Goal: Task Accomplishment & Management: Manage account settings

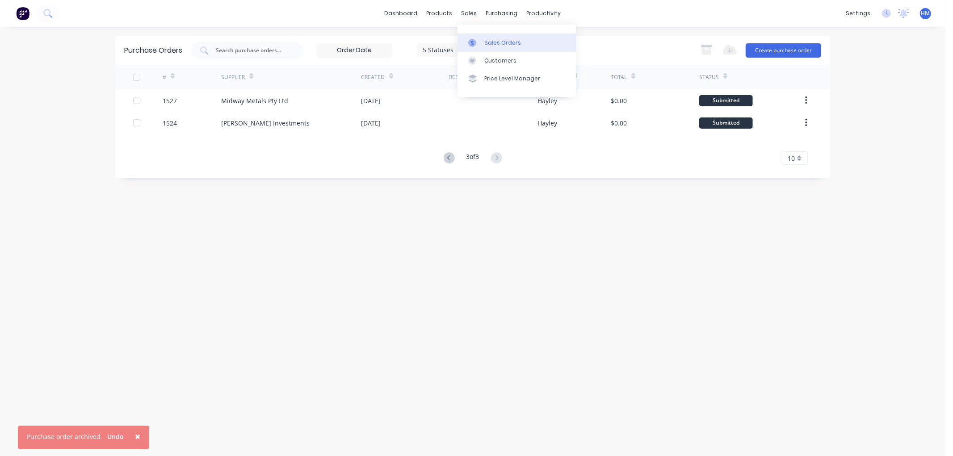
click at [492, 42] on div "Sales Orders" at bounding box center [503, 43] width 37 height 8
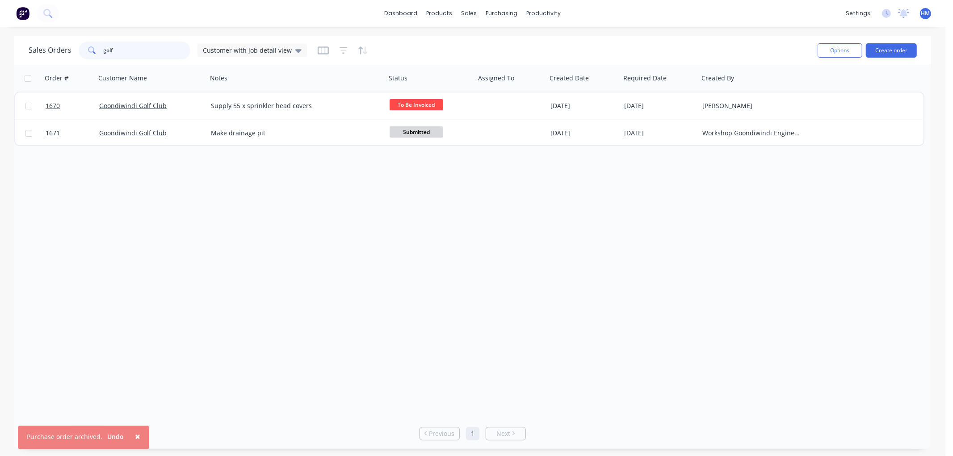
drag, startPoint x: 139, startPoint y: 49, endPoint x: 2, endPoint y: 49, distance: 136.3
click at [2, 49] on div "Sales Orders golf Customer with job detail view Options Create order Order # Cu…" at bounding box center [473, 242] width 946 height 413
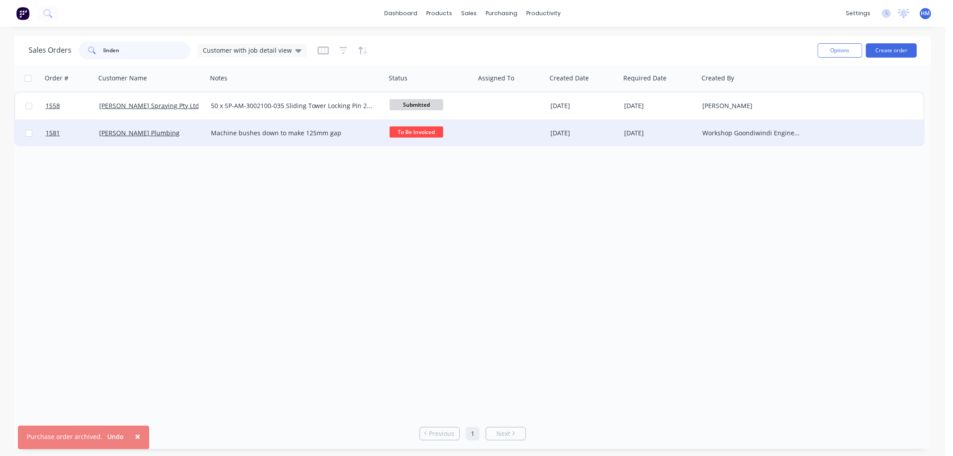
type input "linden"
click at [184, 123] on div "[PERSON_NAME] Plumbing" at bounding box center [152, 133] width 112 height 27
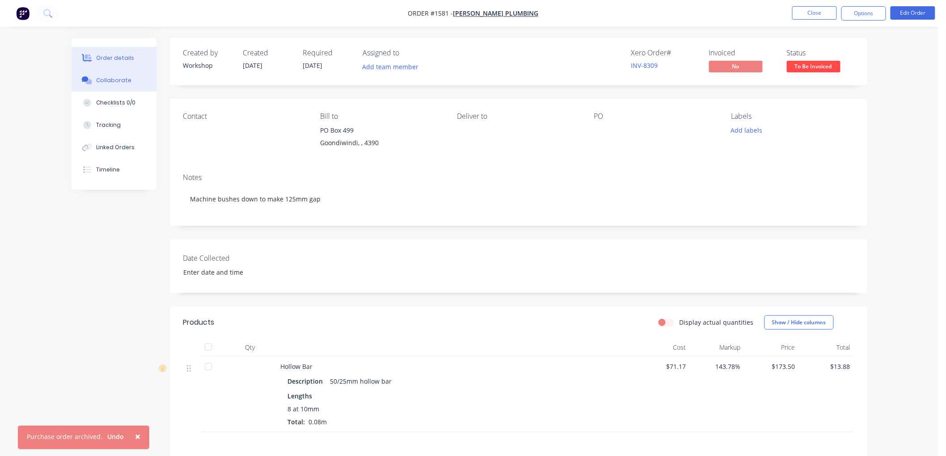
click at [119, 77] on div "Collaborate" at bounding box center [113, 80] width 35 height 8
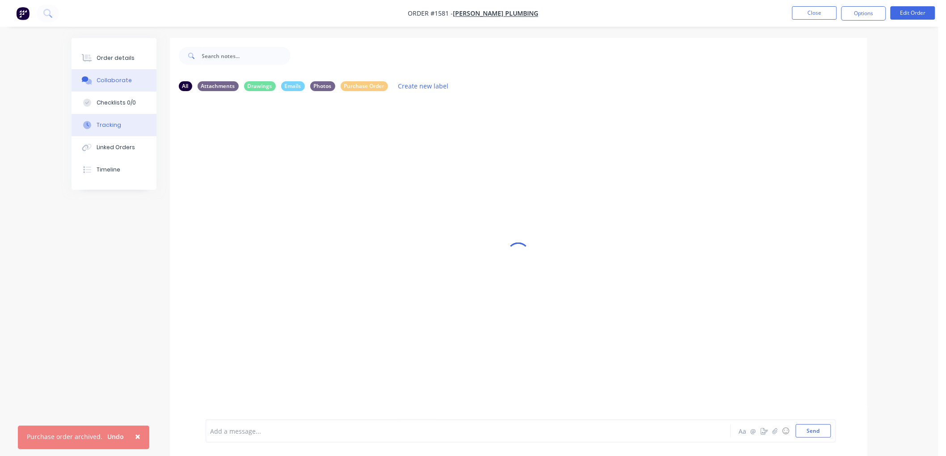
click at [117, 126] on div "Tracking" at bounding box center [108, 125] width 25 height 8
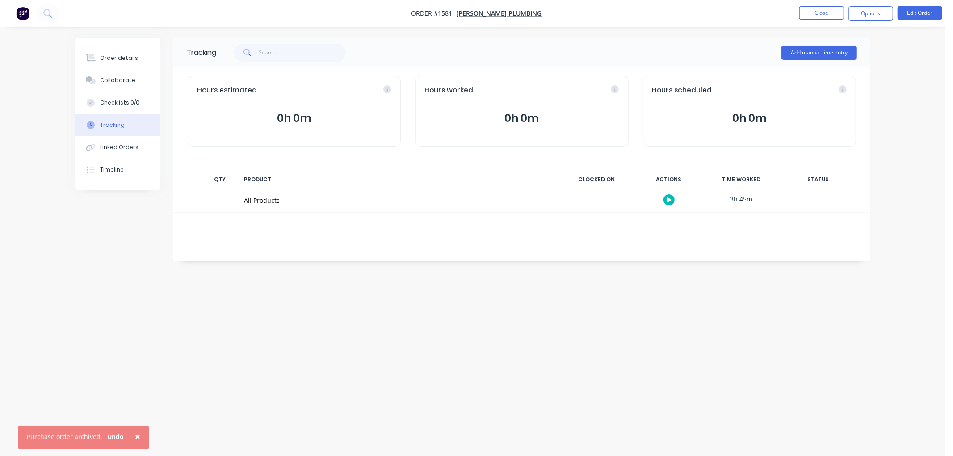
click at [667, 197] on button "button" at bounding box center [669, 199] width 11 height 11
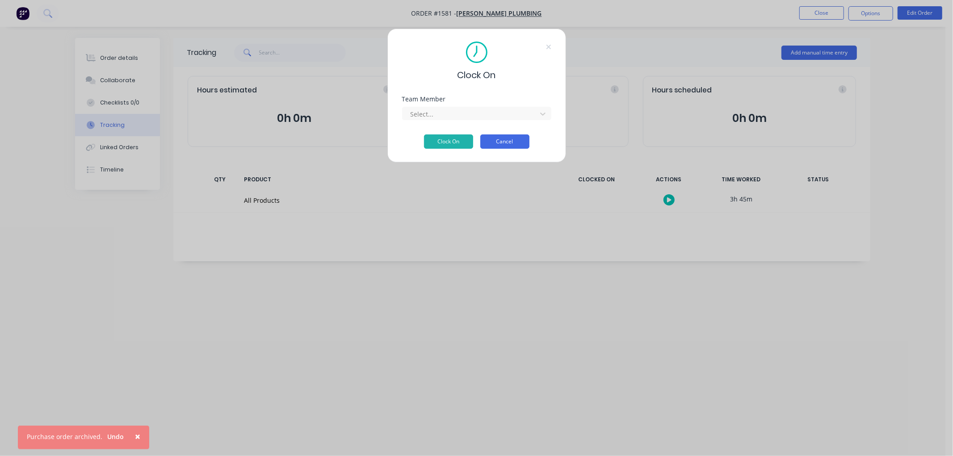
click at [507, 143] on button "Cancel" at bounding box center [505, 142] width 49 height 14
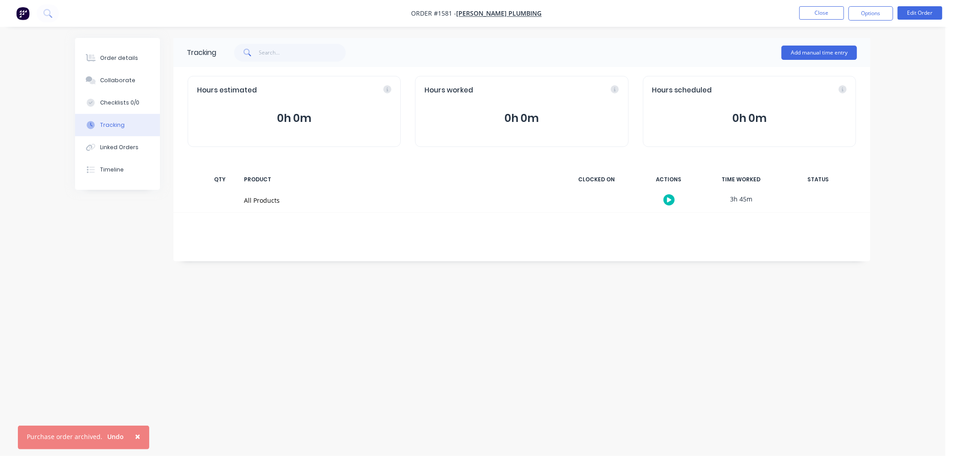
click at [736, 198] on div "3h 45m" at bounding box center [741, 199] width 67 height 20
click at [119, 61] on div "Order details" at bounding box center [119, 58] width 38 height 8
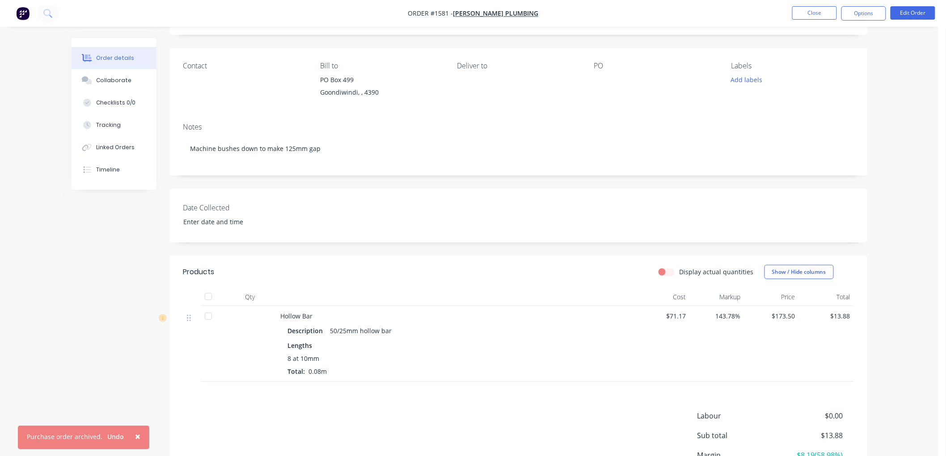
scroll to position [37, 0]
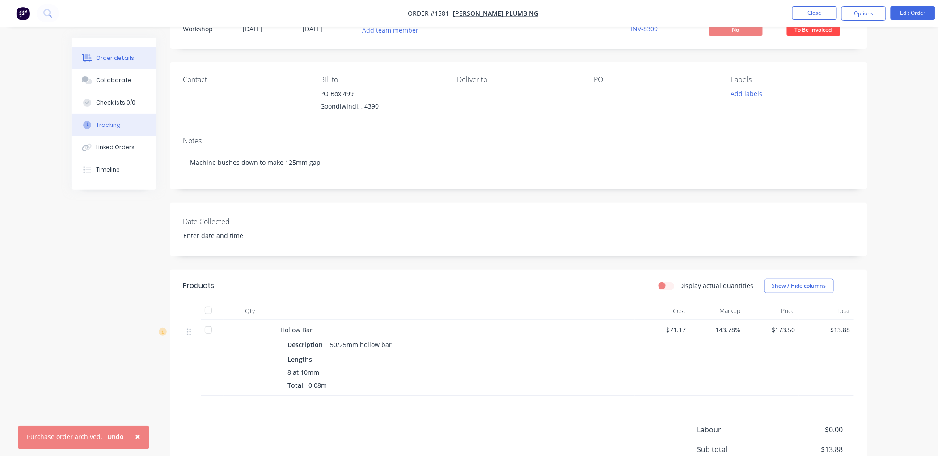
click at [95, 124] on button "Tracking" at bounding box center [114, 125] width 85 height 22
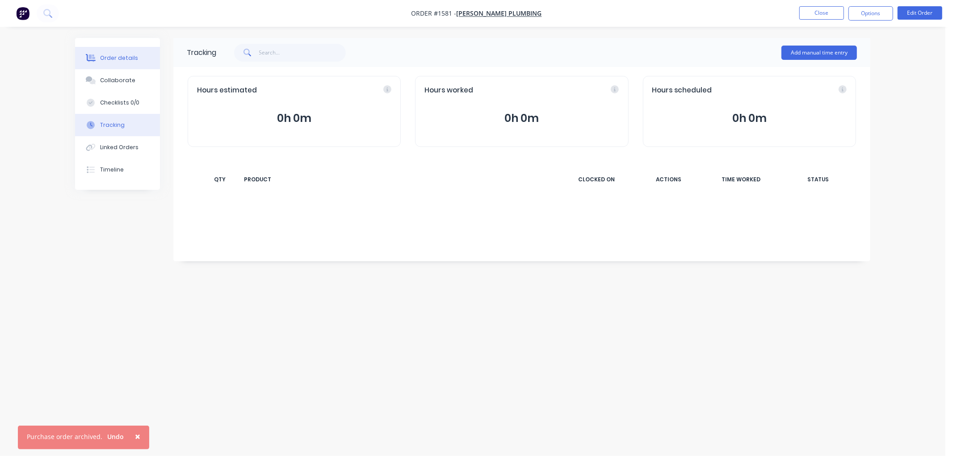
click at [130, 59] on div "Order details" at bounding box center [119, 58] width 38 height 8
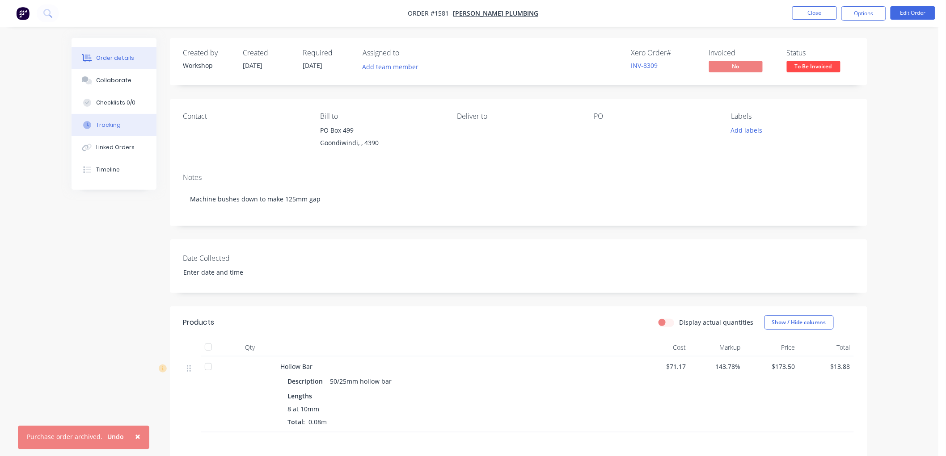
click at [121, 122] on button "Tracking" at bounding box center [114, 125] width 85 height 22
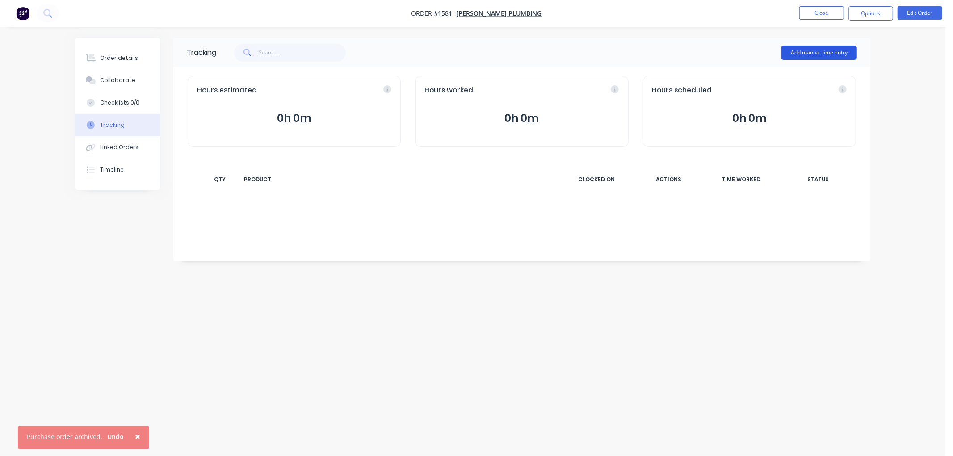
click at [832, 49] on button "Add manual time entry" at bounding box center [820, 53] width 76 height 14
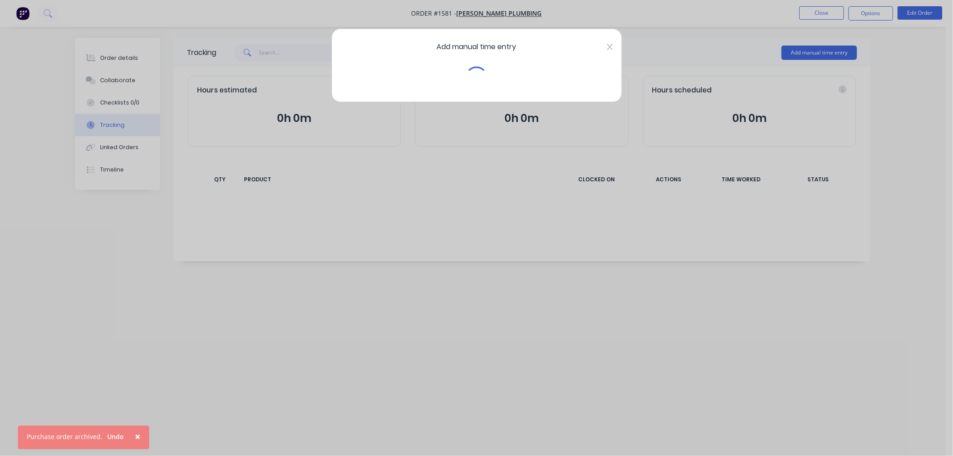
click at [607, 46] on icon at bounding box center [609, 46] width 5 height 7
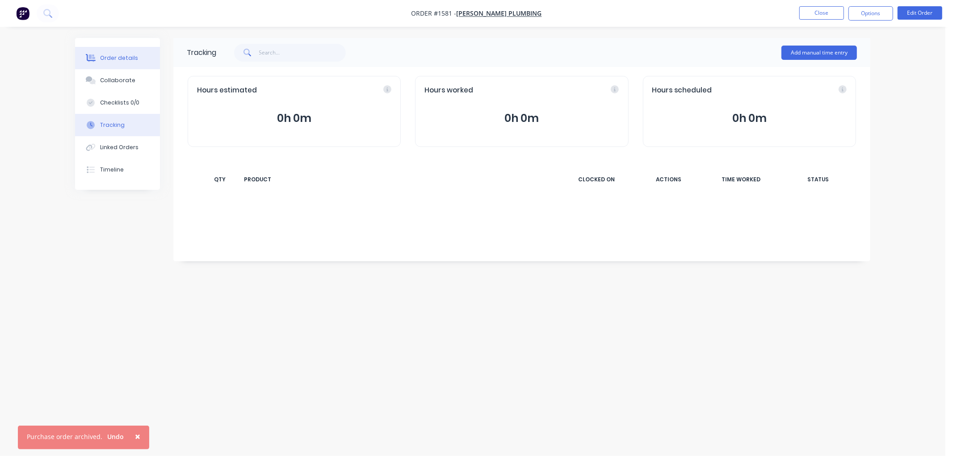
click at [118, 62] on div "Order details" at bounding box center [119, 58] width 38 height 8
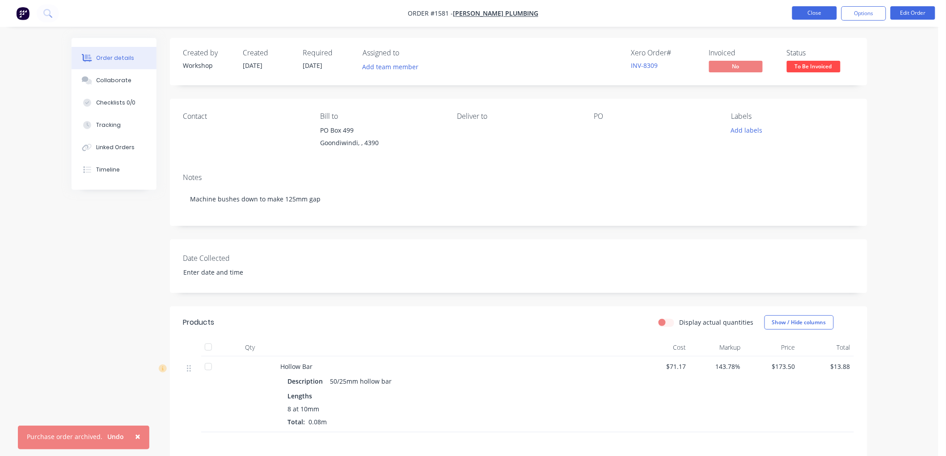
click at [821, 6] on button "Close" at bounding box center [814, 12] width 45 height 13
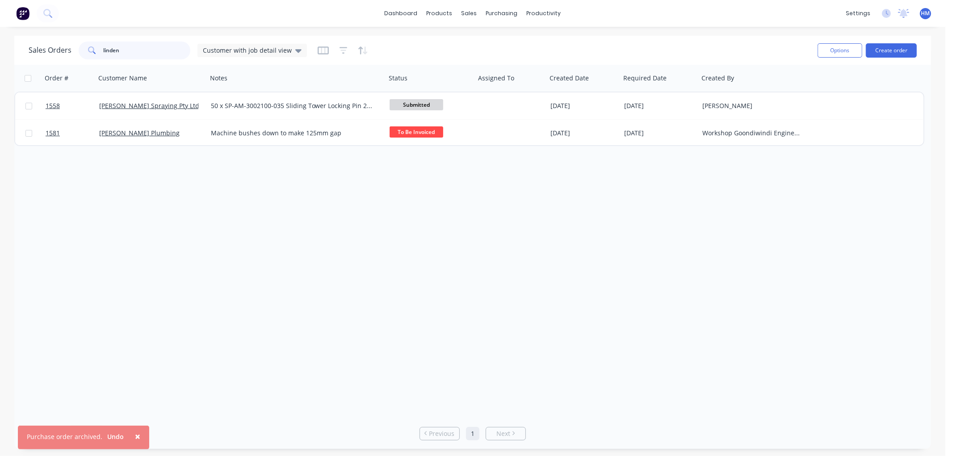
drag, startPoint x: 143, startPoint y: 51, endPoint x: 59, endPoint y: 51, distance: 84.0
click at [59, 51] on div "Sales Orders linden Customer with job detail view" at bounding box center [168, 51] width 278 height 18
type input "namoi"
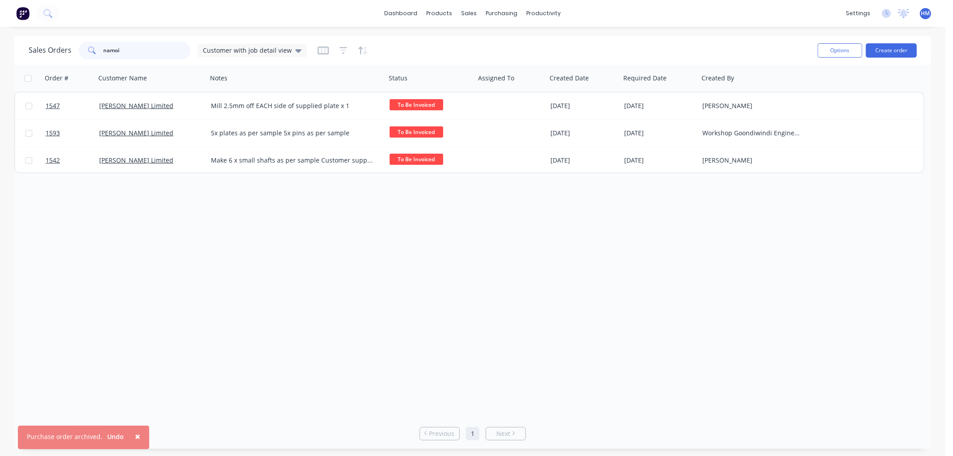
drag, startPoint x: 125, startPoint y: 53, endPoint x: 0, endPoint y: 46, distance: 124.9
click at [0, 46] on div "Sales Orders namoi Customer with job detail view Options Create order Order # C…" at bounding box center [473, 242] width 946 height 413
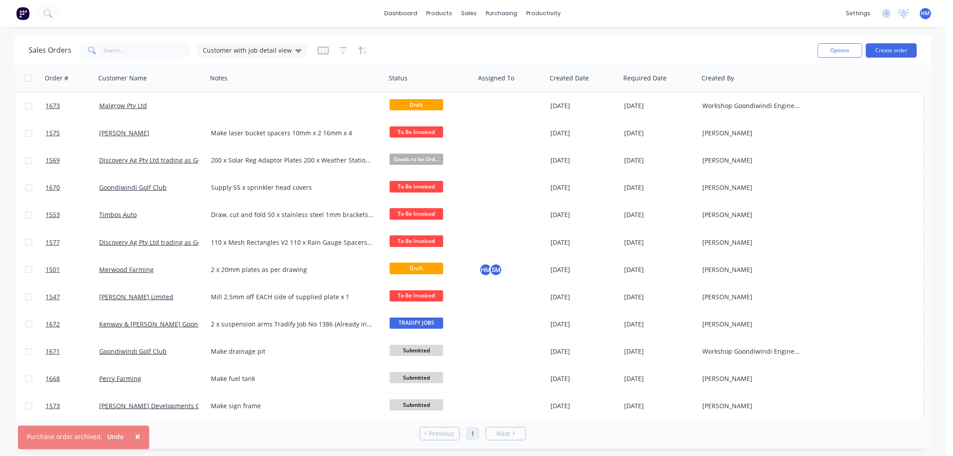
click at [886, 57] on div "Options Create order" at bounding box center [865, 50] width 103 height 22
click at [887, 51] on button "Create order" at bounding box center [891, 50] width 51 height 14
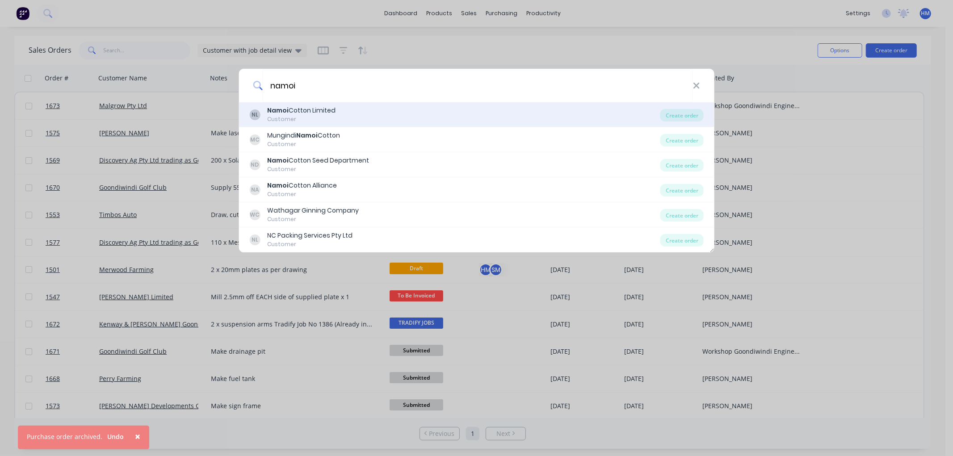
type input "namoi"
click at [299, 110] on div "[PERSON_NAME] Limited" at bounding box center [301, 110] width 68 height 9
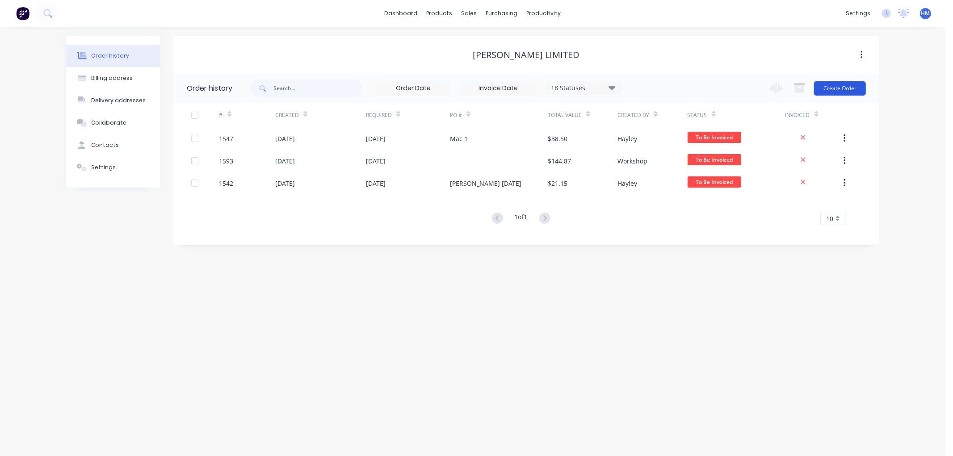
click at [838, 95] on button "Create Order" at bounding box center [840, 88] width 52 height 14
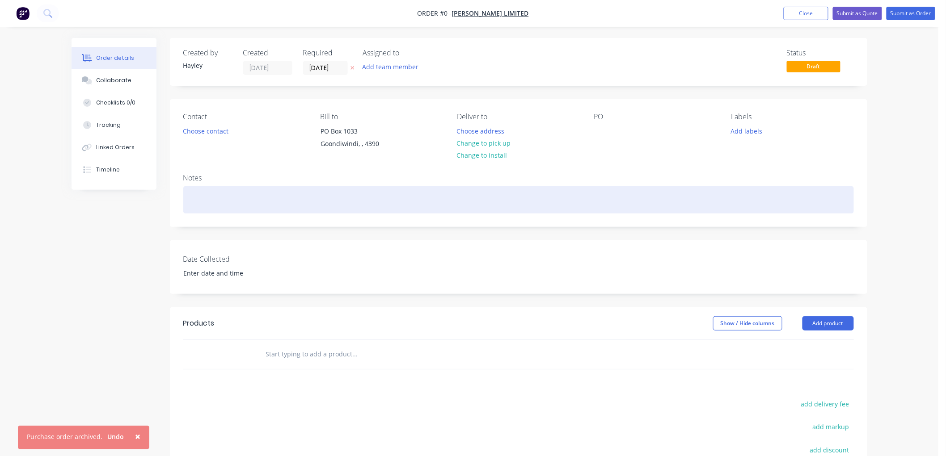
click at [199, 211] on div at bounding box center [518, 199] width 670 height 27
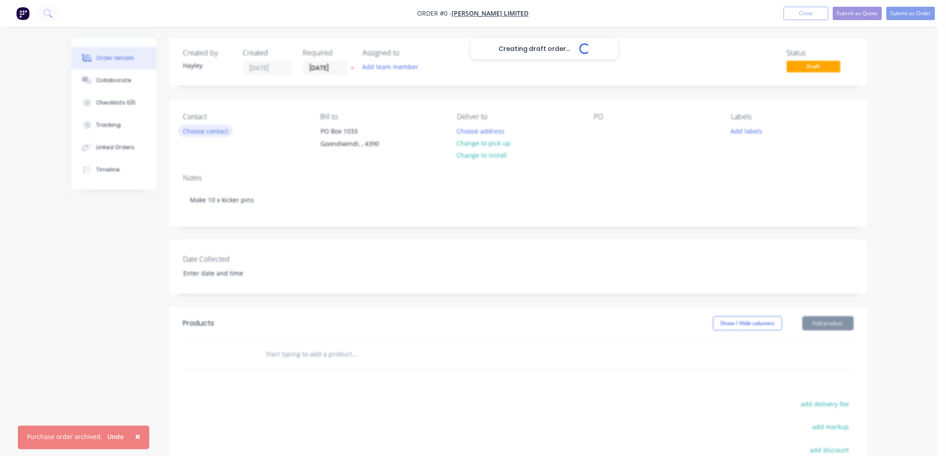
click at [204, 131] on div "Creating draft order... Loading... Order details Collaborate Checklists 0/0 Tra…" at bounding box center [470, 318] width 814 height 560
click at [207, 131] on button "Choose contact" at bounding box center [205, 131] width 55 height 12
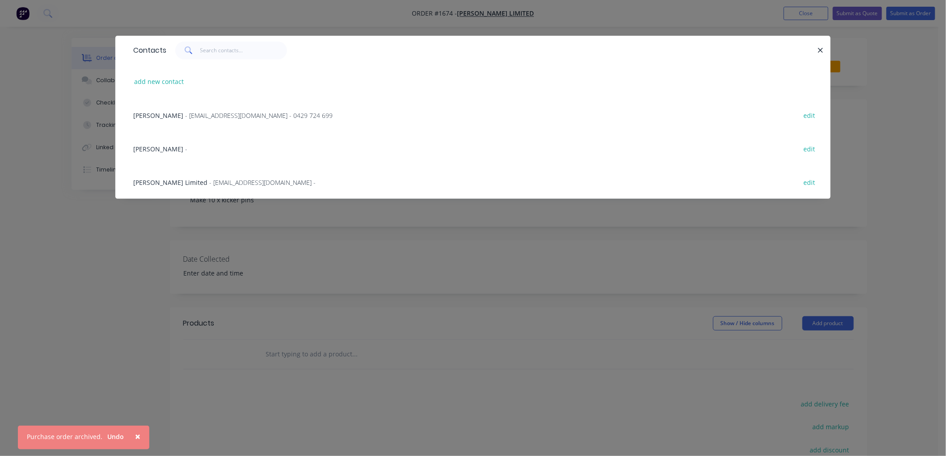
click at [150, 148] on span "[PERSON_NAME]" at bounding box center [158, 149] width 50 height 8
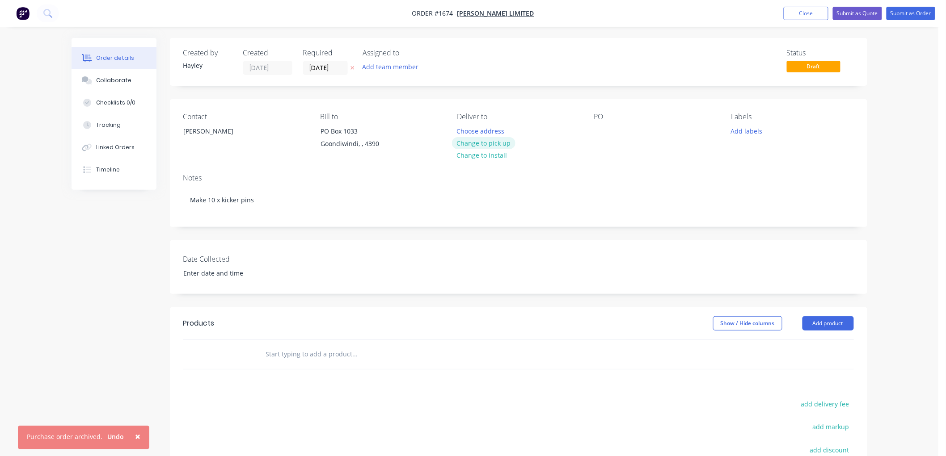
click at [493, 142] on button "Change to pick up" at bounding box center [483, 143] width 63 height 12
click at [913, 16] on button "Submit as Order" at bounding box center [910, 13] width 49 height 13
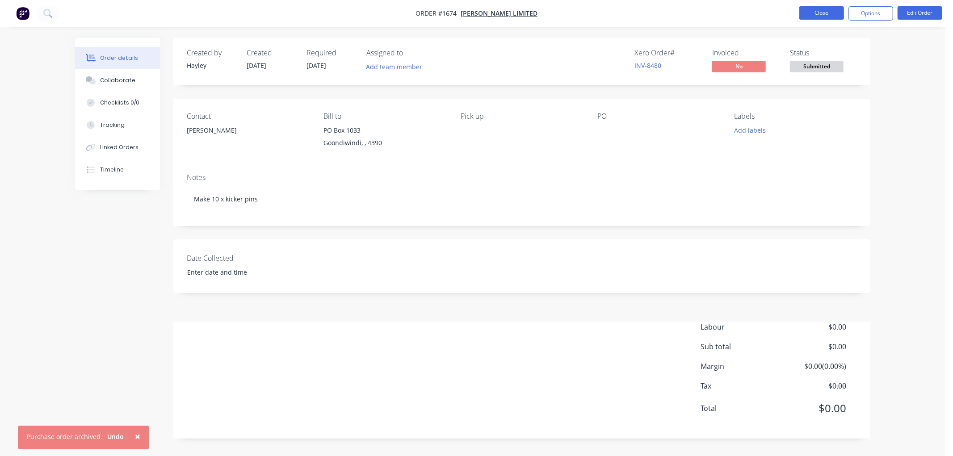
click at [837, 10] on button "Close" at bounding box center [822, 12] width 45 height 13
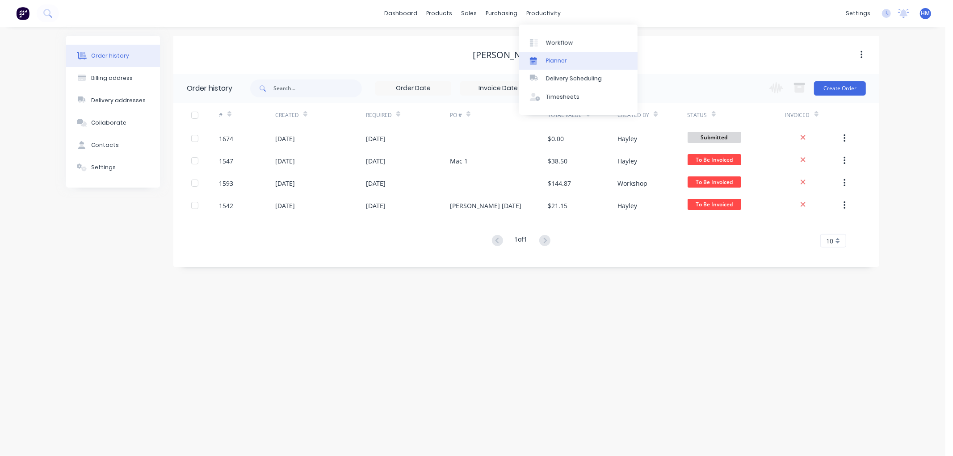
click at [558, 55] on link "Planner" at bounding box center [578, 61] width 118 height 18
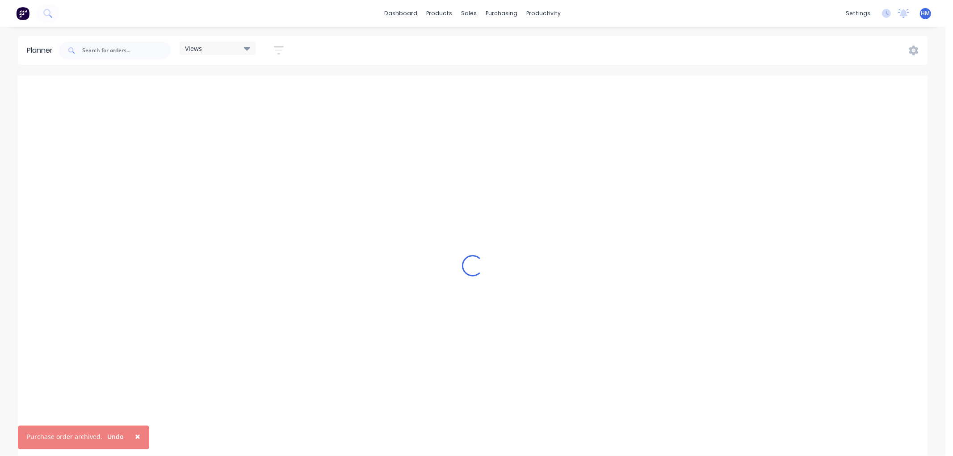
scroll to position [0, 897]
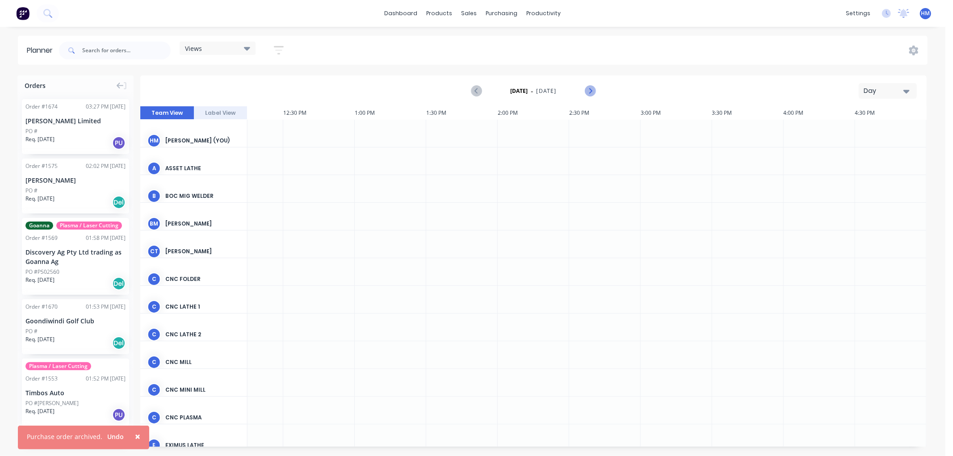
click at [590, 88] on icon "Next page" at bounding box center [590, 91] width 11 height 11
click at [205, 43] on div "Views" at bounding box center [218, 48] width 76 height 13
click at [211, 134] on button "staff only" at bounding box center [233, 132] width 95 height 10
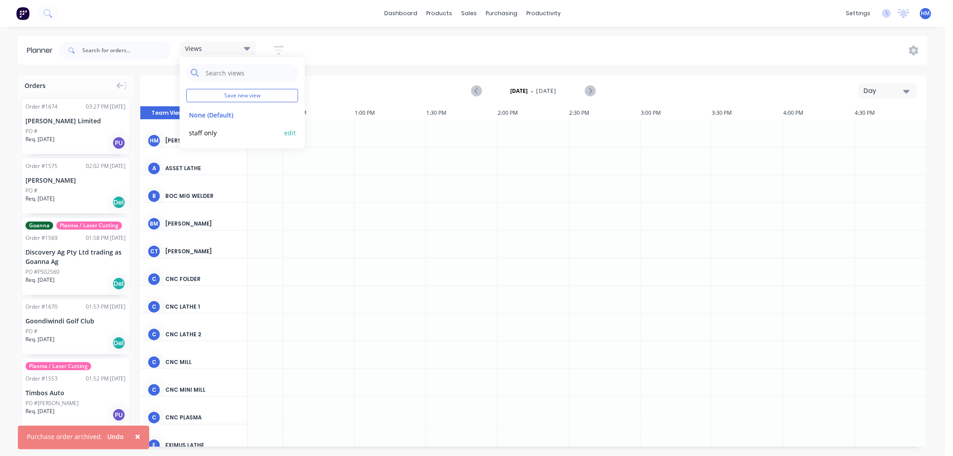
scroll to position [0, 894]
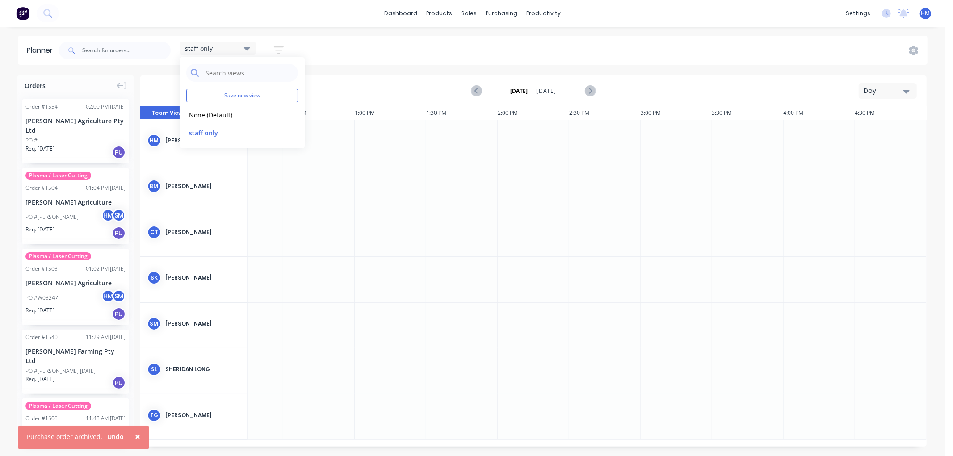
drag, startPoint x: 614, startPoint y: 443, endPoint x: 584, endPoint y: 443, distance: 30.4
click at [584, 443] on div "3:27 PM 1:00 PM 15 Fri [DATE] 8:00 AM 8:30 AM 9:00 AM 9:30 AM 10:00 AM 10:30 AM…" at bounding box center [533, 276] width 787 height 341
click at [93, 48] on input "text" at bounding box center [126, 51] width 89 height 18
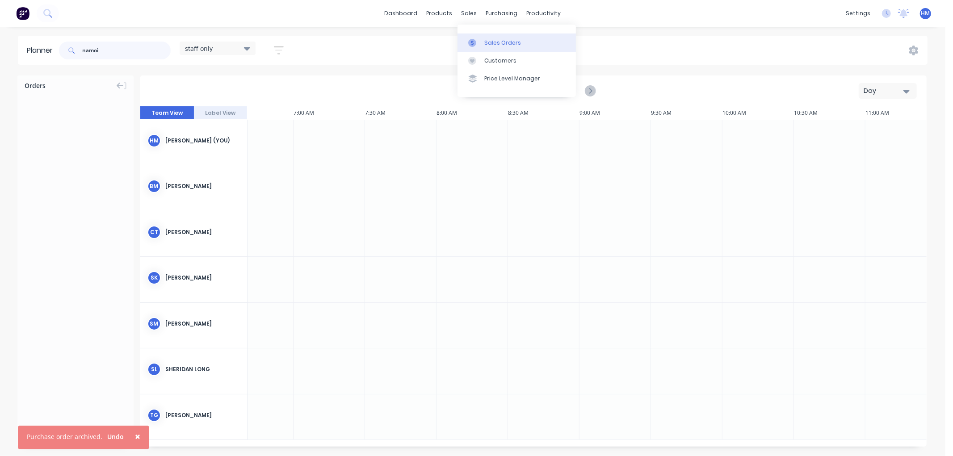
type input "namoi"
click at [488, 36] on link "Sales Orders" at bounding box center [517, 43] width 118 height 18
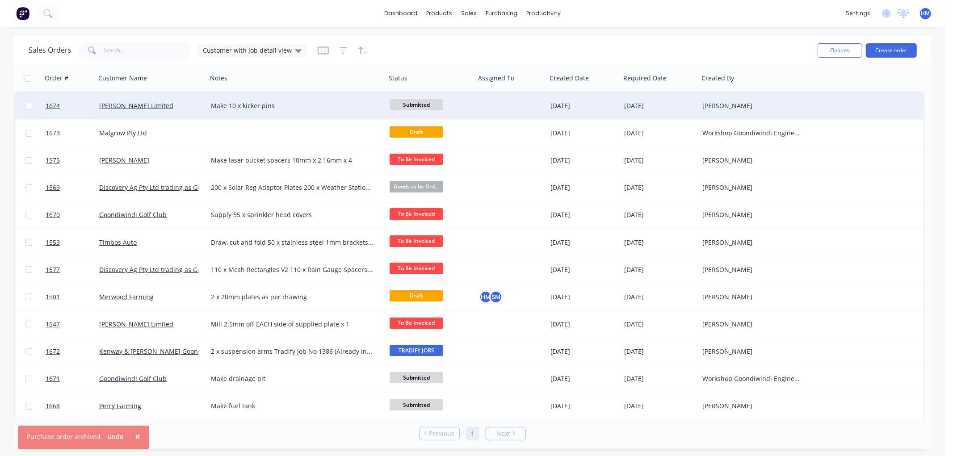
click at [434, 105] on span "Submitted" at bounding box center [417, 104] width 54 height 11
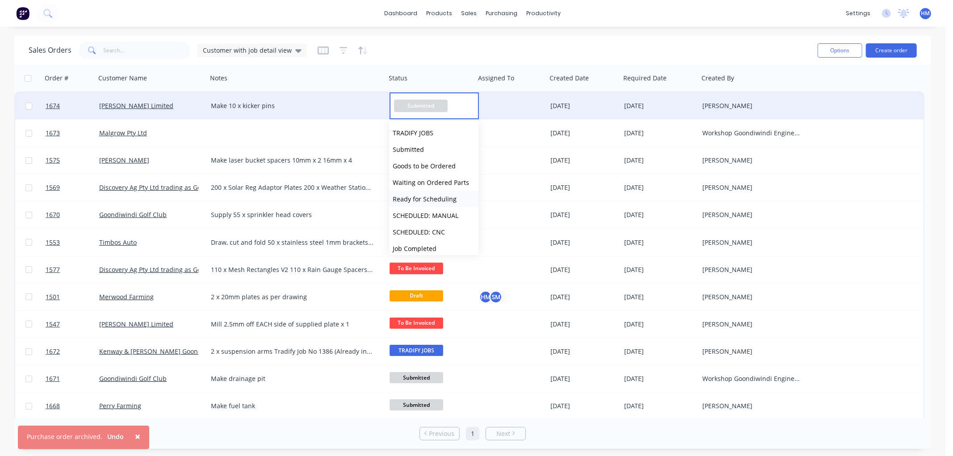
click at [440, 198] on span "Ready for Scheduling" at bounding box center [425, 199] width 64 height 8
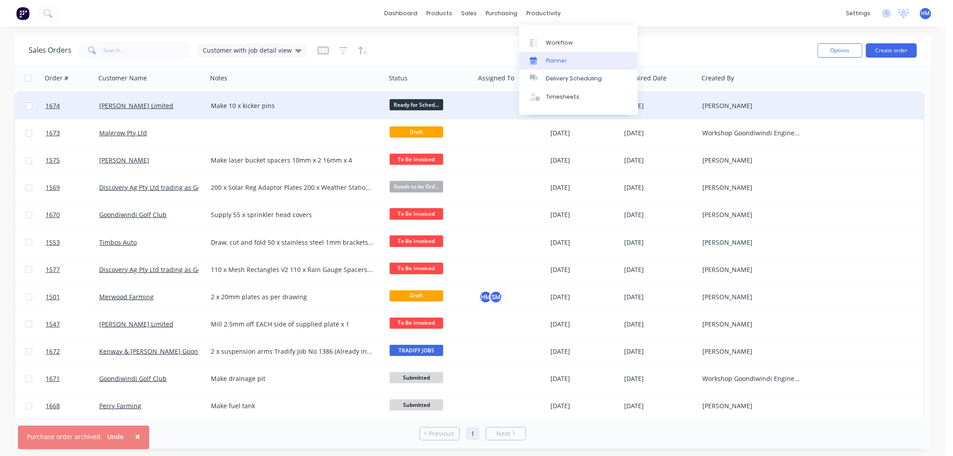
click at [561, 57] on div "Planner" at bounding box center [556, 61] width 21 height 8
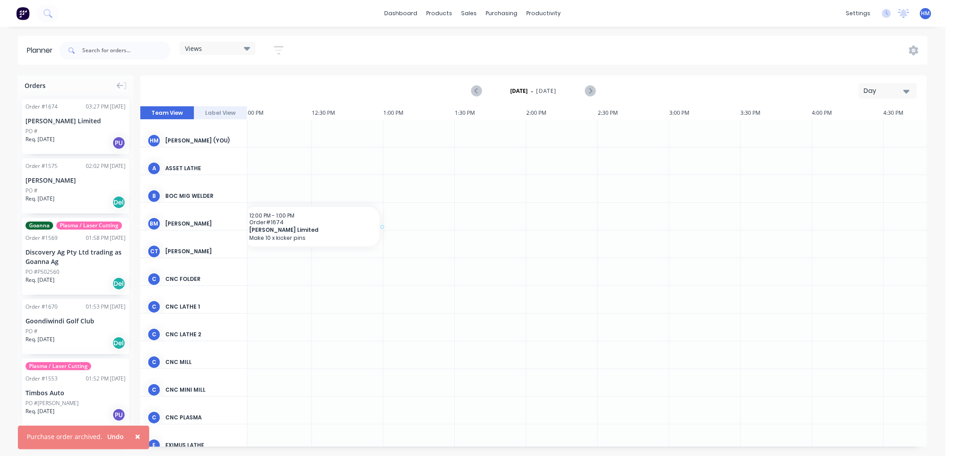
scroll to position [0, 852]
drag, startPoint x: 71, startPoint y: 120, endPoint x: 269, endPoint y: 240, distance: 232.3
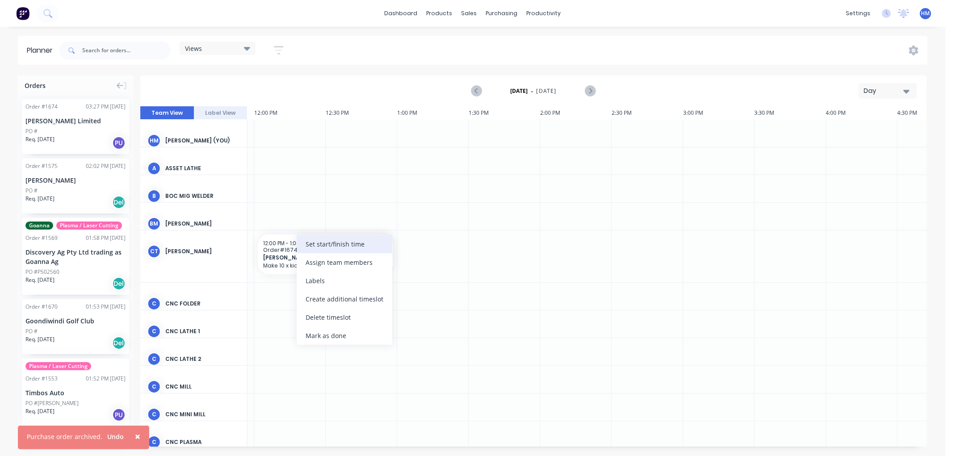
click at [350, 247] on div "Set start/finish time" at bounding box center [345, 244] width 96 height 18
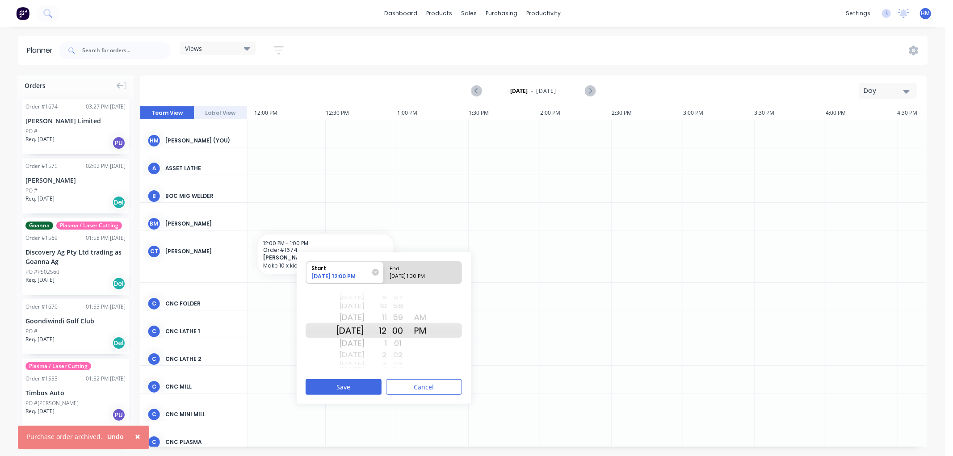
click at [363, 354] on div "[DATE]" at bounding box center [351, 356] width 28 height 12
click at [358, 341] on div "[DATE]" at bounding box center [351, 344] width 28 height 14
click at [432, 318] on div "AM" at bounding box center [420, 318] width 22 height 14
click at [387, 298] on div "7" at bounding box center [376, 298] width 22 height 8
click at [409, 353] on div "00" at bounding box center [398, 356] width 22 height 12
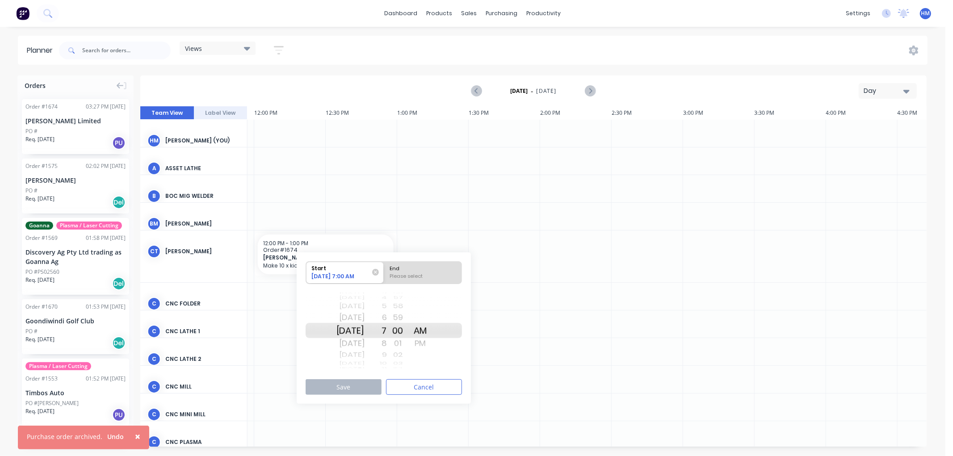
click at [408, 273] on div "Please select" at bounding box center [423, 278] width 73 height 11
click at [384, 273] on input "End Please select" at bounding box center [384, 273] width 0 height 22
radio input "true"
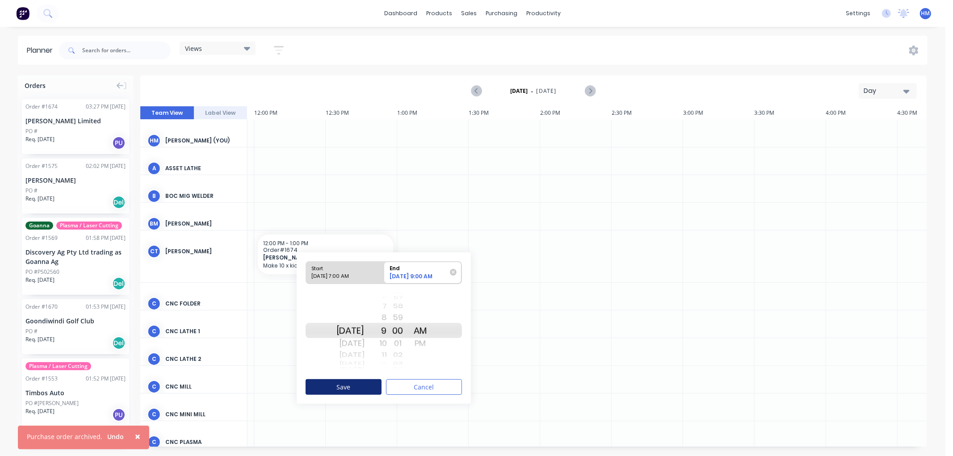
click at [355, 386] on button "Save" at bounding box center [344, 388] width 76 height 16
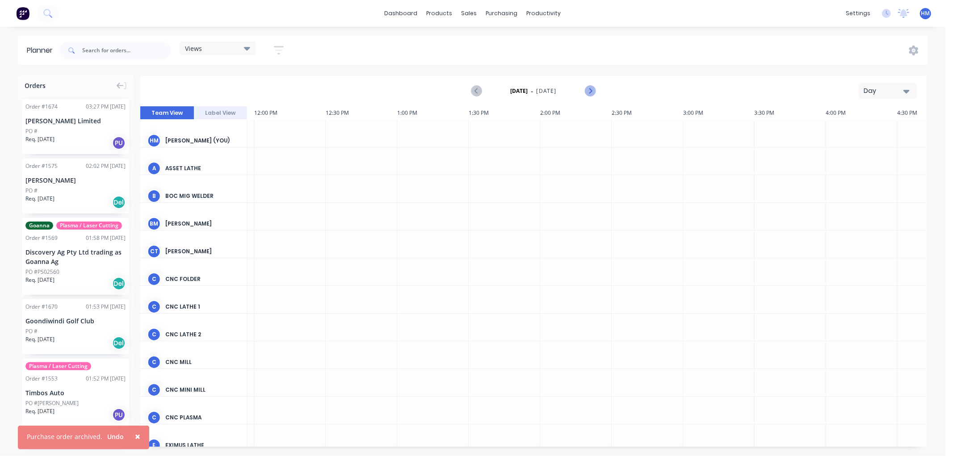
click at [590, 91] on icon "Next page" at bounding box center [590, 91] width 11 height 11
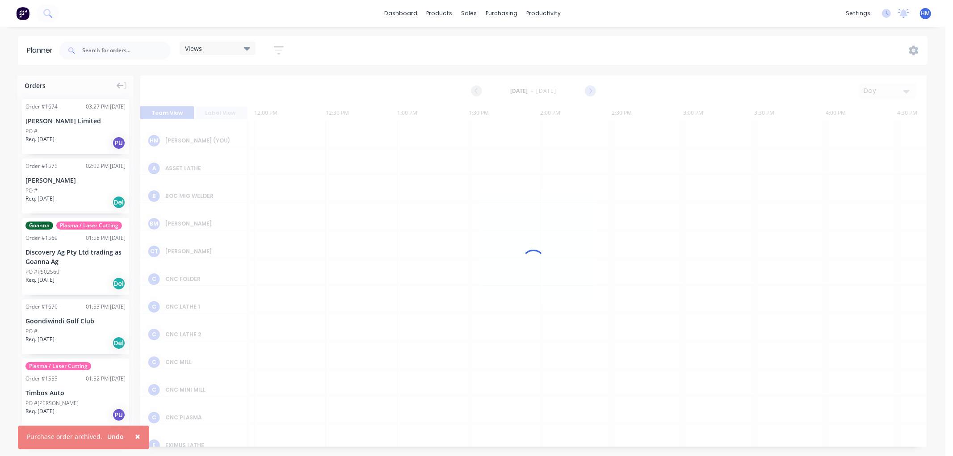
scroll to position [0, 897]
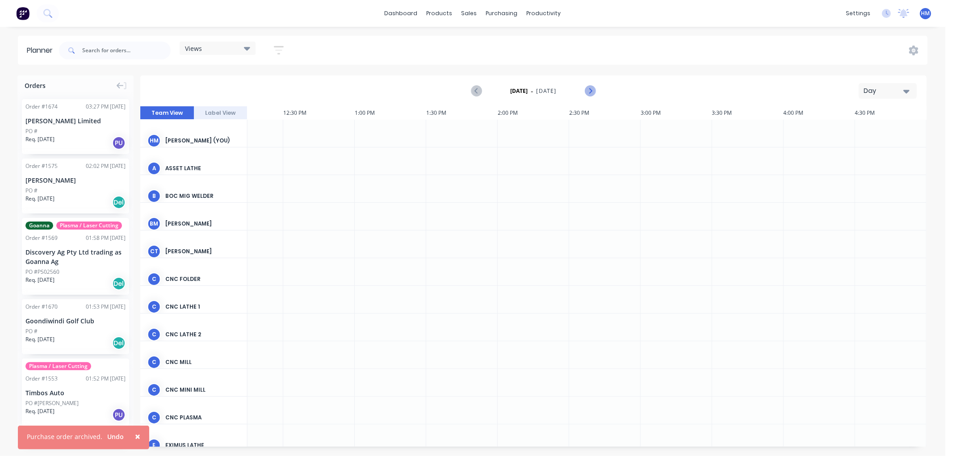
click at [590, 91] on icon "Next page" at bounding box center [590, 91] width 11 height 11
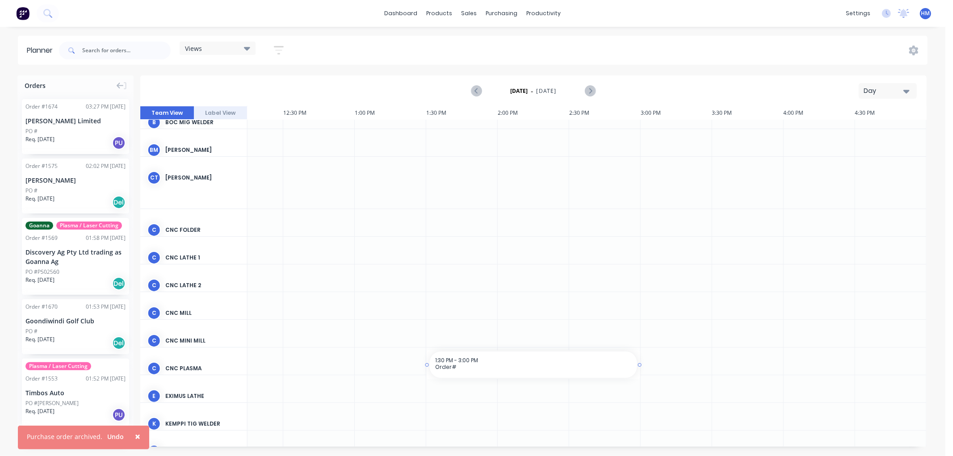
drag, startPoint x: 596, startPoint y: 443, endPoint x: 432, endPoint y: 444, distance: 164.1
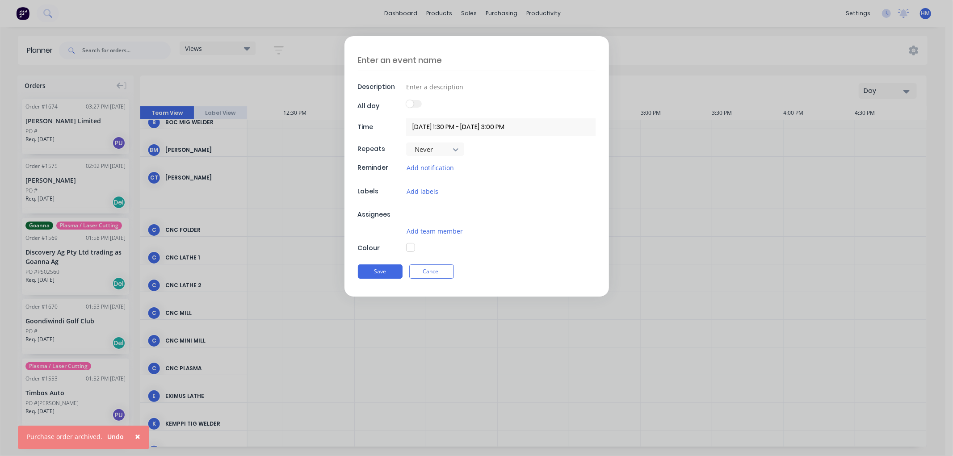
scroll to position [86, 897]
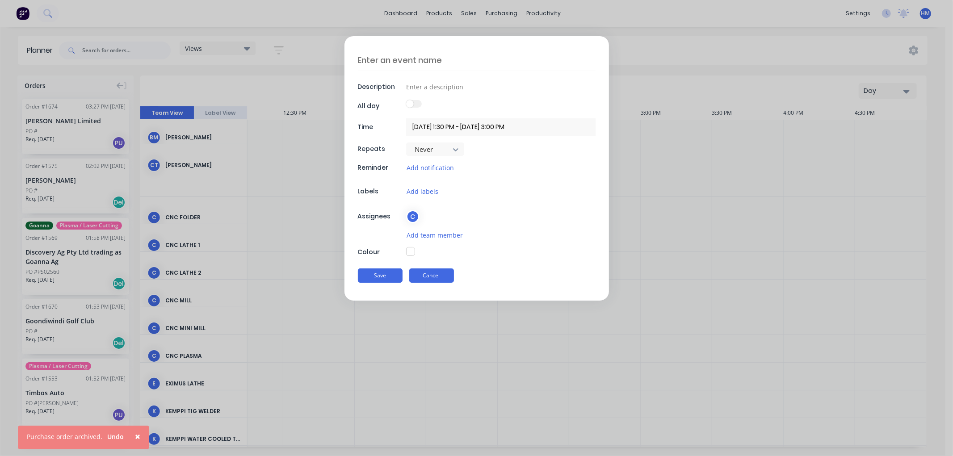
click at [424, 273] on button "Cancel" at bounding box center [431, 276] width 45 height 14
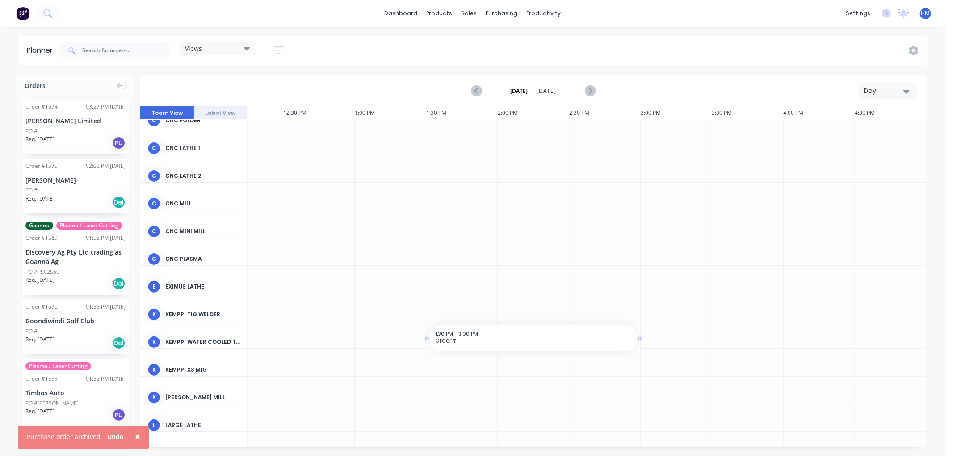
scroll to position [190, 897]
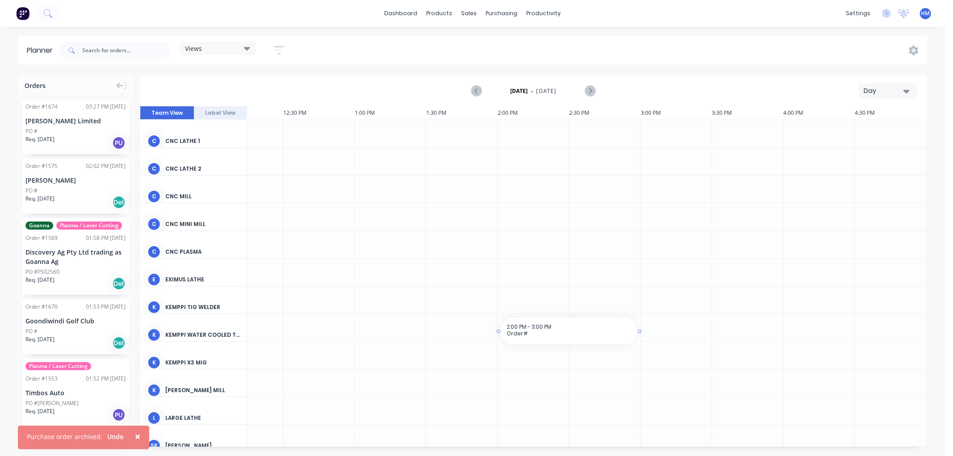
drag, startPoint x: 573, startPoint y: 443, endPoint x: 529, endPoint y: 357, distance: 96.4
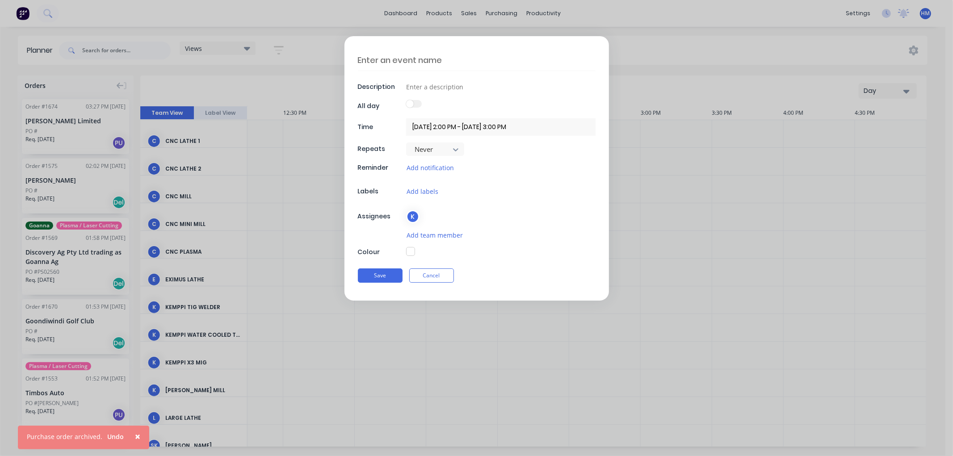
drag, startPoint x: 430, startPoint y: 274, endPoint x: 454, endPoint y: 278, distance: 24.0
click at [430, 274] on button "Cancel" at bounding box center [431, 276] width 45 height 14
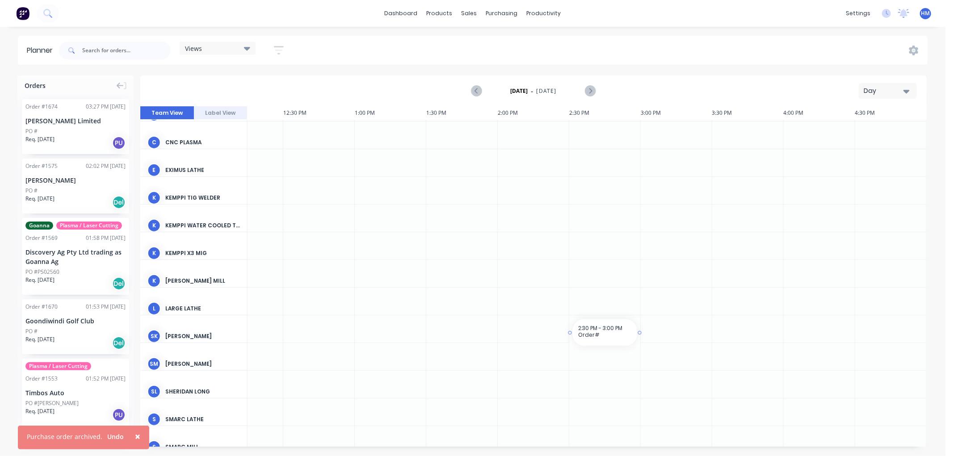
drag, startPoint x: 586, startPoint y: 443, endPoint x: 579, endPoint y: 436, distance: 10.1
type textarea "x"
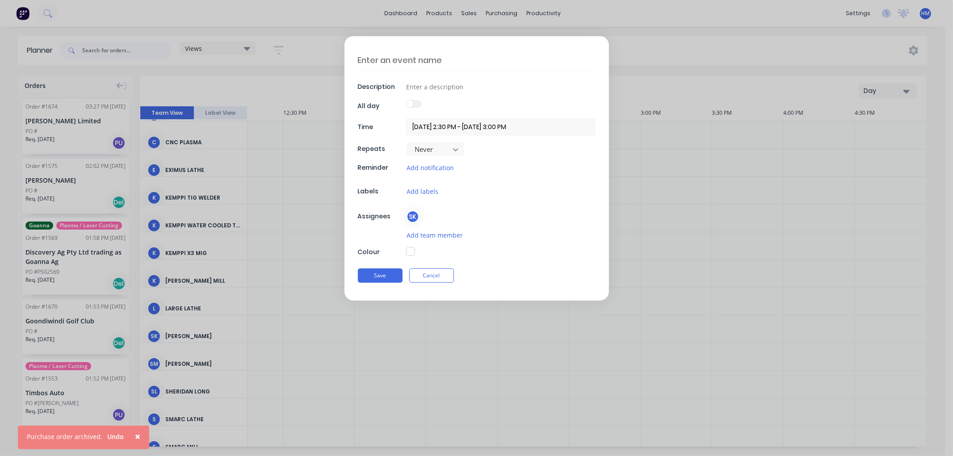
scroll to position [315, 897]
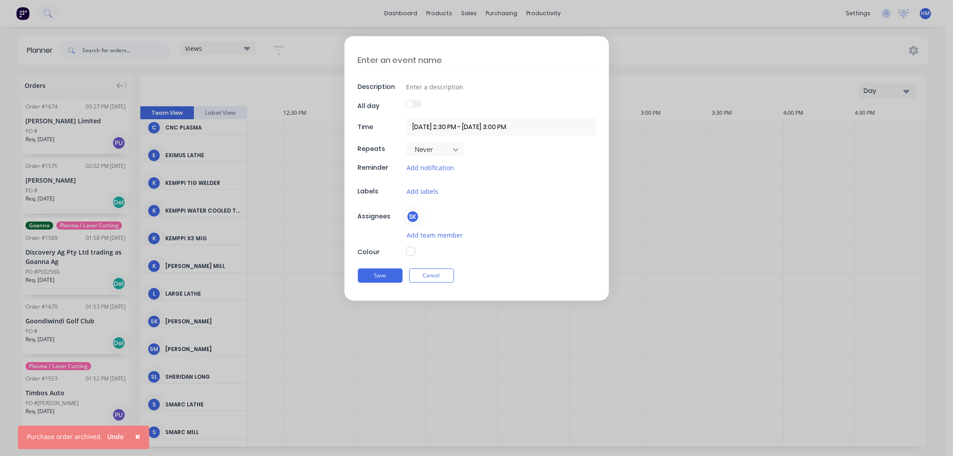
drag, startPoint x: 610, startPoint y: 444, endPoint x: 604, endPoint y: 421, distance: 23.4
click at [610, 442] on div "Description All day Time [DATE] 2:30 PM - [DATE] 3:00 PM Repeats Never Reminder…" at bounding box center [476, 228] width 953 height 456
click at [432, 281] on button "Cancel" at bounding box center [431, 276] width 45 height 14
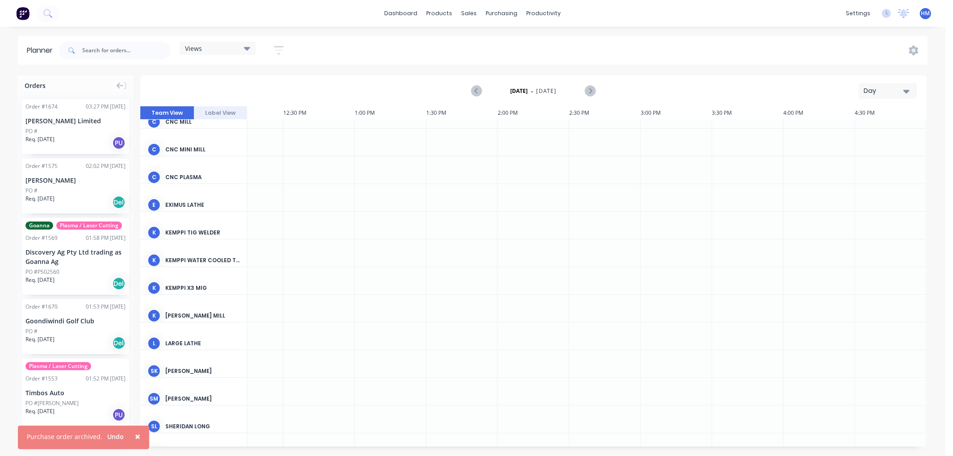
scroll to position [215, 897]
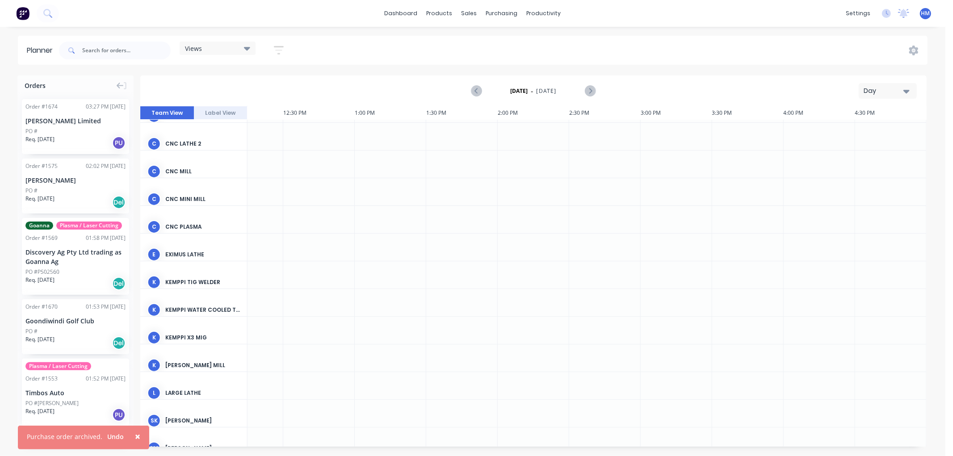
drag, startPoint x: 713, startPoint y: 454, endPoint x: 635, endPoint y: 451, distance: 77.4
click at [635, 451] on div "Orders Order # 1674 03:27 PM [DATE] [PERSON_NAME] Limited PO # Req. [DATE] PU O…" at bounding box center [473, 266] width 946 height 380
click at [224, 54] on div "Views" at bounding box center [218, 48] width 76 height 13
click at [211, 131] on button "staff only" at bounding box center [233, 132] width 95 height 10
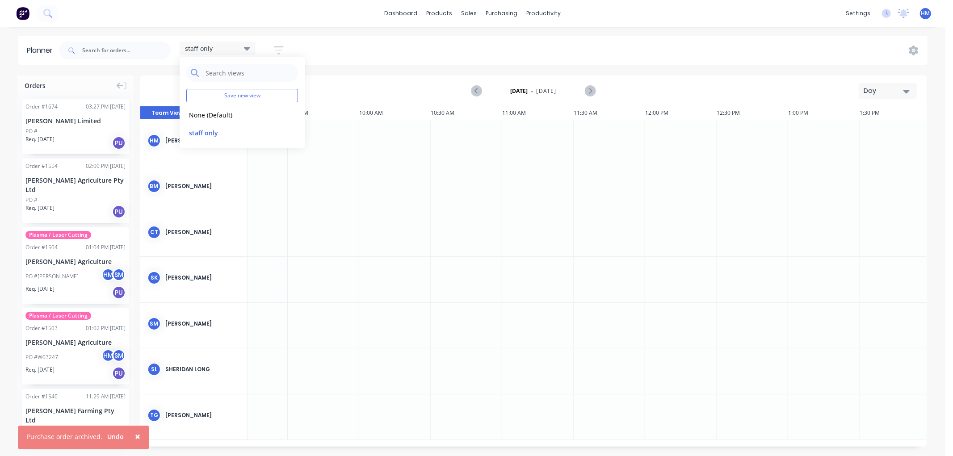
scroll to position [0, 894]
click at [595, 90] on icon "Next page" at bounding box center [590, 91] width 11 height 11
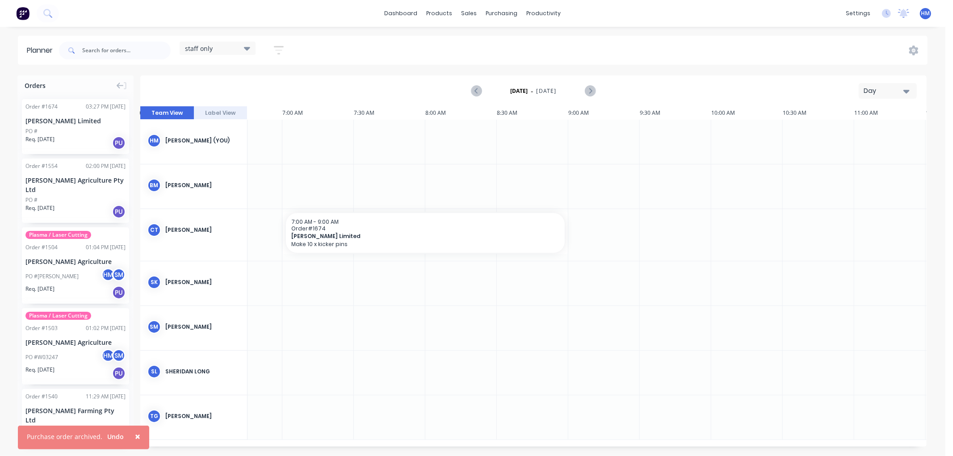
scroll to position [0, 101]
click at [506, 41] on div "Sales Orders" at bounding box center [503, 43] width 37 height 8
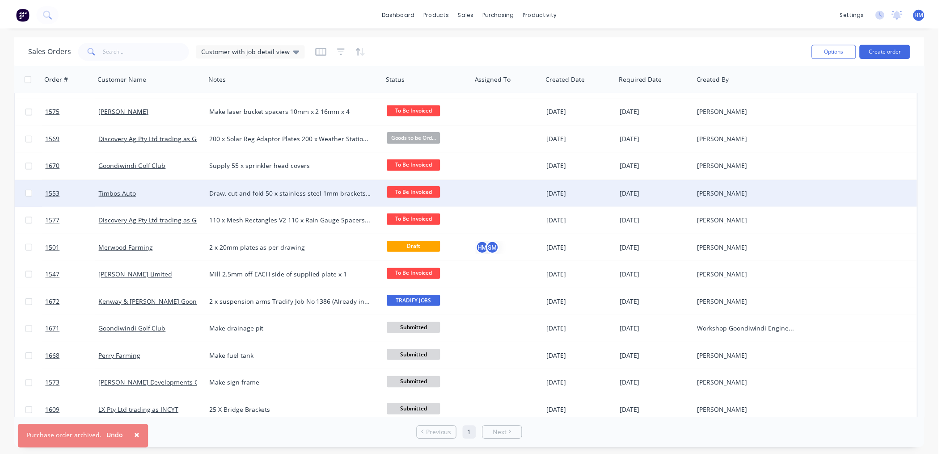
scroll to position [99, 0]
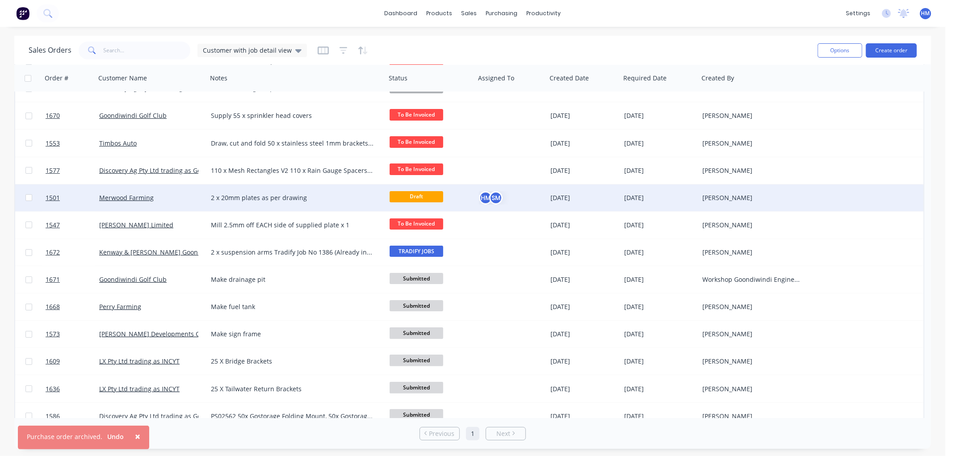
click at [165, 194] on div "Merwood Farming" at bounding box center [148, 198] width 99 height 9
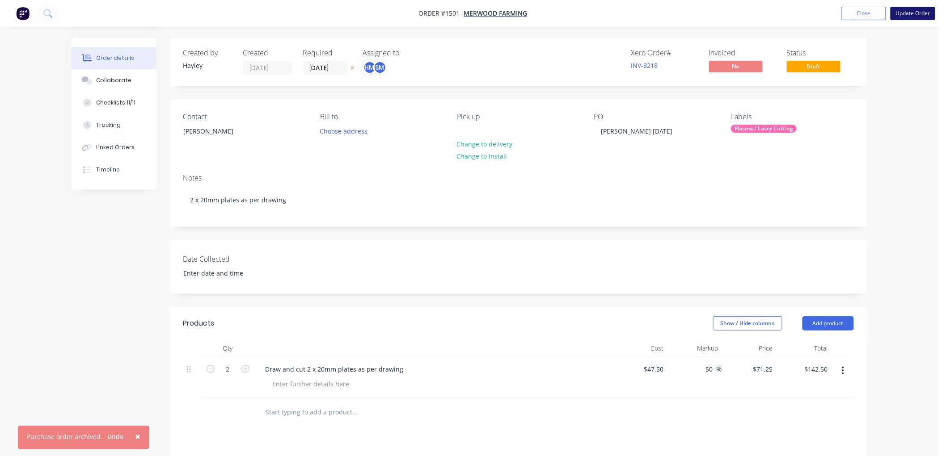
click at [915, 13] on button "Update Order" at bounding box center [912, 13] width 45 height 13
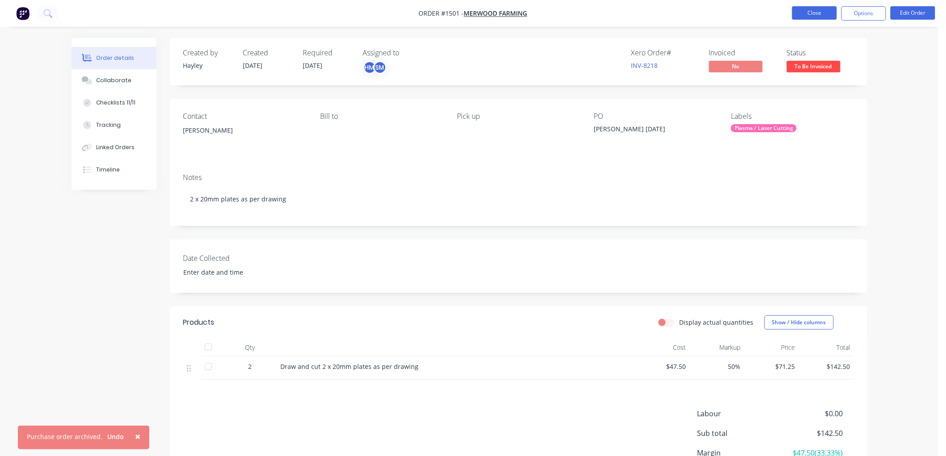
click at [814, 10] on button "Close" at bounding box center [814, 12] width 45 height 13
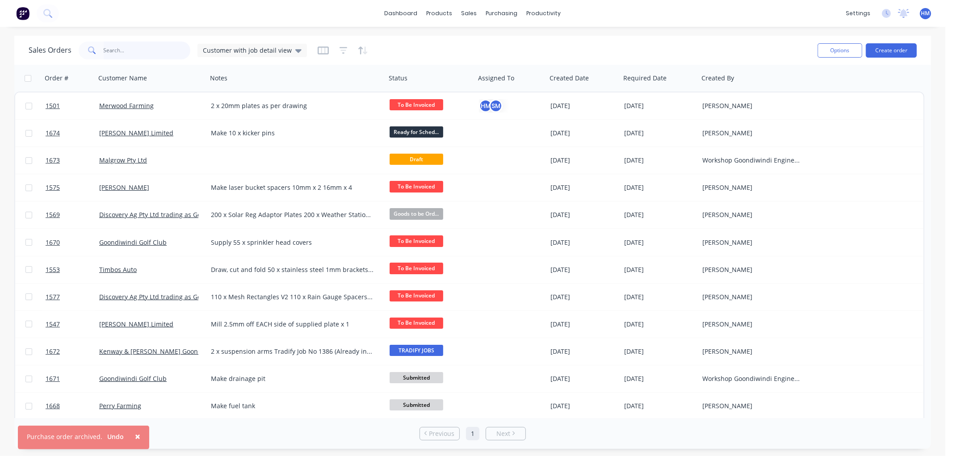
click at [154, 52] on input "text" at bounding box center [147, 51] width 87 height 18
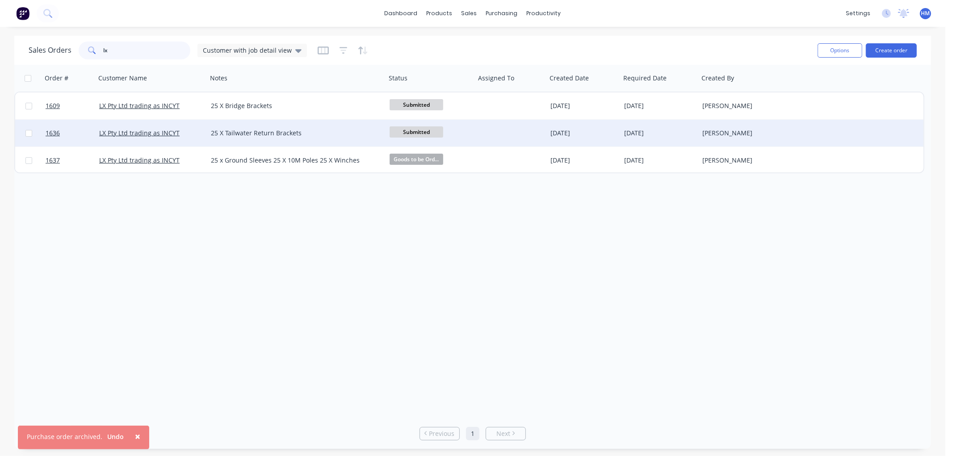
type input "lx"
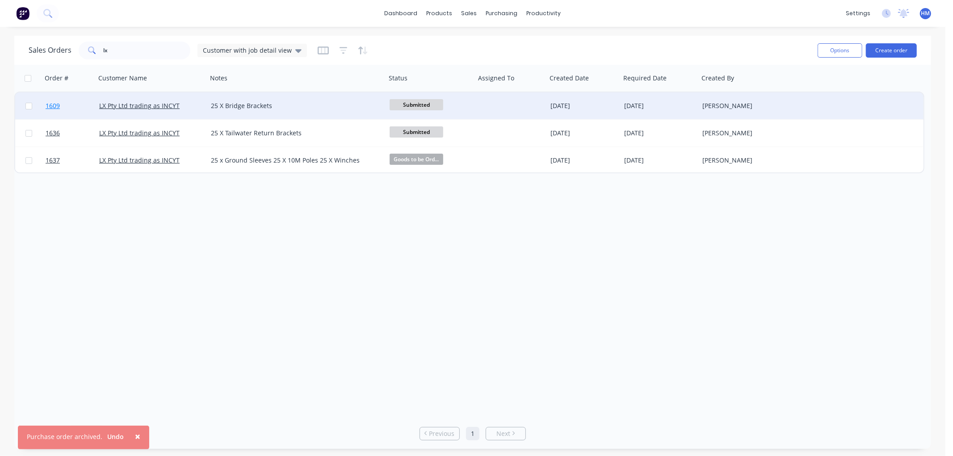
click at [82, 104] on link "1609" at bounding box center [73, 106] width 54 height 27
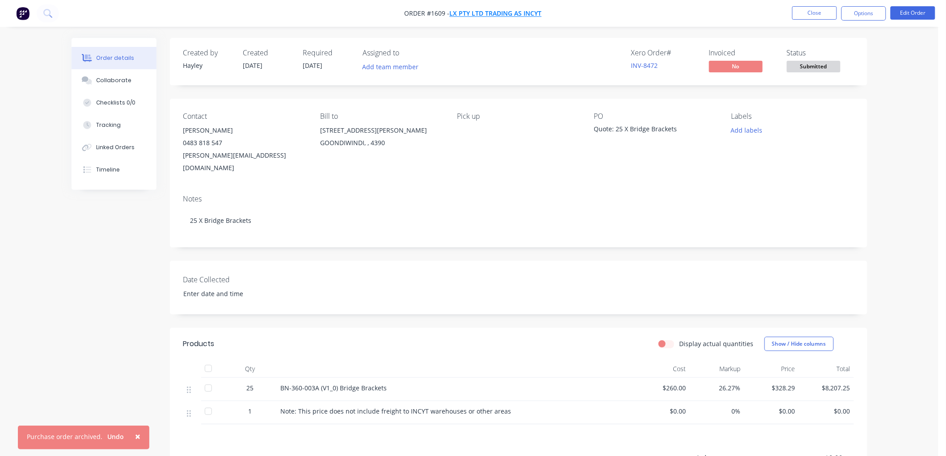
click at [494, 12] on span "LX Pty Ltd trading as INCYT" at bounding box center [496, 13] width 92 height 8
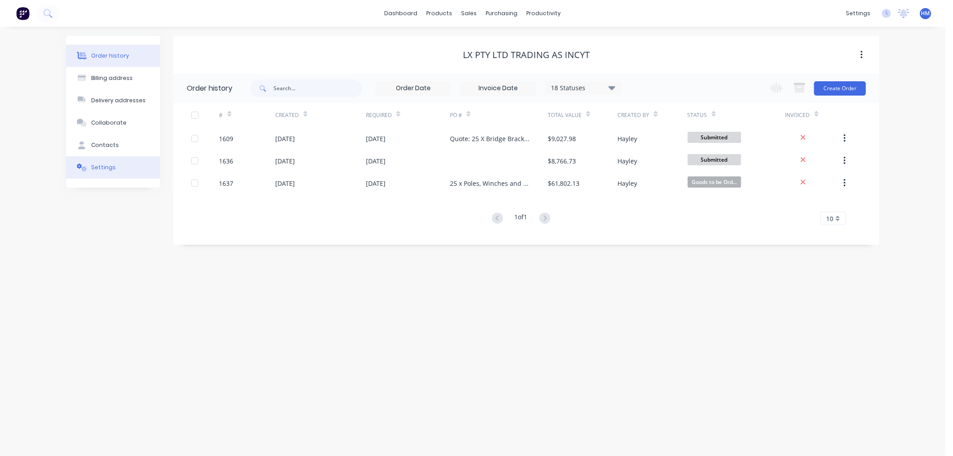
click at [105, 169] on div "Settings" at bounding box center [103, 168] width 25 height 8
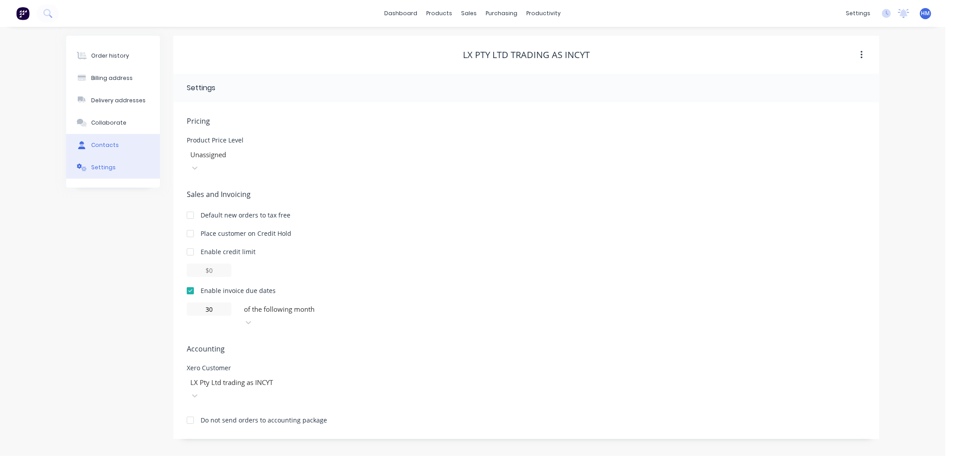
click at [105, 150] on button "Contacts" at bounding box center [113, 145] width 94 height 22
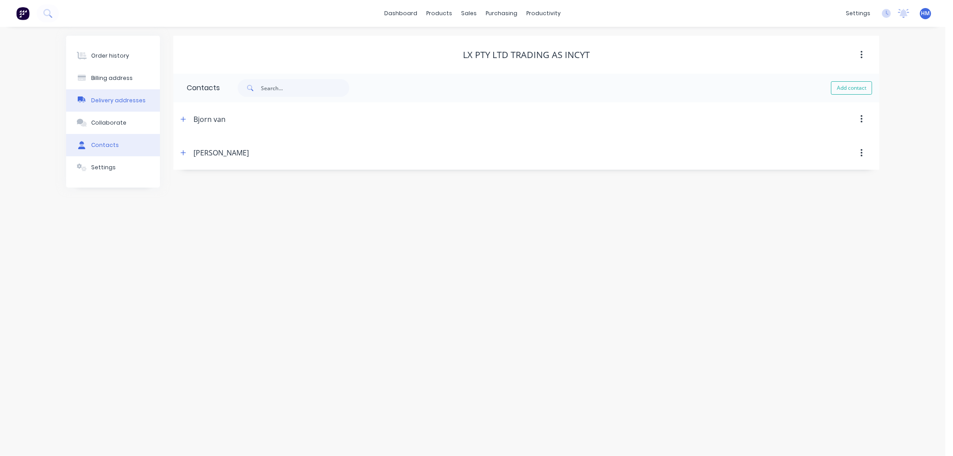
click at [114, 101] on div "Delivery addresses" at bounding box center [118, 101] width 55 height 8
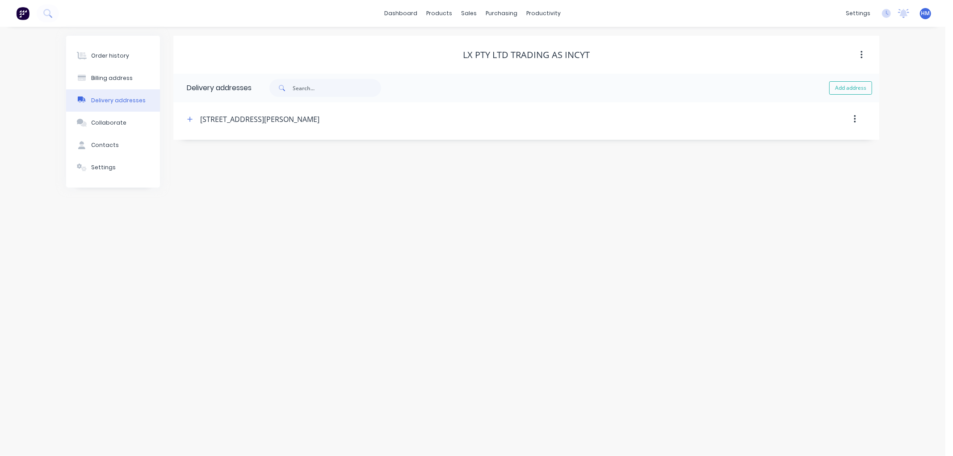
click at [854, 118] on icon "button" at bounding box center [855, 119] width 2 height 10
click at [805, 146] on div "Delete" at bounding box center [823, 142] width 69 height 13
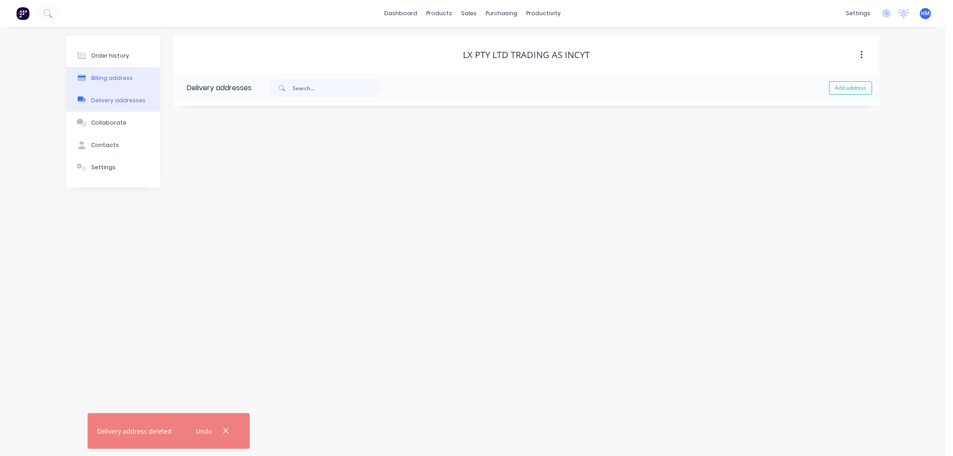
click at [113, 69] on button "Billing address" at bounding box center [113, 78] width 94 height 22
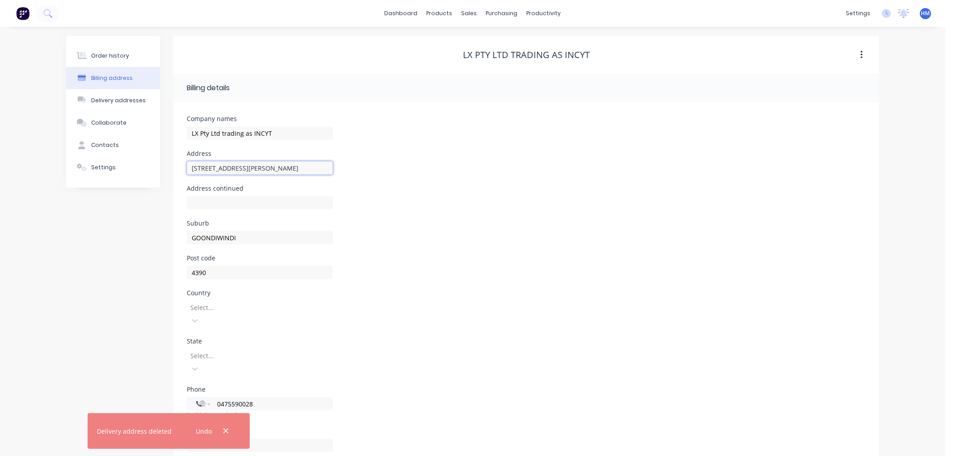
drag, startPoint x: 237, startPoint y: 168, endPoint x: 164, endPoint y: 168, distance: 72.9
click at [164, 168] on div "Order history Billing address Delivery addresses Collaborate Contacts Settings …" at bounding box center [473, 254] width 814 height 436
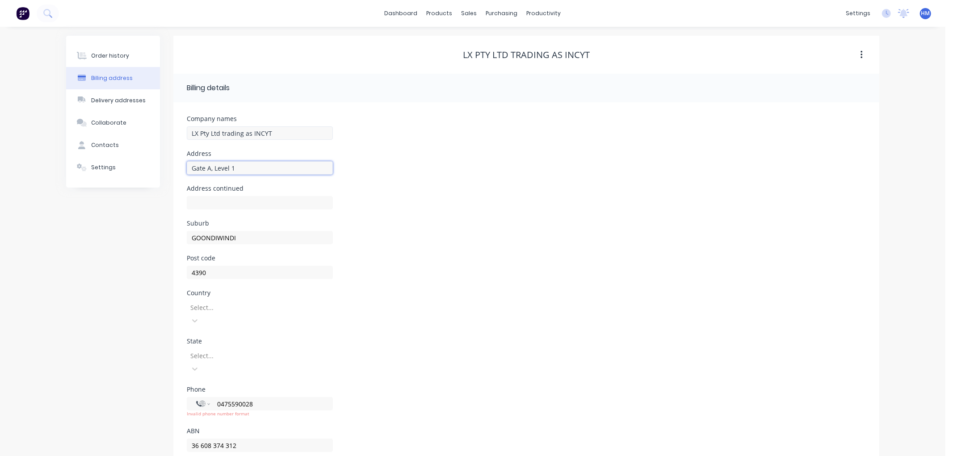
type input "Gate A, Level 1"
type input "[STREET_ADDRESS][PERSON_NAME]"
type input "<"
type input "[GEOGRAPHIC_DATA]"
type input "2113"
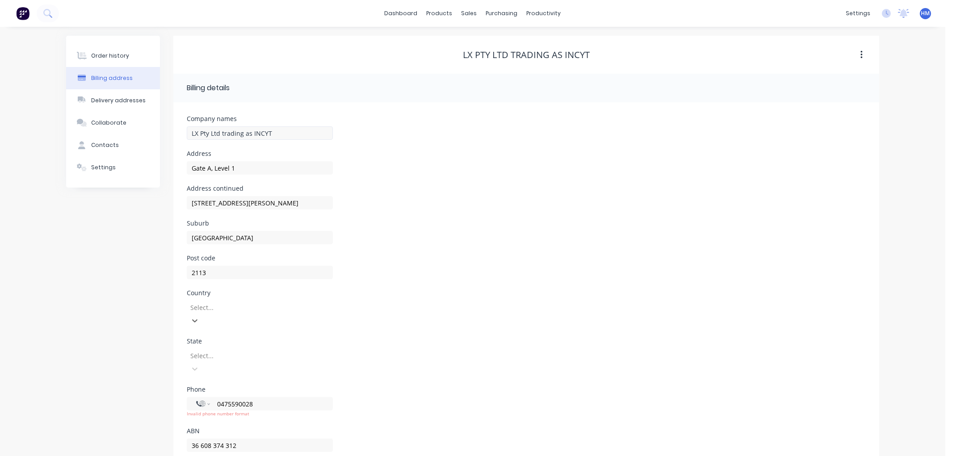
type input "A"
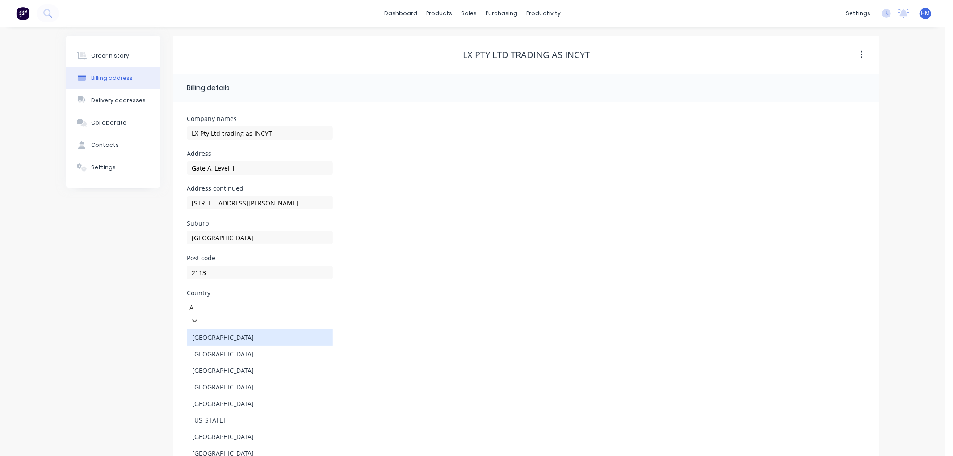
click at [229, 329] on div "[GEOGRAPHIC_DATA]" at bounding box center [260, 337] width 146 height 17
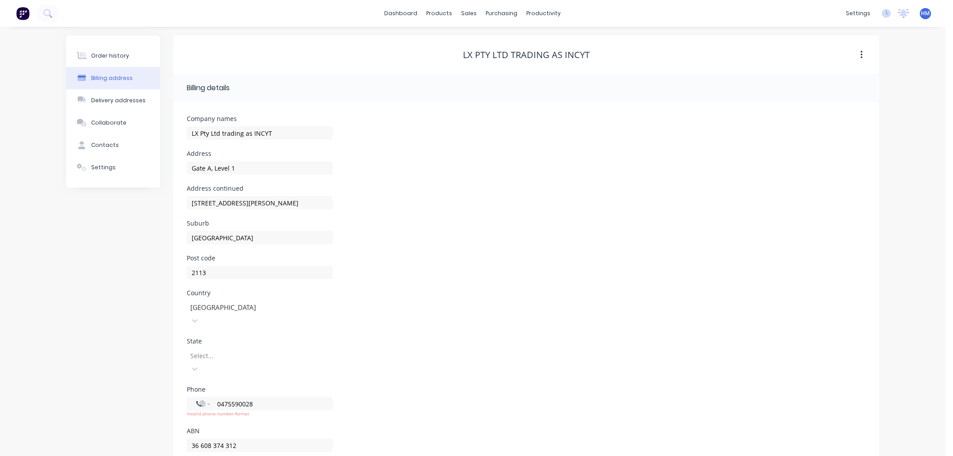
click at [220, 350] on div at bounding box center [254, 355] width 129 height 11
click at [238, 392] on div "[GEOGRAPHIC_DATA]" at bounding box center [260, 400] width 146 height 17
drag, startPoint x: 262, startPoint y: 374, endPoint x: 212, endPoint y: 371, distance: 50.6
click at [202, 397] on div "International [GEOGRAPHIC_DATA] [GEOGRAPHIC_DATA] [GEOGRAPHIC_DATA] [GEOGRAPHIC…" at bounding box center [260, 403] width 146 height 13
click at [363, 387] on div "Phone International [GEOGRAPHIC_DATA] [GEOGRAPHIC_DATA] [GEOGRAPHIC_DATA] [GEOG…" at bounding box center [526, 408] width 679 height 42
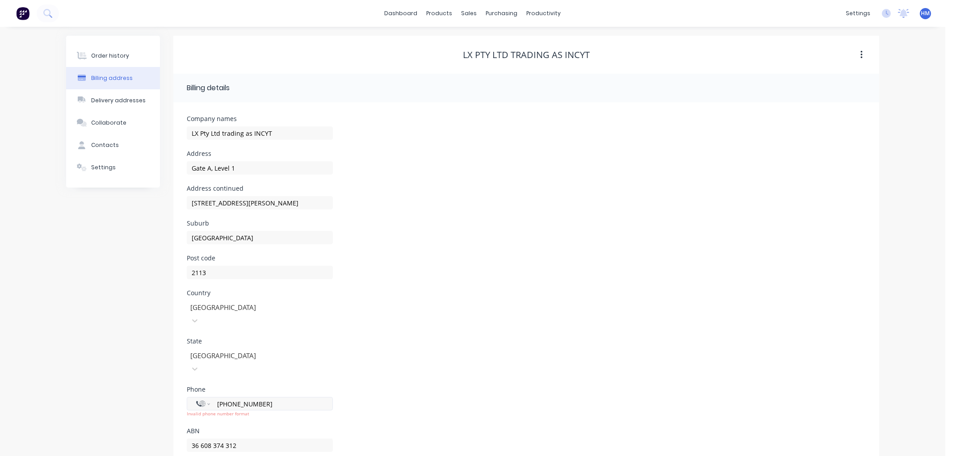
click at [226, 399] on input "[PHONE_NUMBER]" at bounding box center [269, 404] width 107 height 10
drag, startPoint x: 221, startPoint y: 376, endPoint x: 214, endPoint y: 376, distance: 7.6
click at [214, 397] on div "International [GEOGRAPHIC_DATA] [GEOGRAPHIC_DATA] [GEOGRAPHIC_DATA] [GEOGRAPHIC…" at bounding box center [260, 403] width 146 height 13
type input "[PHONE_NUMBER]"
click at [446, 387] on div "Phone International [GEOGRAPHIC_DATA] [GEOGRAPHIC_DATA] [GEOGRAPHIC_DATA] [GEOG…" at bounding box center [526, 408] width 679 height 42
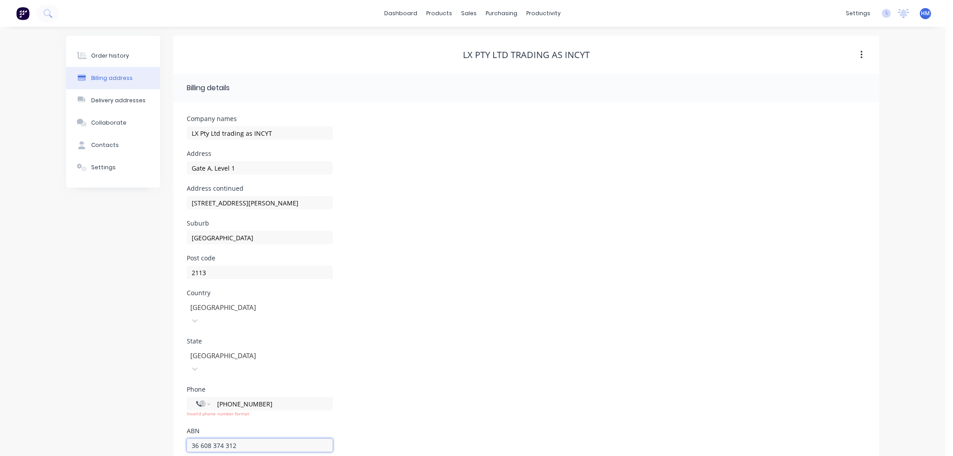
drag, startPoint x: 240, startPoint y: 419, endPoint x: 153, endPoint y: 419, distance: 87.2
click at [153, 419] on div "Order history Billing address Delivery addresses Collaborate Contacts Settings …" at bounding box center [473, 254] width 814 height 436
type input "76147808982"
click at [491, 348] on div "State [GEOGRAPHIC_DATA]" at bounding box center [526, 362] width 679 height 48
click at [126, 100] on div "Delivery addresses" at bounding box center [118, 101] width 55 height 8
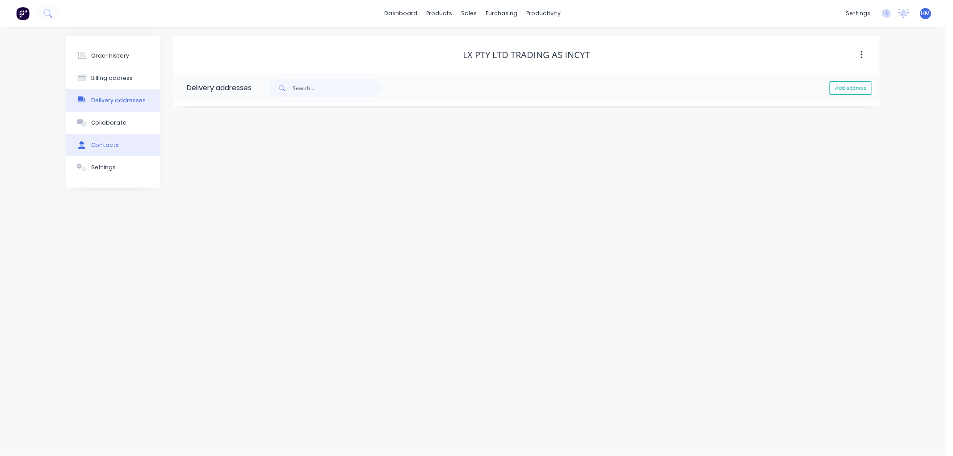
click at [103, 146] on div "Contacts" at bounding box center [105, 145] width 28 height 8
drag, startPoint x: 858, startPoint y: 84, endPoint x: 749, endPoint y: 90, distance: 109.2
click at [858, 85] on button "Add contact" at bounding box center [851, 87] width 41 height 13
select select "AU"
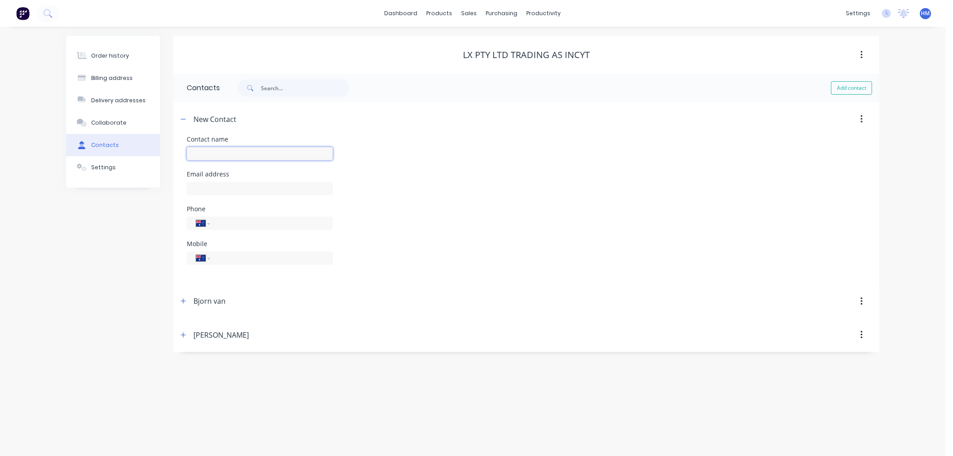
click at [223, 153] on input "text" at bounding box center [260, 153] width 146 height 13
type input "Accounts"
click at [217, 192] on input "text" at bounding box center [260, 188] width 146 height 13
type input "[EMAIL_ADDRESS][DOMAIN_NAME]"
drag, startPoint x: 237, startPoint y: 216, endPoint x: 240, endPoint y: 222, distance: 6.8
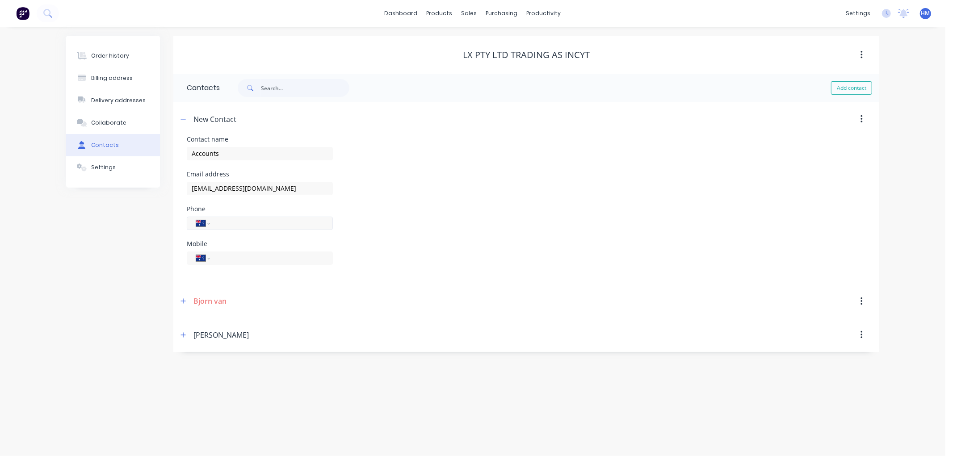
click at [240, 222] on div "International [GEOGRAPHIC_DATA] [GEOGRAPHIC_DATA] [GEOGRAPHIC_DATA] [GEOGRAPHIC…" at bounding box center [260, 223] width 146 height 13
click at [246, 222] on input "tel" at bounding box center [269, 223] width 107 height 10
type input "[PHONE_NUMBER]"
click at [748, 146] on div "Contact name Accounts" at bounding box center [526, 153] width 679 height 35
click at [185, 121] on icon "button" at bounding box center [183, 119] width 5 height 6
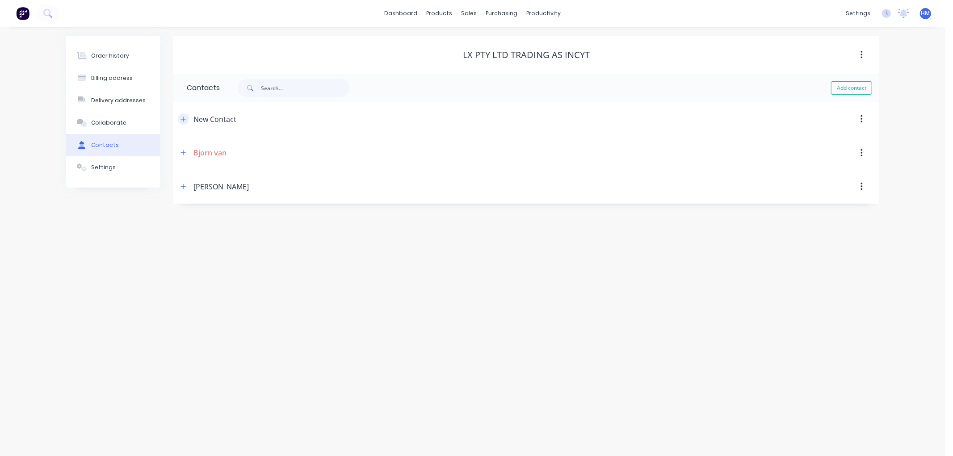
click at [185, 121] on icon "button" at bounding box center [183, 119] width 5 height 6
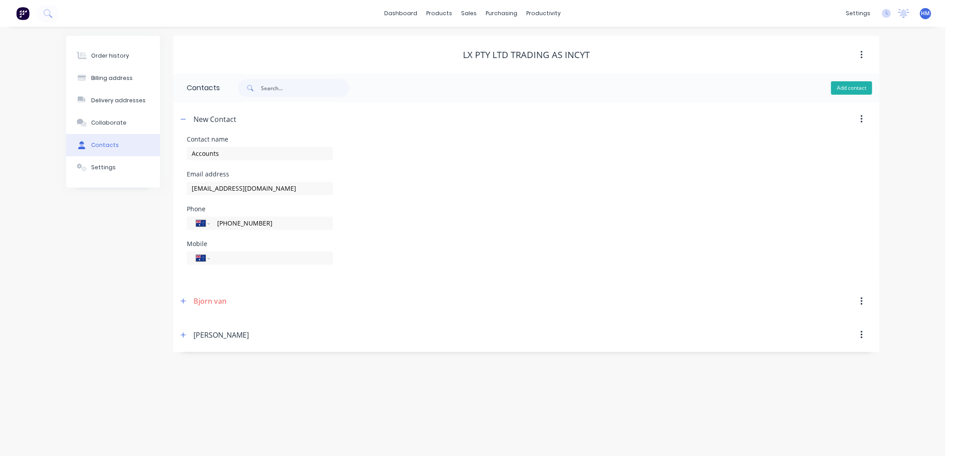
click at [855, 86] on button "Add contact" at bounding box center [851, 87] width 41 height 13
click at [266, 123] on div "New Contact" at bounding box center [441, 119] width 527 height 16
click at [245, 160] on div "Accounts" at bounding box center [260, 158] width 146 height 26
click at [861, 298] on icon "button" at bounding box center [862, 302] width 2 height 8
click at [831, 324] on div "Delete" at bounding box center [830, 325] width 69 height 13
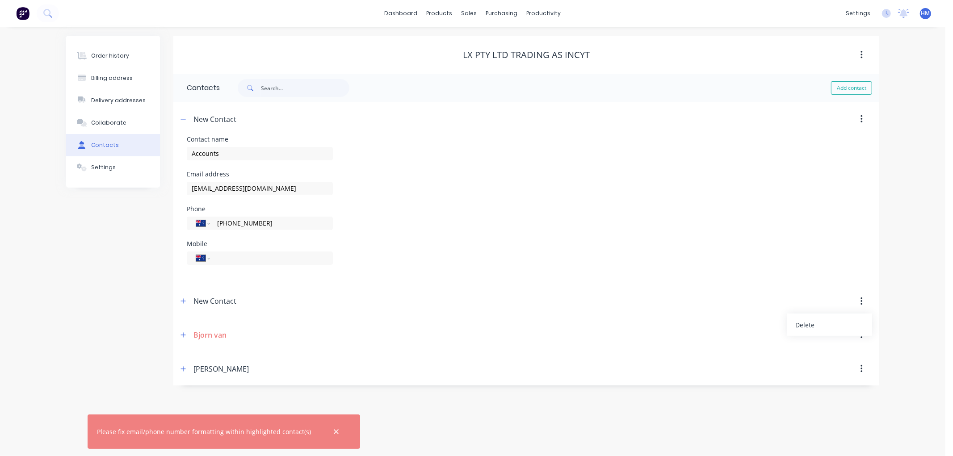
click at [333, 431] on icon "button" at bounding box center [336, 432] width 6 height 8
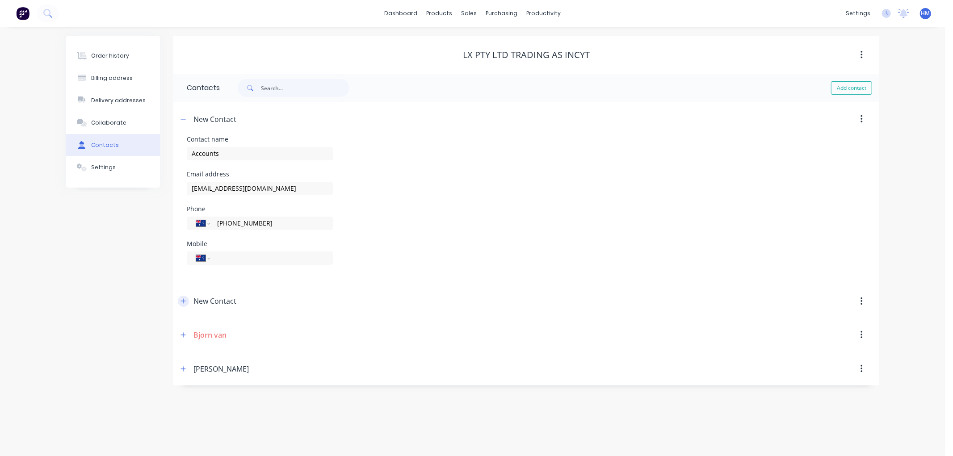
click at [185, 302] on icon "button" at bounding box center [183, 301] width 5 height 6
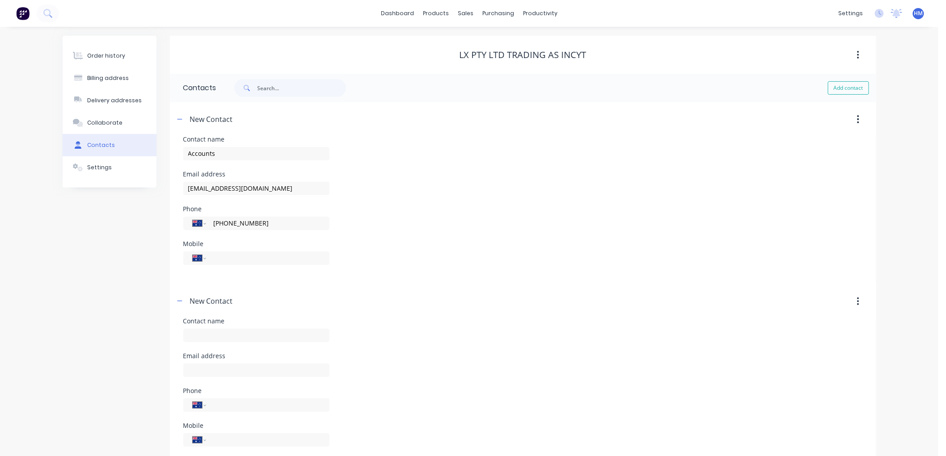
click at [856, 301] on button "button" at bounding box center [858, 302] width 21 height 16
click at [807, 322] on div "Delete" at bounding box center [826, 325] width 69 height 13
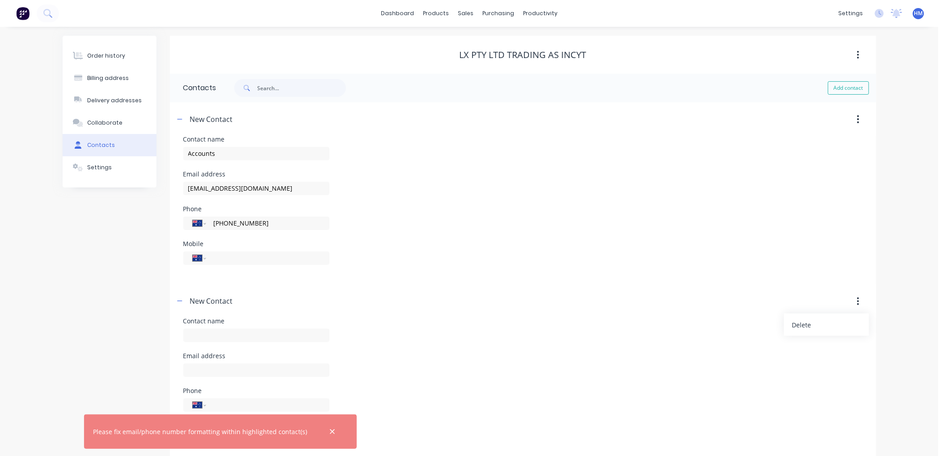
drag, startPoint x: 330, startPoint y: 431, endPoint x: 329, endPoint y: 418, distance: 13.0
click at [329, 430] on button "button" at bounding box center [332, 431] width 11 height 11
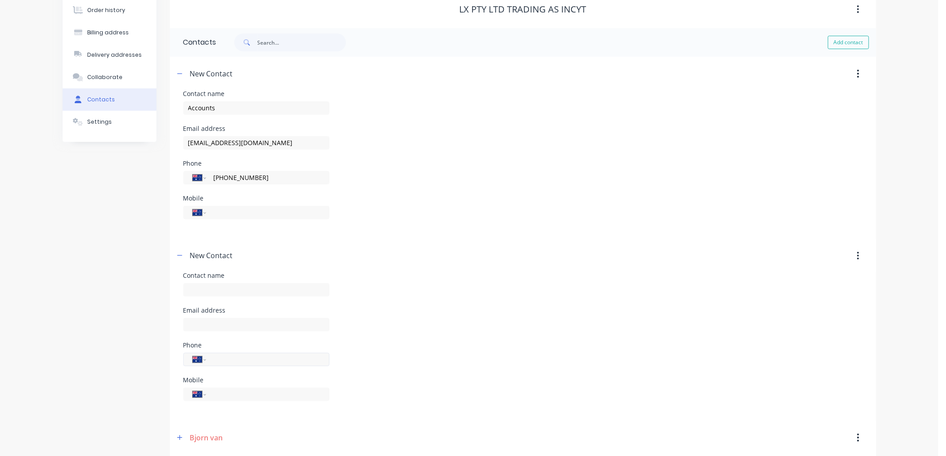
scroll to position [87, 0]
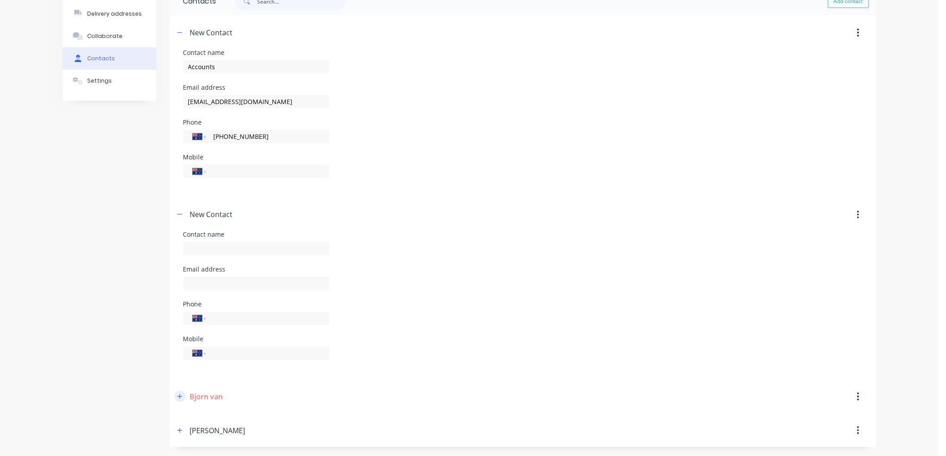
click at [180, 396] on icon "button" at bounding box center [179, 397] width 5 height 6
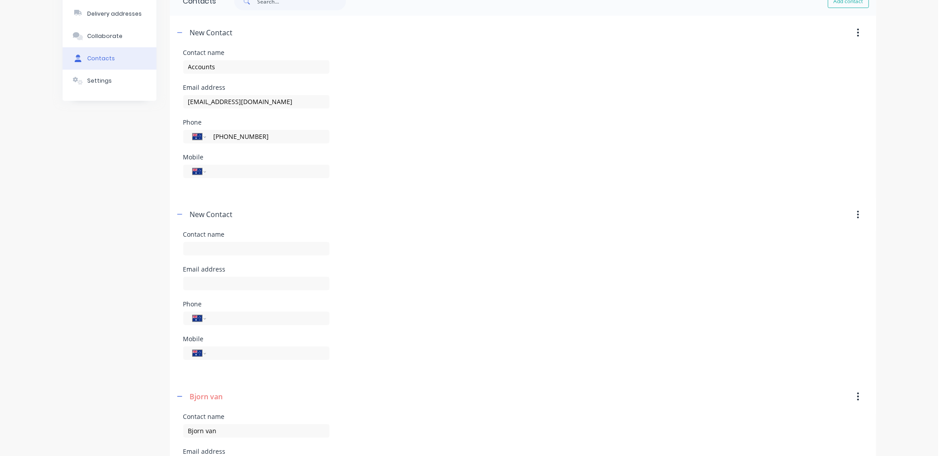
scroll to position [235, 0]
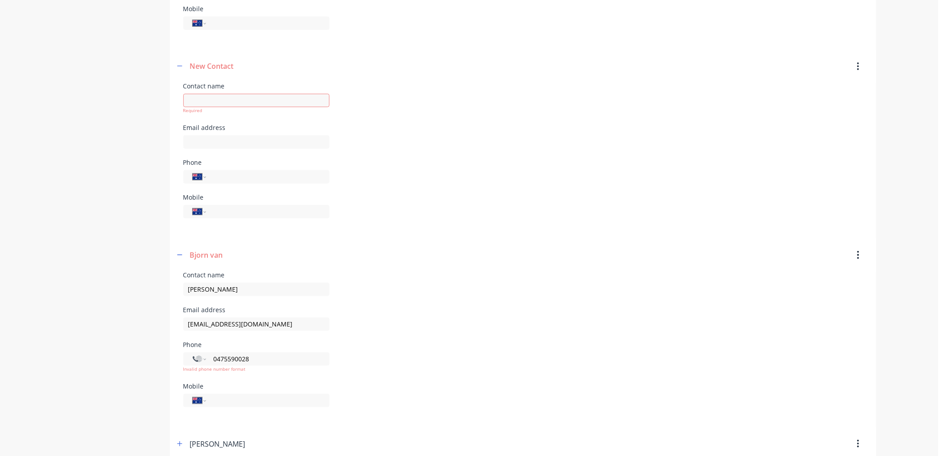
click at [484, 284] on div "Contact name [PERSON_NAME]" at bounding box center [522, 289] width 679 height 35
type input "[PERSON_NAME]"
click at [416, 312] on div "Email address [EMAIL_ADDRESS][DOMAIN_NAME]" at bounding box center [522, 324] width 679 height 35
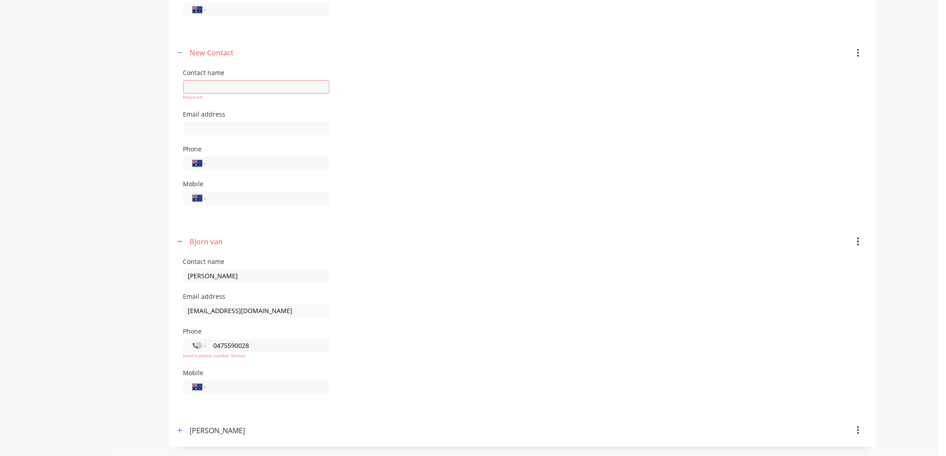
drag, startPoint x: 170, startPoint y: 341, endPoint x: 148, endPoint y: 337, distance: 22.1
click at [148, 337] on div "Order history Billing address Delivery addresses Collaborate Contacts Settings …" at bounding box center [470, 117] width 814 height 660
select select "AU"
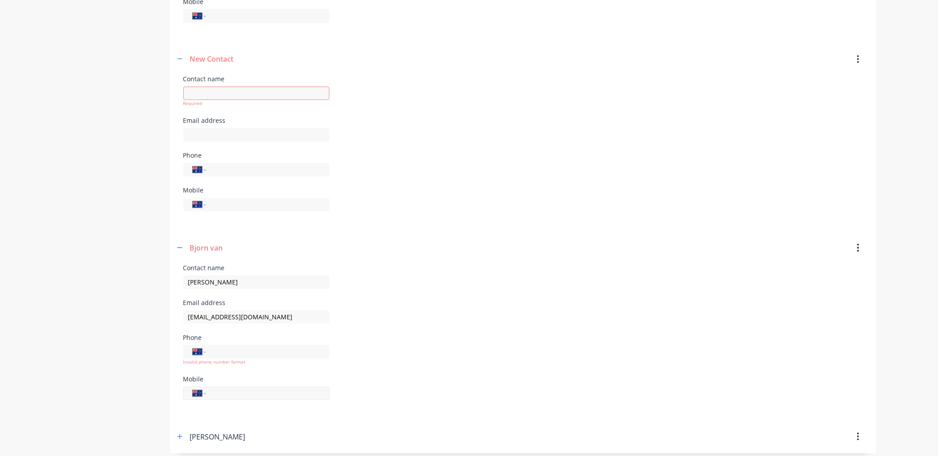
click at [265, 387] on div "International [GEOGRAPHIC_DATA] [GEOGRAPHIC_DATA] [GEOGRAPHIC_DATA] [GEOGRAPHIC…" at bounding box center [256, 393] width 146 height 13
click at [256, 391] on input "tel" at bounding box center [265, 387] width 107 height 10
paste input "0475 590 028"
type input "0475 590 028"
click at [459, 373] on div "Mobile International [GEOGRAPHIC_DATA] [GEOGRAPHIC_DATA] [GEOGRAPHIC_DATA] [GEO…" at bounding box center [522, 387] width 679 height 35
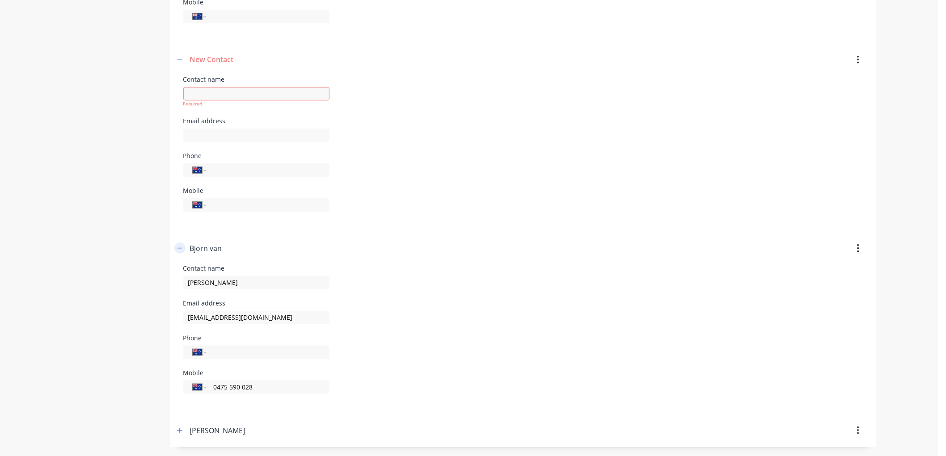
click at [179, 248] on icon "button" at bounding box center [179, 248] width 5 height 6
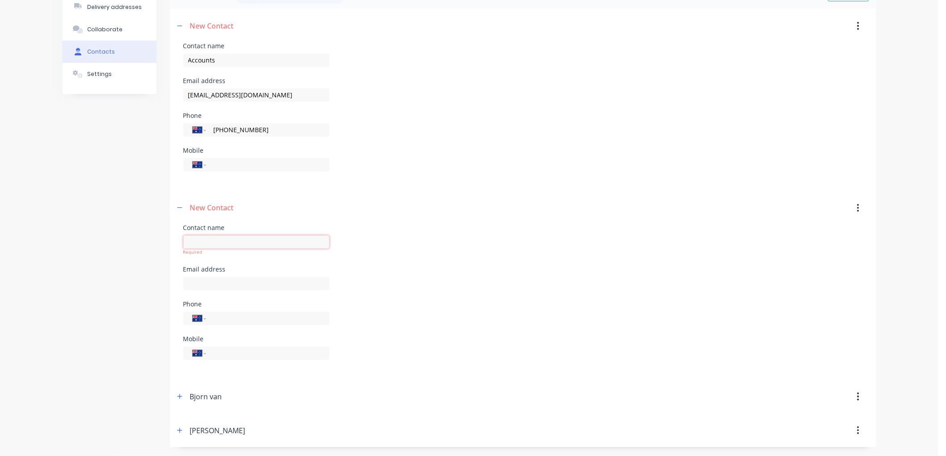
drag, startPoint x: 206, startPoint y: 243, endPoint x: 232, endPoint y: 238, distance: 27.3
click at [206, 243] on input "text" at bounding box center [256, 242] width 146 height 13
click at [857, 207] on icon "button" at bounding box center [858, 208] width 2 height 10
click at [797, 231] on div "Delete" at bounding box center [826, 231] width 69 height 13
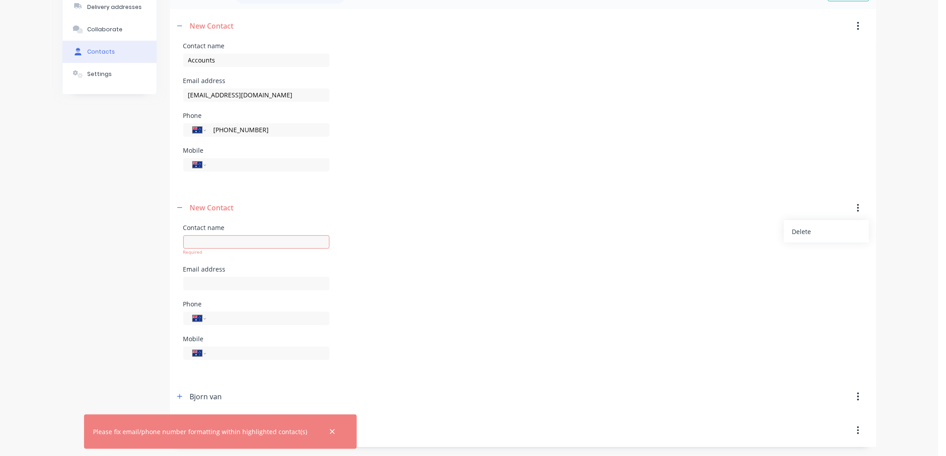
drag, startPoint x: 326, startPoint y: 430, endPoint x: 320, endPoint y: 426, distance: 7.6
click at [329, 428] on icon "button" at bounding box center [332, 432] width 6 height 8
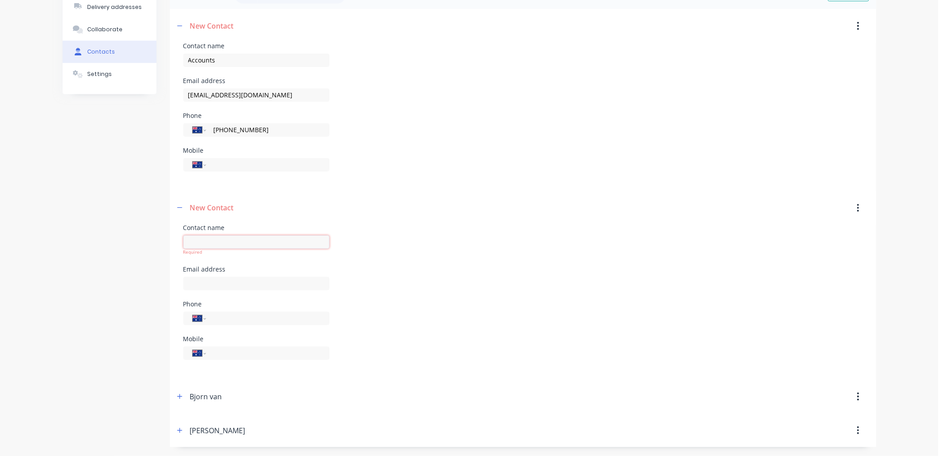
click at [222, 248] on input "text" at bounding box center [256, 242] width 146 height 13
type input "LX"
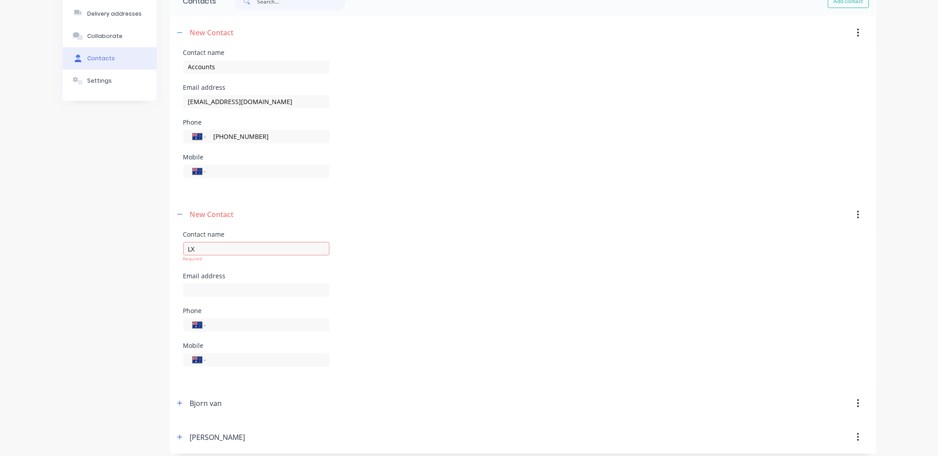
click at [417, 218] on header "New Contact" at bounding box center [523, 215] width 706 height 34
select select "AU"
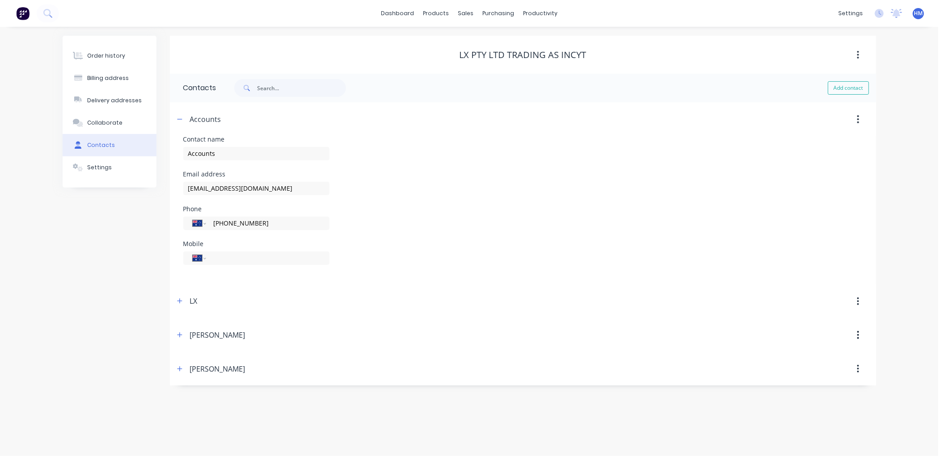
scroll to position [0, 0]
click at [182, 118] on icon "button" at bounding box center [183, 119] width 5 height 6
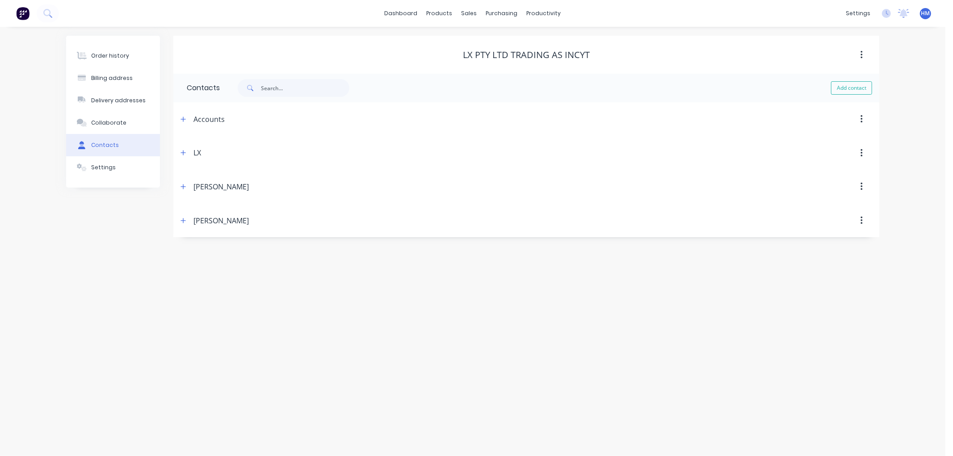
click at [864, 151] on button "button" at bounding box center [862, 153] width 21 height 16
click at [814, 177] on div "Delete" at bounding box center [830, 176] width 69 height 13
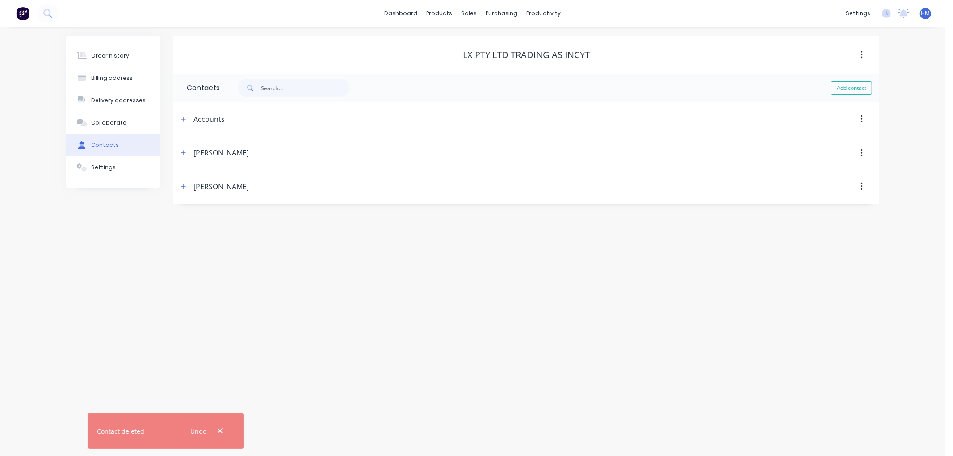
click at [258, 281] on div "Order history Billing address Delivery addresses Collaborate Contacts Settings …" at bounding box center [473, 242] width 946 height 430
click at [105, 54] on div "Order history" at bounding box center [110, 56] width 38 height 8
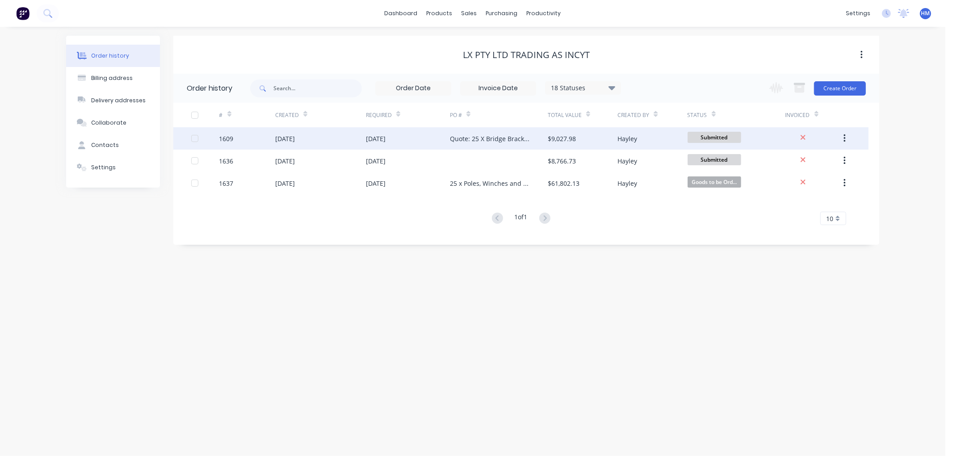
click at [255, 136] on div "1609" at bounding box center [247, 138] width 56 height 22
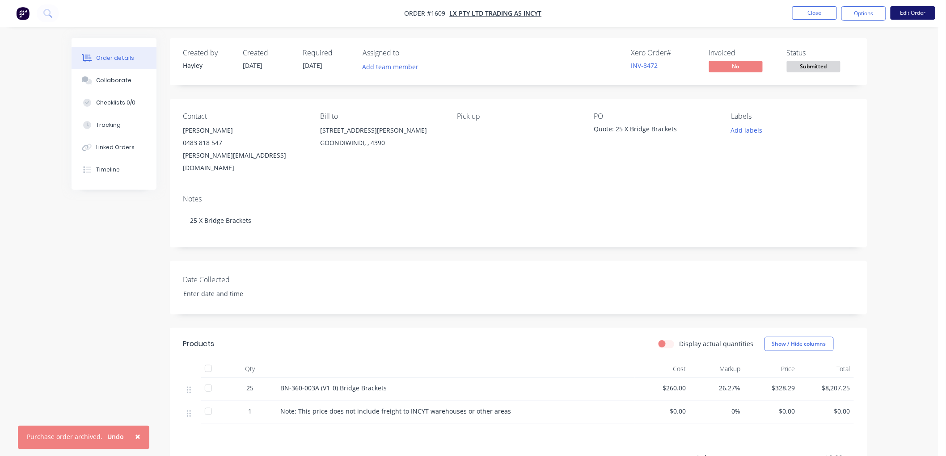
click at [915, 13] on button "Edit Order" at bounding box center [912, 12] width 45 height 13
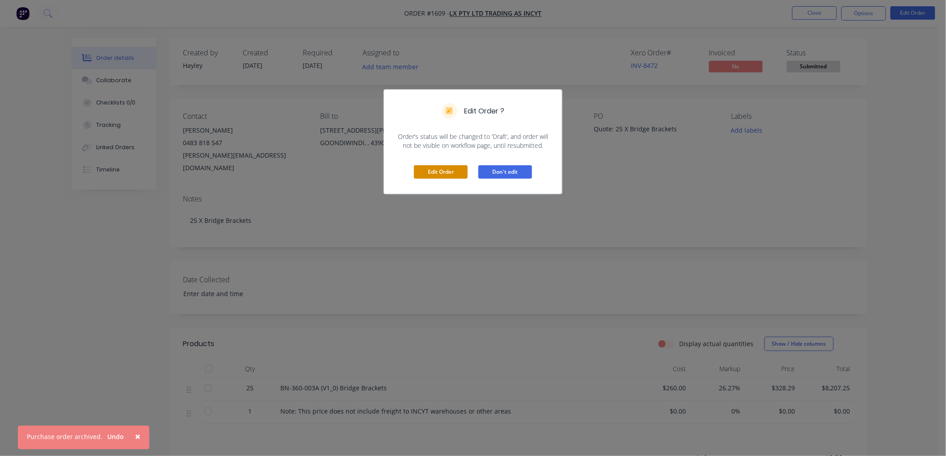
drag, startPoint x: 441, startPoint y: 169, endPoint x: 502, endPoint y: 165, distance: 61.3
click at [441, 168] on button "Edit Order" at bounding box center [441, 171] width 54 height 13
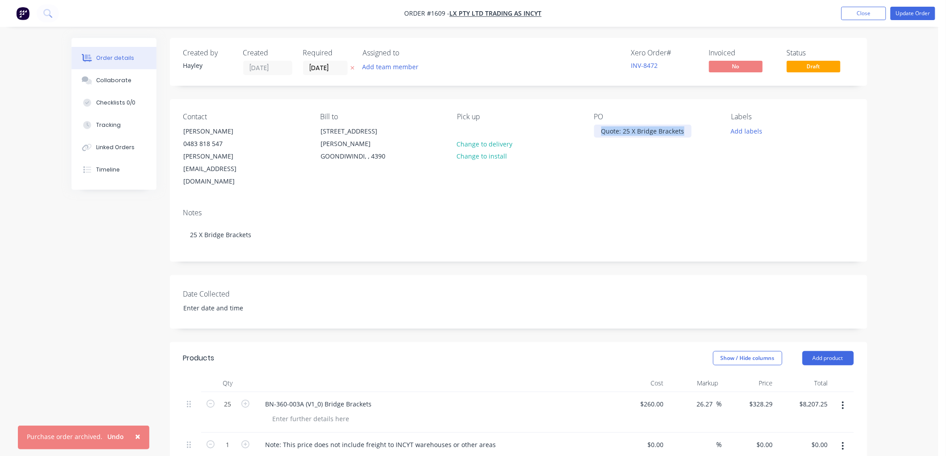
drag, startPoint x: 686, startPoint y: 130, endPoint x: 539, endPoint y: 130, distance: 147.1
click at [539, 130] on div "Contact [PERSON_NAME] [PHONE_NUMBER] [EMAIL_ADDRESS][DOMAIN_NAME] Bill to [STRE…" at bounding box center [518, 150] width 697 height 102
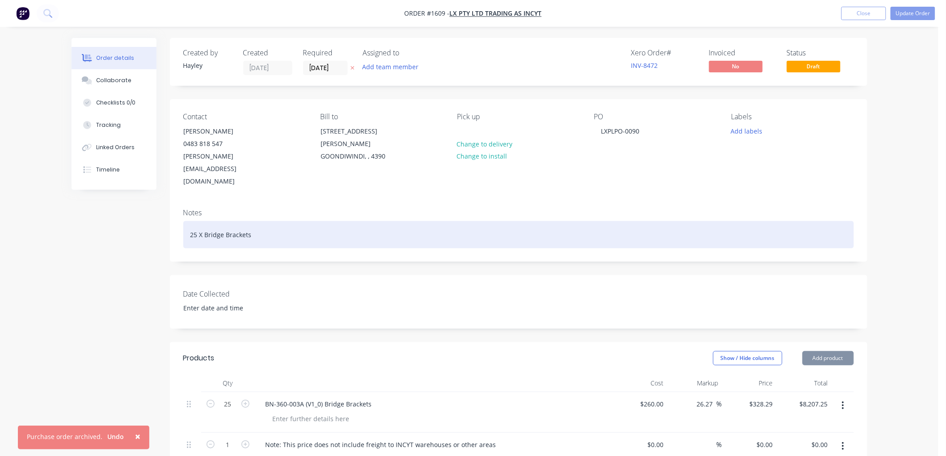
click at [280, 221] on div "25 X Bridge Brackets" at bounding box center [518, 234] width 670 height 27
click at [189, 221] on div "25 X Bridge Brackets" at bounding box center [518, 234] width 670 height 27
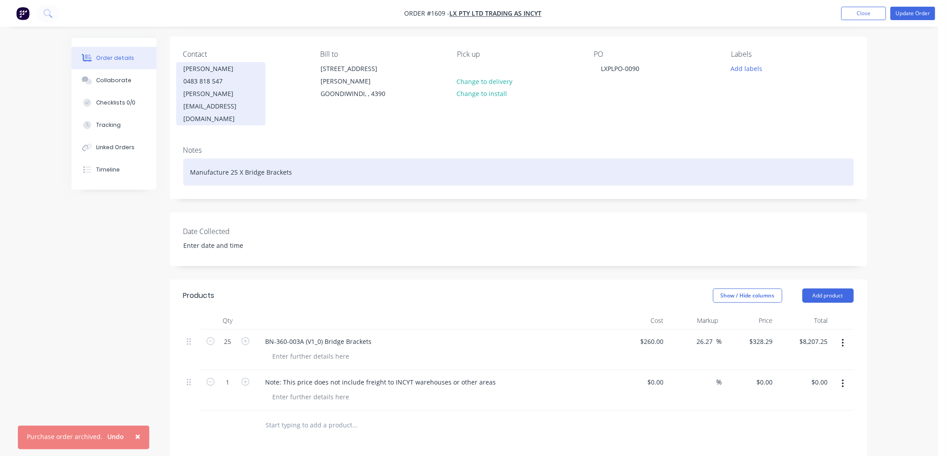
scroll to position [51, 0]
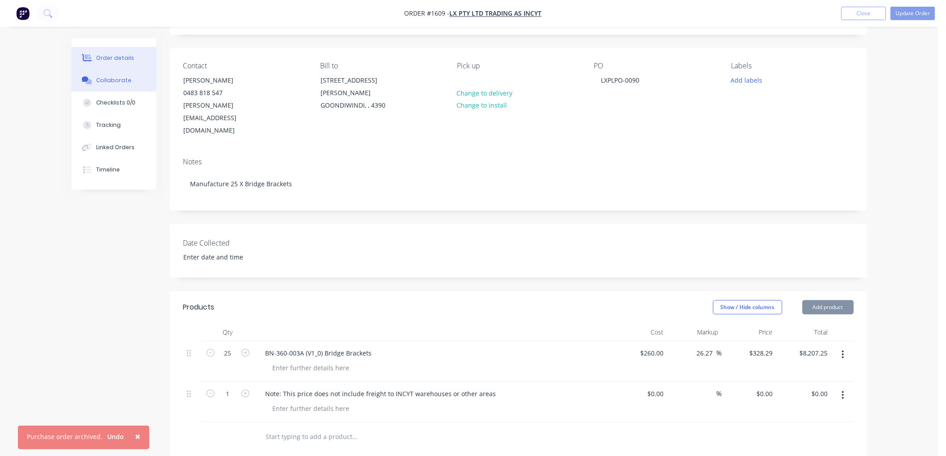
click at [106, 84] on div "Collaborate" at bounding box center [113, 80] width 35 height 8
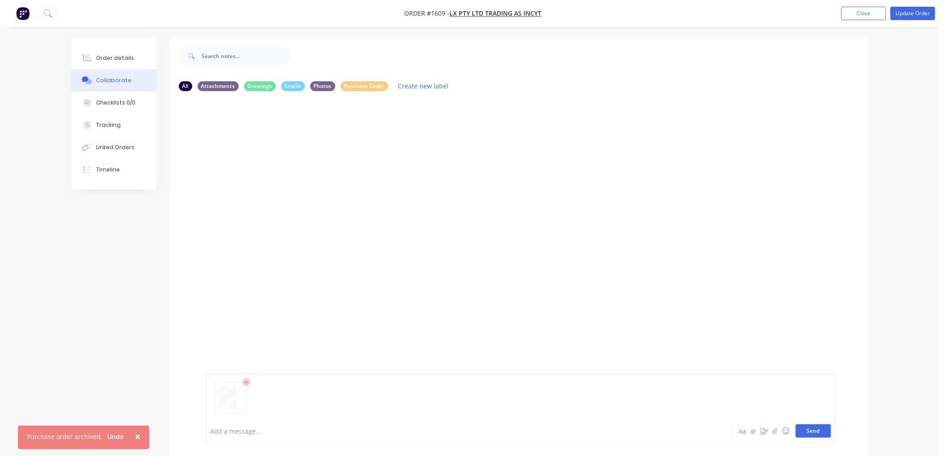
click at [819, 431] on button "Send" at bounding box center [813, 431] width 35 height 13
click at [274, 164] on div "Labels Download Delete" at bounding box center [324, 166] width 101 height 13
click at [278, 166] on icon "button" at bounding box center [277, 167] width 2 height 8
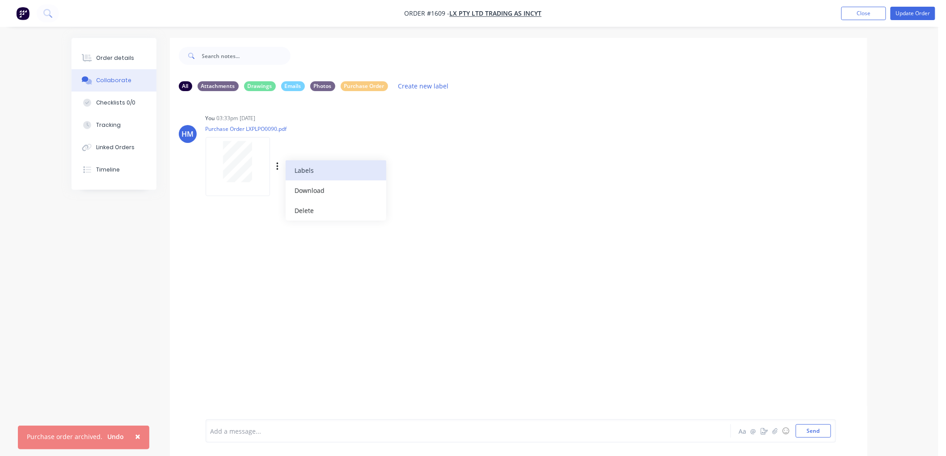
click at [318, 169] on button "Labels" at bounding box center [336, 170] width 101 height 20
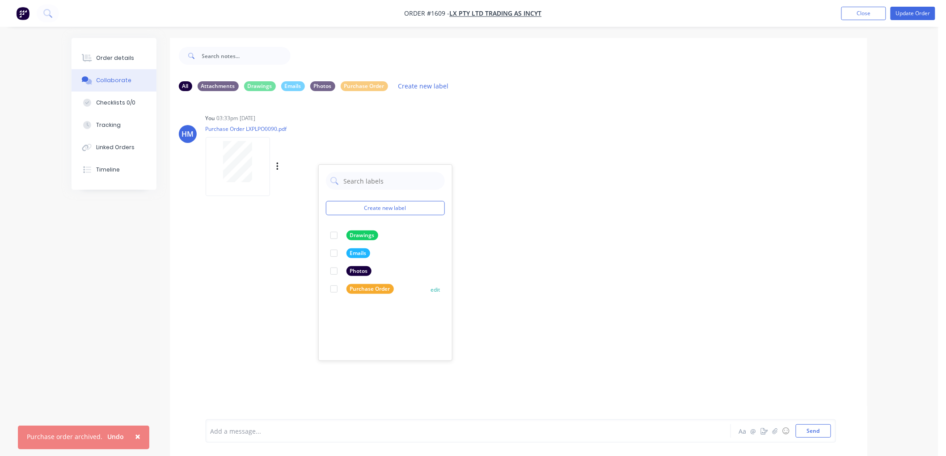
click at [332, 289] on div at bounding box center [334, 289] width 18 height 18
click at [588, 208] on div "HM You 03:33pm [DATE] Purchase Order LXPLPO0090.pdf Labels Download Delete Crea…" at bounding box center [518, 258] width 697 height 321
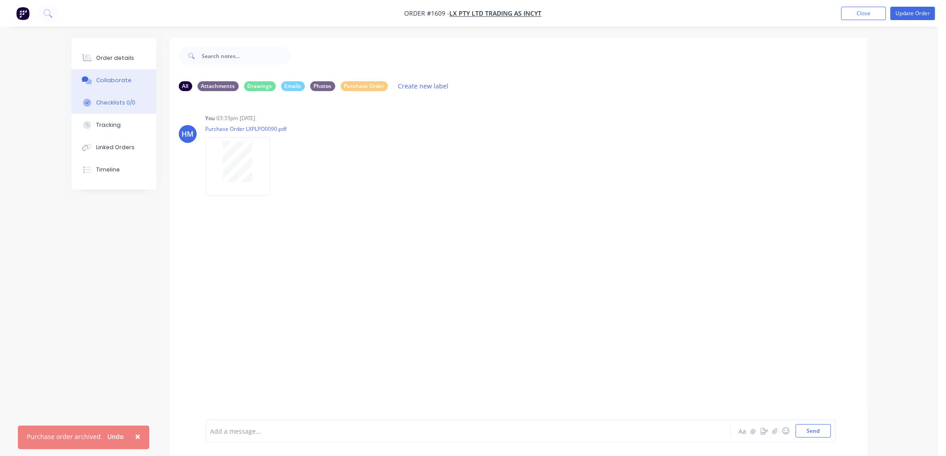
click at [132, 103] on div "Checklists 0/0" at bounding box center [115, 103] width 39 height 8
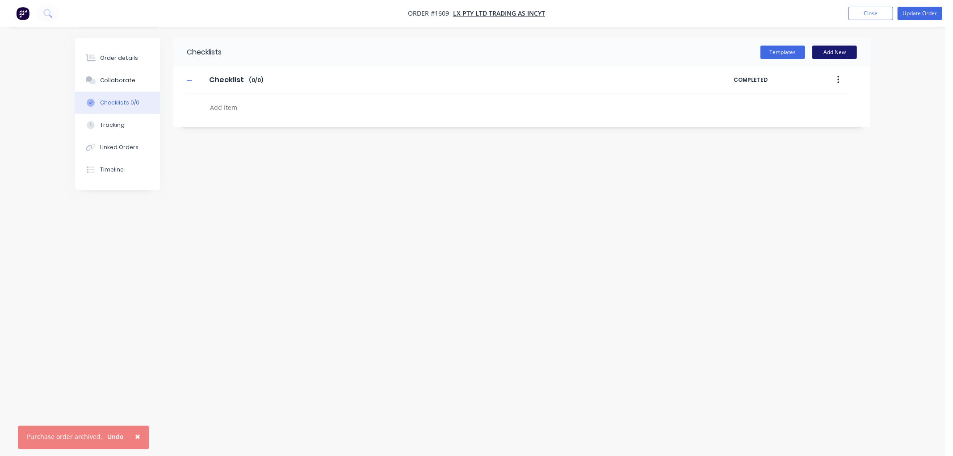
click at [830, 50] on button "Add New" at bounding box center [835, 52] width 45 height 13
type textarea "x"
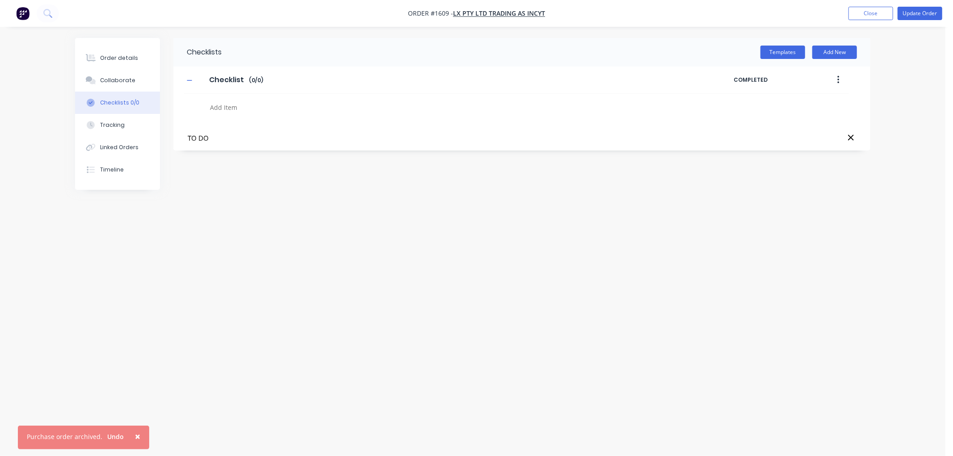
type input "TO DO"
click at [257, 170] on div "Checklists Templates Add New Checklist Checklist Enter Checklist name ( 0 / 0 )…" at bounding box center [473, 211] width 796 height 346
click at [194, 139] on input "TO DO" at bounding box center [421, 138] width 469 height 11
click at [240, 80] on input "Checklist" at bounding box center [226, 79] width 45 height 13
drag, startPoint x: 245, startPoint y: 78, endPoint x: 188, endPoint y: 77, distance: 56.8
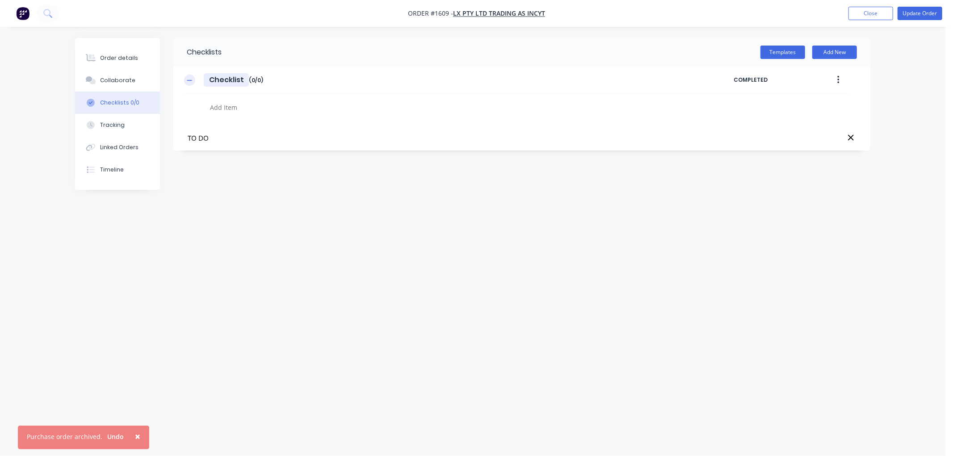
click at [188, 77] on div "Checklist Checklist Enter Checklist name ( 0 / 0 )" at bounding box center [459, 80] width 550 height 16
click at [851, 135] on icon at bounding box center [851, 137] width 7 height 9
type textarea "x"
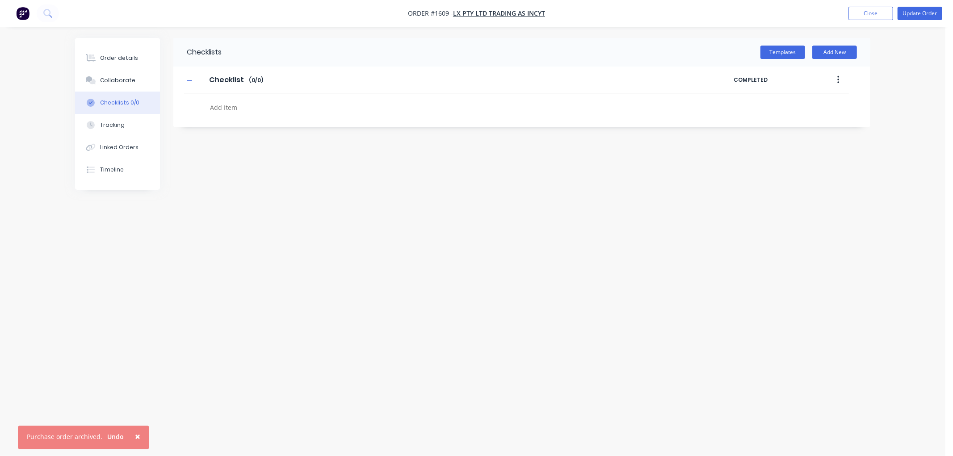
click at [836, 78] on button "button" at bounding box center [838, 80] width 21 height 16
click at [797, 119] on div "Delete" at bounding box center [806, 121] width 69 height 13
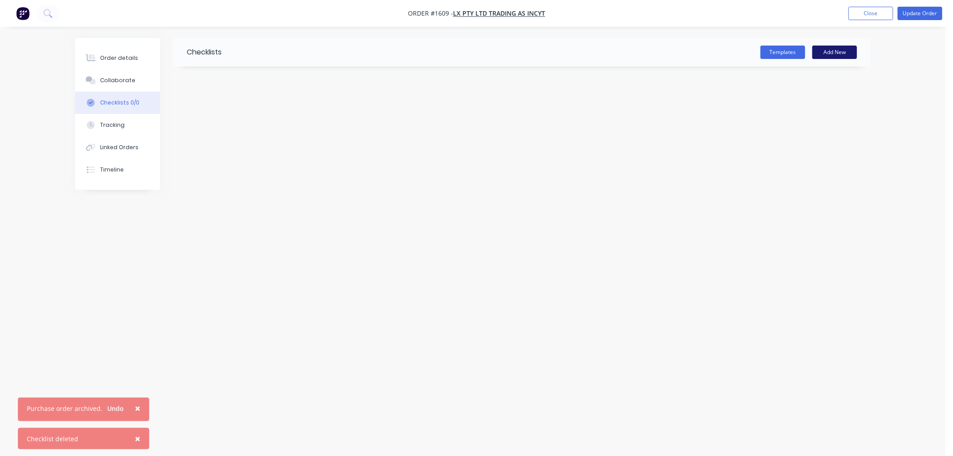
click at [835, 55] on button "Add New" at bounding box center [835, 52] width 45 height 13
click at [829, 52] on button "Add New" at bounding box center [835, 52] width 45 height 13
type input "TO DO"
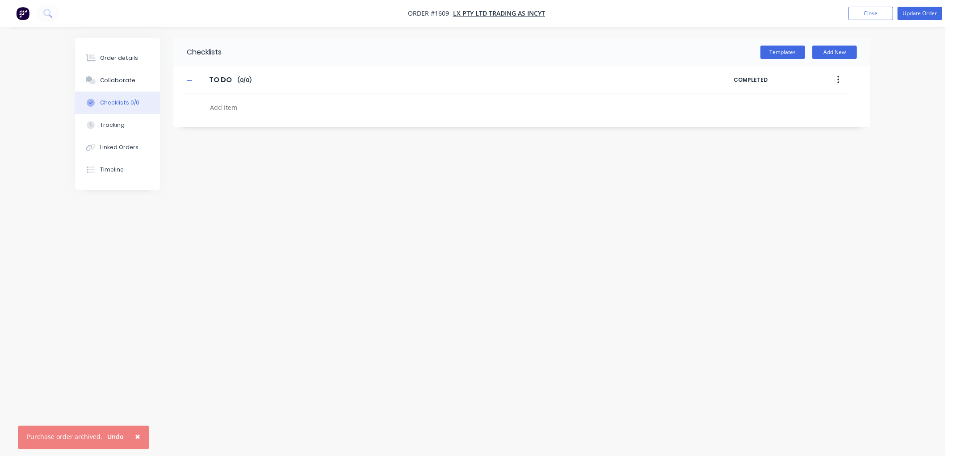
click at [291, 193] on div "Checklists Templates Add New TO DO TO DO Enter Checklist name ( 0 / 0 ) COMPLET…" at bounding box center [473, 211] width 796 height 346
click at [225, 111] on textarea at bounding box center [422, 107] width 430 height 13
type textarea "x"
type textarea "O"
type textarea "x"
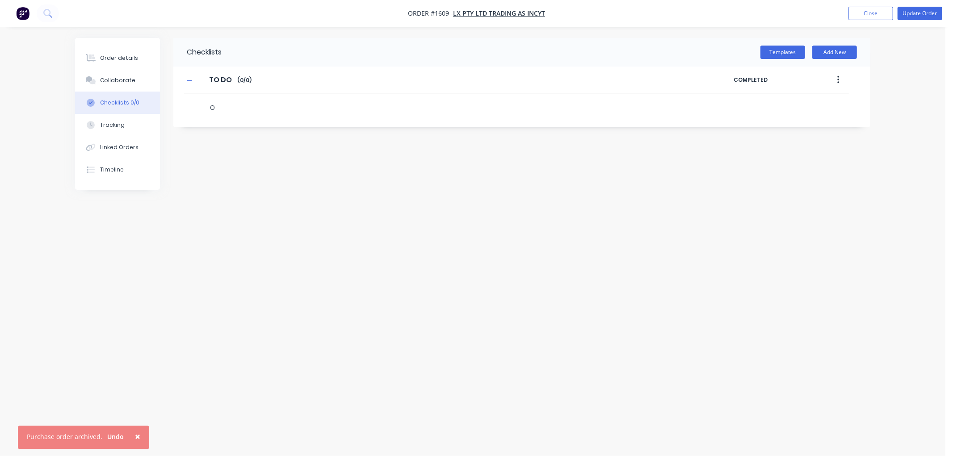
type textarea "Or"
type textarea "x"
type textarea "Ord"
type textarea "x"
type textarea "Orde"
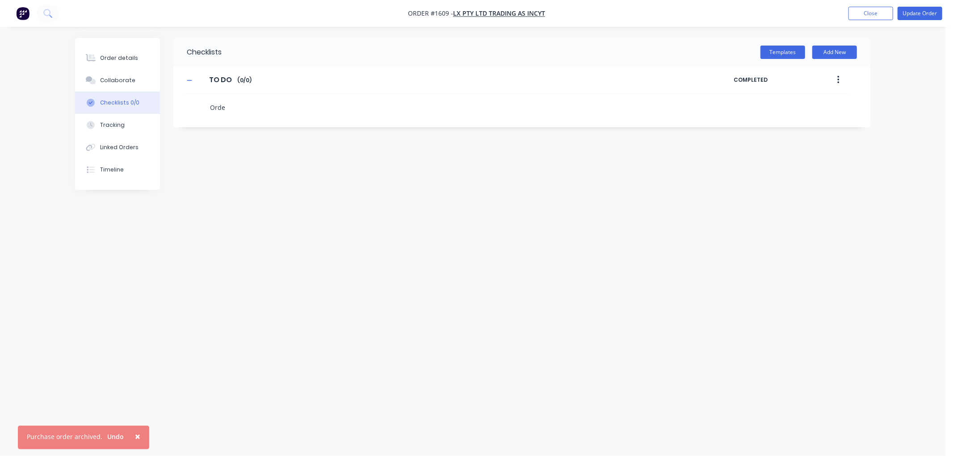
type textarea "x"
type textarea "Order"
type textarea "x"
type textarea "Order"
type textarea "x"
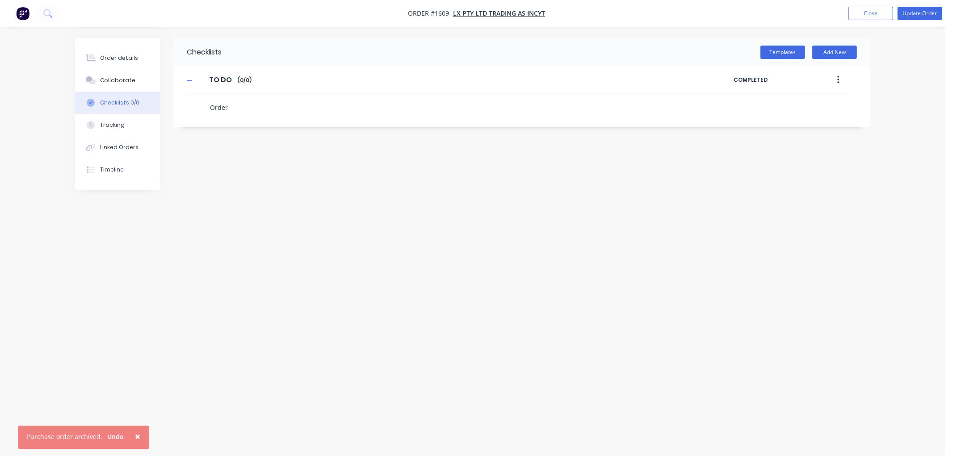
type textarea "Order L"
type textarea "x"
type textarea "Order La"
type textarea "x"
type textarea "Order Las"
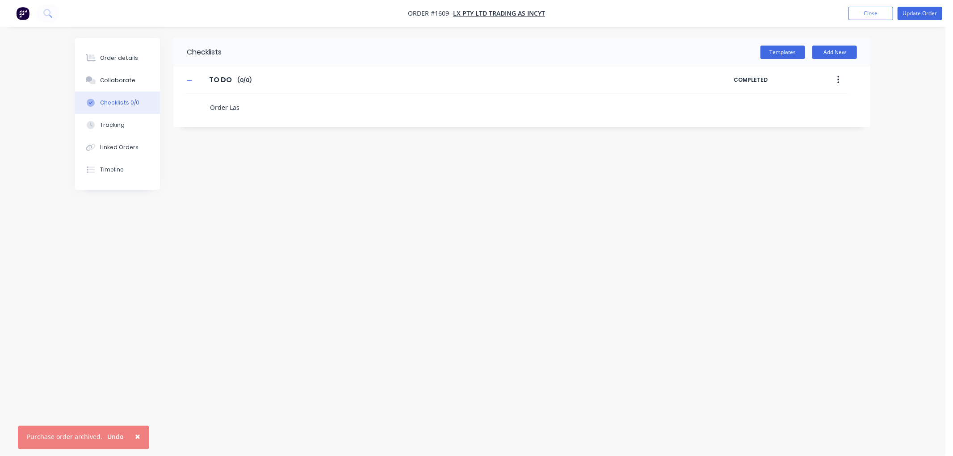
type textarea "x"
type textarea "Order Lase"
type textarea "x"
type textarea "Order Laser"
type textarea "x"
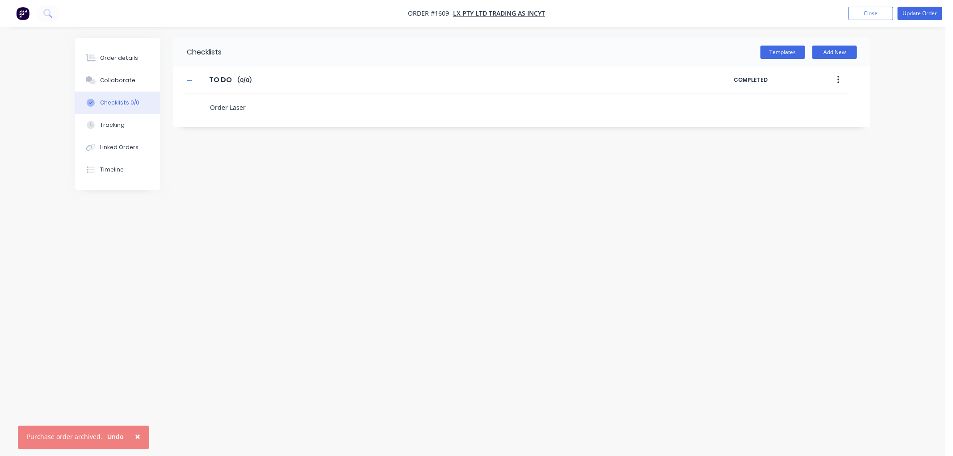
type textarea "Order Laser"
type textarea "x"
type textarea "Order Laser C"
type textarea "x"
type textarea "Order Laser CU"
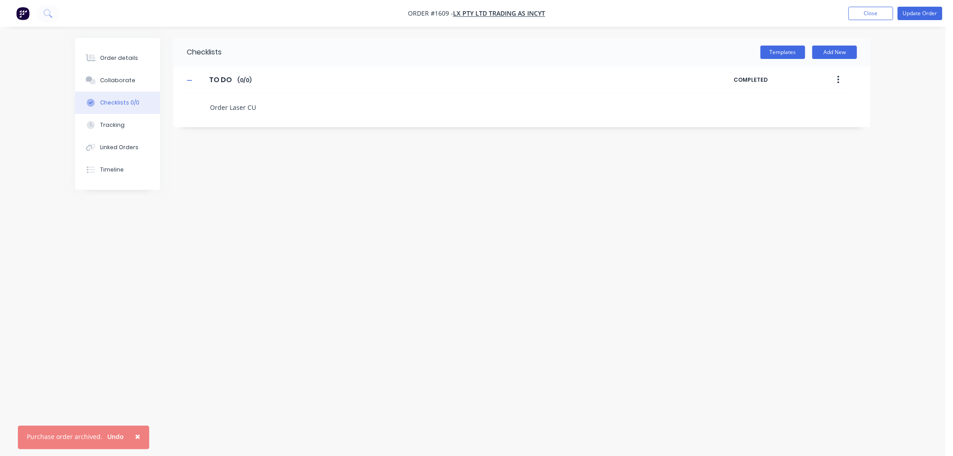
type textarea "x"
type textarea "Order Laser CUt"
type textarea "x"
type textarea "Order Laser CUtti"
type textarea "x"
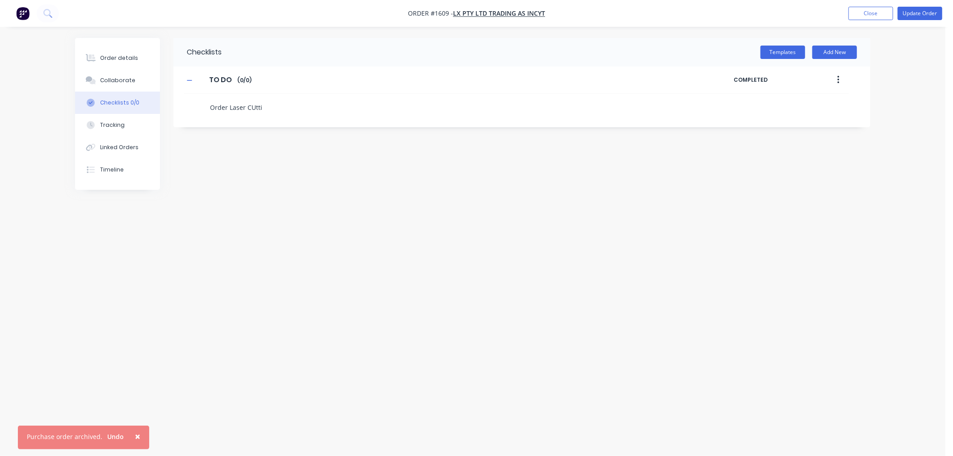
type textarea "Order Laser CUttin"
type textarea "x"
type textarea "Order Laser CUtti"
type textarea "x"
type textarea "Order Laser CUtt"
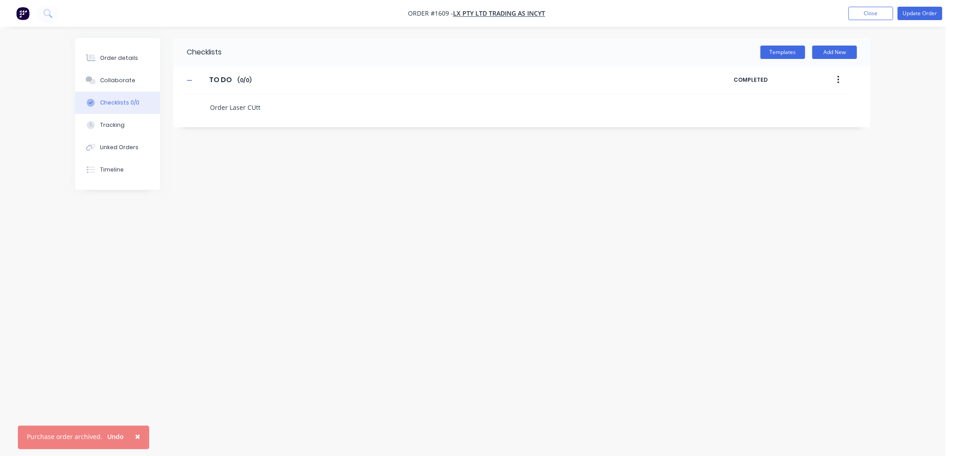
type textarea "x"
type textarea "Order Laser CUt"
type textarea "x"
type textarea "Order Laser CU"
type textarea "x"
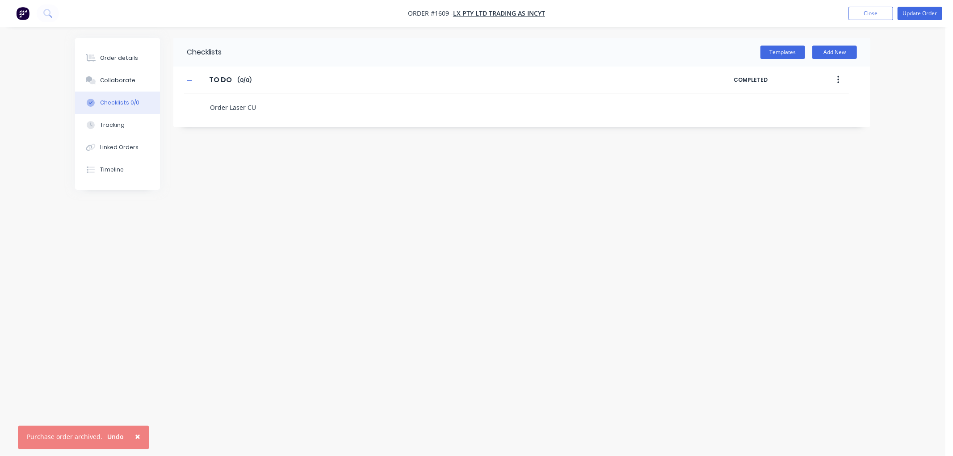
type textarea "Order Laser C"
type textarea "x"
type textarea "Order Laser Cu"
type textarea "x"
type textarea "Order Laser Cut"
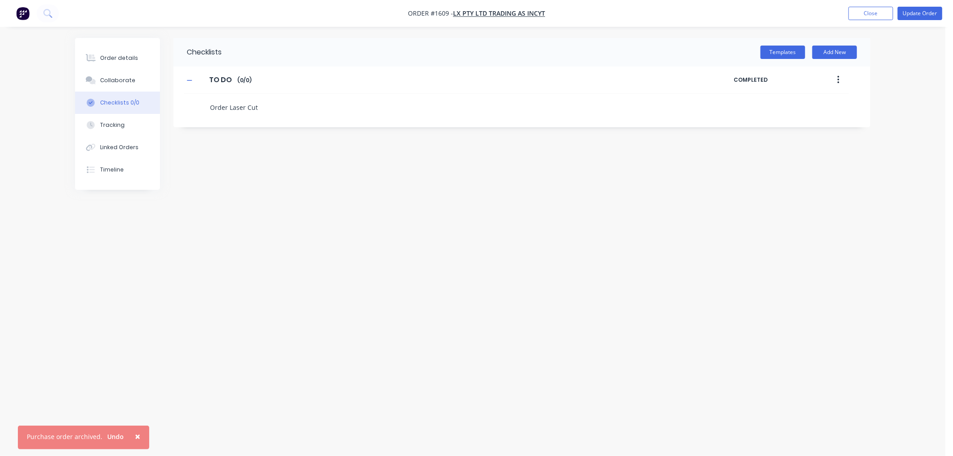
type textarea "x"
type textarea "Order Laser Cutt"
type textarea "x"
type textarea "Order Laser Cutti"
type textarea "x"
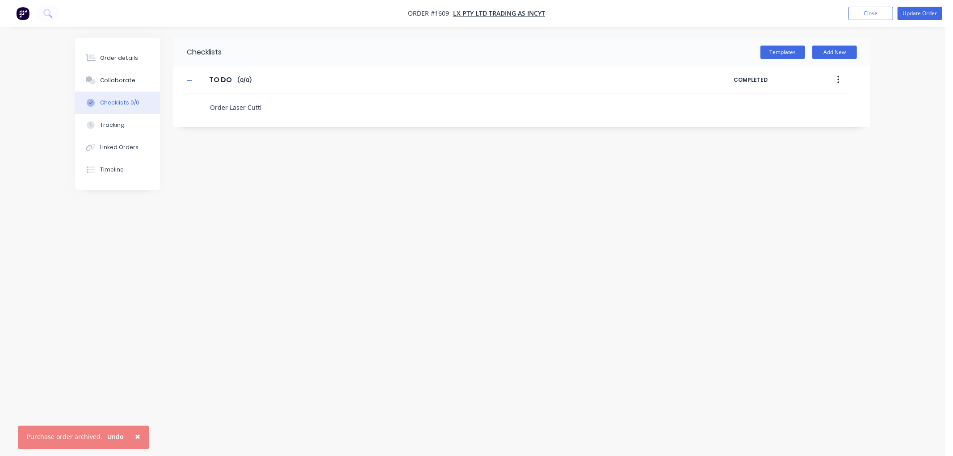
type textarea "Order Laser Cuttin"
type textarea "x"
type textarea "Order Laser Cutting"
type textarea "x"
type textarea "Order Laser Cutting:"
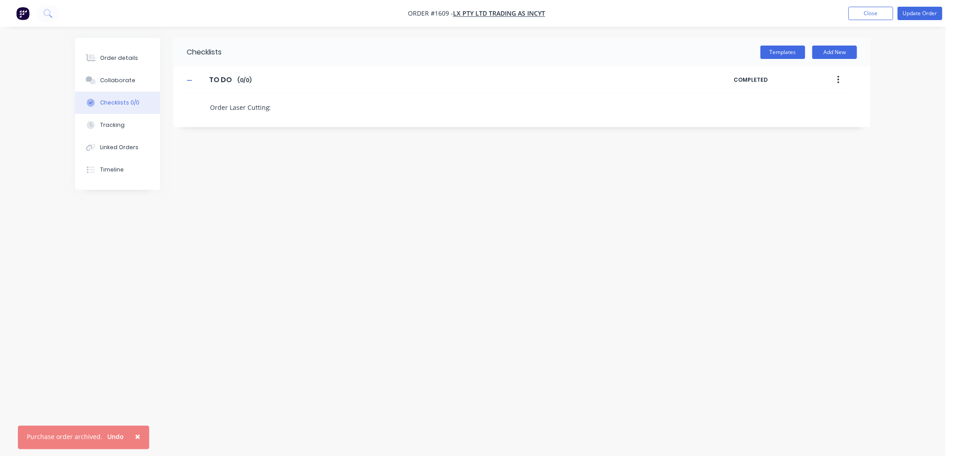
type textarea "x"
type textarea "Order Laser Cutting:"
click at [284, 109] on textarea "Order Laser Cutting:" at bounding box center [422, 107] width 430 height 13
type textarea "x"
type textarea "Order Laser Cutting: B"
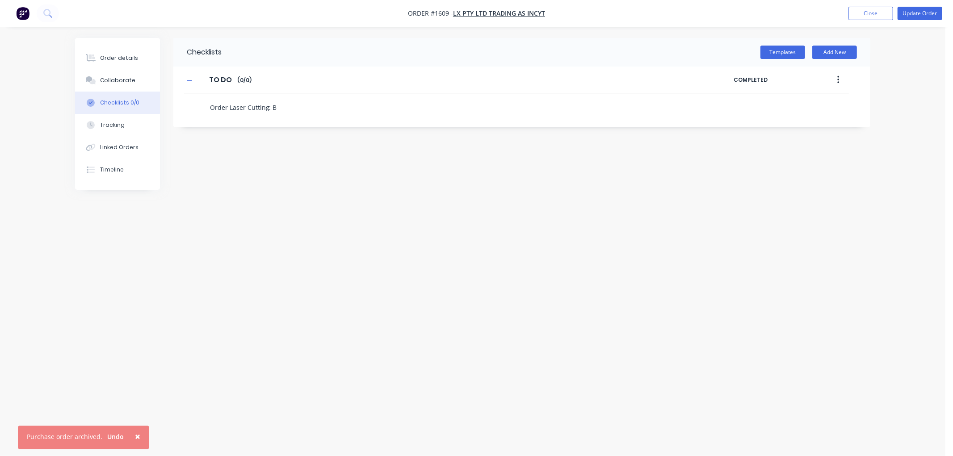
type textarea "x"
type textarea "Order Laser Cutting: Br"
type textarea "x"
type textarea "Order Laser Cutting: Bra"
type textarea "x"
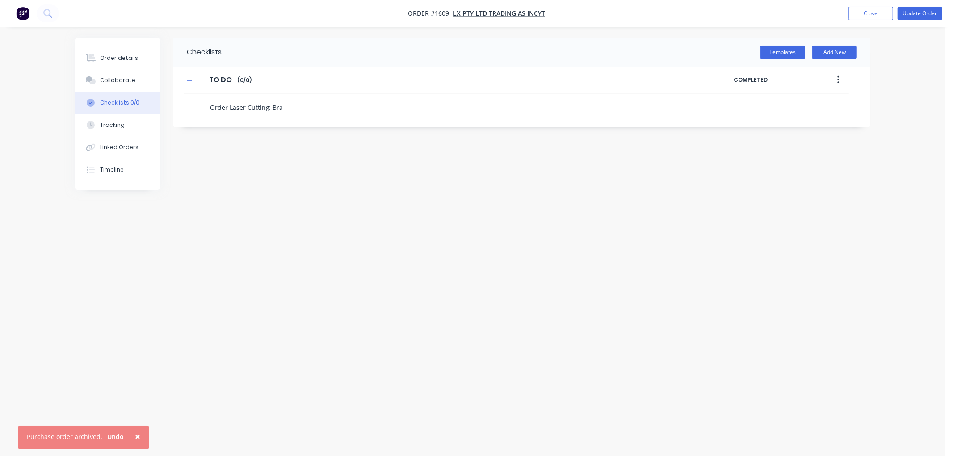
type textarea "Order Laser Cutting: Brac"
type textarea "x"
type textarea "Order Laser Cutting: [PERSON_NAME]"
type textarea "x"
type textarea "Order Laser Cutting: Bracke"
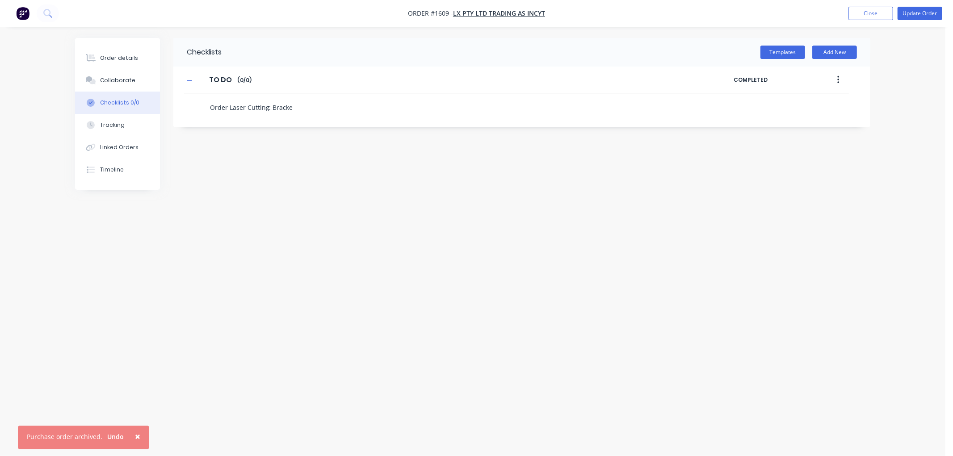
type textarea "x"
type textarea "Order Laser Cutting: Bracket"
type textarea "x"
type textarea "Order Laser Cutting: Bracket"
type textarea "x"
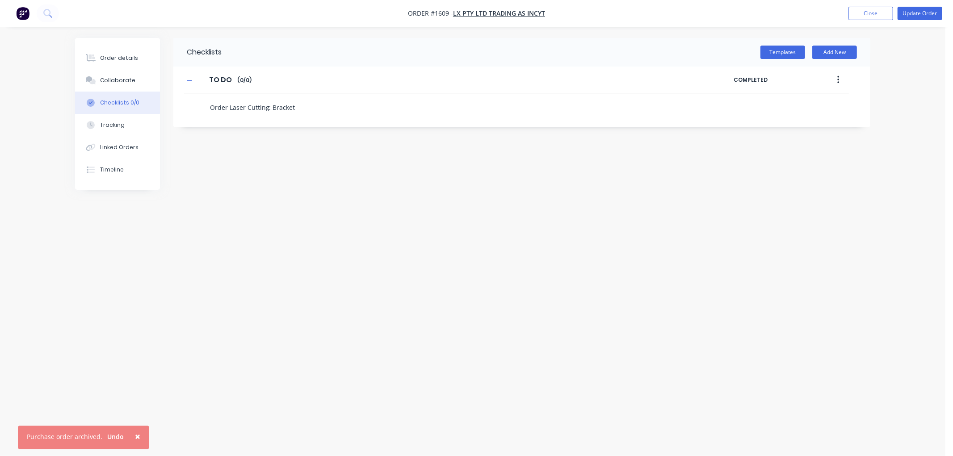
type textarea "Order Laser Cutting: Bracket A"
type textarea "x"
type textarea "Order Laser Cutting: Bracket A,"
type textarea "x"
type textarea "Order Laser Cutting: Bracket A,"
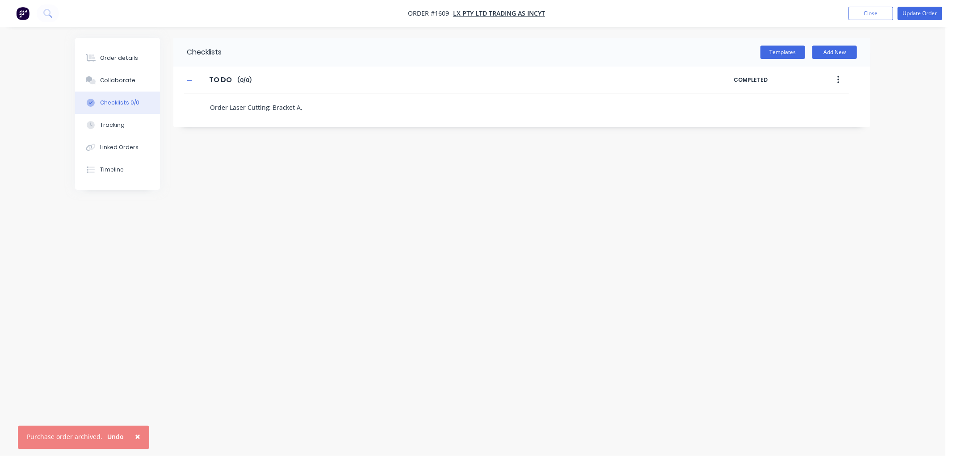
type textarea "x"
type textarea "Order Laser Cutting: Bracket A, B"
type textarea "x"
type textarea "Order Laser Cutting: Bracket A, B,"
type textarea "x"
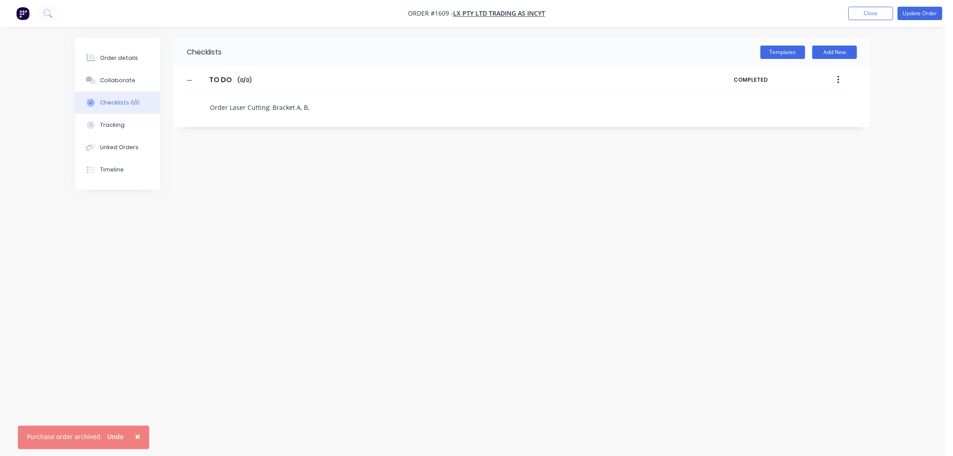
type textarea "Order Laser Cutting: Bracket A, B,"
type textarea "x"
type textarea "Order Laser Cutting: Bracket A, B, C"
click at [340, 110] on textarea "Order Laser Cutting: Bracket A, B, C" at bounding box center [422, 107] width 430 height 13
type textarea "x"
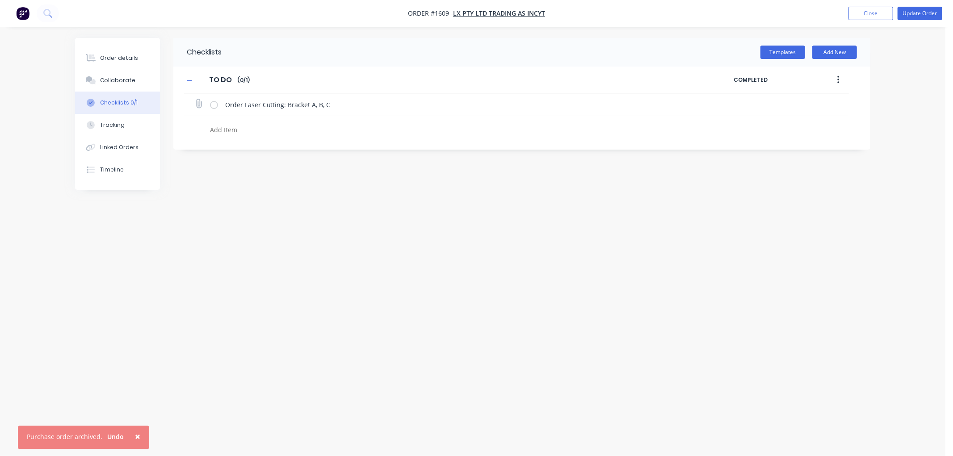
click at [212, 102] on label at bounding box center [214, 104] width 8 height 9
click at [0, 0] on input "checkbox" at bounding box center [0, 0] width 0 height 0
click at [249, 133] on textarea at bounding box center [422, 129] width 430 height 13
type textarea "x"
type textarea "O"
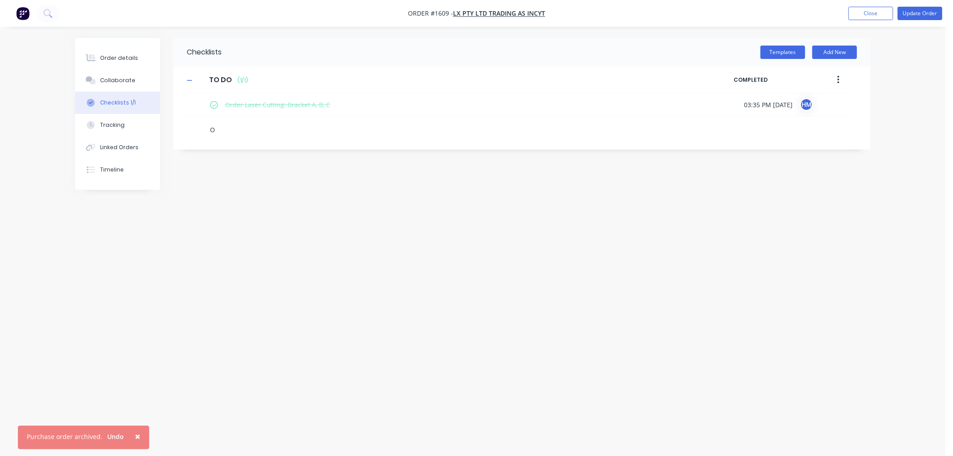
type textarea "x"
type textarea "Or"
type textarea "x"
type textarea "Ord"
type textarea "x"
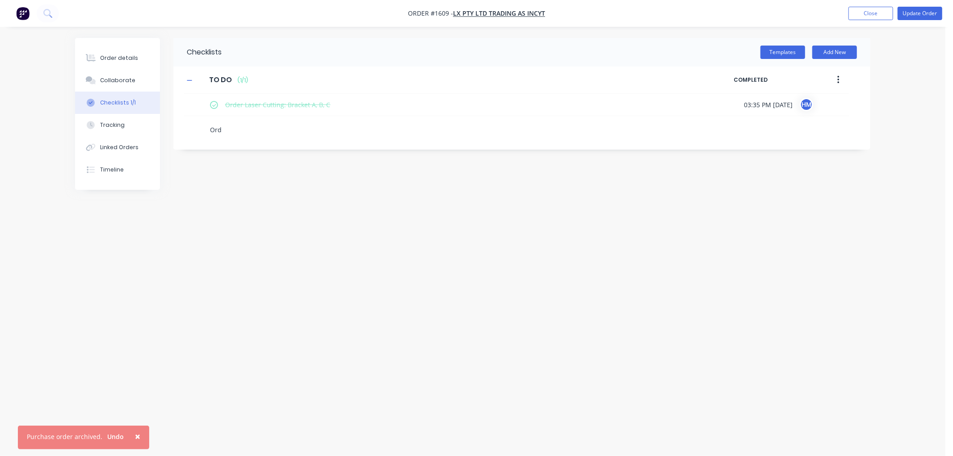
type textarea "Orde"
type textarea "x"
type textarea "Order"
type textarea "x"
type textarea "Order"
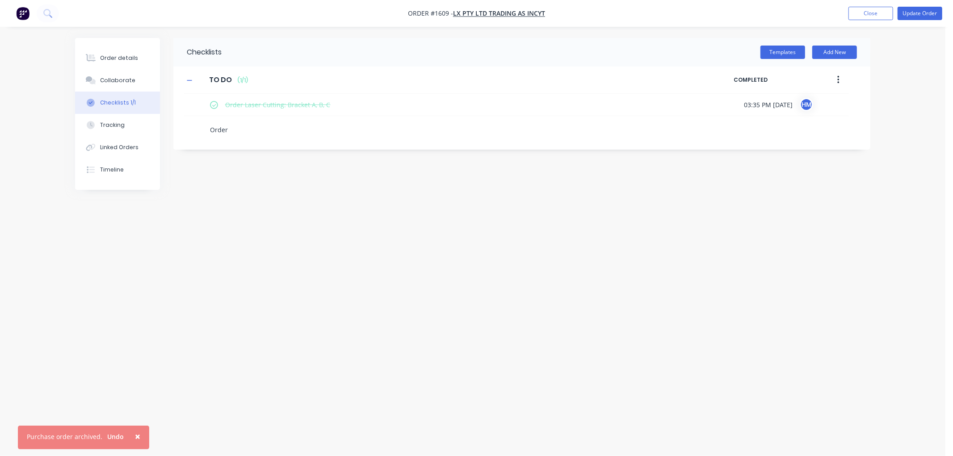
type textarea "x"
type textarea "Order A"
type textarea "x"
type textarea "Order Al"
type textarea "x"
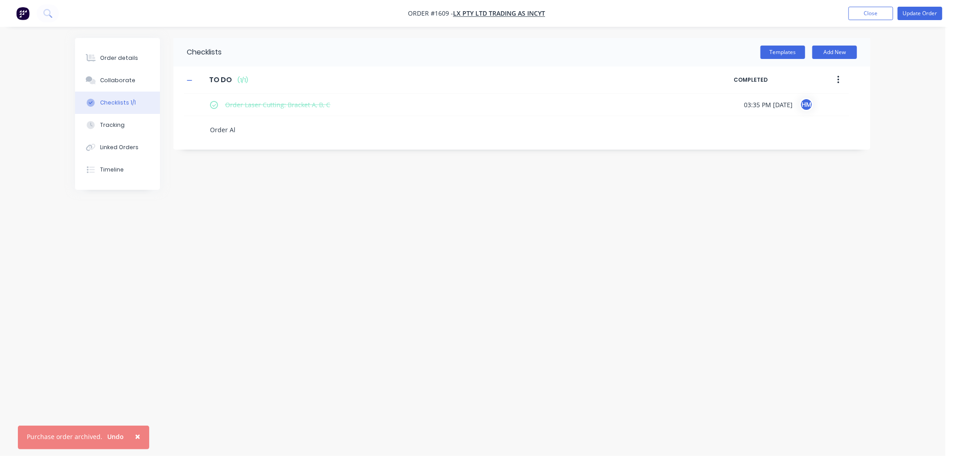
type textarea "Order Alu"
type textarea "x"
type textarea "Order Alum"
type textarea "x"
type textarea "Order Alumi"
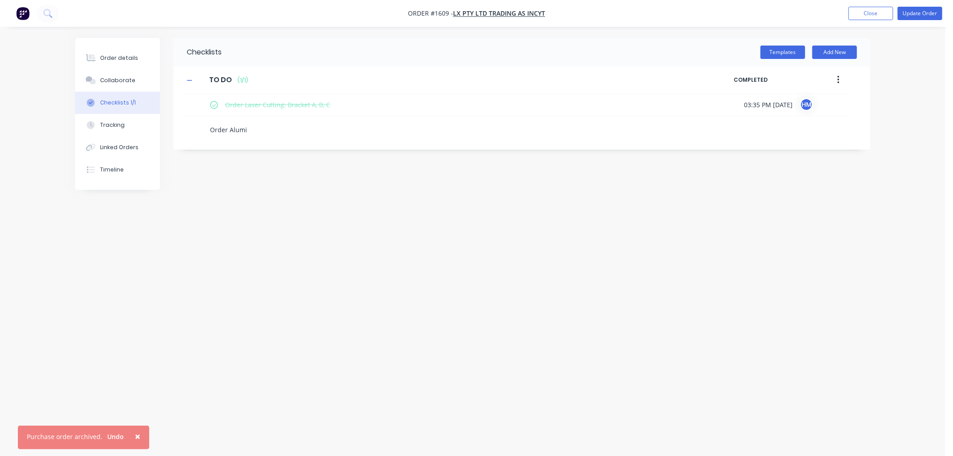
type textarea "x"
type textarea "Order Alumin"
type textarea "x"
type textarea "Order Alumini"
type textarea "x"
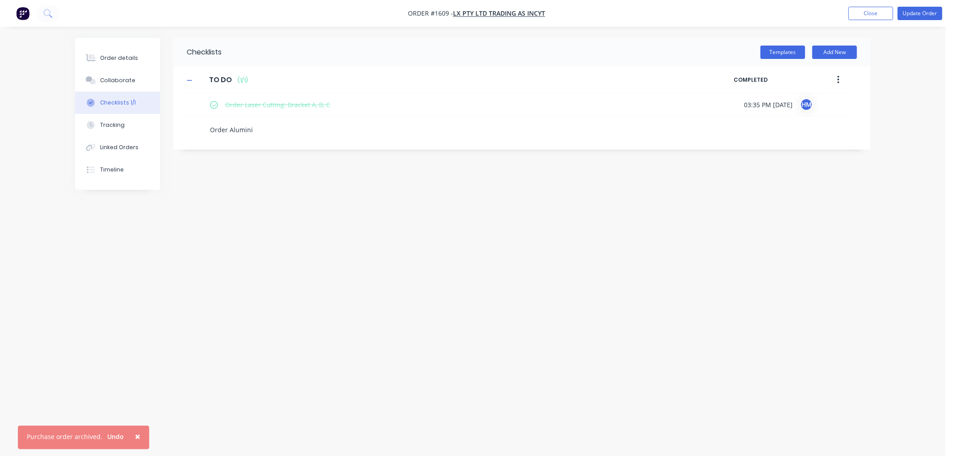
type textarea "Order Aluminiu"
type textarea "x"
type textarea "Order Aluminium"
type textarea "x"
type textarea "Order Aluminium"
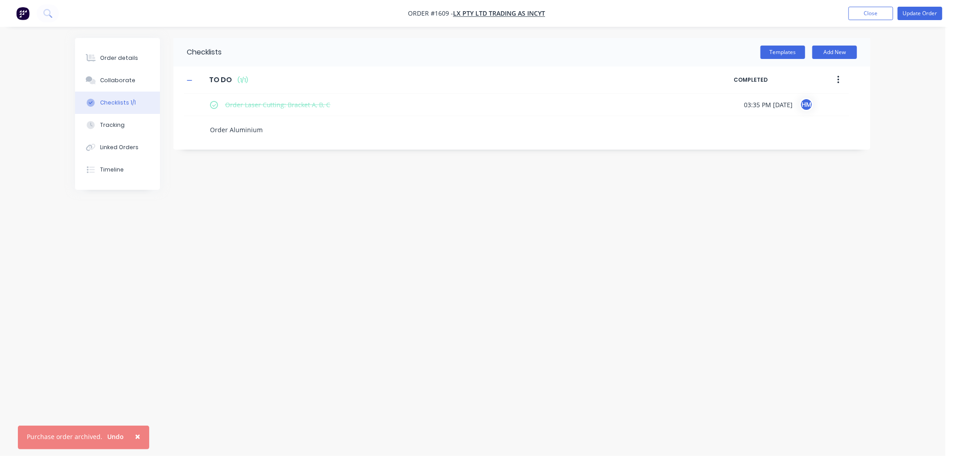
type textarea "x"
type textarea "Order Aluminium f"
type textarea "x"
type textarea "Order Aluminium fo"
type textarea "x"
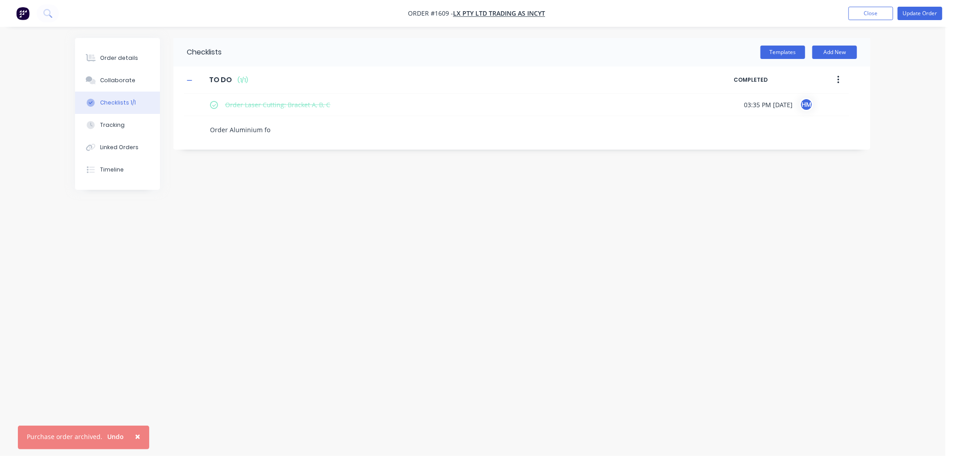
type textarea "Order Aluminium for"
type textarea "x"
type textarea "Order Aluminium for"
type textarea "x"
type textarea "Order Aluminium for A"
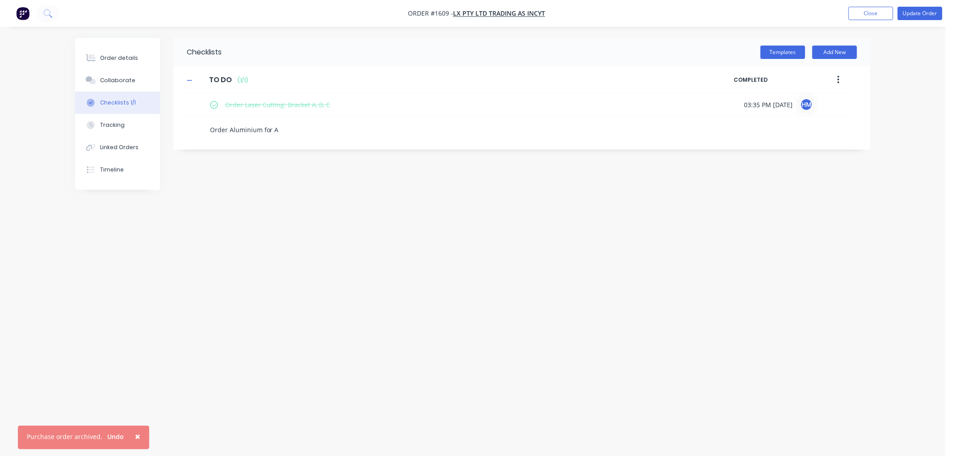
type textarea "x"
type textarea "Order Aluminium for Ar"
type textarea "x"
type textarea "Order Aluminium for Arm"
type textarea "x"
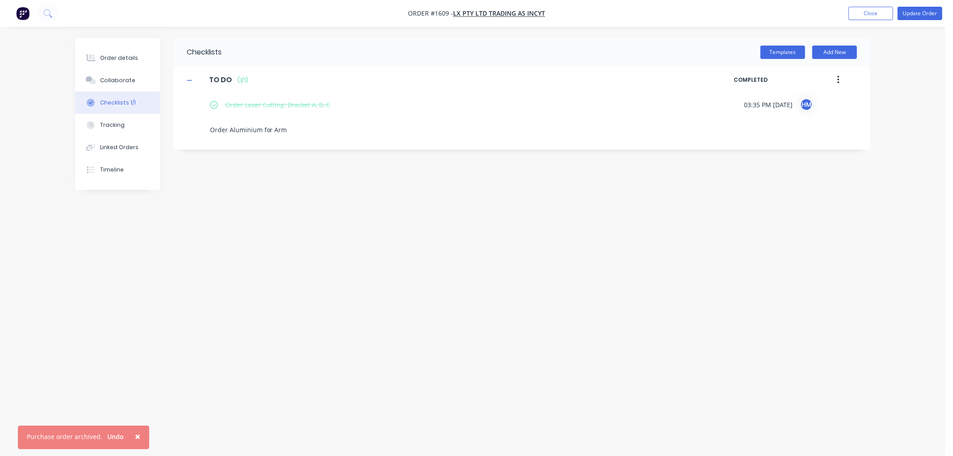
type textarea "Order Aluminium for Arms"
type textarea "x"
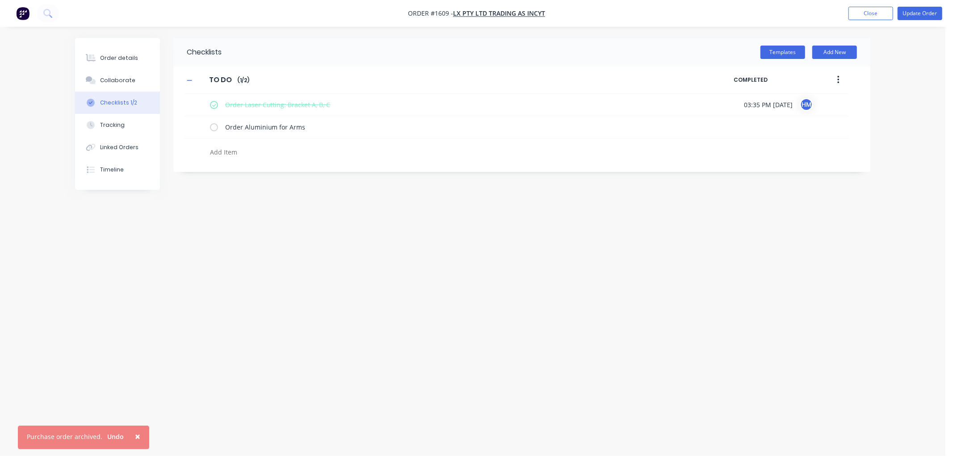
type textarea "x"
type textarea "O"
type textarea "x"
type textarea "Or"
type textarea "x"
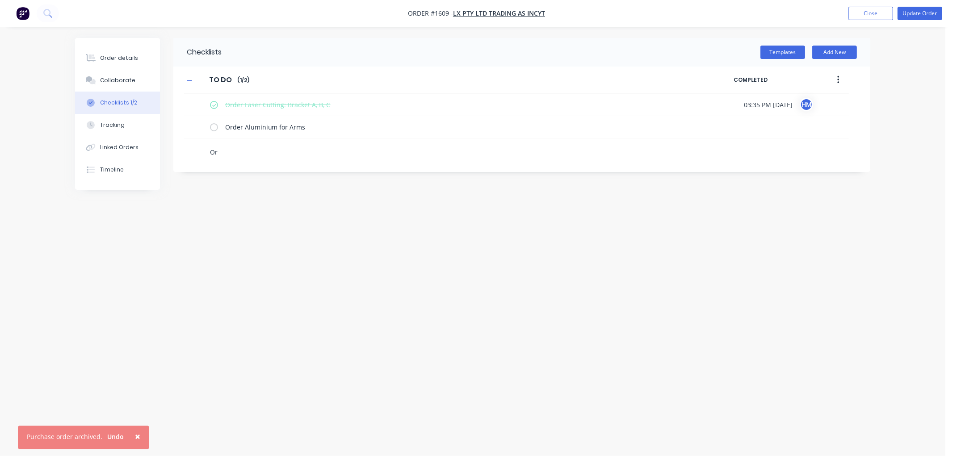
type textarea "Ord"
type textarea "x"
type textarea "Orde"
type textarea "x"
type textarea "Order"
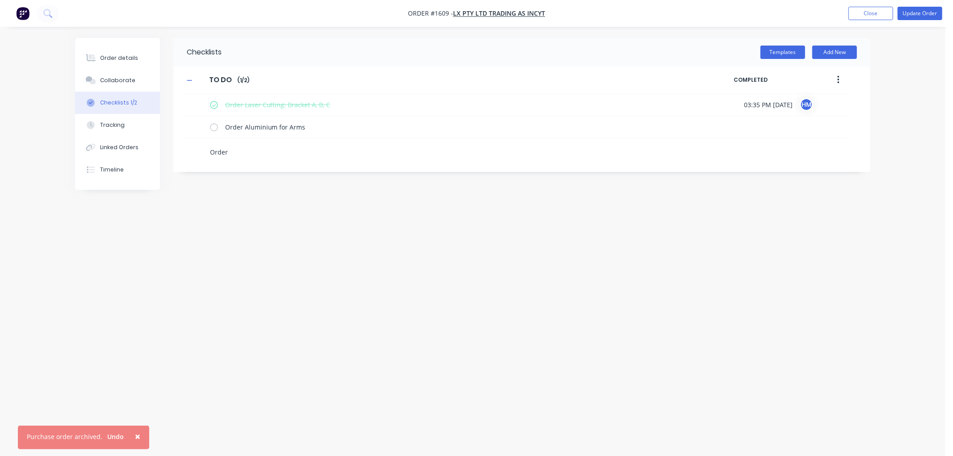
type textarea "x"
type textarea "Order"
type textarea "x"
type textarea "Order C"
type textarea "x"
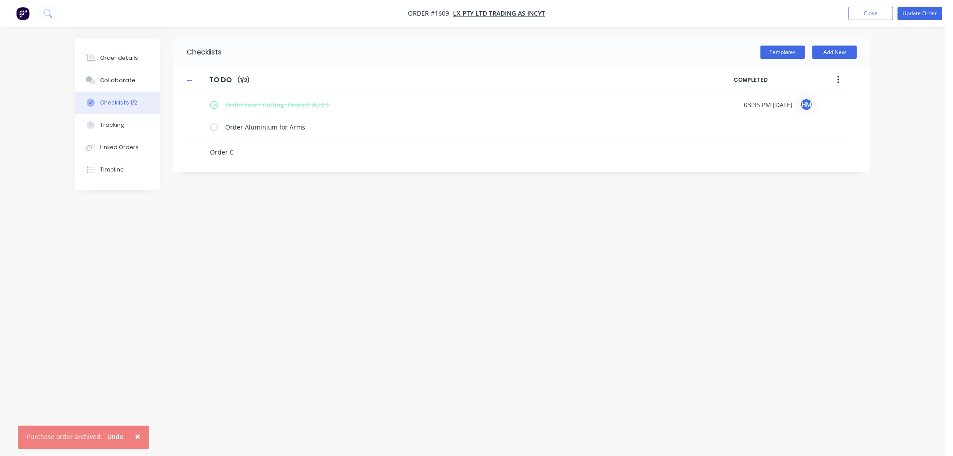
type textarea "Order Ca"
type textarea "x"
type textarea "Order Cap"
type textarea "x"
type textarea "Order Caps"
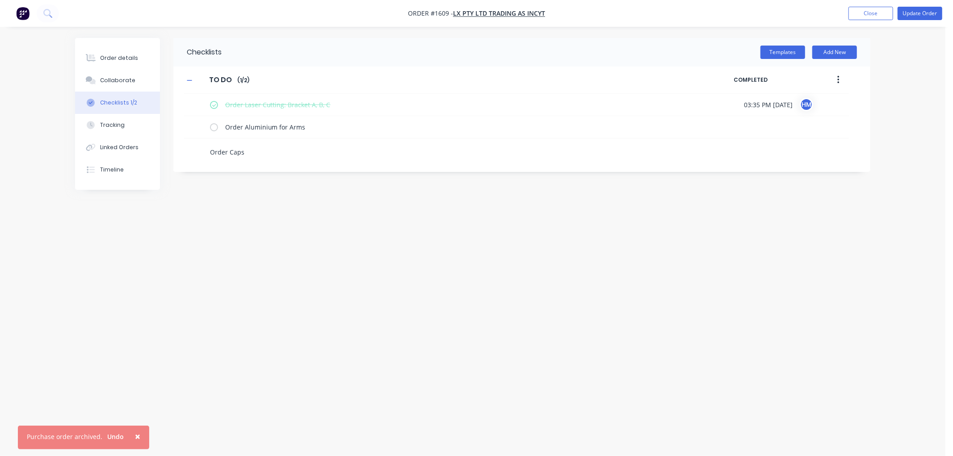
type textarea "x"
type textarea "Order Cap"
type textarea "x"
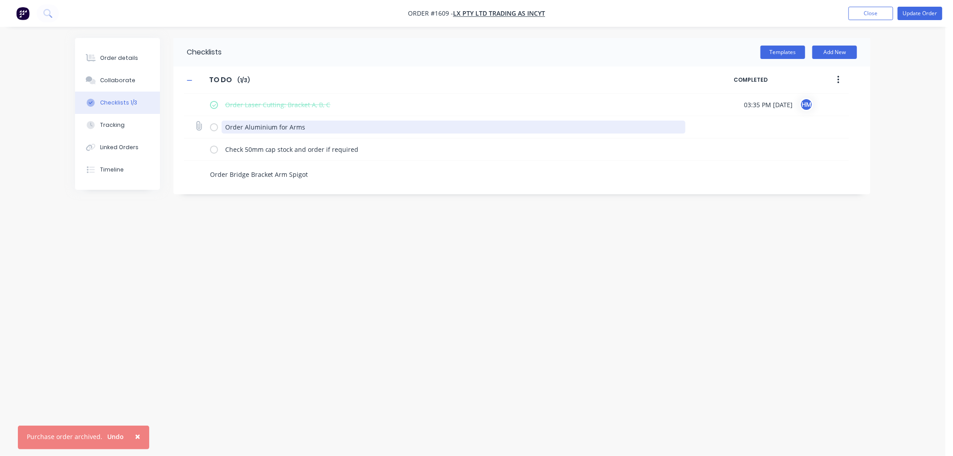
drag, startPoint x: 324, startPoint y: 127, endPoint x: 244, endPoint y: 125, distance: 80.0
click at [244, 125] on textarea "Order Aluminium for Arms" at bounding box center [454, 127] width 464 height 13
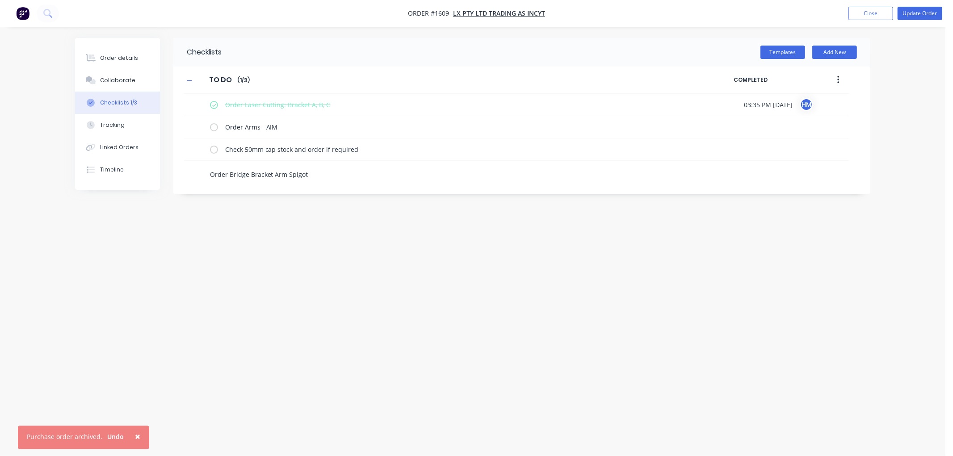
click at [316, 171] on textarea "Order Bridge Bracket Arm Spigot" at bounding box center [422, 174] width 430 height 13
drag, startPoint x: 203, startPoint y: 170, endPoint x: 199, endPoint y: 141, distance: 29.7
click at [199, 141] on div "Order Laser Cutting: Bracket A, B, C 03:35 PM [DATE] HM Order Arms - AIM Check …" at bounding box center [516, 150] width 665 height 112
click at [769, 173] on div "Order Bridge Bracket Arm Spigot - AIM" at bounding box center [516, 172] width 665 height 22
click at [249, 171] on textarea "Order Bridge Bracket Arm Spigot - AIM" at bounding box center [454, 171] width 464 height 13
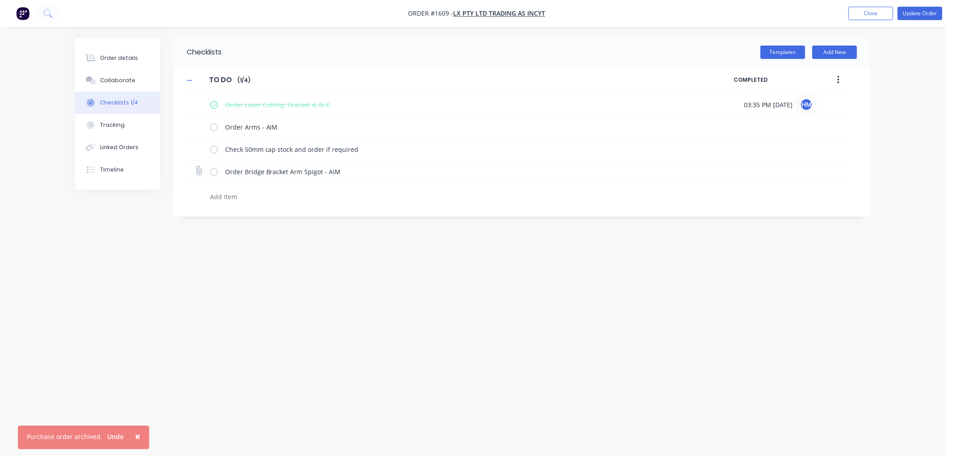
click at [198, 172] on icon at bounding box center [199, 171] width 12 height 12
click at [195, 166] on input "file" at bounding box center [195, 166] width 0 height 0
click at [236, 201] on textarea at bounding box center [422, 196] width 430 height 13
click at [232, 195] on textarea at bounding box center [422, 196] width 430 height 13
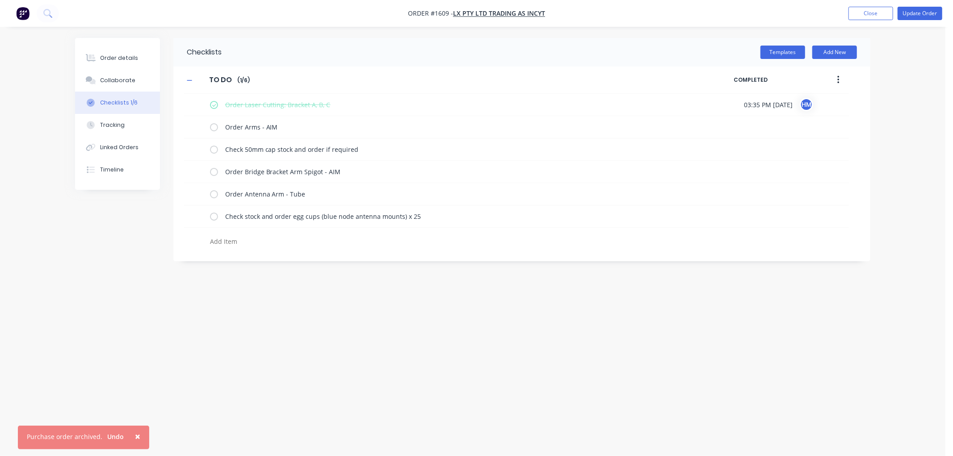
click at [236, 240] on textarea at bounding box center [422, 241] width 430 height 13
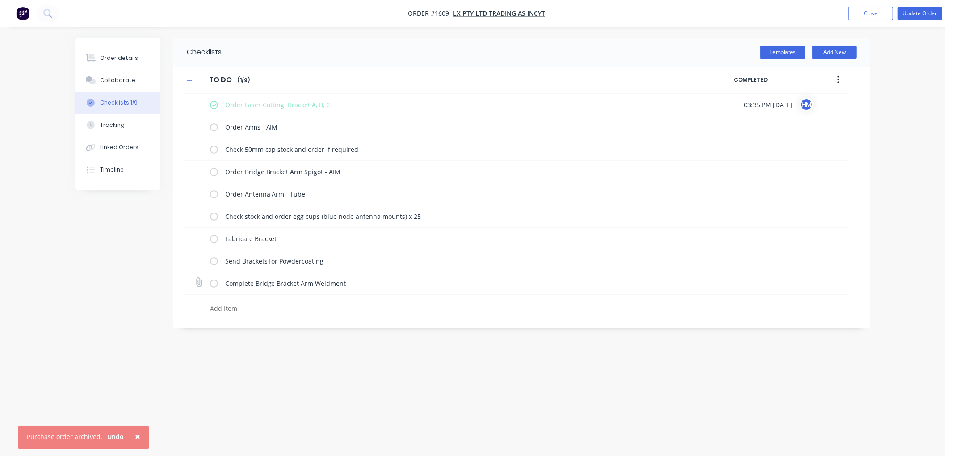
click at [200, 282] on icon at bounding box center [199, 283] width 12 height 12
click at [195, 278] on input "file" at bounding box center [195, 278] width 0 height 0
click at [236, 311] on textarea at bounding box center [422, 308] width 430 height 13
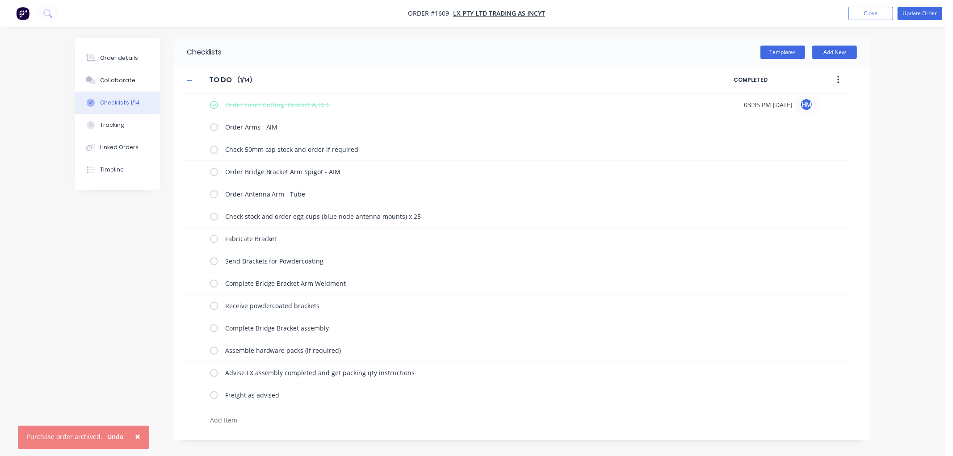
click at [839, 81] on icon "button" at bounding box center [839, 80] width 2 height 10
click at [810, 103] on span "Save as Template" at bounding box center [805, 103] width 67 height 9
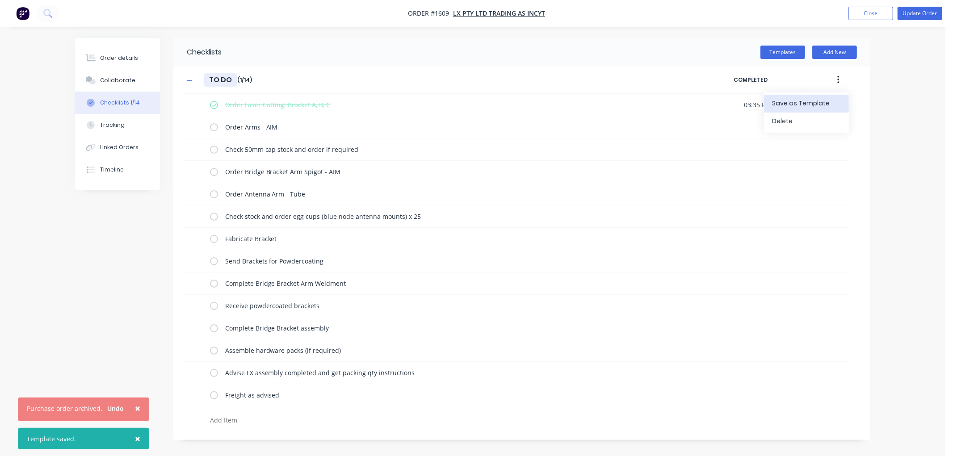
click at [233, 80] on input "TO DO" at bounding box center [221, 79] width 34 height 13
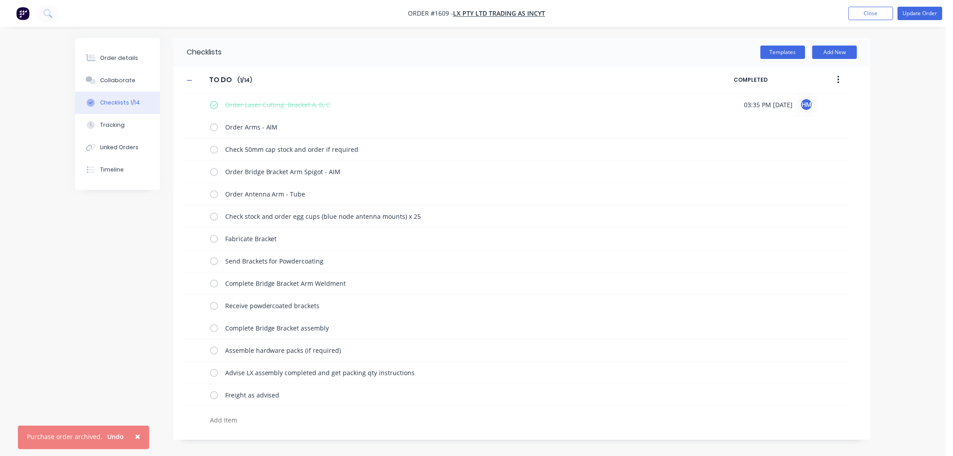
click at [211, 51] on div "Checklists" at bounding box center [197, 52] width 48 height 29
click at [787, 51] on button "Templates" at bounding box center [783, 52] width 45 height 13
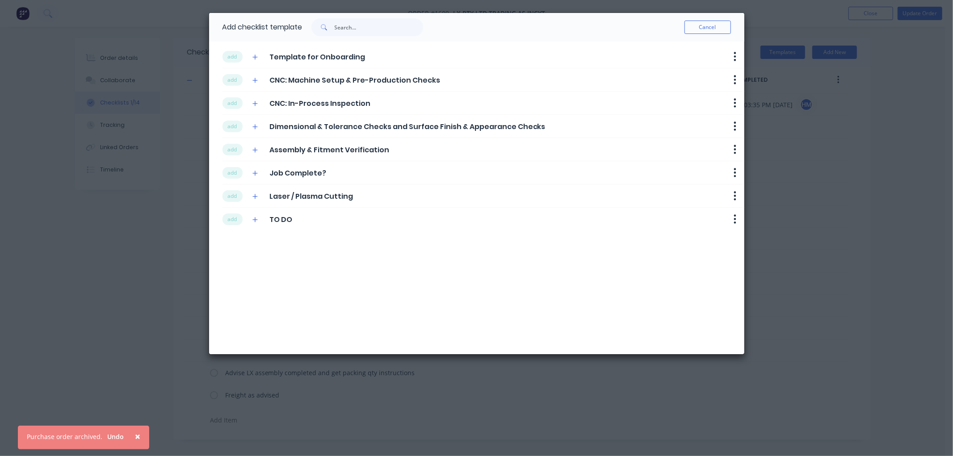
drag, startPoint x: 285, startPoint y: 221, endPoint x: 295, endPoint y: 221, distance: 10.3
click at [287, 221] on span "TO DO" at bounding box center [281, 220] width 23 height 11
click at [848, 164] on div "Add checklist template Cancel add Template for Onboarding Delete add CNC: Machi…" at bounding box center [476, 228] width 953 height 456
click at [706, 31] on button "Cancel" at bounding box center [708, 27] width 46 height 13
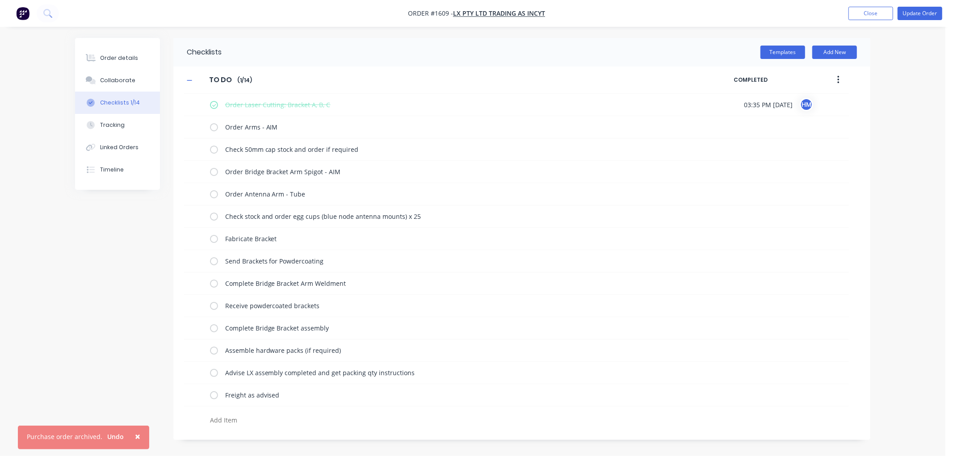
drag, startPoint x: 256, startPoint y: 83, endPoint x: 246, endPoint y: 83, distance: 9.8
click at [251, 83] on div "TO DO TO DO Enter Checklist name ( 1 / 14 )" at bounding box center [459, 80] width 550 height 16
click at [233, 80] on input "TO DO" at bounding box center [221, 79] width 34 height 13
click at [269, 56] on div "Templates Add New" at bounding box center [546, 52] width 649 height 13
click at [835, 81] on button "button" at bounding box center [838, 80] width 21 height 16
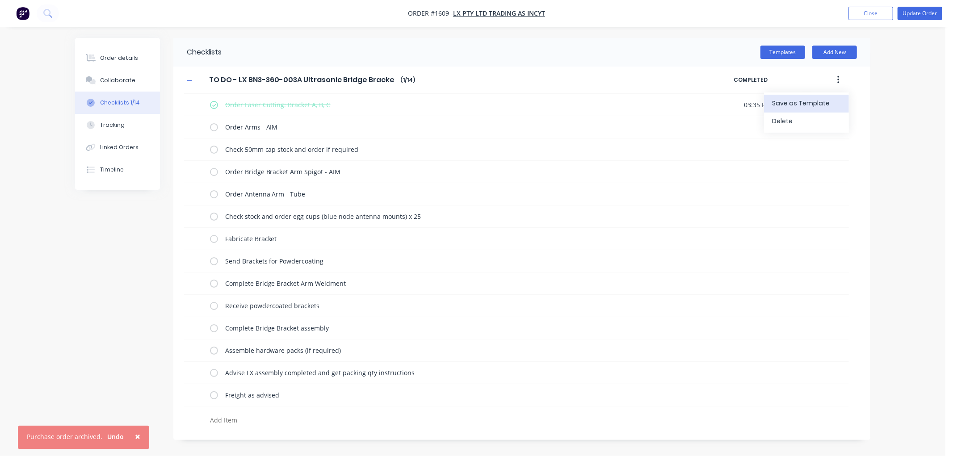
click at [801, 97] on div "Save as Template" at bounding box center [806, 103] width 69 height 13
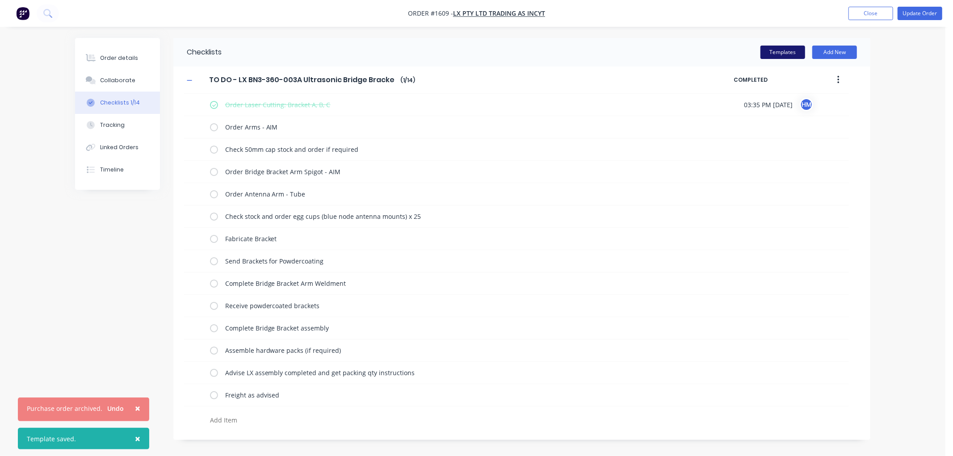
click at [779, 56] on button "Templates" at bounding box center [783, 52] width 45 height 13
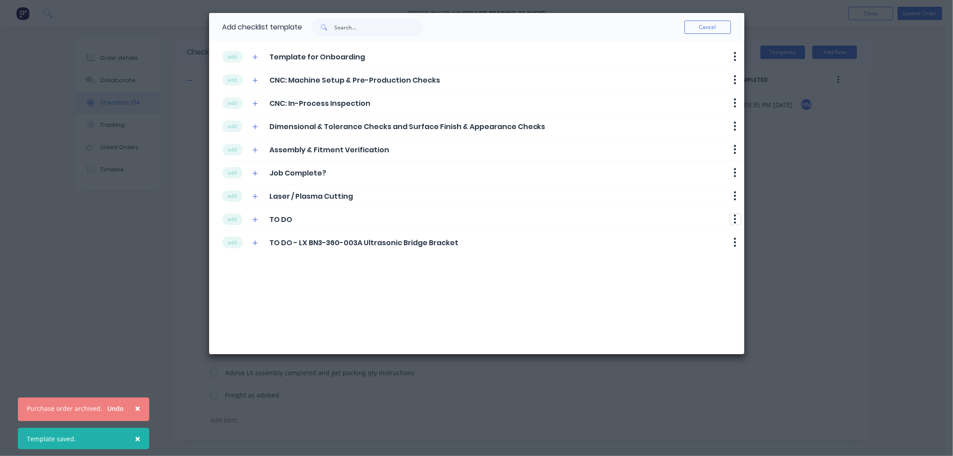
click at [736, 215] on icon "button" at bounding box center [735, 219] width 3 height 11
click at [717, 229] on button "Delete" at bounding box center [712, 234] width 56 height 15
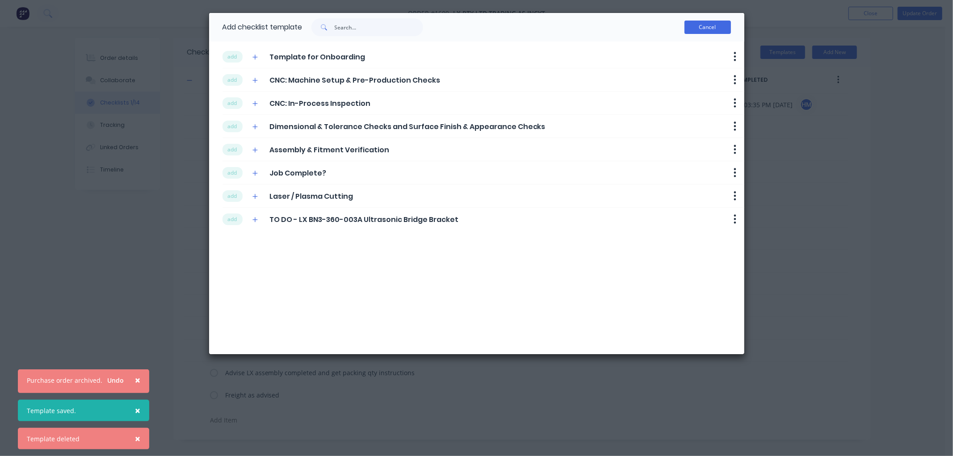
click at [708, 22] on button "Cancel" at bounding box center [708, 27] width 46 height 13
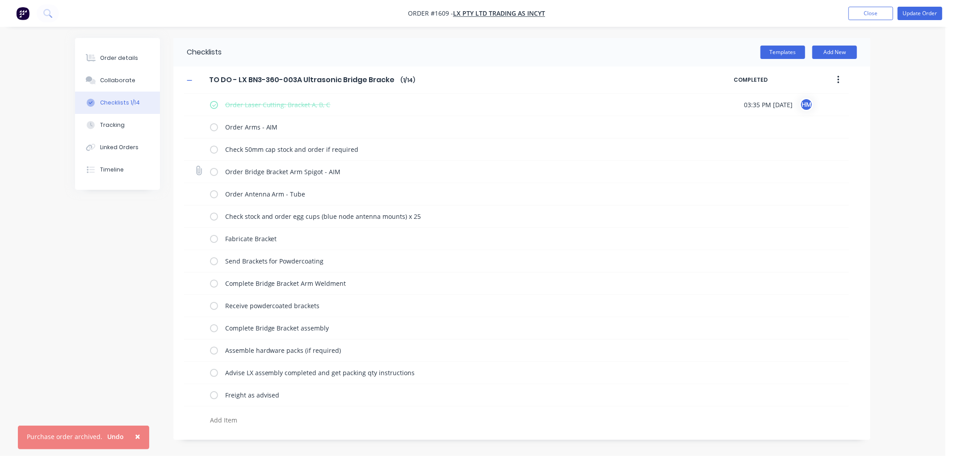
drag, startPoint x: 206, startPoint y: 173, endPoint x: 208, endPoint y: 162, distance: 11.1
click at [208, 162] on div "Order Bridge Bracket Arm Spigot - AIM" at bounding box center [516, 172] width 665 height 22
click at [225, 176] on textarea "Order Bridge Bracket Arm Spigot - AIM" at bounding box center [454, 171] width 464 height 13
click at [365, 171] on textarea "Order Bridge Bracket Arm Spigot - AIM" at bounding box center [454, 171] width 464 height 13
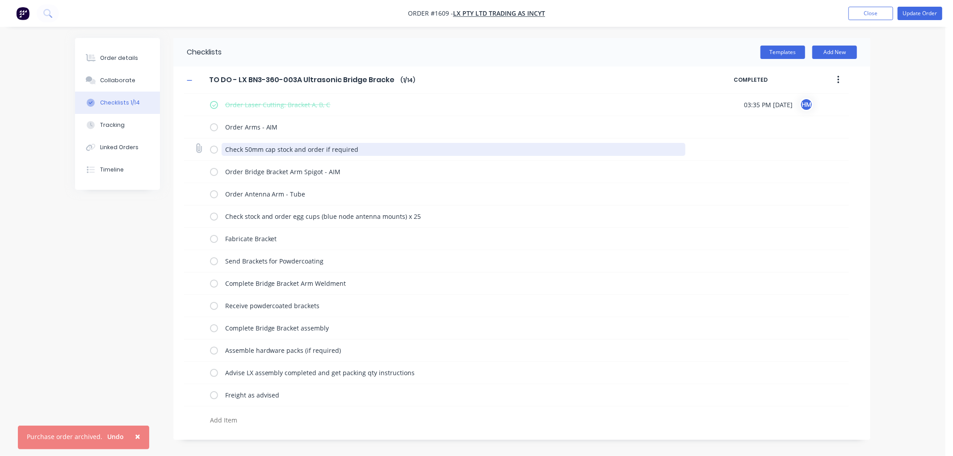
drag, startPoint x: 367, startPoint y: 149, endPoint x: 213, endPoint y: 150, distance: 154.2
click at [213, 150] on div "Check 50mm cap stock and order if required" at bounding box center [450, 149] width 480 height 18
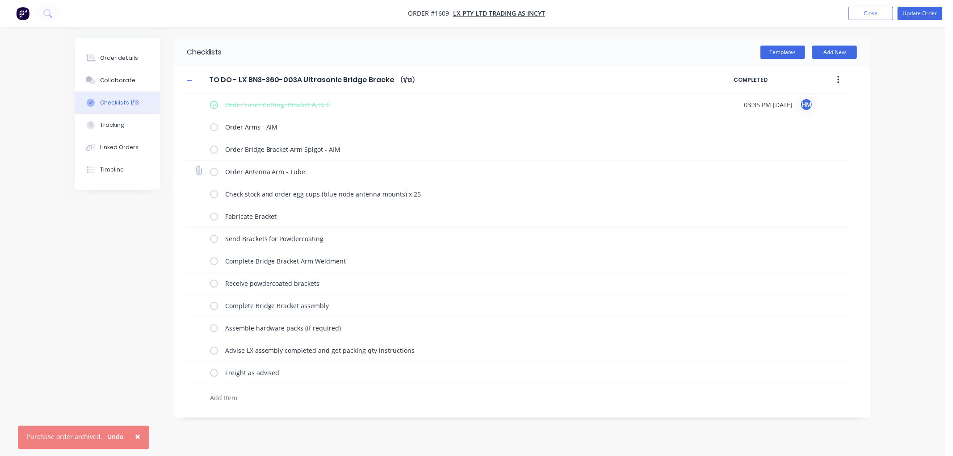
click at [278, 163] on div "Order Antenna Arm - Tube" at bounding box center [450, 172] width 480 height 18
click at [241, 161] on div "Order Antenna Arm - Tube" at bounding box center [516, 172] width 665 height 22
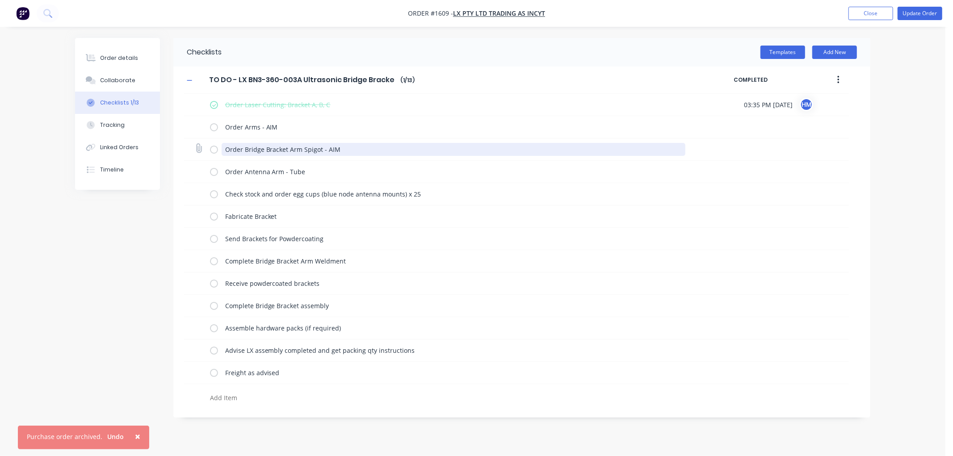
click at [340, 151] on textarea "Order Bridge Bracket Arm Spigot - AIM" at bounding box center [454, 149] width 464 height 13
paste textarea "Check 50mm cap stock and order if required"
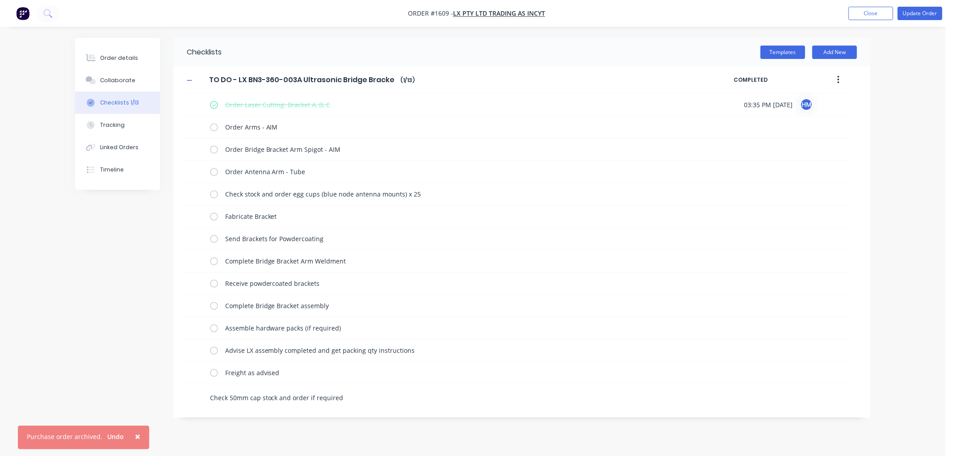
drag, startPoint x: 360, startPoint y: 401, endPoint x: 202, endPoint y: 400, distance: 157.3
click at [202, 400] on div "Check 50mm cap stock and order if required" at bounding box center [417, 395] width 466 height 23
click at [331, 181] on div "Order Antenna Arm - Tube" at bounding box center [454, 172] width 464 height 15
click at [325, 168] on textarea "Order Antenna Arm - Tube" at bounding box center [454, 171] width 464 height 13
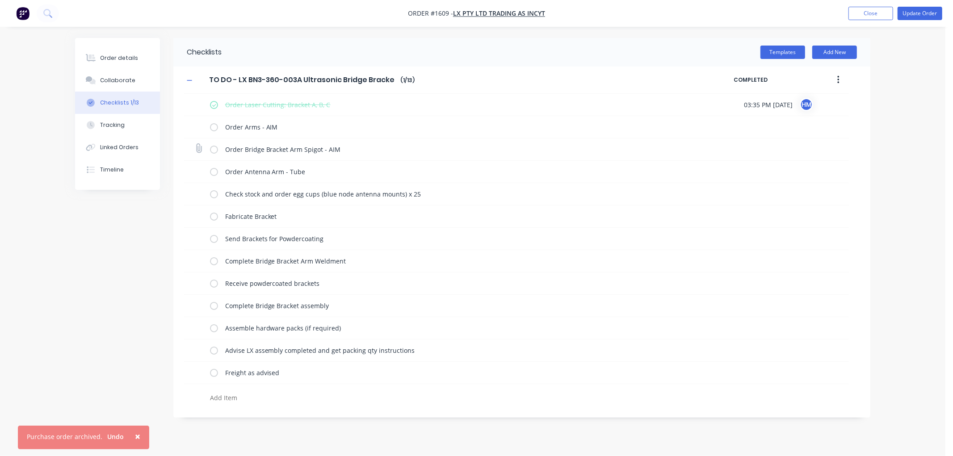
click at [342, 159] on div "Order Bridge Bracket Arm Spigot - AIM" at bounding box center [516, 150] width 665 height 22
click at [870, 17] on button "Close" at bounding box center [871, 13] width 45 height 13
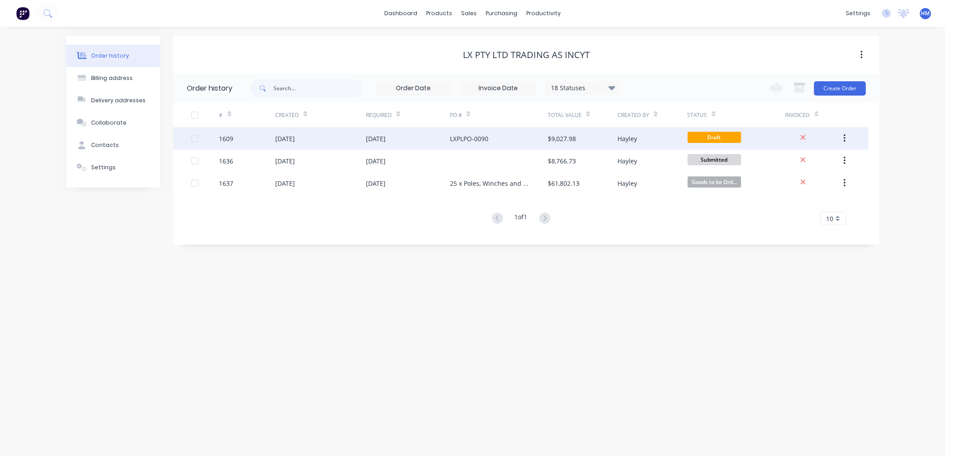
click at [239, 139] on div "1609" at bounding box center [247, 138] width 56 height 22
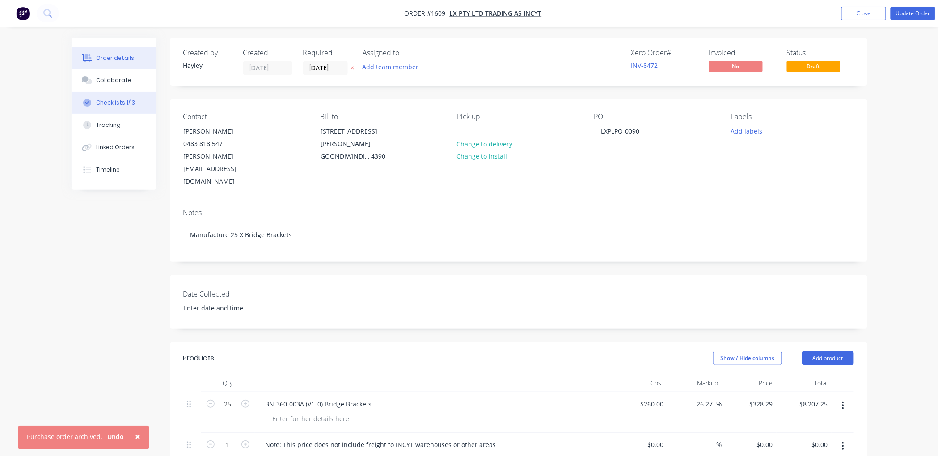
click at [125, 100] on div "Checklists 1/13" at bounding box center [115, 103] width 39 height 8
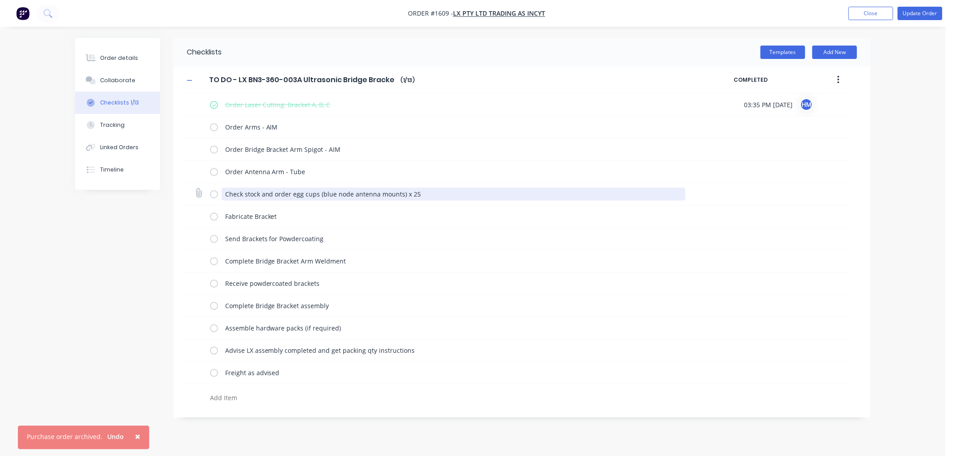
click at [450, 193] on textarea "Check stock and order egg cups (blue node antenna mounts) x 25" at bounding box center [454, 194] width 464 height 13
click at [226, 401] on textarea at bounding box center [422, 398] width 430 height 13
paste textarea "Check 50mm cap stock and order if required"
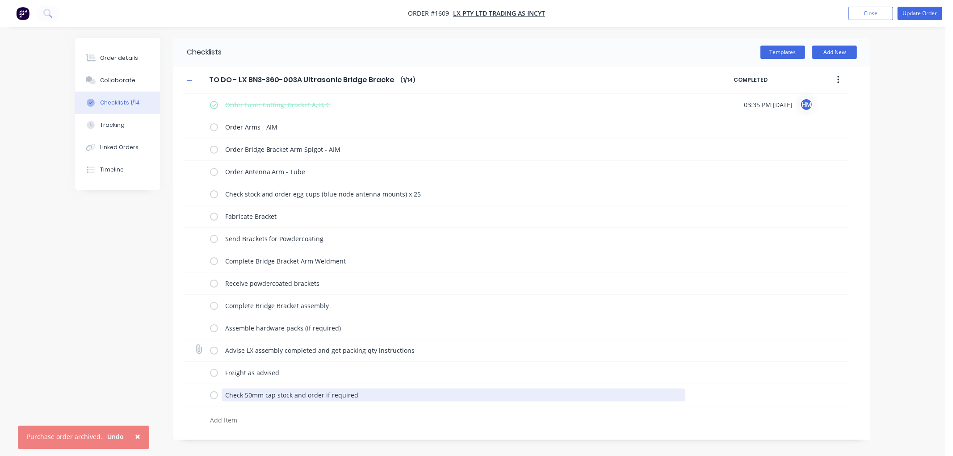
drag, startPoint x: 221, startPoint y: 396, endPoint x: 221, endPoint y: 359, distance: 36.2
click at [221, 359] on div "Order Laser Cutting: Bracket A, B, C 03:35 PM [DATE] HM Order Arms - AIM Order …" at bounding box center [516, 262] width 665 height 336
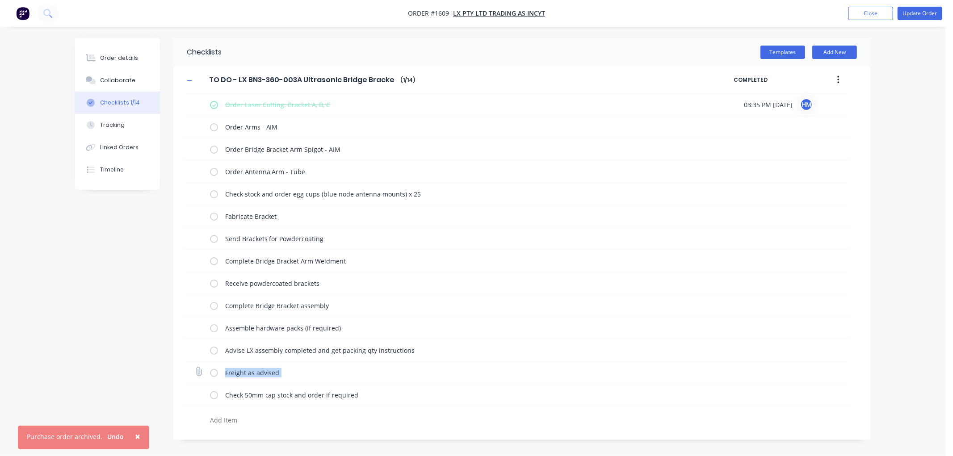
drag, startPoint x: 207, startPoint y: 395, endPoint x: 207, endPoint y: 383, distance: 12.1
click at [207, 383] on div "Order Laser Cutting: Bracket A, B, C 03:35 PM [DATE] HM Order Arms - AIM Order …" at bounding box center [516, 262] width 665 height 336
click at [204, 392] on div "Check 50mm cap stock and order if required" at bounding box center [516, 395] width 665 height 22
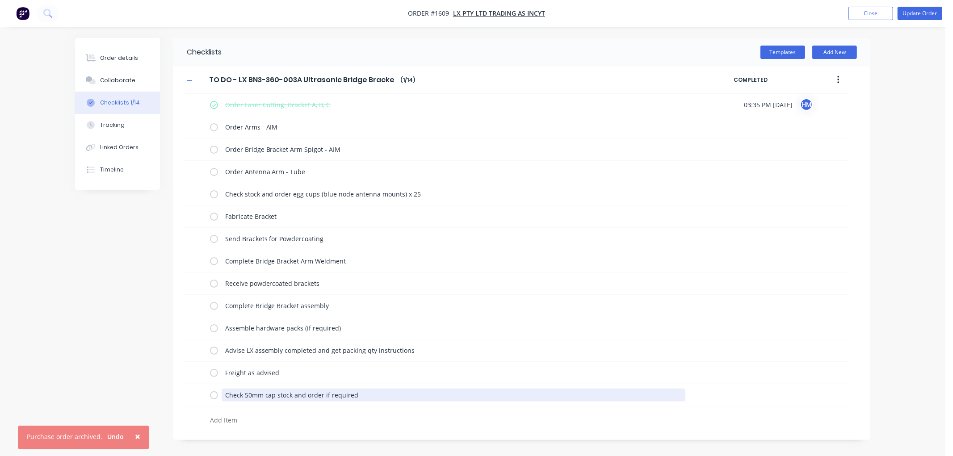
drag, startPoint x: 369, startPoint y: 397, endPoint x: 181, endPoint y: 397, distance: 187.3
click at [181, 397] on div "TO DO - LX BN3-360-003A Ultrasonic Bridge Bracket TO DO - LX BN3-360-003A Ultra…" at bounding box center [521, 248] width 697 height 363
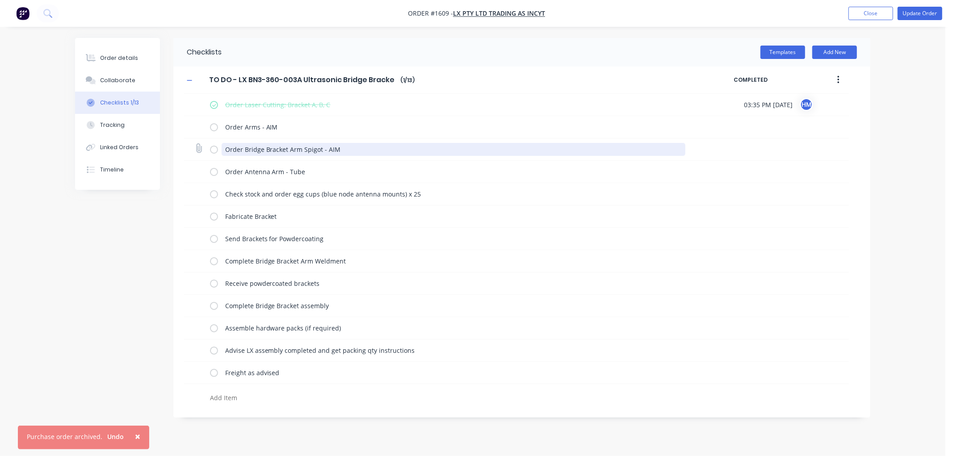
click at [225, 150] on textarea "Order Bridge Bracket Arm Spigot - AIM" at bounding box center [454, 149] width 464 height 13
paste textarea "Check 50mm cap stock and order if required"
drag, startPoint x: 485, startPoint y: 148, endPoint x: 358, endPoint y: 148, distance: 126.9
click at [358, 148] on textarea "Check 50mm cap stock and order if required Order Bridge Bracket Arm Spigot - AIM" at bounding box center [454, 149] width 464 height 13
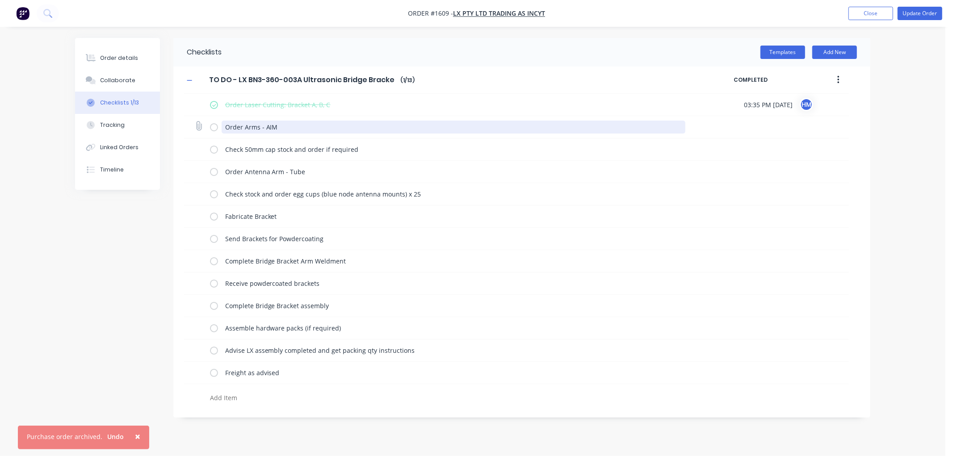
click at [260, 127] on textarea "Order Arms - AIM" at bounding box center [454, 127] width 464 height 13
paste textarea "Order Bridge Bracket Arm Spigot - AIM"
drag, startPoint x: 283, startPoint y: 126, endPoint x: 267, endPoint y: 123, distance: 15.8
click at [267, 123] on textarea "Order Arms & Order Bridge Bracket Arm Spigot - AIM- AIM" at bounding box center [454, 127] width 464 height 13
drag, startPoint x: 394, startPoint y: 130, endPoint x: 361, endPoint y: 128, distance: 33.1
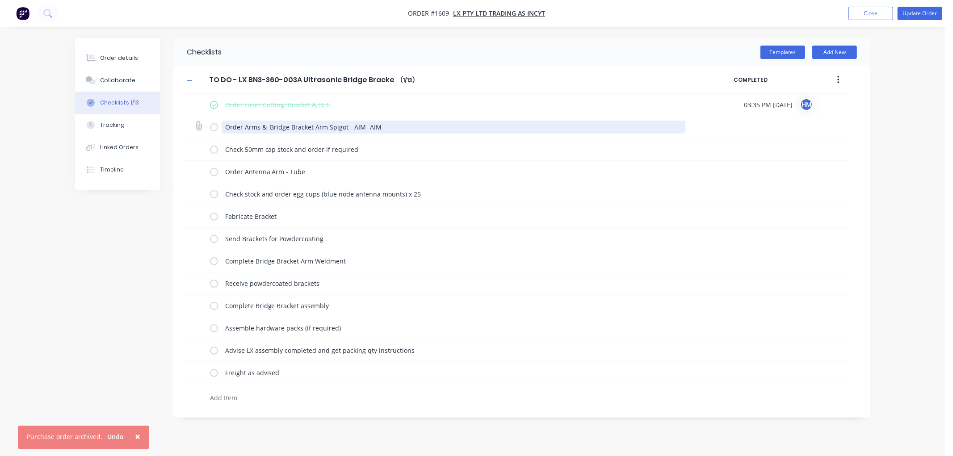
click at [361, 128] on textarea "Order Arms & Bridge Bracket Arm Spigot - AIM- AIM" at bounding box center [454, 127] width 464 height 13
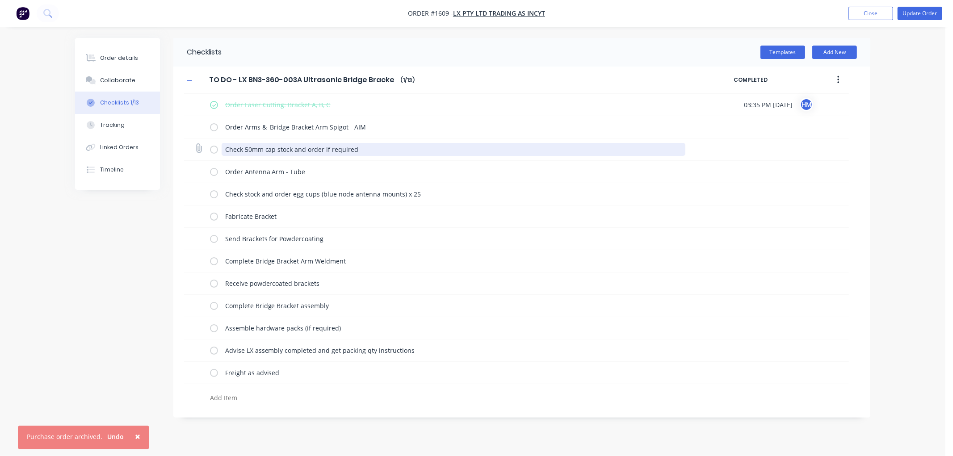
click at [397, 150] on textarea "Check 50mm cap stock and order if required" at bounding box center [454, 149] width 464 height 13
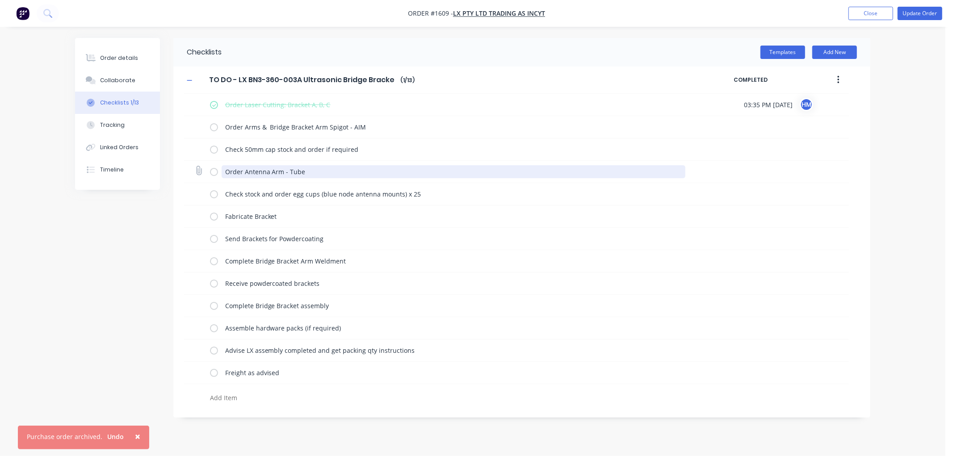
click at [348, 173] on textarea "Order Antenna Arm - Tube" at bounding box center [454, 171] width 464 height 13
click at [173, 276] on div "Checklists Templates Add New TO DO - LX BN3-360-003A Ultrasonic Bridge Bracket …" at bounding box center [473, 228] width 796 height 380
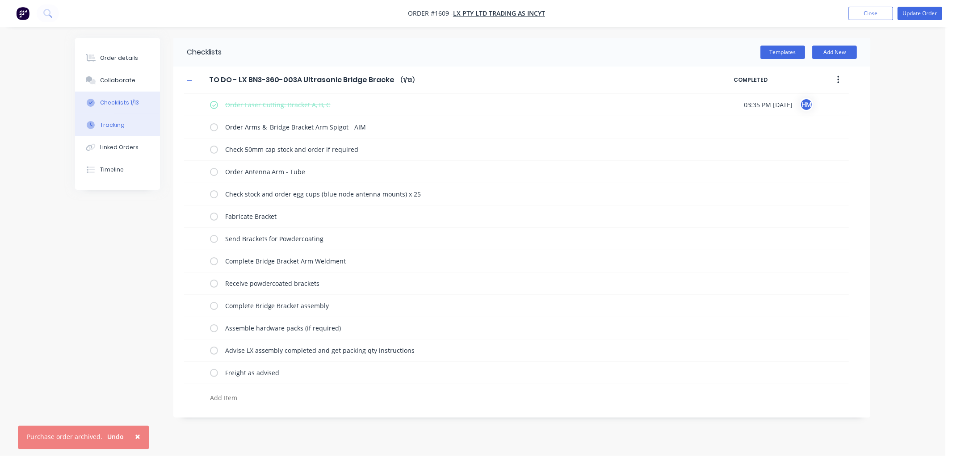
click at [152, 130] on button "Tracking" at bounding box center [117, 125] width 85 height 22
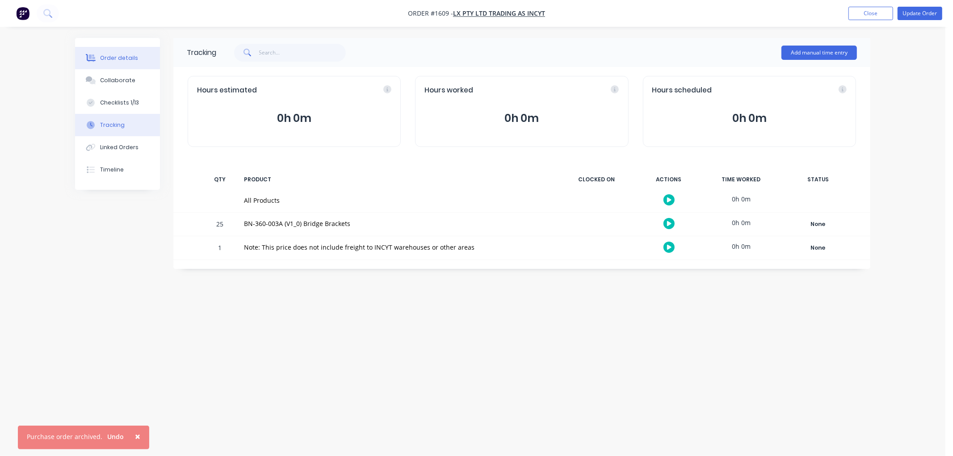
click at [143, 55] on button "Order details" at bounding box center [117, 58] width 85 height 22
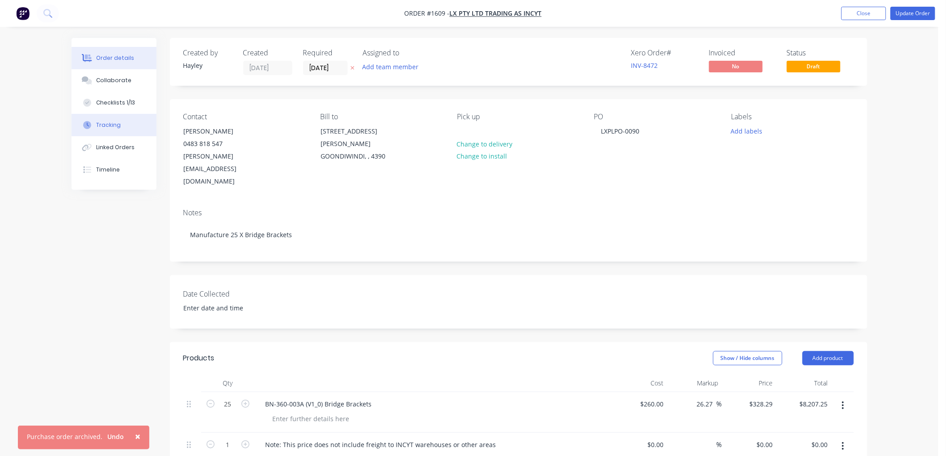
click at [114, 122] on div "Tracking" at bounding box center [108, 125] width 25 height 8
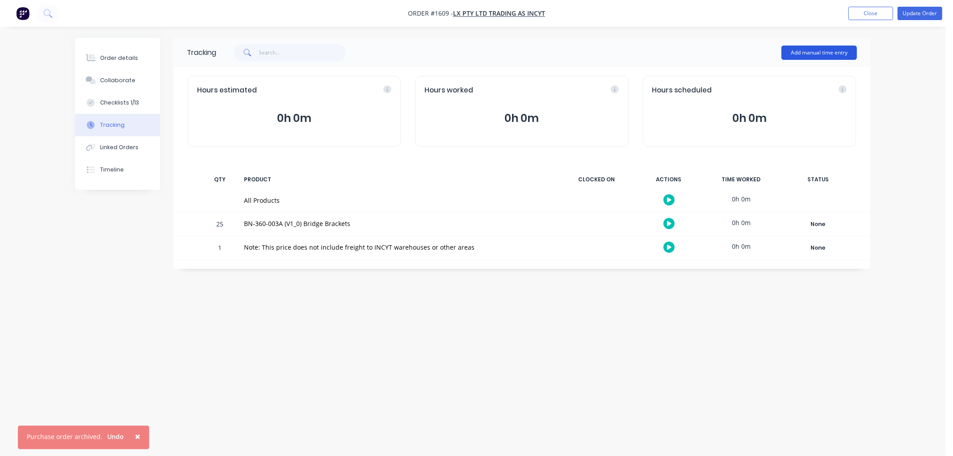
click at [838, 50] on button "Add manual time entry" at bounding box center [820, 53] width 76 height 14
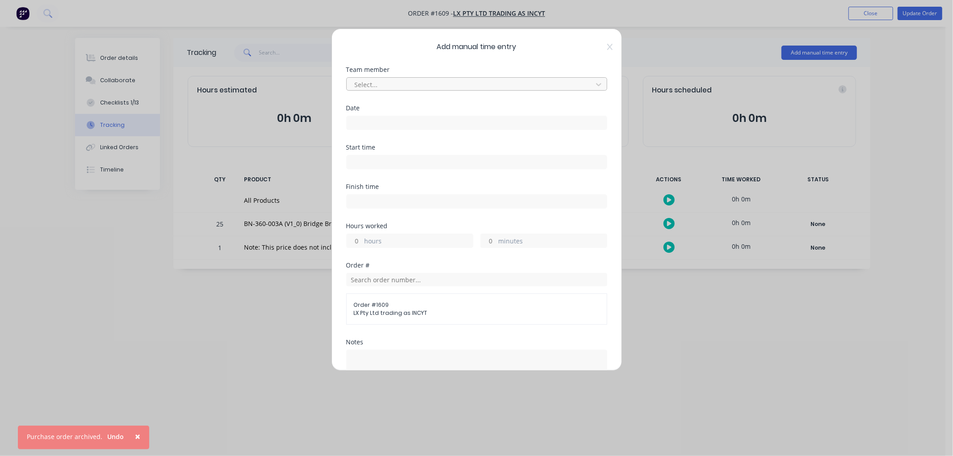
click at [400, 81] on div at bounding box center [471, 84] width 234 height 11
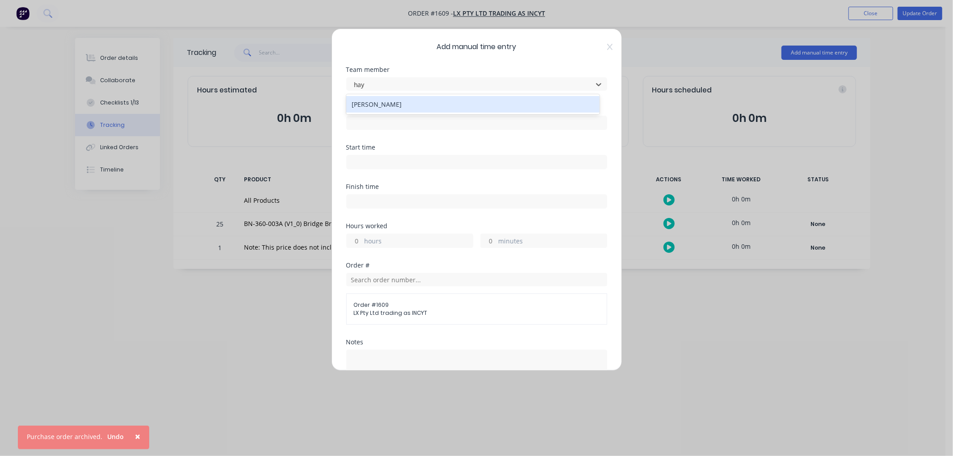
click at [388, 98] on div "[PERSON_NAME]" at bounding box center [472, 104] width 253 height 17
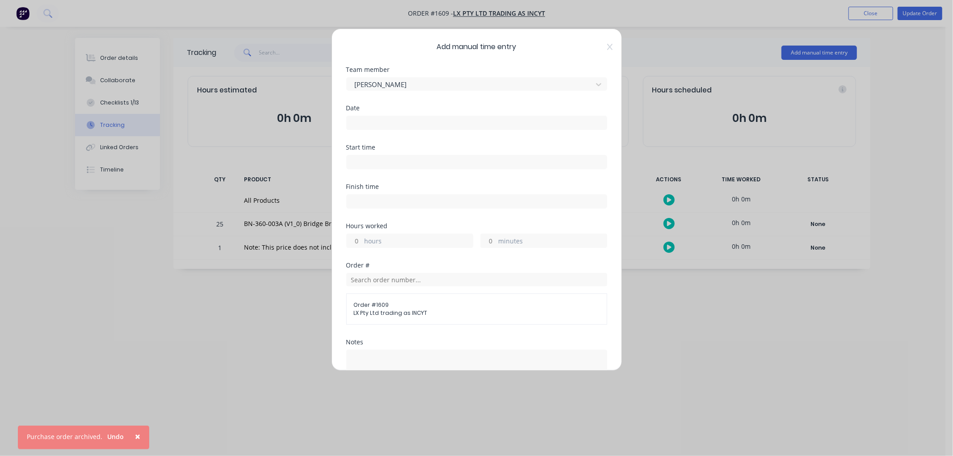
click at [391, 120] on input at bounding box center [477, 122] width 260 height 13
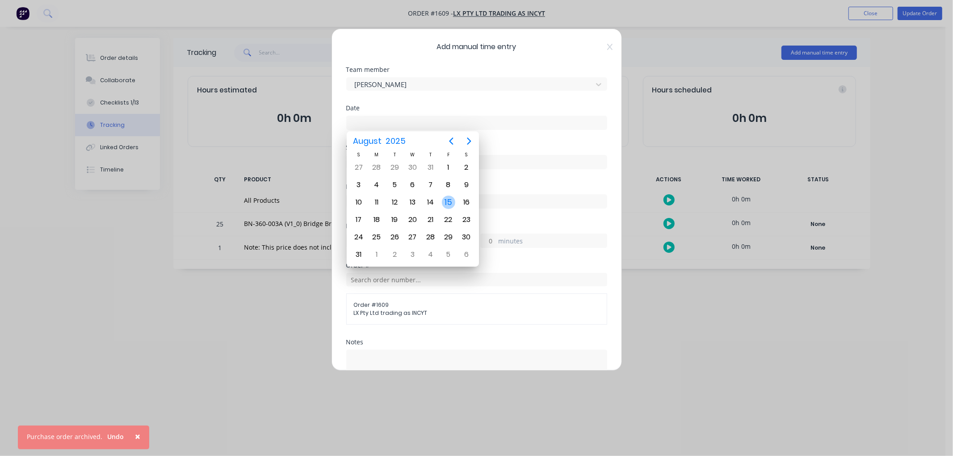
click at [449, 200] on div "15" at bounding box center [448, 202] width 13 height 13
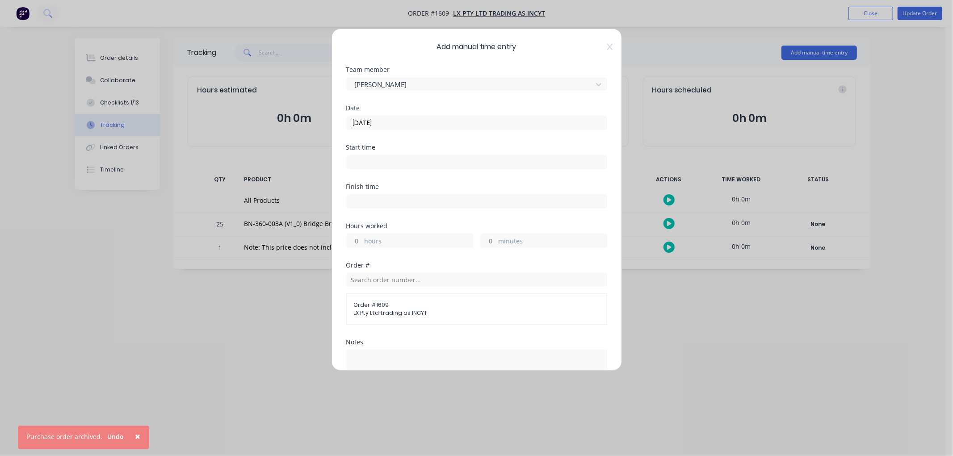
drag, startPoint x: 345, startPoint y: 239, endPoint x: 338, endPoint y: 240, distance: 6.3
click at [338, 240] on div "Add manual time entry Team member [PERSON_NAME] Date [DATE] Start time Finish t…" at bounding box center [477, 200] width 291 height 342
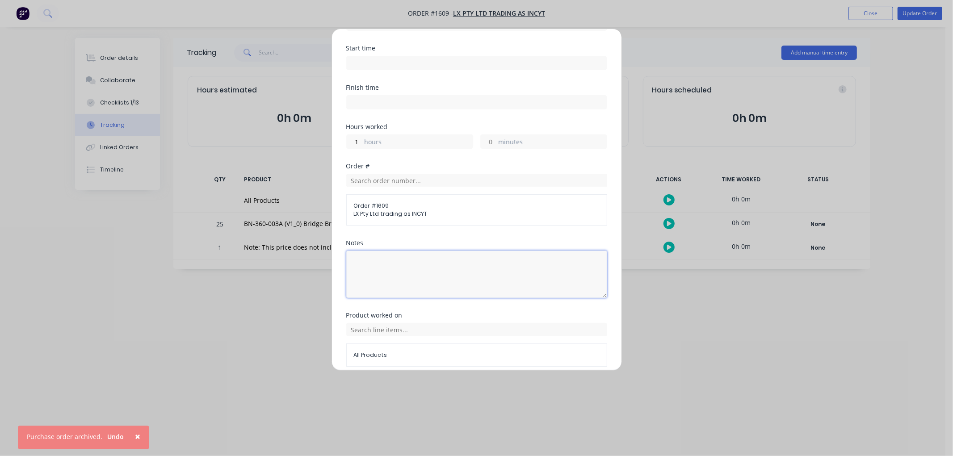
click at [359, 272] on textarea at bounding box center [476, 274] width 261 height 47
drag, startPoint x: 363, startPoint y: 144, endPoint x: 349, endPoint y: 140, distance: 15.3
click at [349, 140] on div "1 hours" at bounding box center [409, 142] width 127 height 14
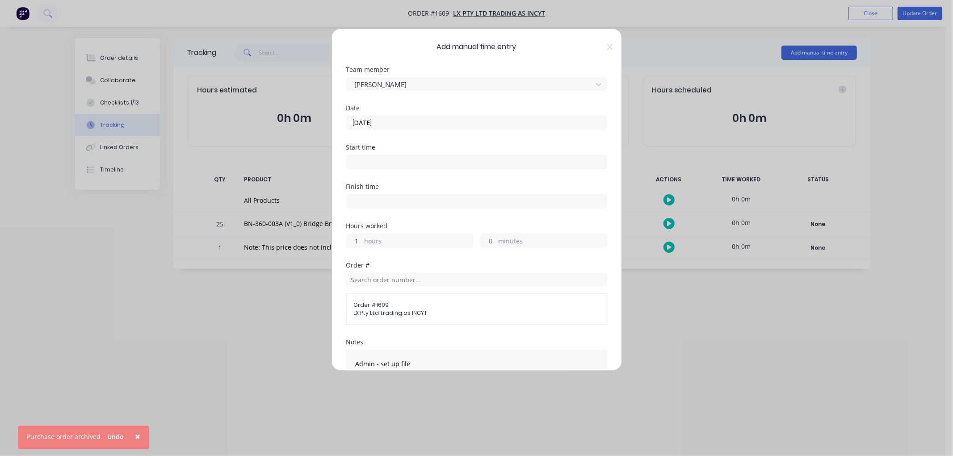
click at [356, 241] on input "1" at bounding box center [355, 240] width 16 height 13
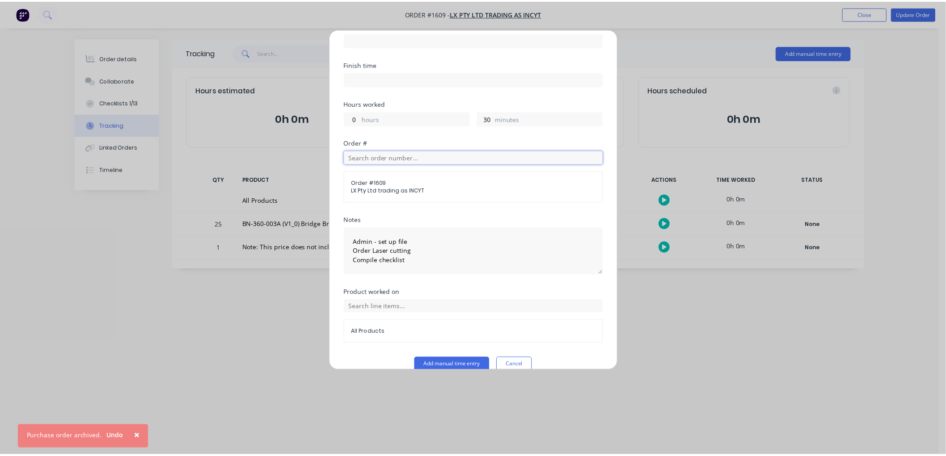
scroll to position [137, 0]
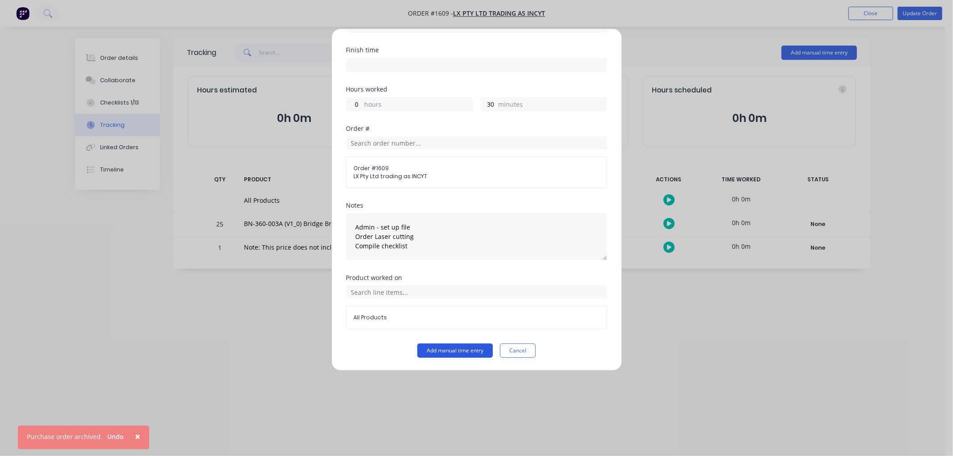
click at [462, 350] on button "Add manual time entry" at bounding box center [455, 351] width 76 height 14
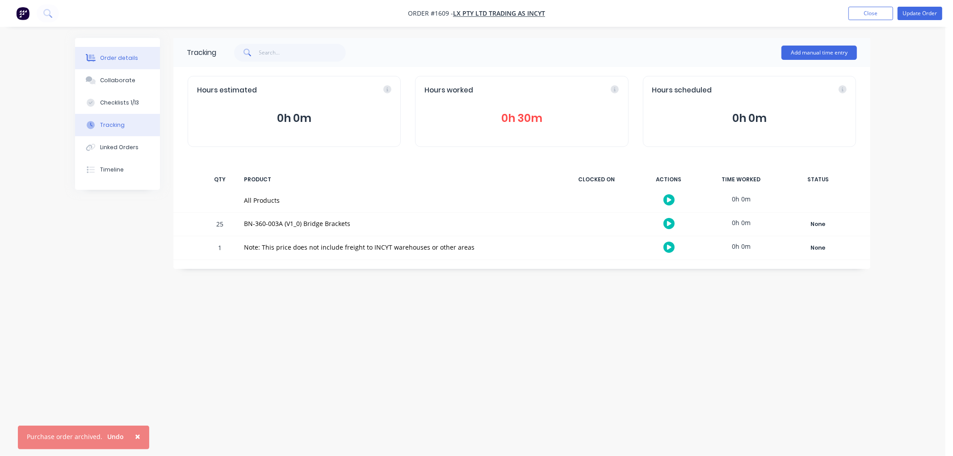
click at [118, 59] on div "Order details" at bounding box center [119, 58] width 38 height 8
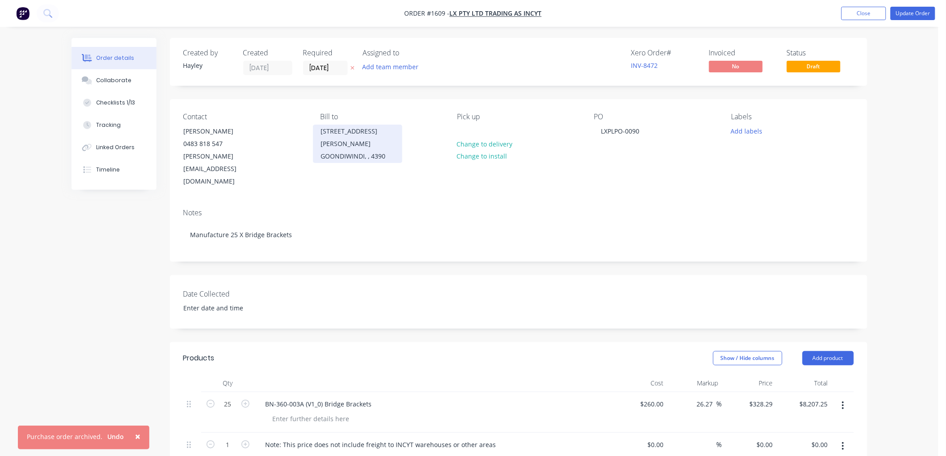
click at [358, 135] on div "[STREET_ADDRESS][PERSON_NAME]" at bounding box center [357, 137] width 74 height 25
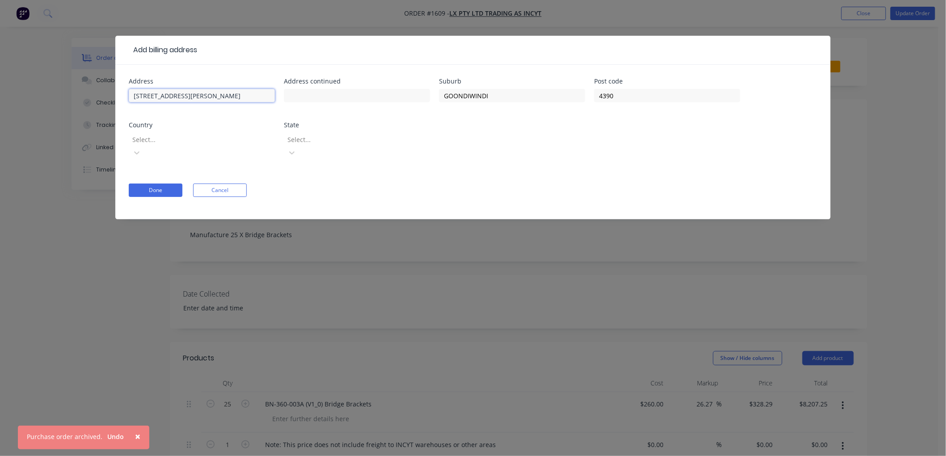
click at [206, 98] on input "[STREET_ADDRESS][PERSON_NAME]" at bounding box center [202, 95] width 146 height 13
click at [207, 184] on button "Cancel" at bounding box center [220, 190] width 54 height 13
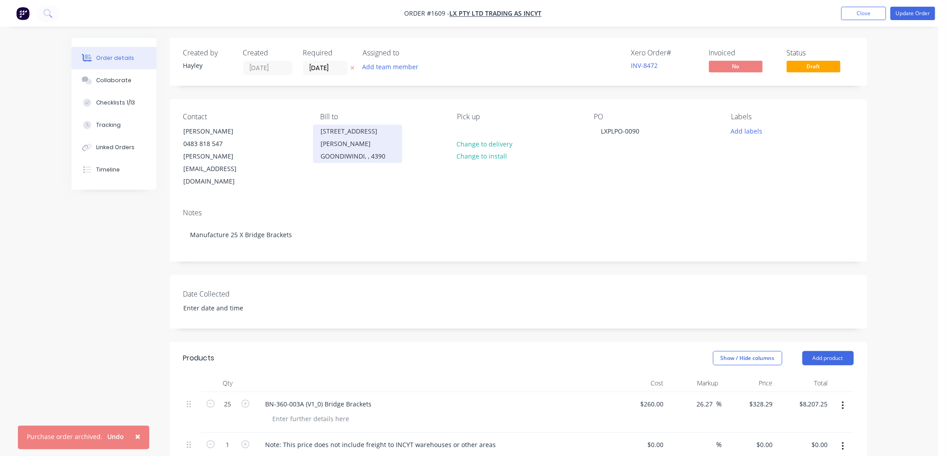
click at [334, 150] on div "GOONDIWINDI, , 4390" at bounding box center [357, 156] width 74 height 13
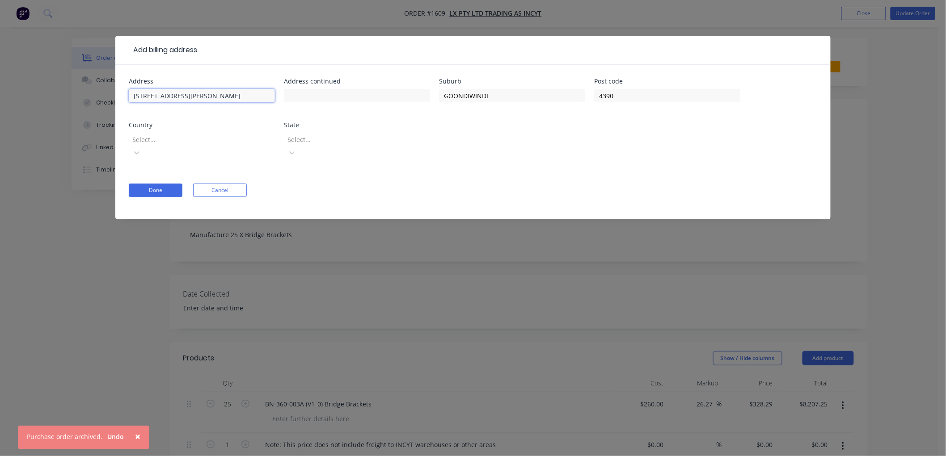
drag, startPoint x: 200, startPoint y: 96, endPoint x: 79, endPoint y: 94, distance: 121.6
click at [79, 94] on div "Add billing address Address [STREET_ADDRESS][PERSON_NAME] Address continued Sub…" at bounding box center [473, 228] width 946 height 456
drag, startPoint x: 495, startPoint y: 96, endPoint x: 382, endPoint y: 96, distance: 113.1
click at [382, 96] on div "Address Address continued Suburb GOONDIWINDI Post code 4390 Country Select... S…" at bounding box center [473, 124] width 688 height 92
drag, startPoint x: 677, startPoint y: 94, endPoint x: 536, endPoint y: 97, distance: 140.4
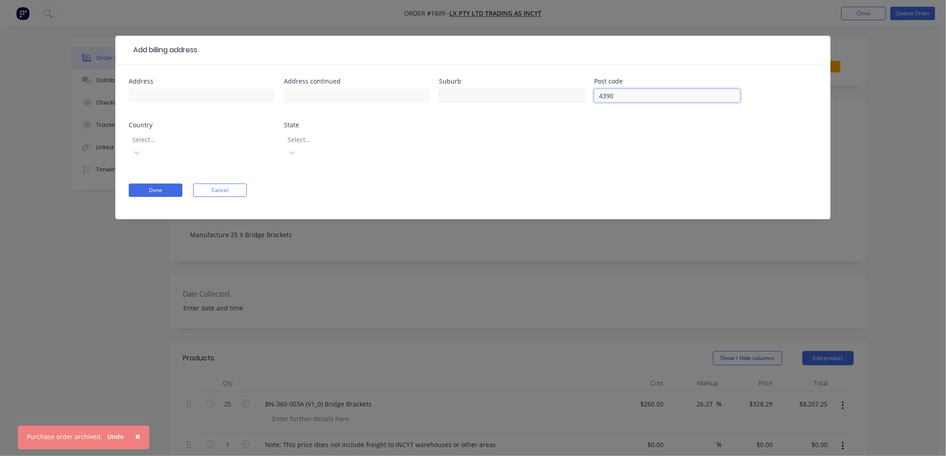
click at [536, 96] on div "Address Address continued Suburb Post code 4390 Country Select... State Select.…" at bounding box center [473, 124] width 688 height 92
click at [225, 184] on button "Cancel" at bounding box center [220, 190] width 54 height 13
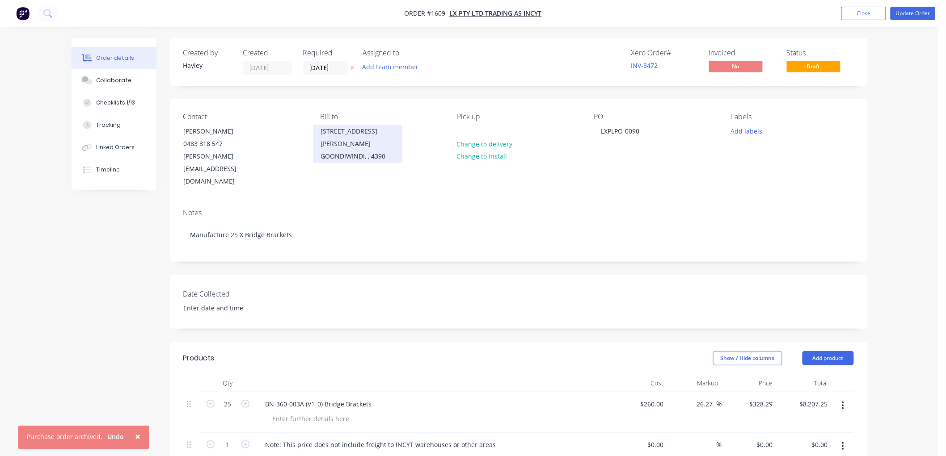
click at [332, 136] on div "[STREET_ADDRESS][PERSON_NAME]" at bounding box center [357, 137] width 74 height 25
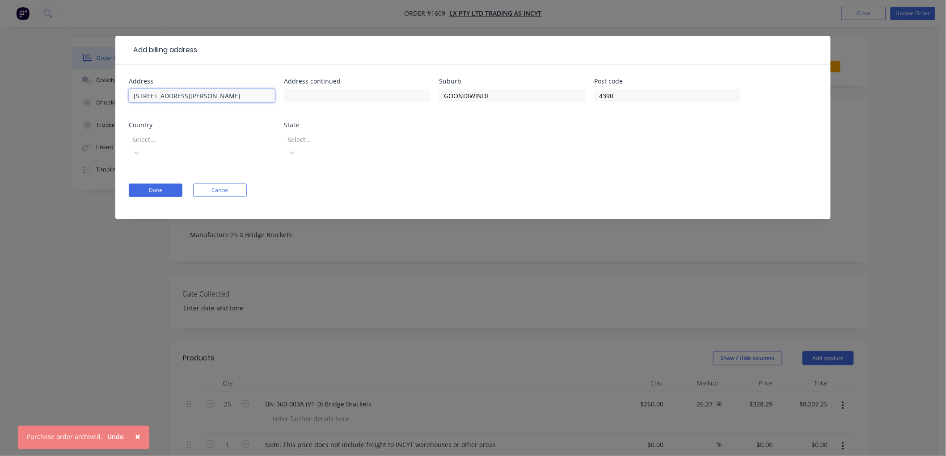
drag, startPoint x: 206, startPoint y: 94, endPoint x: 44, endPoint y: 94, distance: 161.8
click at [44, 94] on div "Add billing address Address [STREET_ADDRESS][PERSON_NAME] Address continued Sub…" at bounding box center [473, 228] width 946 height 456
click at [300, 99] on input "text" at bounding box center [357, 95] width 146 height 13
drag, startPoint x: 389, startPoint y: 95, endPoint x: 354, endPoint y: 96, distance: 34.9
click at [354, 95] on div "Address Gate A, Level 1 Address continued [STREET_ADDRESS][GEOGRAPHIC_DATA][PER…" at bounding box center [473, 124] width 688 height 92
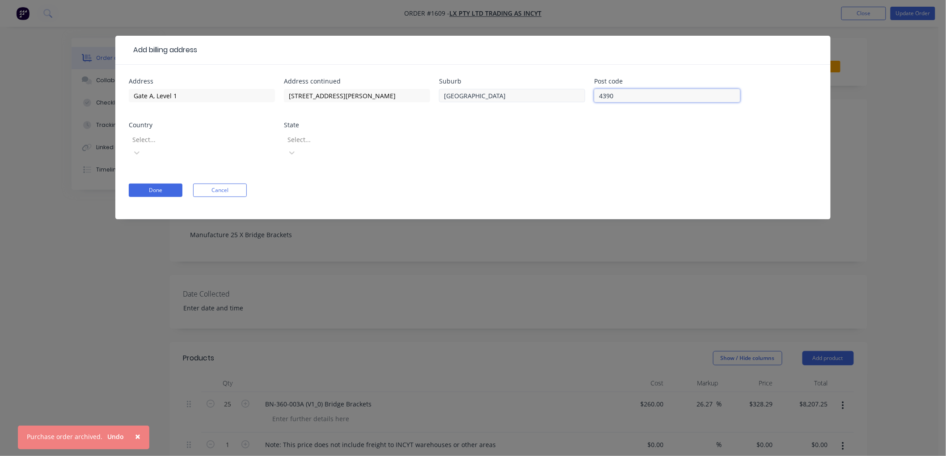
drag, startPoint x: 623, startPoint y: 96, endPoint x: 468, endPoint y: 96, distance: 154.2
click at [468, 96] on div "Address Gate A, Level 1 Address continued [STREET_ADDRESS][GEOGRAPHIC_DATA][PER…" at bounding box center [473, 124] width 688 height 92
click at [170, 140] on div at bounding box center [195, 139] width 129 height 11
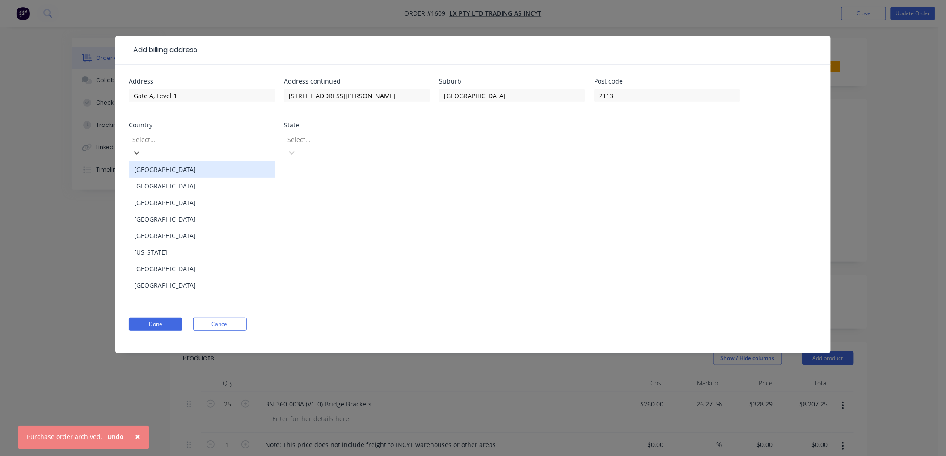
drag, startPoint x: 163, startPoint y: 157, endPoint x: 246, endPoint y: 151, distance: 82.9
click at [177, 161] on div "[GEOGRAPHIC_DATA]" at bounding box center [202, 169] width 146 height 17
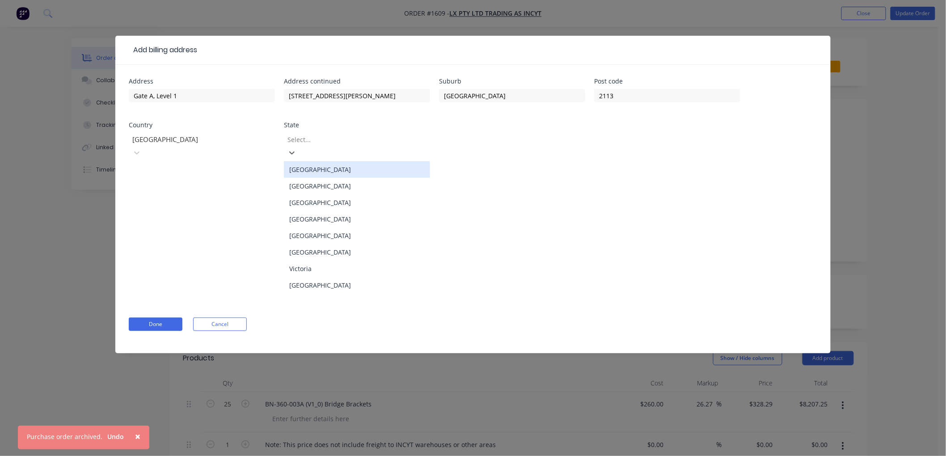
click at [316, 138] on div at bounding box center [351, 139] width 129 height 11
drag, startPoint x: 342, startPoint y: 177, endPoint x: 151, endPoint y: 181, distance: 190.9
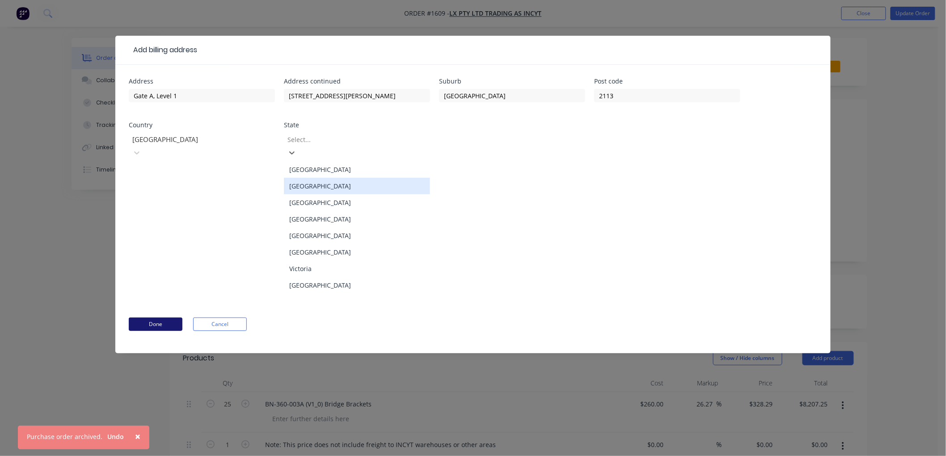
click at [340, 178] on div "[GEOGRAPHIC_DATA]" at bounding box center [357, 186] width 146 height 17
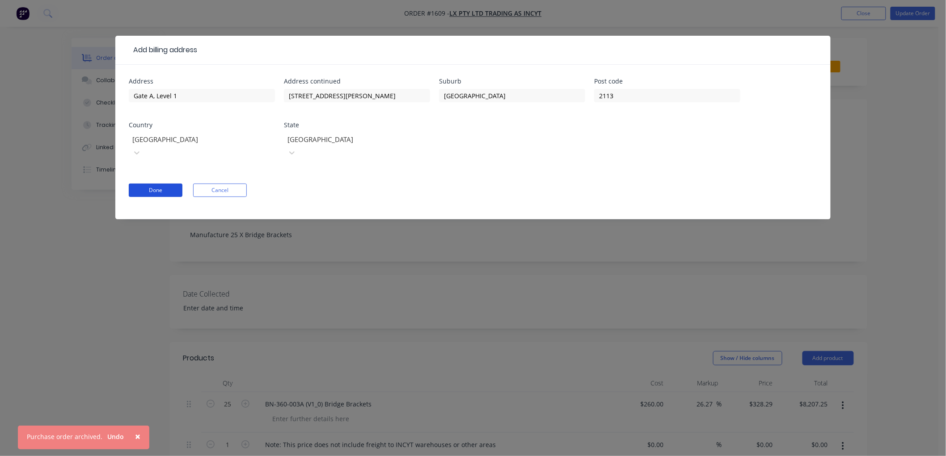
click at [149, 184] on button "Done" at bounding box center [156, 190] width 54 height 13
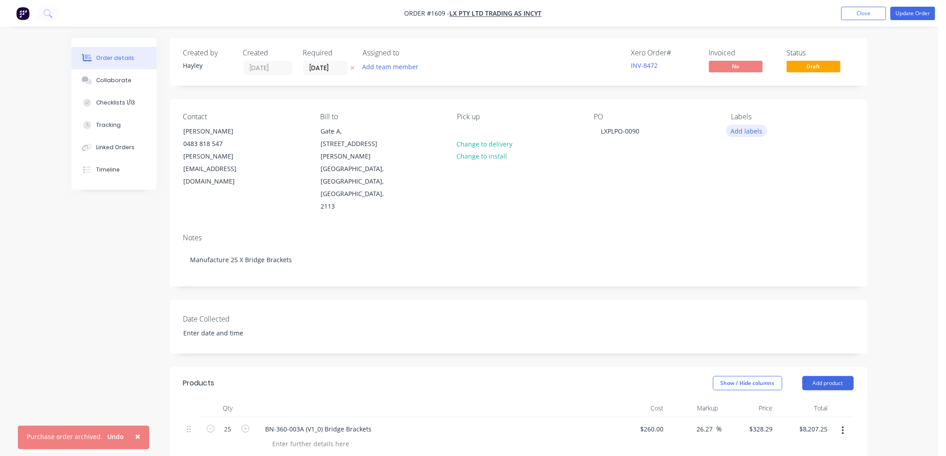
click at [738, 126] on button "Add labels" at bounding box center [746, 131] width 41 height 12
click at [746, 197] on div at bounding box center [747, 197] width 18 height 18
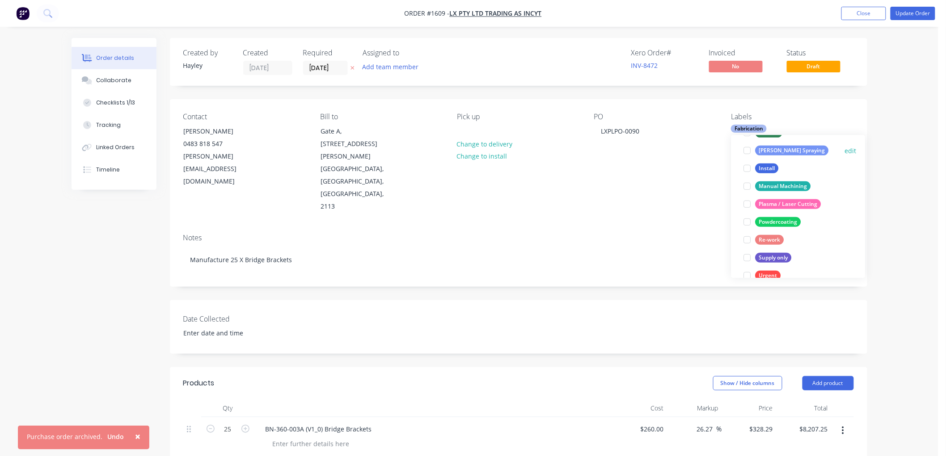
scroll to position [198, 0]
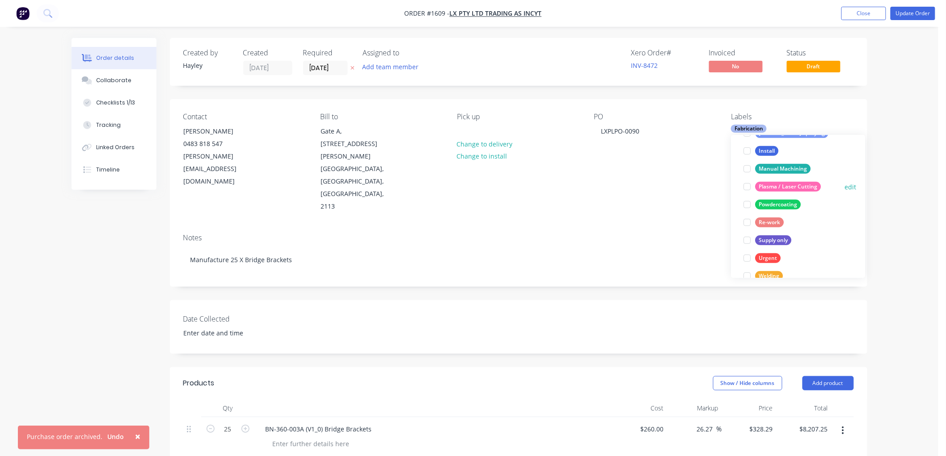
click at [747, 184] on div at bounding box center [747, 187] width 18 height 18
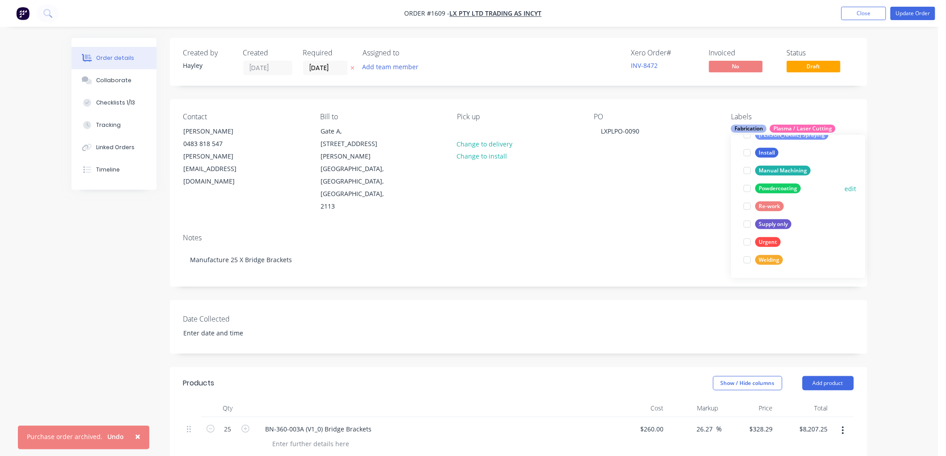
click at [747, 188] on div at bounding box center [747, 189] width 18 height 18
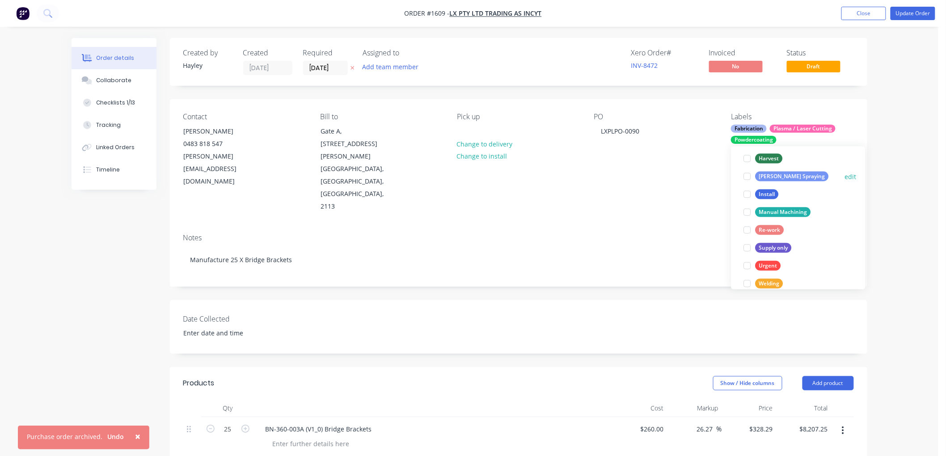
scroll to position [215, 0]
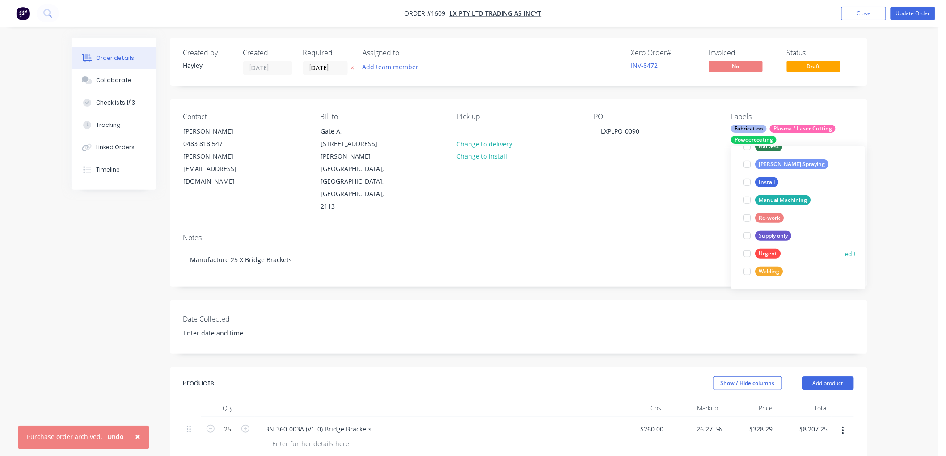
click at [748, 255] on div at bounding box center [747, 254] width 18 height 18
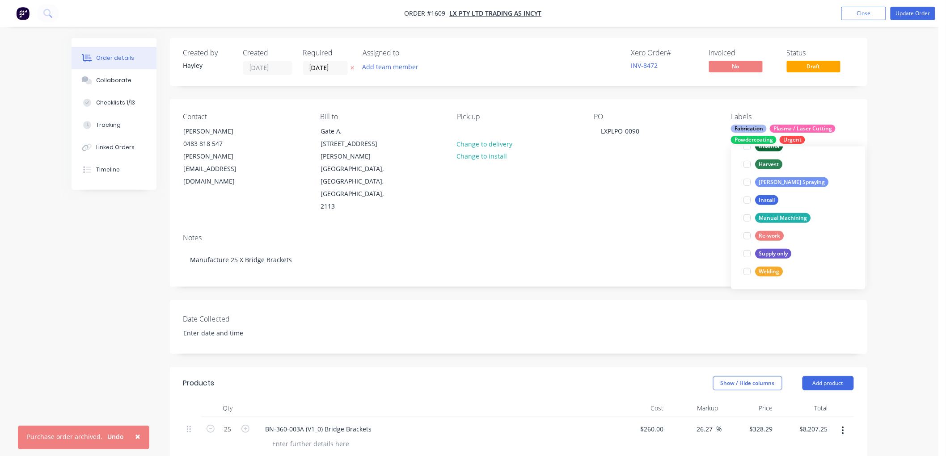
scroll to position [18, 0]
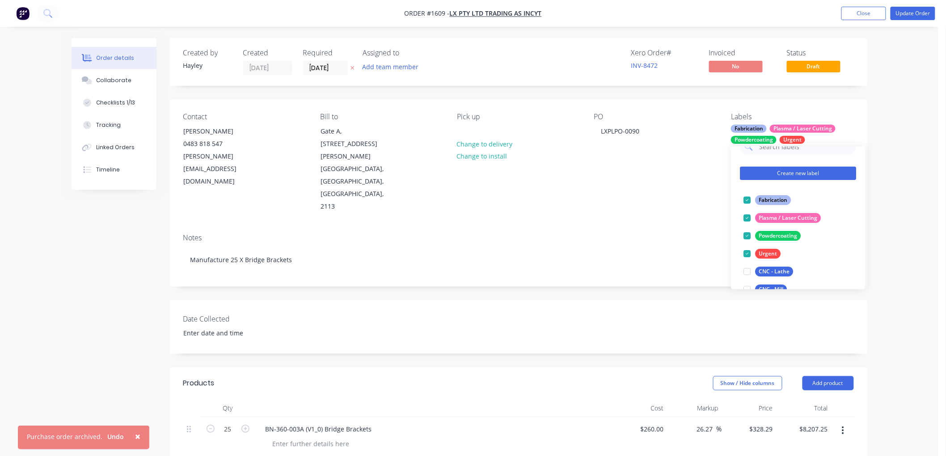
click at [812, 176] on button "Create new label" at bounding box center [798, 173] width 116 height 13
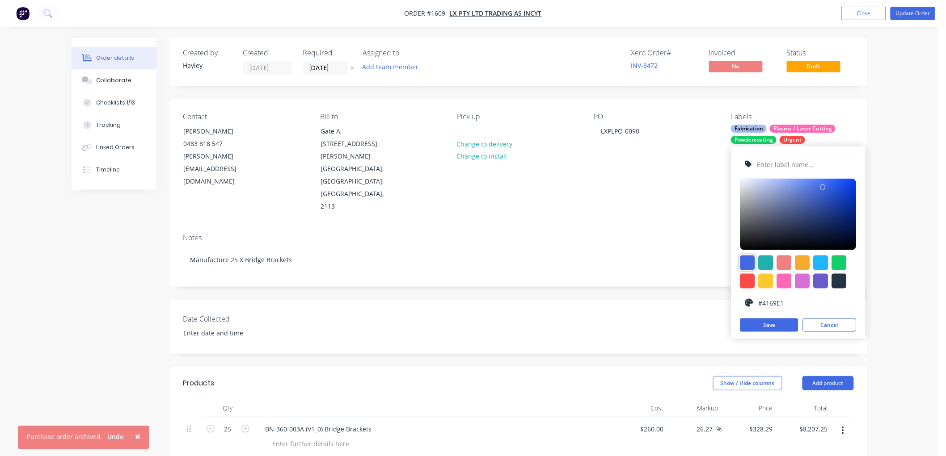
click at [750, 262] on div at bounding box center [747, 263] width 15 height 15
click at [789, 166] on input "text" at bounding box center [803, 164] width 95 height 17
click at [774, 325] on button "Save" at bounding box center [769, 325] width 58 height 13
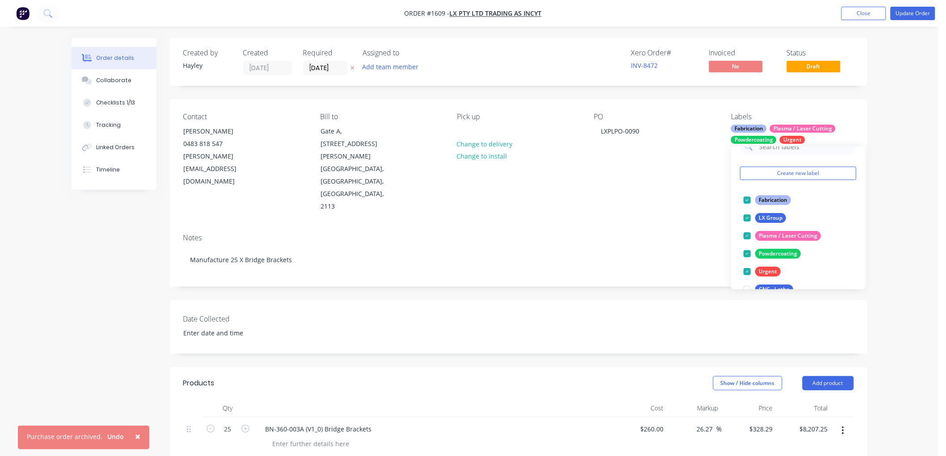
click at [679, 190] on div "Contact [PERSON_NAME] [PHONE_NUMBER] [PERSON_NAME][EMAIL_ADDRESS][DOMAIN_NAME] …" at bounding box center [518, 162] width 697 height 127
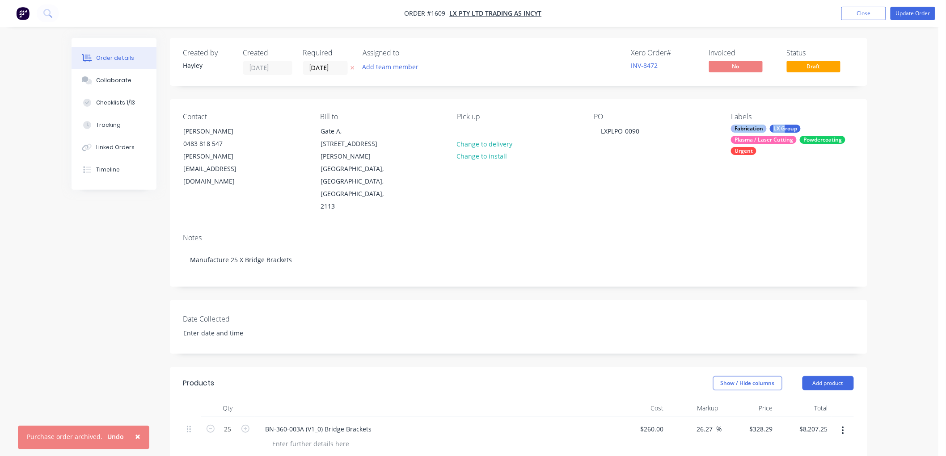
drag, startPoint x: 784, startPoint y: 128, endPoint x: 725, endPoint y: 131, distance: 59.5
click at [725, 131] on div "Contact [PERSON_NAME] [PHONE_NUMBER] [EMAIL_ADDRESS][DOMAIN_NAME] Bill to Gate …" at bounding box center [518, 162] width 697 height 127
click at [698, 148] on div "PO LXPLPO-0090" at bounding box center [655, 163] width 122 height 101
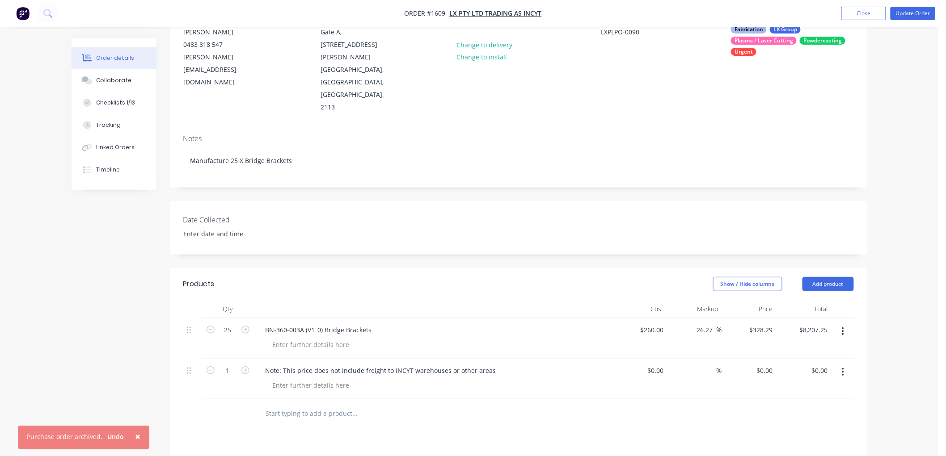
scroll to position [0, 0]
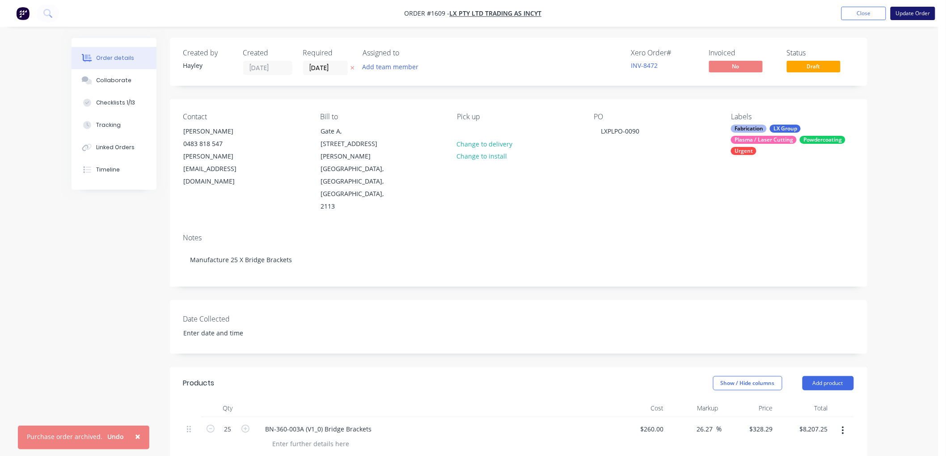
click at [909, 15] on button "Update Order" at bounding box center [912, 13] width 45 height 13
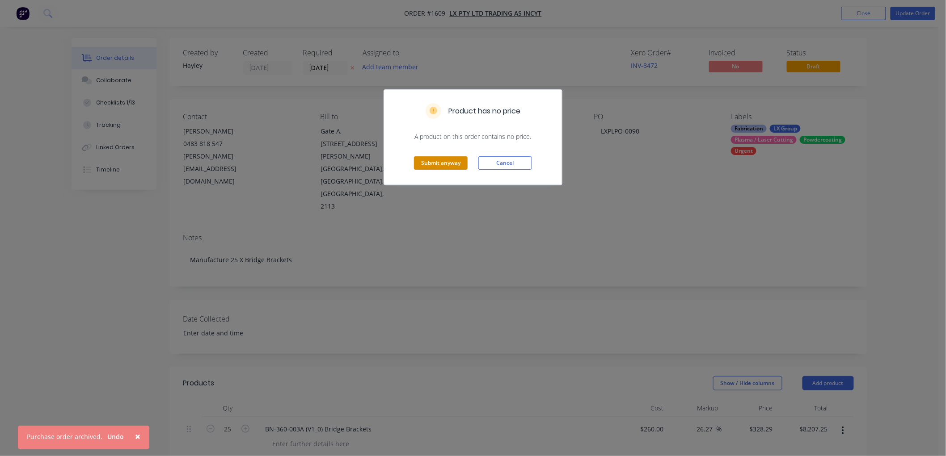
click at [437, 160] on button "Submit anyway" at bounding box center [441, 162] width 54 height 13
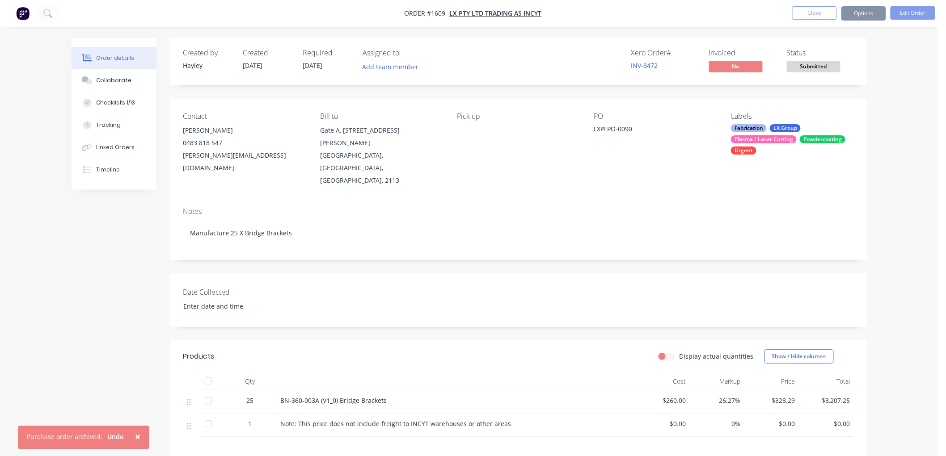
click at [822, 66] on span "Submitted" at bounding box center [814, 66] width 54 height 11
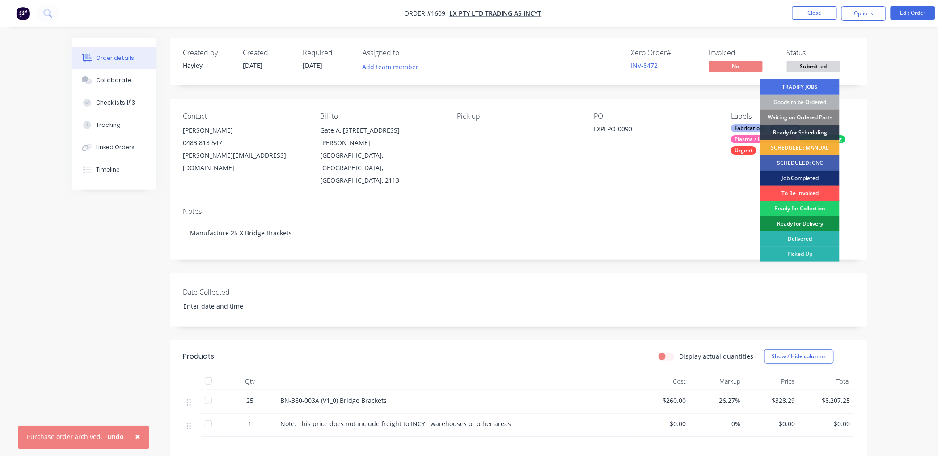
click at [810, 99] on div "Goods to be Ordered" at bounding box center [799, 102] width 79 height 15
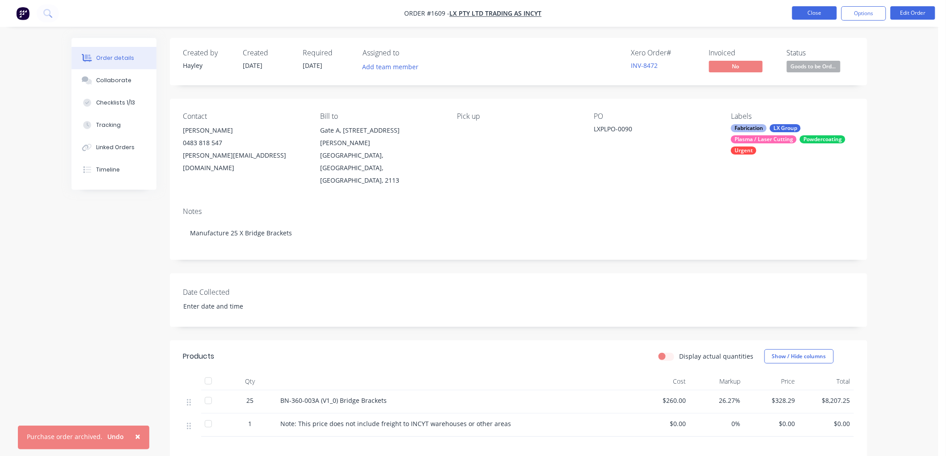
click at [821, 14] on button "Close" at bounding box center [814, 12] width 45 height 13
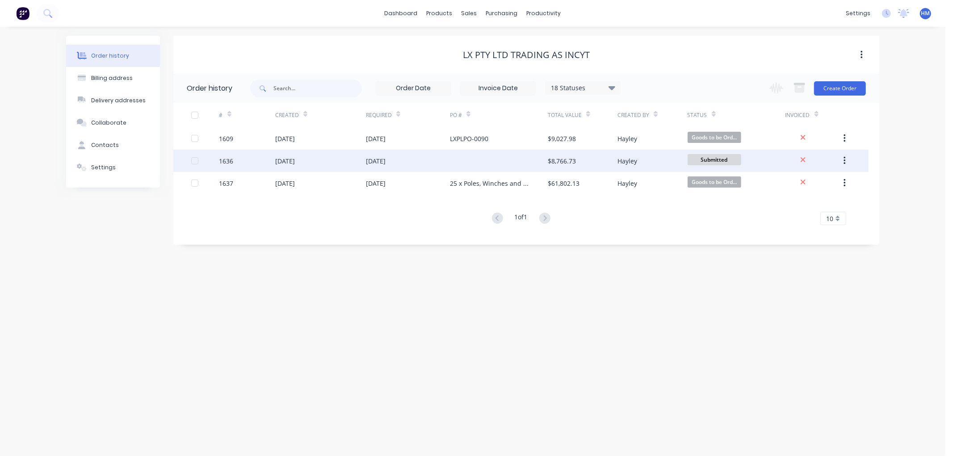
click at [249, 162] on div "1636" at bounding box center [247, 161] width 56 height 22
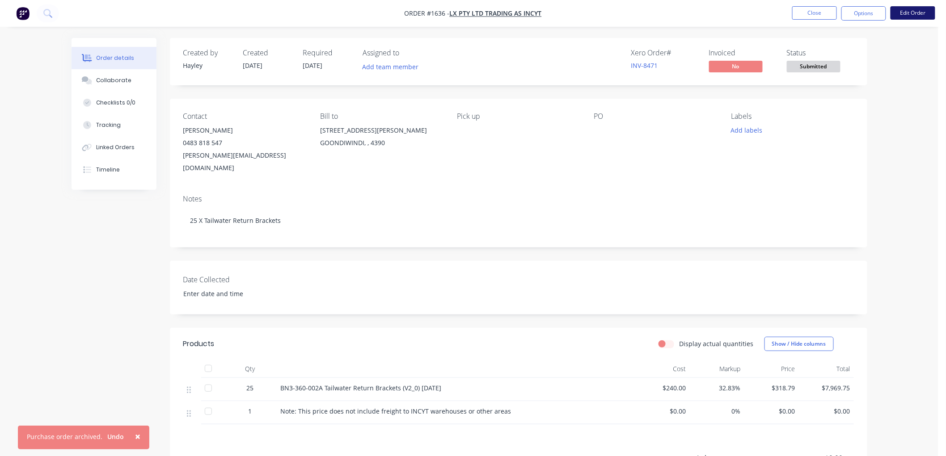
click at [902, 12] on button "Edit Order" at bounding box center [912, 12] width 45 height 13
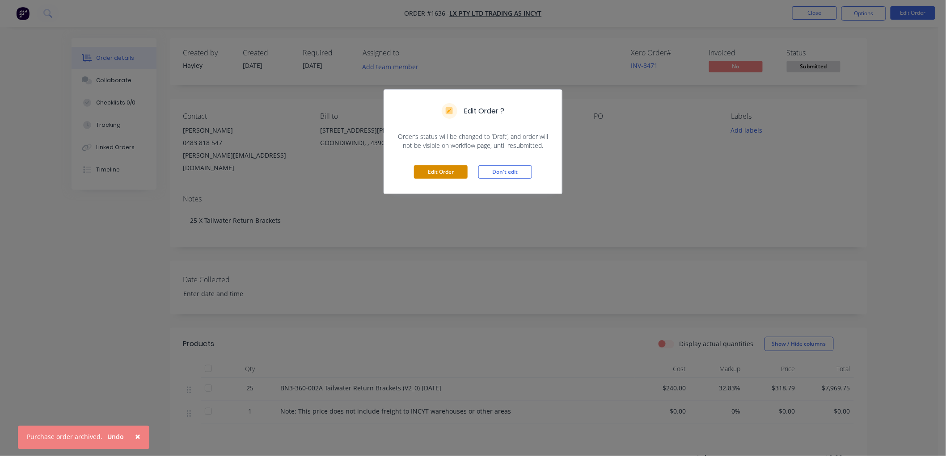
click at [446, 169] on button "Edit Order" at bounding box center [441, 171] width 54 height 13
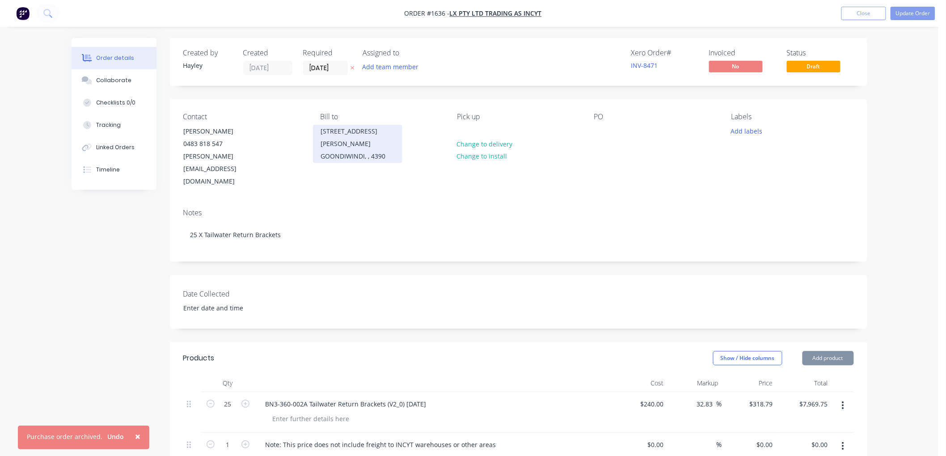
click at [370, 150] on div "GOONDIWINDI, , 4390" at bounding box center [357, 156] width 74 height 13
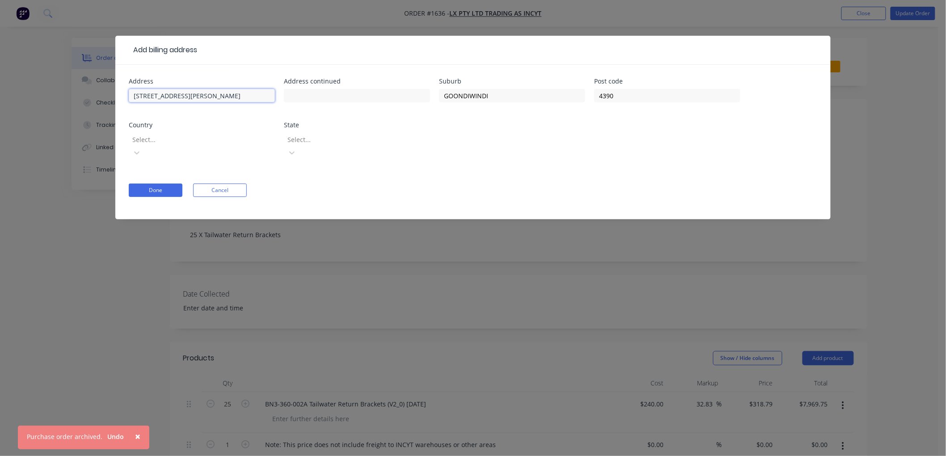
drag, startPoint x: 200, startPoint y: 97, endPoint x: 78, endPoint y: 97, distance: 122.0
click at [78, 97] on div "Add billing address Address [STREET_ADDRESS][PERSON_NAME] Address continued Sub…" at bounding box center [473, 228] width 946 height 456
drag, startPoint x: 393, startPoint y: 94, endPoint x: 383, endPoint y: 94, distance: 10.3
click at [383, 94] on div "Address Address continued Suburb GOONDIWINDI Post code 4390 Country Select... S…" at bounding box center [473, 124] width 688 height 92
drag, startPoint x: 656, startPoint y: 96, endPoint x: 346, endPoint y: 97, distance: 309.8
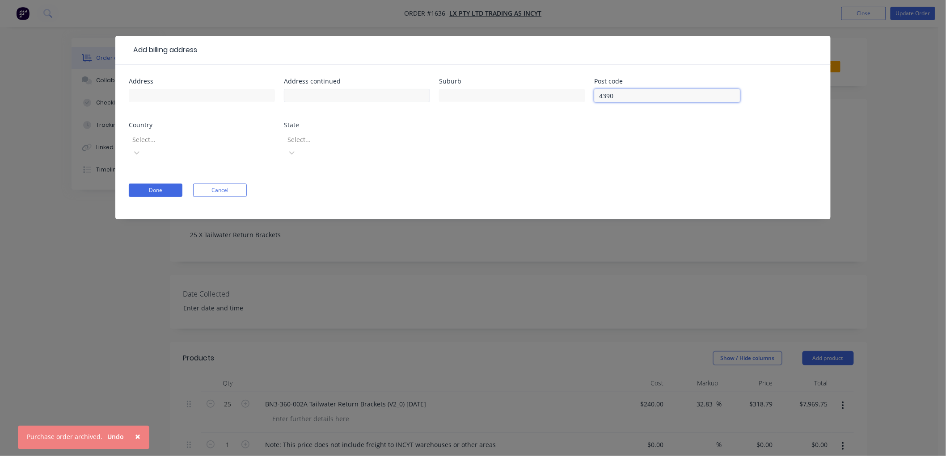
click at [561, 96] on div "Address Address continued Suburb Post code 4390 Country Select... State Select.…" at bounding box center [473, 124] width 688 height 92
click at [174, 98] on input "text" at bounding box center [202, 95] width 146 height 13
click at [307, 96] on input "text" at bounding box center [357, 95] width 146 height 13
click at [474, 90] on input "text" at bounding box center [512, 95] width 146 height 13
click at [648, 95] on input "text" at bounding box center [667, 95] width 146 height 13
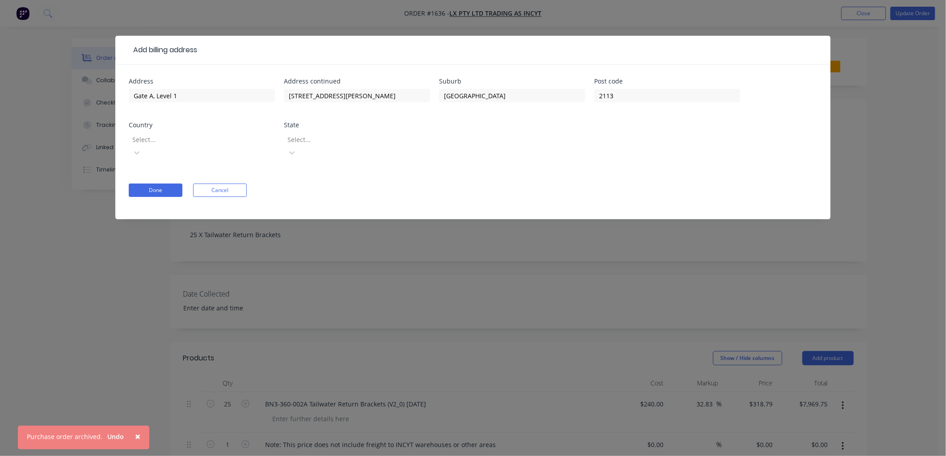
click at [182, 136] on div at bounding box center [195, 139] width 129 height 11
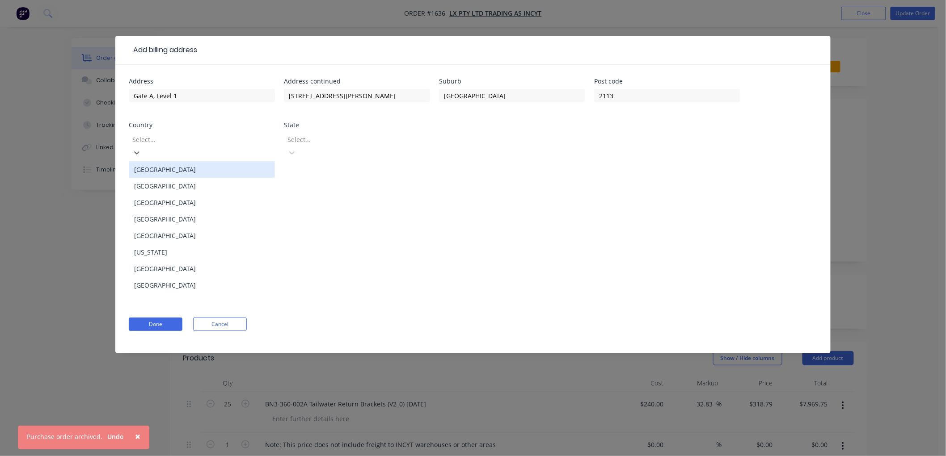
click at [177, 161] on div "[GEOGRAPHIC_DATA]" at bounding box center [202, 169] width 146 height 17
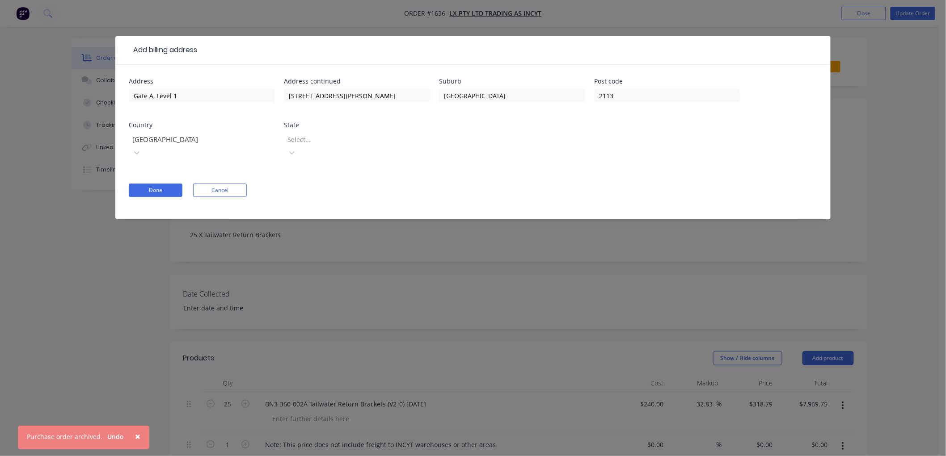
click at [297, 131] on div "Select..." at bounding box center [357, 151] width 146 height 40
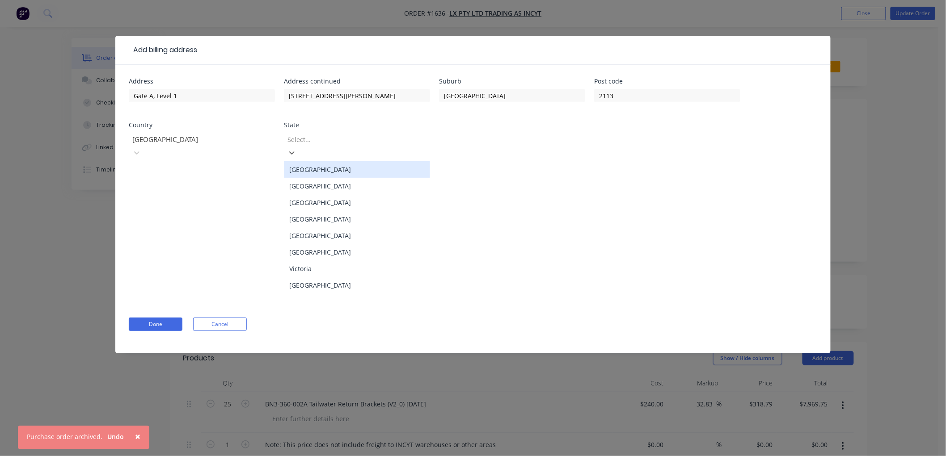
click at [309, 141] on div at bounding box center [351, 139] width 129 height 11
click at [337, 178] on div "[GEOGRAPHIC_DATA]" at bounding box center [357, 186] width 146 height 17
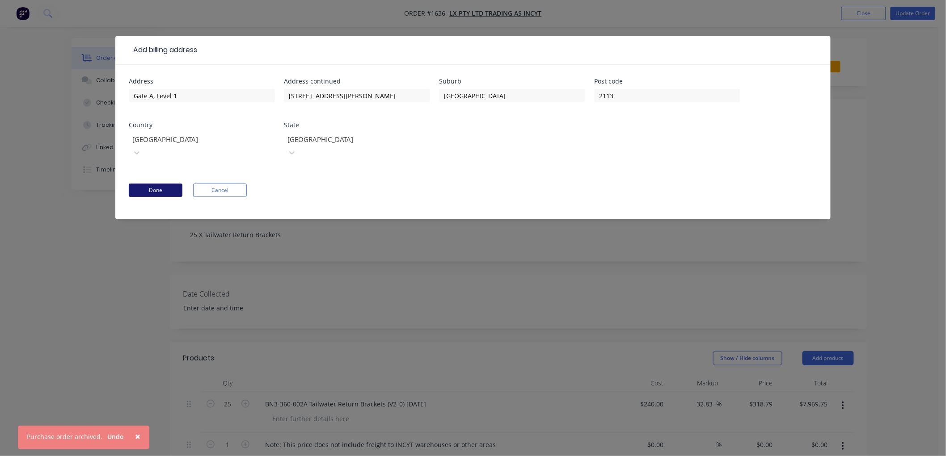
click at [157, 184] on button "Done" at bounding box center [156, 190] width 54 height 13
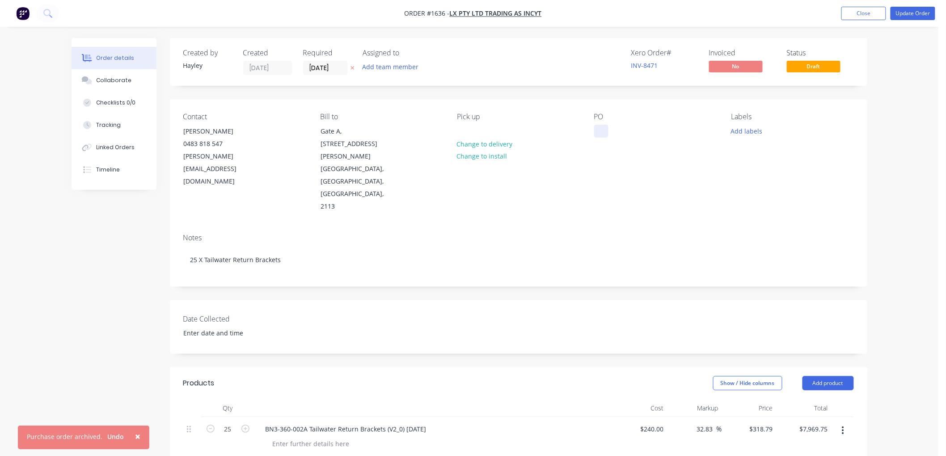
click at [601, 135] on div at bounding box center [601, 131] width 14 height 13
click at [748, 133] on button "Add labels" at bounding box center [746, 131] width 41 height 12
click at [744, 246] on div at bounding box center [747, 247] width 18 height 18
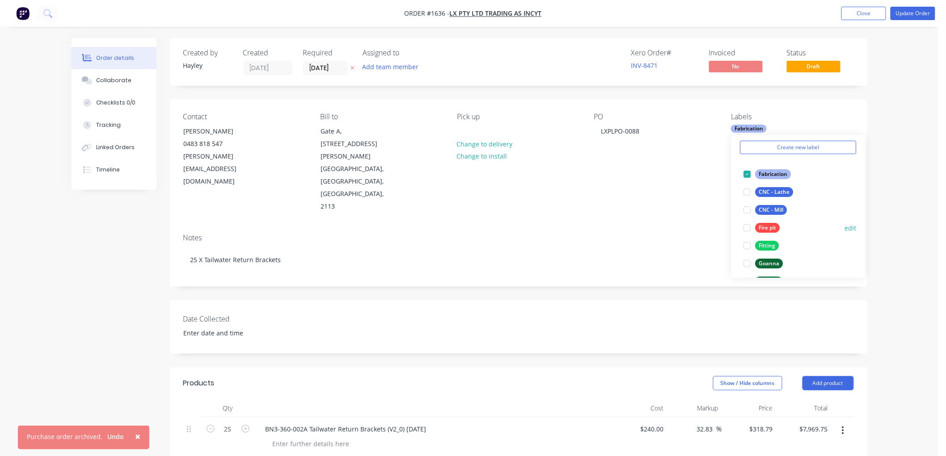
scroll to position [50, 0]
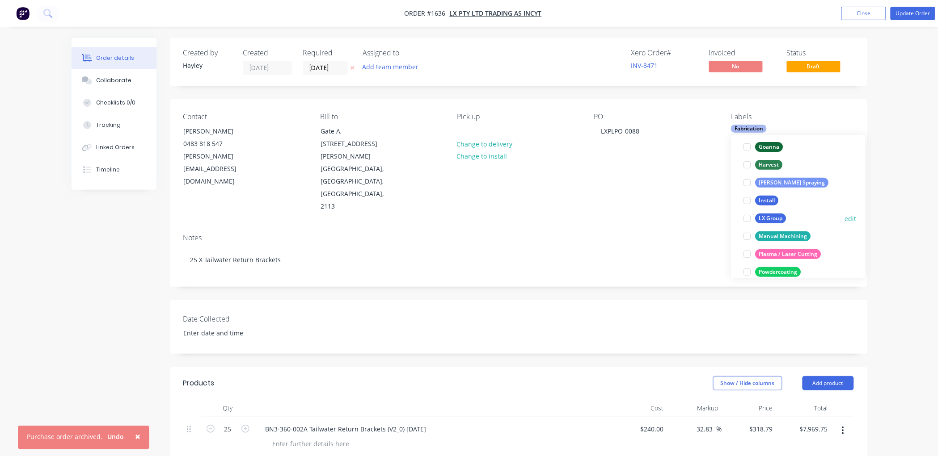
click at [747, 218] on div at bounding box center [747, 219] width 18 height 18
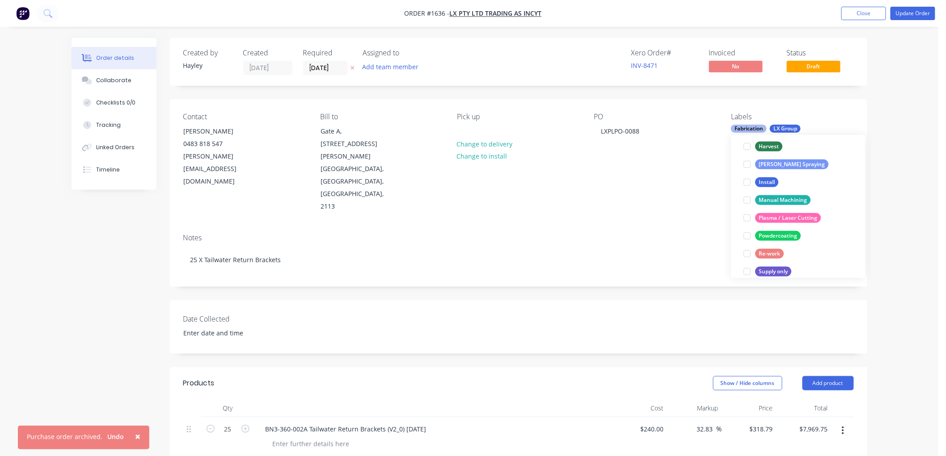
scroll to position [204, 0]
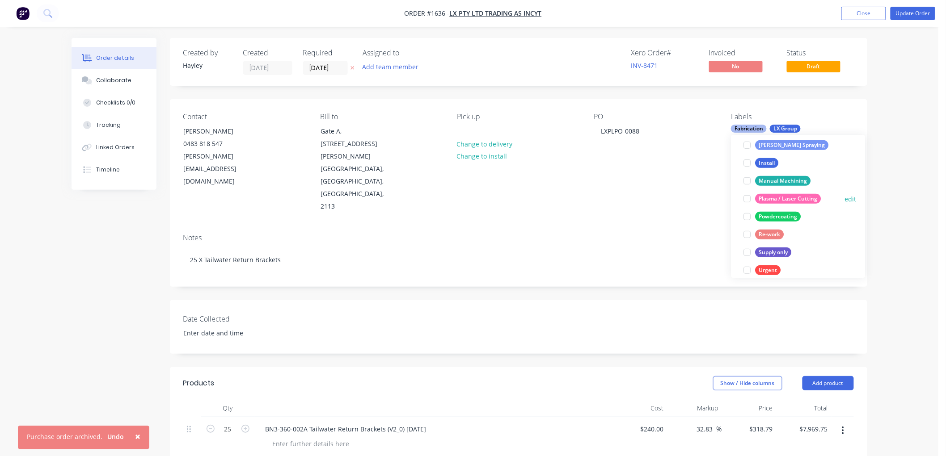
click at [746, 198] on div at bounding box center [747, 199] width 18 height 18
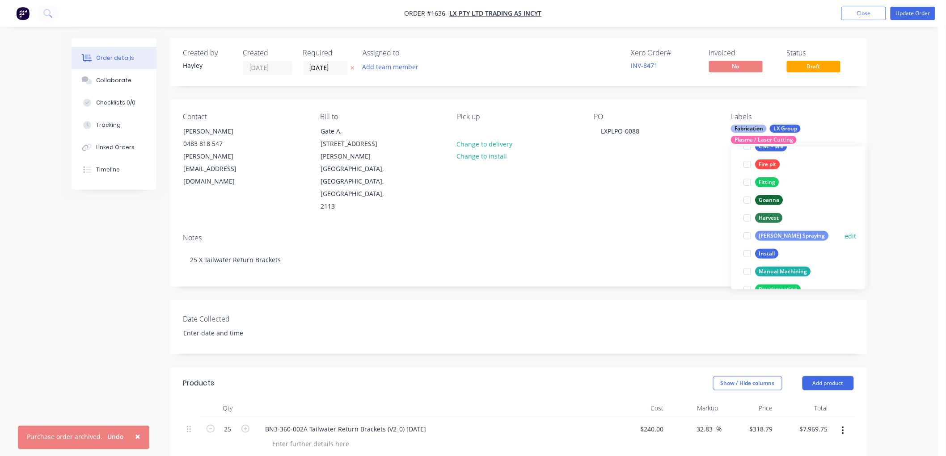
scroll to position [193, 0]
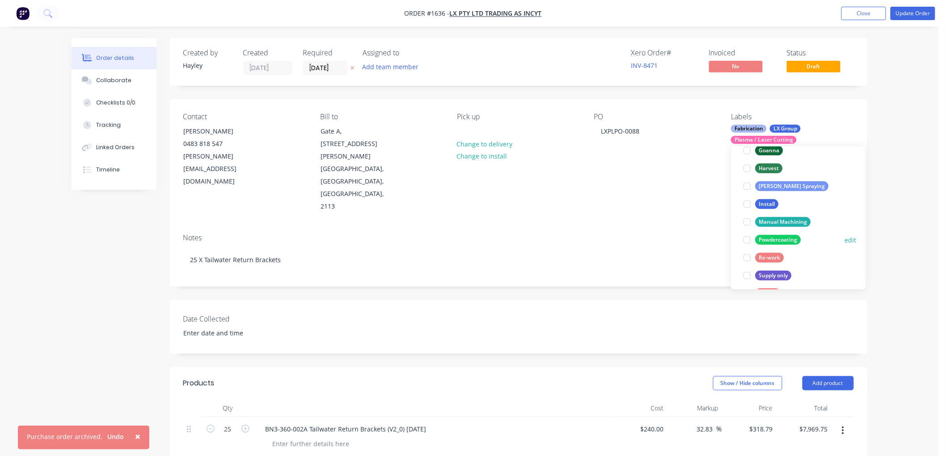
click at [749, 241] on div at bounding box center [747, 240] width 18 height 18
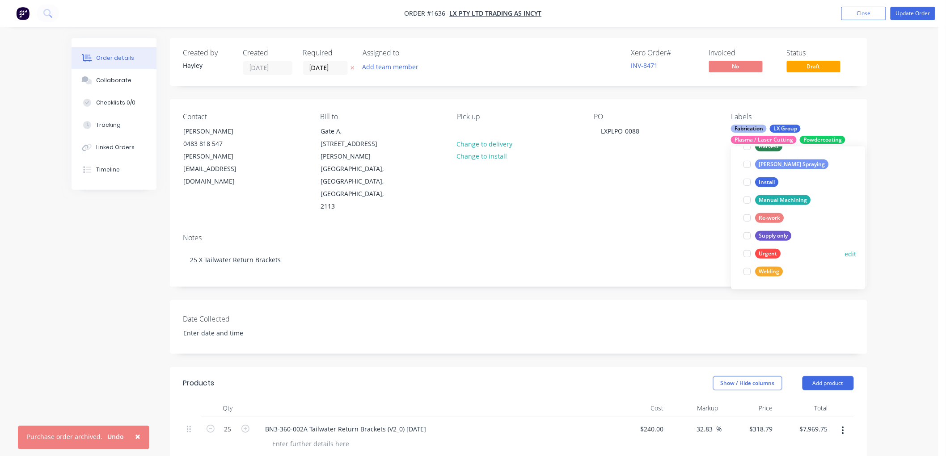
click at [749, 252] on div at bounding box center [747, 254] width 18 height 18
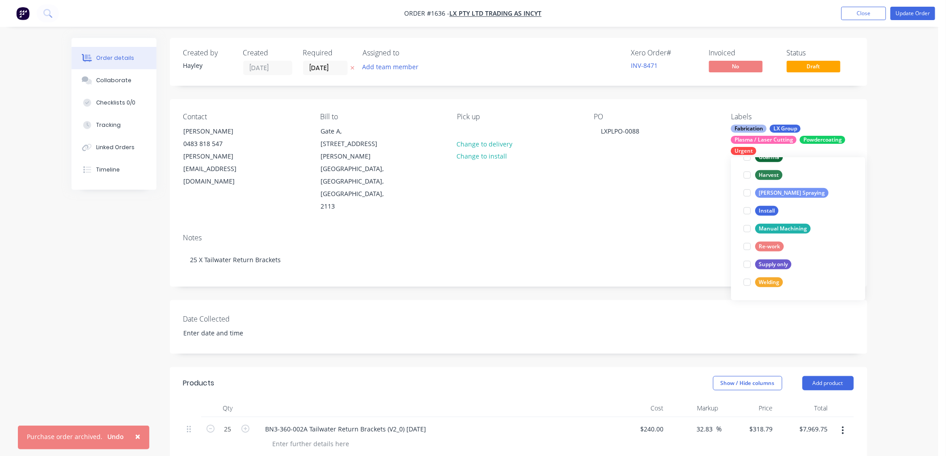
scroll to position [36, 0]
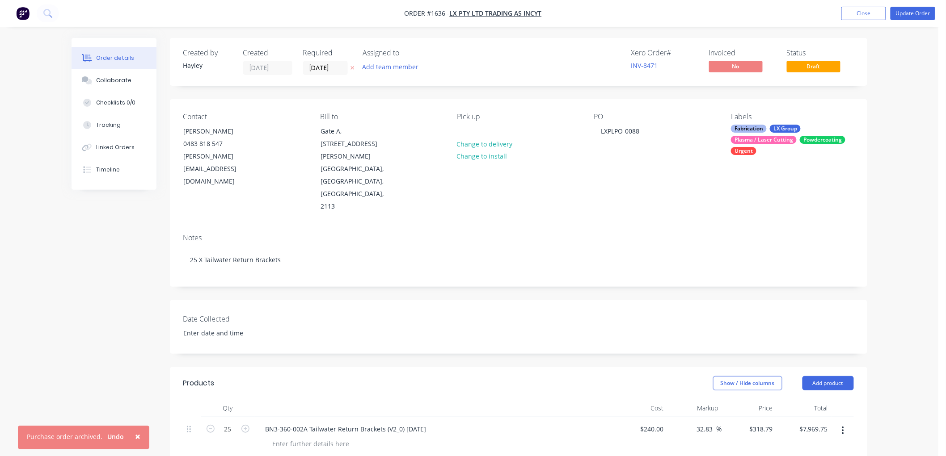
click at [677, 234] on div "Notes" at bounding box center [518, 238] width 670 height 8
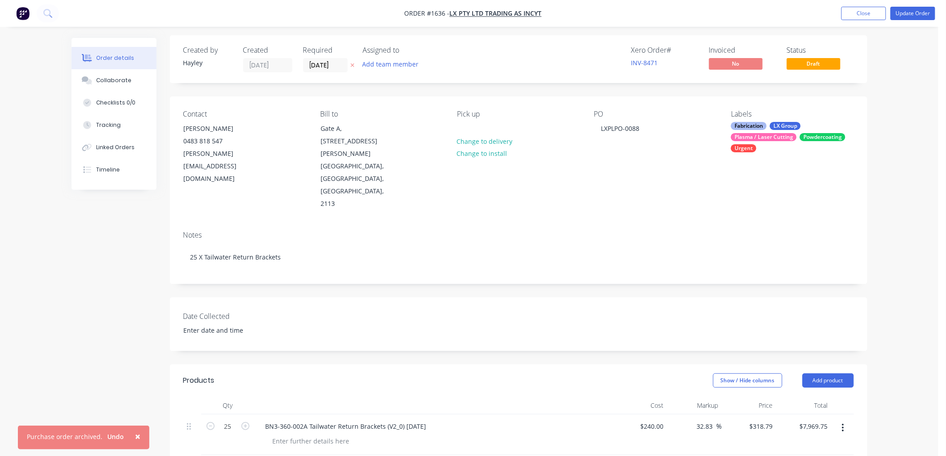
scroll to position [0, 0]
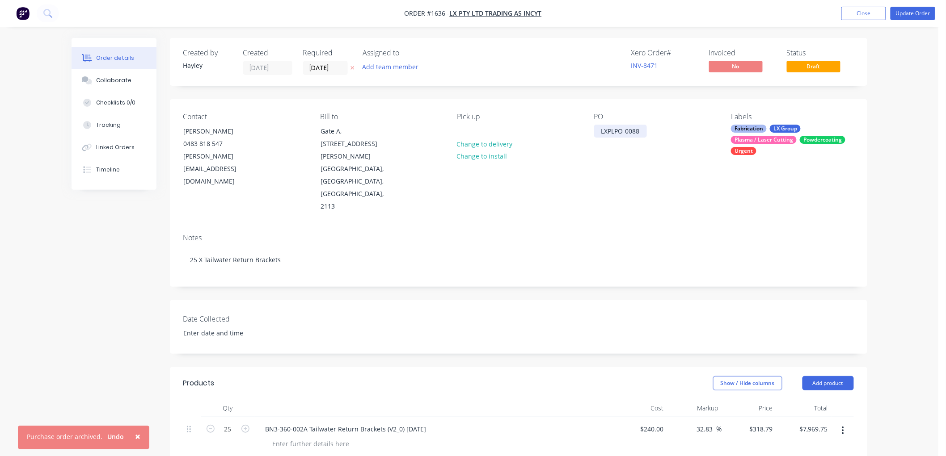
click at [645, 135] on div "LXPLPO-0088" at bounding box center [620, 131] width 53 height 13
drag, startPoint x: 121, startPoint y: 79, endPoint x: 105, endPoint y: 79, distance: 16.5
click at [121, 79] on div "Collaborate" at bounding box center [113, 80] width 35 height 8
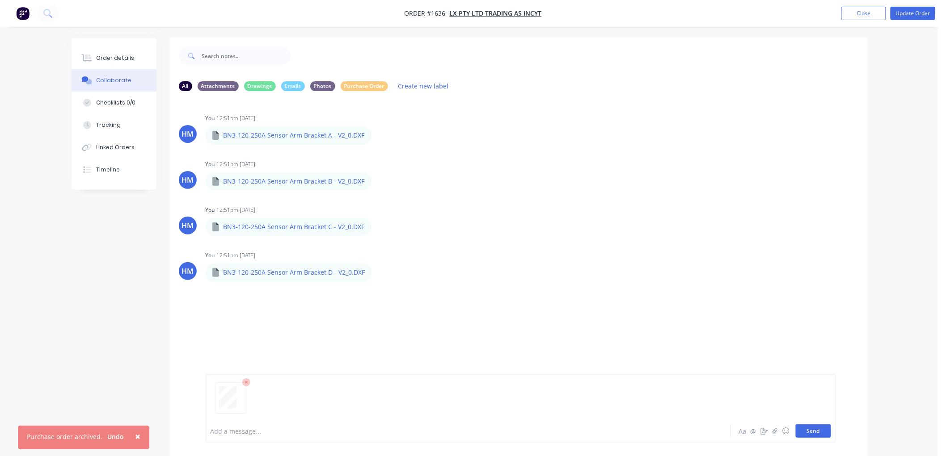
click at [807, 430] on button "Send" at bounding box center [813, 431] width 35 height 13
click at [274, 352] on div "Labels Download Delete" at bounding box center [324, 349] width 101 height 13
click at [276, 351] on icon "button" at bounding box center [277, 350] width 3 height 10
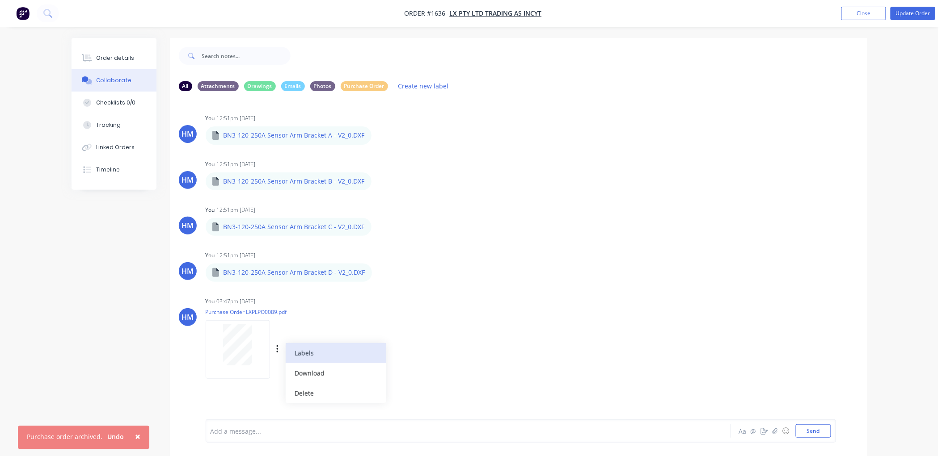
click at [305, 353] on button "Labels" at bounding box center [336, 353] width 101 height 20
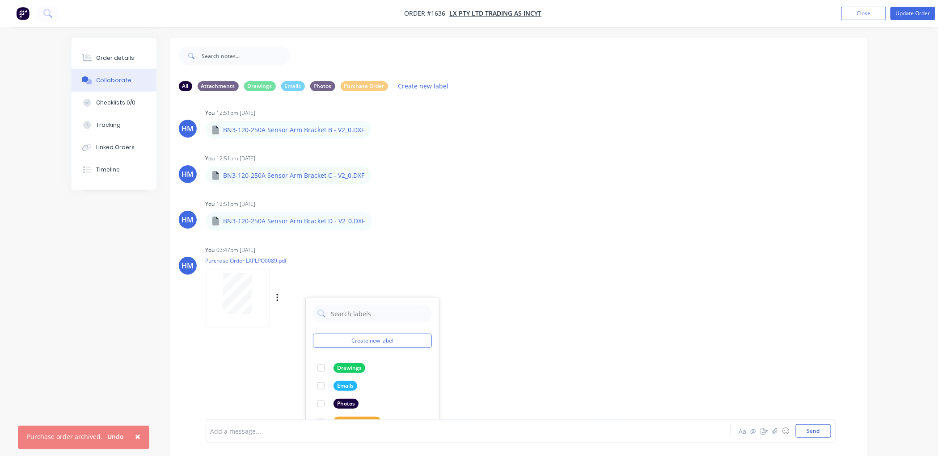
scroll to position [99, 0]
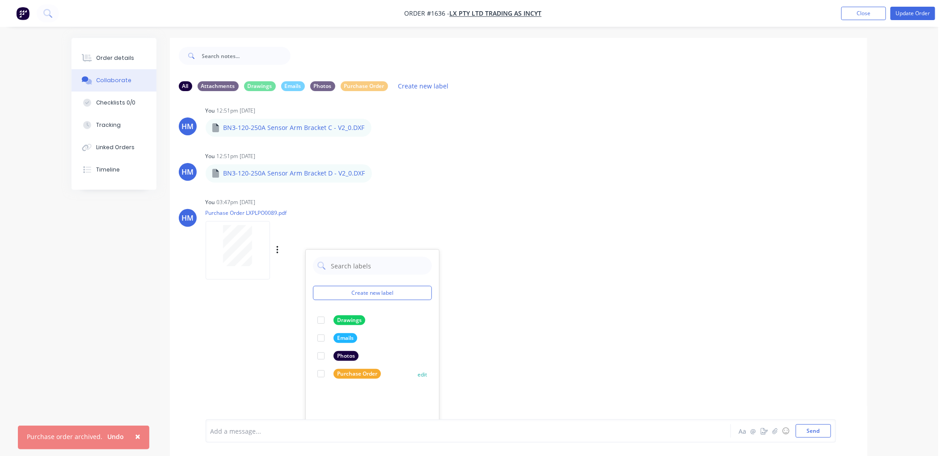
click at [321, 373] on div at bounding box center [321, 374] width 18 height 18
click at [519, 282] on div "HM You 12:51pm [DATE] BN3-120-250A Sensor Arm Bracket A - V2_0.DXF BN3-120-250A…" at bounding box center [518, 258] width 697 height 321
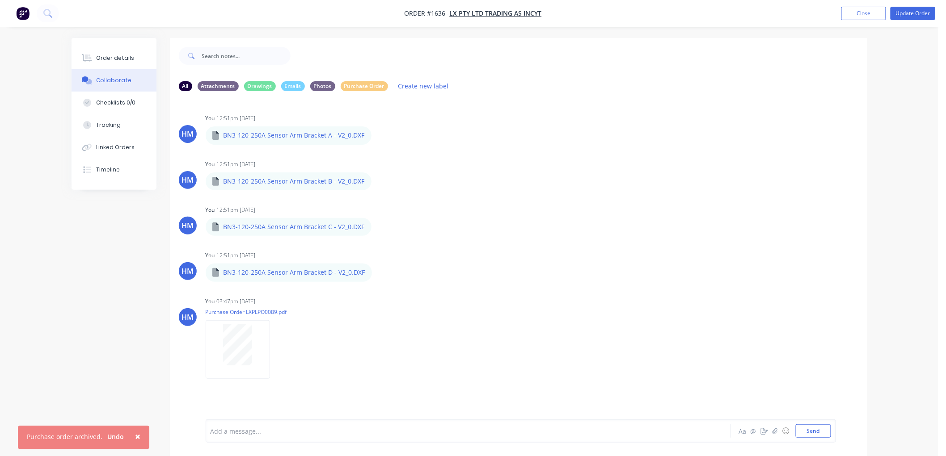
scroll to position [0, 0]
click at [121, 57] on div "Order details" at bounding box center [115, 58] width 38 height 8
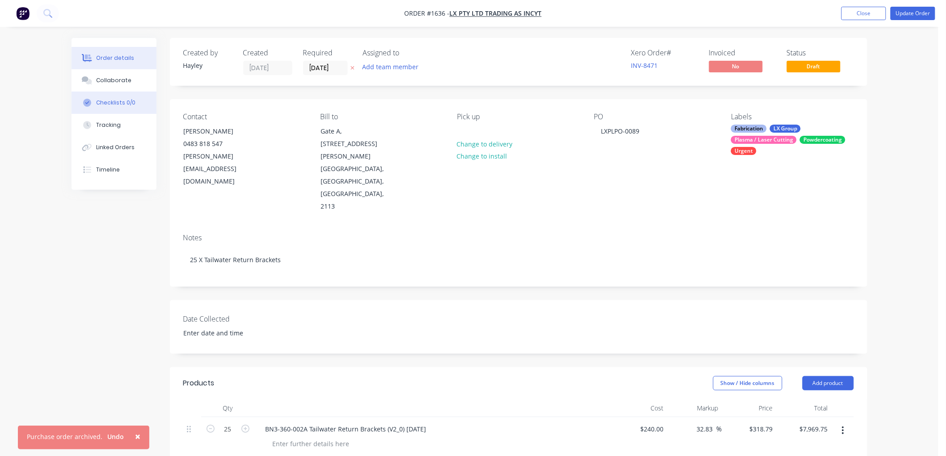
click at [105, 99] on div "Checklists 0/0" at bounding box center [115, 103] width 39 height 8
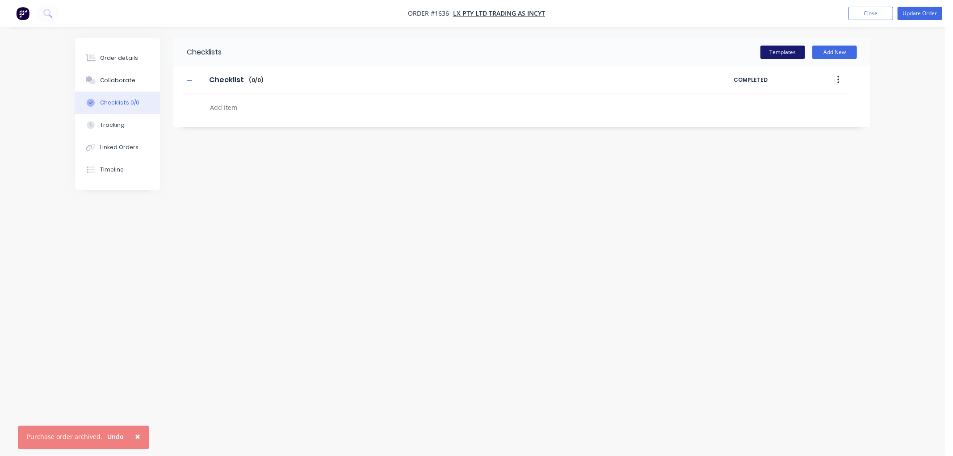
click at [774, 53] on button "Templates" at bounding box center [783, 52] width 45 height 13
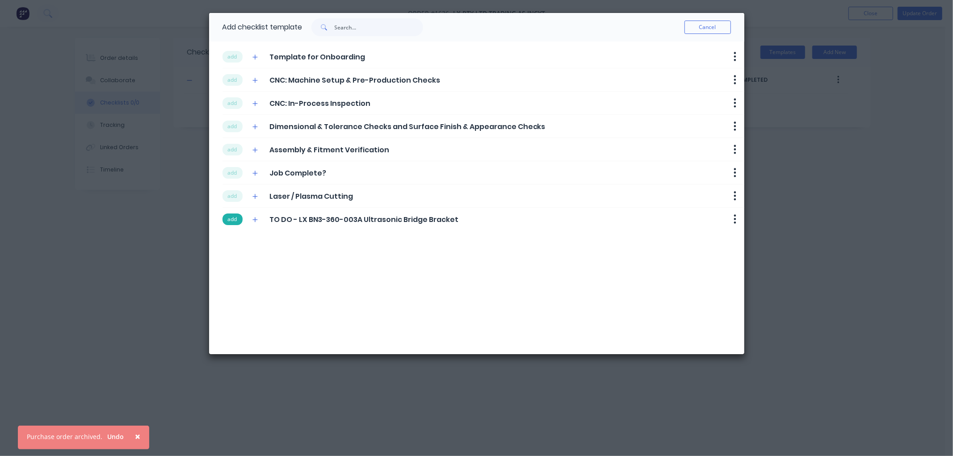
click at [238, 221] on button "add" at bounding box center [233, 220] width 20 height 12
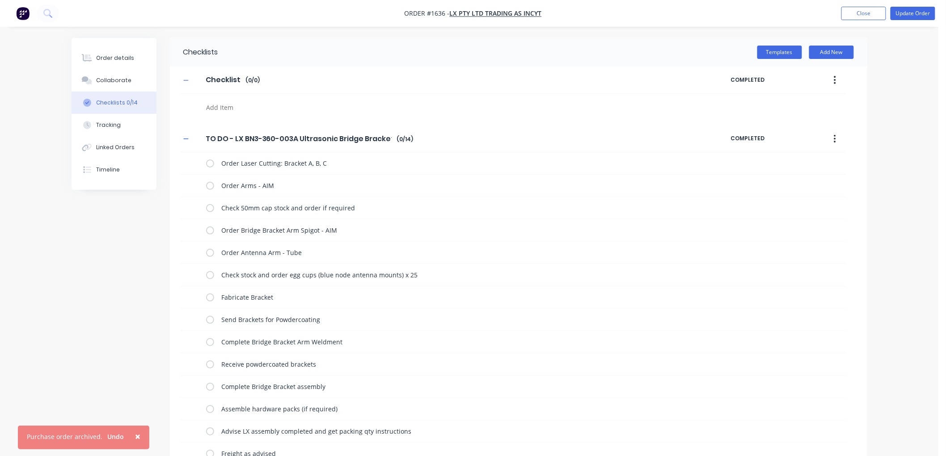
click at [833, 138] on button "button" at bounding box center [834, 139] width 21 height 16
click at [287, 140] on input "TO DO - LX BN3-360-003A Ultrasonic Bridge Bracket" at bounding box center [298, 138] width 197 height 13
drag, startPoint x: 299, startPoint y: 137, endPoint x: 394, endPoint y: 137, distance: 94.3
click at [394, 137] on input "TO DO - LX BN3-360-002A Ultrasonic Bridge Bracket" at bounding box center [298, 138] width 196 height 13
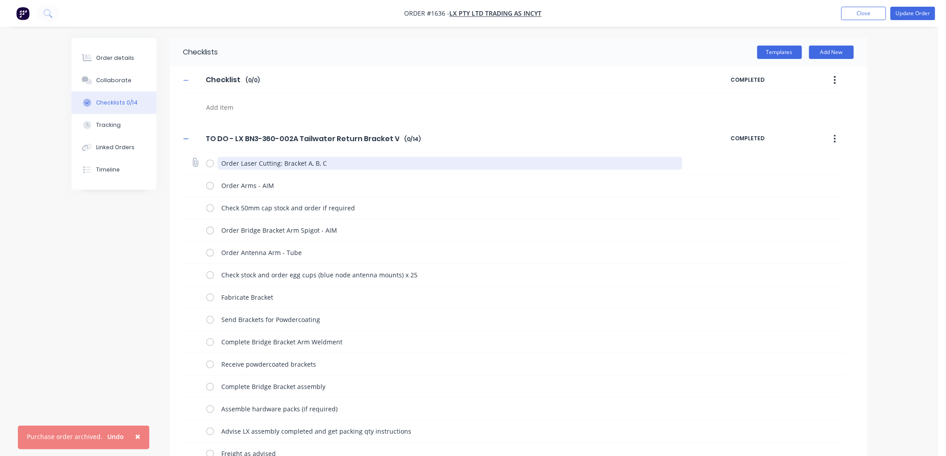
click at [333, 160] on textarea "Order Laser Cutting: Bracket A, B, C" at bounding box center [450, 163] width 464 height 13
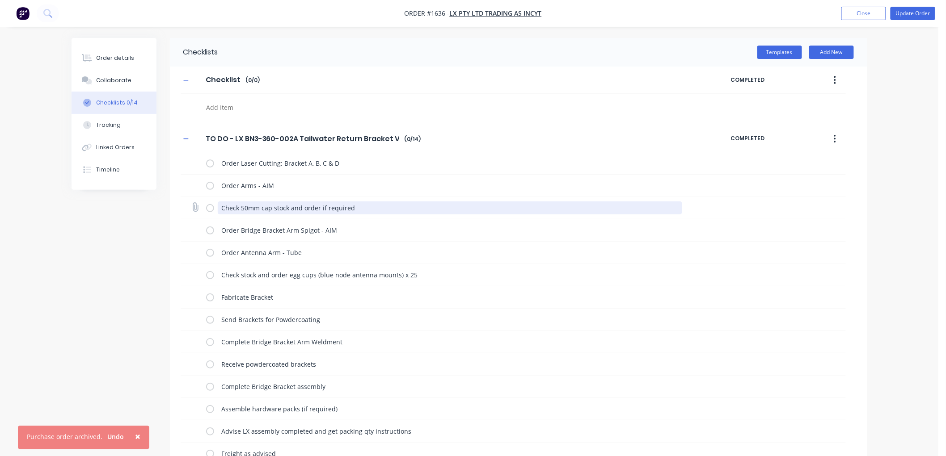
click at [381, 207] on textarea "Check 50mm cap stock and order if required" at bounding box center [450, 208] width 464 height 13
click at [259, 207] on textarea "Check 50mm cap stock and order if required x 25" at bounding box center [450, 208] width 464 height 13
click at [445, 203] on textarea "Check 50mm & 45mm cap stock and order if required x 25" at bounding box center [450, 208] width 464 height 13
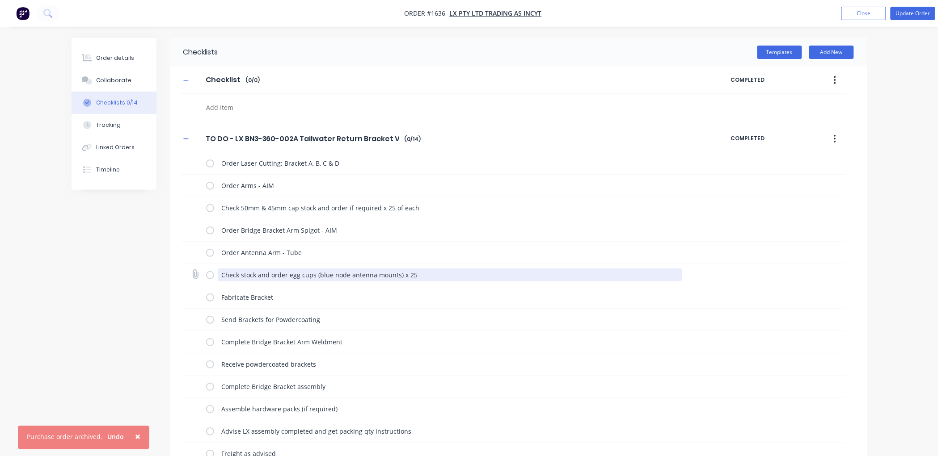
click at [422, 277] on textarea "Check stock and order egg cups (blue node antenna mounts) x 25" at bounding box center [450, 275] width 464 height 13
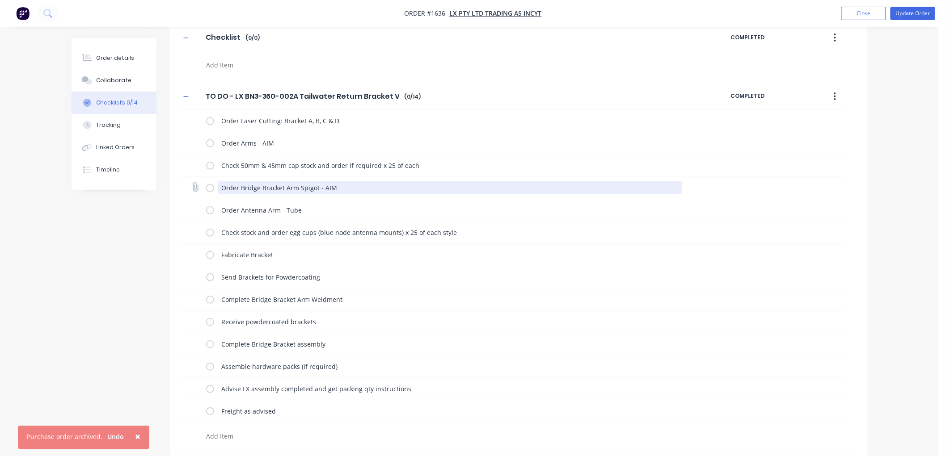
click at [352, 186] on textarea "Order Bridge Bracket Arm Spigot - AIM" at bounding box center [450, 187] width 464 height 13
drag, startPoint x: 365, startPoint y: 181, endPoint x: 204, endPoint y: 185, distance: 161.0
click at [204, 185] on div "Order Bridge Bracket Arm Spigot - AIM" at bounding box center [513, 188] width 665 height 22
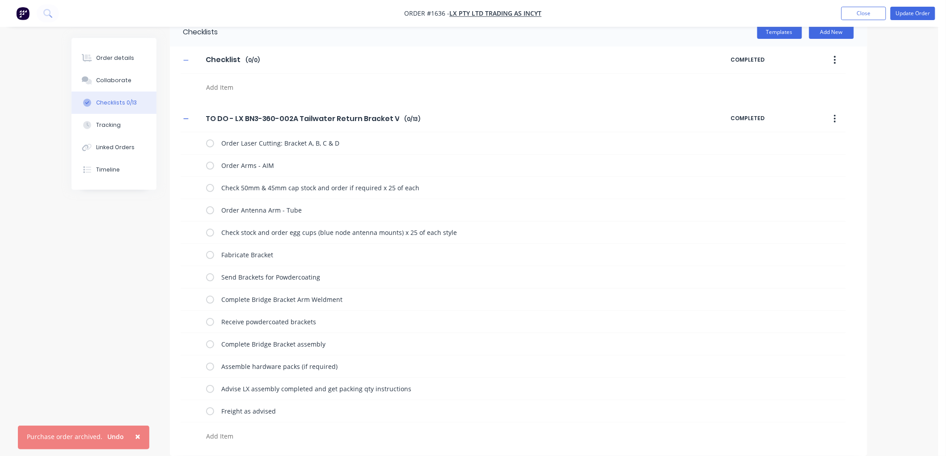
scroll to position [21, 0]
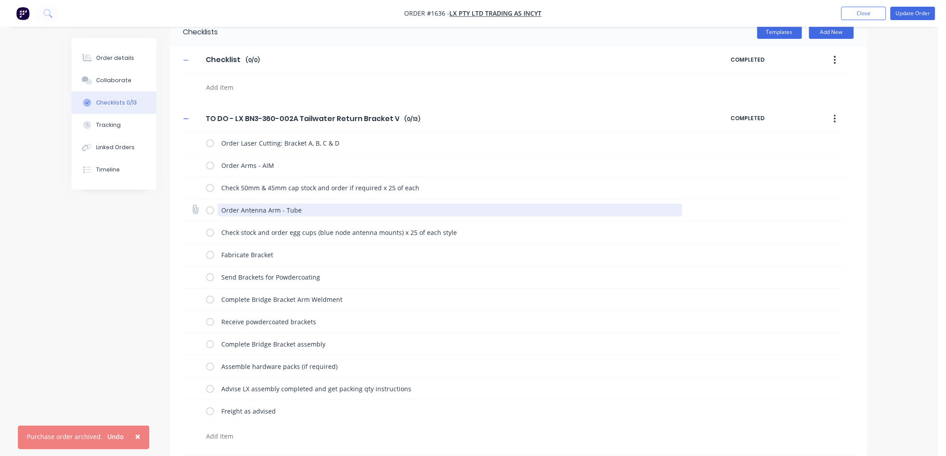
drag, startPoint x: 313, startPoint y: 209, endPoint x: 182, endPoint y: 211, distance: 131.4
click at [182, 211] on div "Order Antenna Arm - Tube" at bounding box center [513, 210] width 665 height 22
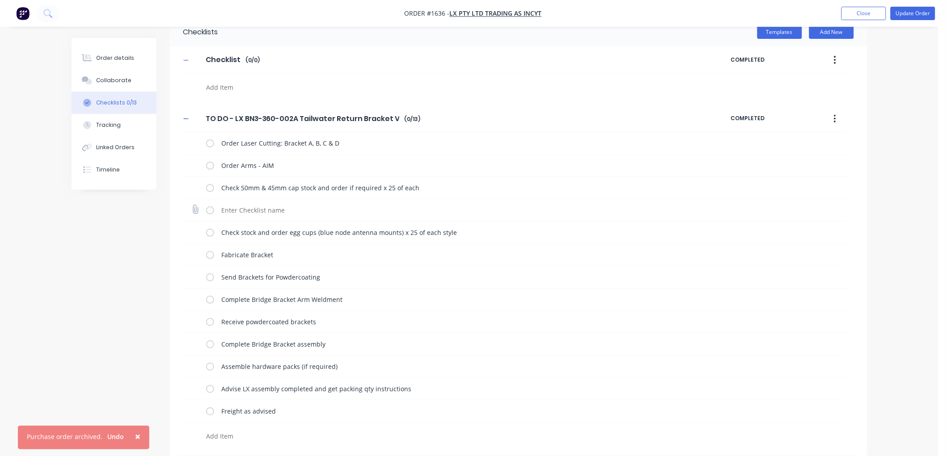
scroll to position [0, 0]
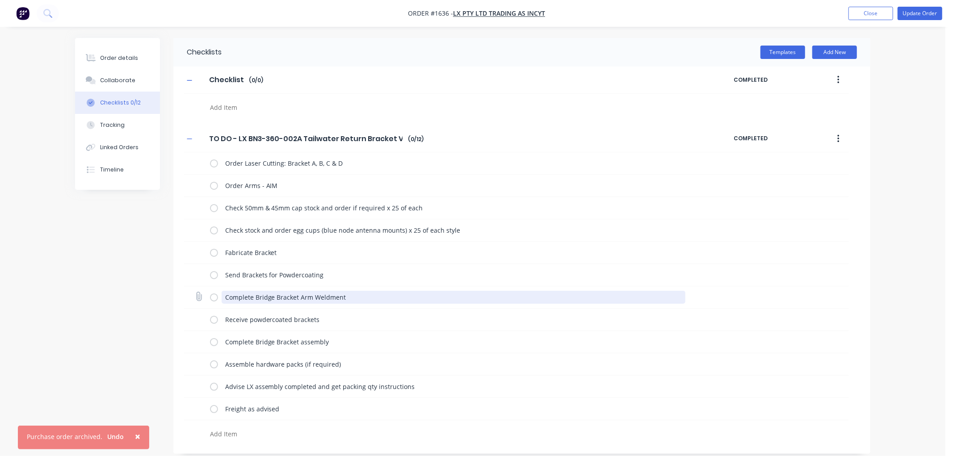
drag, startPoint x: 360, startPoint y: 298, endPoint x: 220, endPoint y: 298, distance: 139.9
click at [220, 298] on div "Complete Bridge Bracket Arm Weldment" at bounding box center [450, 298] width 480 height 18
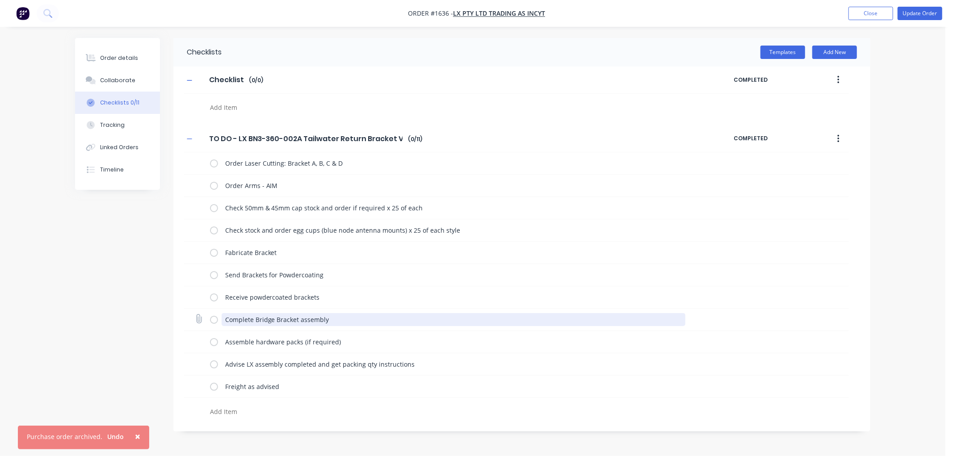
drag, startPoint x: 295, startPoint y: 318, endPoint x: 255, endPoint y: 314, distance: 40.4
click at [255, 314] on textarea "Complete Bridge Bracket assembly" at bounding box center [454, 319] width 464 height 13
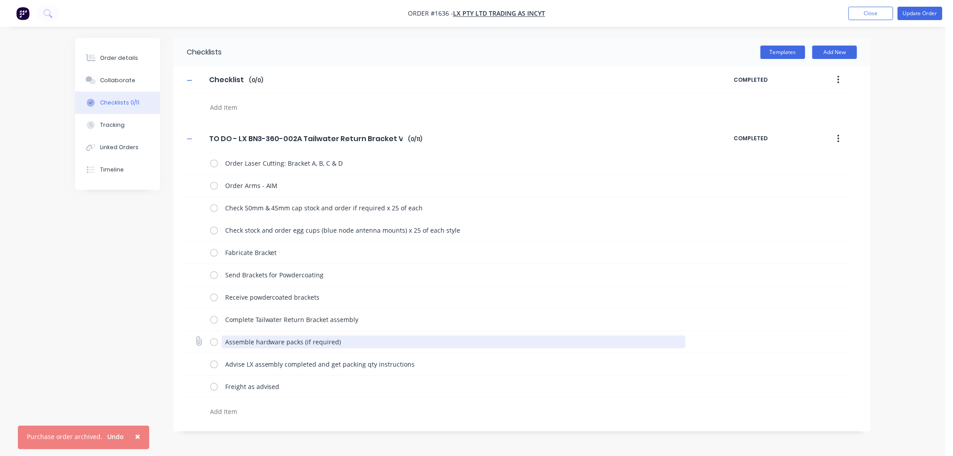
click at [245, 343] on textarea "Assemble hardware packs (if required)" at bounding box center [454, 342] width 464 height 13
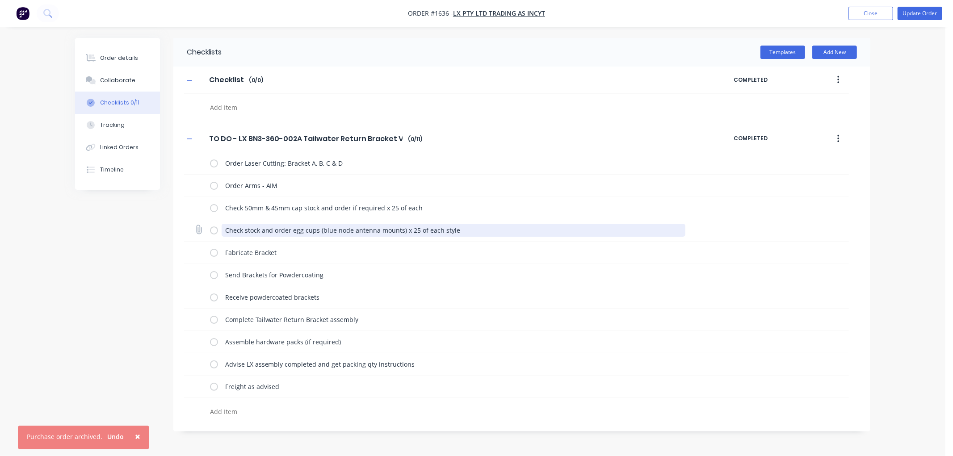
click at [464, 229] on textarea "Check stock and order egg cups (blue node antenna mounts) x 25 of each style" at bounding box center [454, 230] width 464 height 13
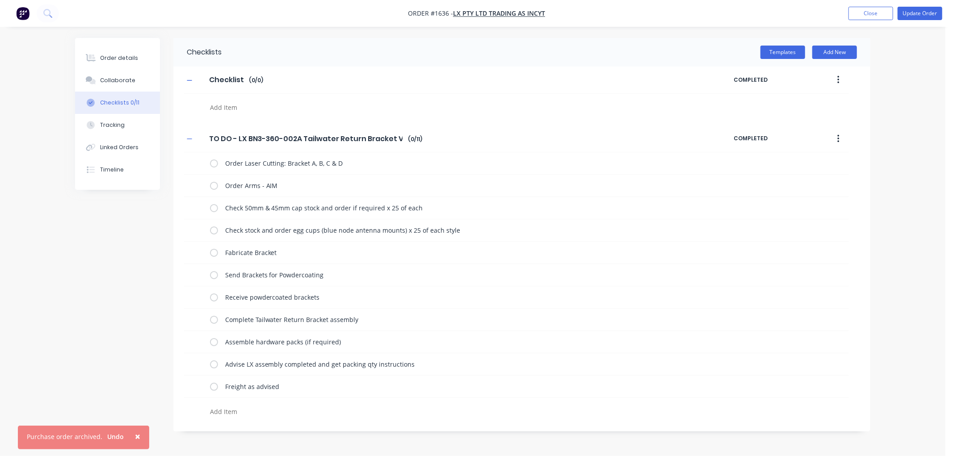
click at [280, 100] on div at bounding box center [417, 105] width 466 height 23
click at [371, 215] on div "Check 50mm & 45mm cap stock and order if required x 25 of each" at bounding box center [454, 209] width 464 height 15
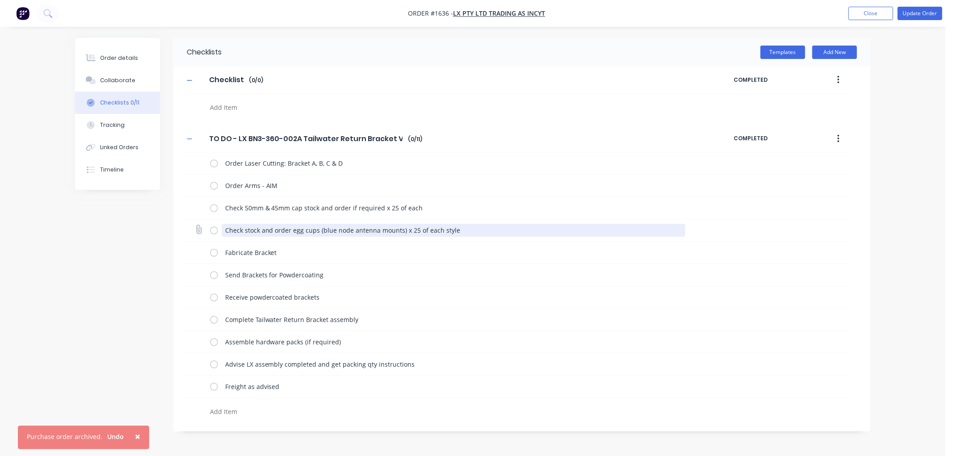
click at [480, 226] on textarea "Check stock and order egg cups (blue node antenna mounts) x 25 of each style" at bounding box center [454, 230] width 464 height 13
click at [681, 230] on textarea "Check stock and order egg cups (blue node antenna mounts) x 25 of each style" at bounding box center [454, 230] width 464 height 13
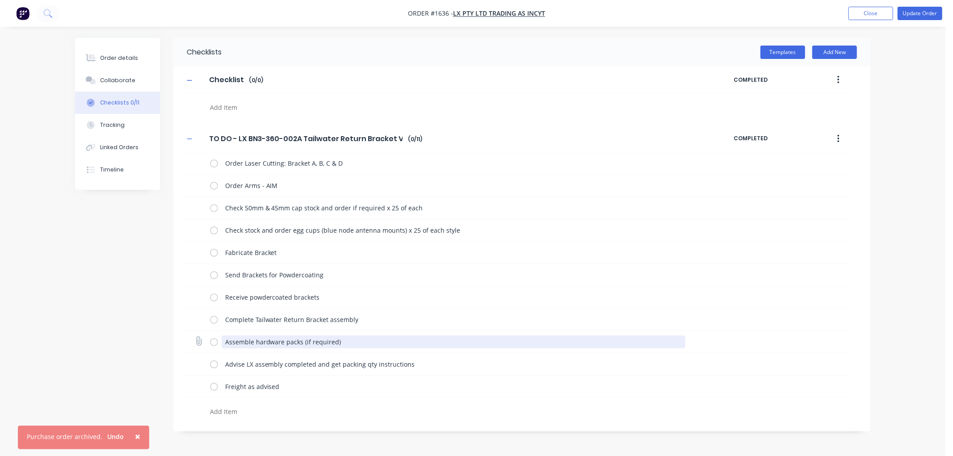
click at [226, 340] on textarea "Assemble hardware packs (if required)" at bounding box center [454, 342] width 464 height 13
click at [836, 137] on button "button" at bounding box center [838, 139] width 21 height 16
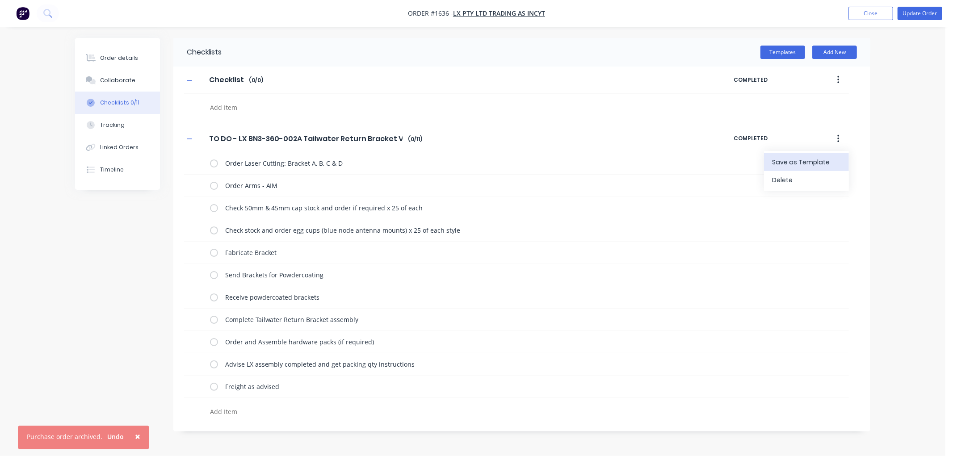
click at [799, 162] on span "Save as Template" at bounding box center [805, 162] width 67 height 9
click at [114, 54] on div "Order details" at bounding box center [119, 58] width 38 height 8
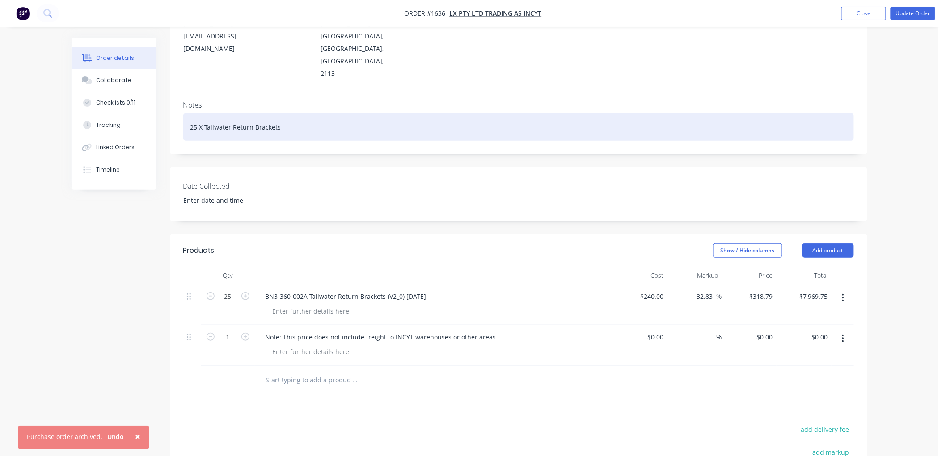
scroll to position [149, 0]
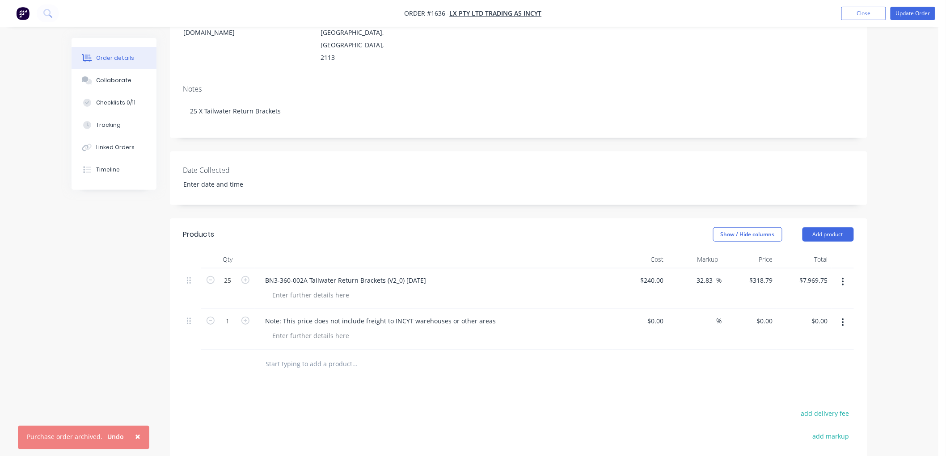
click at [842, 318] on icon "button" at bounding box center [843, 323] width 2 height 10
click at [530, 355] on div at bounding box center [415, 364] width 315 height 18
click at [906, 15] on button "Update Order" at bounding box center [912, 13] width 45 height 13
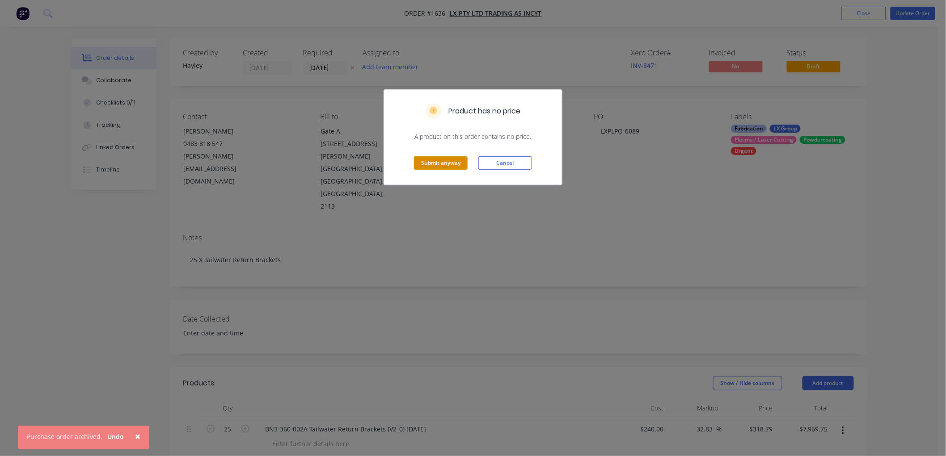
click at [457, 164] on button "Submit anyway" at bounding box center [441, 162] width 54 height 13
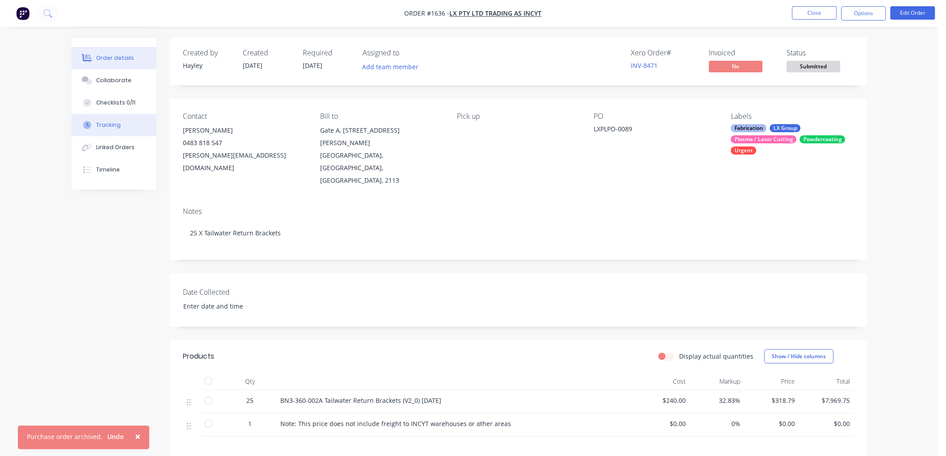
click at [119, 122] on button "Tracking" at bounding box center [114, 125] width 85 height 22
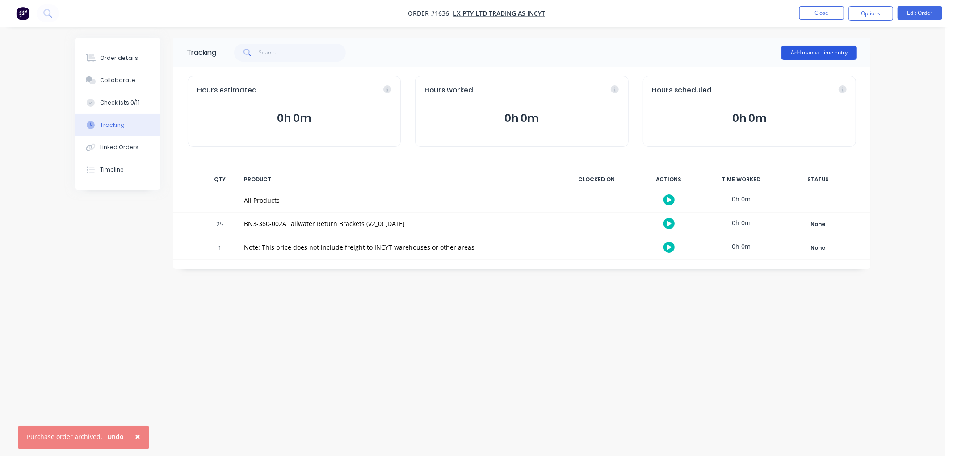
click at [824, 49] on button "Add manual time entry" at bounding box center [820, 53] width 76 height 14
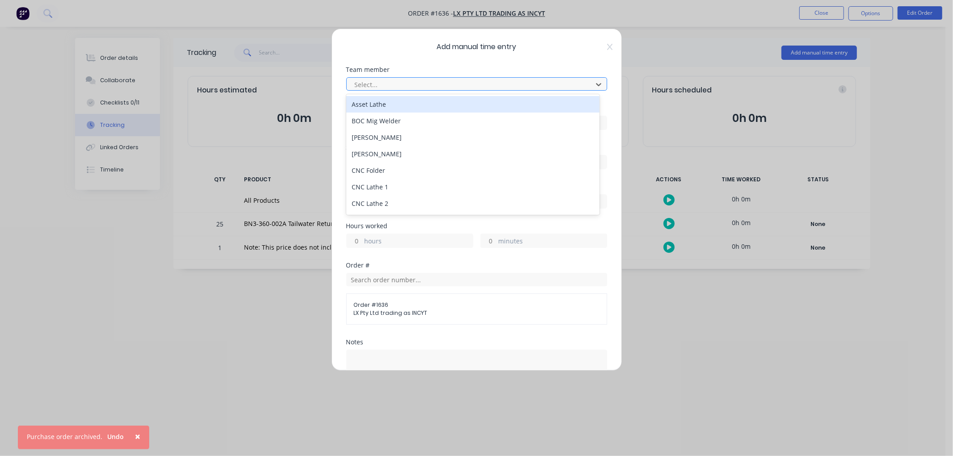
click at [389, 83] on div at bounding box center [471, 84] width 234 height 11
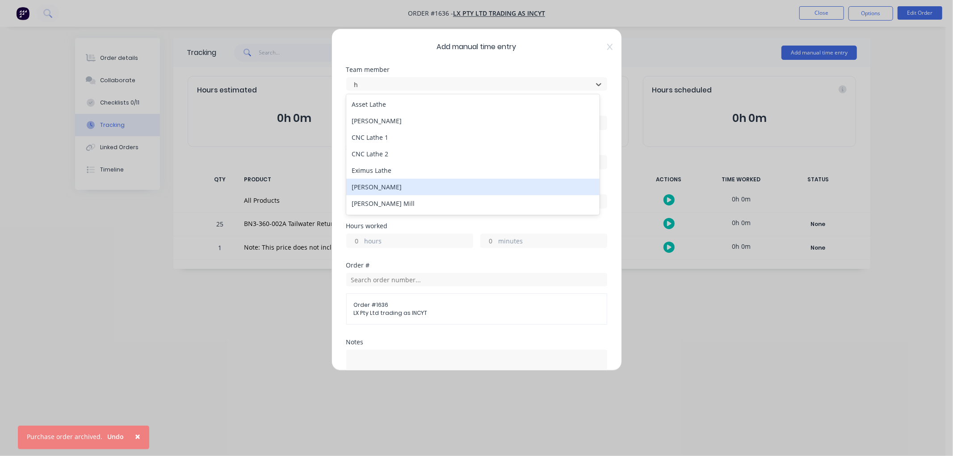
click at [385, 186] on div "[PERSON_NAME]" at bounding box center [472, 187] width 253 height 17
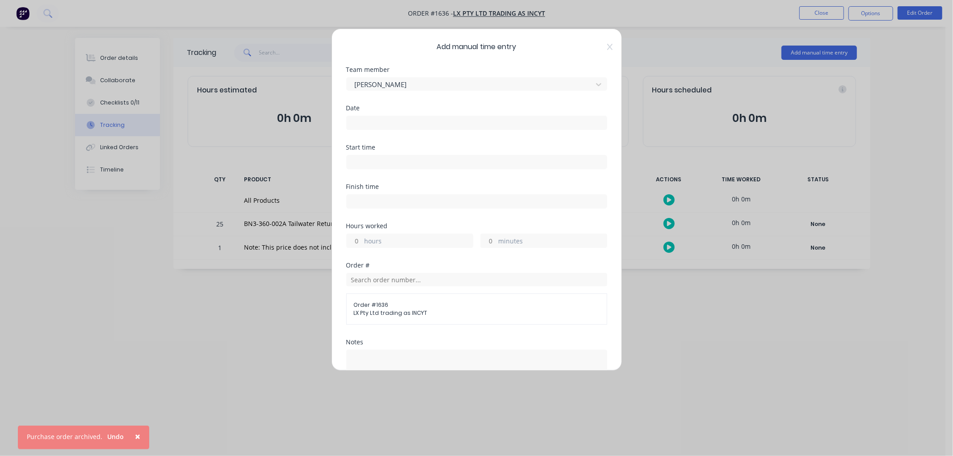
click at [379, 126] on input at bounding box center [477, 122] width 260 height 13
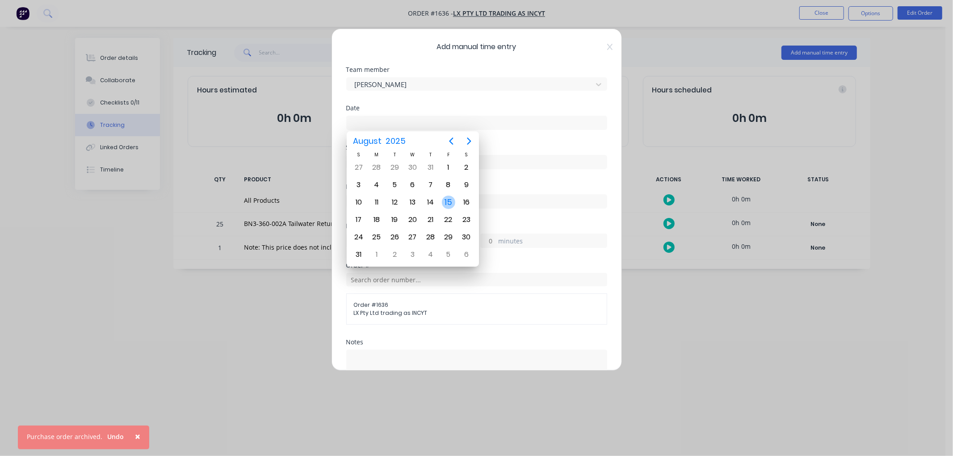
click at [448, 207] on div "15" at bounding box center [448, 202] width 13 height 13
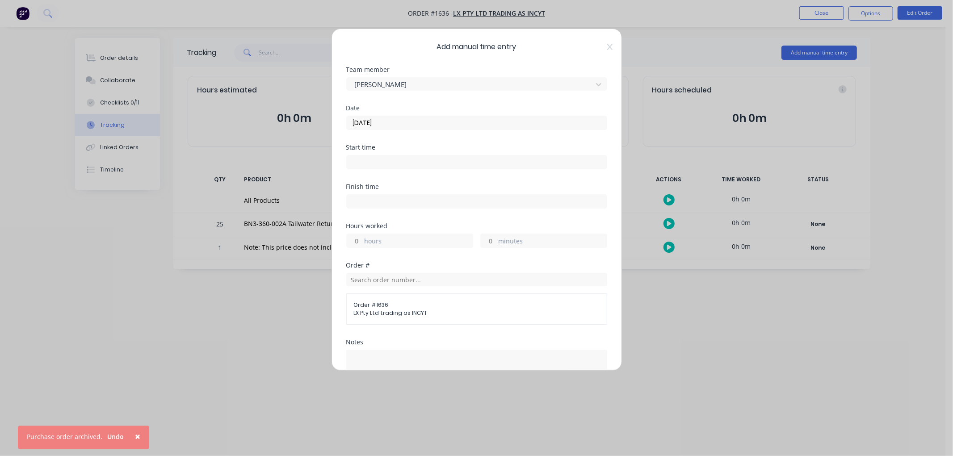
drag, startPoint x: 489, startPoint y: 241, endPoint x: 484, endPoint y: 240, distance: 5.4
click at [483, 240] on input "minutes" at bounding box center [489, 240] width 16 height 13
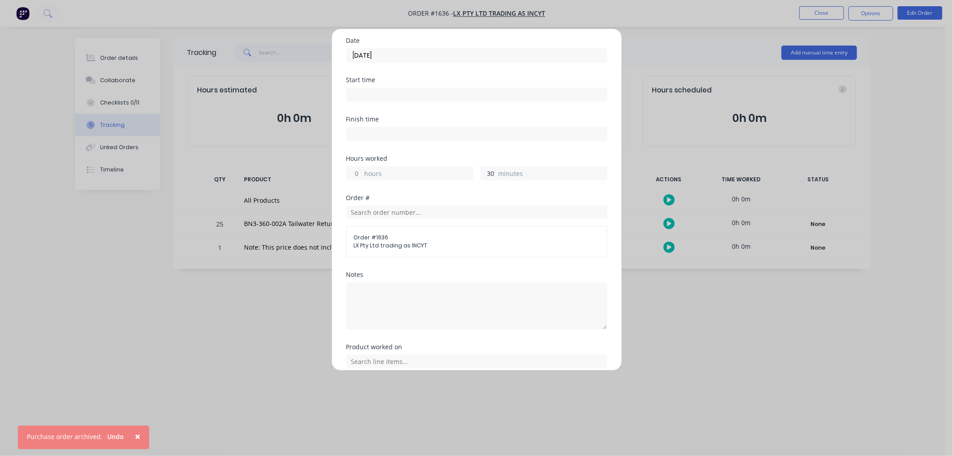
scroll to position [99, 0]
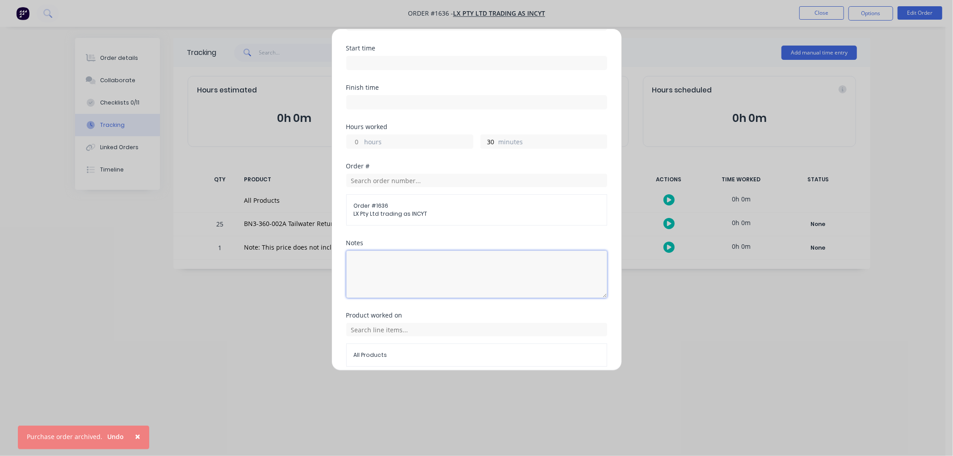
click at [373, 264] on textarea at bounding box center [476, 274] width 261 height 47
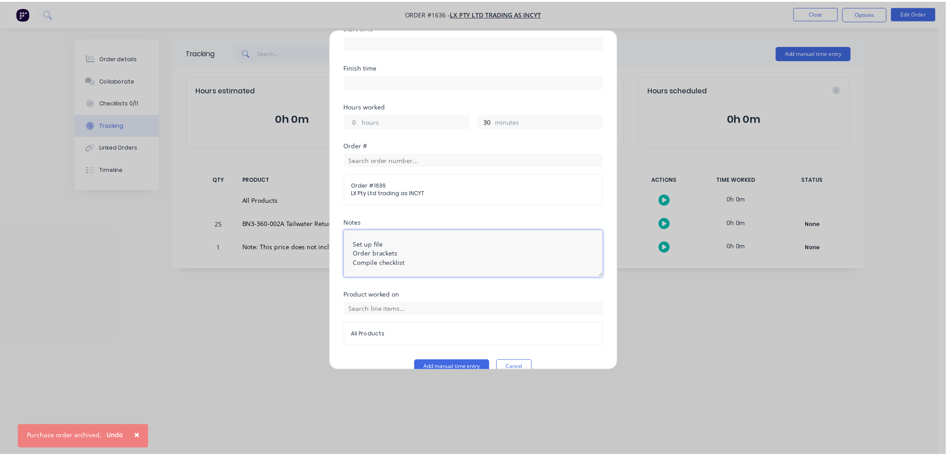
scroll to position [137, 0]
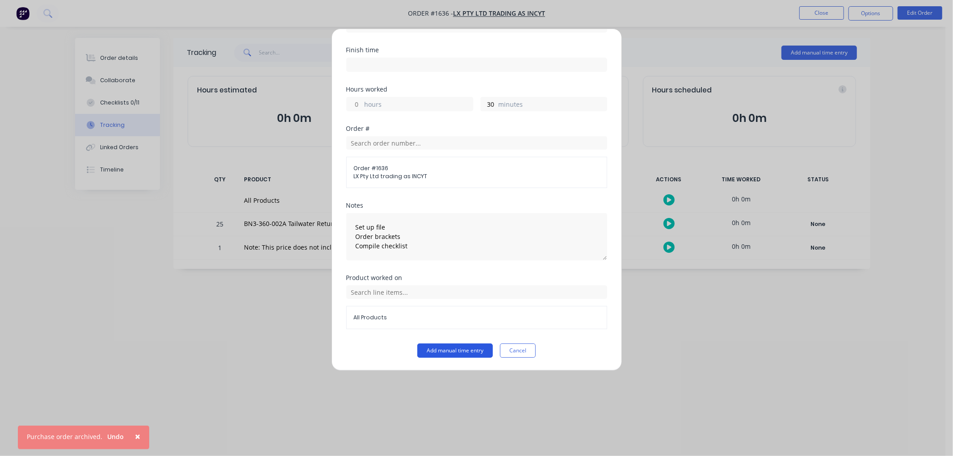
click at [450, 346] on button "Add manual time entry" at bounding box center [455, 351] width 76 height 14
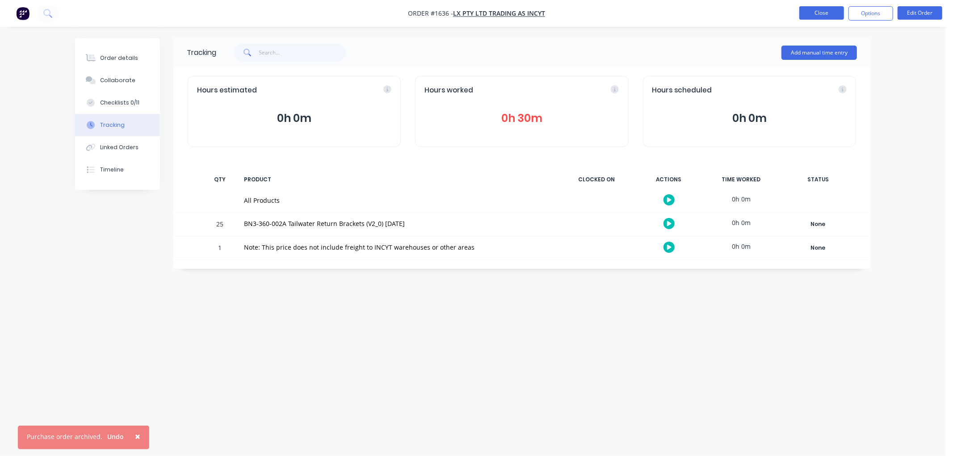
click at [819, 13] on button "Close" at bounding box center [822, 12] width 45 height 13
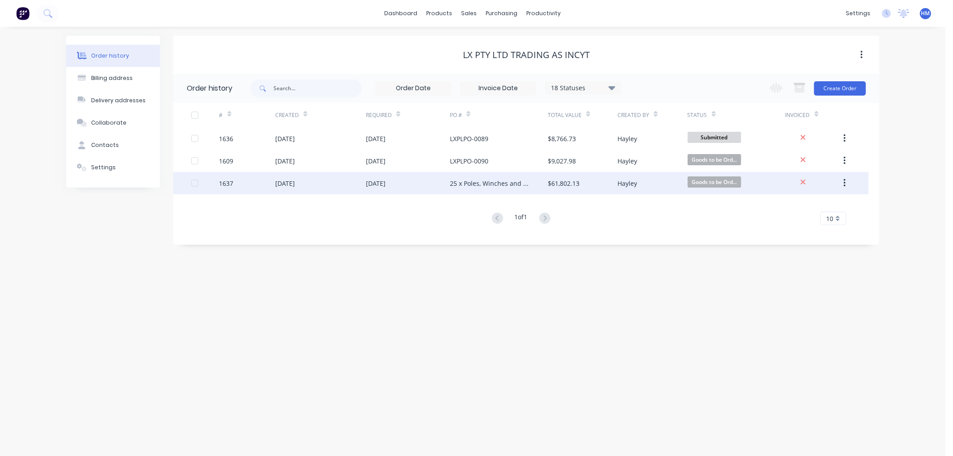
click at [248, 179] on div "1637" at bounding box center [247, 183] width 56 height 22
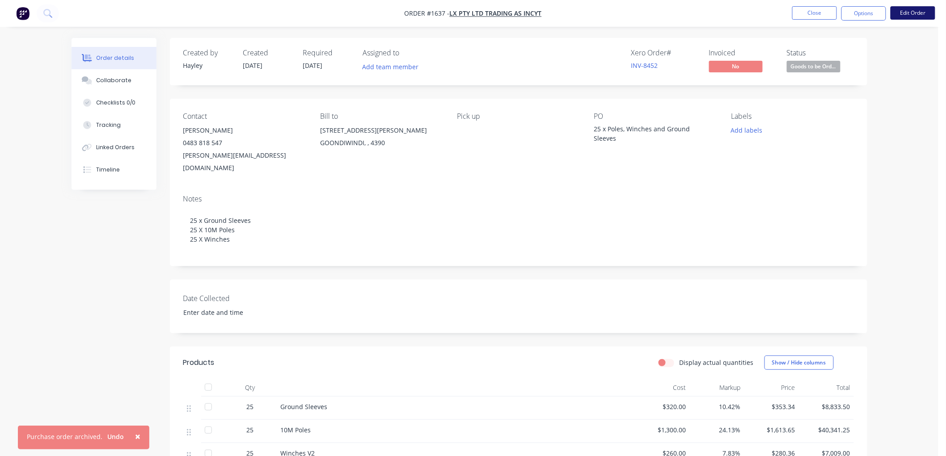
click at [910, 11] on button "Edit Order" at bounding box center [912, 12] width 45 height 13
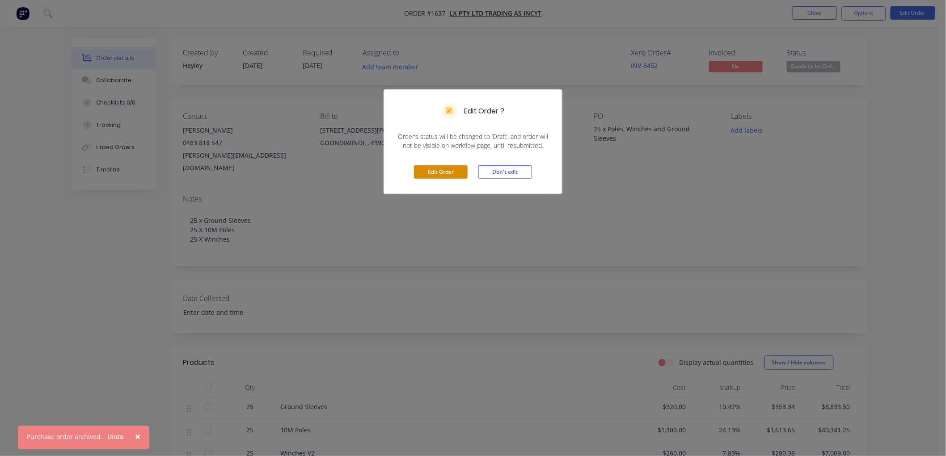
click at [430, 167] on button "Edit Order" at bounding box center [441, 171] width 54 height 13
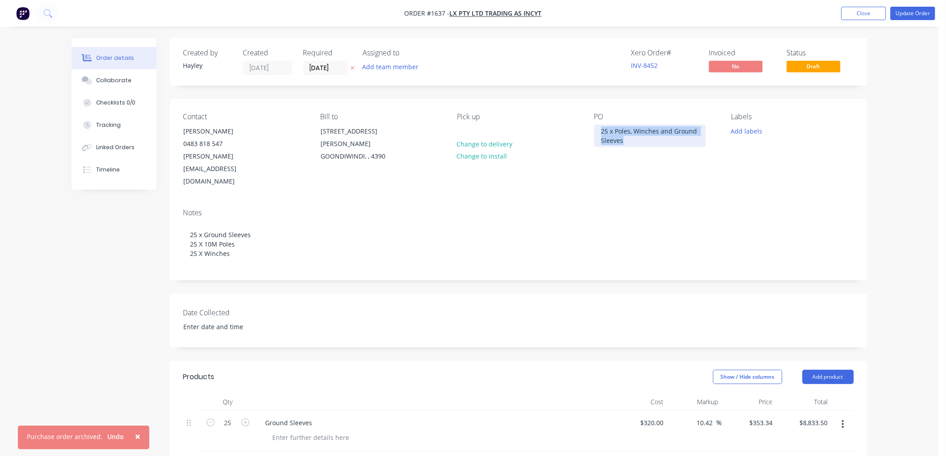
drag, startPoint x: 633, startPoint y: 140, endPoint x: 570, endPoint y: 121, distance: 66.0
click at [570, 121] on div "Contact [PERSON_NAME] [PHONE_NUMBER] [PERSON_NAME][EMAIL_ADDRESS][DOMAIN_NAME] …" at bounding box center [518, 150] width 697 height 102
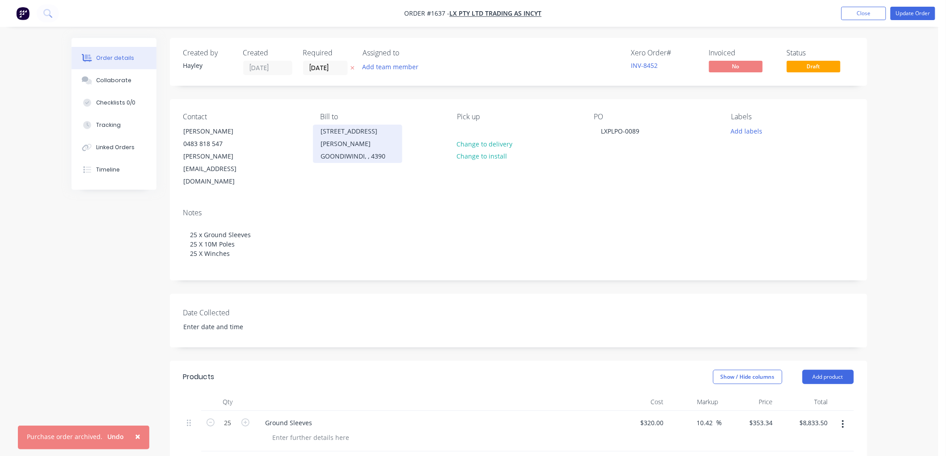
click at [356, 150] on div "GOONDIWINDI, , 4390" at bounding box center [357, 156] width 74 height 13
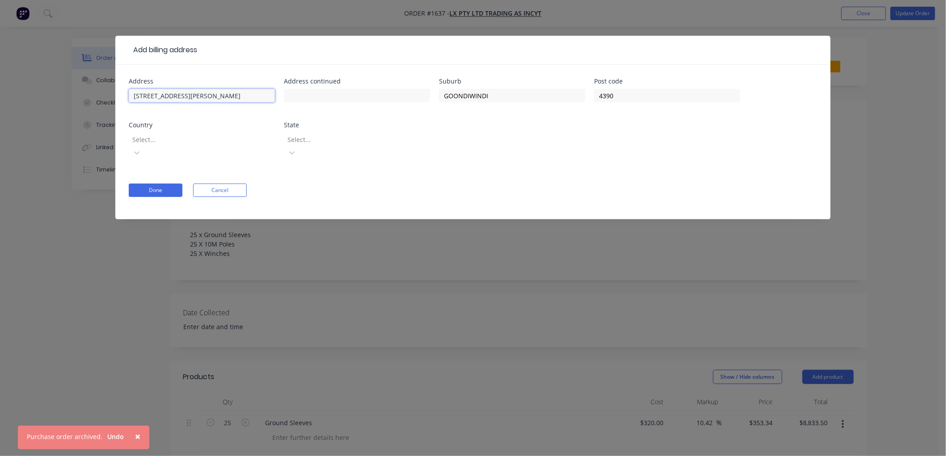
drag, startPoint x: 174, startPoint y: 100, endPoint x: 45, endPoint y: 96, distance: 129.2
click at [45, 96] on div "Add billing address Address [STREET_ADDRESS][PERSON_NAME] Address continued Sub…" at bounding box center [473, 228] width 946 height 456
click at [332, 94] on input "text" at bounding box center [357, 95] width 146 height 13
drag, startPoint x: 524, startPoint y: 97, endPoint x: 418, endPoint y: 97, distance: 105.5
click at [418, 97] on div "Address Gate A, Level 1 Address continued [STREET_ADDRESS][GEOGRAPHIC_DATA][PER…" at bounding box center [473, 124] width 688 height 92
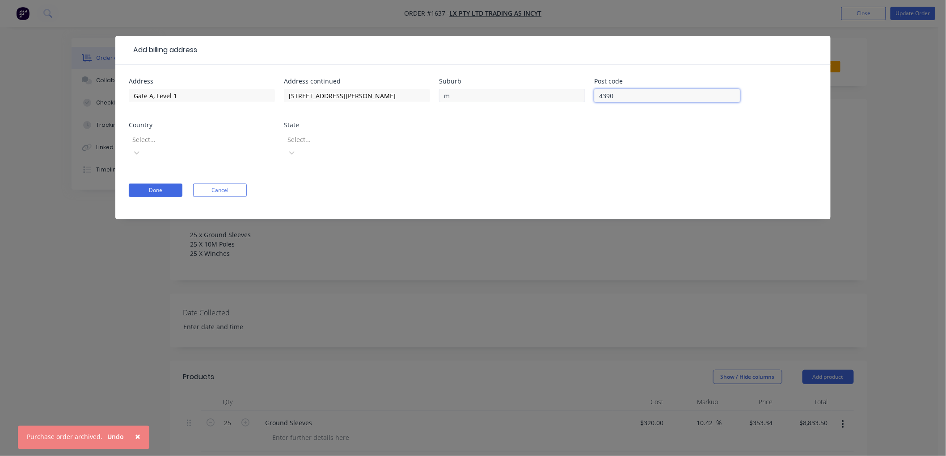
drag, startPoint x: 625, startPoint y: 94, endPoint x: 538, endPoint y: 94, distance: 86.7
click at [538, 94] on div "Address Gate A, Level 1 Address continued [STREET_ADDRESS][PERSON_NAME] Suburb …" at bounding box center [473, 124] width 688 height 92
click at [175, 140] on div at bounding box center [195, 139] width 129 height 11
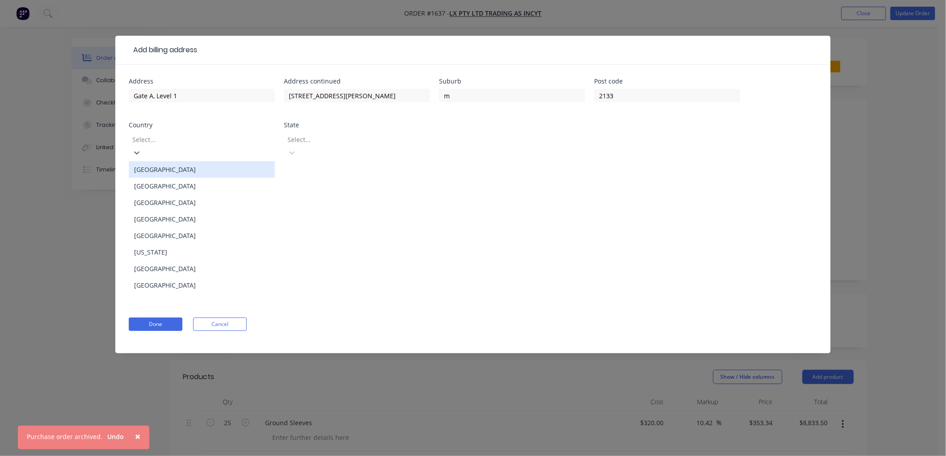
click at [176, 161] on div "[GEOGRAPHIC_DATA]" at bounding box center [202, 169] width 146 height 17
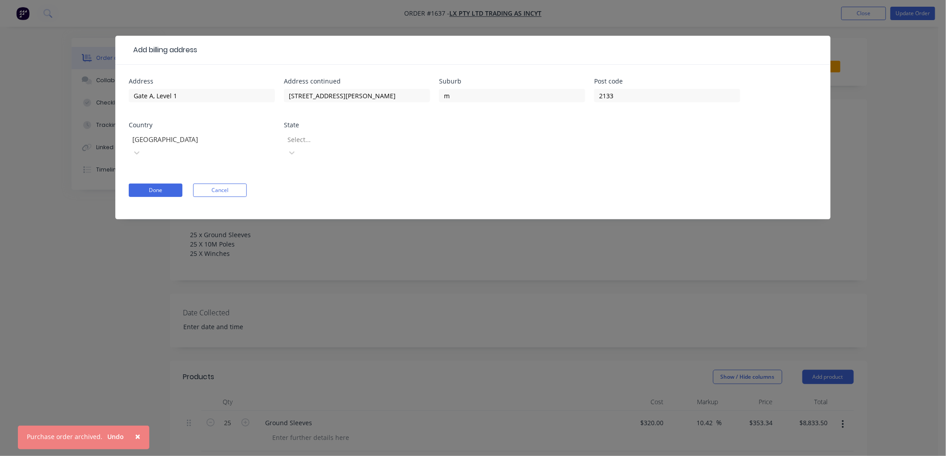
click at [331, 139] on div at bounding box center [351, 139] width 129 height 11
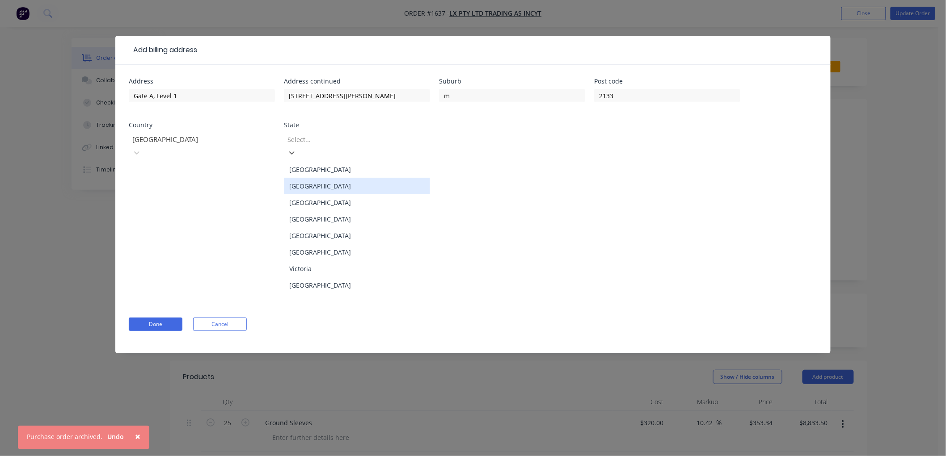
drag, startPoint x: 346, startPoint y: 173, endPoint x: 253, endPoint y: 180, distance: 92.3
click at [345, 178] on div "[GEOGRAPHIC_DATA]" at bounding box center [357, 186] width 146 height 17
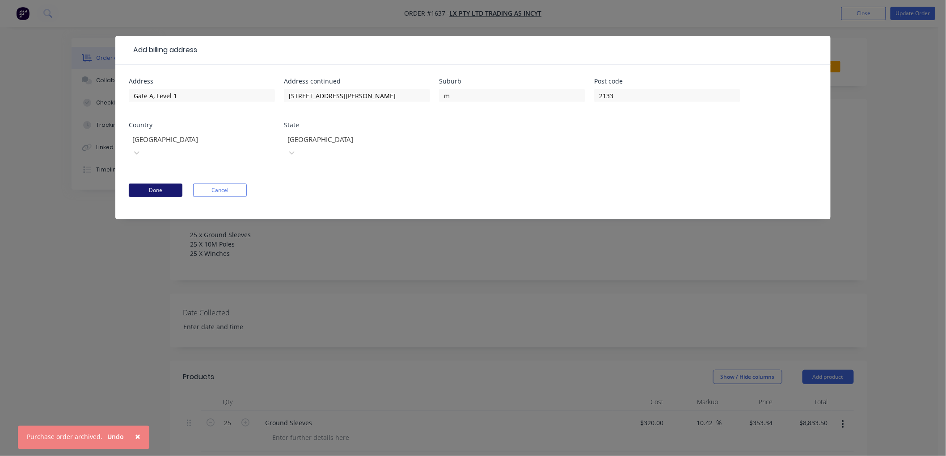
click at [148, 184] on button "Done" at bounding box center [156, 190] width 54 height 13
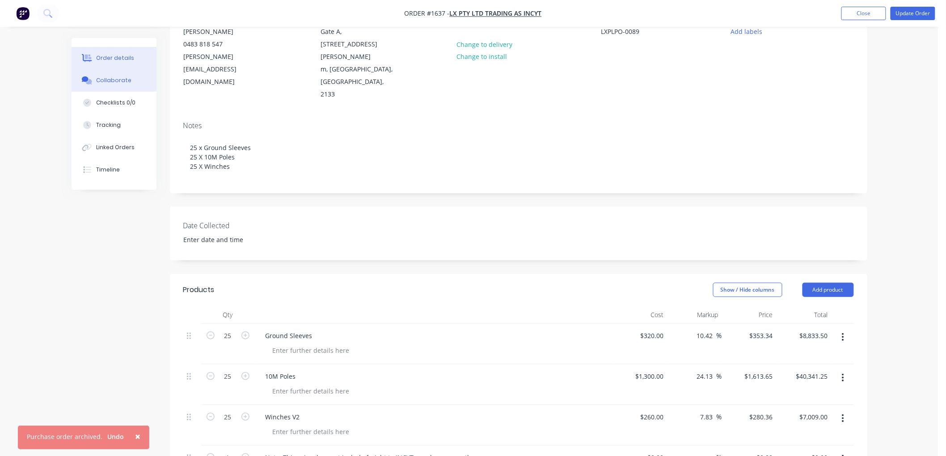
scroll to position [99, 0]
drag, startPoint x: 122, startPoint y: 79, endPoint x: 7, endPoint y: 82, distance: 114.9
click at [122, 79] on div "Collaborate" at bounding box center [113, 80] width 35 height 8
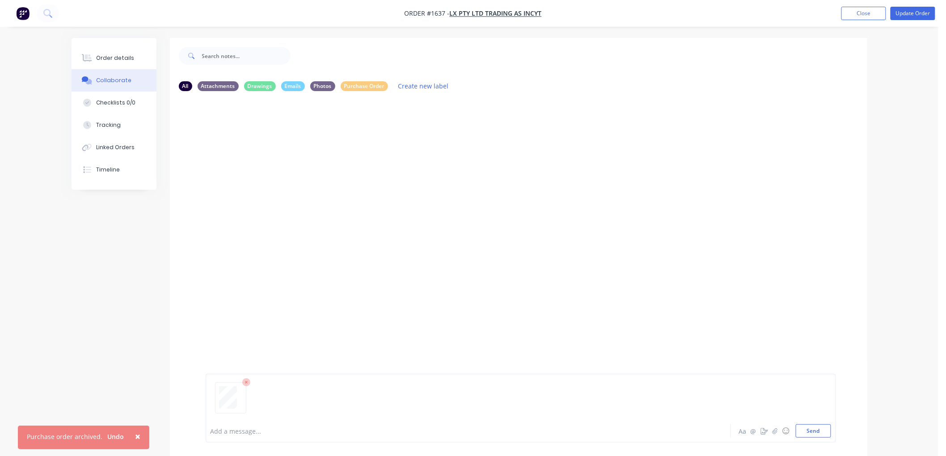
drag, startPoint x: 809, startPoint y: 432, endPoint x: 716, endPoint y: 383, distance: 105.2
click at [807, 432] on button "Send" at bounding box center [813, 431] width 35 height 13
click at [276, 166] on icon "button" at bounding box center [277, 167] width 3 height 10
click at [315, 172] on button "Labels" at bounding box center [336, 170] width 101 height 20
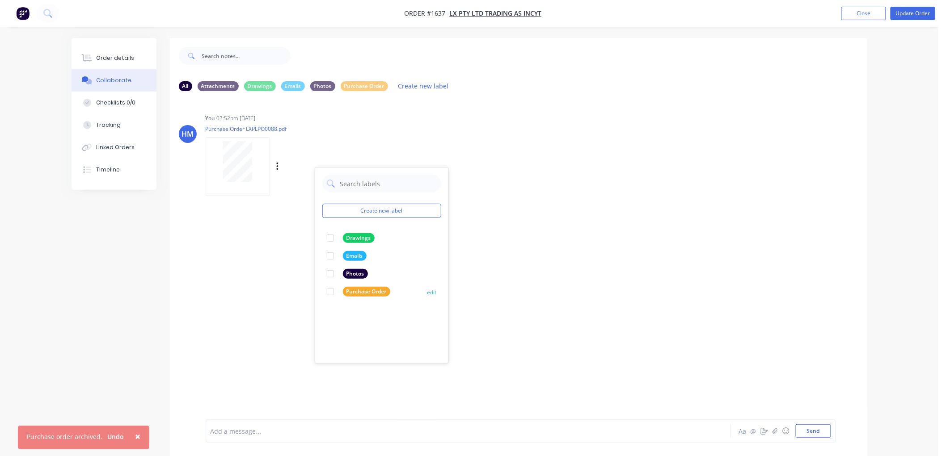
click at [329, 289] on div at bounding box center [330, 292] width 18 height 18
click at [580, 203] on div "HM You 03:52pm [DATE] Purchase Order LXPLPO0088.pdf Labels Download Delete Crea…" at bounding box center [518, 258] width 697 height 321
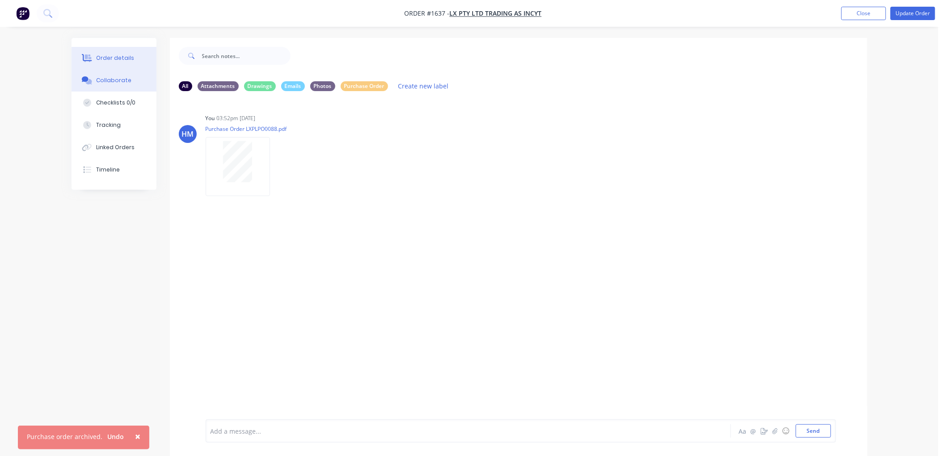
click at [110, 63] on button "Order details" at bounding box center [114, 58] width 85 height 22
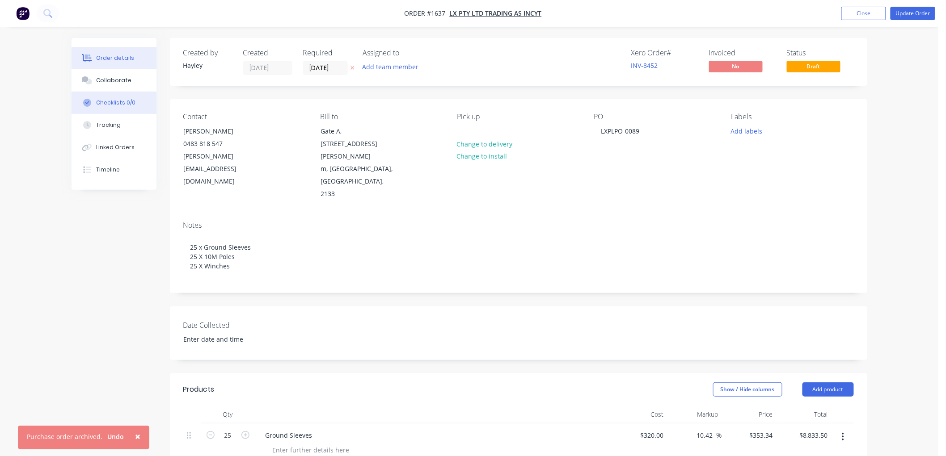
click at [108, 99] on div "Checklists 0/0" at bounding box center [115, 103] width 39 height 8
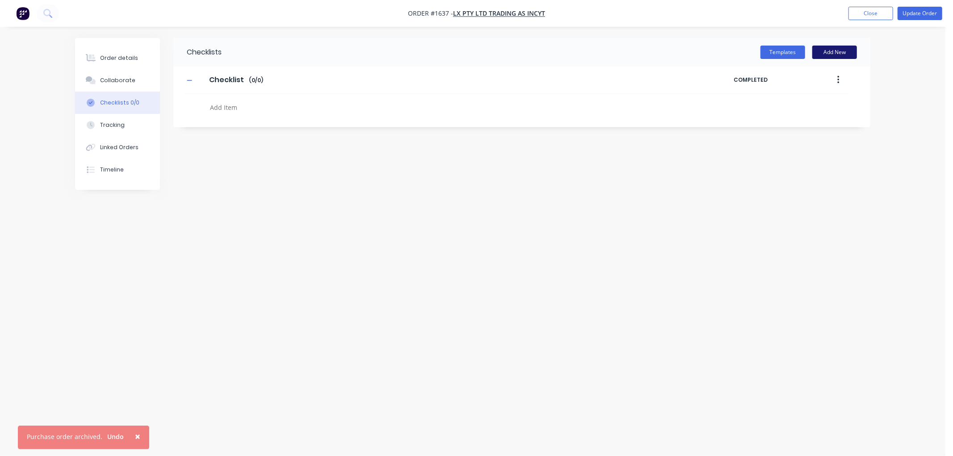
click at [839, 53] on button "Add New" at bounding box center [835, 52] width 45 height 13
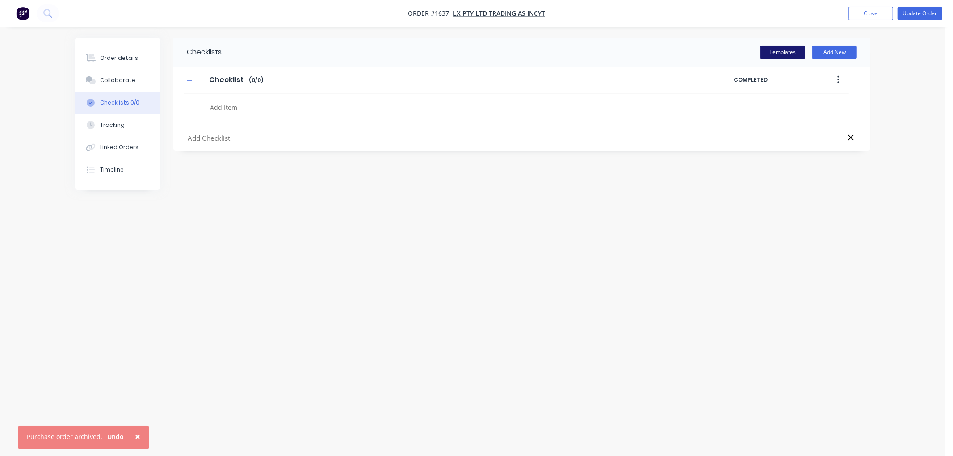
click at [789, 51] on button "Templates" at bounding box center [783, 52] width 45 height 13
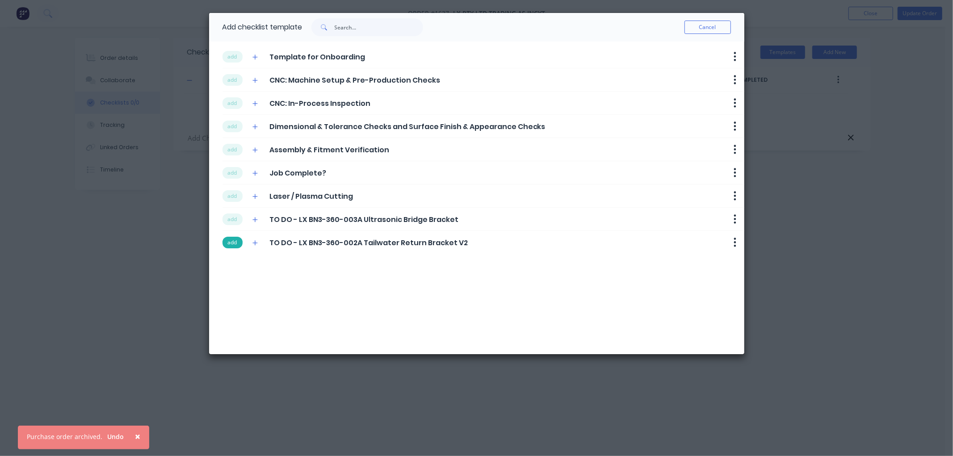
click at [228, 244] on button "add" at bounding box center [233, 243] width 20 height 12
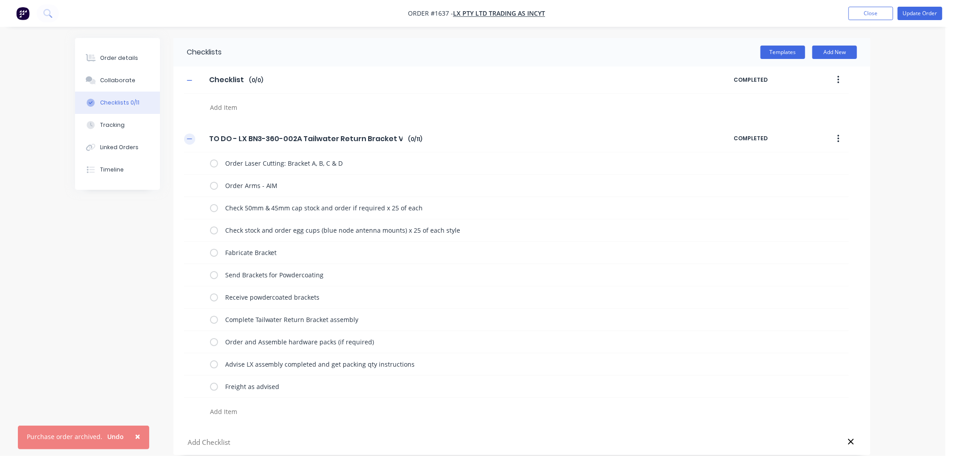
click at [190, 139] on icon "button" at bounding box center [189, 139] width 5 height 0
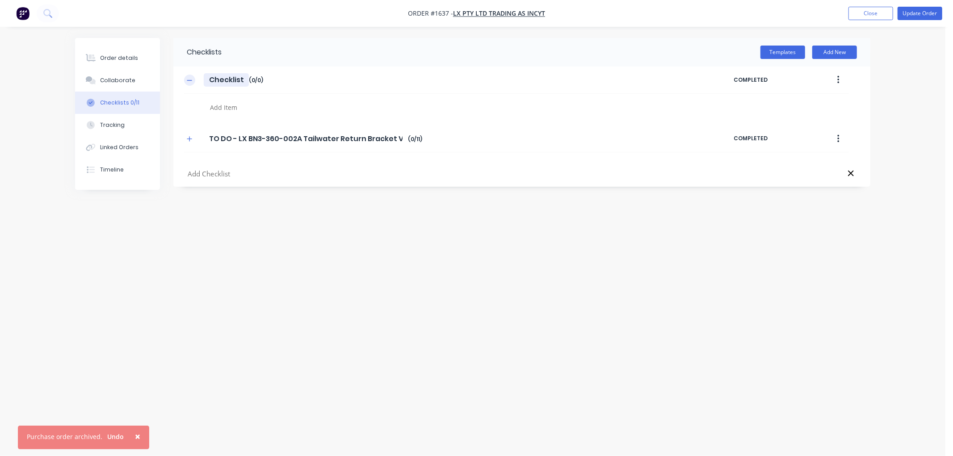
drag, startPoint x: 247, startPoint y: 79, endPoint x: 188, endPoint y: 78, distance: 58.6
click at [188, 78] on div "Checklist Checklist Enter Checklist name ( 0 / 0 )" at bounding box center [459, 80] width 550 height 16
drag, startPoint x: 266, startPoint y: 139, endPoint x: 278, endPoint y: 139, distance: 12.1
click at [278, 139] on input "TO DO - LX BN3-360-002A Tailwater Return Bracket V2" at bounding box center [306, 138] width 204 height 13
drag, startPoint x: 283, startPoint y: 140, endPoint x: 292, endPoint y: 141, distance: 9.9
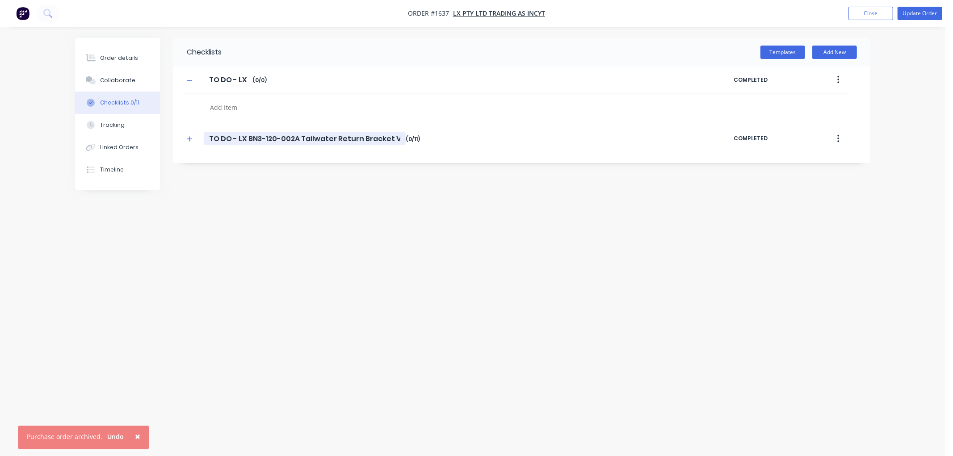
click at [292, 141] on input "TO DO - LX BN3-120-002A Tailwater Return Bracket V2" at bounding box center [305, 138] width 202 height 13
drag, startPoint x: 403, startPoint y: 139, endPoint x: 297, endPoint y: 135, distance: 106.5
click at [297, 135] on input "TO DO - LX BN3-120-208 A Tailwater Return Bracket V2" at bounding box center [306, 138] width 204 height 13
drag, startPoint x: 353, startPoint y: 140, endPoint x: 184, endPoint y: 136, distance: 169.5
click at [184, 136] on div "TO DO - LX BN3-120-208A Ground Sleeve TO DO - LX BN3-120-208A Ground Sleeve Ent…" at bounding box center [459, 139] width 550 height 16
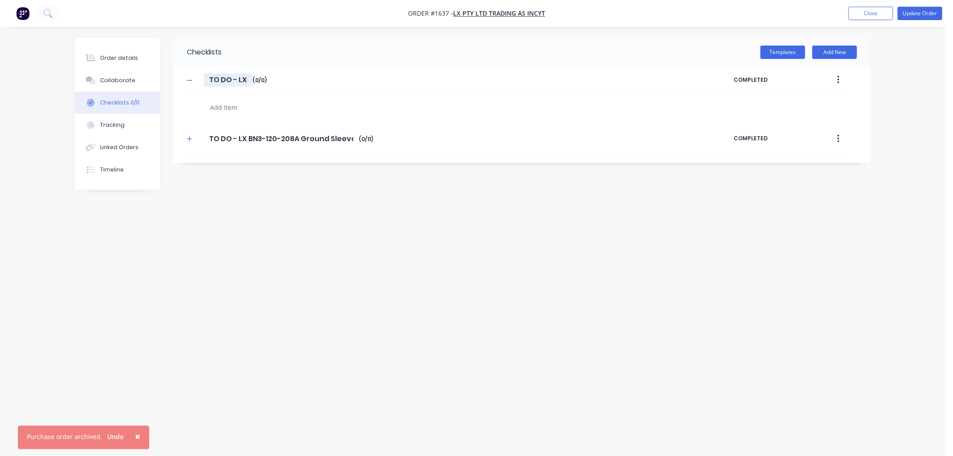
drag, startPoint x: 245, startPoint y: 78, endPoint x: 249, endPoint y: 76, distance: 4.7
click at [249, 76] on input "TO DO - LX" at bounding box center [228, 79] width 49 height 13
drag, startPoint x: 249, startPoint y: 77, endPoint x: 173, endPoint y: 78, distance: 76.0
click at [173, 78] on div "TO DO - LX TO DO - LX Enter Checklist name ( 0 / 0 ) COMPLETED" at bounding box center [521, 92] width 697 height 50
paste input "BN3-120-208A Ground Sleeve"
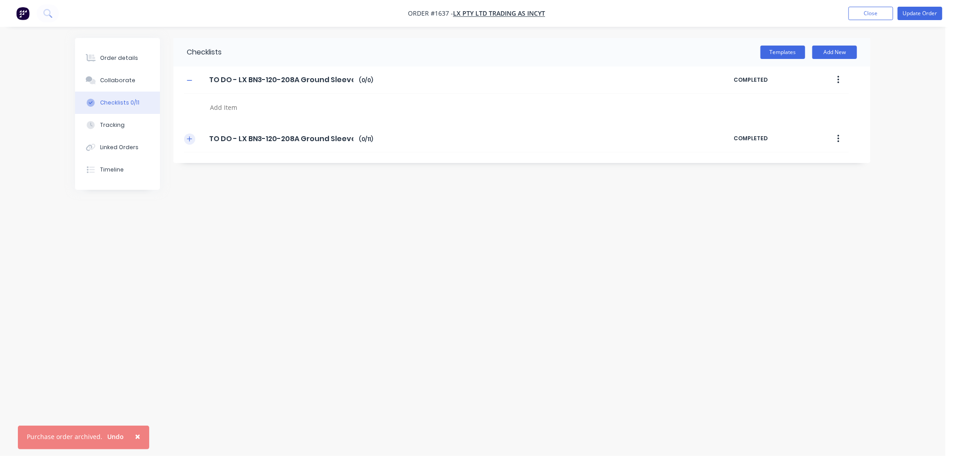
click at [190, 137] on icon "button" at bounding box center [189, 139] width 5 height 6
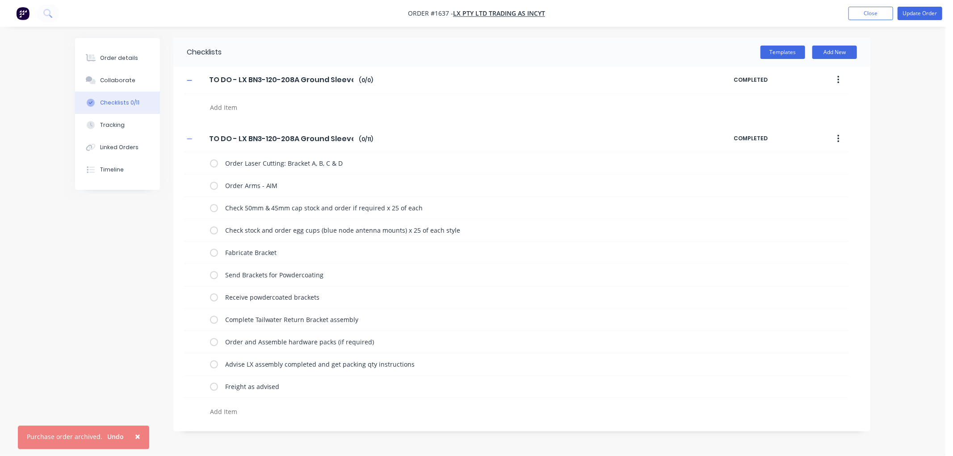
click at [232, 105] on textarea at bounding box center [422, 107] width 430 height 13
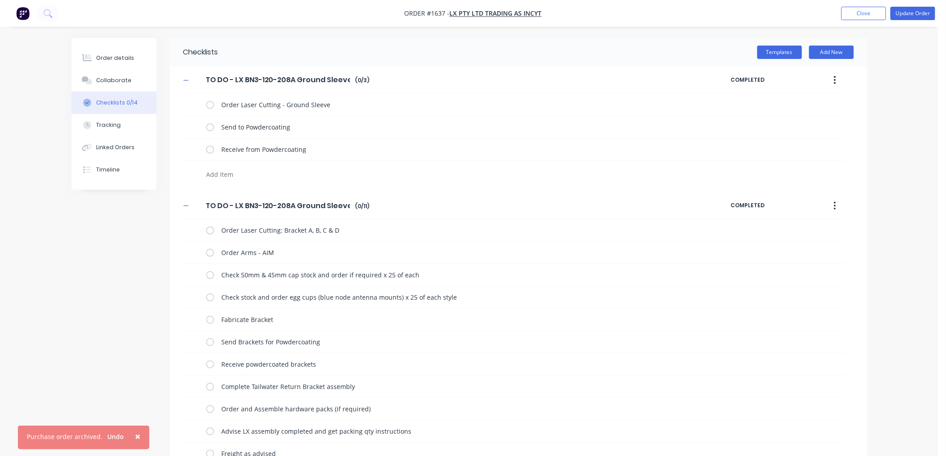
click at [839, 207] on button "button" at bounding box center [834, 206] width 21 height 16
click at [799, 246] on div "Delete" at bounding box center [803, 247] width 69 height 13
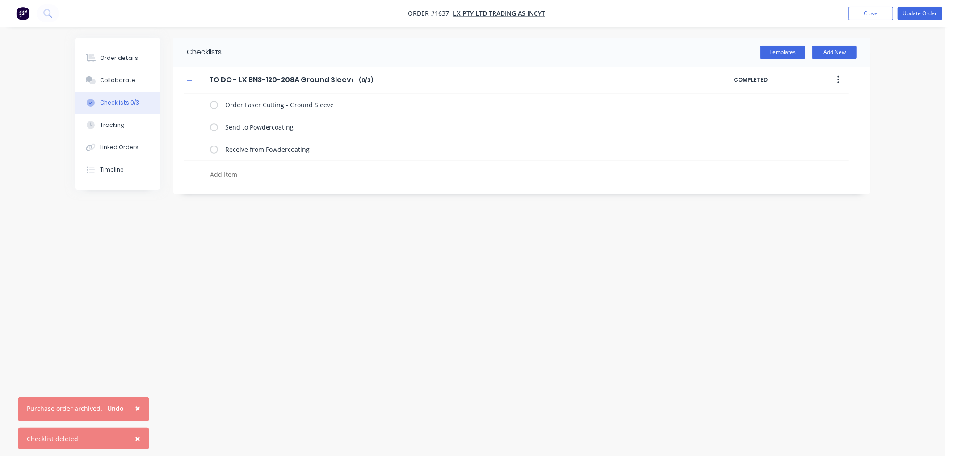
click at [233, 171] on textarea at bounding box center [422, 174] width 430 height 13
click at [839, 76] on icon "button" at bounding box center [839, 80] width 2 height 8
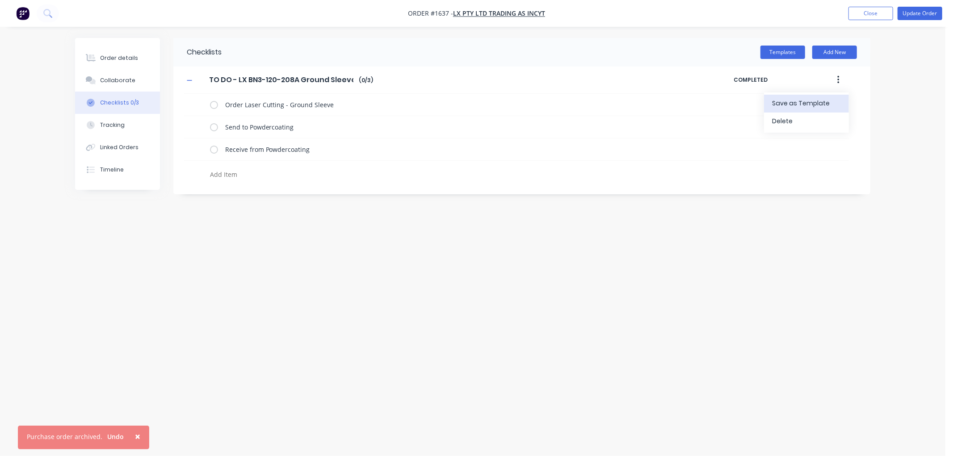
click at [815, 99] on span "Save as Template" at bounding box center [805, 103] width 67 height 9
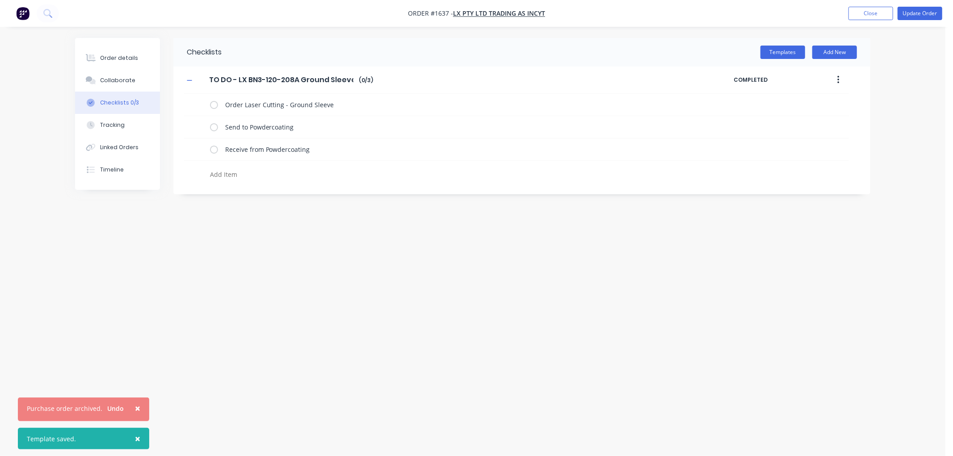
click at [231, 175] on textarea at bounding box center [422, 174] width 430 height 13
click at [828, 50] on button "Add New" at bounding box center [835, 52] width 45 height 13
drag, startPoint x: 354, startPoint y: 81, endPoint x: 207, endPoint y: 72, distance: 147.3
click at [207, 72] on div "TO DO - LX BN3-120-208A Ground Sleeve TO DO - LX BN3-120-208A Ground Sleeve Ent…" at bounding box center [459, 80] width 550 height 16
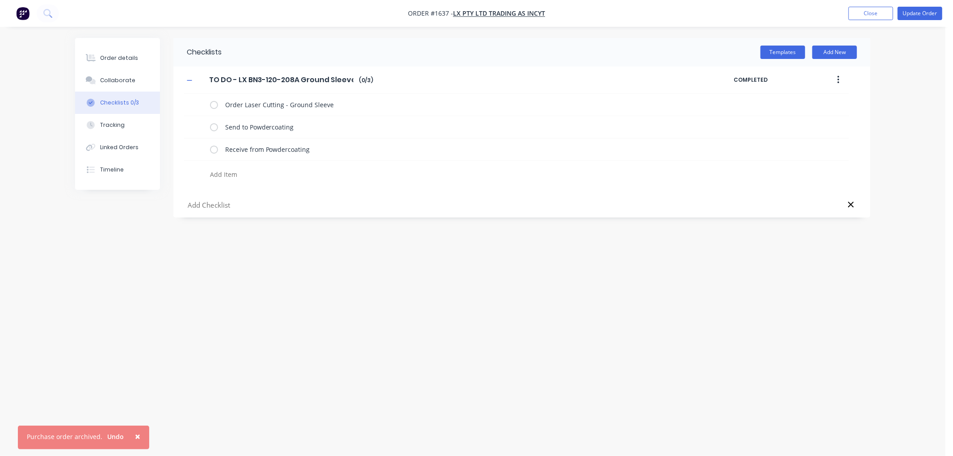
click at [230, 203] on input "text" at bounding box center [421, 205] width 469 height 11
click at [240, 177] on textarea at bounding box center [422, 174] width 430 height 13
click at [828, 54] on button "Add New" at bounding box center [835, 52] width 45 height 13
click at [231, 204] on input "text" at bounding box center [421, 205] width 469 height 11
click at [266, 204] on input "TO DO - LX BN3-120-208A Ground Sleeve" at bounding box center [421, 205] width 469 height 11
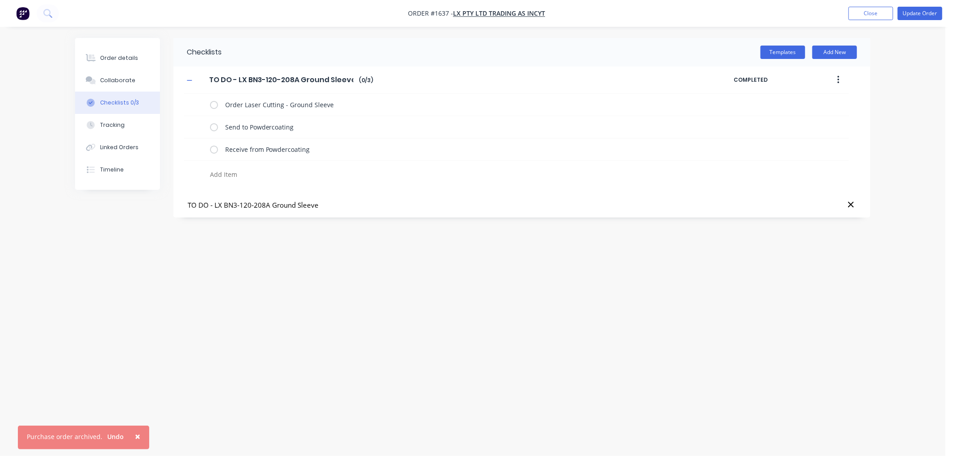
drag, startPoint x: 269, startPoint y: 204, endPoint x: 225, endPoint y: 204, distance: 44.3
click at [225, 204] on input "TO DO - LX BN3-120-208A Ground Sleeve" at bounding box center [421, 205] width 469 height 11
click at [269, 207] on input "TO DO - LX BN3-120-208A Ground Sleeve" at bounding box center [421, 205] width 469 height 11
click at [354, 204] on input "TO DO - LX BN3-120-208A Ground Sleeve" at bounding box center [421, 205] width 469 height 11
drag, startPoint x: 278, startPoint y: 202, endPoint x: 240, endPoint y: 202, distance: 38.5
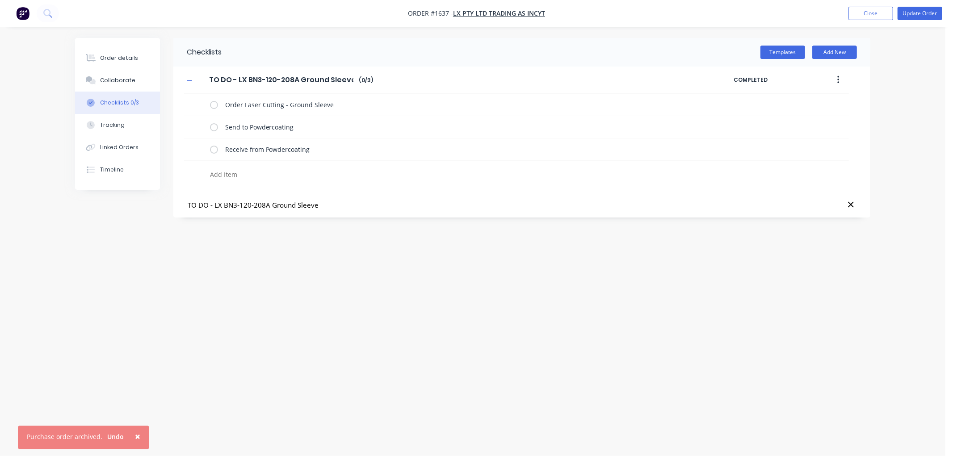
click at [240, 202] on input "TO DO - LX BN3-120-208A Ground Sleeve" at bounding box center [421, 205] width 469 height 11
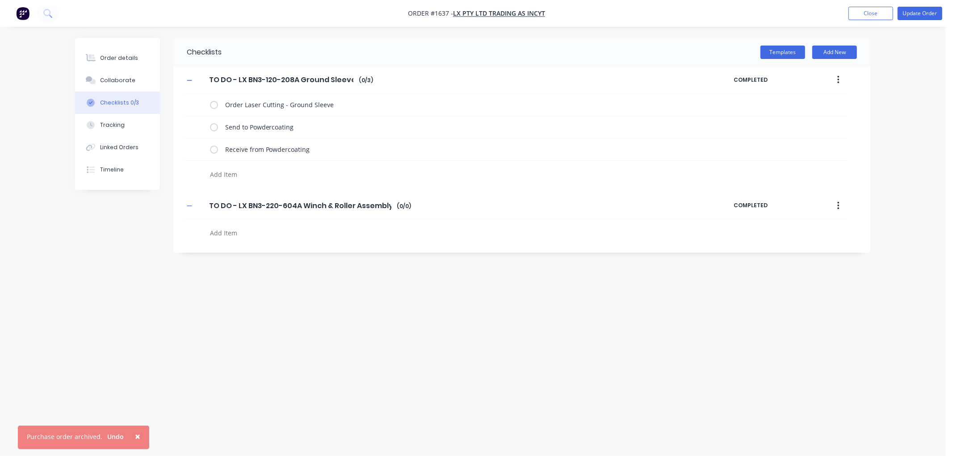
click at [233, 181] on textarea at bounding box center [422, 174] width 430 height 13
click at [213, 230] on label at bounding box center [214, 230] width 8 height 9
click at [0, 0] on input "checkbox" at bounding box center [0, 0] width 0 height 0
click at [215, 105] on label at bounding box center [214, 104] width 8 height 9
click at [0, 0] on input "checkbox" at bounding box center [0, 0] width 0 height 0
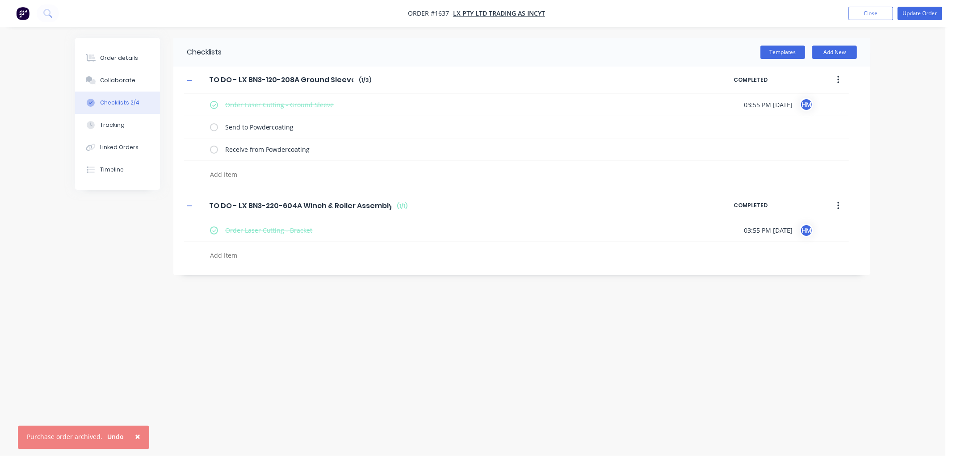
click at [232, 181] on textarea at bounding box center [422, 174] width 430 height 13
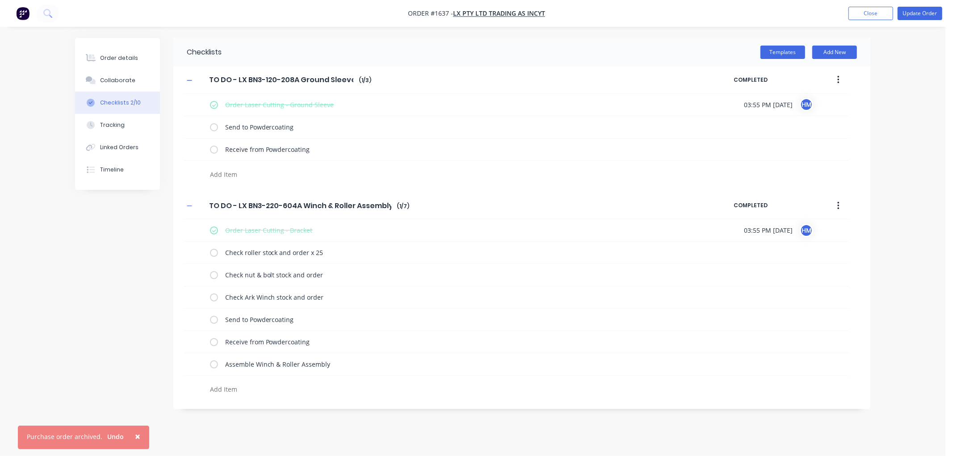
click at [839, 202] on icon "button" at bounding box center [839, 206] width 2 height 8
click at [802, 226] on span "Save as Template" at bounding box center [805, 229] width 67 height 9
click at [839, 52] on button "Add New" at bounding box center [835, 52] width 45 height 13
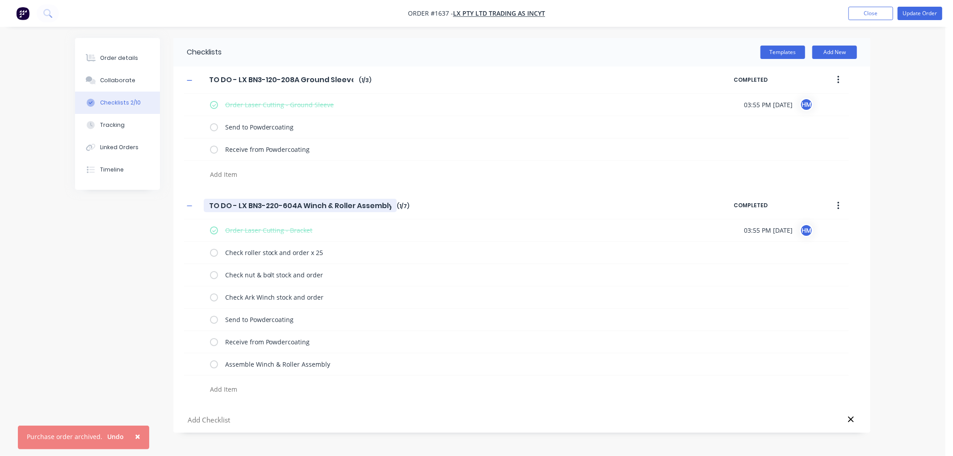
drag, startPoint x: 390, startPoint y: 204, endPoint x: 164, endPoint y: 204, distance: 225.7
click at [164, 204] on div "Checklists Templates Add New TO DO - LX BN3-120-208A Ground Sleeve TO DO - LX B…" at bounding box center [473, 235] width 796 height 395
click at [215, 421] on input "text" at bounding box center [421, 420] width 469 height 11
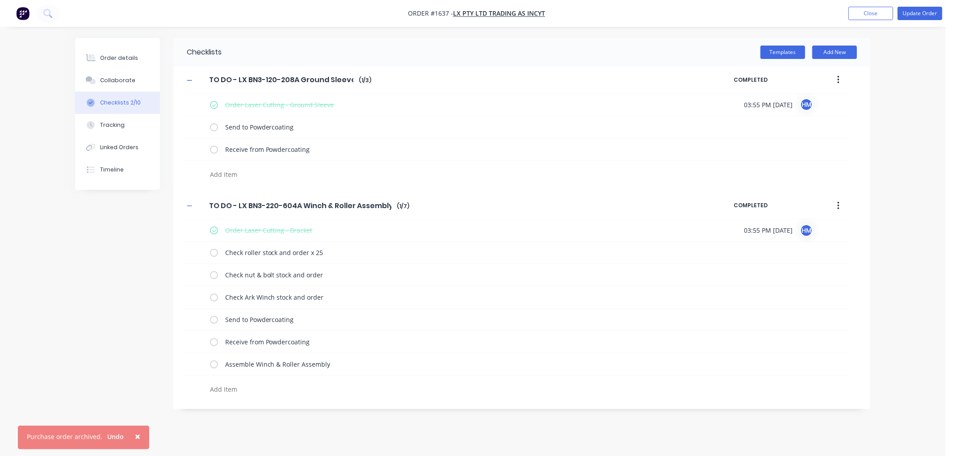
click at [243, 181] on textarea at bounding box center [422, 174] width 430 height 13
paste textarea "TO DO - LX BN3-220-604A Winch & Roller Assembly"
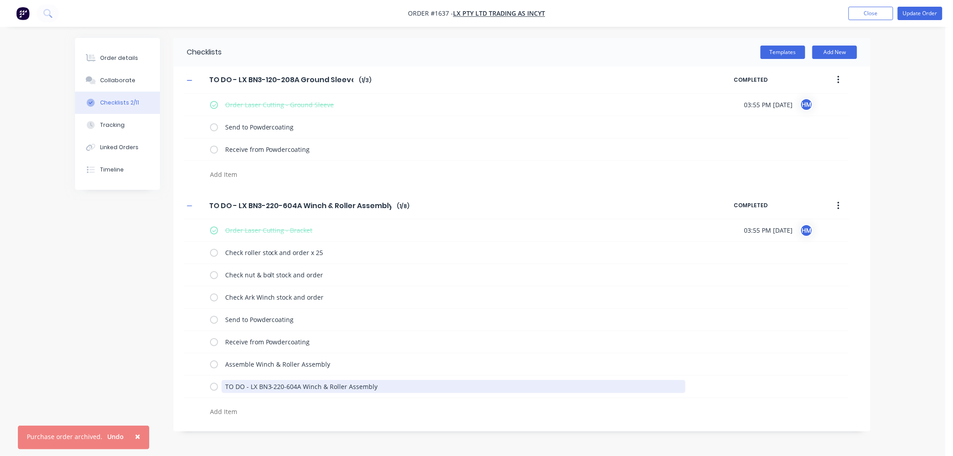
drag, startPoint x: 376, startPoint y: 384, endPoint x: 181, endPoint y: 385, distance: 194.9
click at [181, 385] on div "TO DO - LX BN3-220-604A Winch & Roller Assembly TO DO - LX BN3-220-604A Winch &…" at bounding box center [521, 307] width 697 height 229
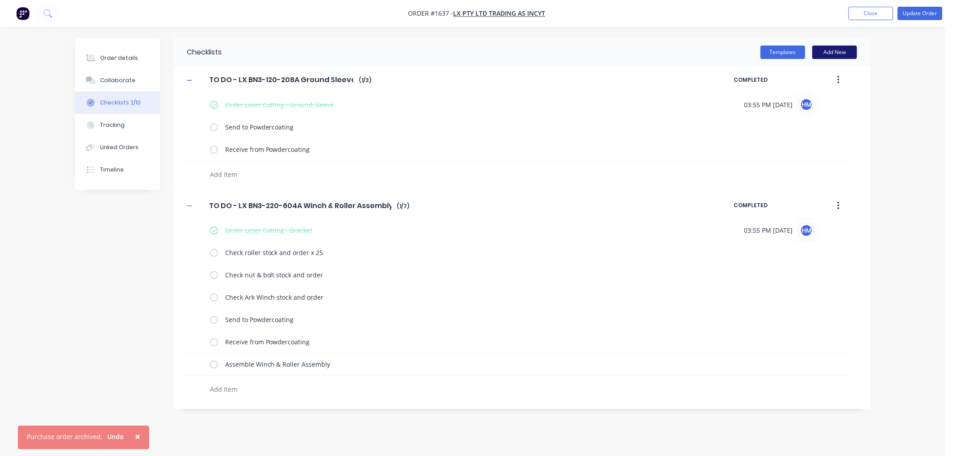
click at [842, 54] on button "Add New" at bounding box center [835, 52] width 45 height 13
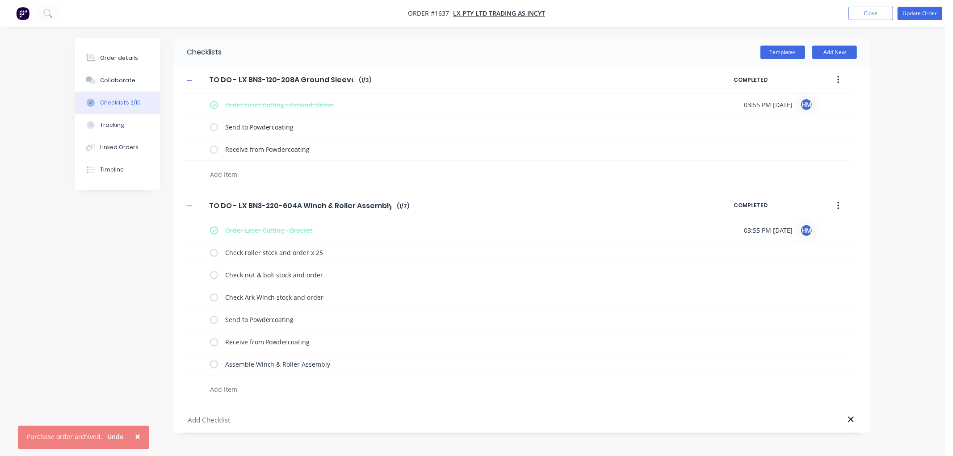
click at [227, 419] on input "text" at bounding box center [421, 420] width 469 height 11
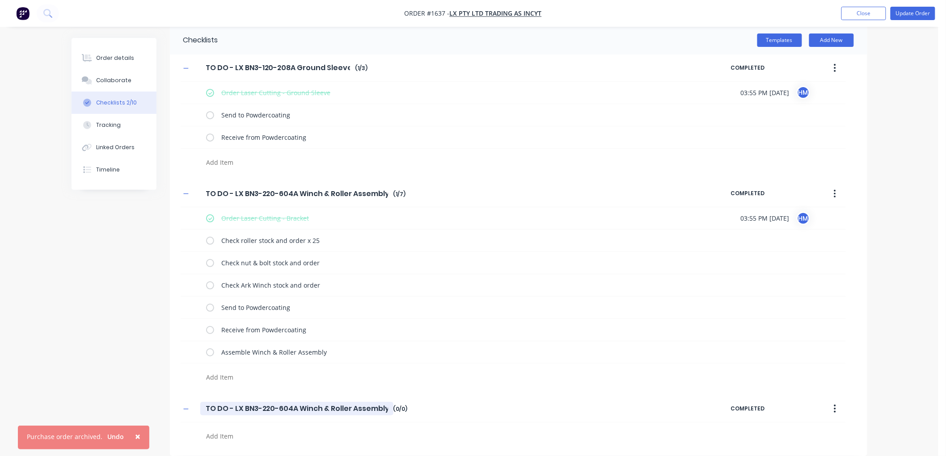
drag, startPoint x: 294, startPoint y: 406, endPoint x: 262, endPoint y: 403, distance: 31.9
click at [262, 403] on input "TO DO - LX BN3-220-604A Winch & Roller Assembly" at bounding box center [296, 408] width 193 height 13
click at [241, 169] on textarea at bounding box center [417, 162] width 430 height 13
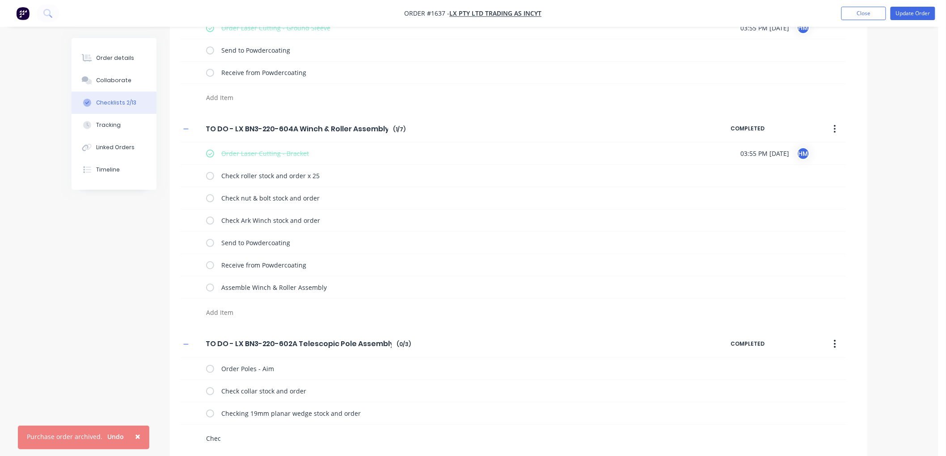
scroll to position [80, 0]
click at [186, 125] on icon "button" at bounding box center [185, 127] width 5 height 6
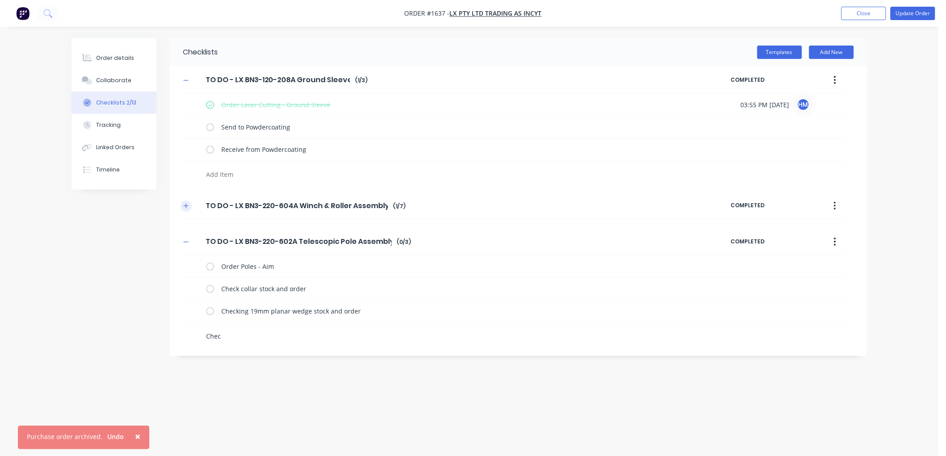
scroll to position [0, 0]
click at [189, 82] on icon "button" at bounding box center [189, 80] width 5 height 6
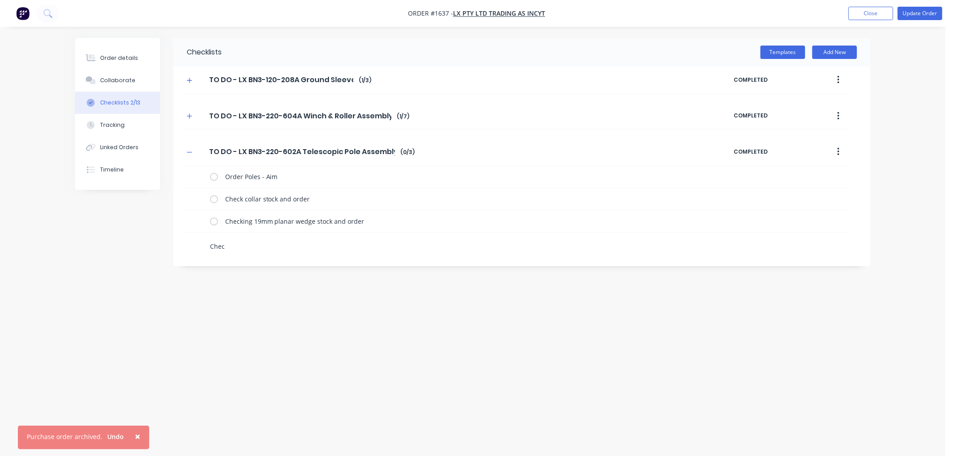
click at [238, 246] on textarea "Chec" at bounding box center [422, 246] width 430 height 13
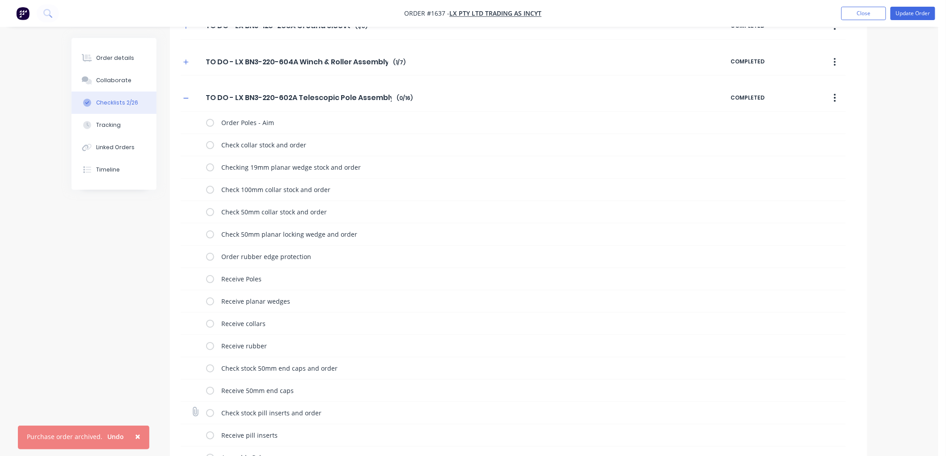
scroll to position [50, 0]
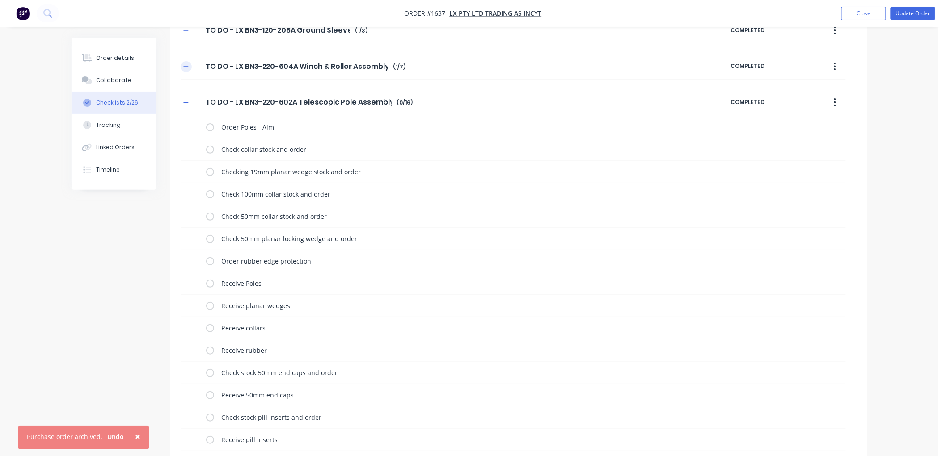
click at [185, 67] on icon "button" at bounding box center [185, 66] width 5 height 6
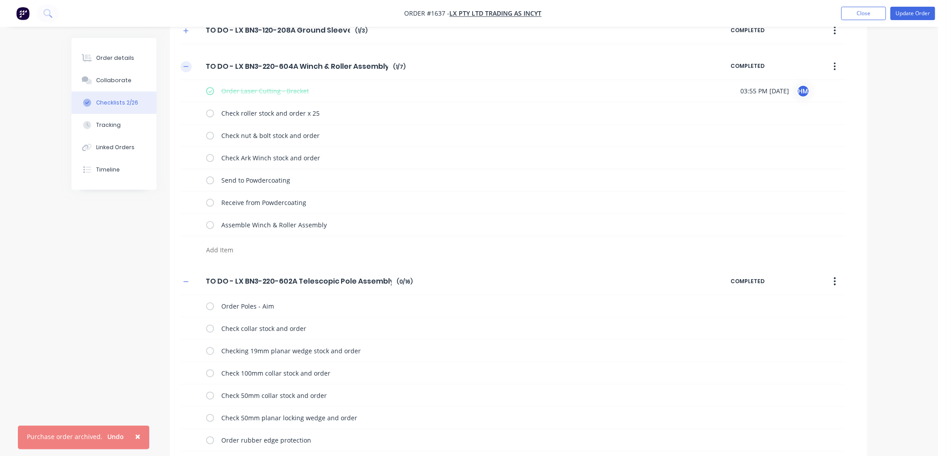
click at [185, 67] on icon "button" at bounding box center [185, 66] width 5 height 6
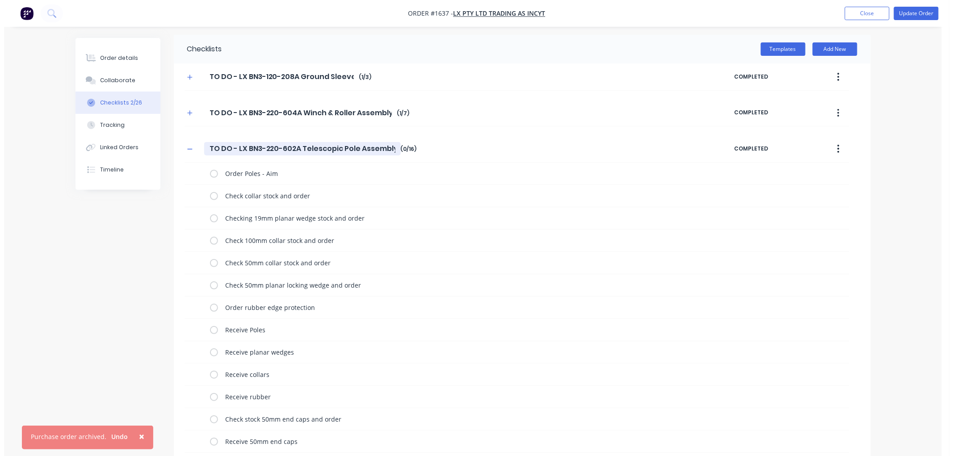
scroll to position [0, 0]
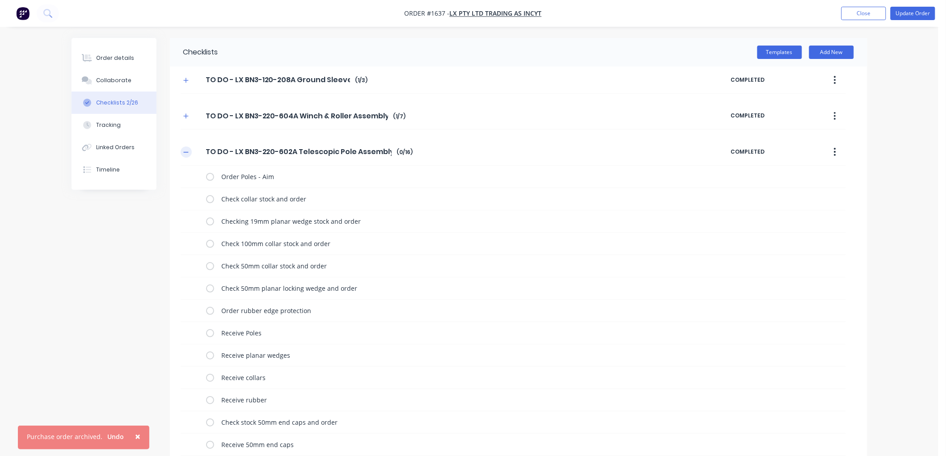
click at [185, 153] on icon "button" at bounding box center [185, 152] width 5 height 6
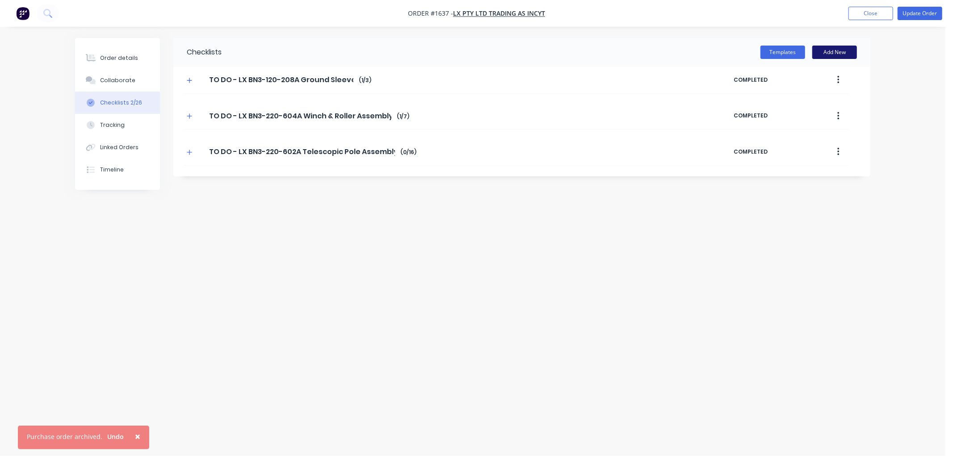
click at [821, 52] on button "Add New" at bounding box center [835, 52] width 45 height 13
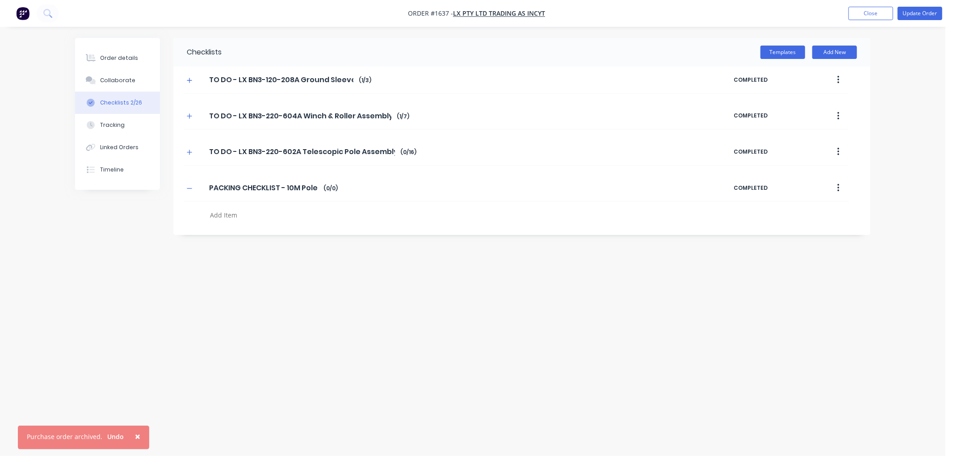
click at [238, 224] on div at bounding box center [422, 217] width 430 height 16
drag, startPoint x: 240, startPoint y: 206, endPoint x: 242, endPoint y: 213, distance: 7.5
click at [240, 206] on div at bounding box center [417, 213] width 466 height 23
click at [242, 213] on textarea at bounding box center [422, 215] width 430 height 13
click at [299, 282] on textarea "Hardware Assembly Kits" at bounding box center [454, 280] width 464 height 13
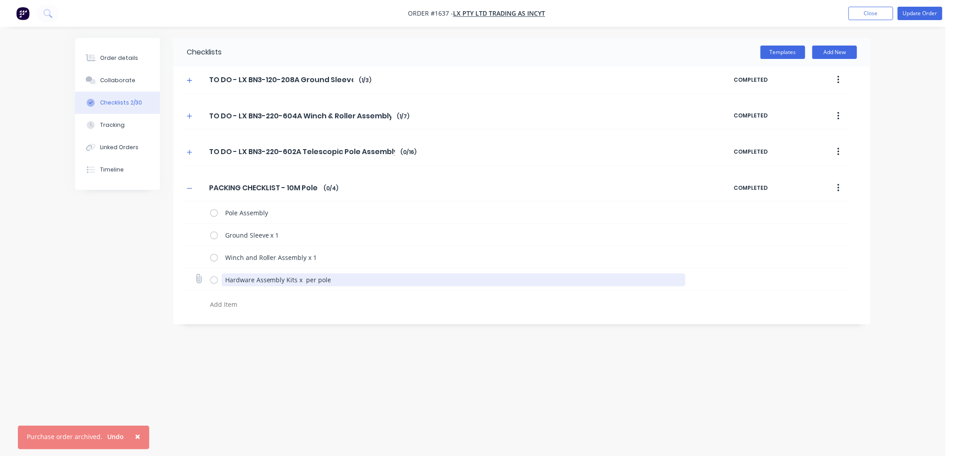
click at [301, 282] on textarea "Hardware Assembly Kits x per pole" at bounding box center [454, 280] width 464 height 13
click at [300, 280] on textarea "Hardware Assembly Kits x per pole" at bounding box center [454, 280] width 464 height 13
drag, startPoint x: 334, startPoint y: 277, endPoint x: 305, endPoint y: 279, distance: 28.7
click at [305, 279] on textarea "Hardware Assembly Kits x 1 per pole" at bounding box center [454, 280] width 464 height 13
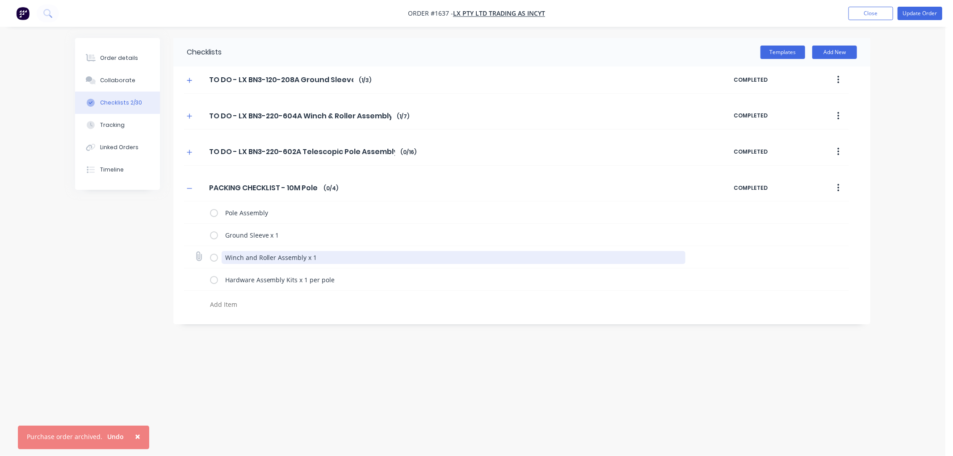
click at [350, 254] on textarea "Winch and Roller Assembly x 1" at bounding box center [454, 257] width 464 height 13
paste textarea "per pole"
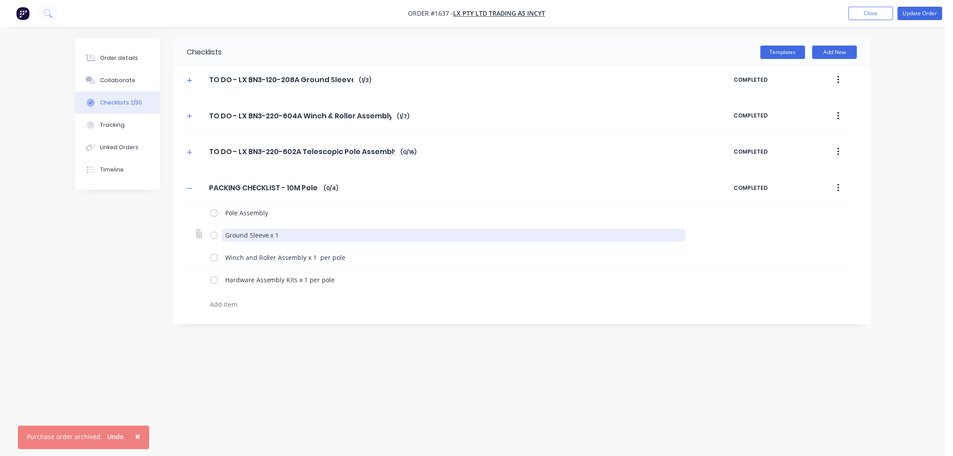
click at [279, 235] on textarea "Ground Sleeve x 1" at bounding box center [454, 235] width 464 height 13
paste textarea "per pole"
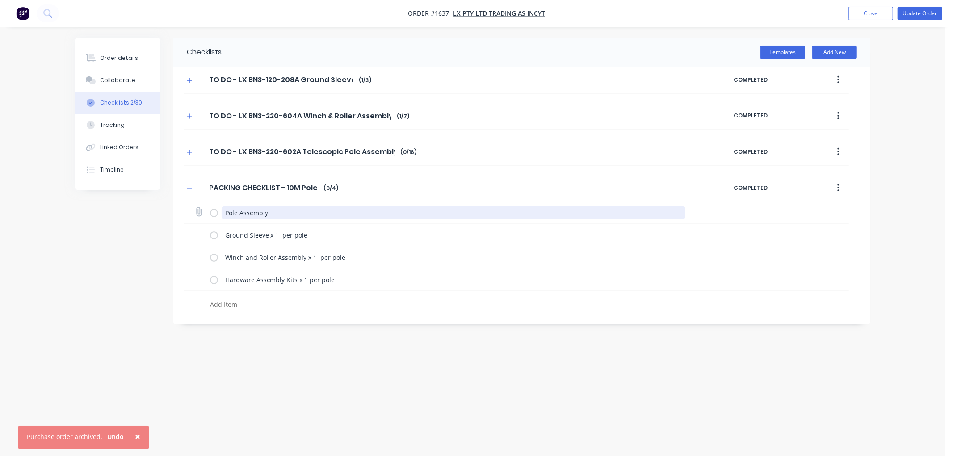
drag, startPoint x: 273, startPoint y: 211, endPoint x: 279, endPoint y: 209, distance: 6.1
click at [274, 210] on textarea "Pole Assembly" at bounding box center [454, 213] width 464 height 13
paste textarea "per pole"
click at [417, 211] on textarea "Pole Assembly (127mm OD, 100mm OD, 76.19mm OD, 50mm OD) per pole" at bounding box center [454, 213] width 464 height 13
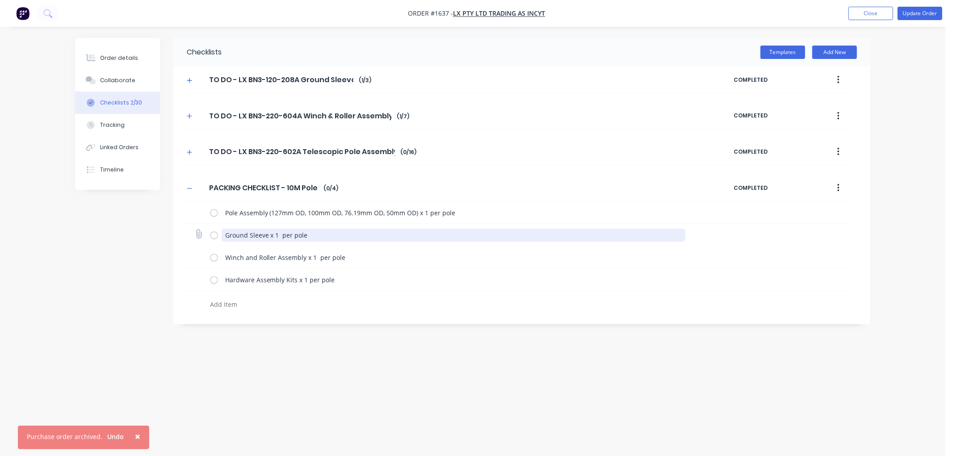
click at [276, 232] on textarea "Ground Sleeve x 1 per pole" at bounding box center [454, 235] width 464 height 13
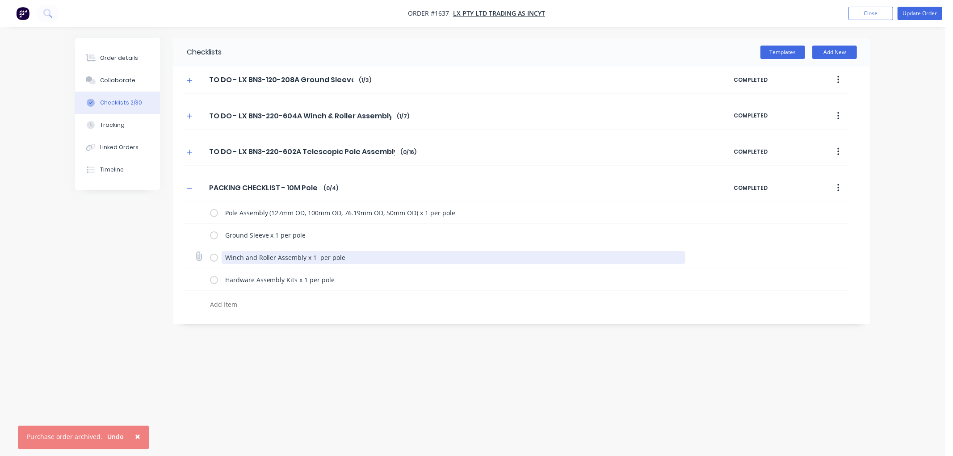
click at [312, 258] on textarea "Winch and Roller Assembly x 1 per pole" at bounding box center [454, 257] width 464 height 13
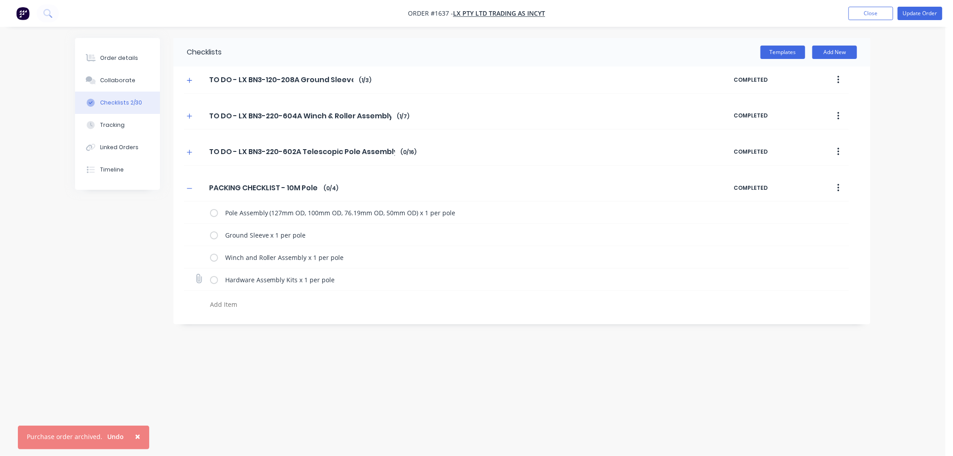
click at [342, 287] on div "Hardware Assembly Kits x 1 per pole" at bounding box center [454, 281] width 464 height 15
click at [244, 301] on textarea at bounding box center [422, 304] width 430 height 13
click at [834, 184] on button "button" at bounding box center [838, 188] width 21 height 16
click at [805, 211] on span "Save as Template" at bounding box center [805, 211] width 67 height 9
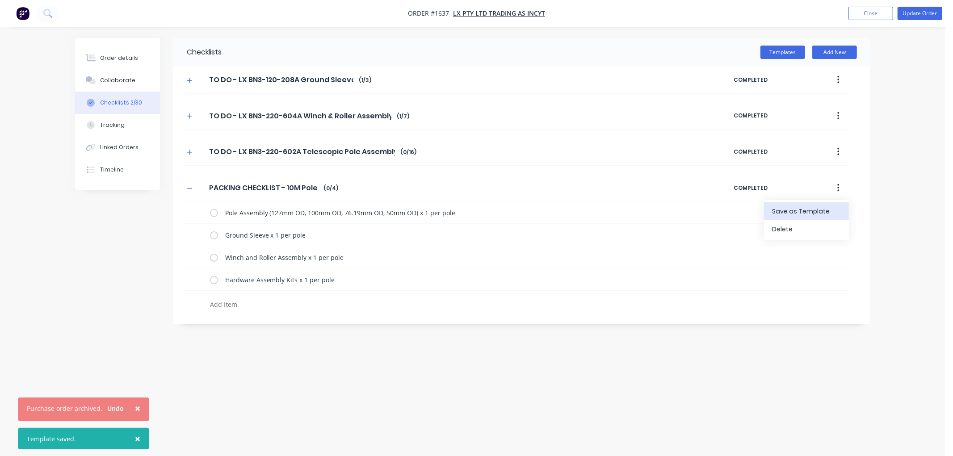
click at [837, 152] on button "button" at bounding box center [838, 152] width 21 height 16
click at [803, 175] on span "Save as Template" at bounding box center [805, 175] width 67 height 9
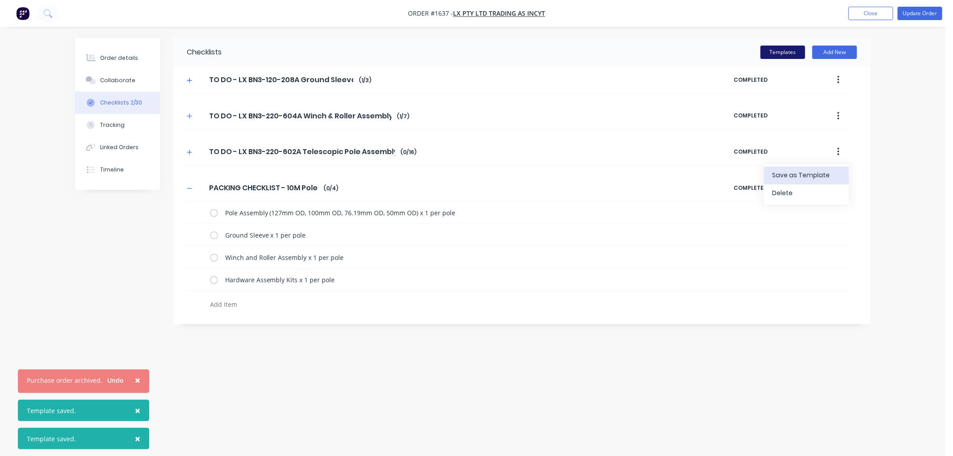
click at [787, 51] on button "Templates" at bounding box center [783, 52] width 45 height 13
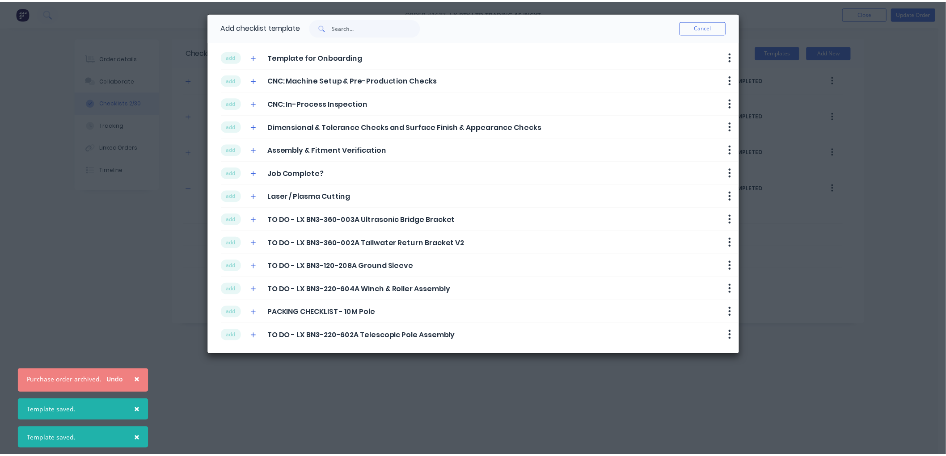
scroll to position [2, 0]
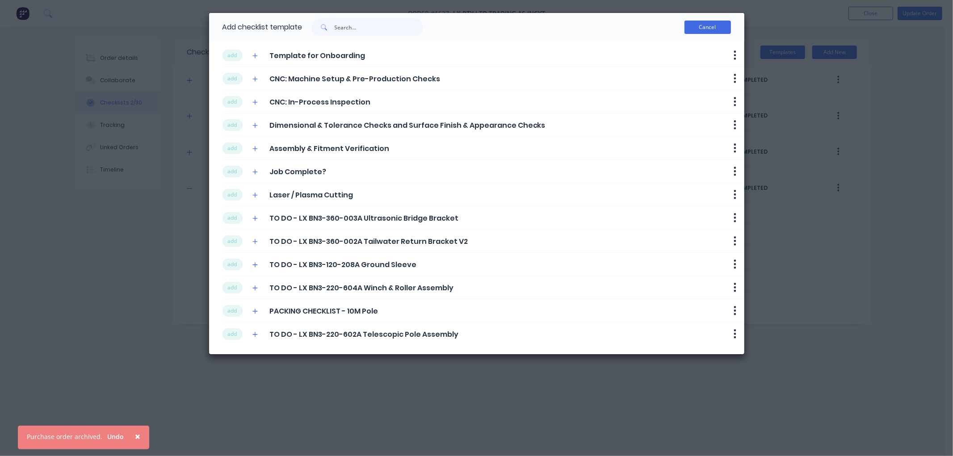
click at [713, 28] on button "Cancel" at bounding box center [708, 27] width 46 height 13
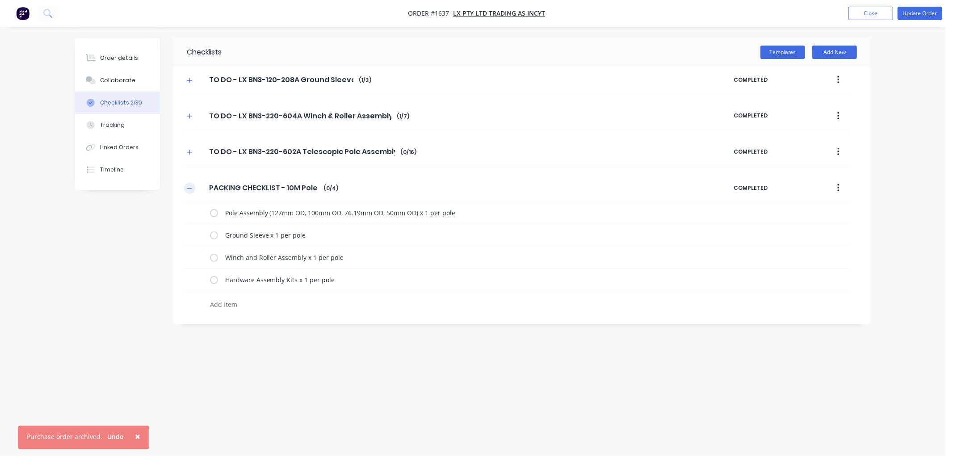
click at [186, 189] on button "button" at bounding box center [189, 188] width 11 height 11
click at [191, 187] on icon "button" at bounding box center [189, 189] width 5 height 6
click at [240, 308] on textarea at bounding box center [422, 304] width 430 height 13
click at [337, 301] on textarea "Confirm packing quantities with [PERSON_NAME]" at bounding box center [422, 304] width 430 height 13
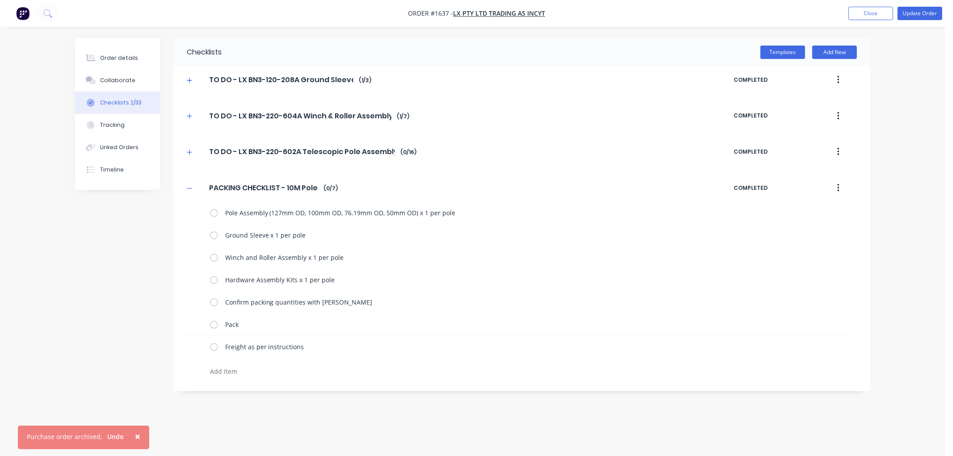
click at [838, 186] on icon "button" at bounding box center [839, 188] width 2 height 10
click at [822, 208] on span "Save as Template" at bounding box center [805, 211] width 67 height 9
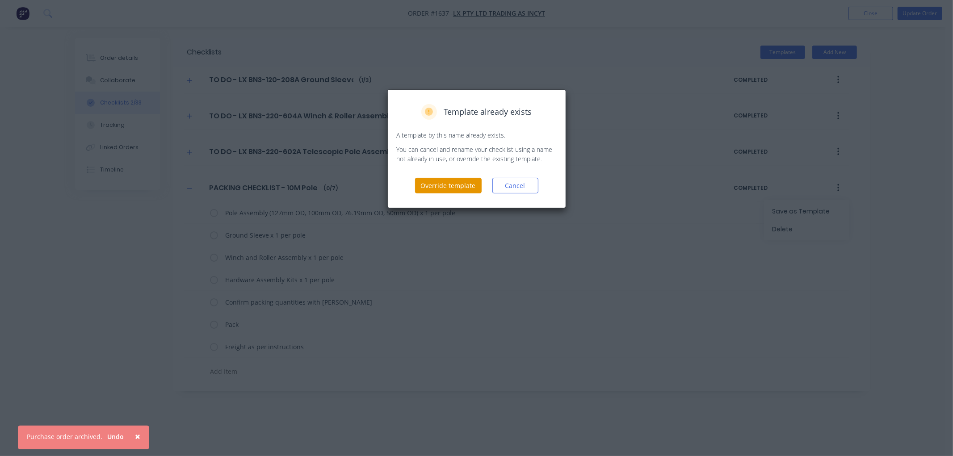
click at [465, 186] on button "Override template" at bounding box center [448, 186] width 67 height 16
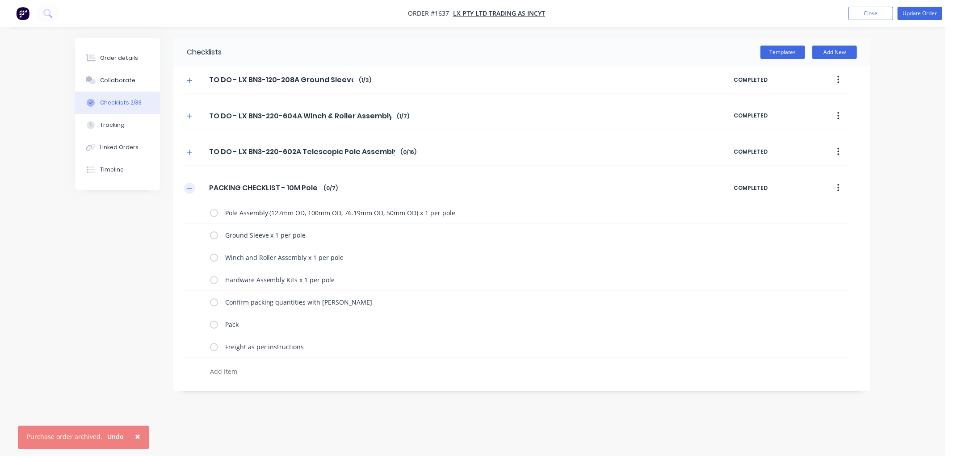
click at [188, 188] on icon "button" at bounding box center [189, 189] width 5 height 6
click at [399, 347] on div "Checklists Templates Add New TO DO - LX BN3-120-208A Ground Sleeve TO DO - LX B…" at bounding box center [473, 211] width 796 height 346
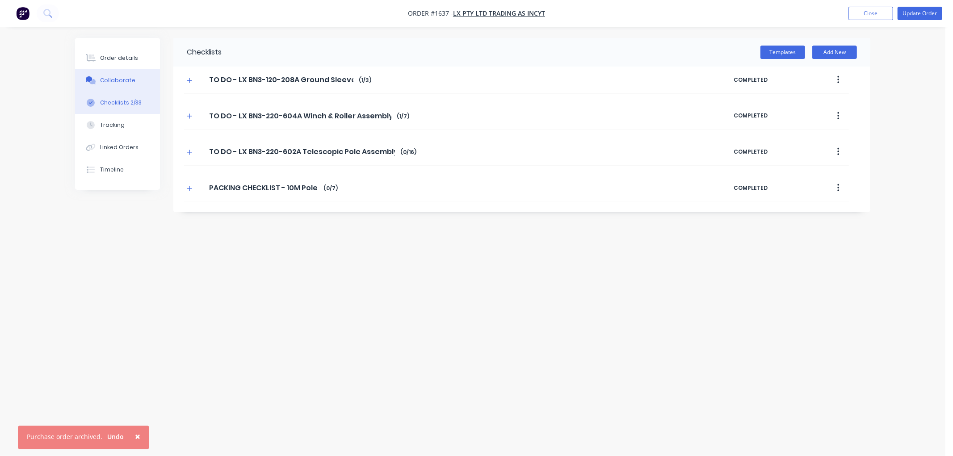
click at [106, 77] on div "Collaborate" at bounding box center [117, 80] width 35 height 8
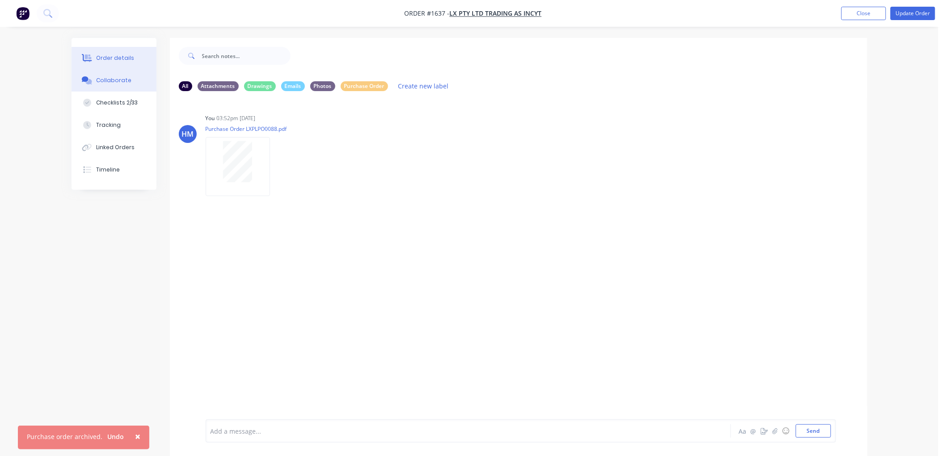
click at [119, 59] on div "Order details" at bounding box center [115, 58] width 38 height 8
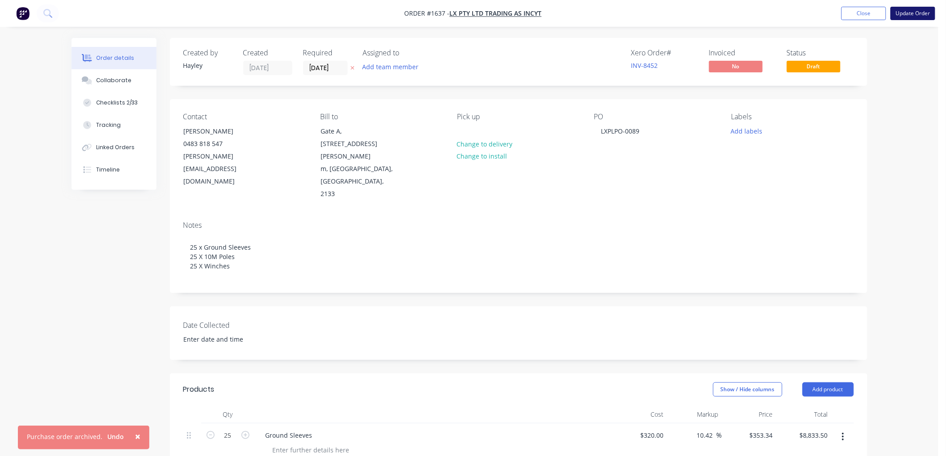
click at [905, 12] on button "Update Order" at bounding box center [912, 13] width 45 height 13
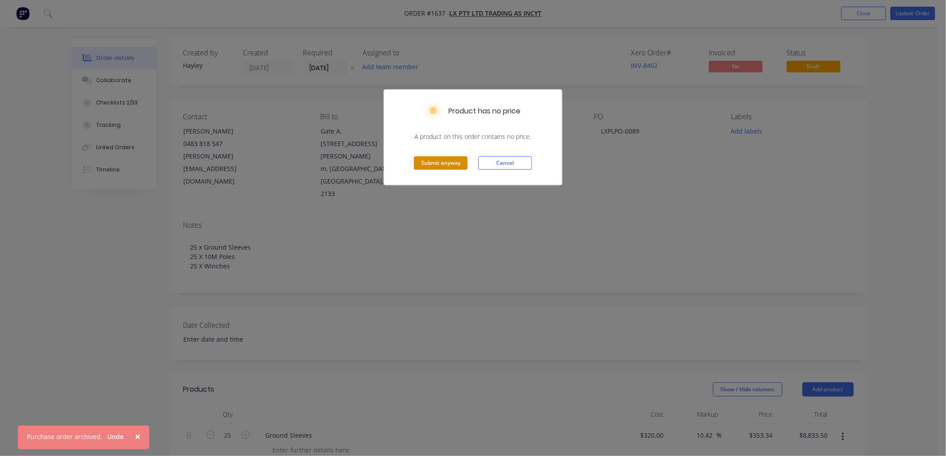
click at [448, 164] on button "Submit anyway" at bounding box center [441, 162] width 54 height 13
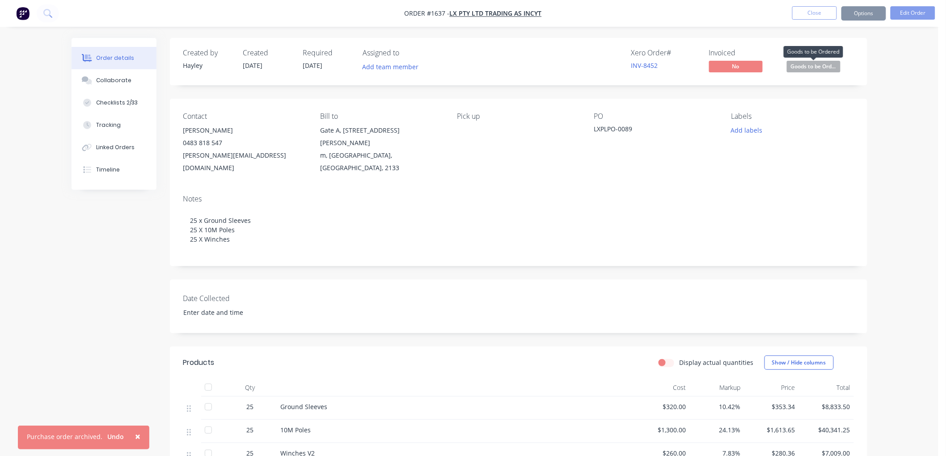
click at [812, 64] on span "Goods to be Ord..." at bounding box center [814, 66] width 54 height 11
click at [692, 106] on div "Contact [PERSON_NAME] [PHONE_NUMBER] [EMAIL_ADDRESS][DOMAIN_NAME] Bill to Gate …" at bounding box center [518, 143] width 697 height 89
click at [852, 15] on button "Options" at bounding box center [863, 13] width 45 height 14
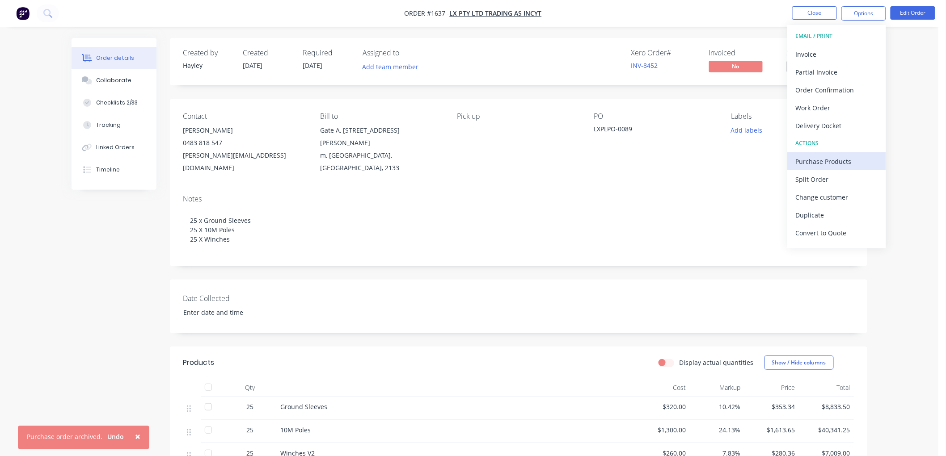
click at [843, 160] on div "Purchase Products" at bounding box center [837, 161] width 82 height 13
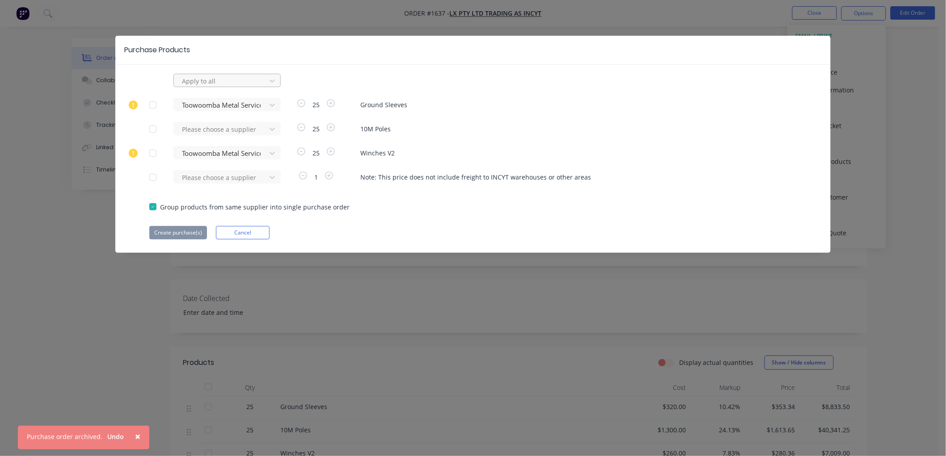
click at [211, 78] on div at bounding box center [221, 81] width 80 height 11
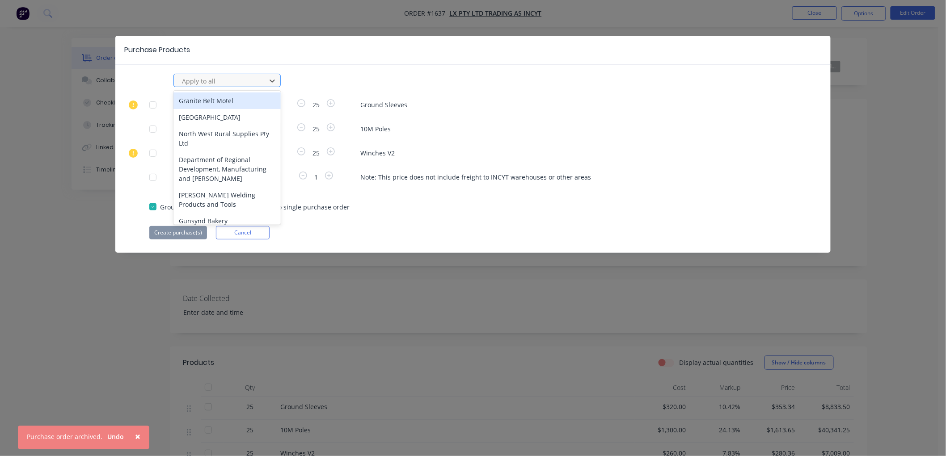
click at [211, 78] on div at bounding box center [221, 81] width 80 height 11
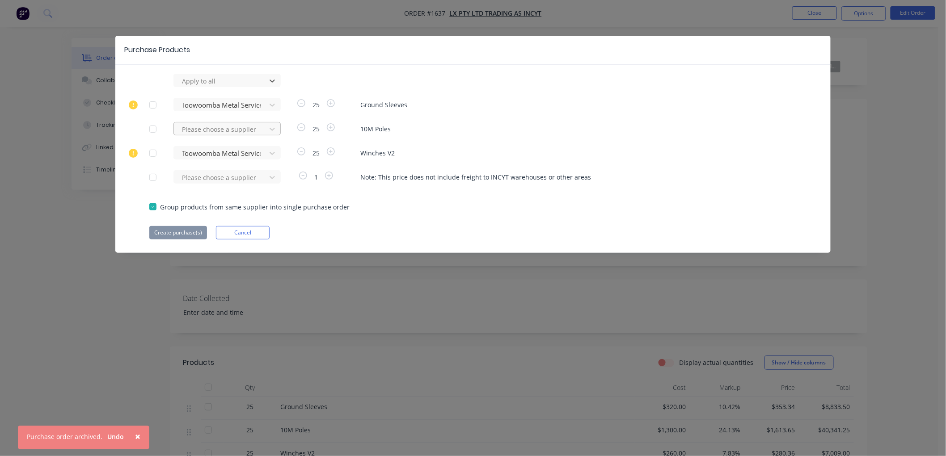
click at [224, 111] on div at bounding box center [221, 105] width 80 height 11
click at [208, 158] on div "AIM Laser" at bounding box center [226, 162] width 107 height 17
click at [182, 235] on button "Create purchase(s)" at bounding box center [178, 232] width 58 height 13
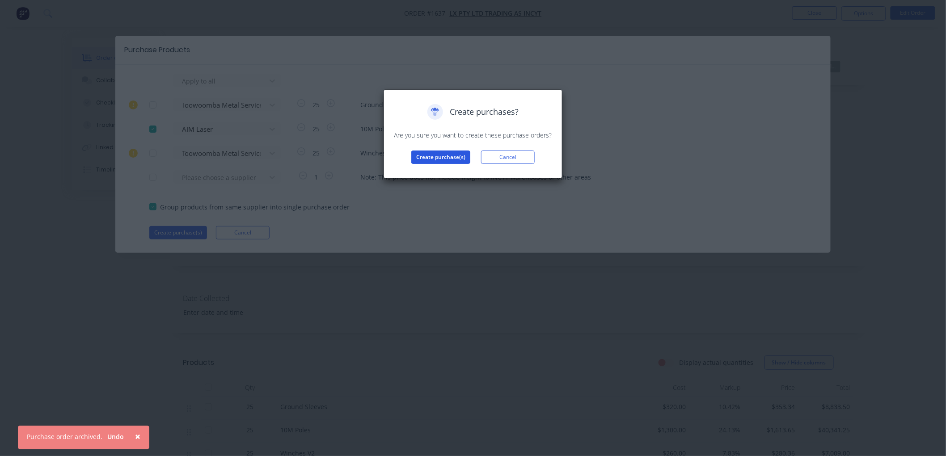
click at [434, 158] on button "Create purchase(s)" at bounding box center [440, 157] width 59 height 13
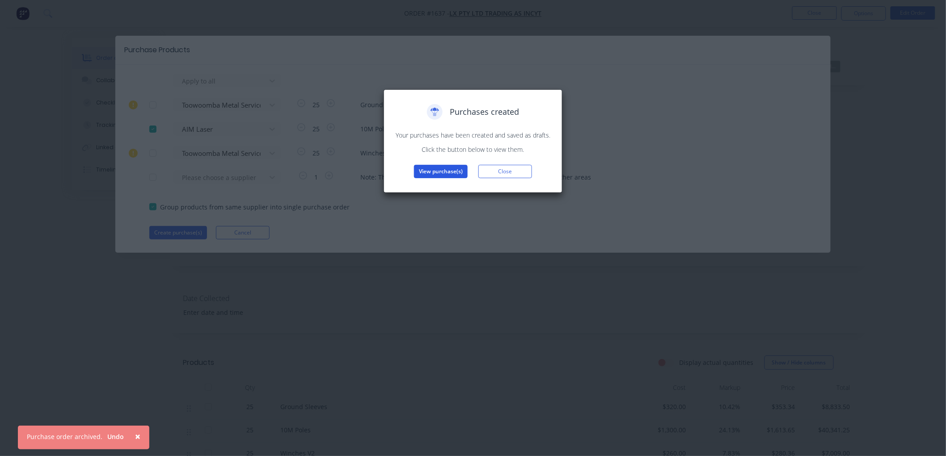
click at [435, 172] on button "View purchase(s)" at bounding box center [441, 171] width 54 height 13
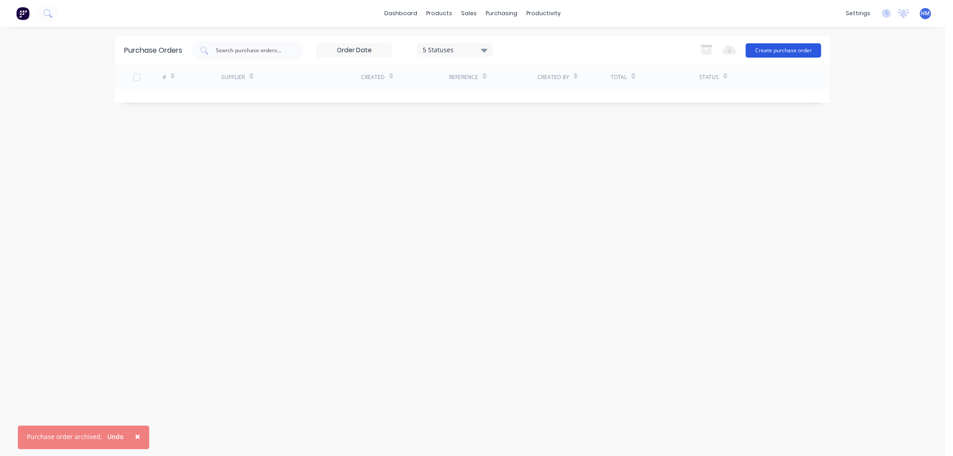
click at [779, 54] on button "Create purchase order" at bounding box center [784, 50] width 76 height 14
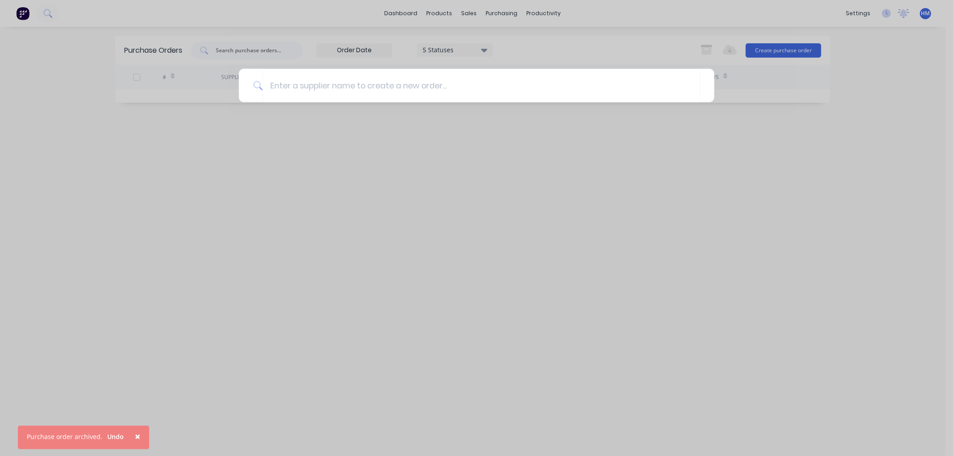
click at [750, 80] on div at bounding box center [476, 228] width 953 height 456
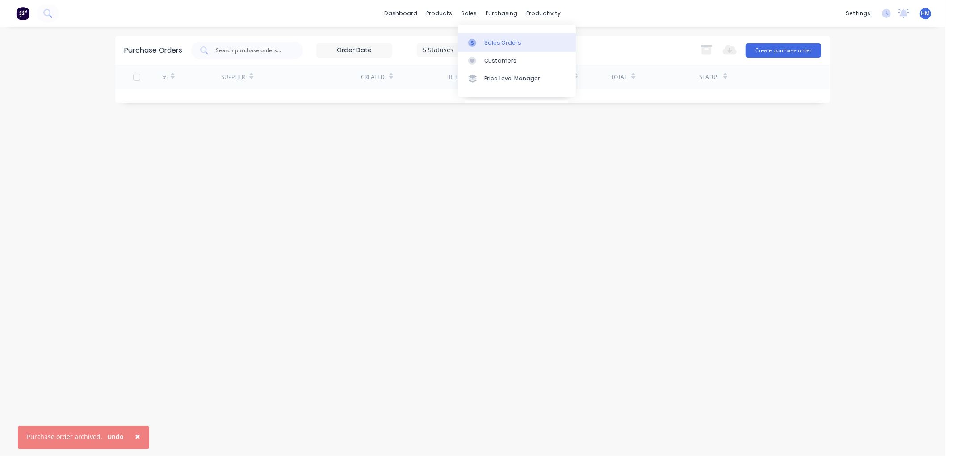
click at [485, 41] on div "Sales Orders" at bounding box center [503, 43] width 37 height 8
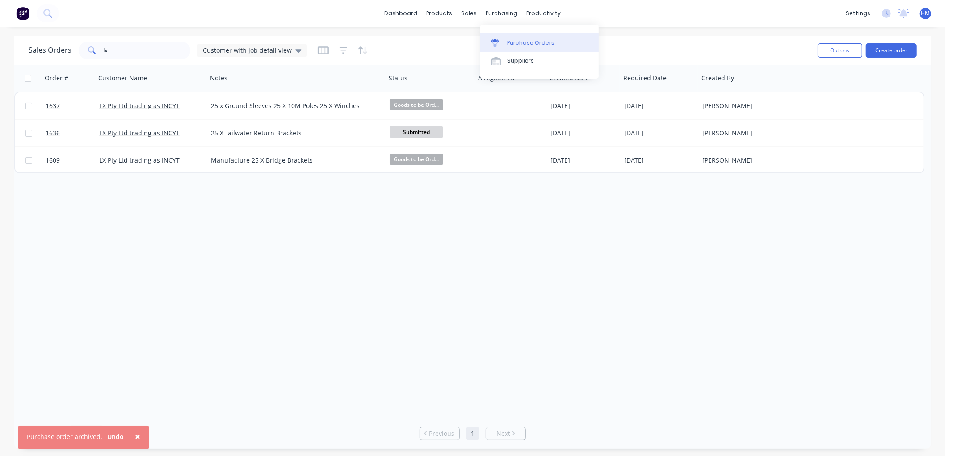
click at [508, 40] on div "Purchase Orders" at bounding box center [530, 43] width 47 height 8
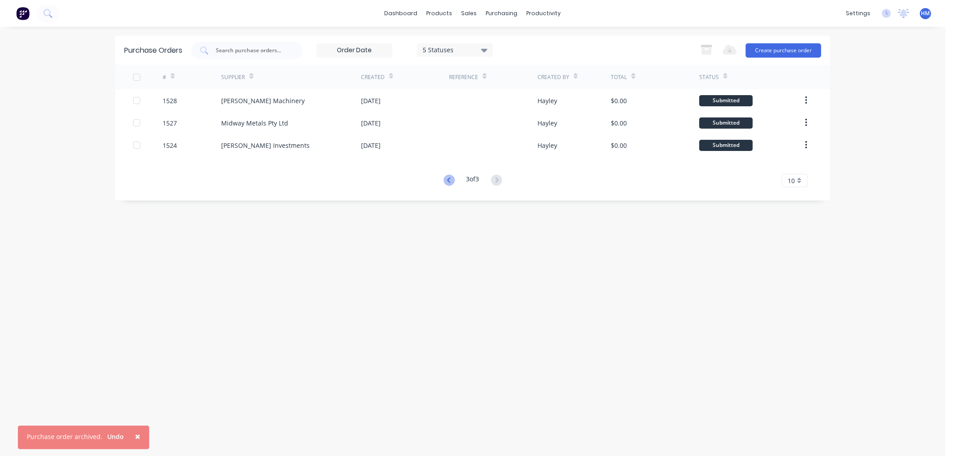
click at [452, 180] on icon at bounding box center [449, 180] width 11 height 11
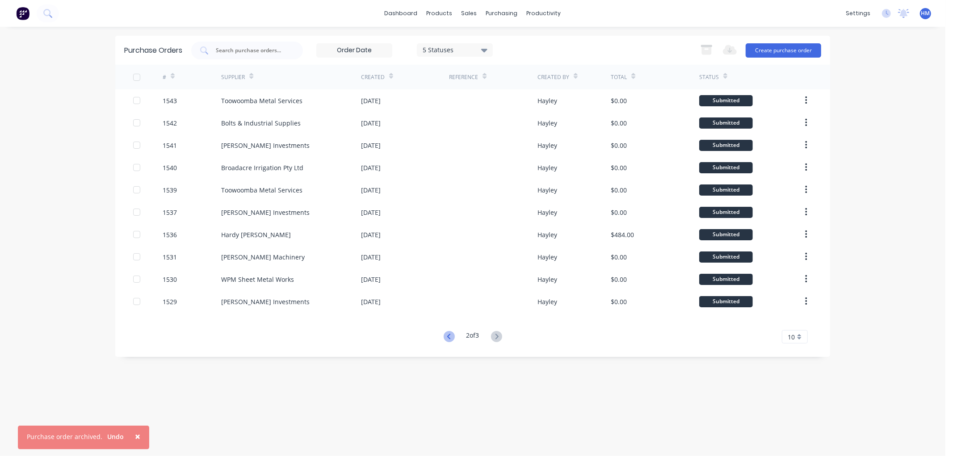
click at [444, 336] on icon at bounding box center [449, 336] width 11 height 11
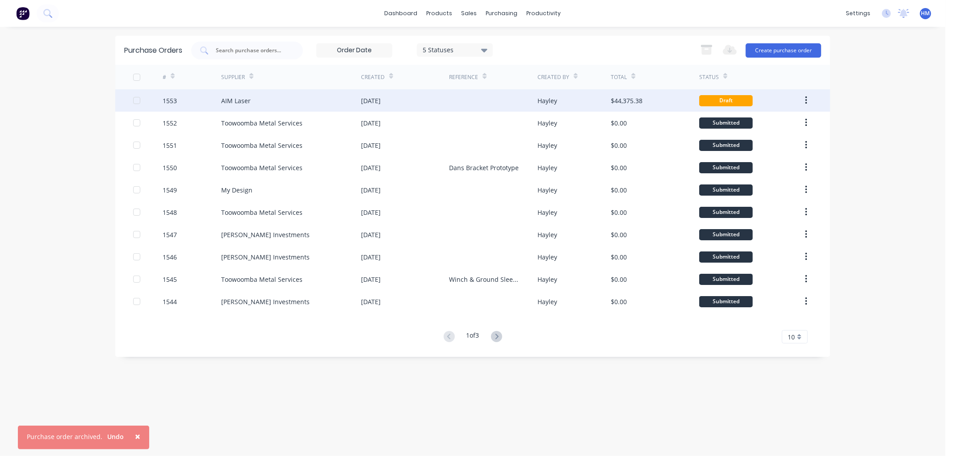
click at [200, 96] on div "1553" at bounding box center [192, 100] width 59 height 22
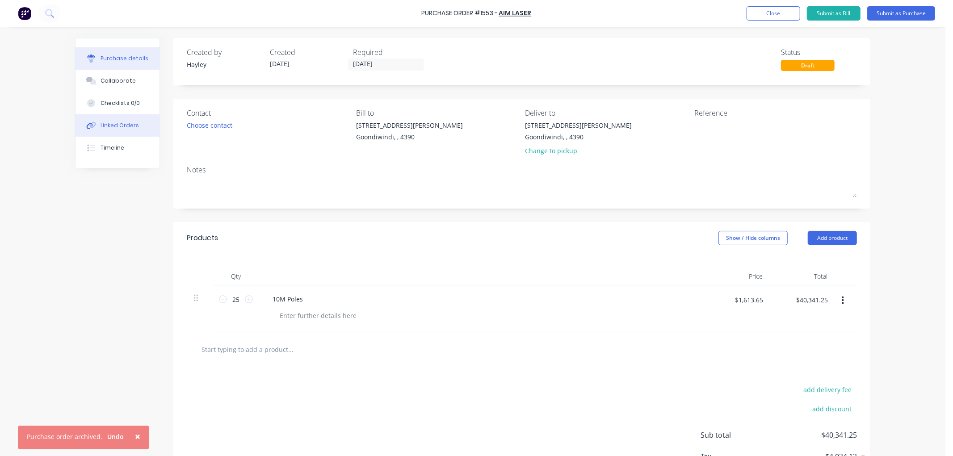
click at [131, 125] on div "Linked Orders" at bounding box center [120, 126] width 38 height 8
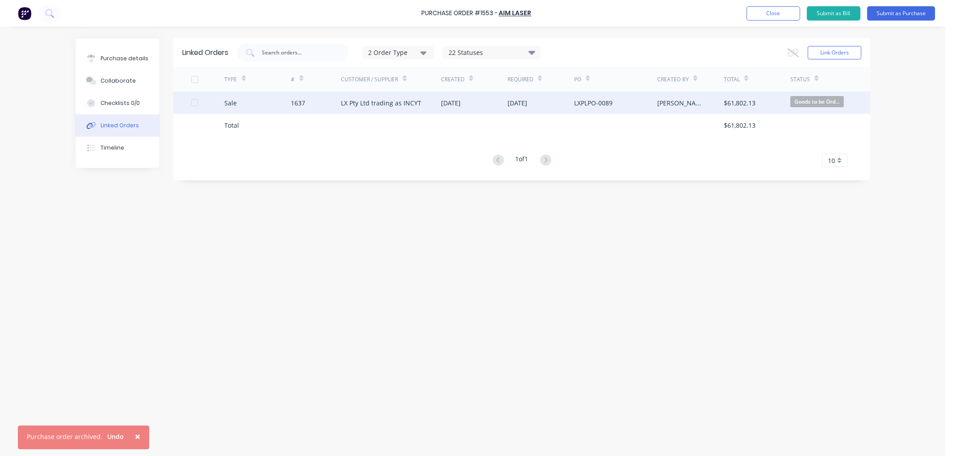
click at [335, 102] on div "1637" at bounding box center [316, 103] width 50 height 22
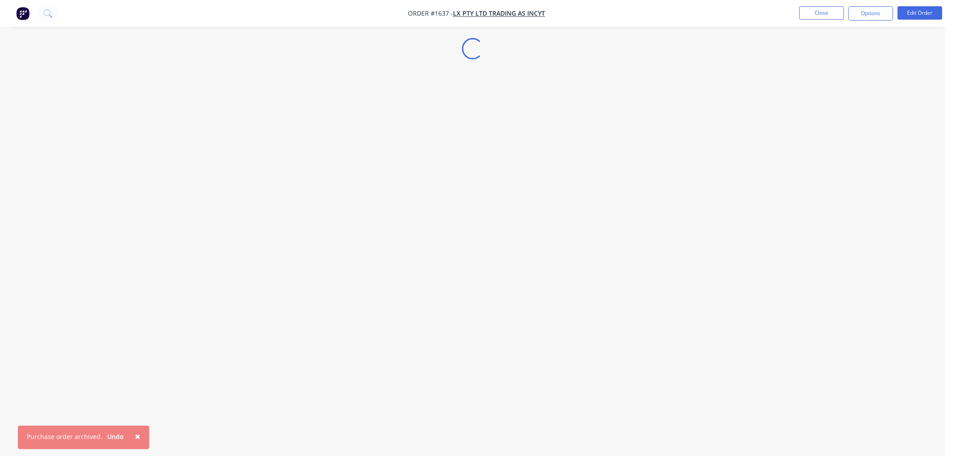
click at [131, 145] on div "Loading... × Purchase order archived. Undo" at bounding box center [473, 228] width 946 height 456
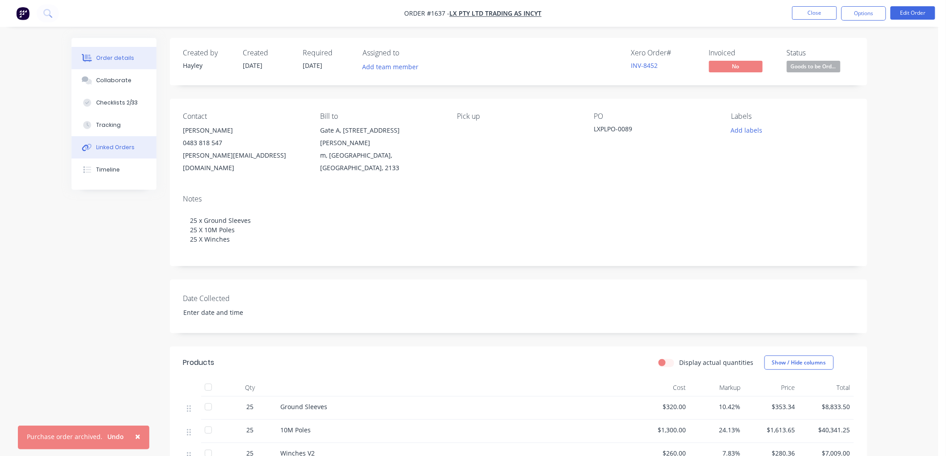
click at [123, 152] on button "Linked Orders" at bounding box center [114, 147] width 85 height 22
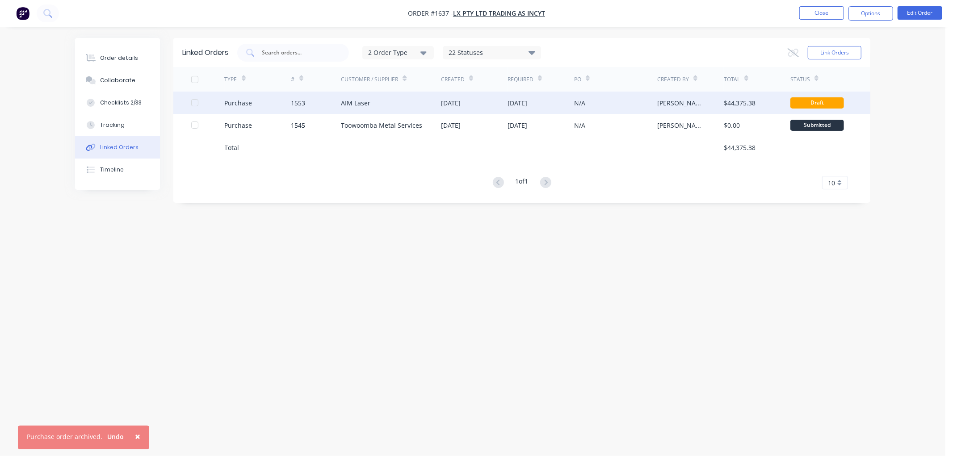
click at [280, 103] on div "Purchase" at bounding box center [258, 103] width 67 height 22
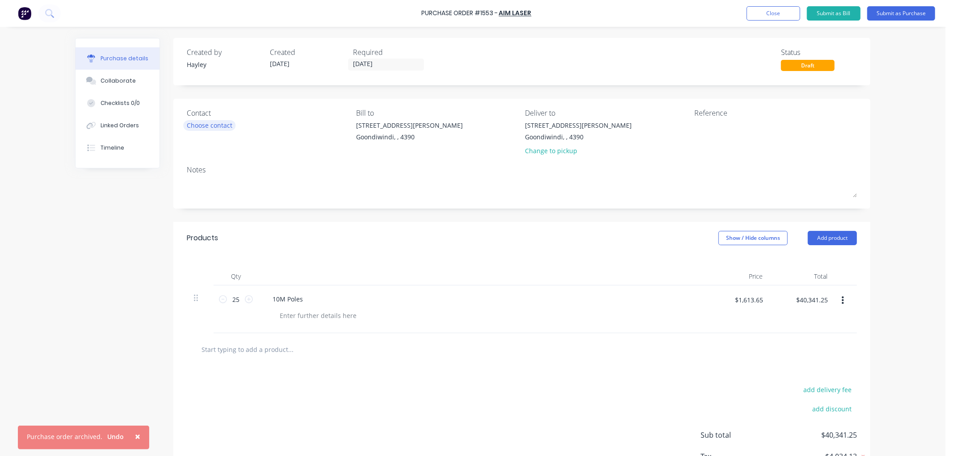
click at [217, 126] on div "Choose contact" at bounding box center [210, 125] width 46 height 9
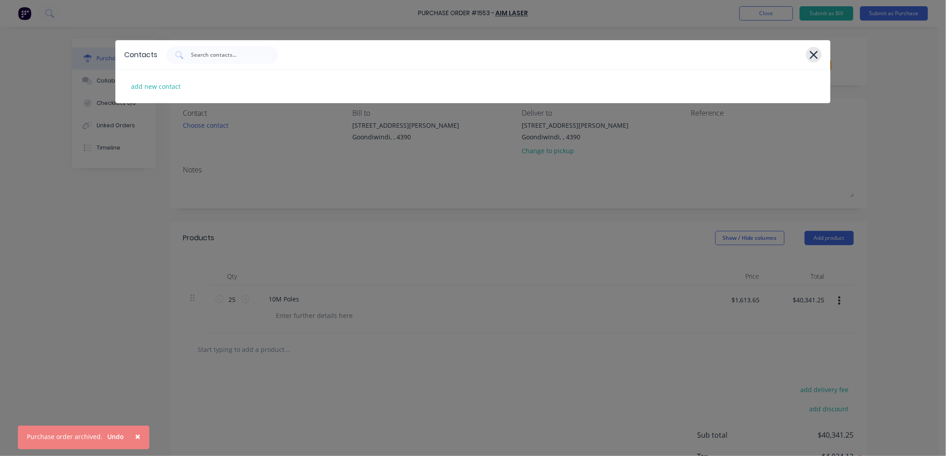
click at [810, 55] on icon at bounding box center [813, 55] width 9 height 13
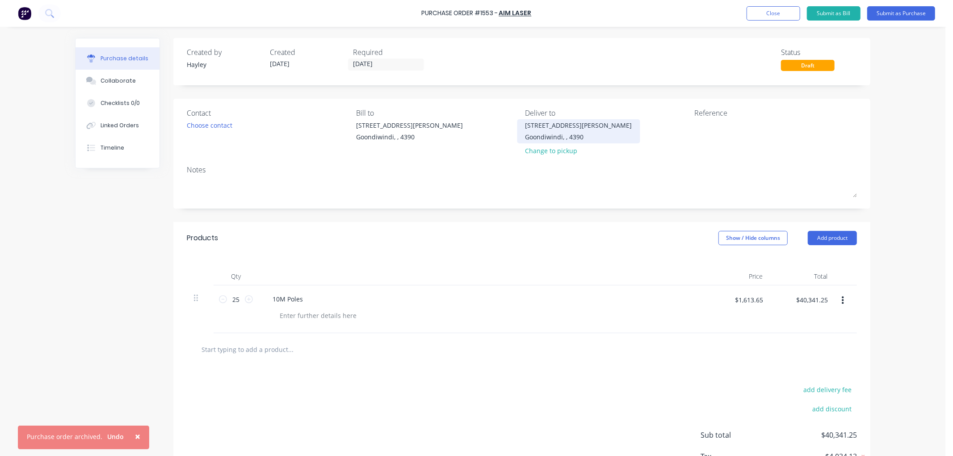
click at [552, 136] on div "Goondiwindi, , 4390" at bounding box center [579, 136] width 107 height 9
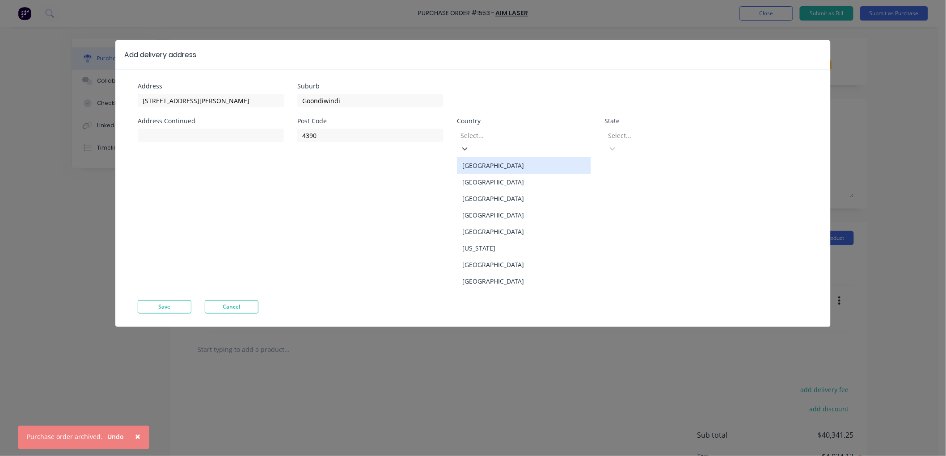
click at [510, 137] on div at bounding box center [524, 135] width 129 height 11
click at [498, 157] on div "[GEOGRAPHIC_DATA]" at bounding box center [524, 165] width 134 height 17
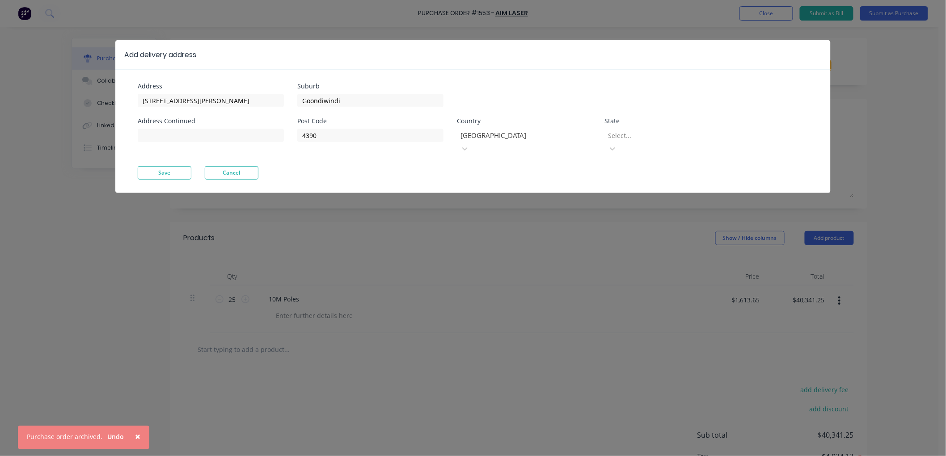
click at [658, 137] on div at bounding box center [671, 135] width 129 height 11
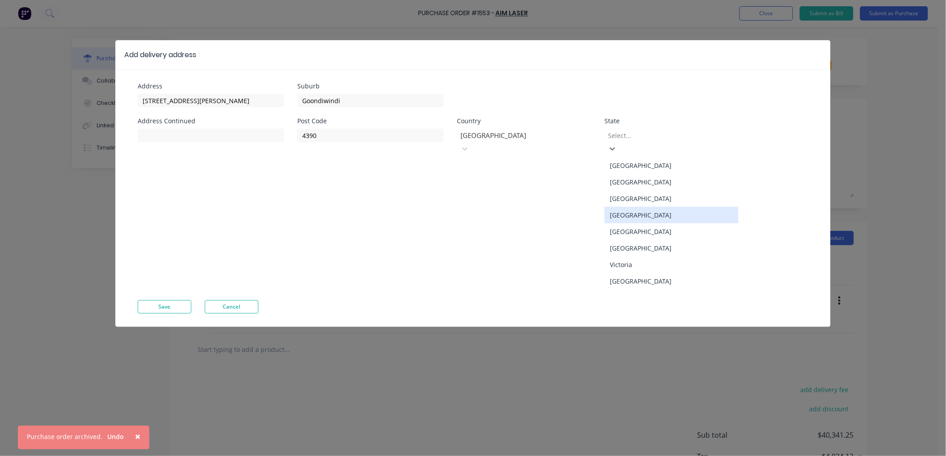
drag, startPoint x: 649, startPoint y: 202, endPoint x: 461, endPoint y: 203, distance: 188.2
click at [649, 207] on div "[GEOGRAPHIC_DATA]" at bounding box center [671, 215] width 134 height 17
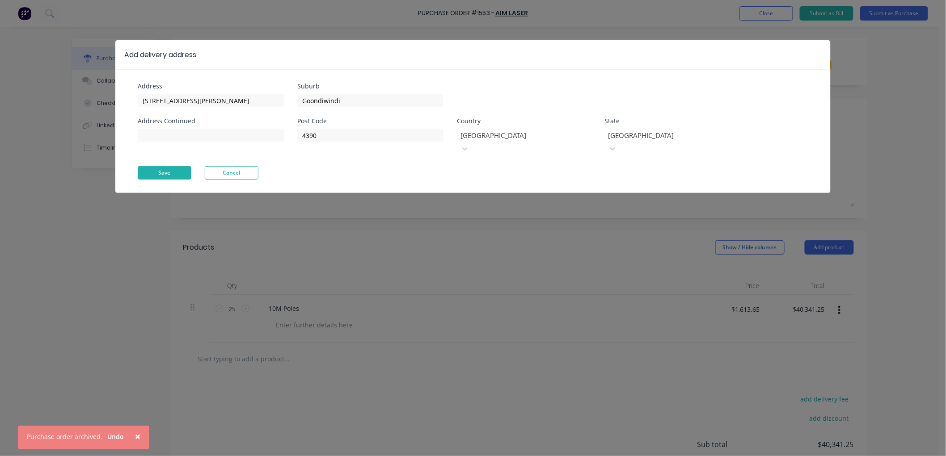
click at [176, 166] on button "Save" at bounding box center [165, 172] width 54 height 13
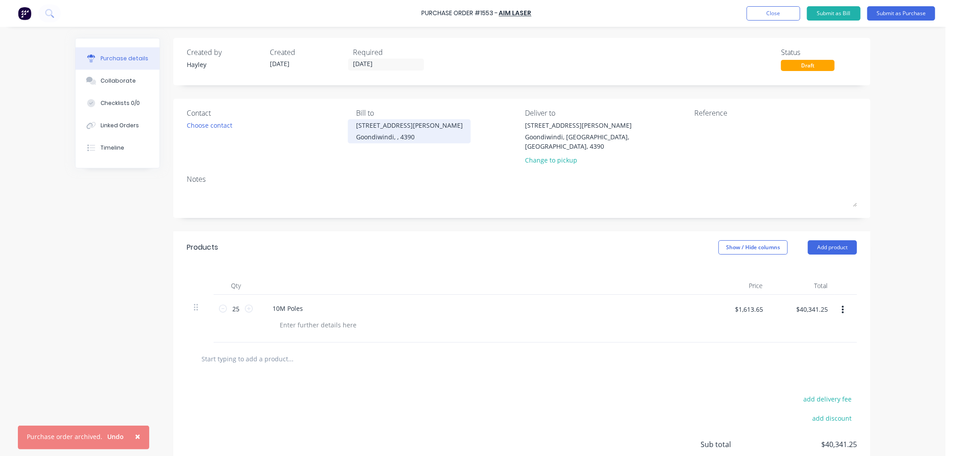
click at [381, 126] on div "[STREET_ADDRESS][PERSON_NAME]" at bounding box center [409, 125] width 107 height 9
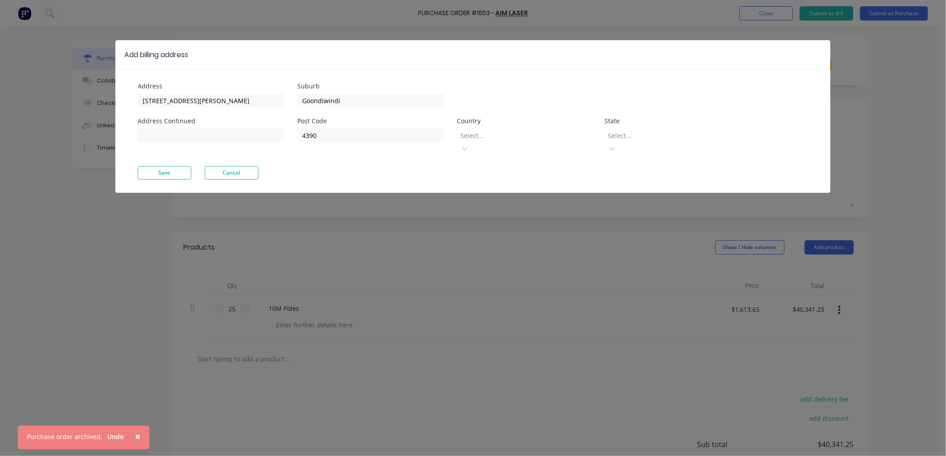
click at [497, 132] on div at bounding box center [524, 135] width 129 height 11
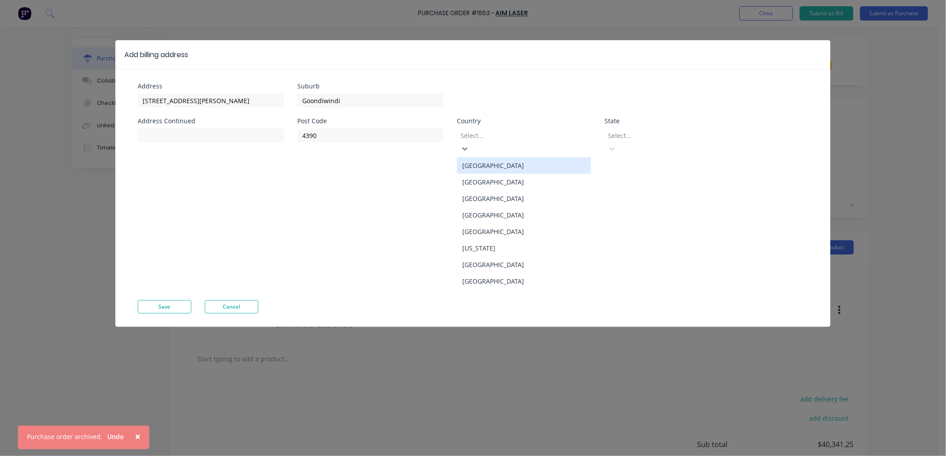
drag, startPoint x: 504, startPoint y: 157, endPoint x: 654, endPoint y: 148, distance: 149.6
click at [509, 157] on div "[GEOGRAPHIC_DATA]" at bounding box center [524, 165] width 134 height 17
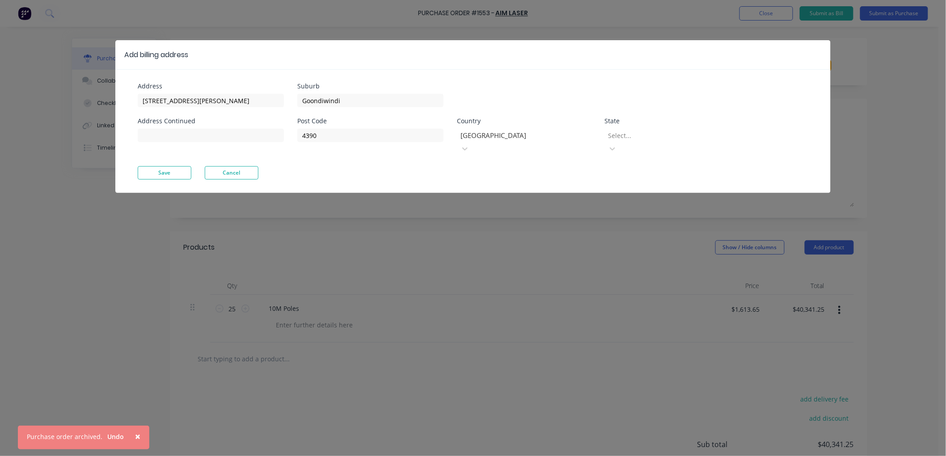
click at [658, 140] on div at bounding box center [671, 135] width 129 height 11
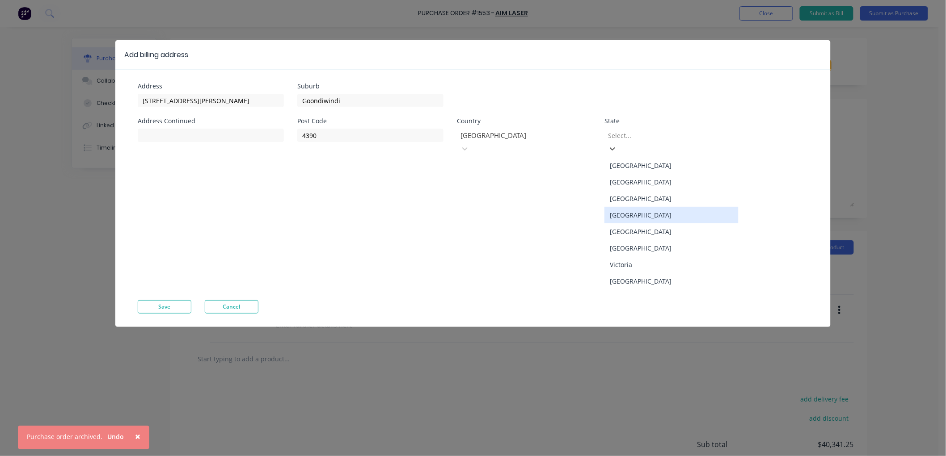
drag, startPoint x: 641, startPoint y: 202, endPoint x: 124, endPoint y: 175, distance: 517.4
click at [640, 207] on div "[GEOGRAPHIC_DATA]" at bounding box center [671, 215] width 134 height 17
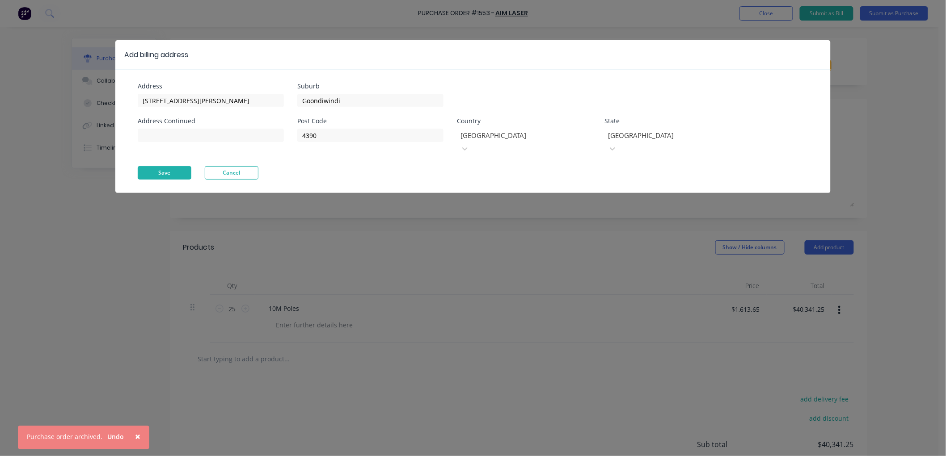
click at [157, 166] on button "Save" at bounding box center [165, 172] width 54 height 13
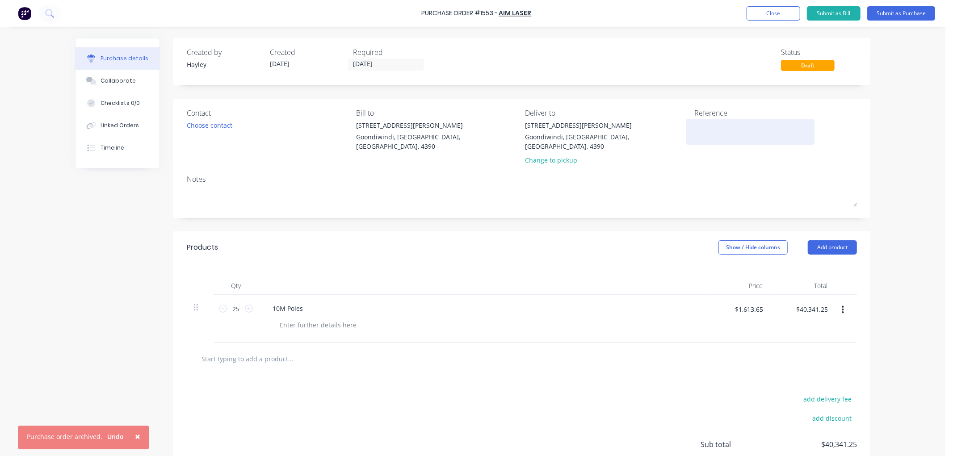
click at [713, 124] on textarea at bounding box center [751, 131] width 112 height 20
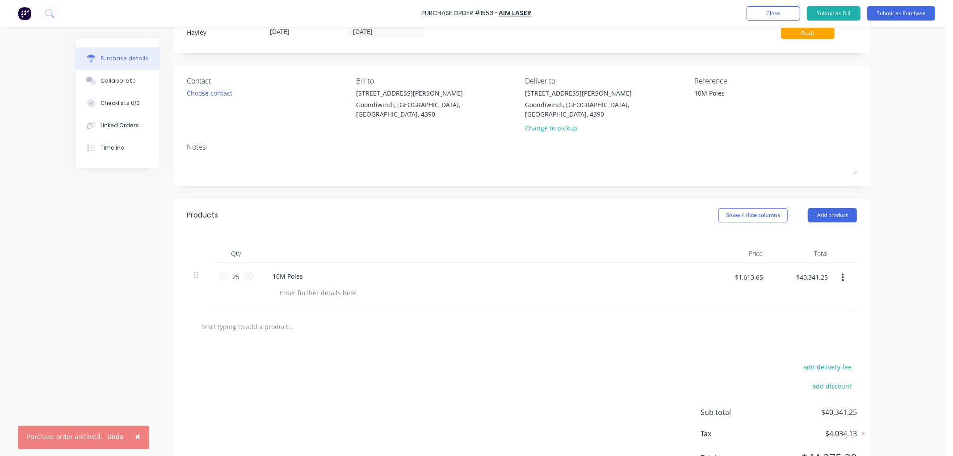
scroll to position [50, 0]
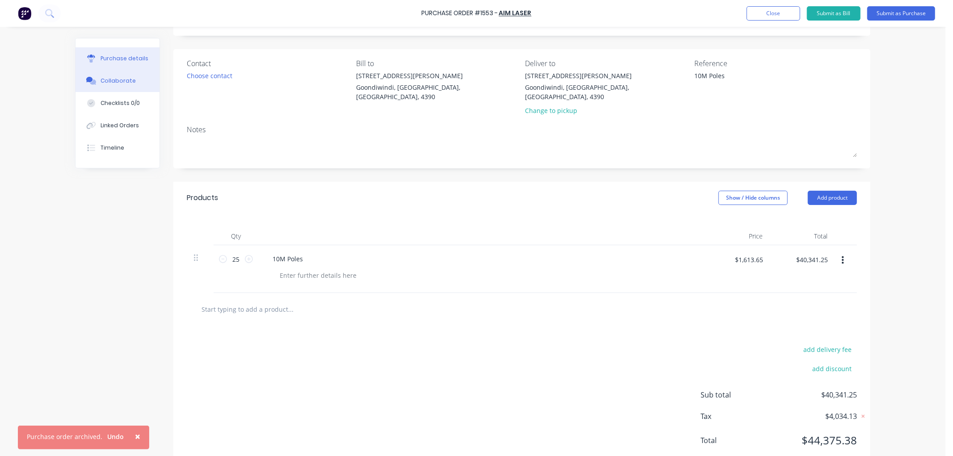
click at [122, 82] on div "Collaborate" at bounding box center [118, 81] width 35 height 8
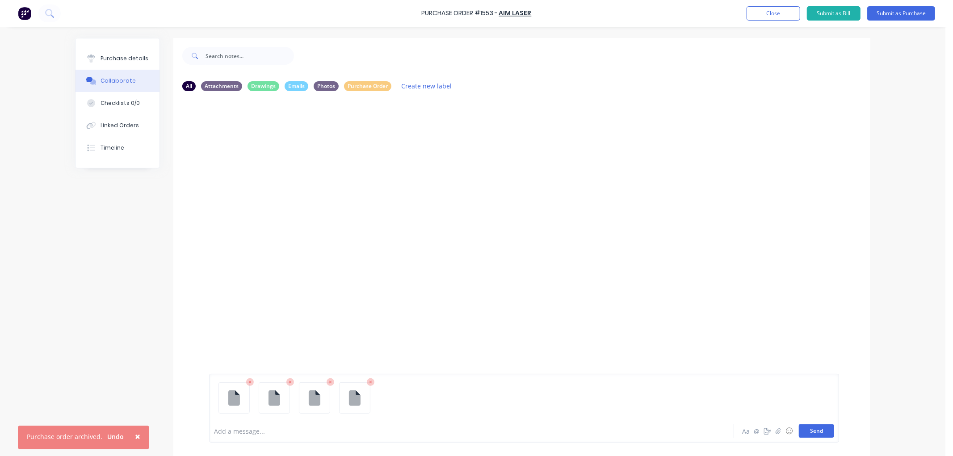
click at [808, 432] on button "Send" at bounding box center [816, 431] width 35 height 13
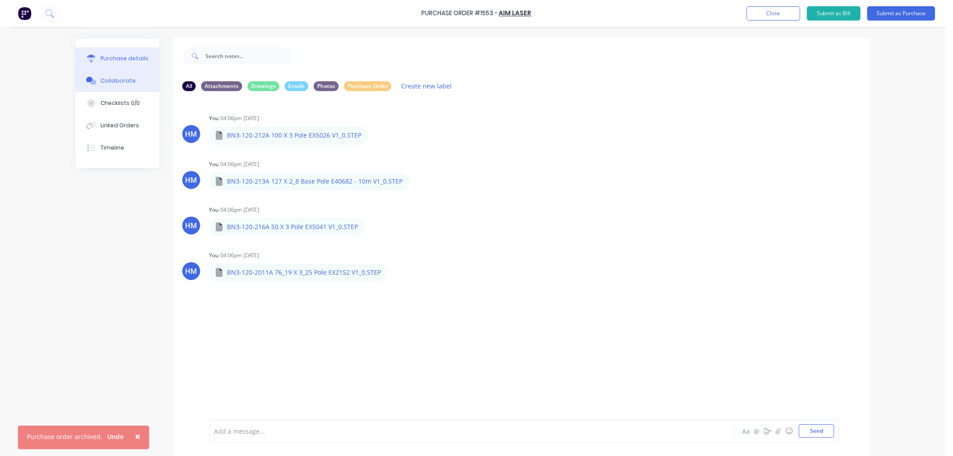
click at [130, 57] on div "Purchase details" at bounding box center [125, 59] width 48 height 8
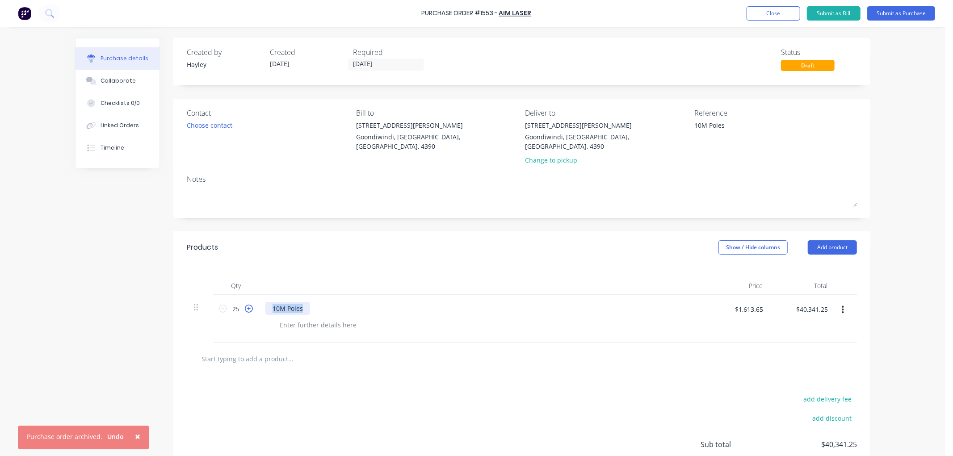
drag, startPoint x: 305, startPoint y: 299, endPoint x: 244, endPoint y: 299, distance: 61.2
click at [244, 299] on div "25 25 10M Poles $1,613.65 $1,613.65 $40,341.25 $40,341.25" at bounding box center [522, 319] width 670 height 48
click at [300, 302] on div at bounding box center [303, 308] width 75 height 13
click at [295, 319] on div at bounding box center [318, 325] width 91 height 13
drag, startPoint x: 411, startPoint y: 299, endPoint x: 249, endPoint y: 295, distance: 162.8
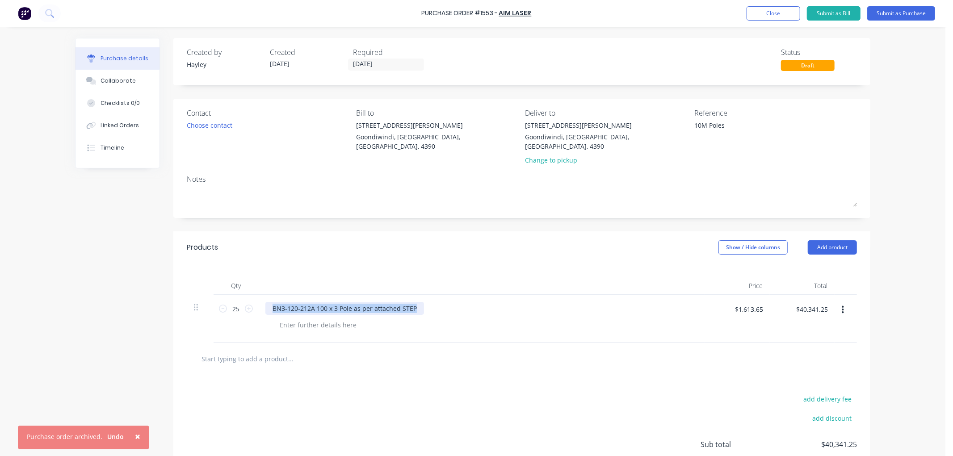
click at [249, 295] on div "25 25 BN3-120-212A 100 x 3 Pole as per attached STEP $1,613.65 $1,613.65 $40,34…" at bounding box center [522, 319] width 670 height 48
copy div "BN3-120-212A 100 x 3 Pole as per attached STEP"
click at [260, 350] on input "text" at bounding box center [290, 359] width 179 height 18
paste input "BN3-120-212A 100 x 3 Pole as per attached STEP"
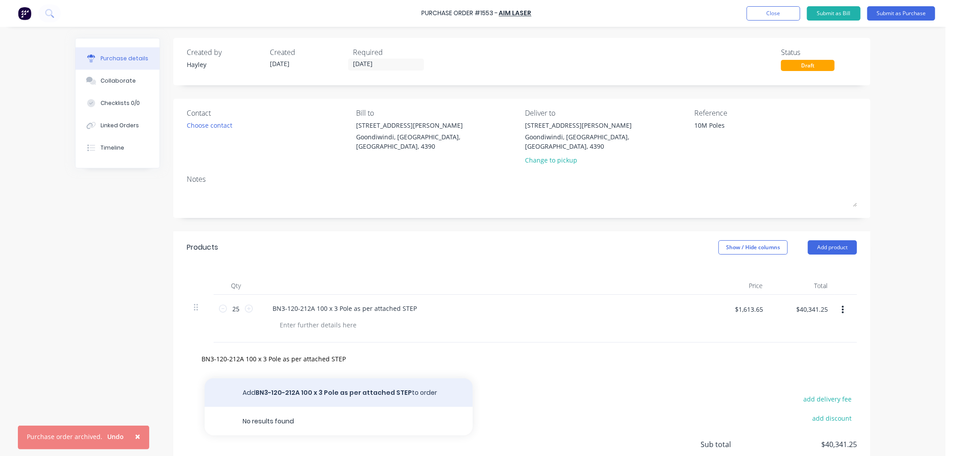
click at [318, 382] on button "Add BN3-120-212A 100 x 3 Pole as per attached STEP to order" at bounding box center [339, 393] width 268 height 29
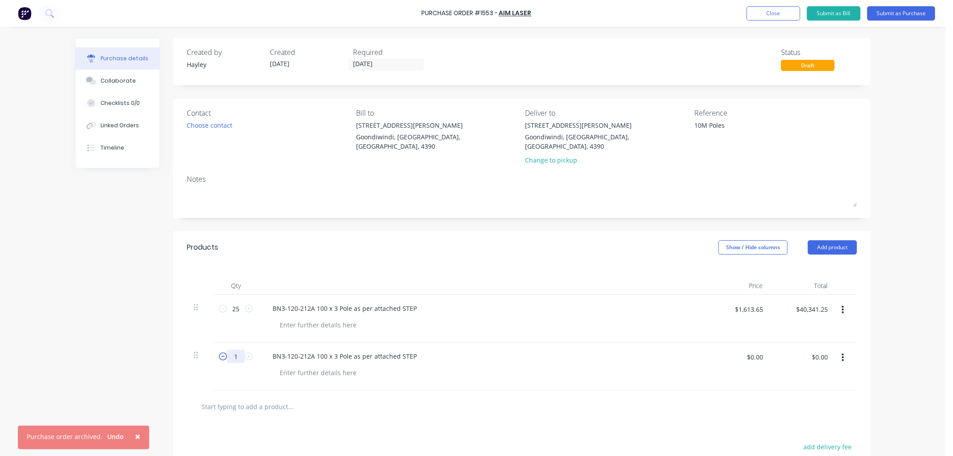
drag, startPoint x: 235, startPoint y: 347, endPoint x: 218, endPoint y: 346, distance: 17.0
click at [221, 350] on div "1 1" at bounding box center [236, 356] width 30 height 13
click at [305, 350] on div "BN3-120-212A 100 x 3 Pole as per attached STEP" at bounding box center [345, 356] width 159 height 13
drag, startPoint x: 334, startPoint y: 348, endPoint x: 313, endPoint y: 346, distance: 21.1
click at [313, 350] on div "BN3-120-213A 100 x 3 Pole as per attached STEP" at bounding box center [345, 356] width 159 height 13
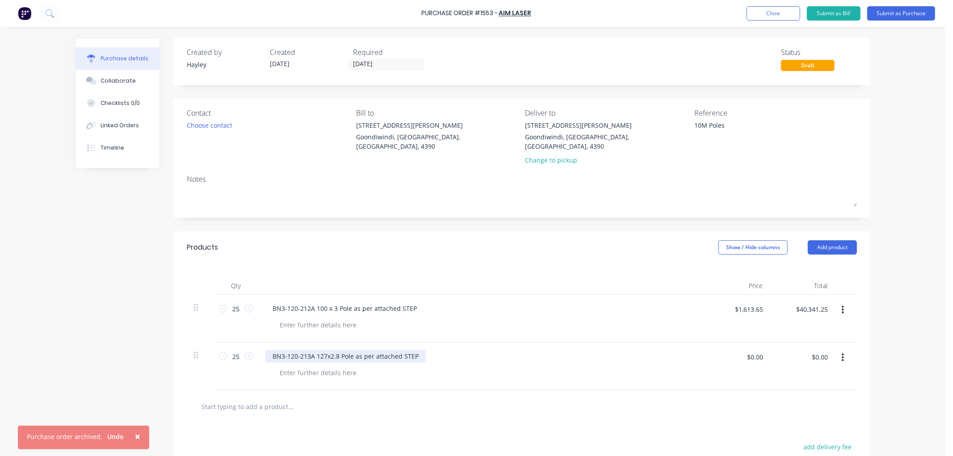
click at [323, 350] on div "BN3-120-213A 127x2.8 Pole as per attached STEP" at bounding box center [346, 356] width 160 height 13
click at [329, 350] on div "BN3-120-213A 127 x2.8 Pole as per attached STEP" at bounding box center [347, 356] width 162 height 13
click at [319, 371] on div "BN3-120-213A 127 x 2.8 Pole as per attached STEP" at bounding box center [481, 367] width 447 height 48
click at [282, 398] on input "text" at bounding box center [290, 407] width 179 height 18
paste input "BN3-120-212A 100 x 3 Pole as per attached STEP"
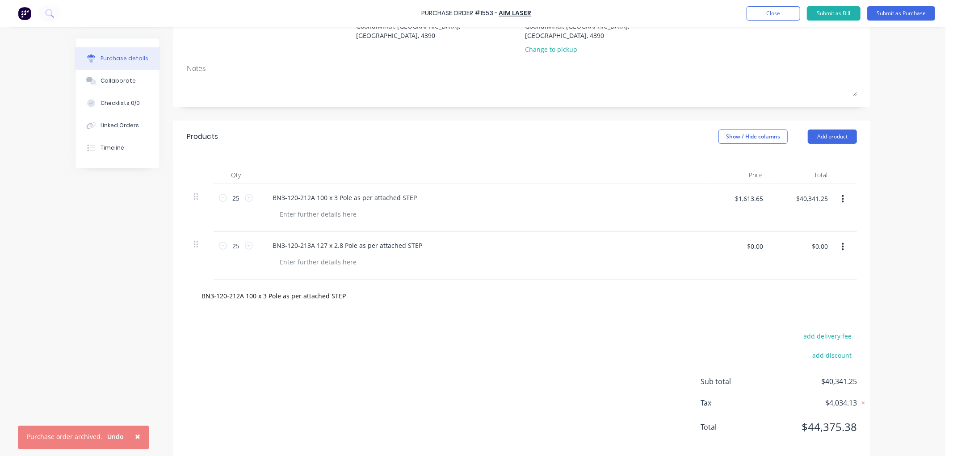
scroll to position [114, 0]
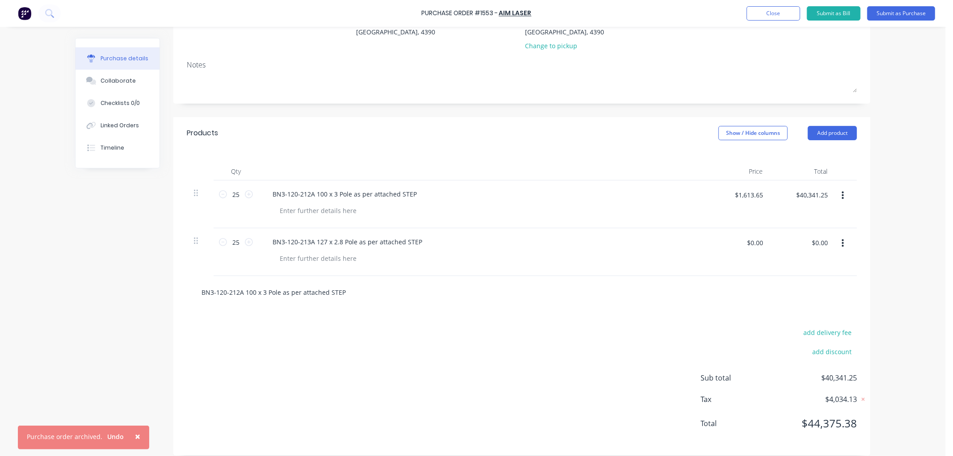
click at [348, 283] on input "BN3-120-212A 100 x 3 Pole as per attached STEP" at bounding box center [290, 292] width 179 height 18
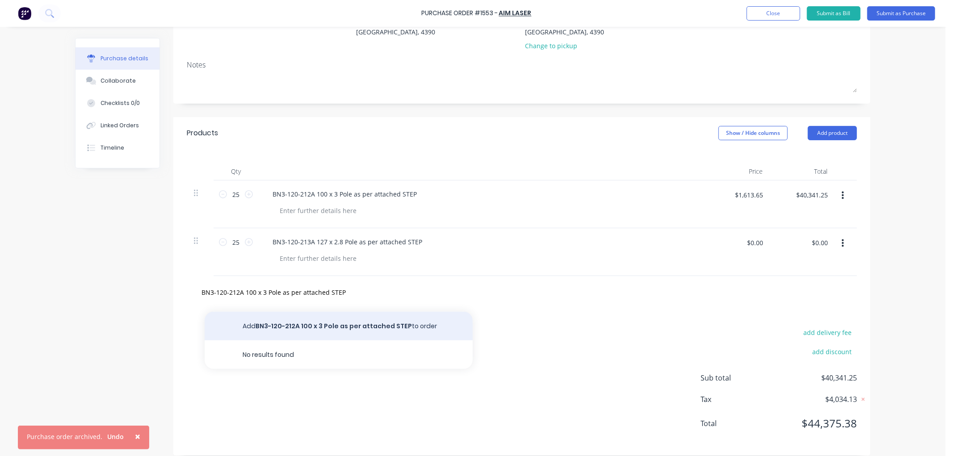
click at [316, 316] on button "Add BN3-120-212A 100 x 3 Pole as per attached STEP to order" at bounding box center [339, 326] width 268 height 29
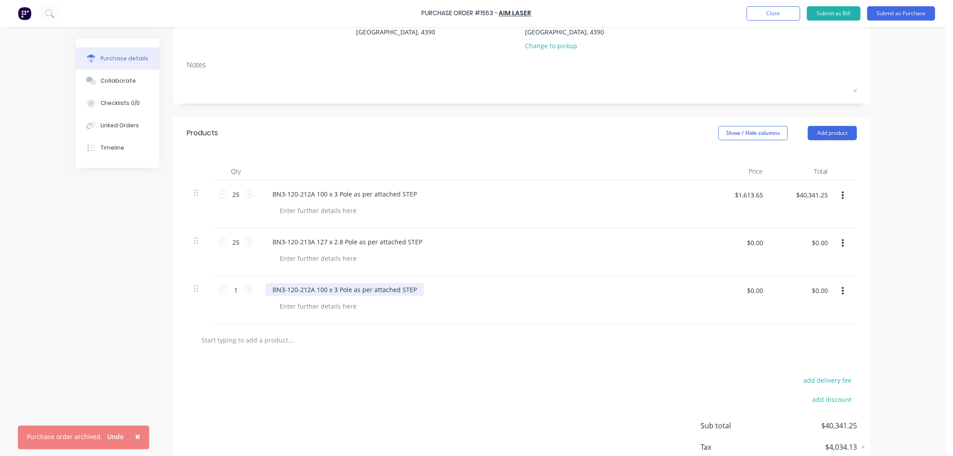
click at [307, 283] on div "BN3-120-212A 100 x 3 Pole as per attached STEP" at bounding box center [345, 289] width 159 height 13
drag, startPoint x: 333, startPoint y: 281, endPoint x: 313, endPoint y: 279, distance: 20.6
click at [313, 283] on div "BN3-120-216A 100 x 3 Pole as per attached STEP" at bounding box center [345, 289] width 159 height 13
drag, startPoint x: 235, startPoint y: 280, endPoint x: 228, endPoint y: 279, distance: 6.8
click at [228, 283] on input "1" at bounding box center [236, 289] width 18 height 13
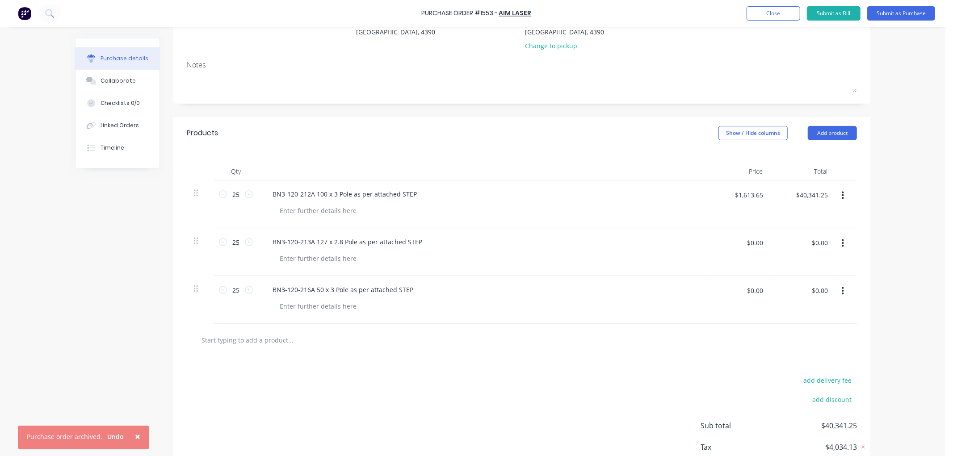
click at [271, 331] on input "text" at bounding box center [290, 340] width 179 height 18
paste input "BN3-120-212A 100 x 3 Pole as per attached STEP"
click at [318, 367] on div "add delivery fee add discount Sub total $40,341.25 Tax $4,034.13 Total $44,375.…" at bounding box center [521, 430] width 697 height 147
click at [346, 331] on input "BN3-120-212A 100 x 3 Pole as per attached STEP" at bounding box center [290, 340] width 179 height 18
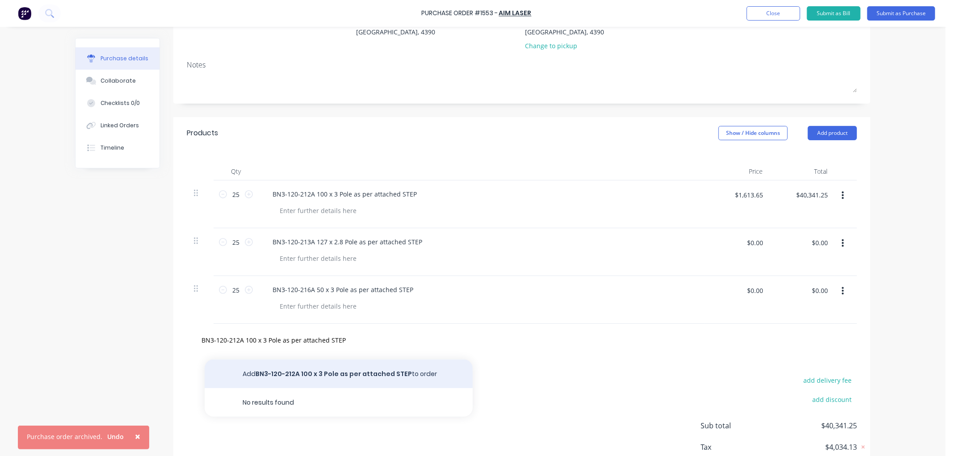
click at [310, 365] on button "Add BN3-120-212A 100 x 3 Pole as per attached STEP to order" at bounding box center [339, 374] width 268 height 29
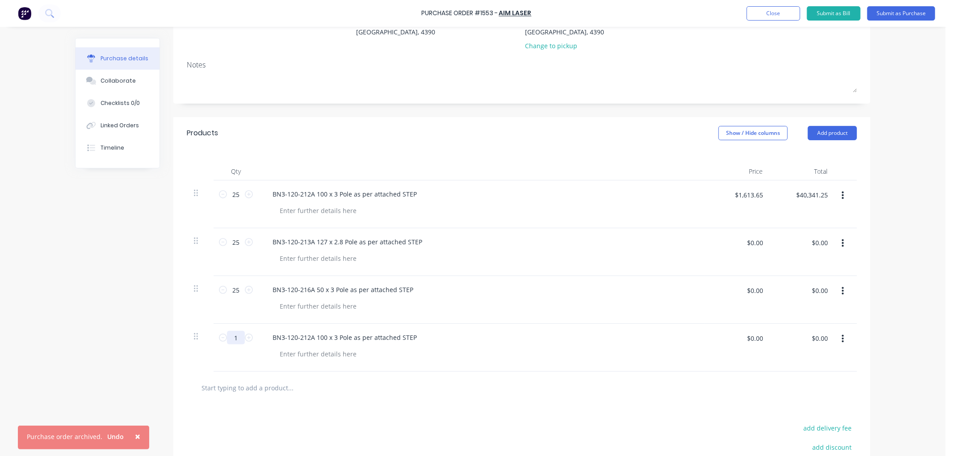
drag, startPoint x: 235, startPoint y: 325, endPoint x: 229, endPoint y: 325, distance: 5.8
click at [229, 331] on input "1" at bounding box center [236, 337] width 18 height 13
drag, startPoint x: 311, startPoint y: 329, endPoint x: 297, endPoint y: 328, distance: 13.9
click at [297, 331] on div "BN3-120-212A 100 x 3 Pole as per attached STEP" at bounding box center [345, 337] width 159 height 13
drag, startPoint x: 336, startPoint y: 328, endPoint x: 316, endPoint y: 329, distance: 19.2
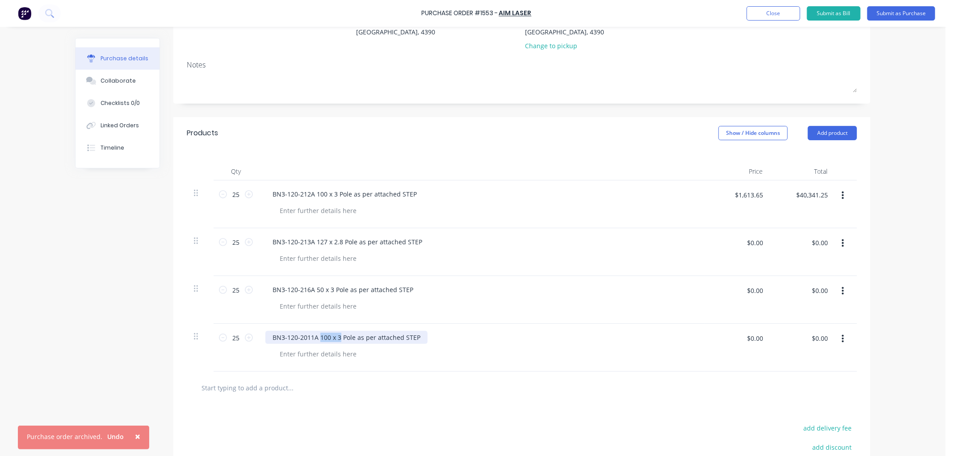
click at [316, 331] on div "BN3-120-2011A 100 x 3 Pole as per attached STEP" at bounding box center [347, 337] width 162 height 13
click at [338, 348] on div at bounding box center [318, 354] width 91 height 13
click at [328, 386] on input "text" at bounding box center [290, 388] width 179 height 18
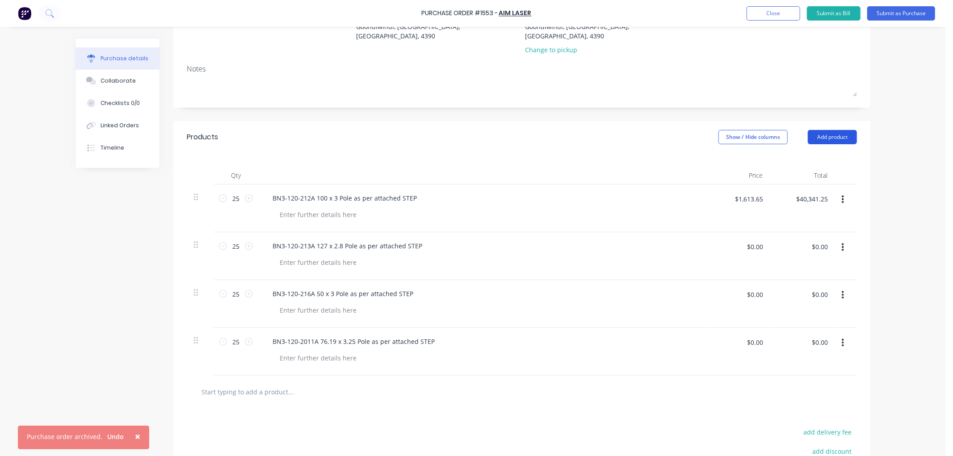
click at [828, 130] on button "Add product" at bounding box center [832, 137] width 49 height 14
click at [813, 154] on div "Product catalogue" at bounding box center [814, 160] width 69 height 13
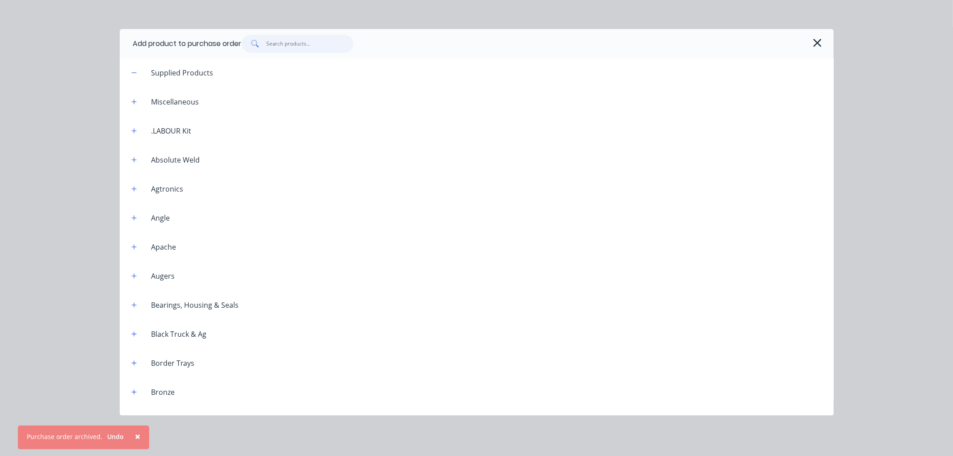
click at [306, 47] on input "text" at bounding box center [309, 44] width 87 height 18
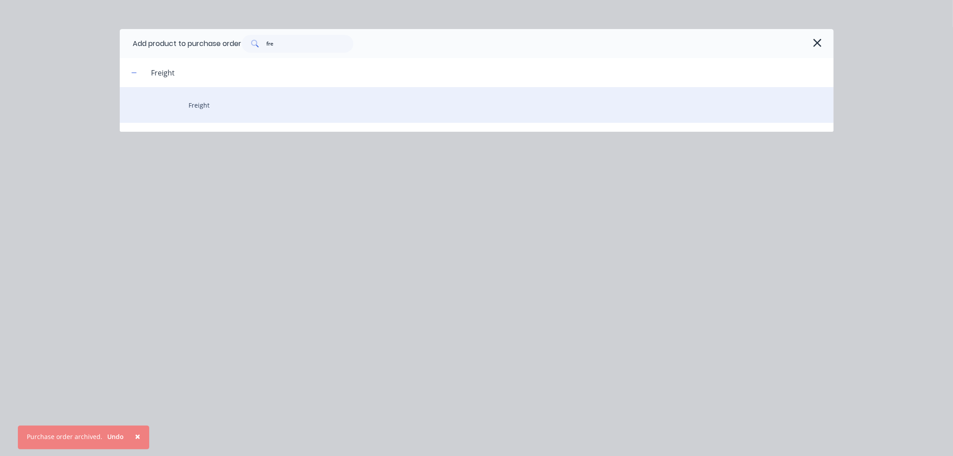
click at [201, 106] on div "Freight" at bounding box center [477, 105] width 714 height 36
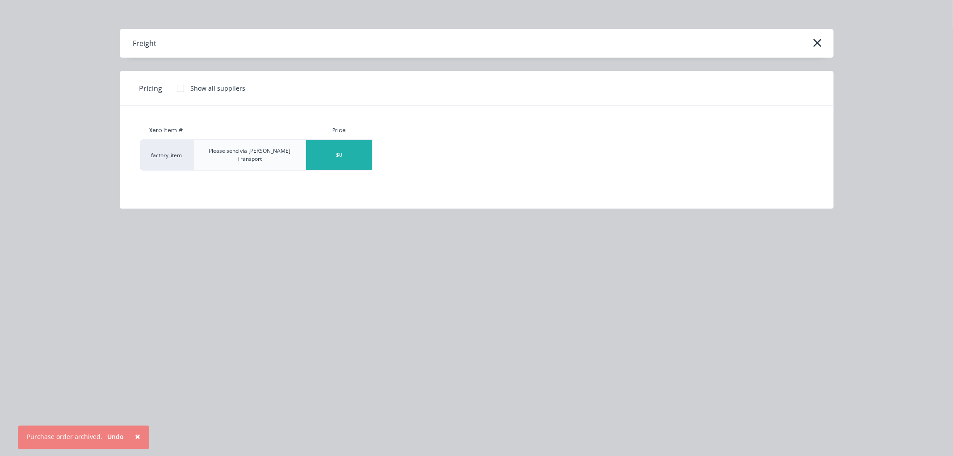
click at [346, 146] on div "$0" at bounding box center [339, 155] width 66 height 30
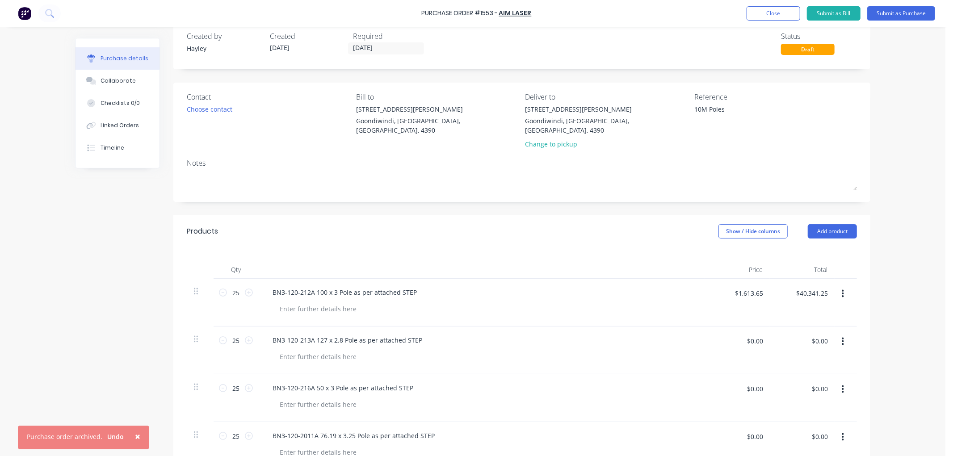
scroll to position [0, 0]
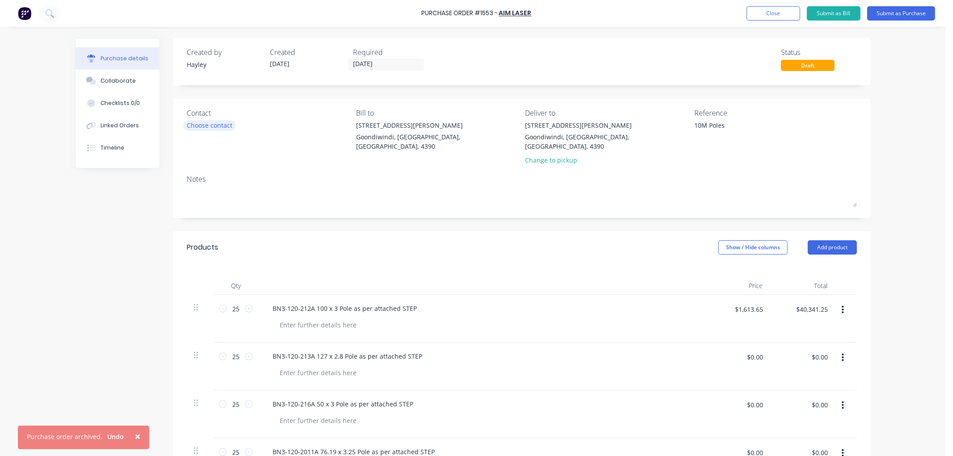
click at [206, 125] on div "Choose contact" at bounding box center [210, 125] width 46 height 9
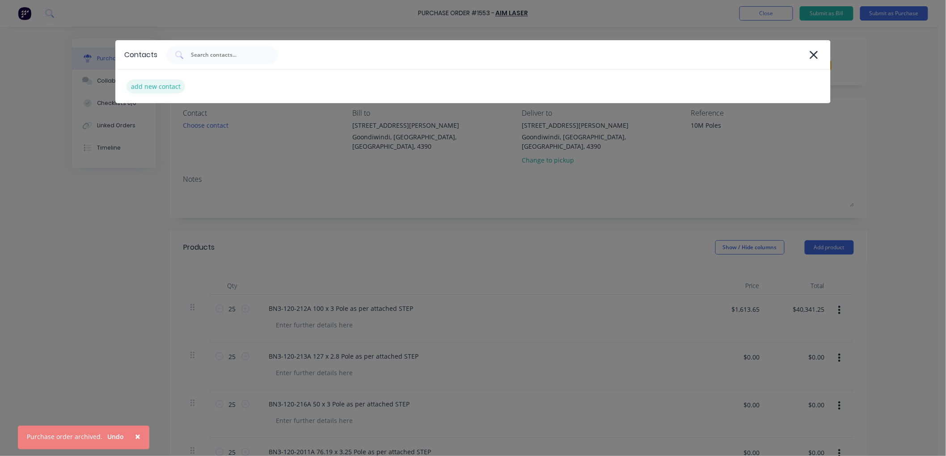
click at [163, 85] on div "add new contact" at bounding box center [156, 87] width 59 height 14
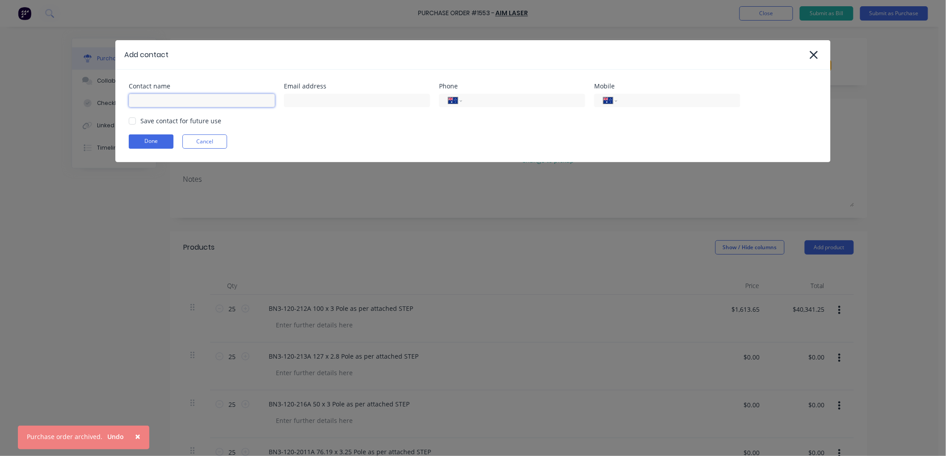
click at [166, 104] on input at bounding box center [202, 100] width 146 height 13
click at [132, 122] on div at bounding box center [132, 121] width 18 height 18
click at [167, 145] on button "Done" at bounding box center [151, 142] width 45 height 14
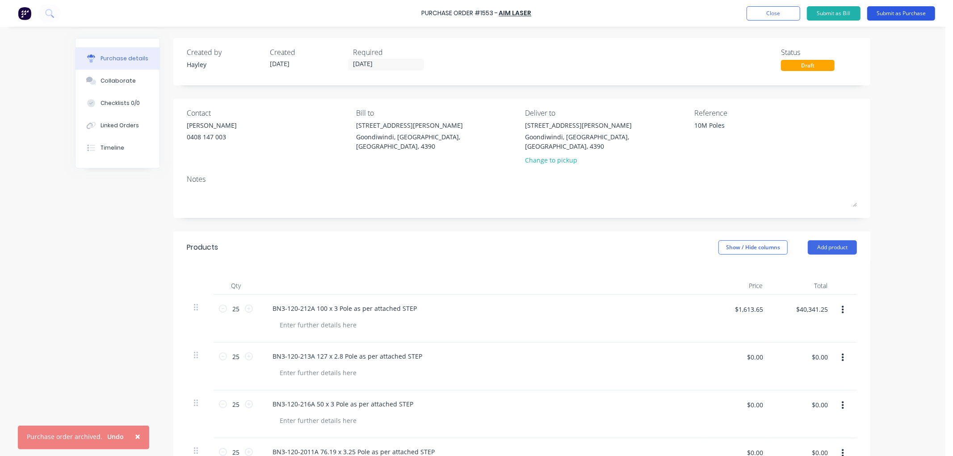
click at [895, 15] on button "Submit as Purchase" at bounding box center [902, 13] width 68 height 14
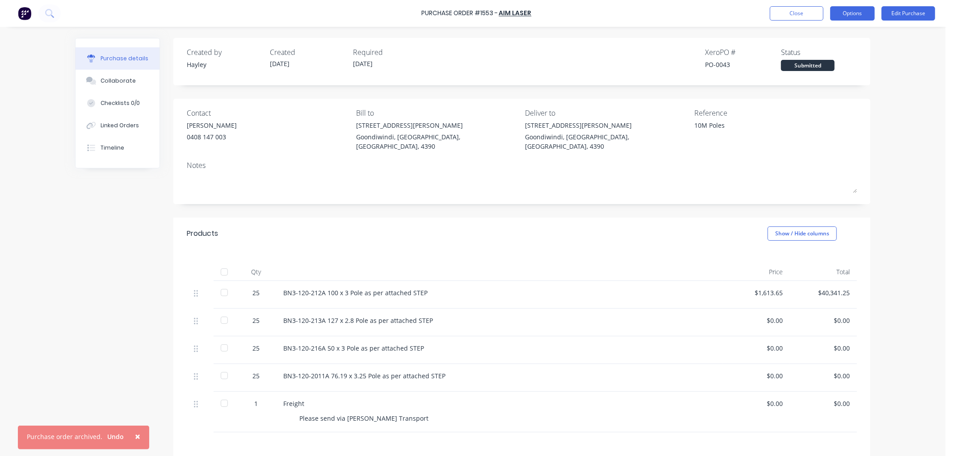
click at [848, 19] on button "Options" at bounding box center [853, 13] width 45 height 14
click at [842, 39] on div "Print / Email" at bounding box center [832, 36] width 69 height 13
click at [827, 67] on div "Without pricing" at bounding box center [832, 72] width 69 height 13
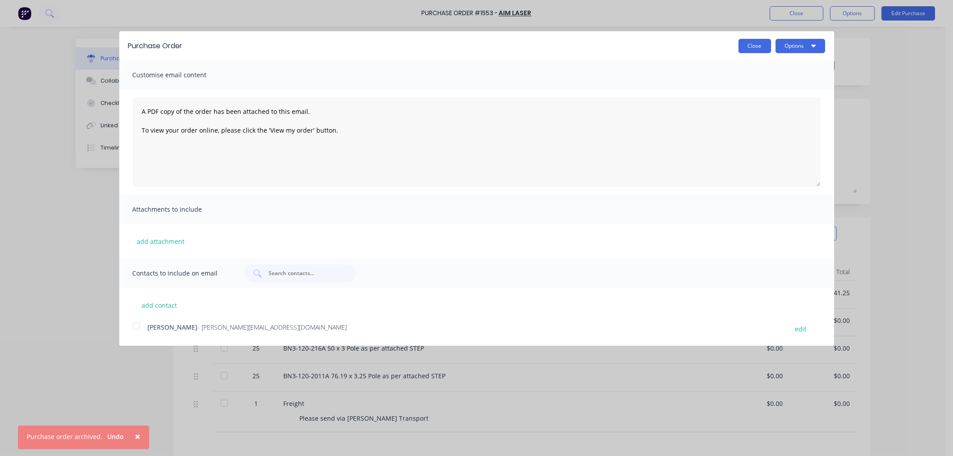
click at [744, 46] on button "Close" at bounding box center [755, 46] width 33 height 14
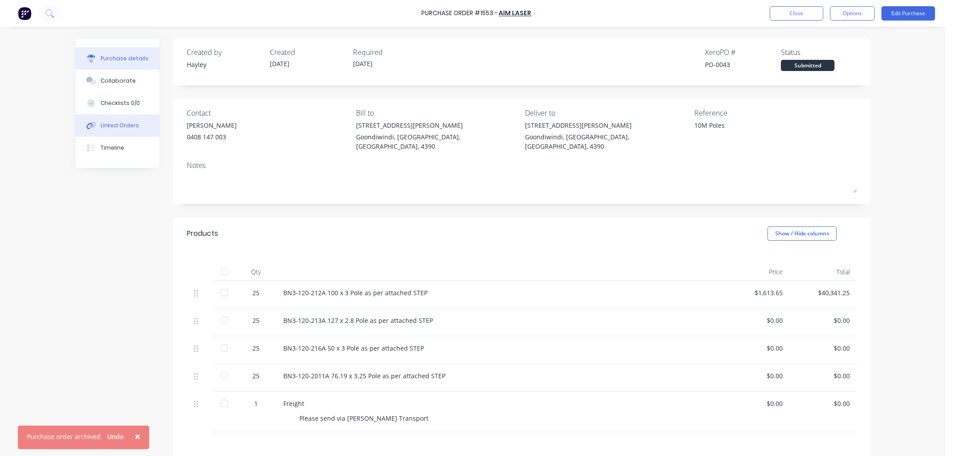
click at [114, 124] on div "Linked Orders" at bounding box center [120, 126] width 38 height 8
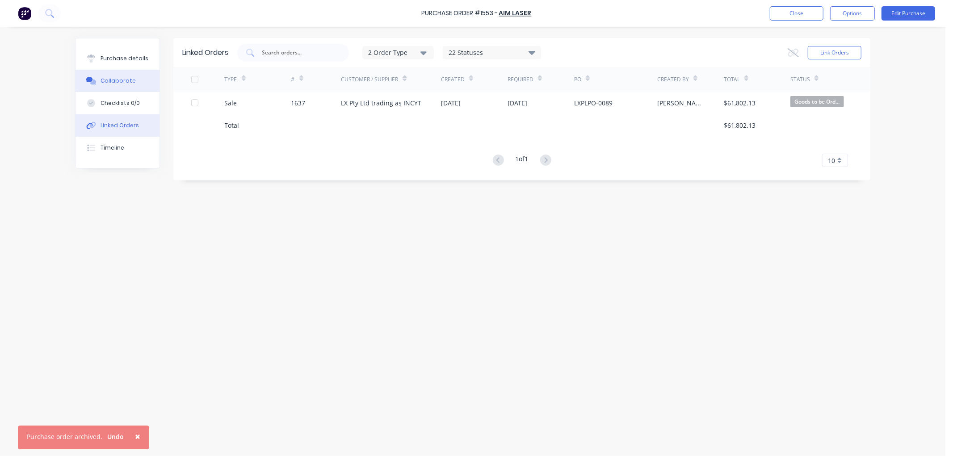
click at [118, 82] on div "Collaborate" at bounding box center [118, 81] width 35 height 8
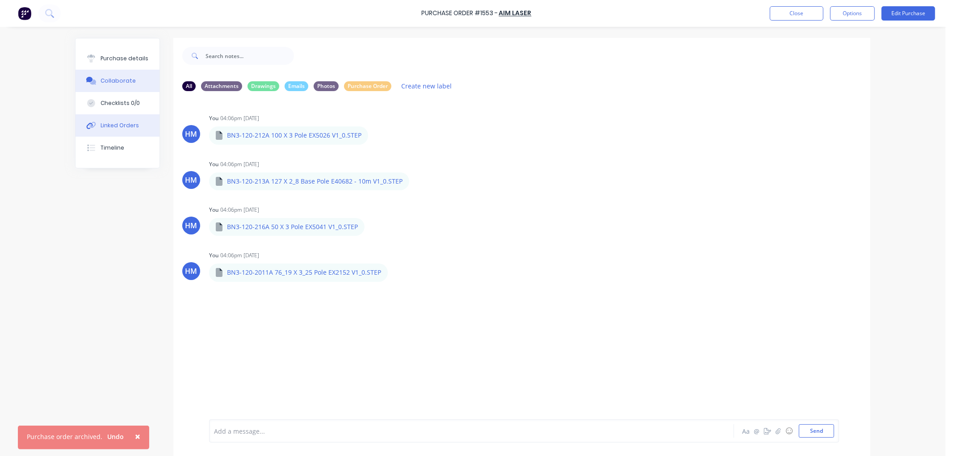
drag, startPoint x: 119, startPoint y: 125, endPoint x: 124, endPoint y: 122, distance: 5.8
click at [119, 124] on div "Linked Orders" at bounding box center [120, 126] width 38 height 8
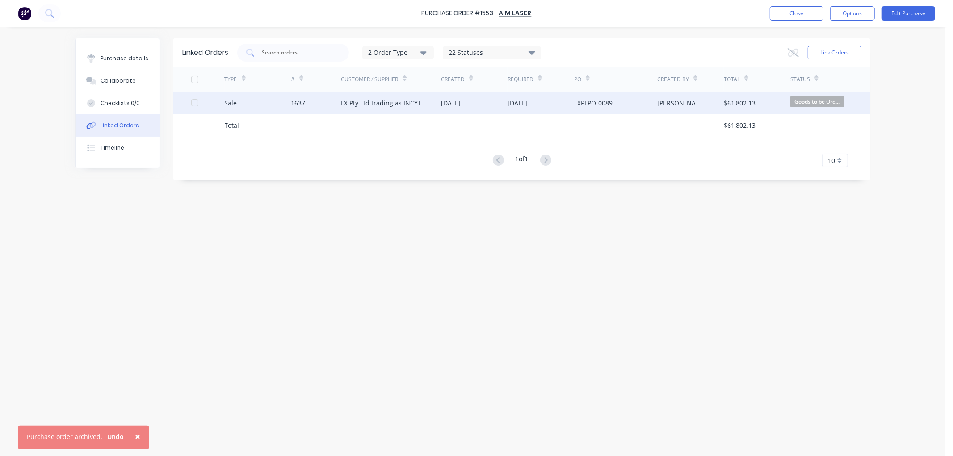
click at [262, 102] on div "Sale" at bounding box center [258, 103] width 67 height 22
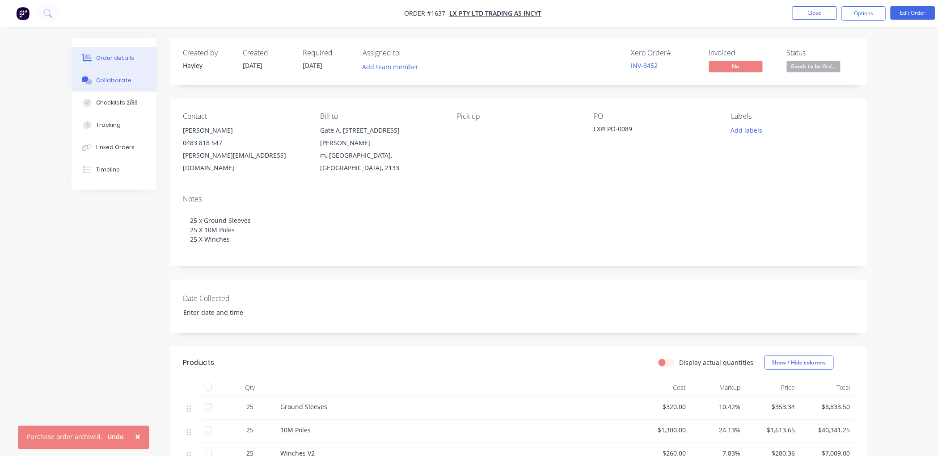
click at [131, 84] on button "Collaborate" at bounding box center [114, 80] width 85 height 22
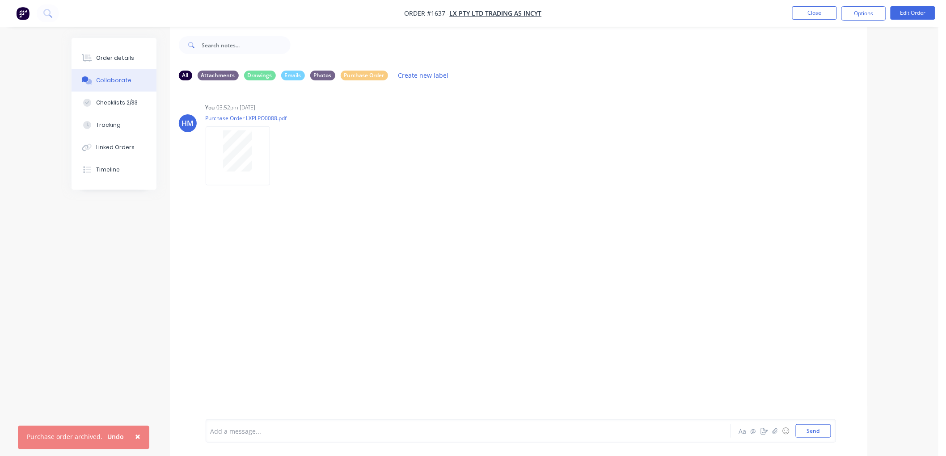
scroll to position [14, 0]
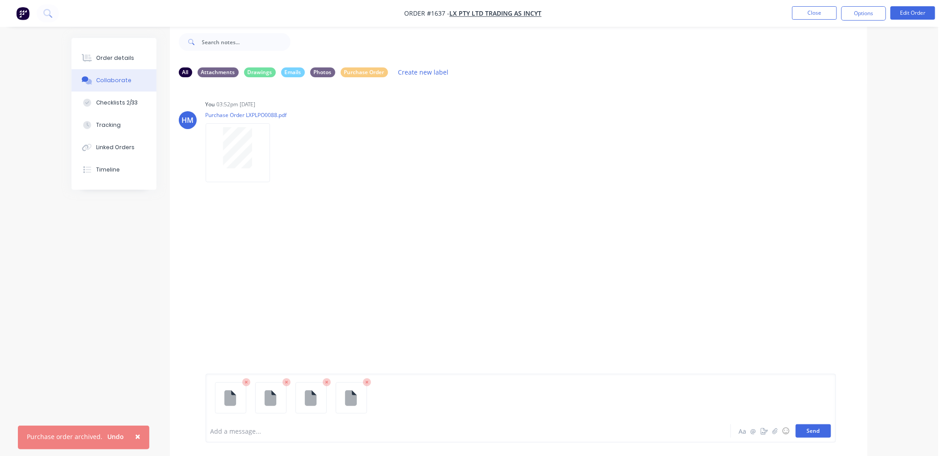
click at [821, 431] on button "Send" at bounding box center [813, 431] width 35 height 13
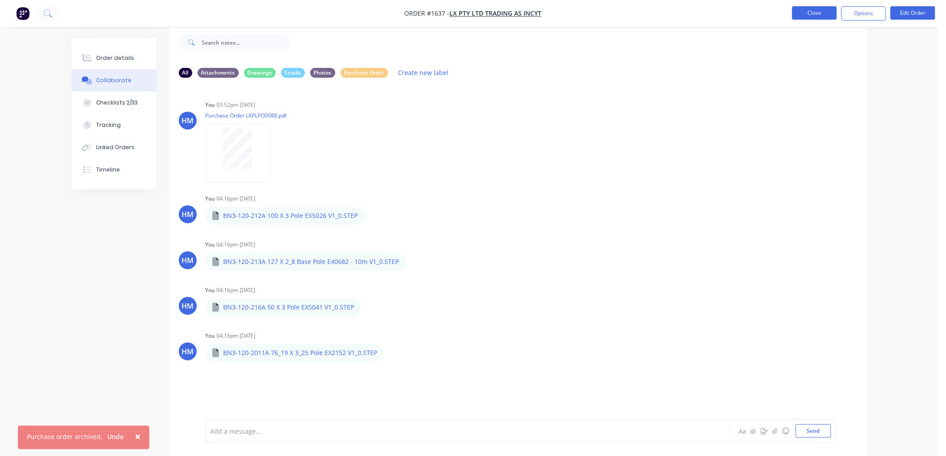
click at [808, 14] on button "Close" at bounding box center [814, 12] width 45 height 13
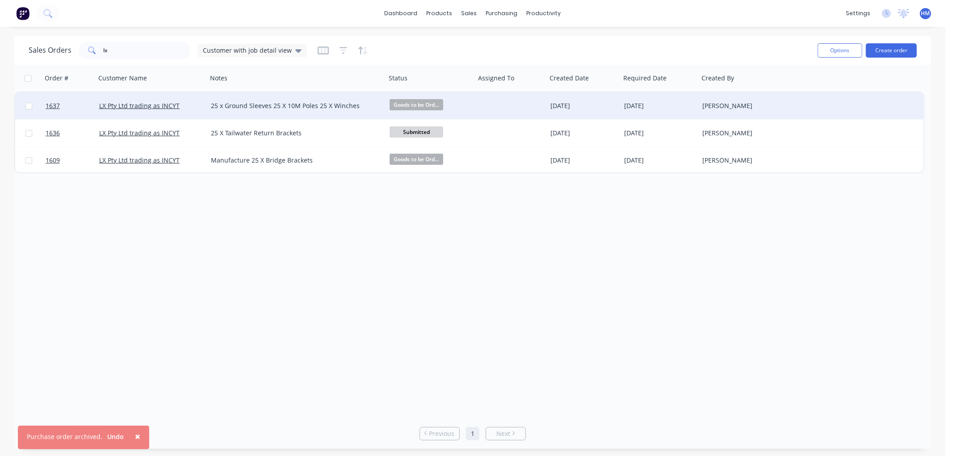
click at [189, 107] on div "LX Pty Ltd trading as INCYT" at bounding box center [148, 105] width 99 height 9
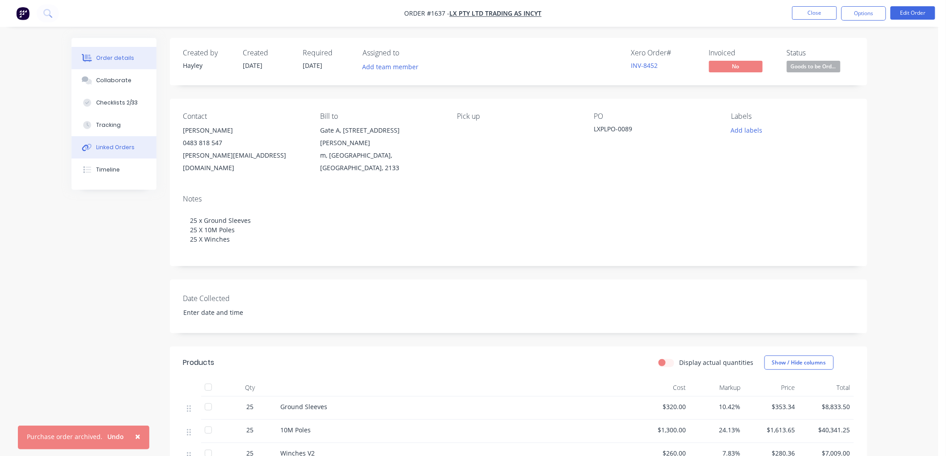
click at [108, 150] on div "Linked Orders" at bounding box center [115, 147] width 38 height 8
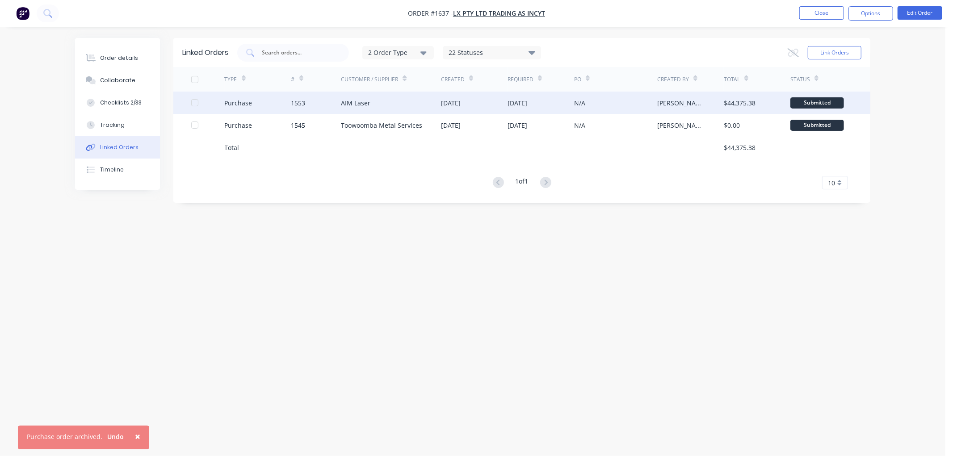
click at [280, 101] on div "Purchase" at bounding box center [258, 103] width 67 height 22
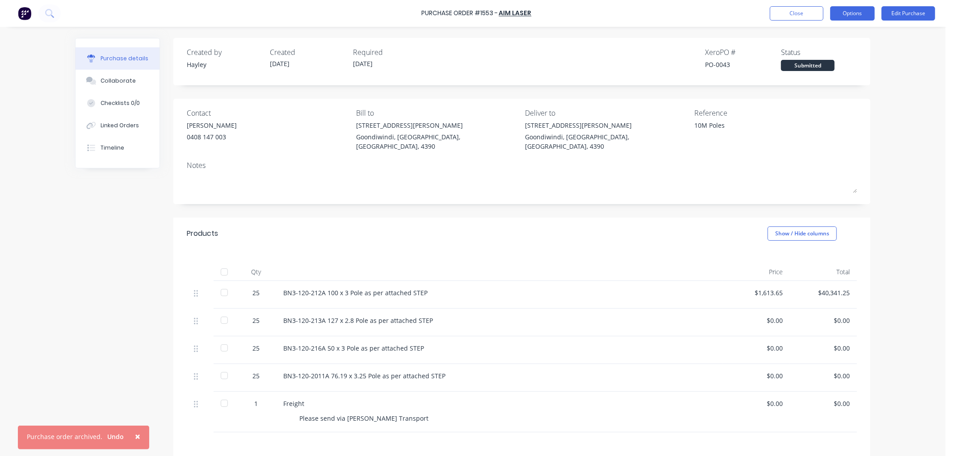
click at [865, 12] on button "Options" at bounding box center [853, 13] width 45 height 14
click at [832, 34] on div "Print / Email" at bounding box center [832, 36] width 69 height 13
click at [822, 66] on div "Without pricing" at bounding box center [832, 72] width 69 height 13
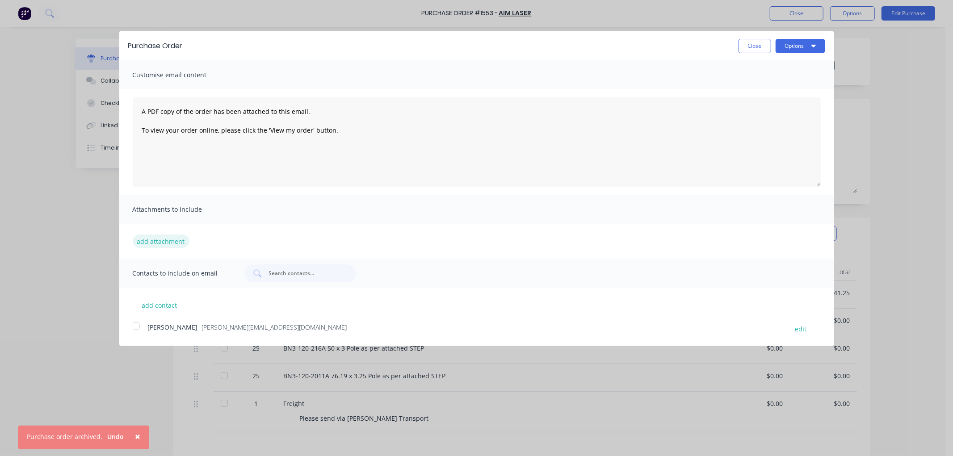
click at [162, 239] on button "add attachment" at bounding box center [161, 241] width 57 height 13
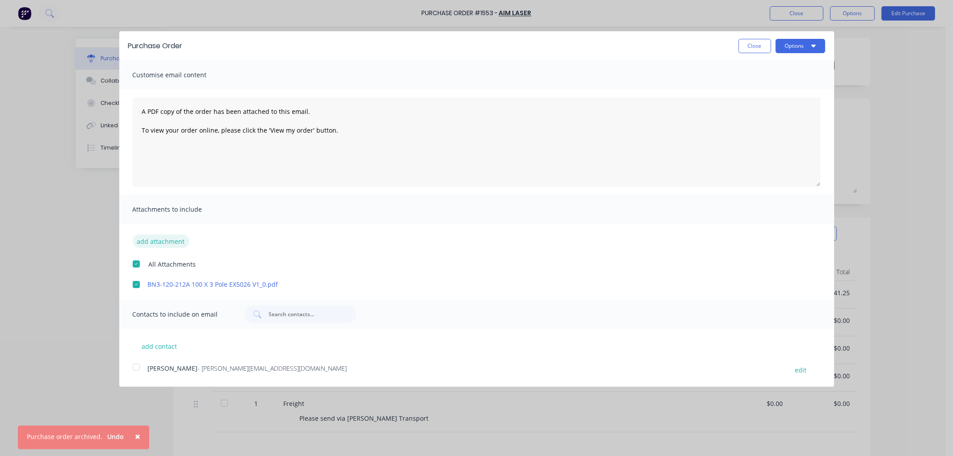
click at [172, 239] on button "add attachment" at bounding box center [161, 241] width 57 height 13
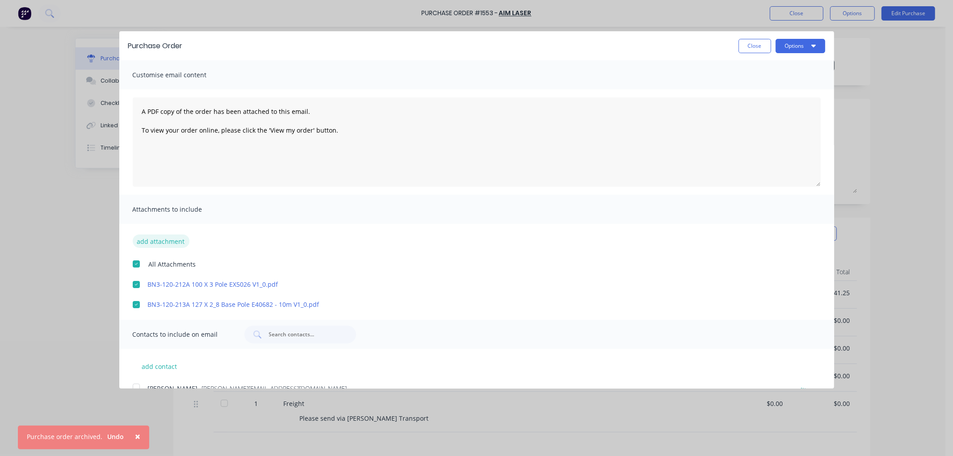
click at [168, 238] on button "add attachment" at bounding box center [161, 241] width 57 height 13
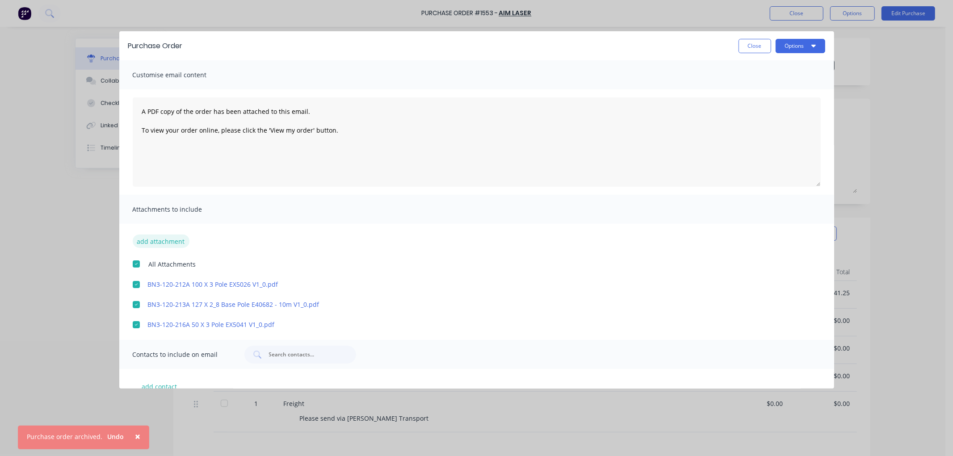
click at [172, 240] on button "add attachment" at bounding box center [161, 241] width 57 height 13
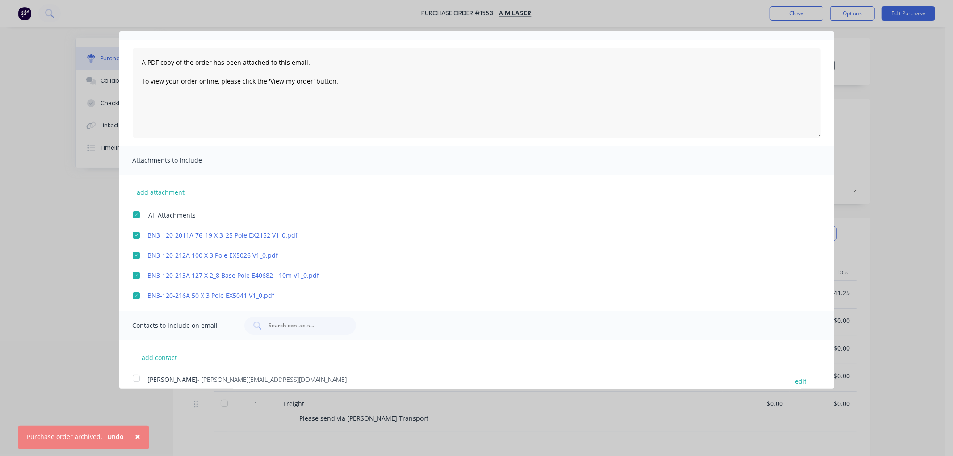
scroll to position [58, 0]
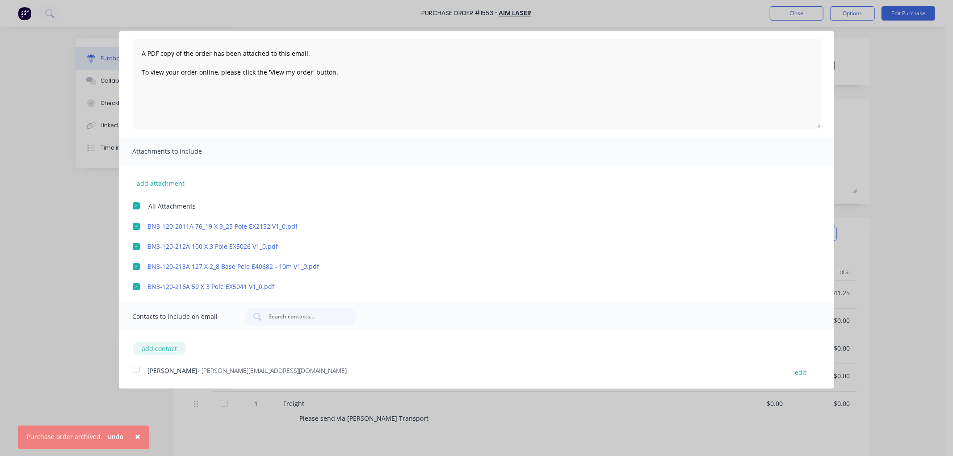
click at [164, 347] on button "add contact" at bounding box center [160, 348] width 54 height 13
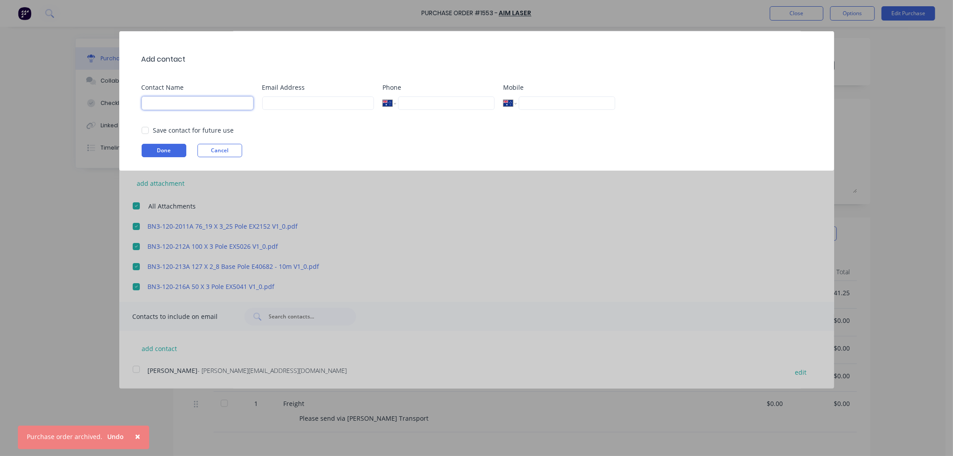
click at [198, 104] on input at bounding box center [198, 103] width 112 height 13
click at [143, 128] on div at bounding box center [145, 131] width 18 height 18
click at [290, 103] on input at bounding box center [318, 103] width 112 height 13
click at [162, 151] on button "Done" at bounding box center [164, 150] width 45 height 13
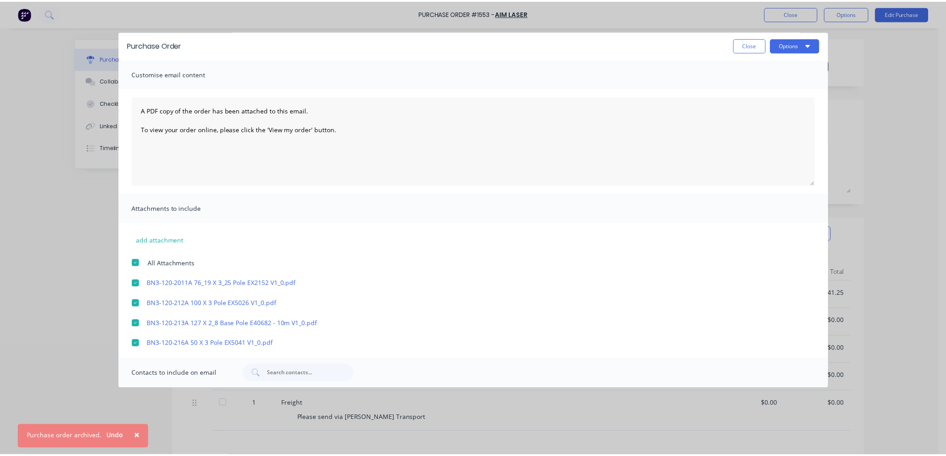
scroll to position [0, 0]
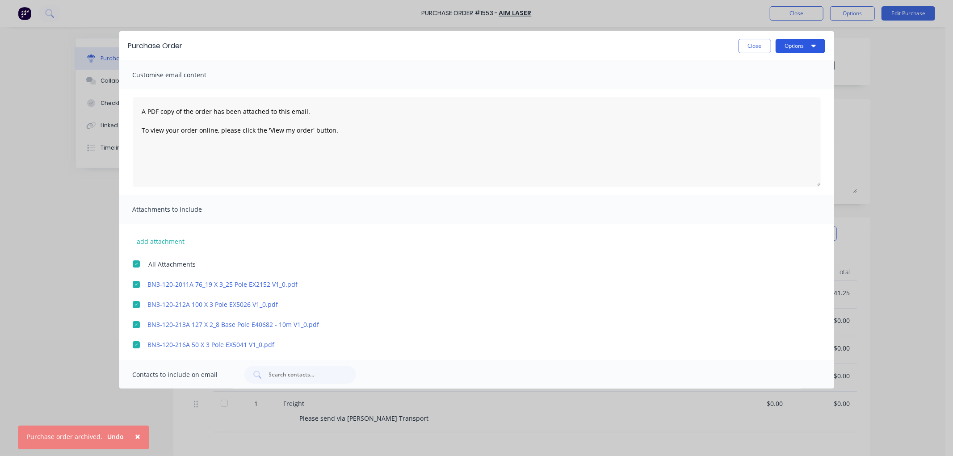
click at [788, 45] on button "Options" at bounding box center [801, 46] width 50 height 14
click at [767, 84] on div "Email" at bounding box center [783, 86] width 69 height 13
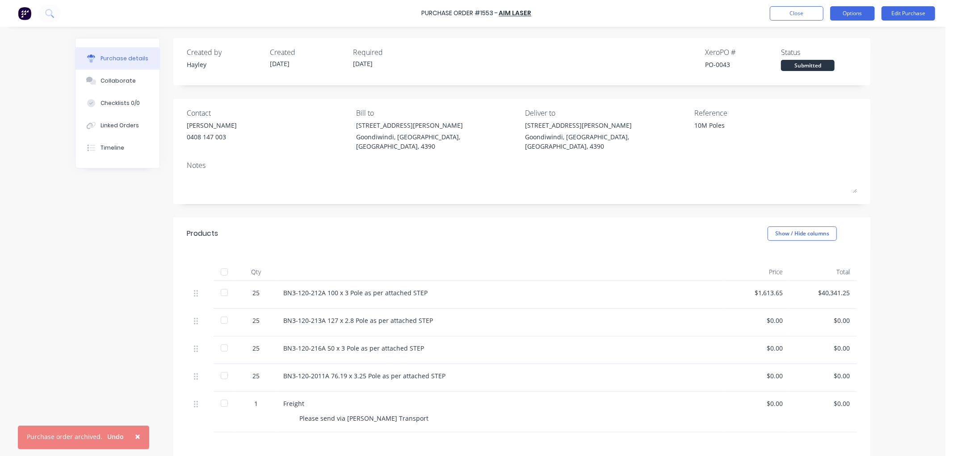
click at [851, 13] on button "Options" at bounding box center [853, 13] width 45 height 14
click at [838, 34] on div "Print / Email" at bounding box center [832, 36] width 69 height 13
click at [836, 66] on div "Without pricing" at bounding box center [832, 72] width 69 height 13
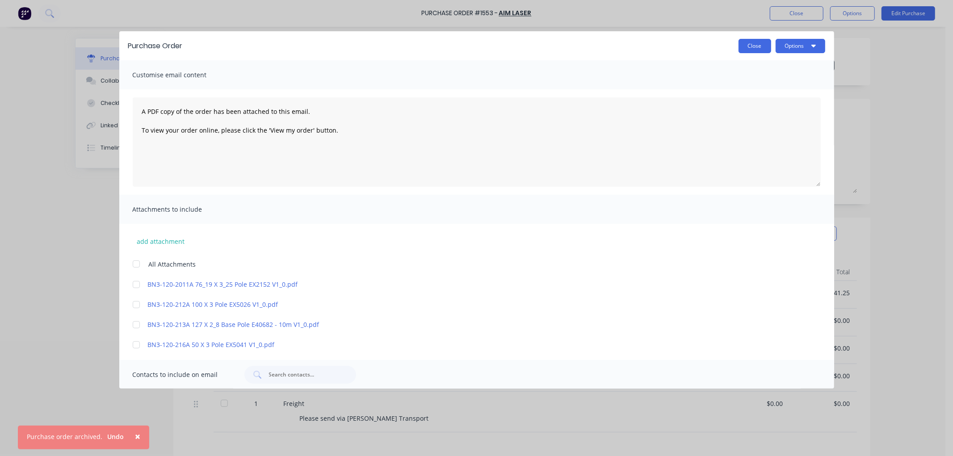
click at [745, 42] on button "Close" at bounding box center [755, 46] width 33 height 14
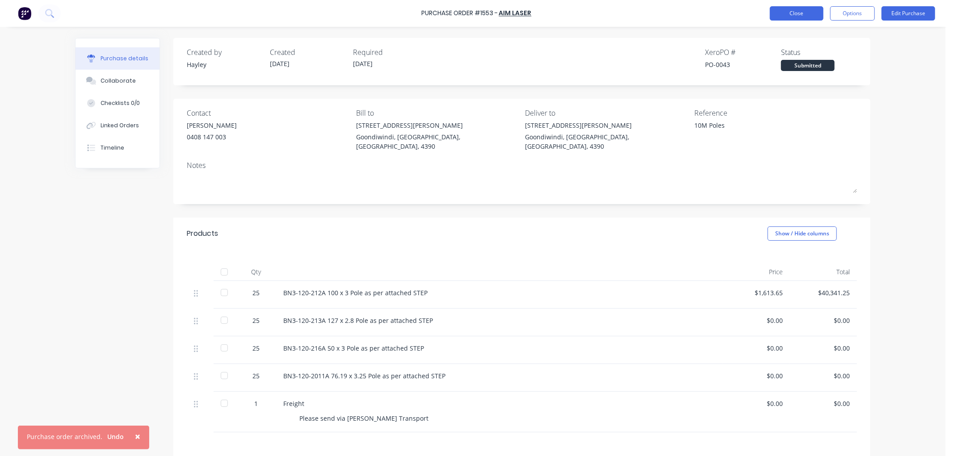
click at [801, 14] on button "Close" at bounding box center [797, 13] width 54 height 14
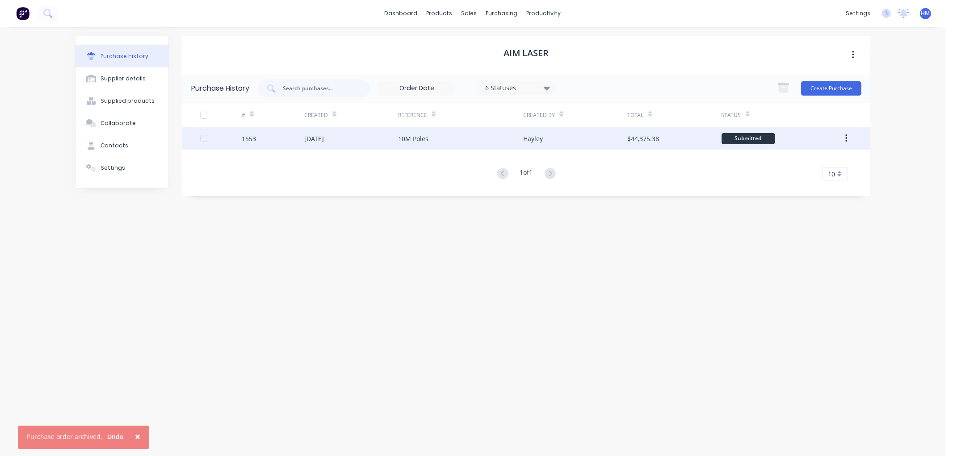
click at [288, 140] on div "1553" at bounding box center [273, 138] width 63 height 22
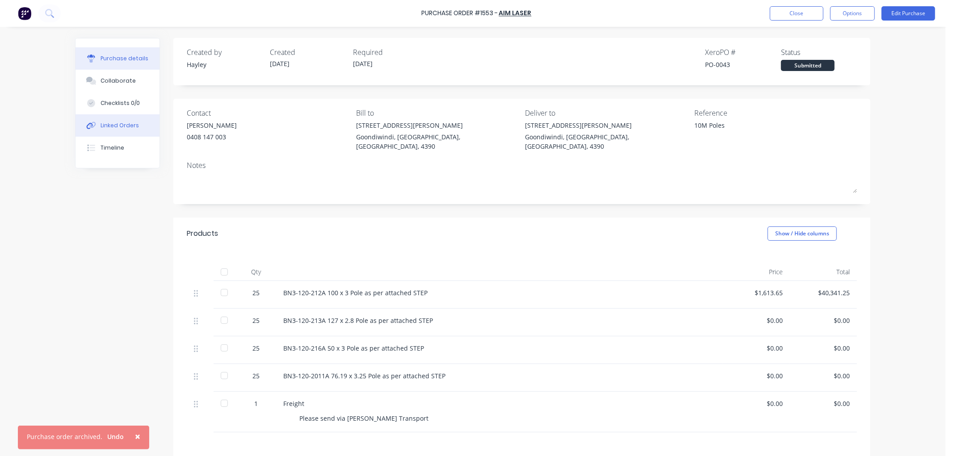
click at [123, 132] on button "Linked Orders" at bounding box center [118, 125] width 84 height 22
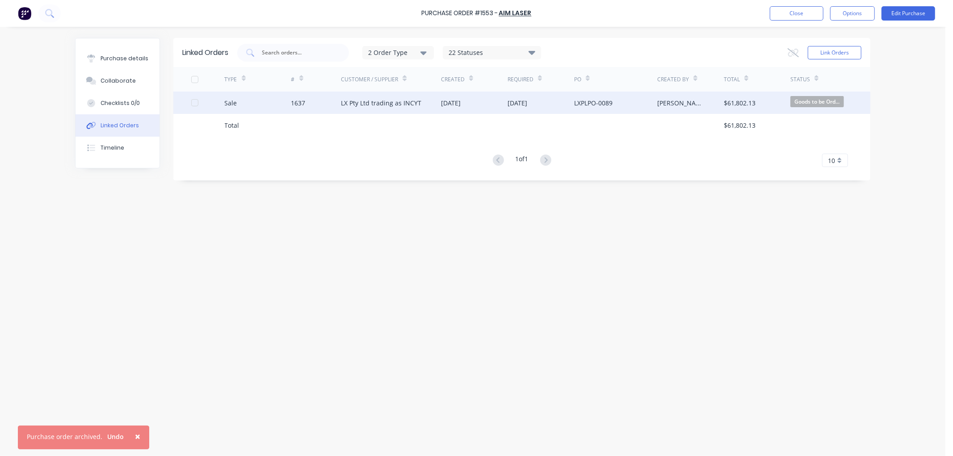
click at [274, 101] on div "Sale" at bounding box center [258, 103] width 67 height 22
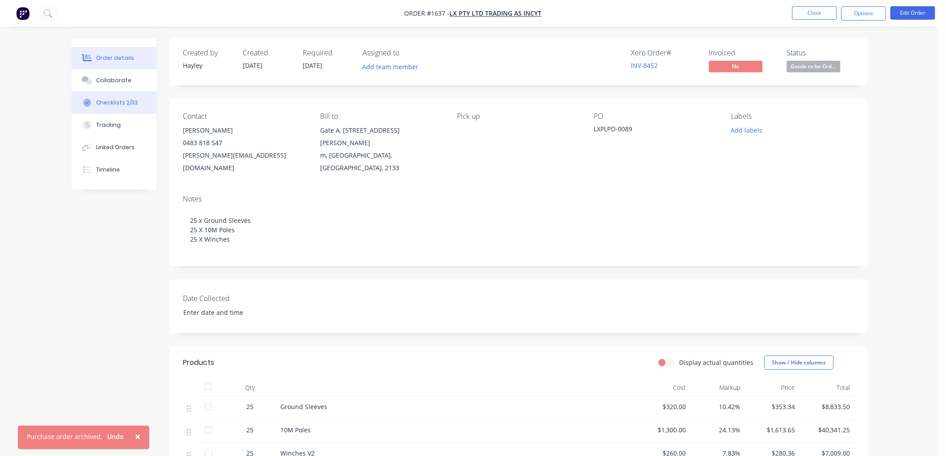
click at [120, 104] on div "Checklists 2/33" at bounding box center [117, 103] width 42 height 8
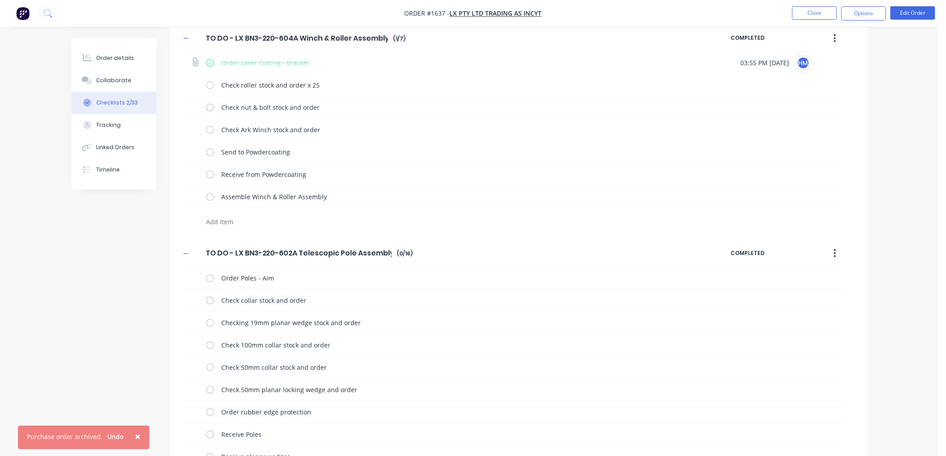
scroll to position [198, 0]
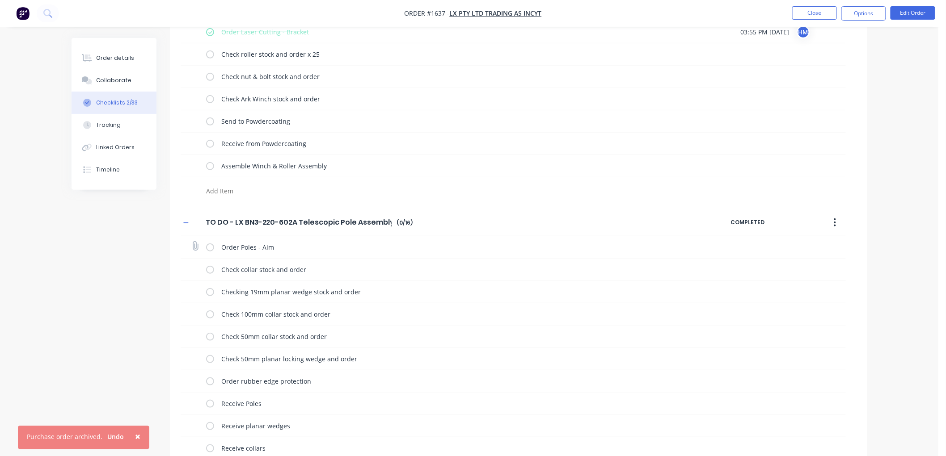
click at [210, 247] on label at bounding box center [210, 247] width 8 height 9
click at [0, 0] on input "checkbox" at bounding box center [0, 0] width 0 height 0
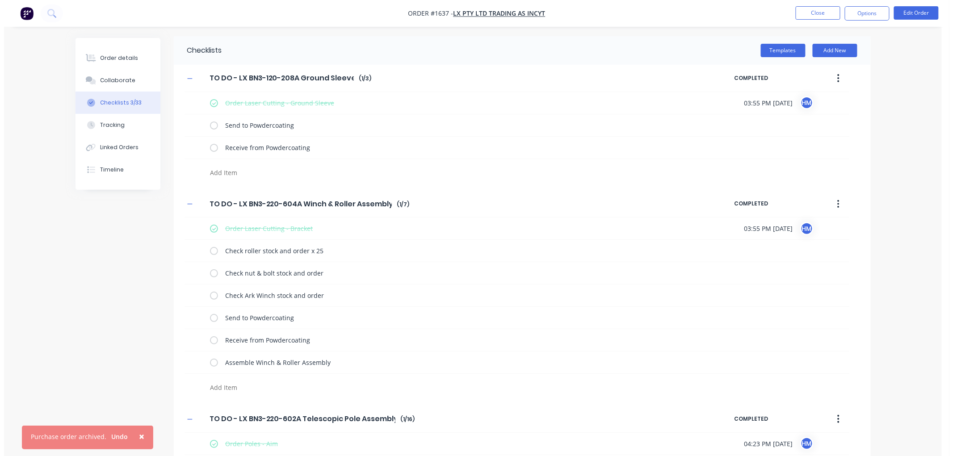
scroll to position [0, 0]
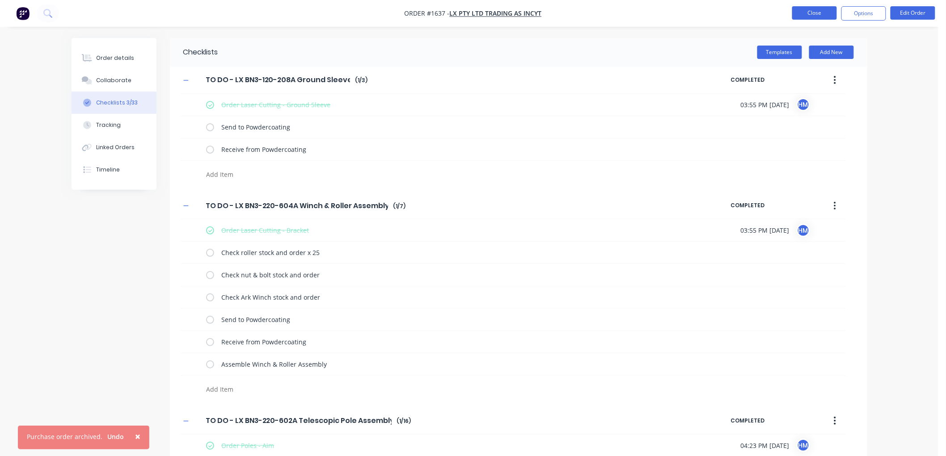
click at [815, 13] on button "Close" at bounding box center [814, 12] width 45 height 13
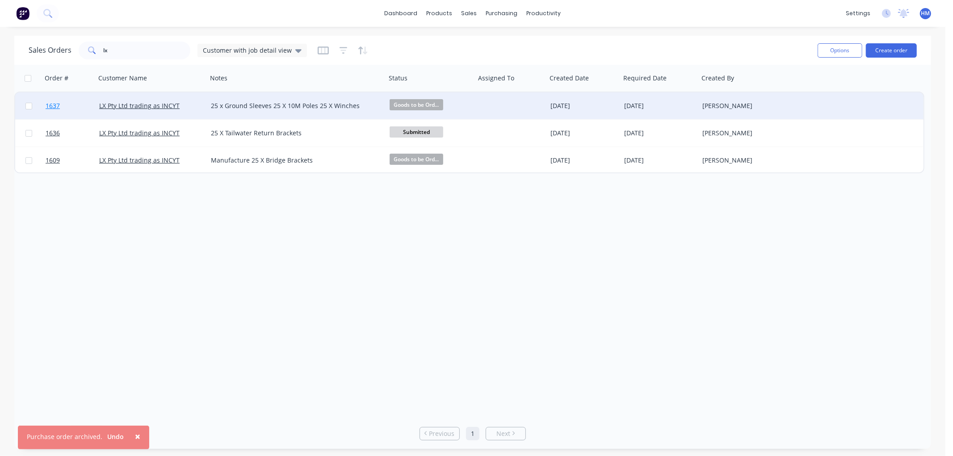
click at [76, 101] on link "1637" at bounding box center [73, 106] width 54 height 27
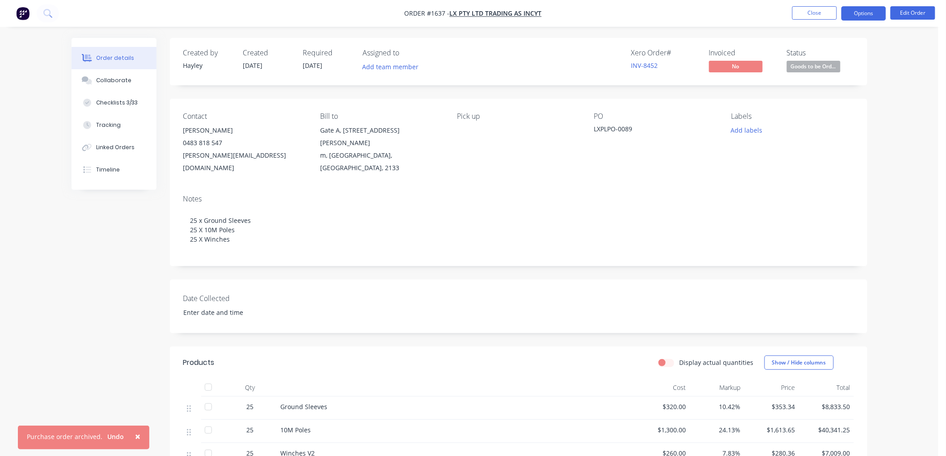
click at [860, 15] on button "Options" at bounding box center [863, 13] width 45 height 14
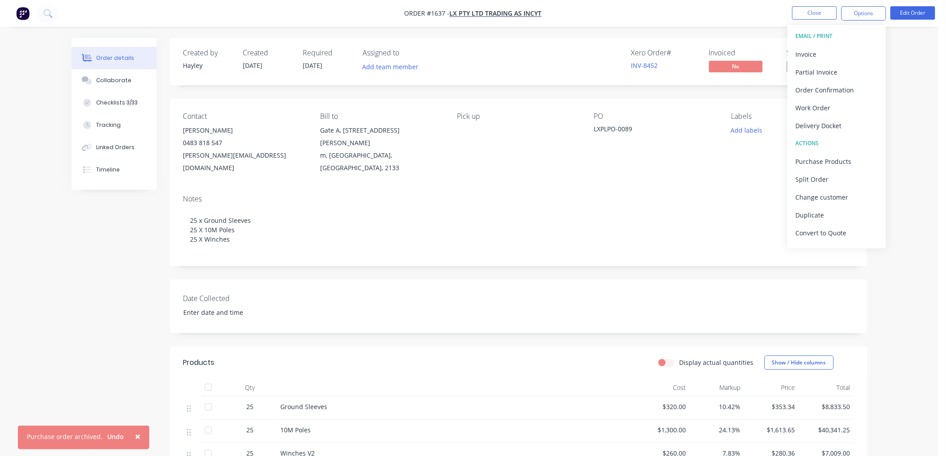
click at [716, 188] on div "Notes 25 x Ground Sleeves 25 X 10M Poles 25 X Winches" at bounding box center [518, 227] width 697 height 79
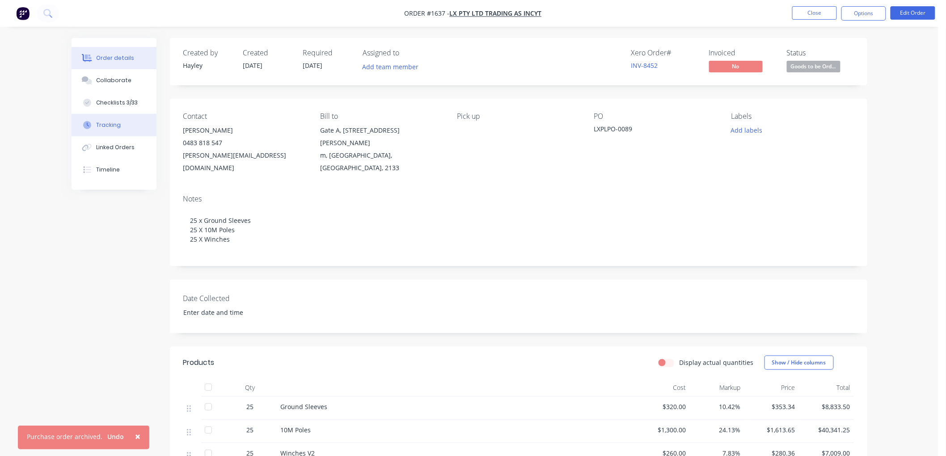
drag, startPoint x: 118, startPoint y: 127, endPoint x: 157, endPoint y: 111, distance: 42.5
click at [118, 126] on div "Tracking" at bounding box center [108, 125] width 25 height 8
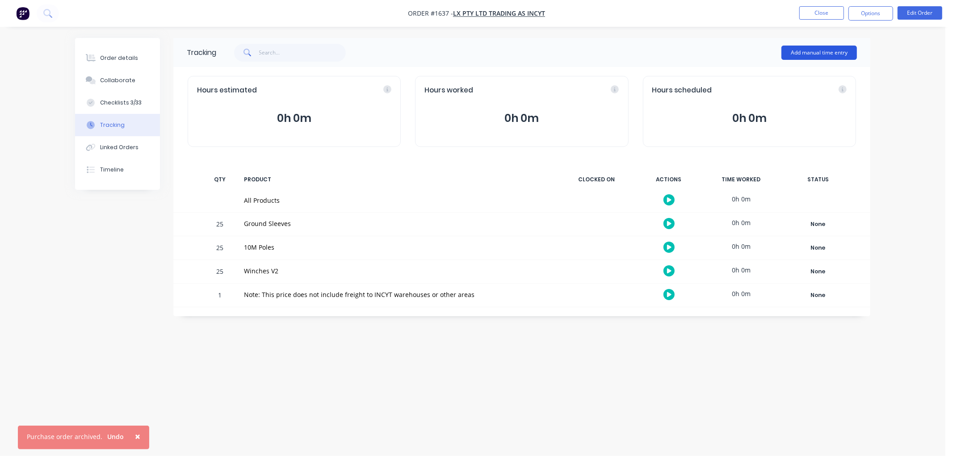
click at [833, 52] on button "Add manual time entry" at bounding box center [820, 53] width 76 height 14
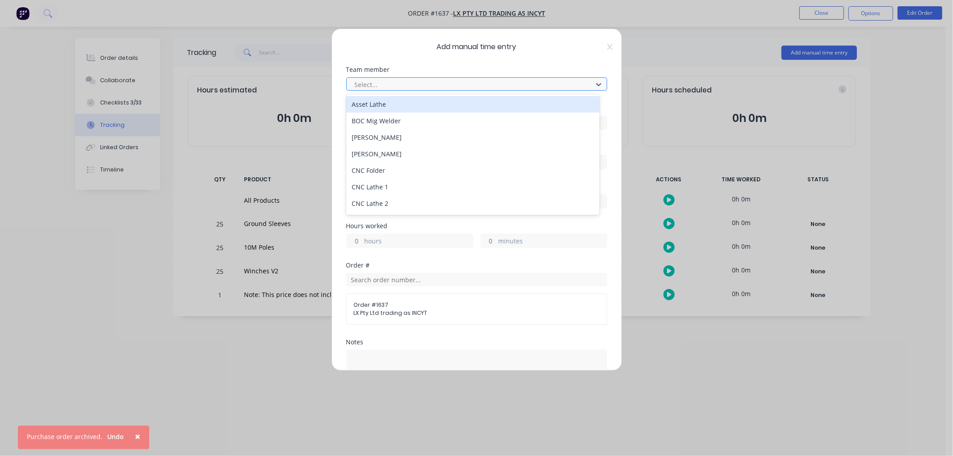
click at [405, 87] on div at bounding box center [471, 84] width 234 height 11
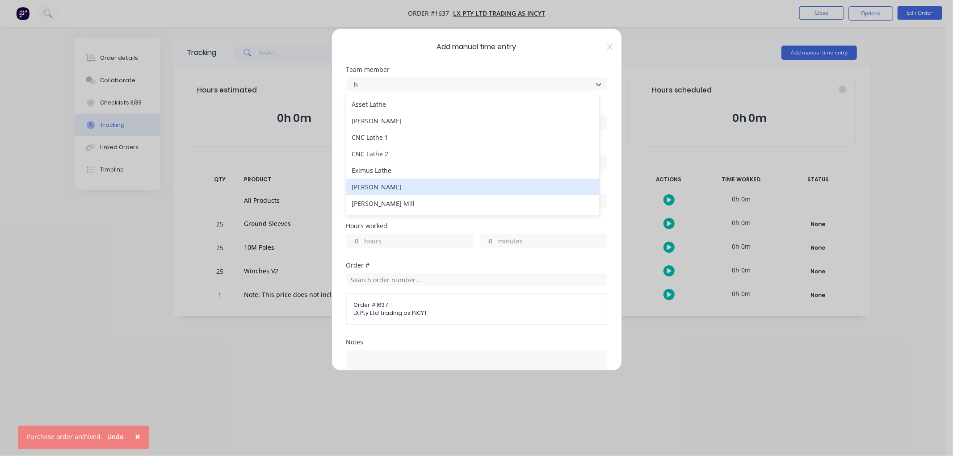
click at [392, 184] on div "[PERSON_NAME]" at bounding box center [472, 187] width 253 height 17
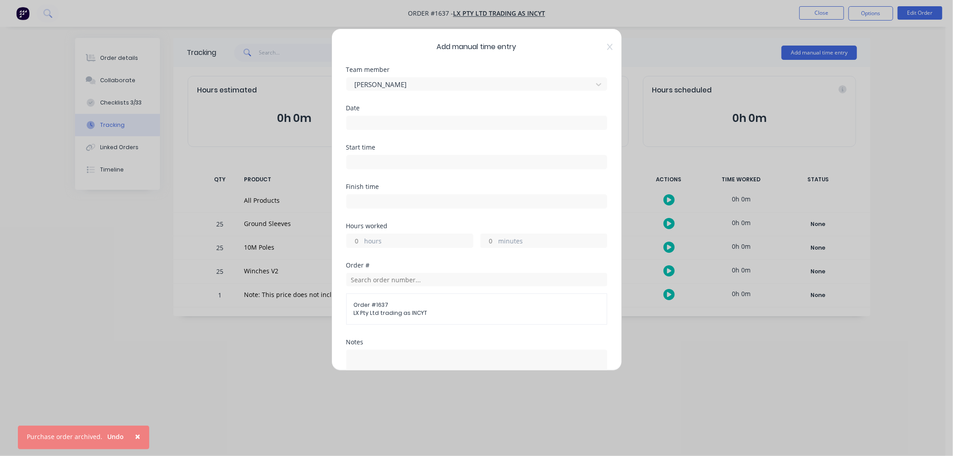
click at [375, 119] on input at bounding box center [477, 122] width 260 height 13
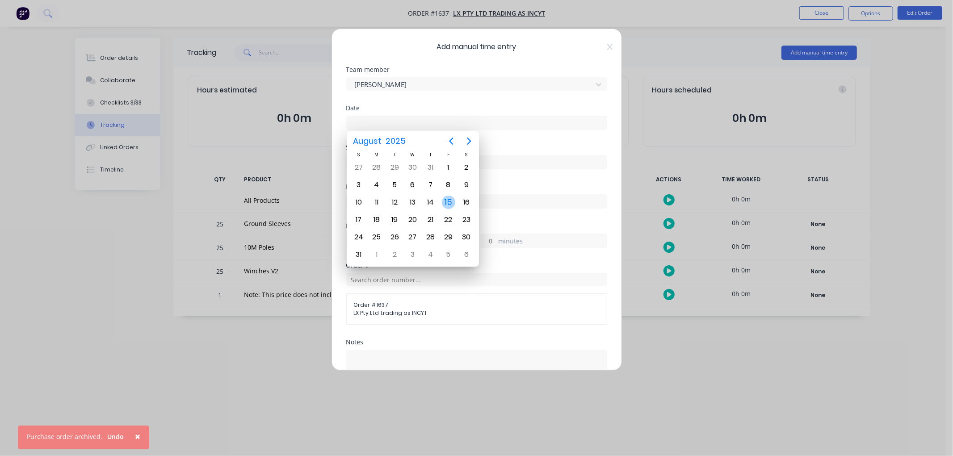
click at [448, 197] on div "15" at bounding box center [448, 202] width 13 height 13
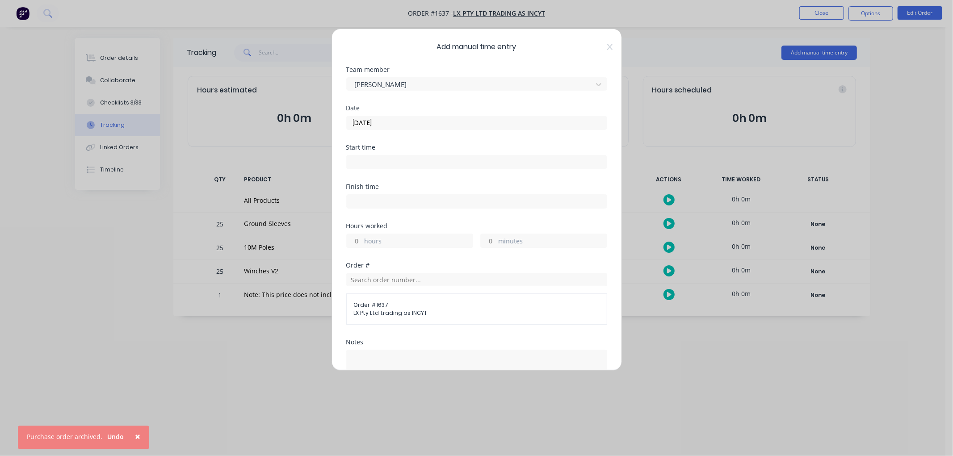
drag, startPoint x: 491, startPoint y: 238, endPoint x: 457, endPoint y: 239, distance: 34.0
click at [457, 239] on div "hours minutes" at bounding box center [476, 240] width 261 height 17
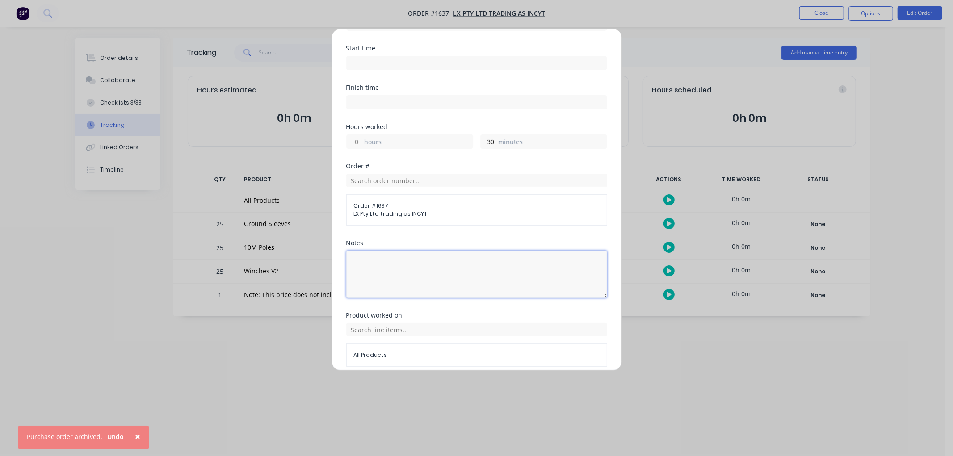
click at [381, 265] on textarea at bounding box center [476, 274] width 261 height 47
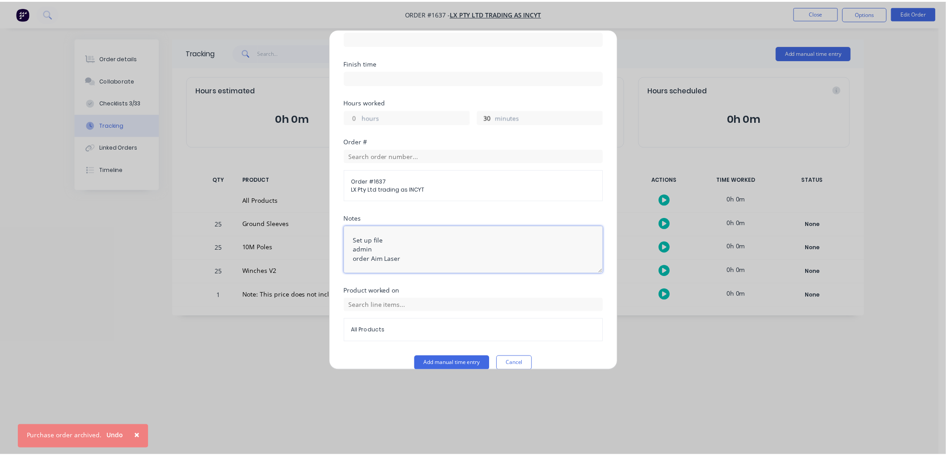
scroll to position [137, 0]
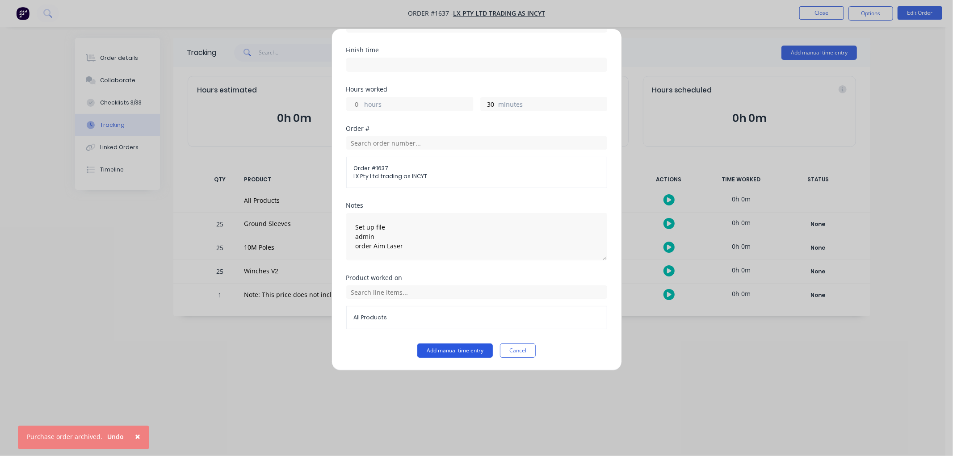
click at [444, 348] on button "Add manual time entry" at bounding box center [455, 351] width 76 height 14
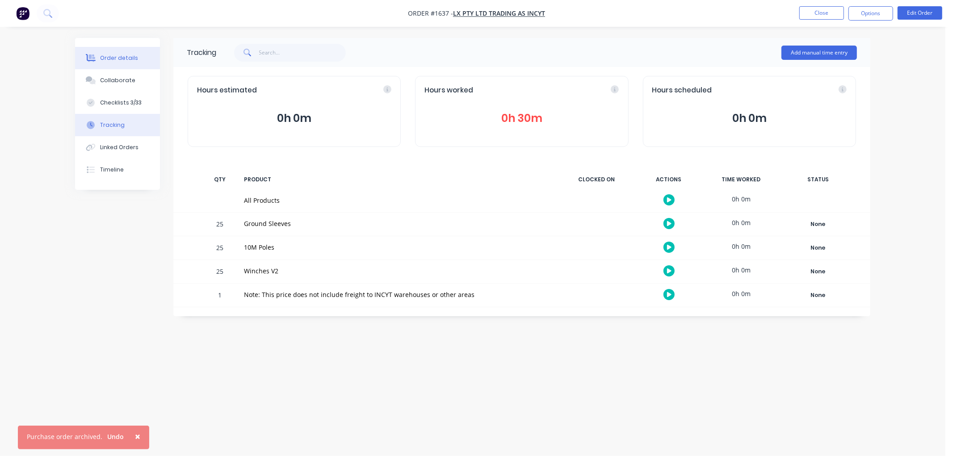
click at [107, 62] on div "Order details" at bounding box center [119, 58] width 38 height 8
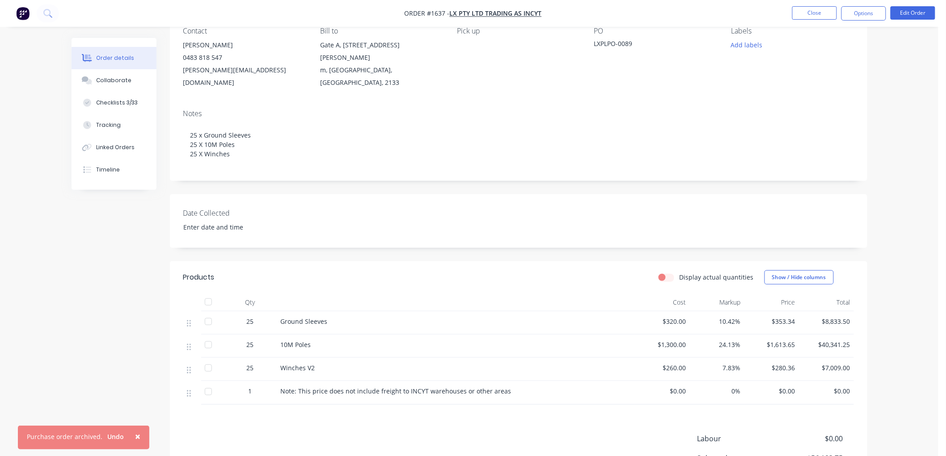
scroll to position [99, 0]
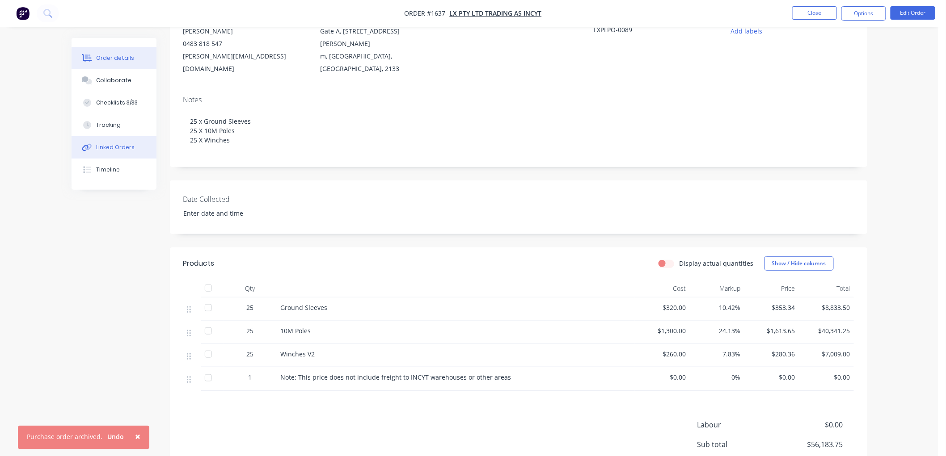
click at [127, 148] on div "Linked Orders" at bounding box center [115, 147] width 38 height 8
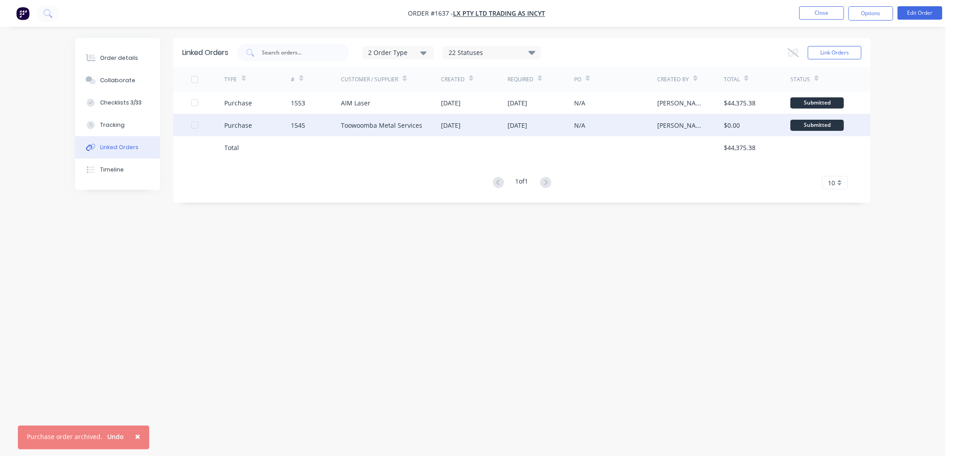
click at [271, 126] on div "Purchase" at bounding box center [258, 125] width 67 height 22
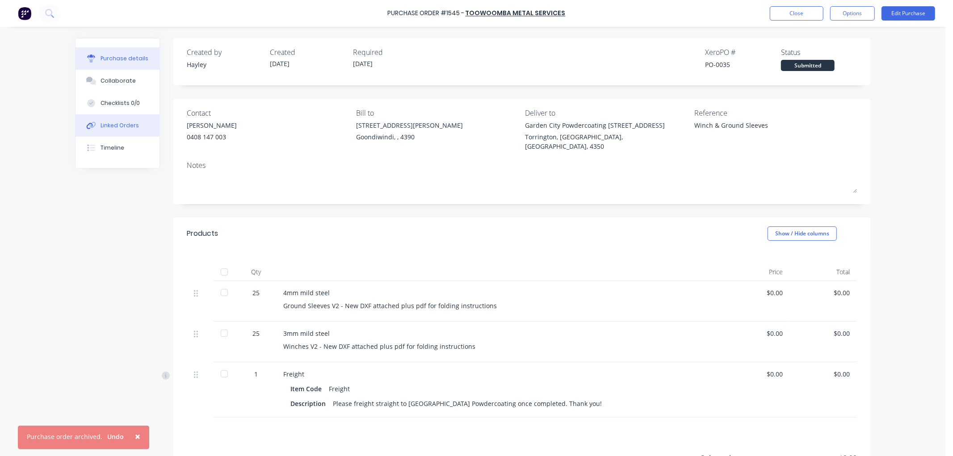
click at [122, 130] on button "Linked Orders" at bounding box center [118, 125] width 84 height 22
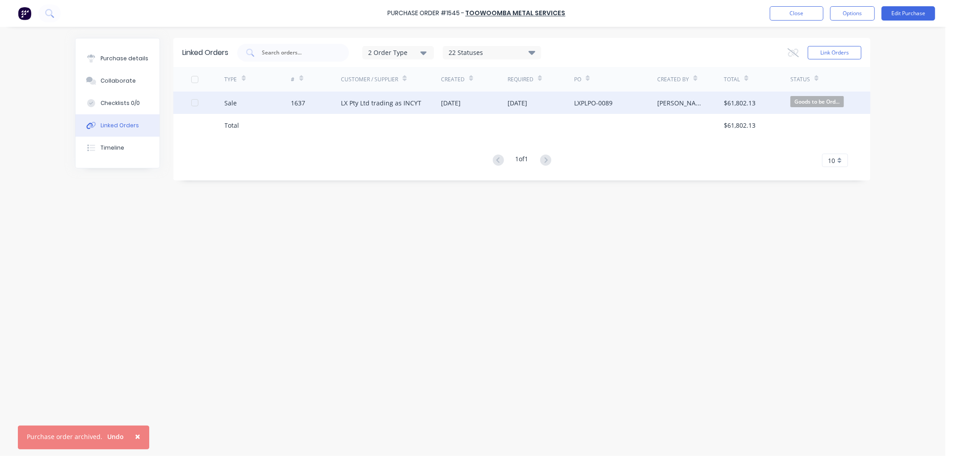
click at [273, 102] on div "Sale" at bounding box center [258, 103] width 67 height 22
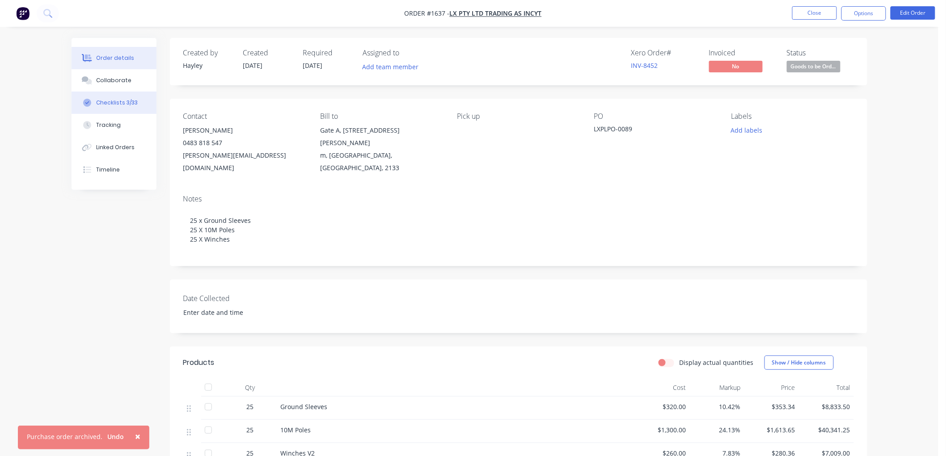
click at [125, 101] on div "Checklists 3/33" at bounding box center [117, 103] width 42 height 8
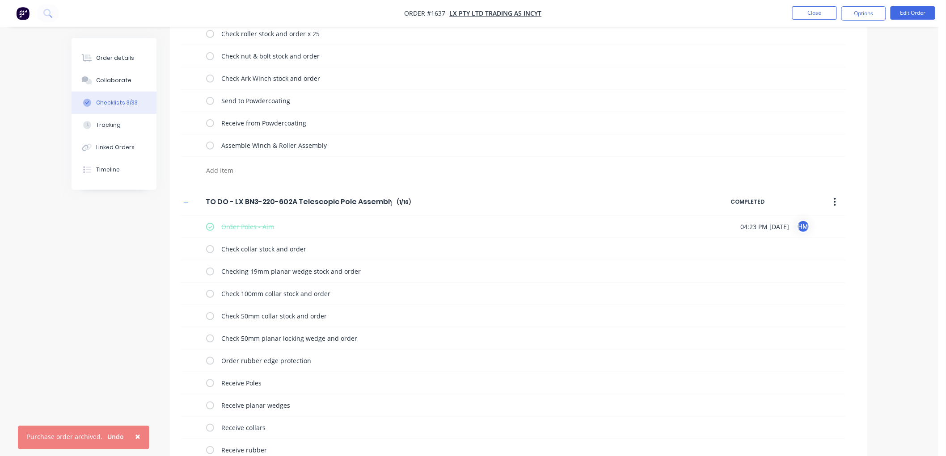
scroll to position [139, 0]
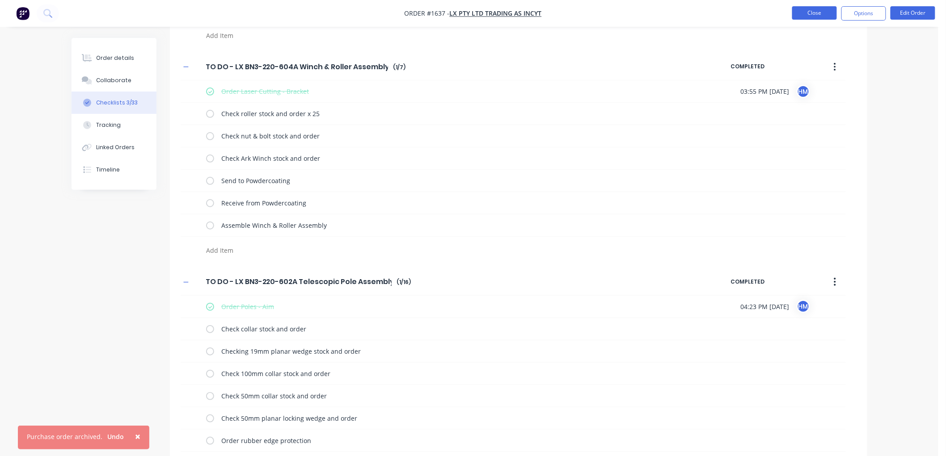
click at [819, 16] on button "Close" at bounding box center [814, 12] width 45 height 13
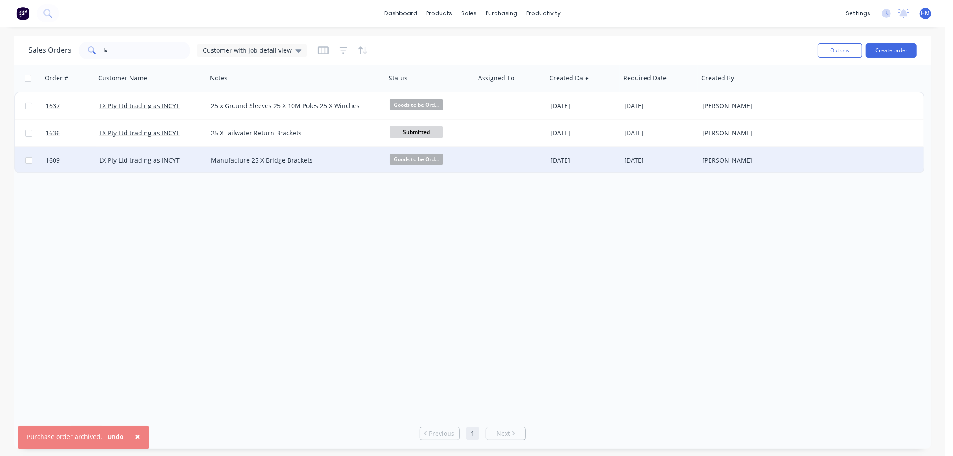
click at [194, 157] on div "LX Pty Ltd trading as INCYT" at bounding box center [148, 160] width 99 height 9
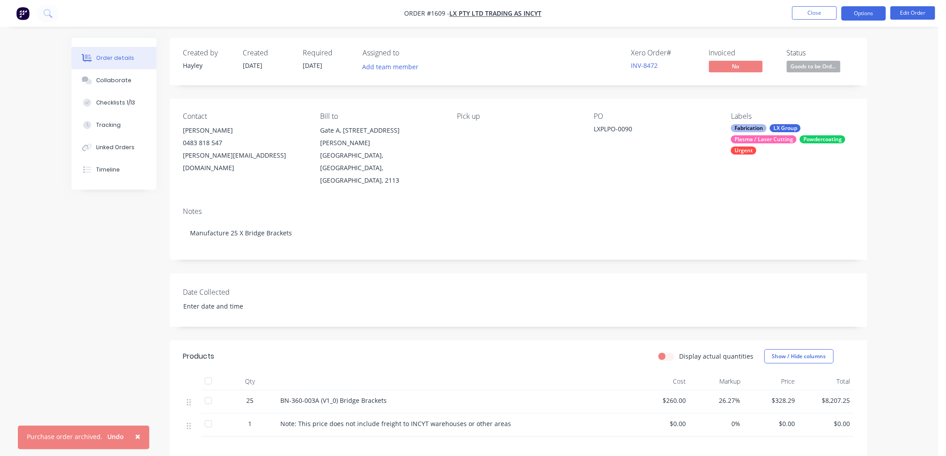
click at [863, 16] on button "Options" at bounding box center [863, 13] width 45 height 14
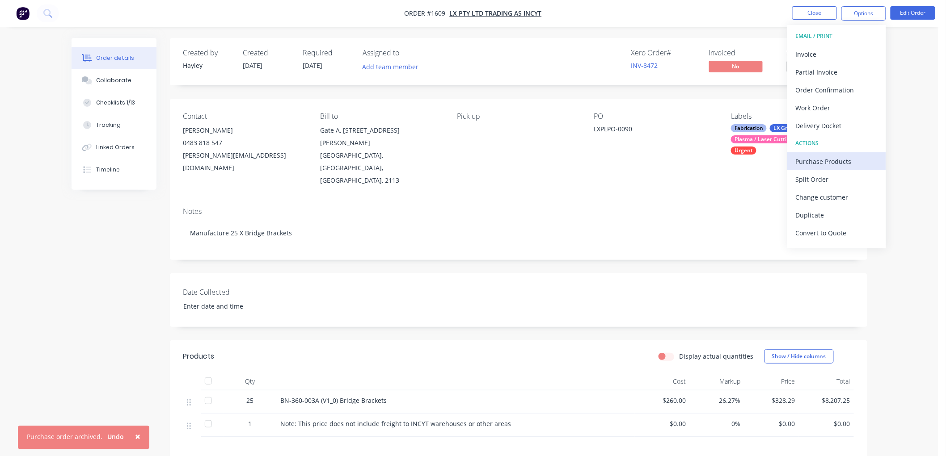
click at [831, 157] on div "Purchase Products" at bounding box center [837, 161] width 82 height 13
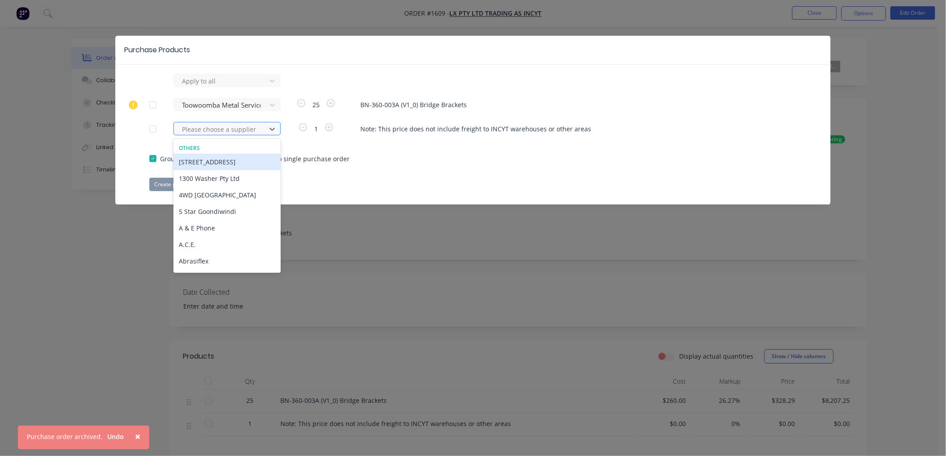
click at [227, 124] on div at bounding box center [221, 129] width 80 height 11
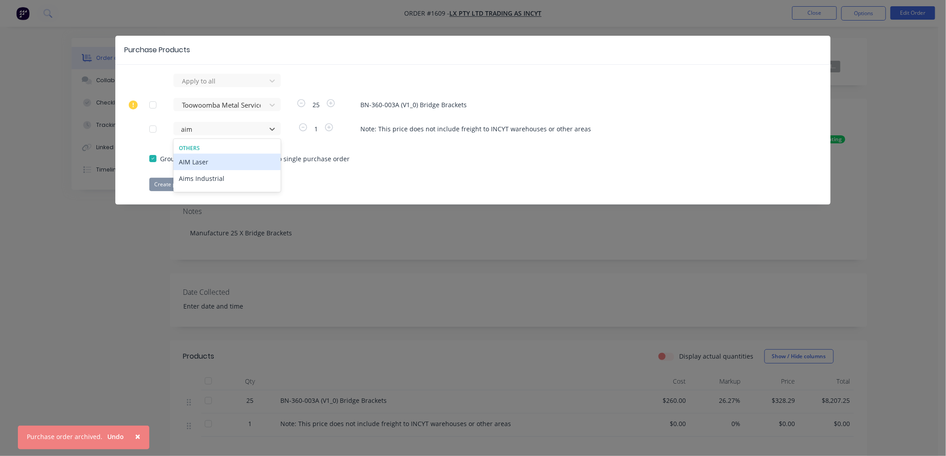
click at [209, 162] on div "AIM Laser" at bounding box center [226, 162] width 107 height 17
click at [173, 185] on button "Create purchase(s)" at bounding box center [178, 184] width 58 height 13
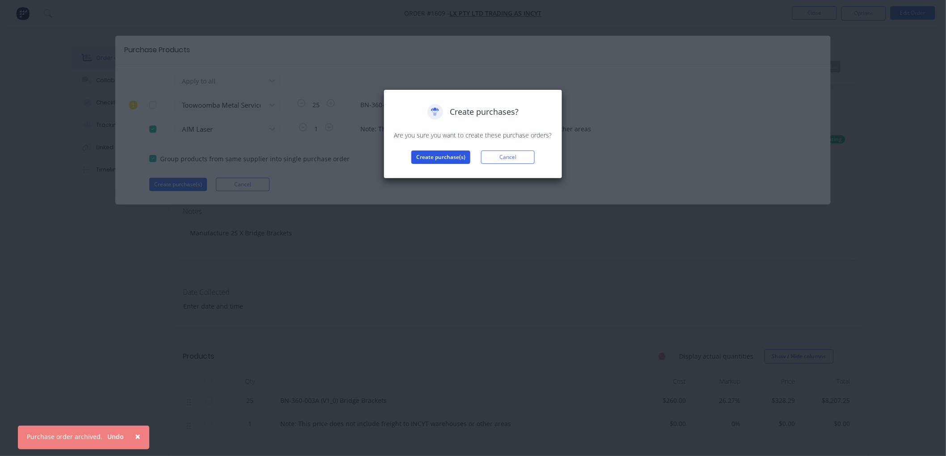
click at [439, 154] on button "Create purchase(s)" at bounding box center [440, 157] width 59 height 13
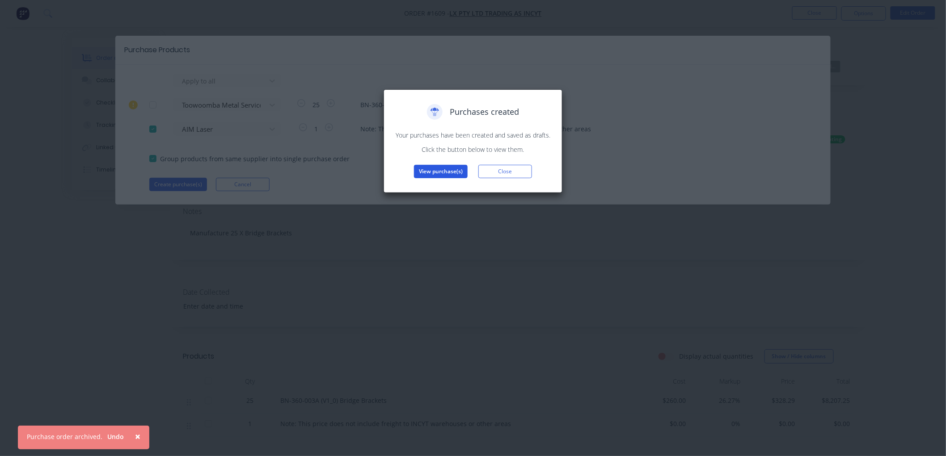
click at [437, 173] on button "View purchase(s)" at bounding box center [441, 171] width 54 height 13
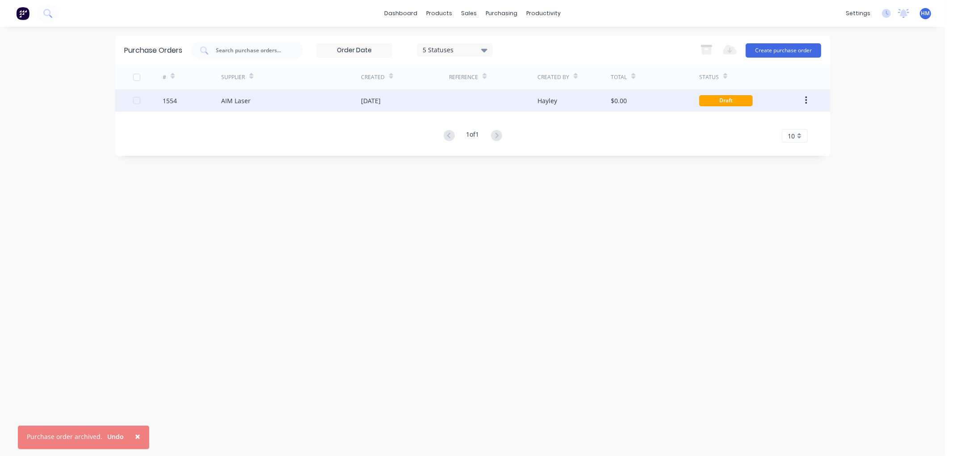
click at [266, 96] on div "AIM Laser" at bounding box center [291, 100] width 140 height 22
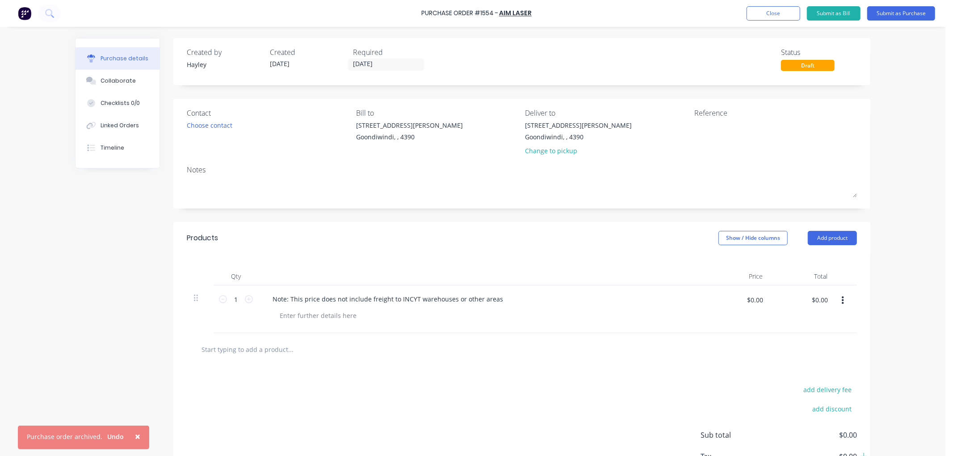
click at [841, 304] on button "button" at bounding box center [843, 301] width 21 height 16
click at [801, 373] on button "Delete" at bounding box center [816, 378] width 76 height 18
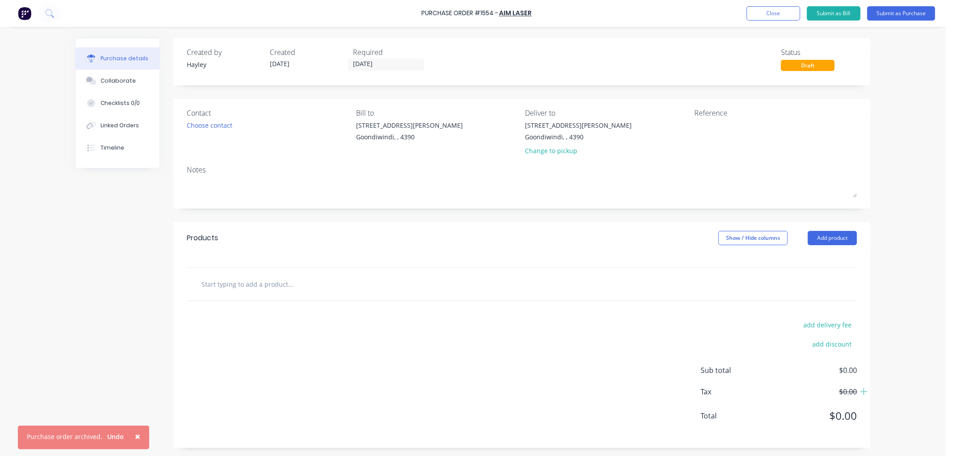
click at [238, 281] on input "text" at bounding box center [290, 284] width 179 height 18
click at [565, 127] on div "[STREET_ADDRESS][PERSON_NAME]" at bounding box center [579, 125] width 107 height 9
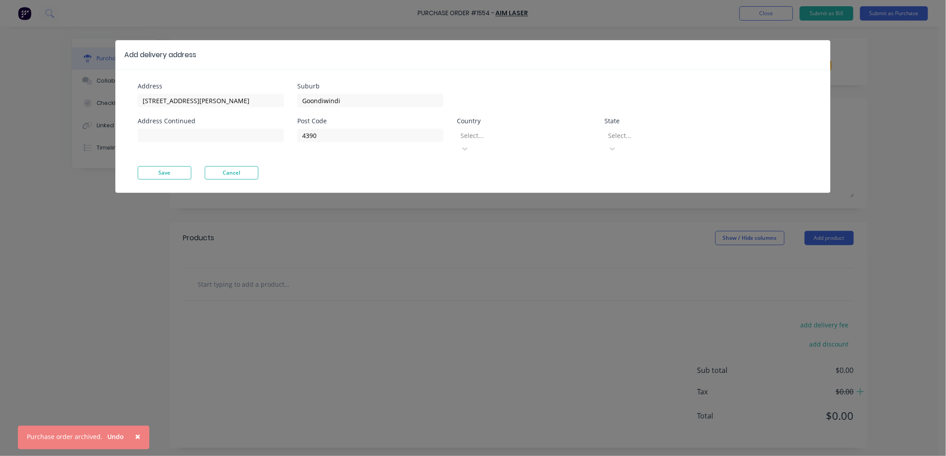
click at [493, 131] on div at bounding box center [524, 135] width 129 height 11
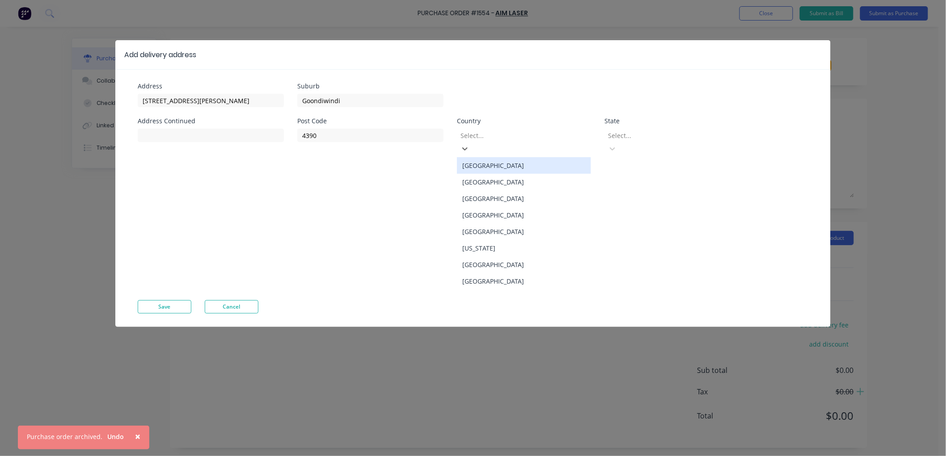
drag, startPoint x: 507, startPoint y: 156, endPoint x: 647, endPoint y: 144, distance: 140.0
click at [509, 157] on div "[GEOGRAPHIC_DATA]" at bounding box center [524, 165] width 134 height 17
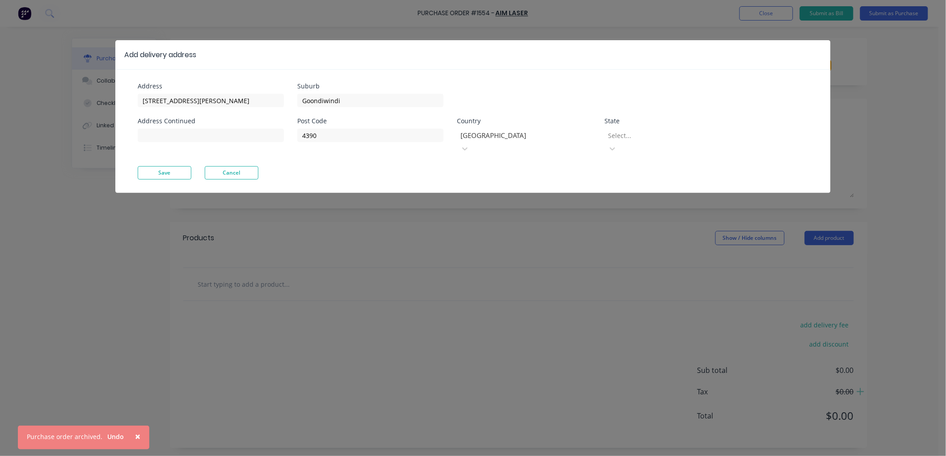
click at [676, 133] on div at bounding box center [671, 135] width 129 height 11
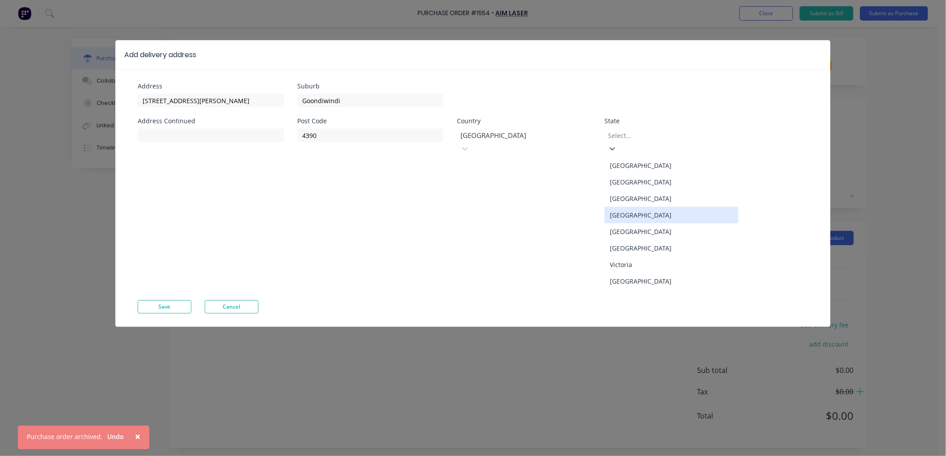
click at [657, 207] on div "[GEOGRAPHIC_DATA]" at bounding box center [671, 215] width 134 height 17
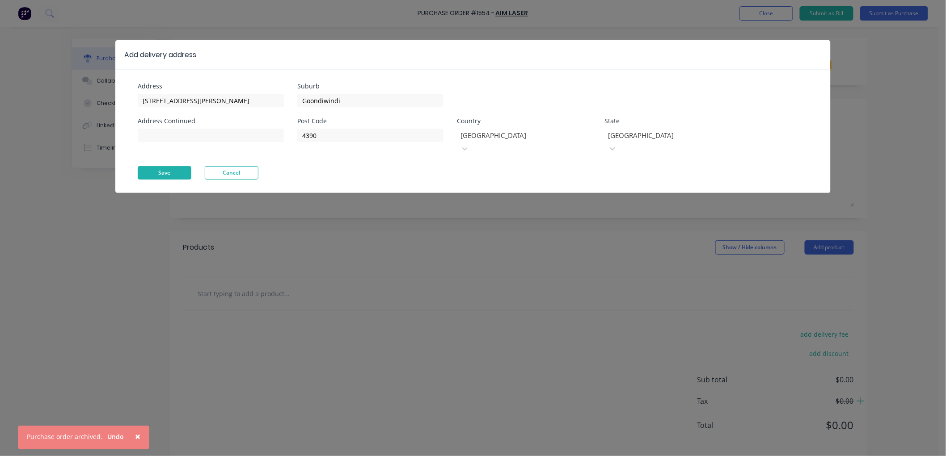
click at [170, 166] on button "Save" at bounding box center [165, 172] width 54 height 13
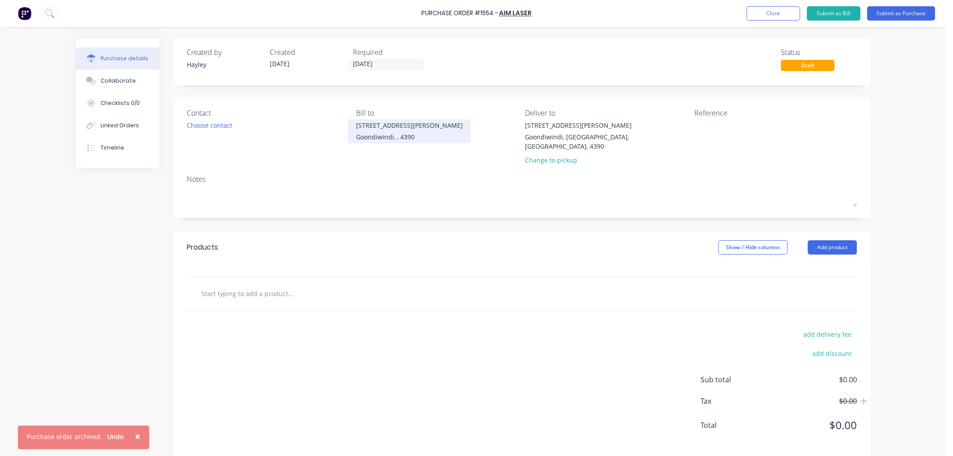
click at [370, 129] on div "[STREET_ADDRESS][PERSON_NAME]" at bounding box center [409, 125] width 107 height 9
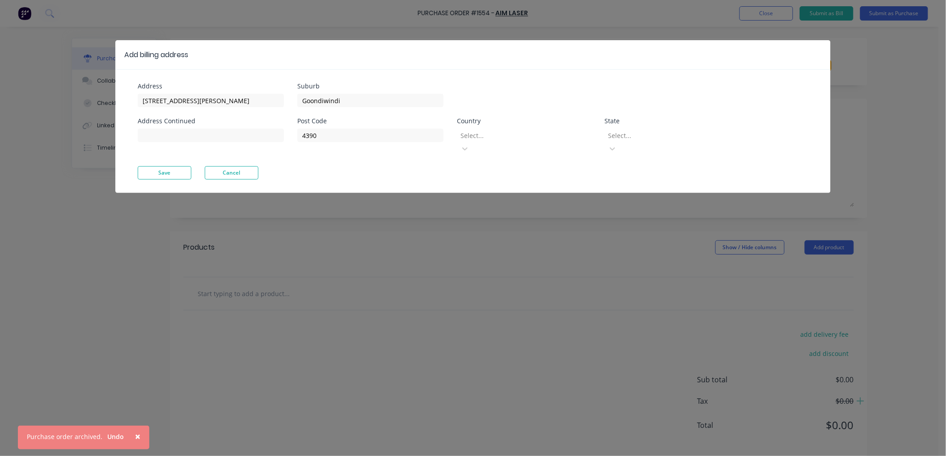
click at [539, 134] on div at bounding box center [524, 135] width 129 height 11
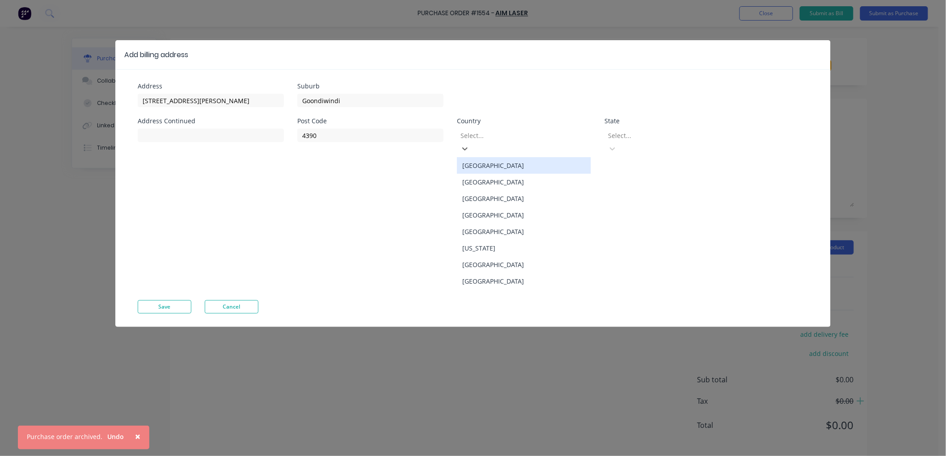
drag, startPoint x: 507, startPoint y: 155, endPoint x: 669, endPoint y: 149, distance: 161.5
click at [514, 157] on div "[GEOGRAPHIC_DATA]" at bounding box center [524, 165] width 134 height 17
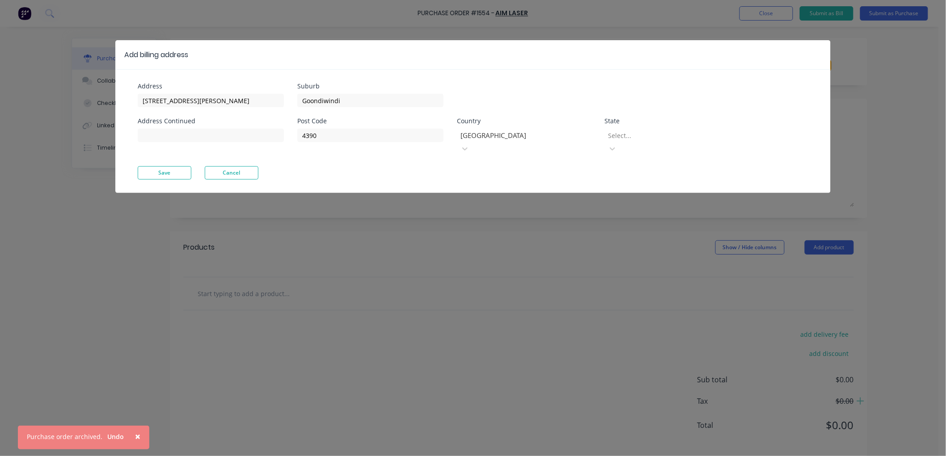
click at [651, 137] on div at bounding box center [671, 135] width 129 height 11
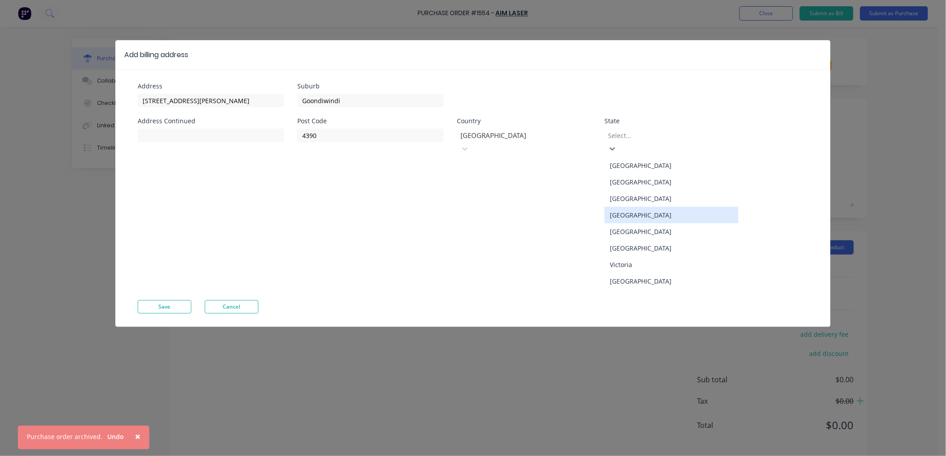
click at [649, 207] on div "[GEOGRAPHIC_DATA]" at bounding box center [671, 215] width 134 height 17
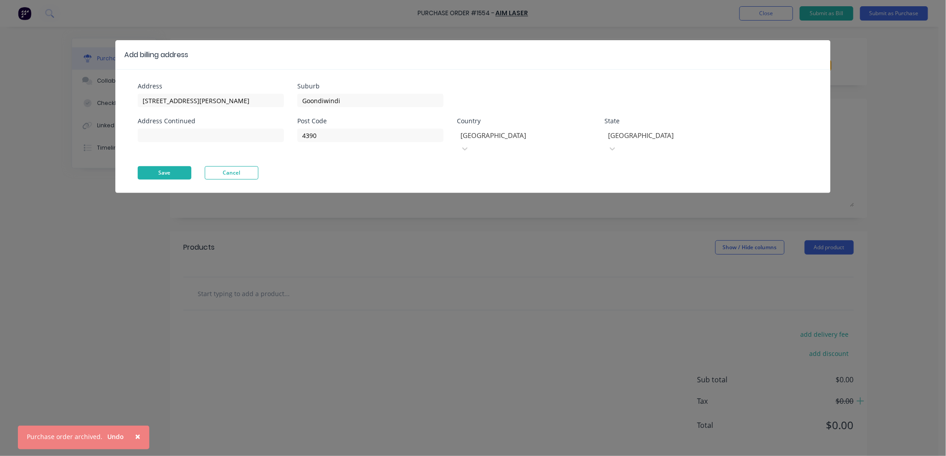
click at [151, 166] on button "Save" at bounding box center [165, 172] width 54 height 13
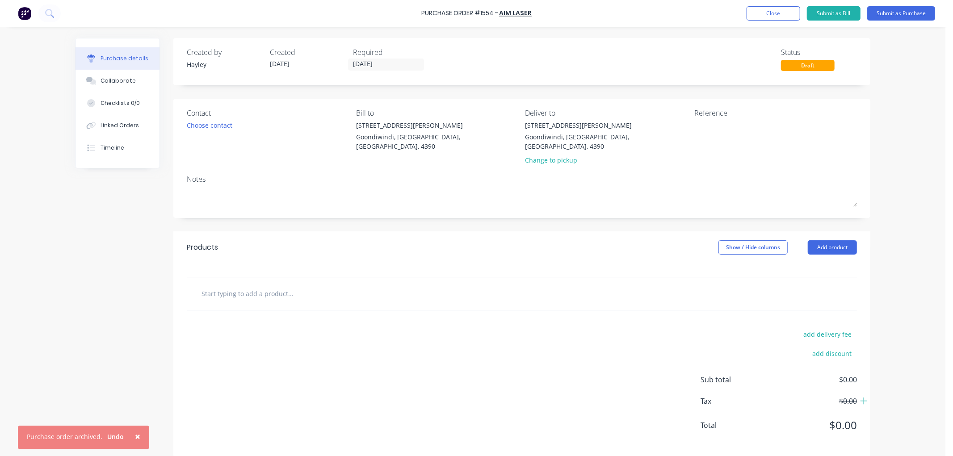
scroll to position [2, 0]
click at [282, 284] on input "text" at bounding box center [290, 292] width 179 height 18
click at [289, 283] on input "text" at bounding box center [290, 292] width 179 height 18
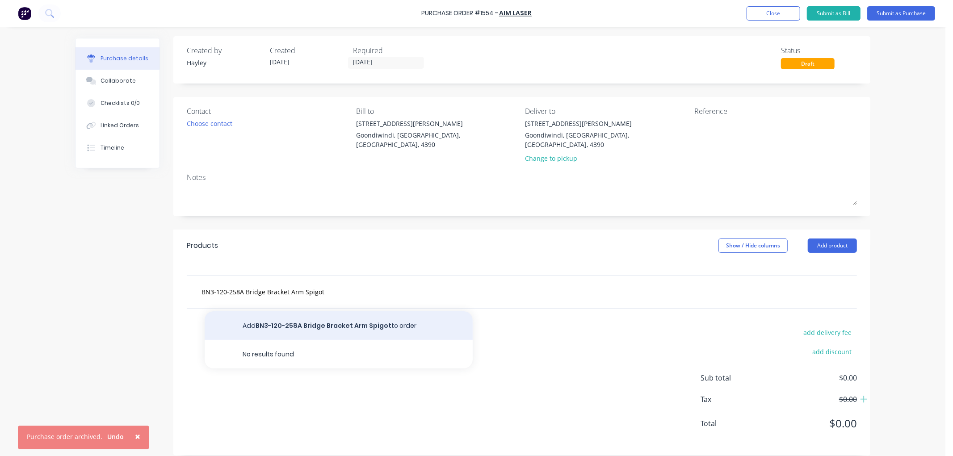
click at [298, 318] on button "Add BN3-120-258A Bridge Bracket Arm Spigot to order" at bounding box center [339, 326] width 268 height 29
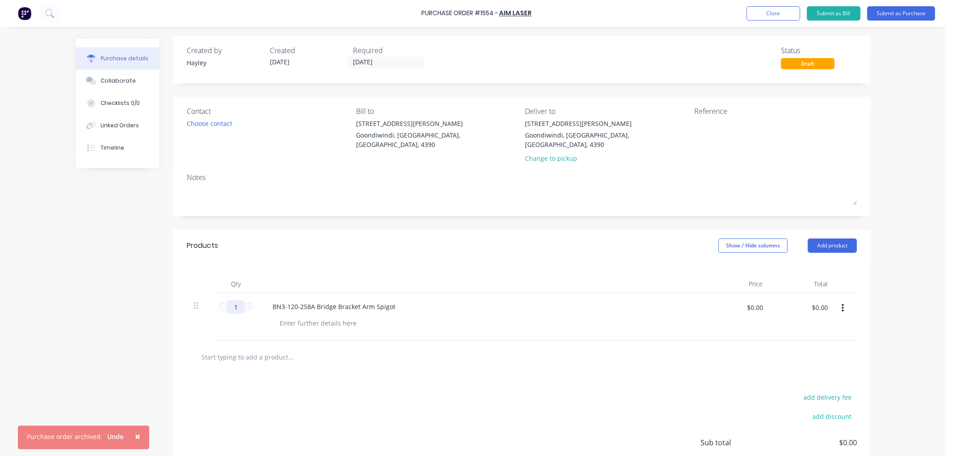
click at [230, 300] on input "1" at bounding box center [236, 306] width 18 height 13
click at [295, 317] on div at bounding box center [318, 323] width 91 height 13
click at [121, 75] on button "Collaborate" at bounding box center [118, 81] width 84 height 22
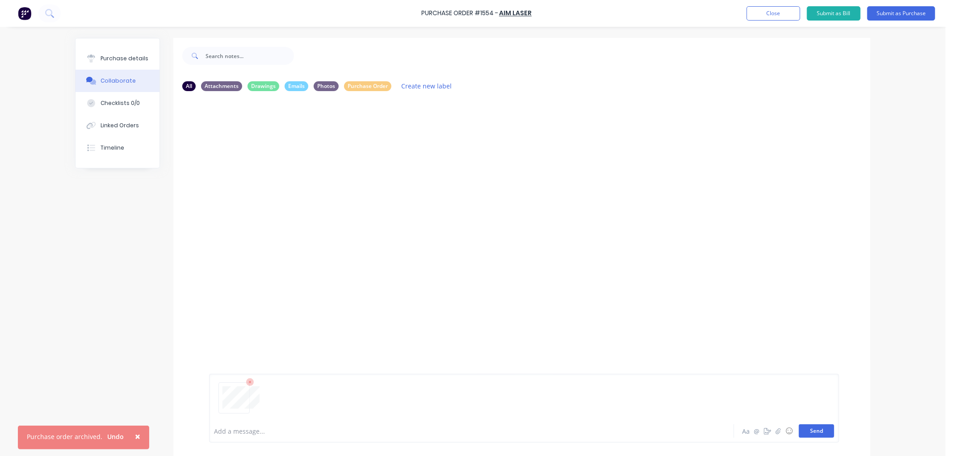
click at [799, 430] on button "Send" at bounding box center [816, 431] width 35 height 13
click at [824, 431] on button "Send" at bounding box center [816, 431] width 35 height 13
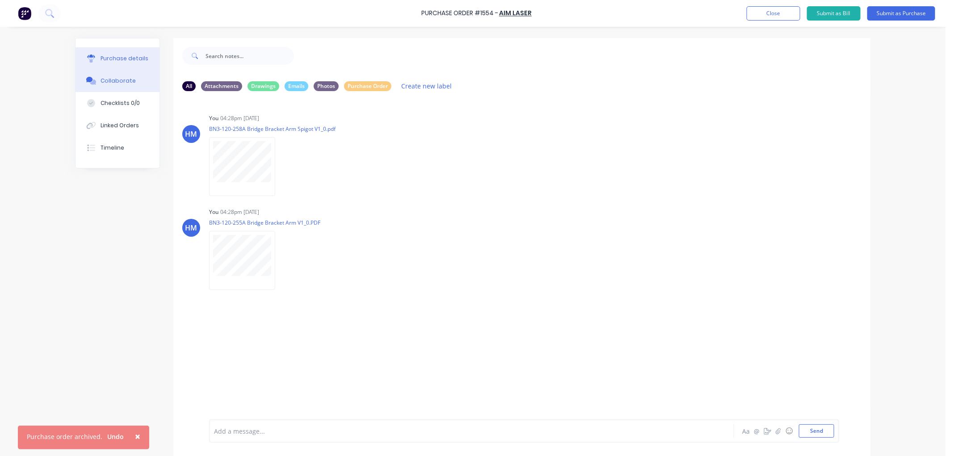
click at [115, 55] on div "Purchase details" at bounding box center [125, 59] width 48 height 8
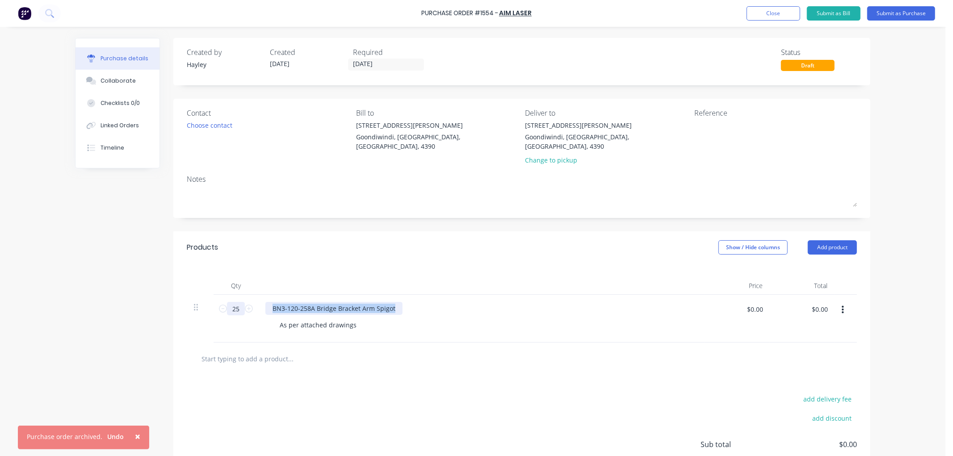
drag, startPoint x: 392, startPoint y: 298, endPoint x: 239, endPoint y: 295, distance: 152.9
click at [239, 295] on div "25 25 BN3-120-258A Bridge Bracket Arm Spigot As per attached drawings $0.00 $0.…" at bounding box center [522, 319] width 670 height 48
copy div "BN3-120-258A Bridge Bracket Arm Spigot"
click at [255, 350] on input "text" at bounding box center [290, 359] width 179 height 18
paste input "BN3-120-258A Bridge Bracket Arm Spigot"
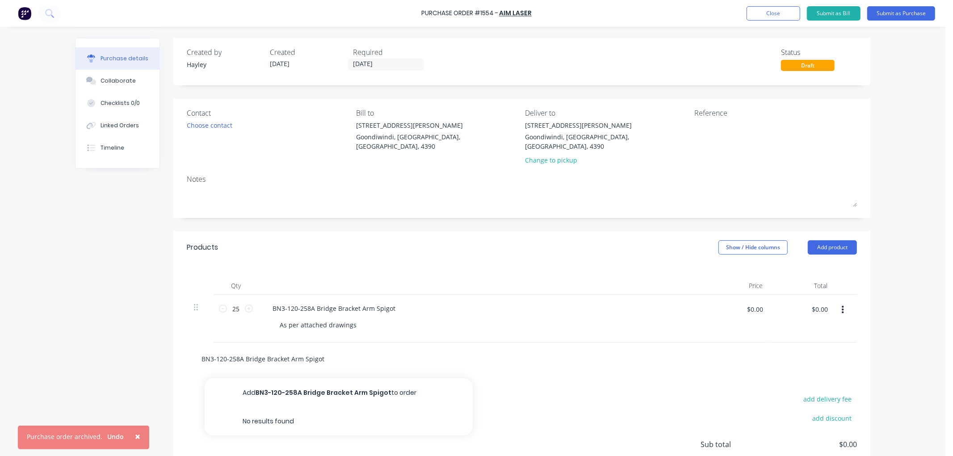
click at [234, 350] on input "BN3-120-258A Bridge Bracket Arm Spigot" at bounding box center [290, 359] width 179 height 18
drag, startPoint x: 319, startPoint y: 352, endPoint x: 241, endPoint y: 350, distance: 77.4
click at [241, 350] on input "BN3-120-255A Bridge Bracket Arm Spigot" at bounding box center [290, 359] width 179 height 18
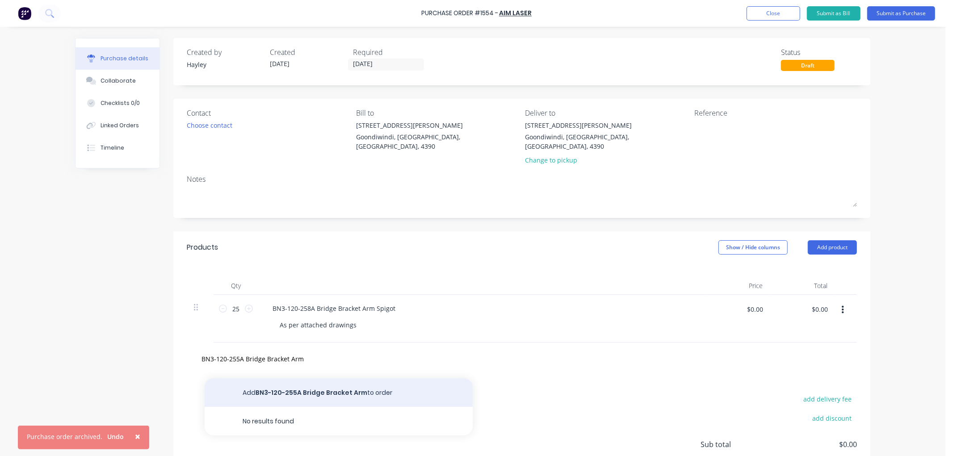
click at [281, 382] on button "Add BN3-120-255A Bridge Bracket Arm to order" at bounding box center [339, 393] width 268 height 29
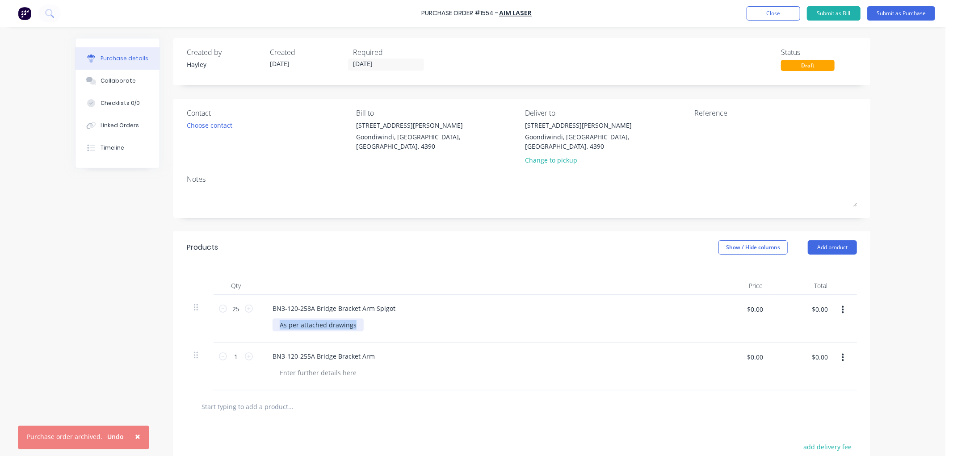
drag, startPoint x: 354, startPoint y: 314, endPoint x: 265, endPoint y: 314, distance: 89.8
click at [265, 314] on div "BN3-120-258A Bridge Bracket Arm Spigot As per attached drawings" at bounding box center [481, 319] width 447 height 48
copy div "As per attached drawings"
click at [300, 367] on div at bounding box center [318, 373] width 91 height 13
paste div
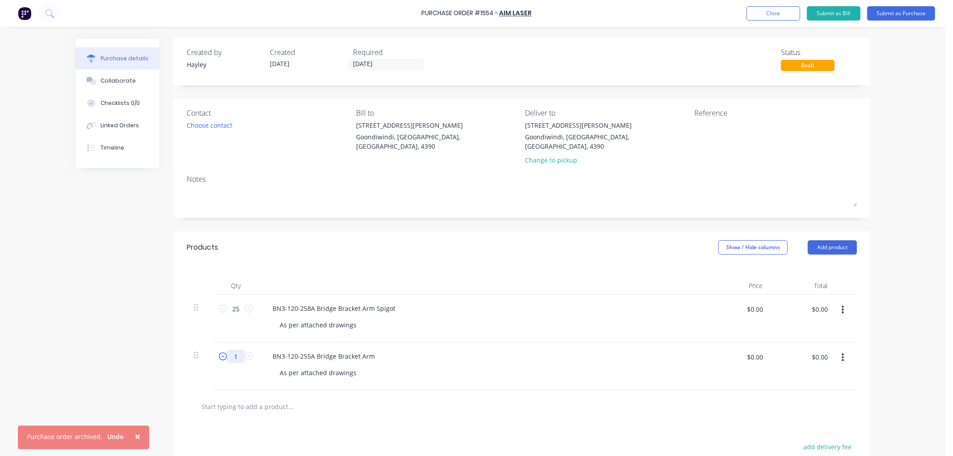
drag, startPoint x: 234, startPoint y: 345, endPoint x: 216, endPoint y: 345, distance: 17.9
click at [221, 350] on div "1 1" at bounding box center [236, 356] width 30 height 13
click at [121, 84] on div "Collaborate" at bounding box center [118, 81] width 35 height 8
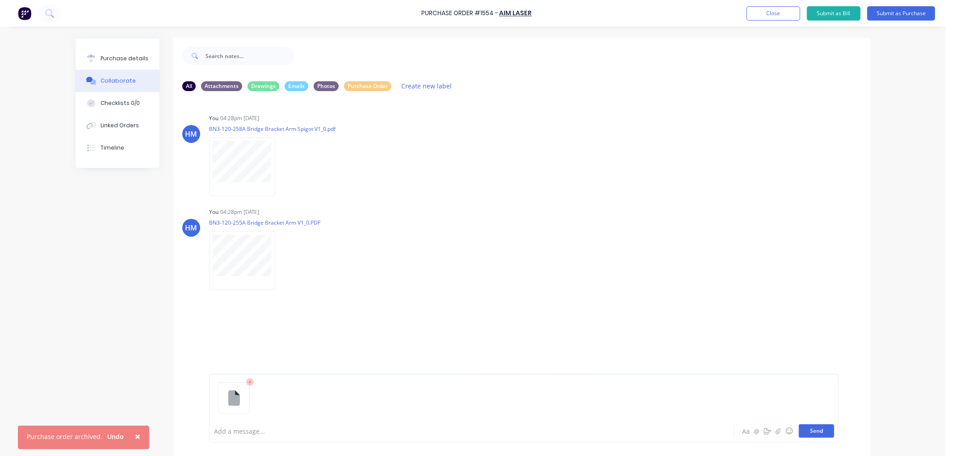
click at [814, 431] on button "Send" at bounding box center [816, 431] width 35 height 13
click at [810, 435] on button "Send" at bounding box center [816, 431] width 35 height 13
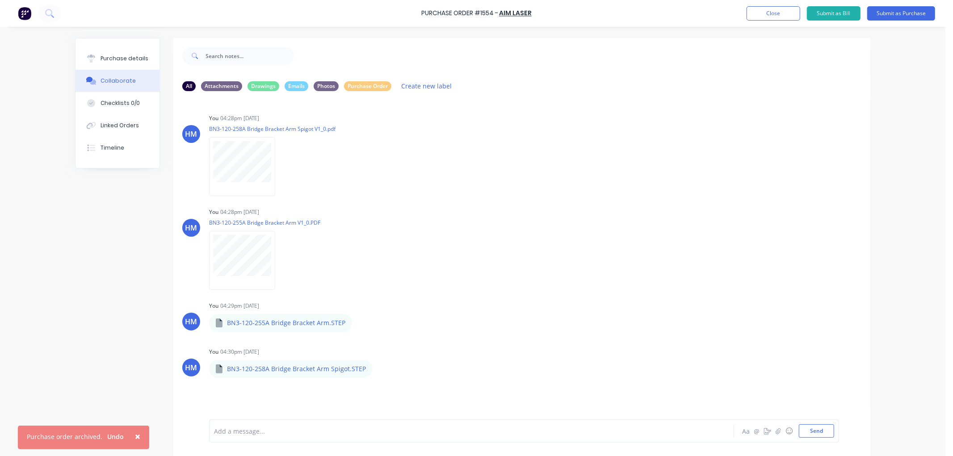
click at [136, 434] on span "×" at bounding box center [137, 436] width 5 height 13
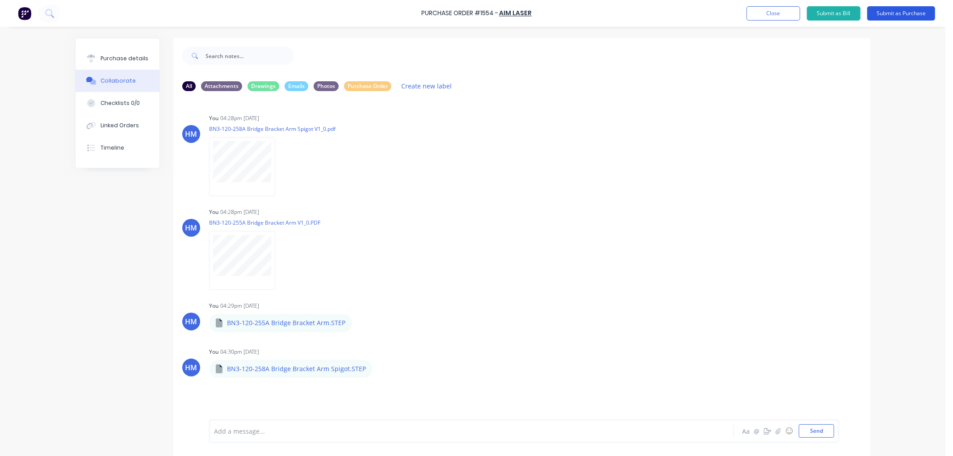
click at [904, 15] on button "Submit as Purchase" at bounding box center [902, 13] width 68 height 14
click at [856, 5] on div "Purchase Order #1554 - AIM Laser Close Options Edit Purchase" at bounding box center [476, 13] width 953 height 27
click at [848, 10] on button "Options" at bounding box center [853, 13] width 45 height 14
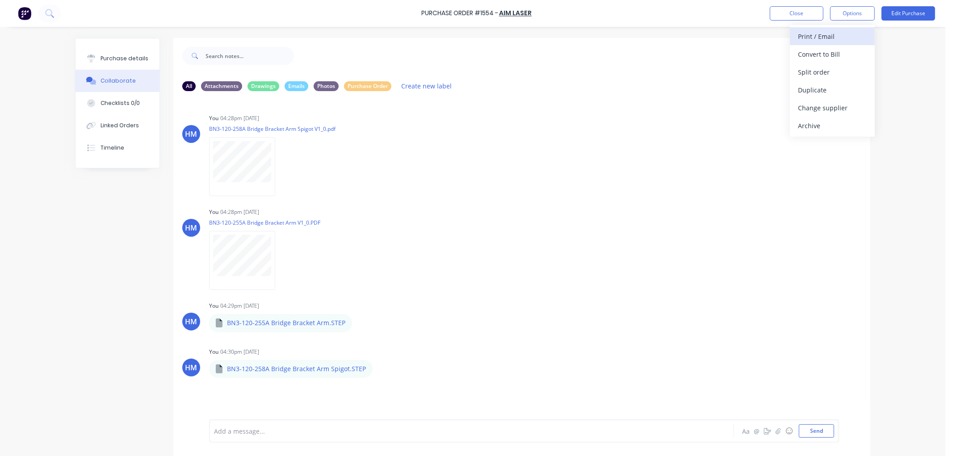
click at [815, 36] on div "Print / Email" at bounding box center [832, 36] width 69 height 13
click at [819, 72] on div "Without pricing" at bounding box center [832, 72] width 69 height 13
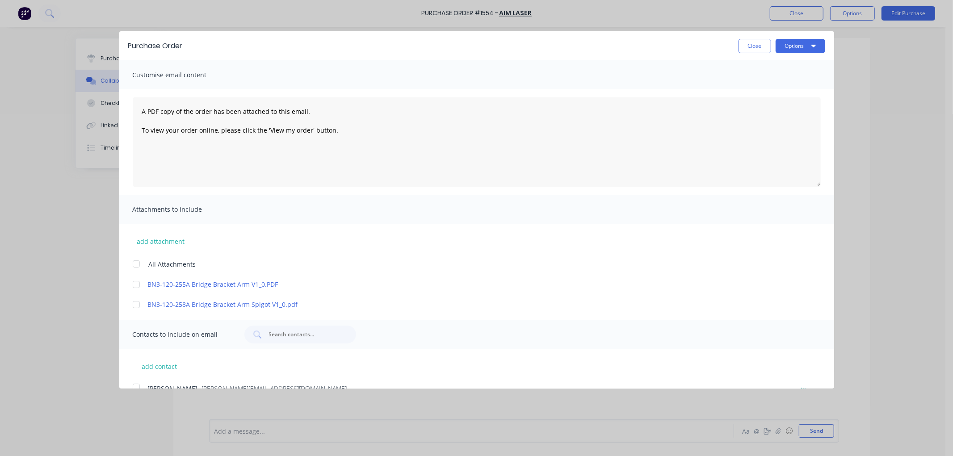
click at [137, 264] on div at bounding box center [136, 264] width 18 height 18
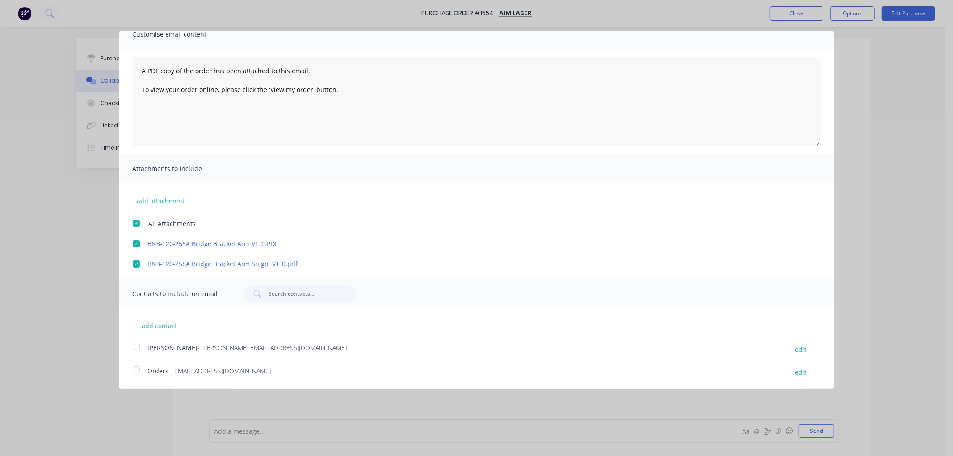
click at [136, 370] on div at bounding box center [136, 370] width 18 height 18
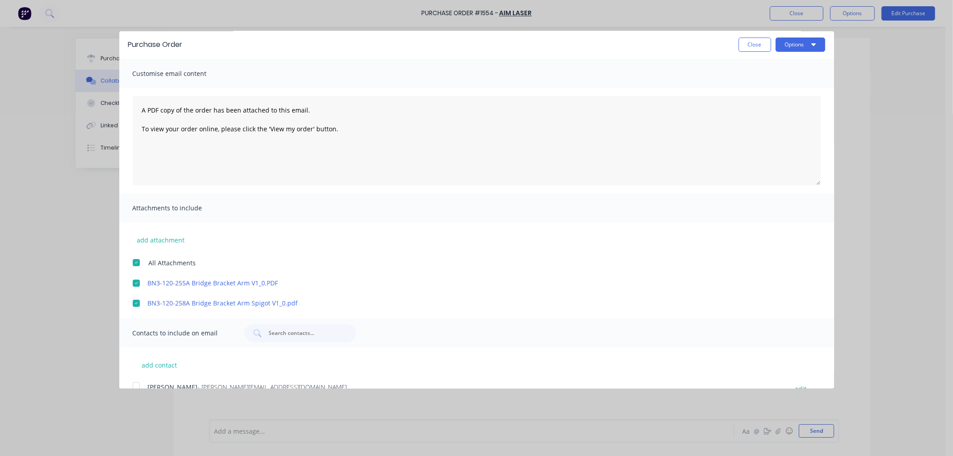
scroll to position [0, 0]
click at [789, 47] on button "Options" at bounding box center [801, 46] width 50 height 14
click at [750, 86] on div "Email" at bounding box center [783, 86] width 69 height 13
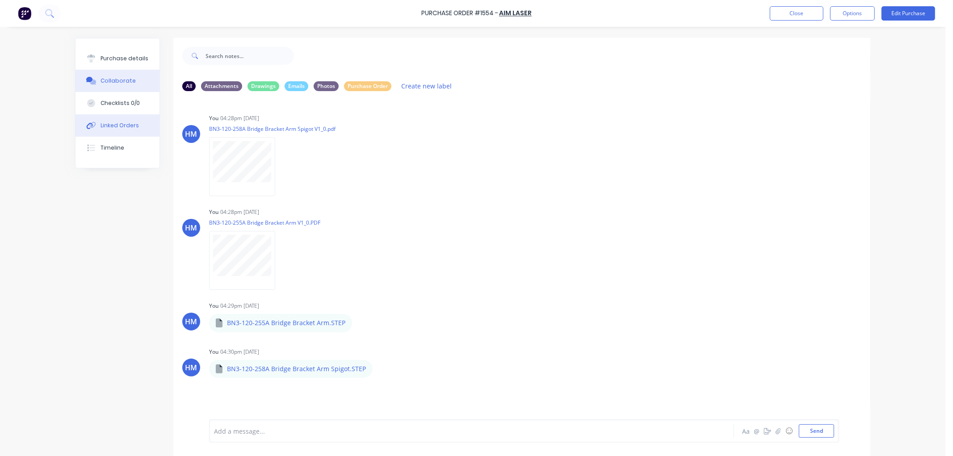
click at [122, 122] on div "Linked Orders" at bounding box center [120, 126] width 38 height 8
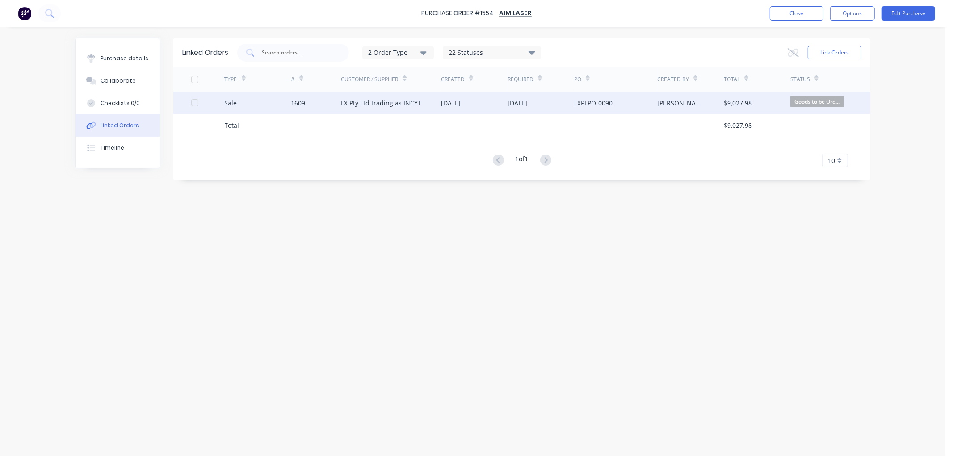
click at [261, 104] on div "Sale" at bounding box center [258, 103] width 67 height 22
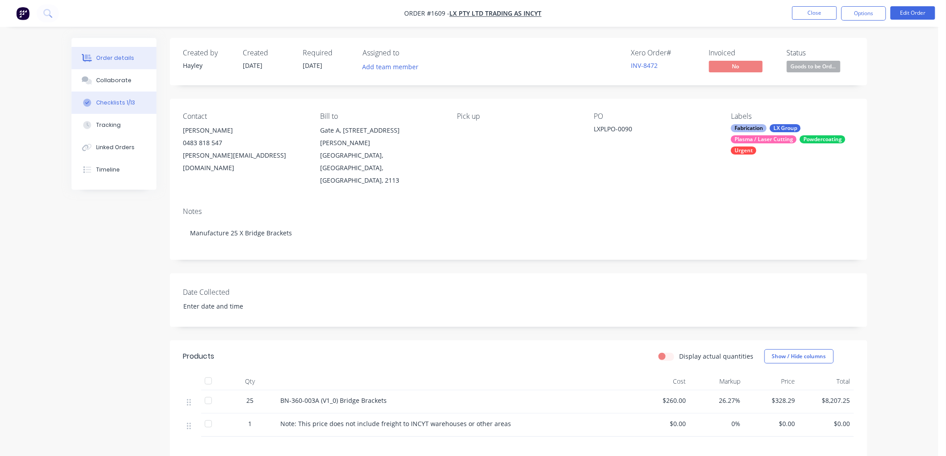
click at [124, 104] on div "Checklists 1/13" at bounding box center [115, 103] width 39 height 8
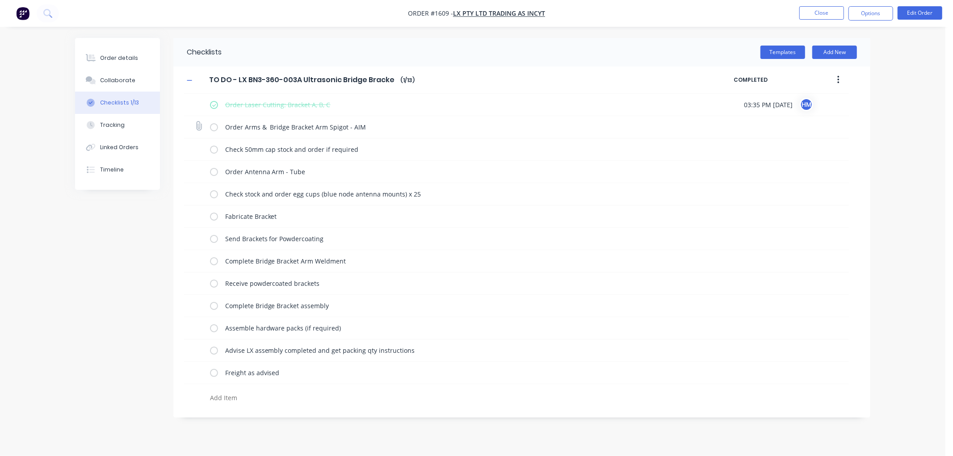
click at [213, 130] on label at bounding box center [214, 126] width 8 height 9
click at [0, 0] on input "checkbox" at bounding box center [0, 0] width 0 height 0
click at [827, 13] on button "Close" at bounding box center [822, 12] width 45 height 13
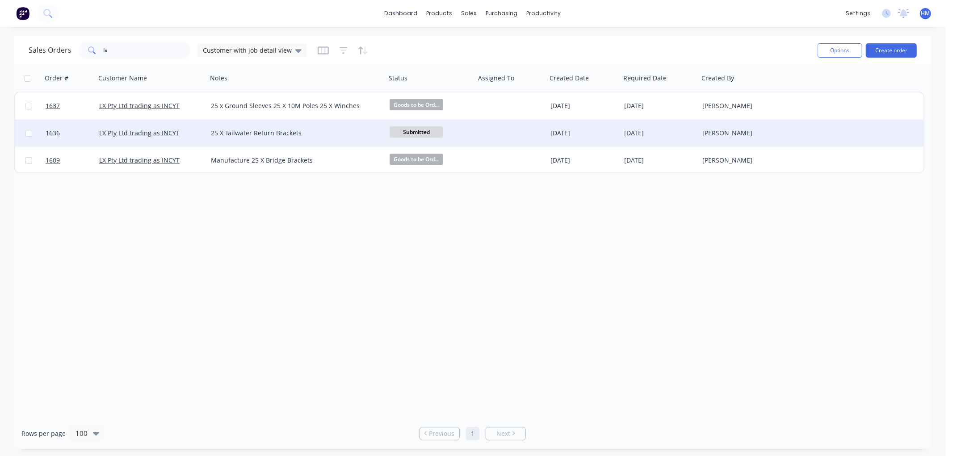
click at [186, 132] on div "LX Pty Ltd trading as INCYT" at bounding box center [148, 133] width 99 height 9
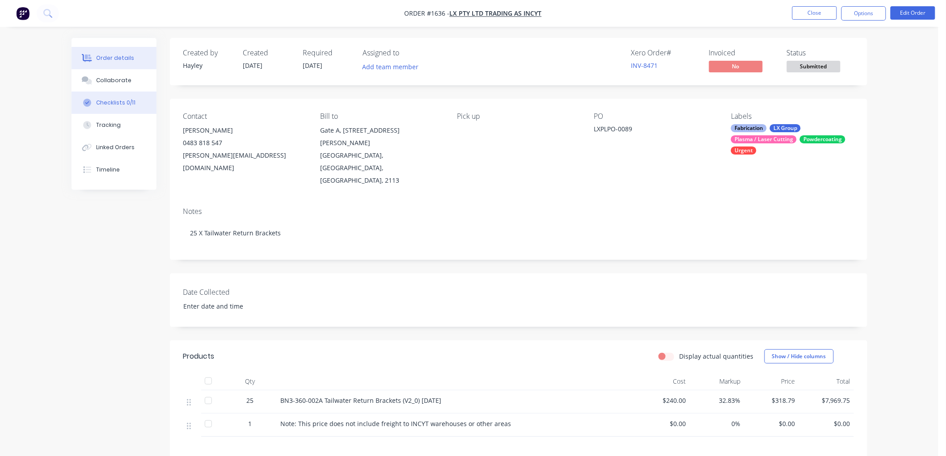
click at [122, 101] on div "Checklists 0/11" at bounding box center [115, 103] width 39 height 8
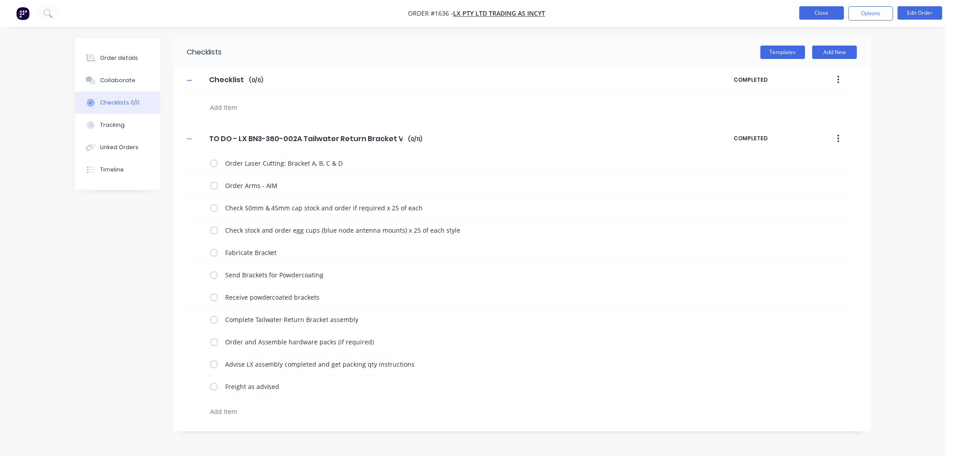
click at [818, 13] on button "Close" at bounding box center [822, 12] width 45 height 13
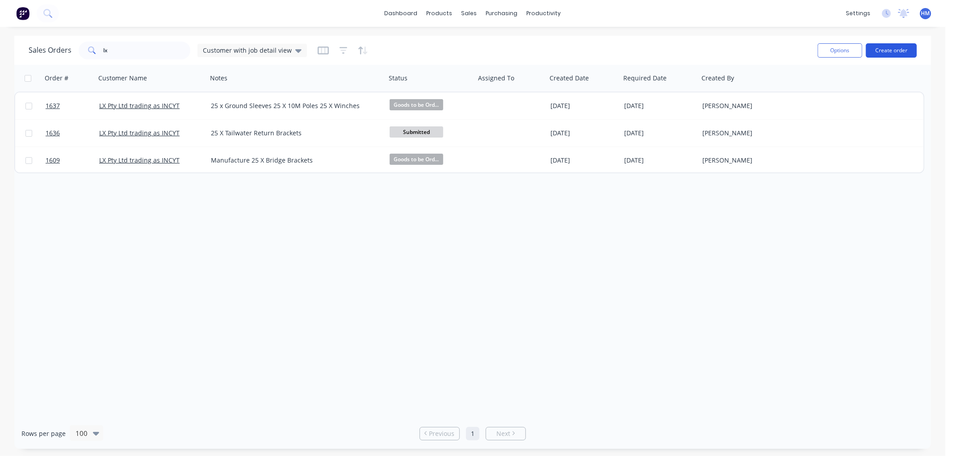
click at [893, 50] on button "Create order" at bounding box center [891, 50] width 51 height 14
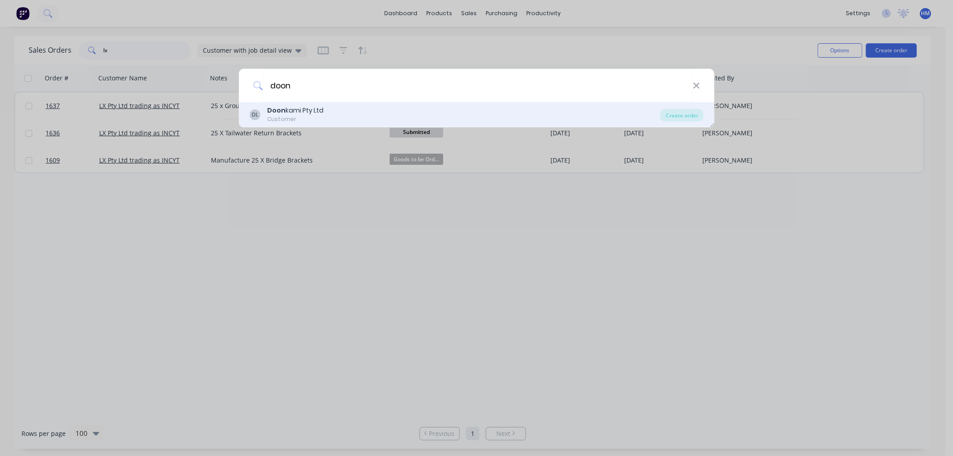
click at [315, 118] on div "Customer" at bounding box center [295, 119] width 56 height 8
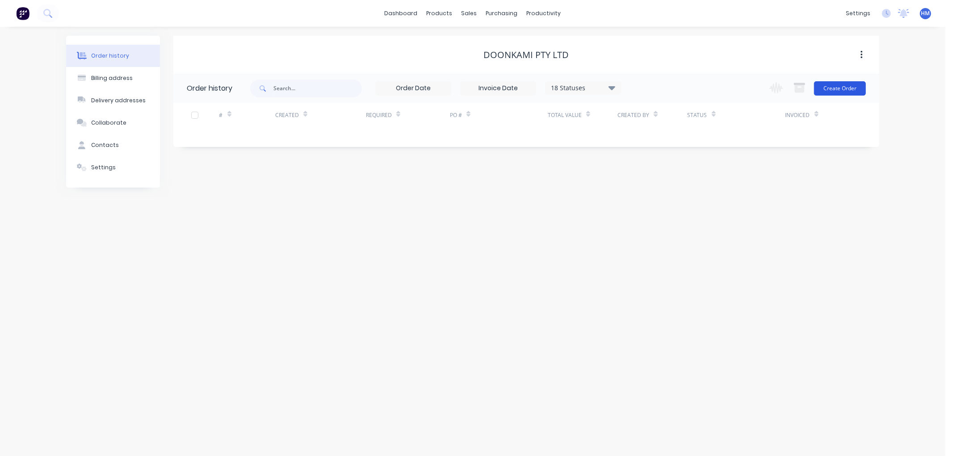
click at [839, 92] on button "Create Order" at bounding box center [840, 88] width 52 height 14
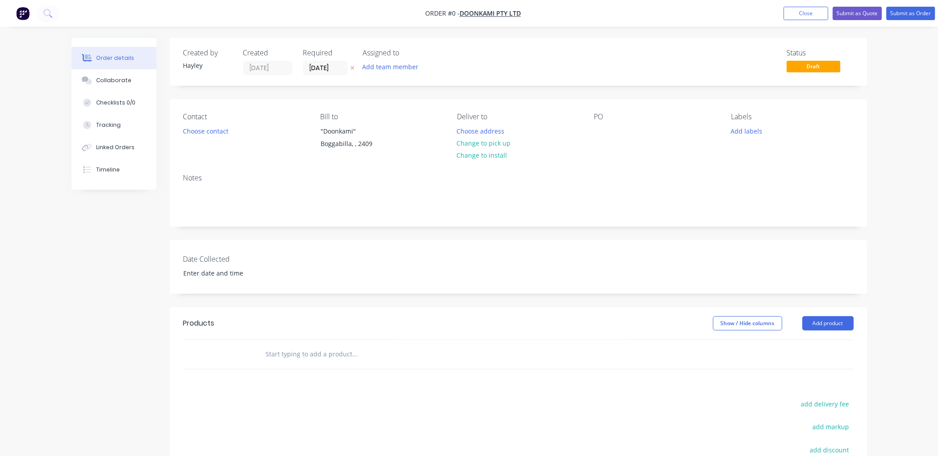
click at [296, 359] on input "text" at bounding box center [355, 355] width 179 height 18
click at [324, 364] on div at bounding box center [416, 354] width 322 height 29
click at [313, 361] on input "text" at bounding box center [355, 355] width 179 height 18
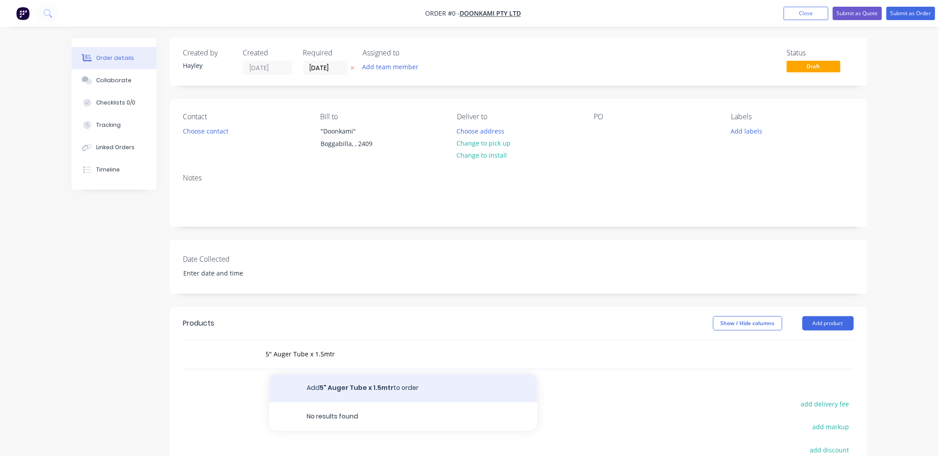
click at [346, 388] on button "Add 5" Auger Tube x 1.5mtr to order" at bounding box center [403, 388] width 268 height 29
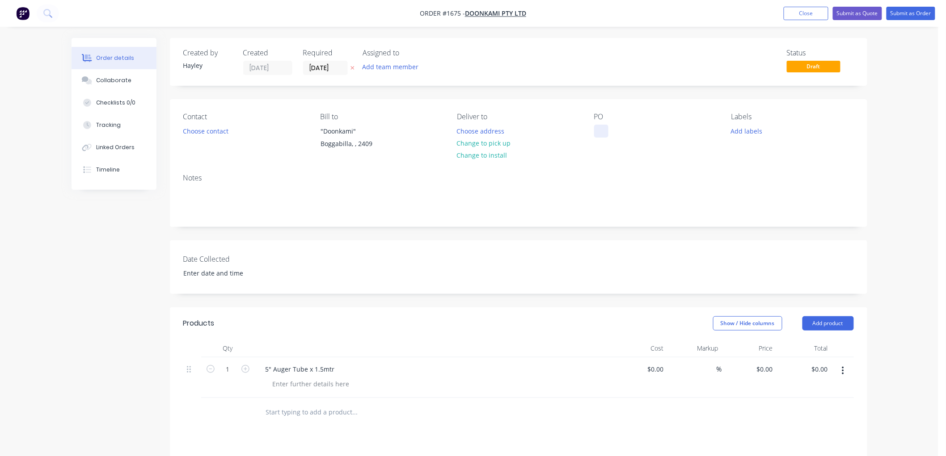
click at [598, 134] on div at bounding box center [601, 131] width 14 height 13
click at [578, 157] on div "Contact Choose contact [PERSON_NAME] to "Doonkami" Boggabilla, , 2409 Deliver t…" at bounding box center [518, 132] width 697 height 67
click at [907, 14] on button "Submit as Order" at bounding box center [910, 13] width 49 height 13
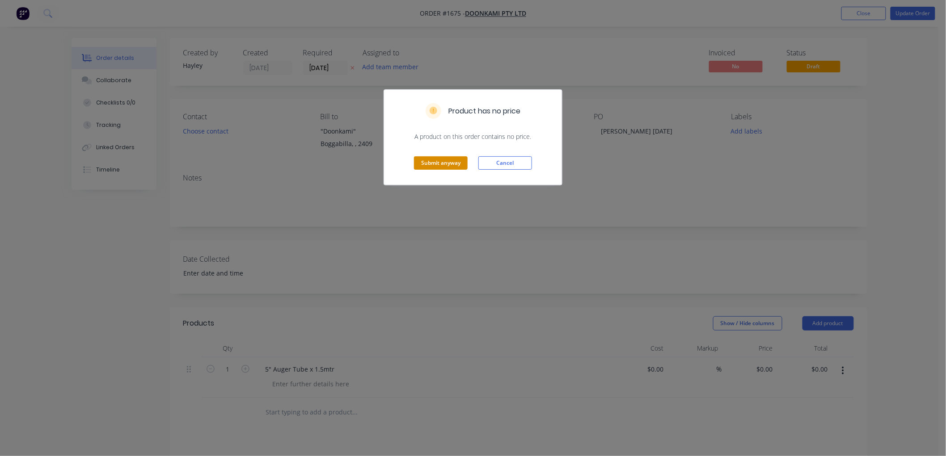
click at [454, 163] on button "Submit anyway" at bounding box center [441, 162] width 54 height 13
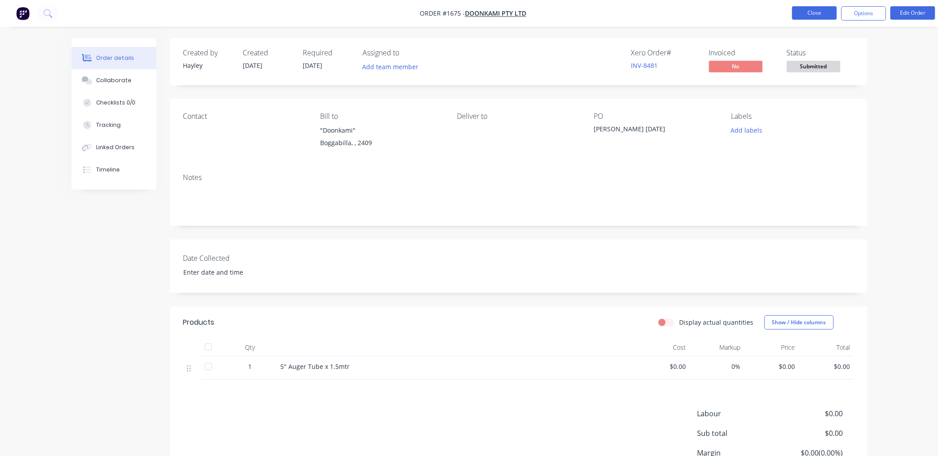
click at [810, 14] on button "Close" at bounding box center [814, 12] width 45 height 13
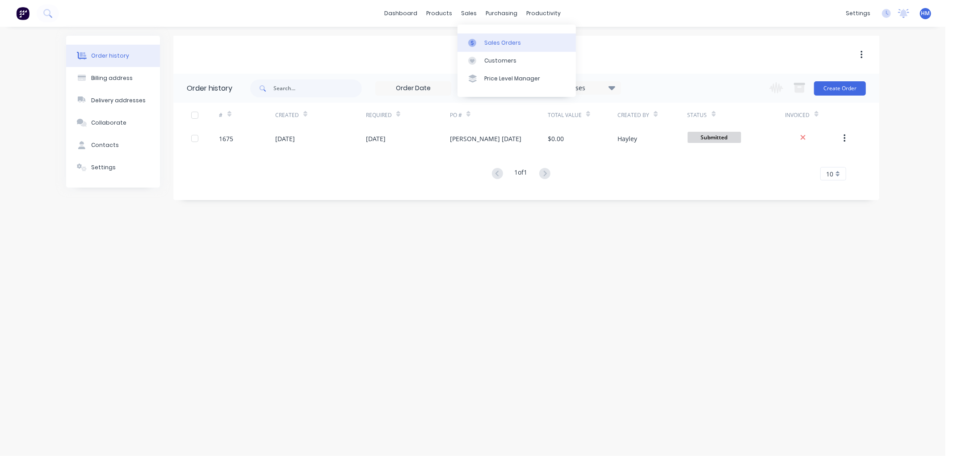
click at [495, 45] on div "Sales Orders" at bounding box center [503, 43] width 37 height 8
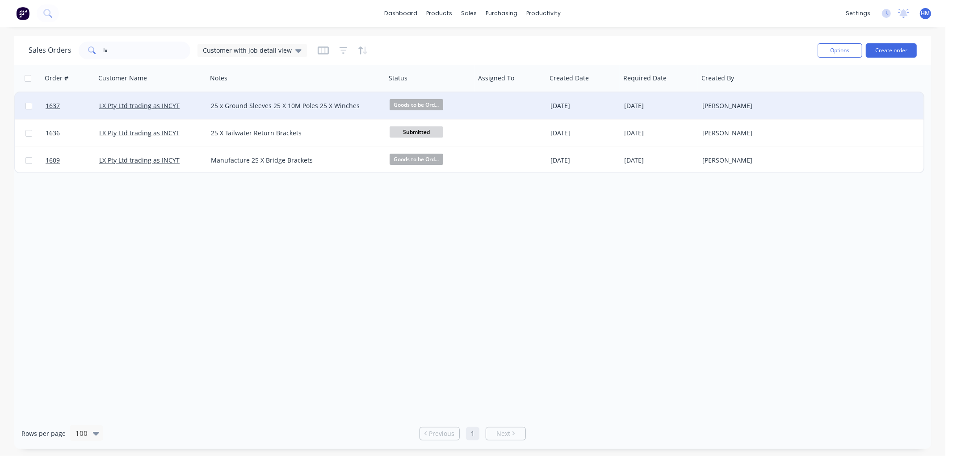
click at [192, 101] on div "LX Pty Ltd trading as INCYT" at bounding box center [148, 105] width 99 height 9
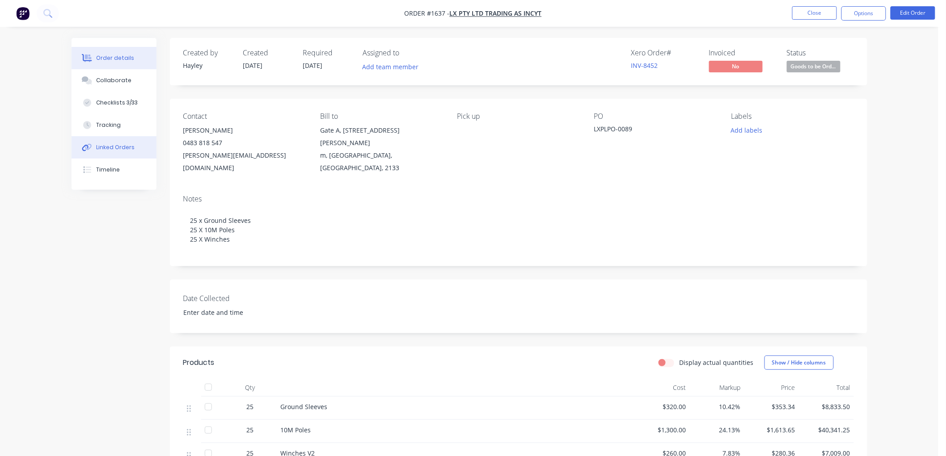
click at [120, 146] on div "Linked Orders" at bounding box center [115, 147] width 38 height 8
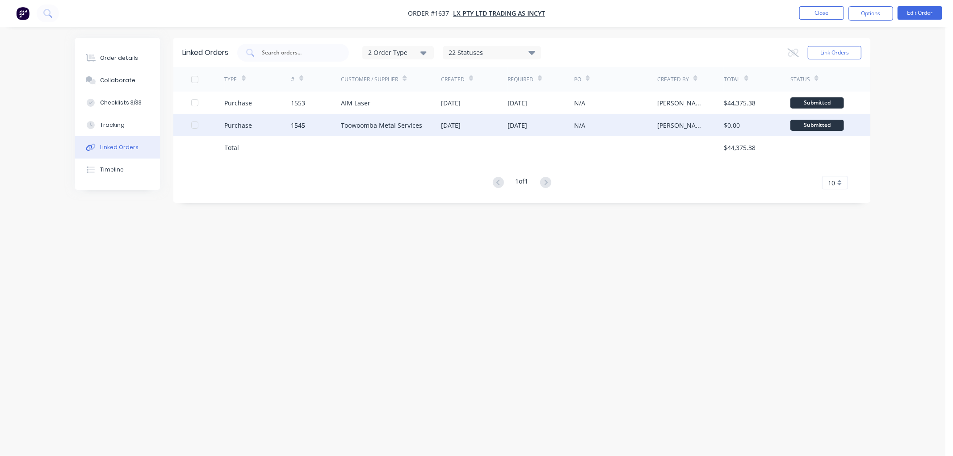
click at [267, 127] on div "Purchase" at bounding box center [258, 125] width 67 height 22
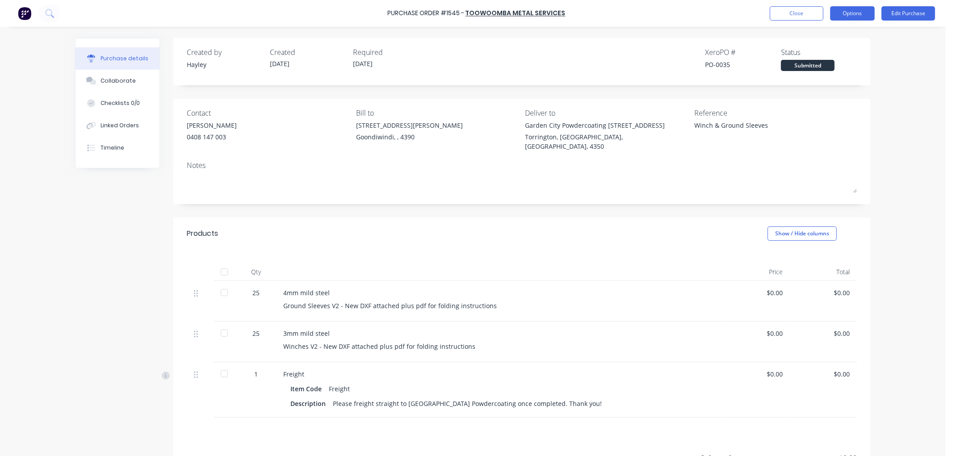
click at [851, 9] on button "Options" at bounding box center [853, 13] width 45 height 14
click at [830, 39] on div "Print / Email" at bounding box center [832, 36] width 69 height 13
click at [818, 71] on div "Without pricing" at bounding box center [832, 72] width 69 height 13
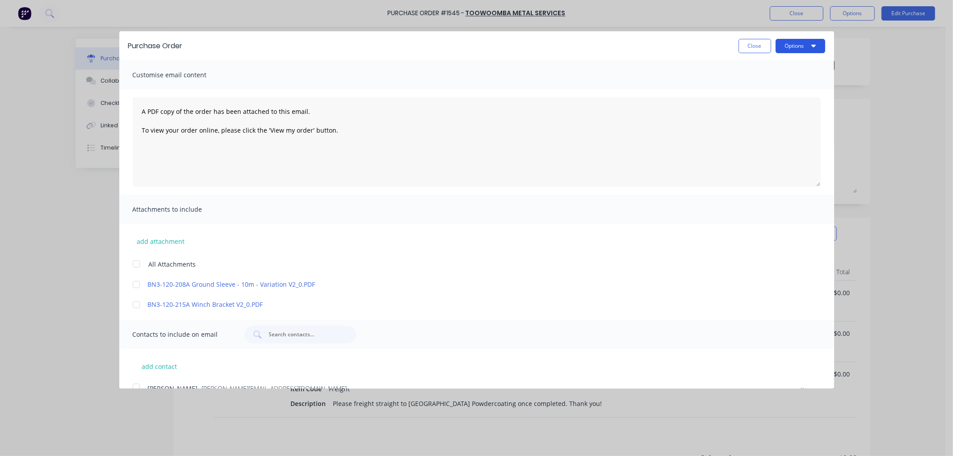
click at [789, 45] on button "Options" at bounding box center [801, 46] width 50 height 14
click at [780, 65] on div "Print" at bounding box center [783, 68] width 69 height 13
drag, startPoint x: 739, startPoint y: 45, endPoint x: 763, endPoint y: 33, distance: 27.0
click at [739, 45] on button "Close" at bounding box center [755, 46] width 33 height 14
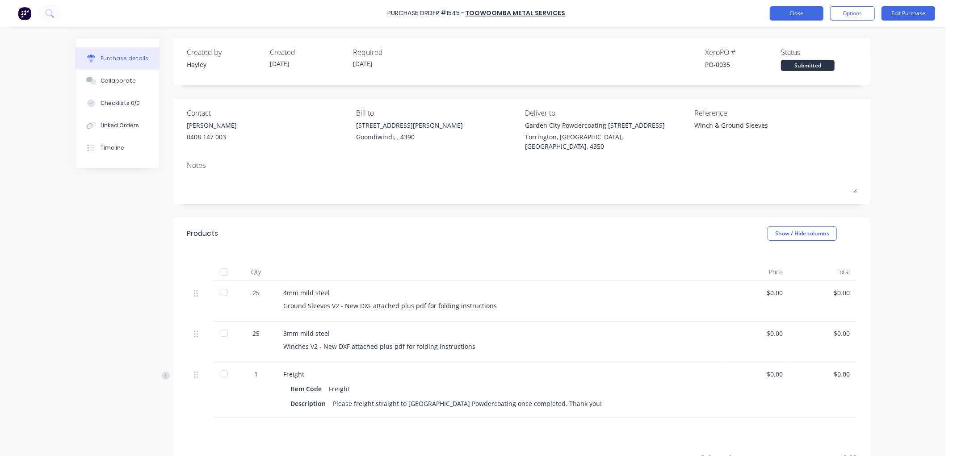
click at [796, 12] on button "Close" at bounding box center [797, 13] width 54 height 14
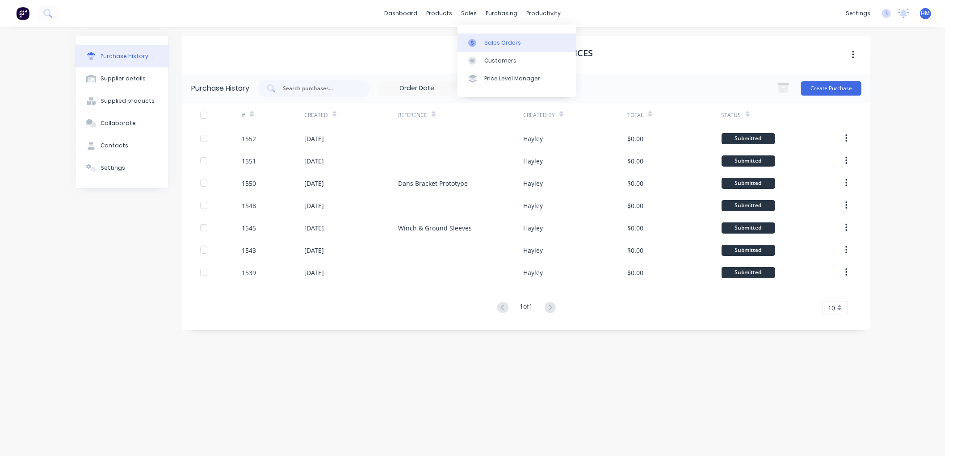
click at [490, 36] on link "Sales Orders" at bounding box center [517, 43] width 118 height 18
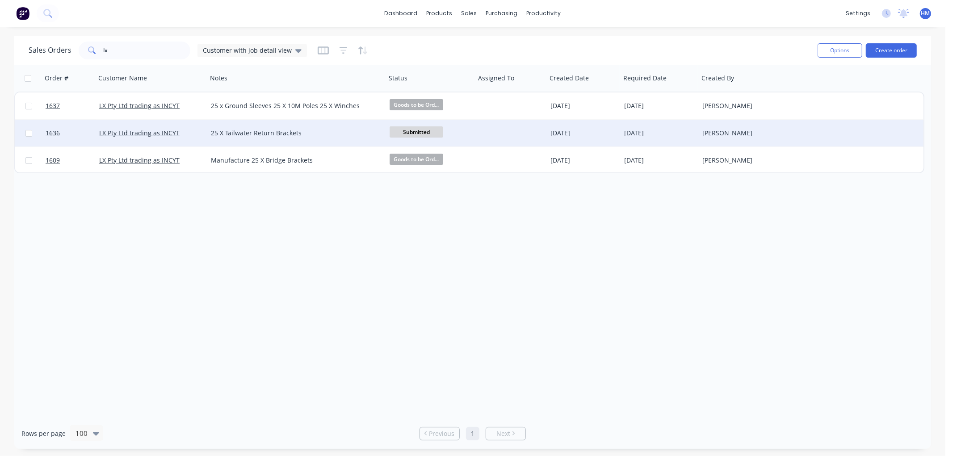
click at [193, 131] on div "LX Pty Ltd trading as INCYT" at bounding box center [148, 133] width 99 height 9
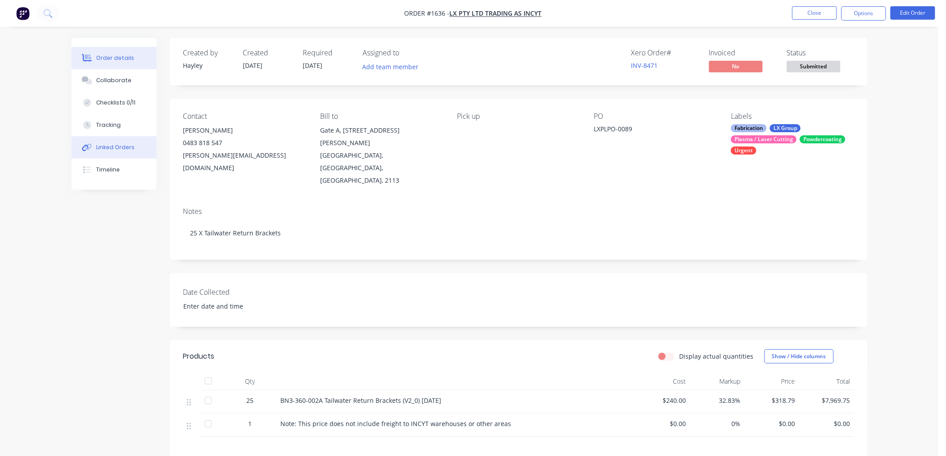
click at [119, 150] on div "Linked Orders" at bounding box center [115, 147] width 38 height 8
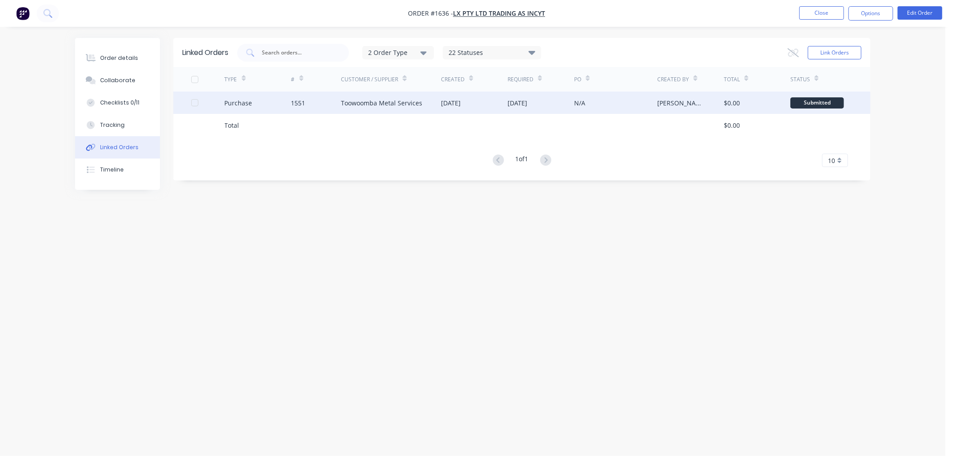
click at [315, 104] on div "1551" at bounding box center [316, 103] width 50 height 22
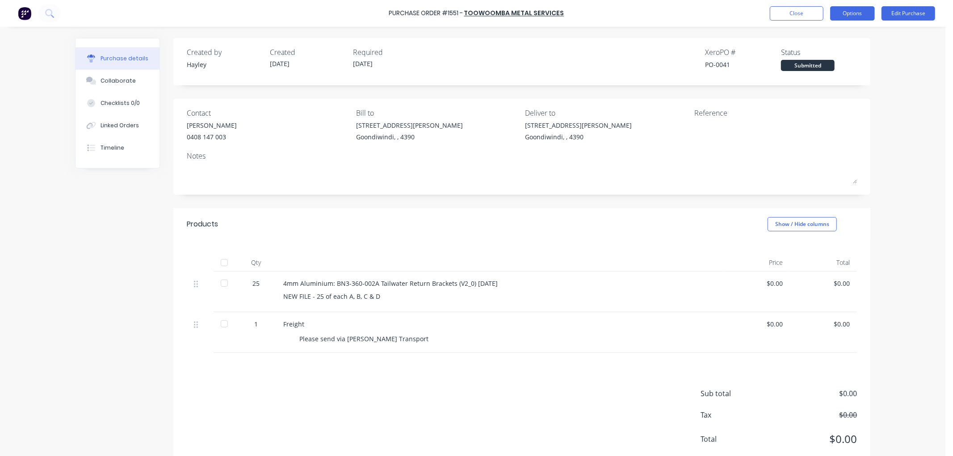
click at [857, 10] on button "Options" at bounding box center [853, 13] width 45 height 14
click at [834, 34] on div "Print / Email" at bounding box center [832, 36] width 69 height 13
click at [823, 73] on div "Without pricing" at bounding box center [832, 72] width 69 height 13
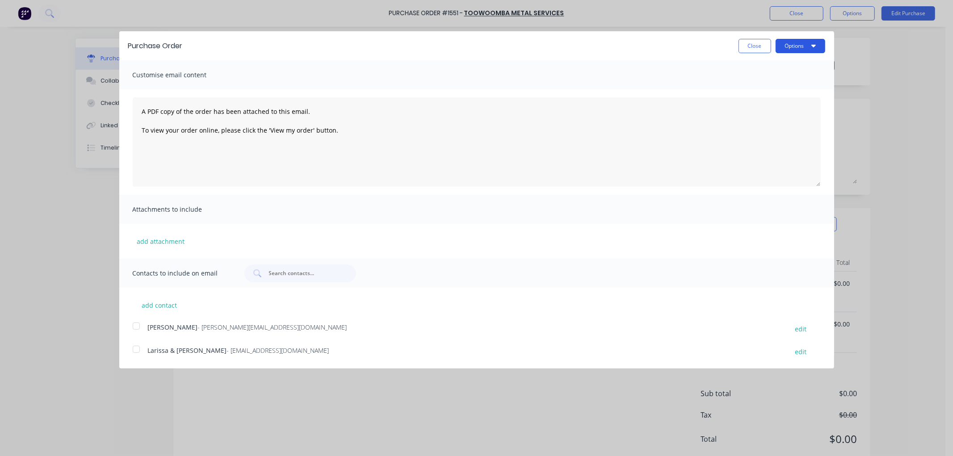
click at [808, 44] on button "Options" at bounding box center [801, 46] width 50 height 14
click at [791, 62] on div "Print" at bounding box center [783, 68] width 69 height 13
click at [756, 47] on button "Close" at bounding box center [755, 46] width 33 height 14
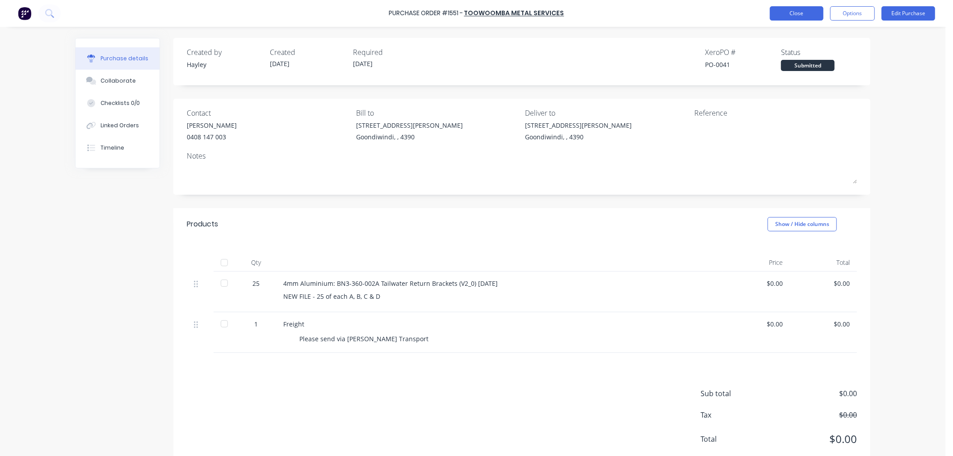
click at [798, 14] on button "Close" at bounding box center [797, 13] width 54 height 14
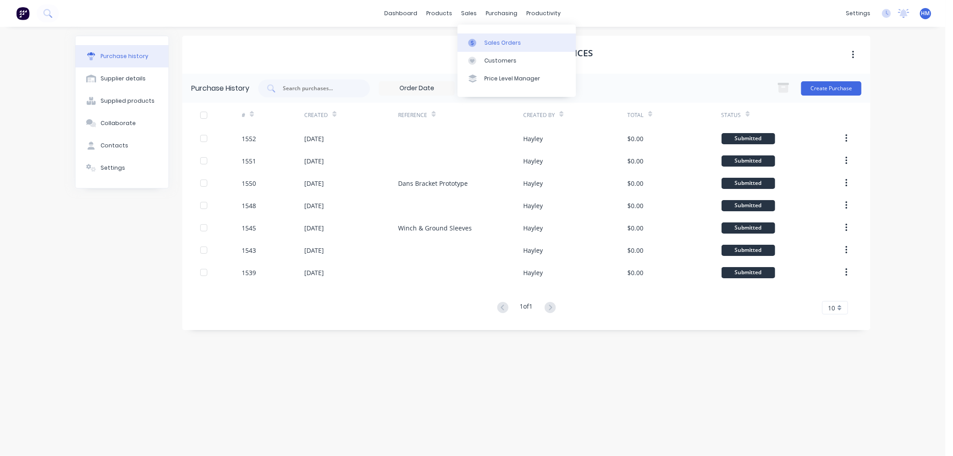
click at [483, 41] on link "Sales Orders" at bounding box center [517, 43] width 118 height 18
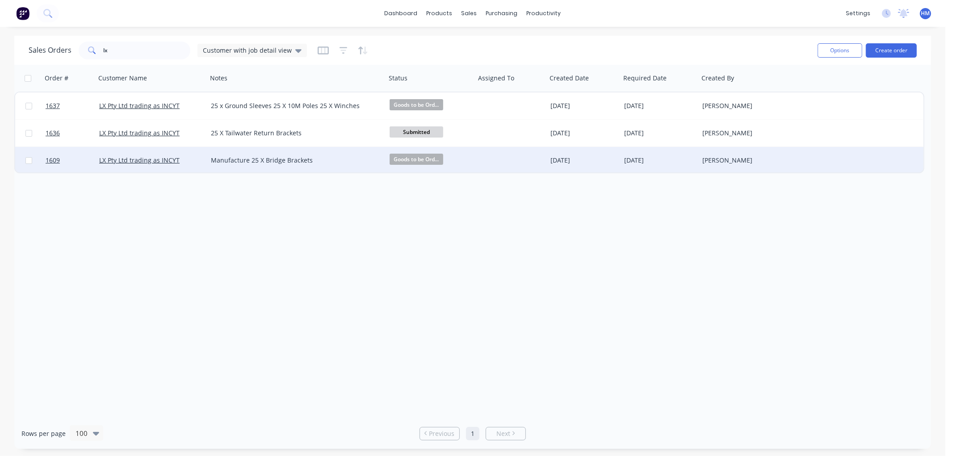
click at [193, 161] on div "LX Pty Ltd trading as INCYT" at bounding box center [148, 160] width 99 height 9
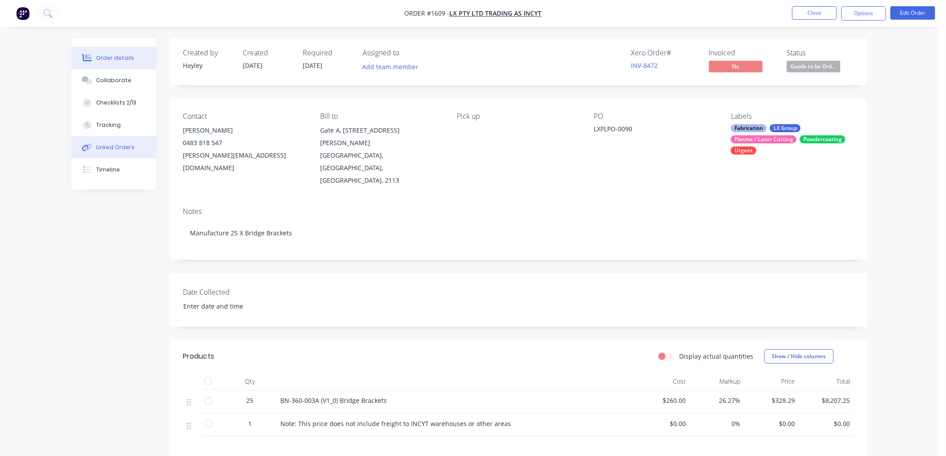
click at [111, 149] on div "Linked Orders" at bounding box center [115, 147] width 38 height 8
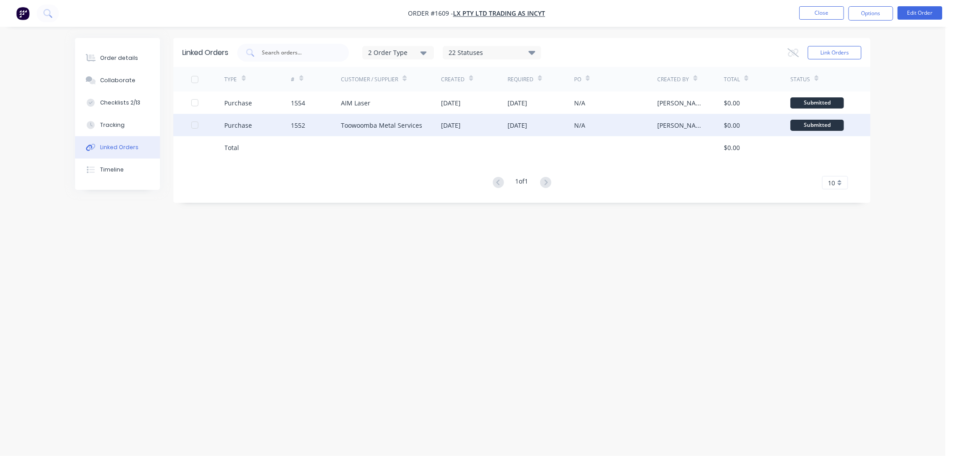
click at [323, 127] on div "1552" at bounding box center [316, 125] width 50 height 22
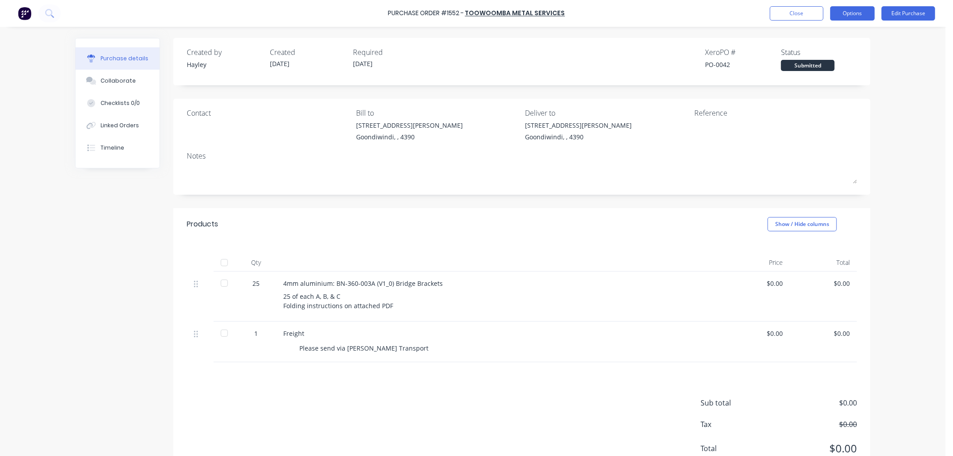
click at [846, 7] on button "Options" at bounding box center [853, 13] width 45 height 14
click at [838, 37] on div "Print / Email" at bounding box center [832, 36] width 69 height 13
click at [825, 74] on div "Without pricing" at bounding box center [832, 72] width 69 height 13
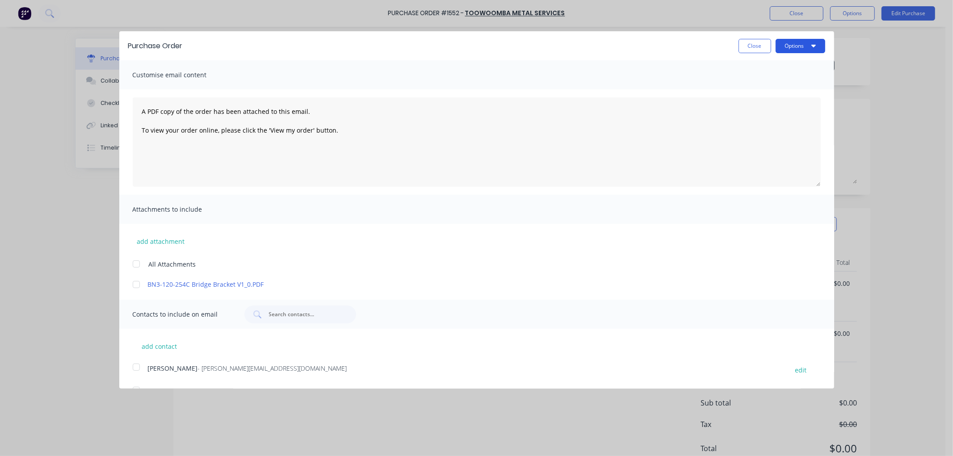
click at [797, 46] on button "Options" at bounding box center [801, 46] width 50 height 14
click at [799, 68] on div "Print" at bounding box center [783, 68] width 69 height 13
click at [752, 46] on button "Close" at bounding box center [755, 46] width 33 height 14
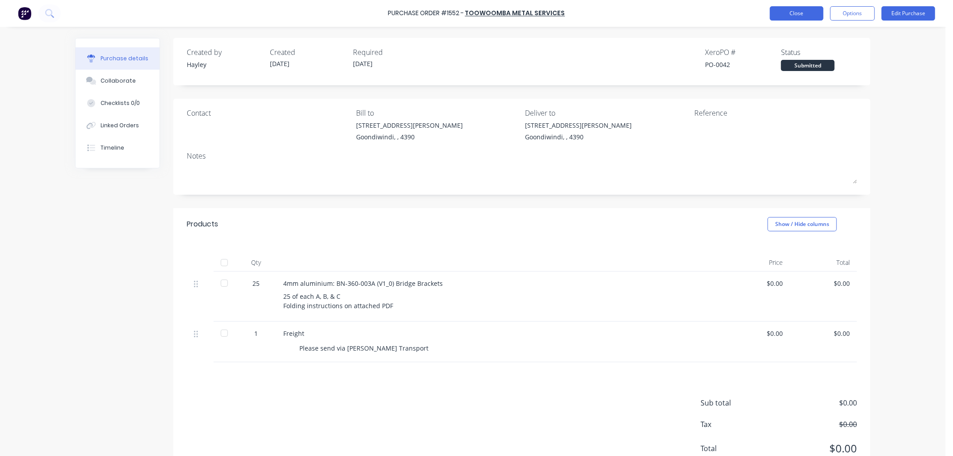
click at [795, 18] on button "Close" at bounding box center [797, 13] width 54 height 14
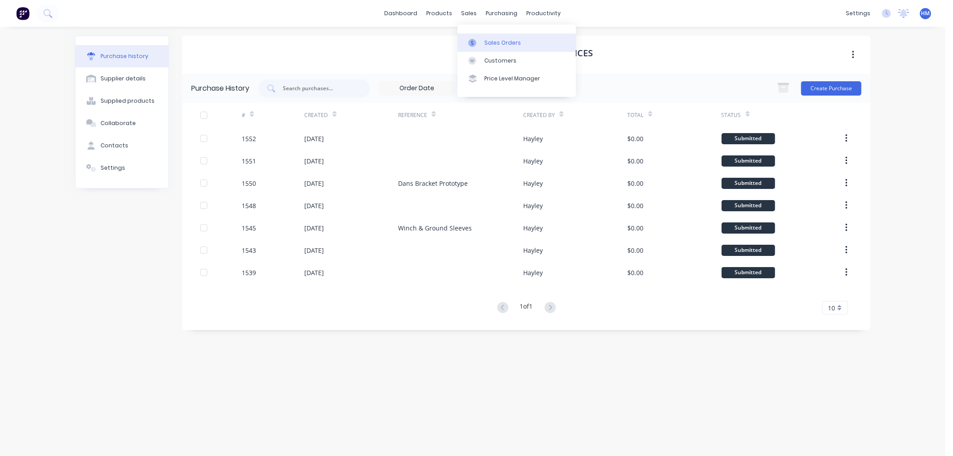
click at [485, 40] on div "Sales Orders" at bounding box center [503, 43] width 37 height 8
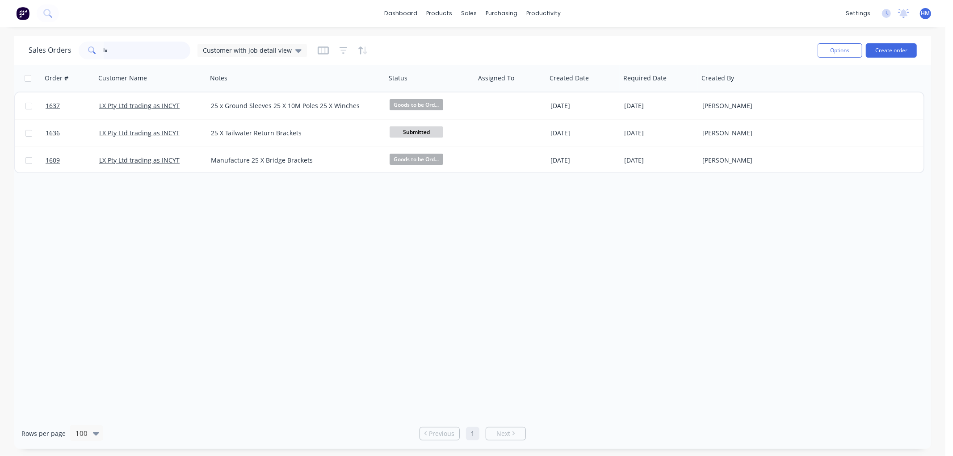
drag, startPoint x: 112, startPoint y: 54, endPoint x: 74, endPoint y: 54, distance: 37.6
click at [74, 54] on div "Sales Orders lx Customer with job detail view" at bounding box center [168, 51] width 278 height 18
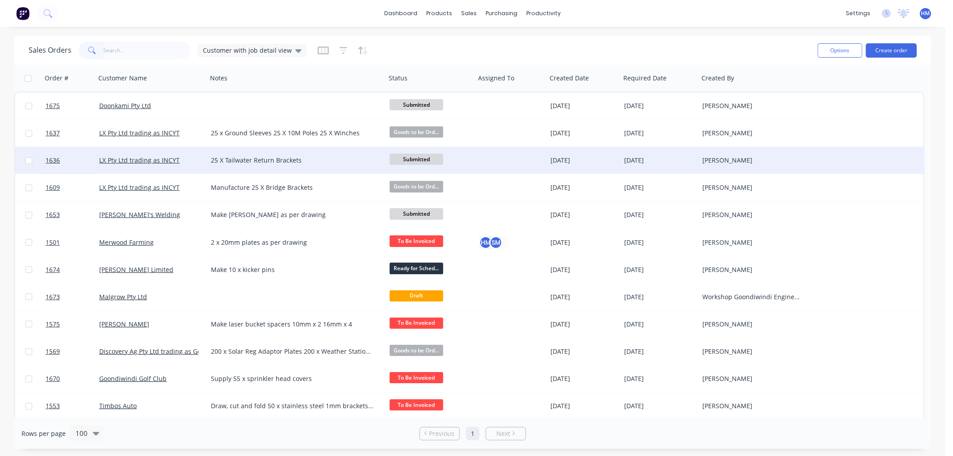
click at [421, 160] on span "Submitted" at bounding box center [417, 159] width 54 height 11
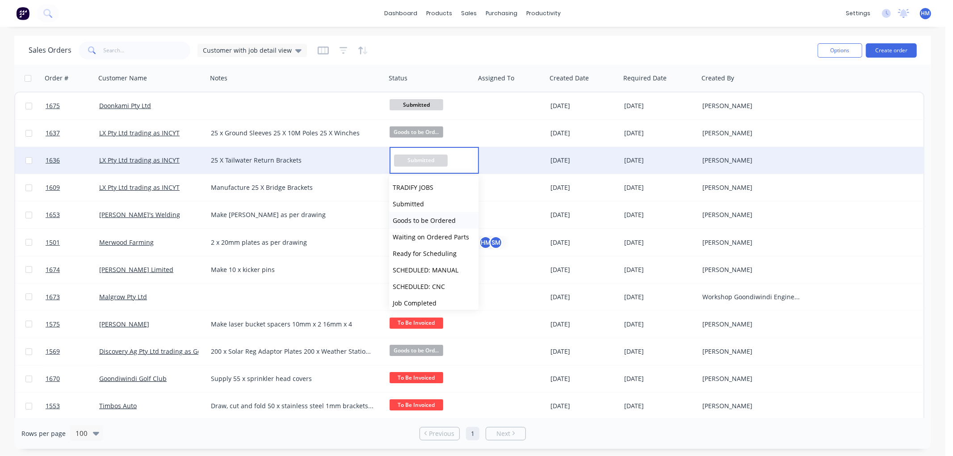
click at [445, 217] on span "Goods to be Ordered" at bounding box center [424, 220] width 63 height 8
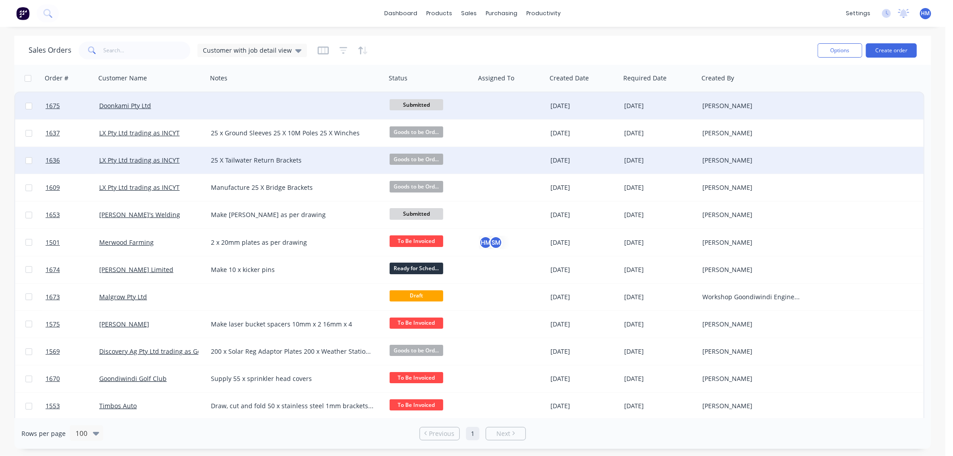
click at [415, 104] on span "Submitted" at bounding box center [417, 104] width 54 height 11
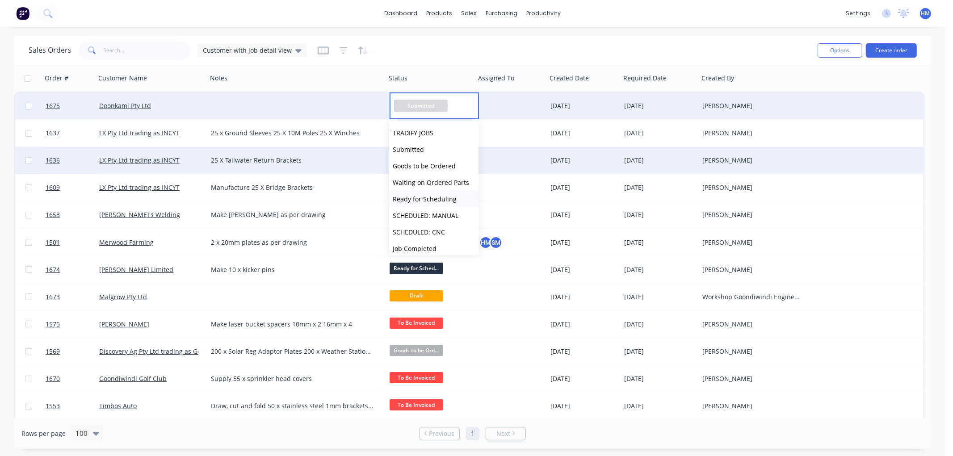
scroll to position [50, 0]
click at [424, 215] on span "To Be Invoiced" at bounding box center [414, 215] width 43 height 8
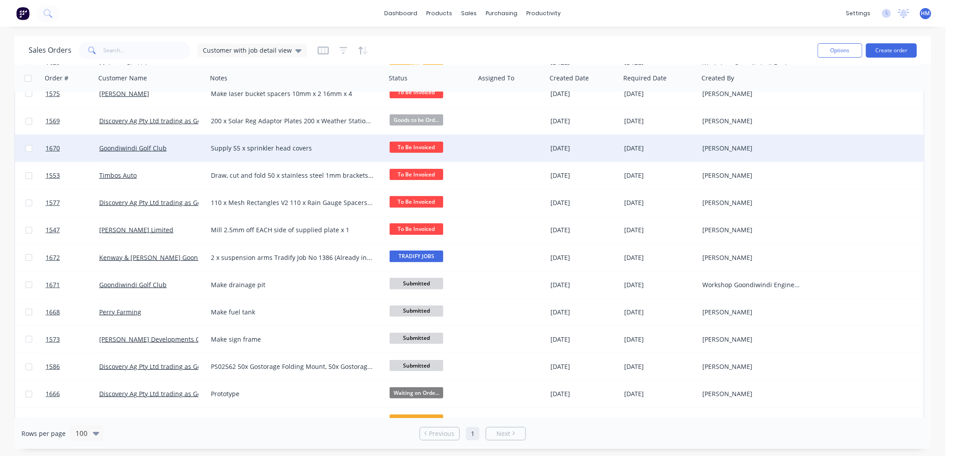
scroll to position [248, 0]
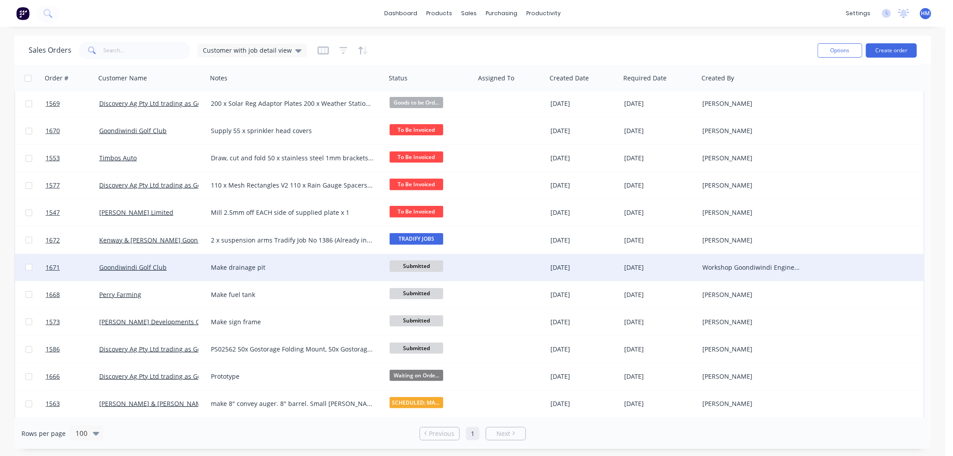
click at [429, 265] on span "Submitted" at bounding box center [417, 266] width 54 height 11
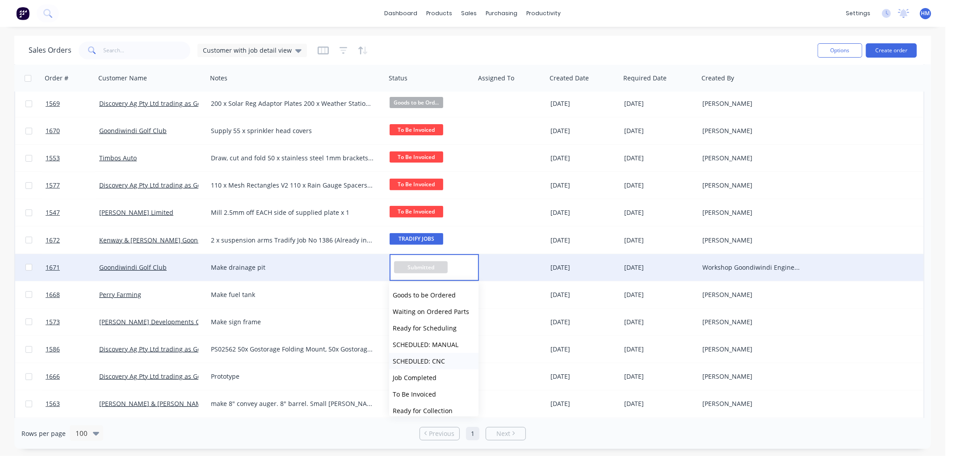
scroll to position [50, 0]
click at [426, 378] on span "To Be Invoiced" at bounding box center [414, 377] width 43 height 8
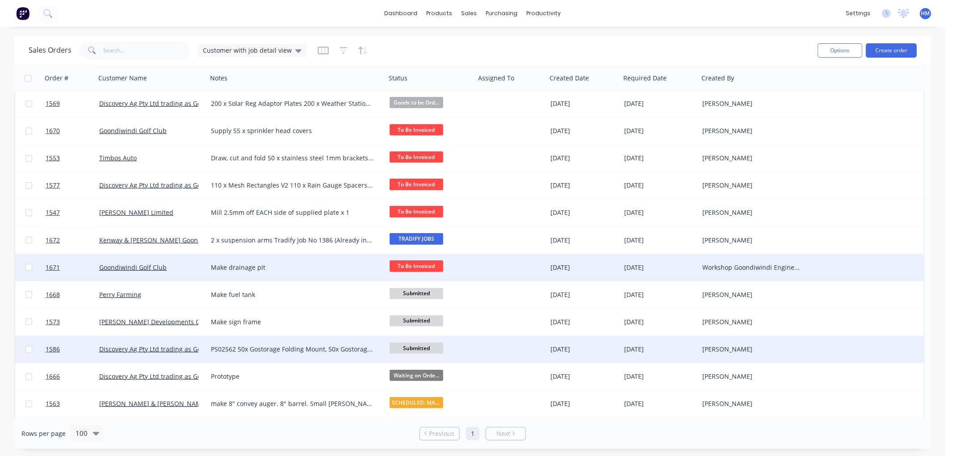
click at [404, 345] on span "Submitted" at bounding box center [417, 348] width 54 height 11
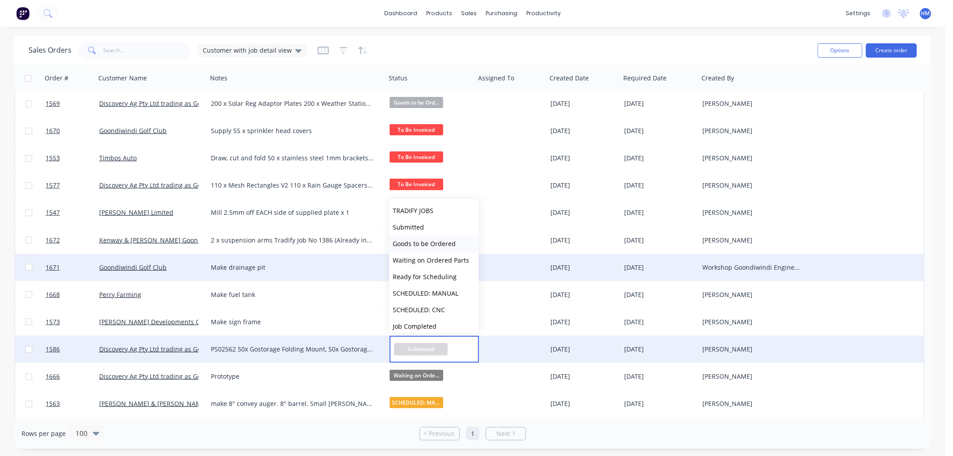
click at [436, 244] on span "Goods to be Ordered" at bounding box center [424, 244] width 63 height 8
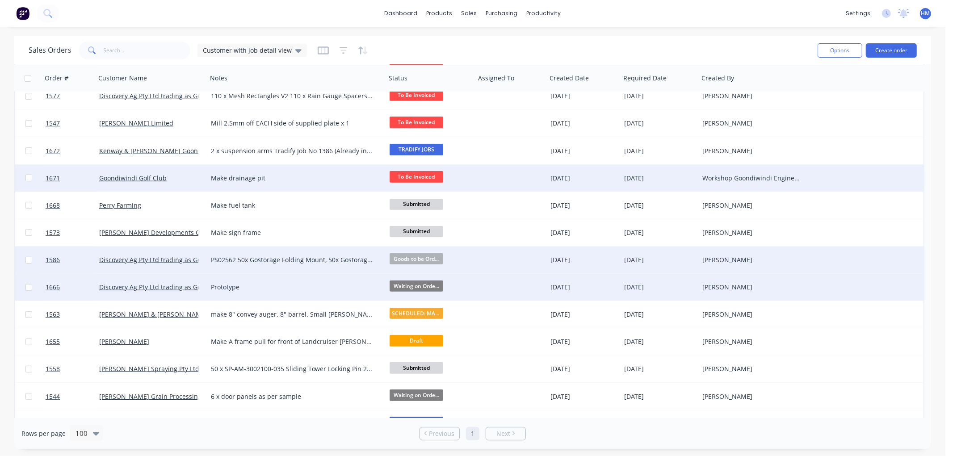
scroll to position [347, 0]
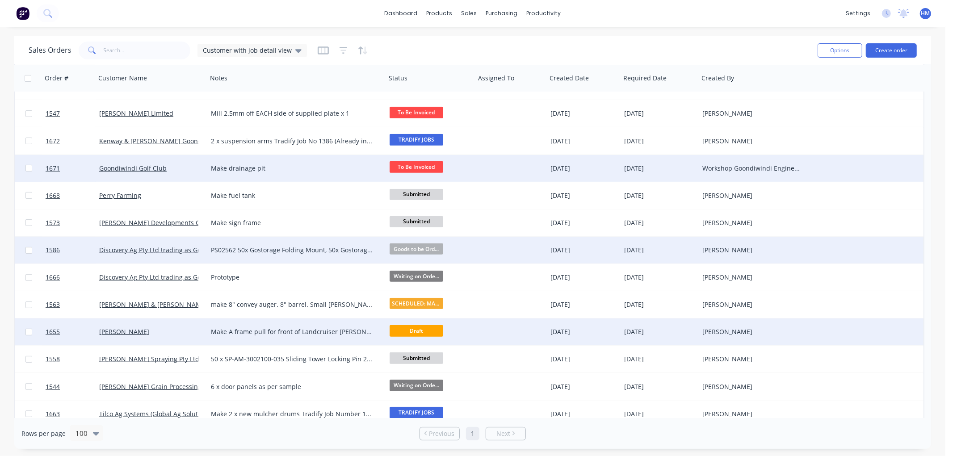
click at [417, 330] on span "Draft" at bounding box center [417, 330] width 54 height 11
click at [173, 329] on div "[PERSON_NAME]" at bounding box center [148, 332] width 99 height 9
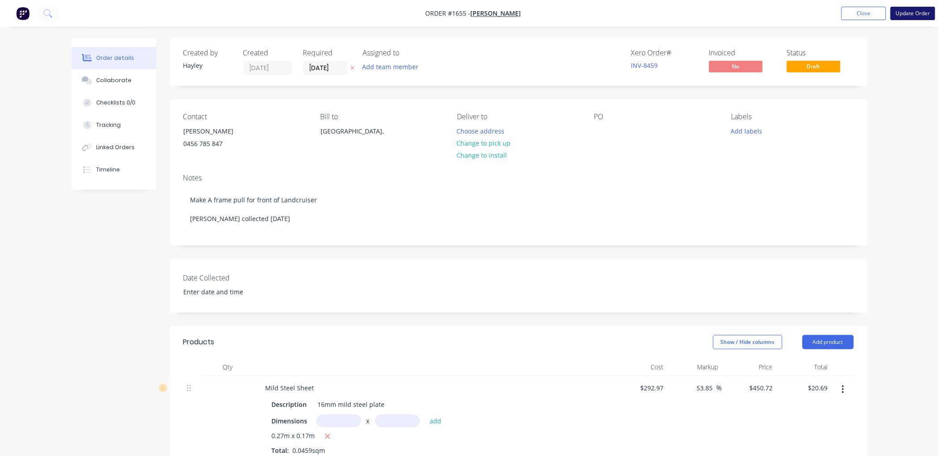
click at [909, 12] on button "Update Order" at bounding box center [912, 13] width 45 height 13
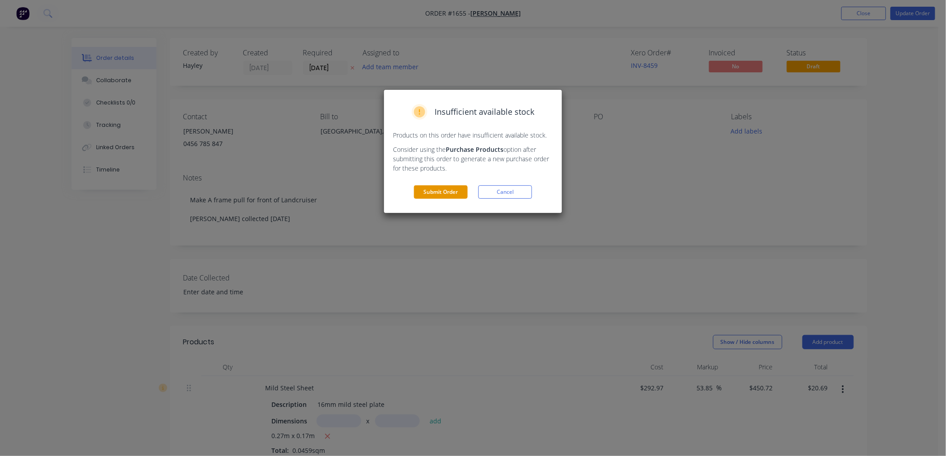
click at [436, 195] on button "Submit Order" at bounding box center [441, 192] width 54 height 13
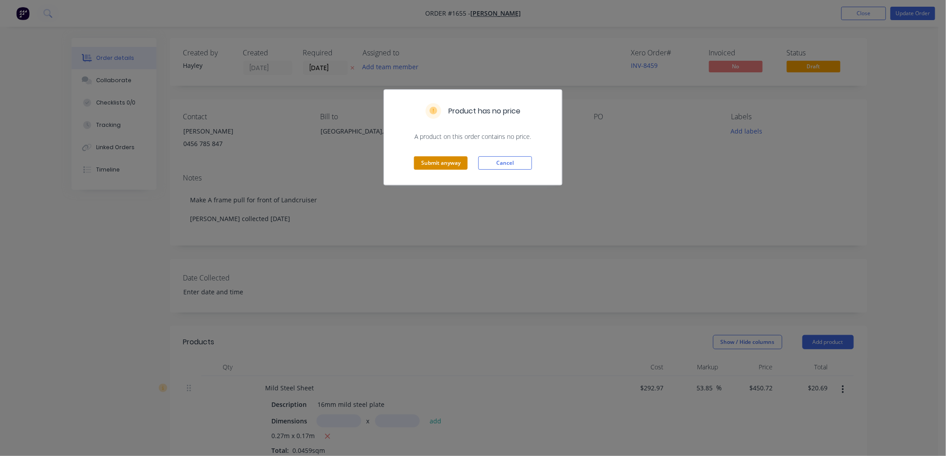
click at [449, 163] on button "Submit anyway" at bounding box center [441, 162] width 54 height 13
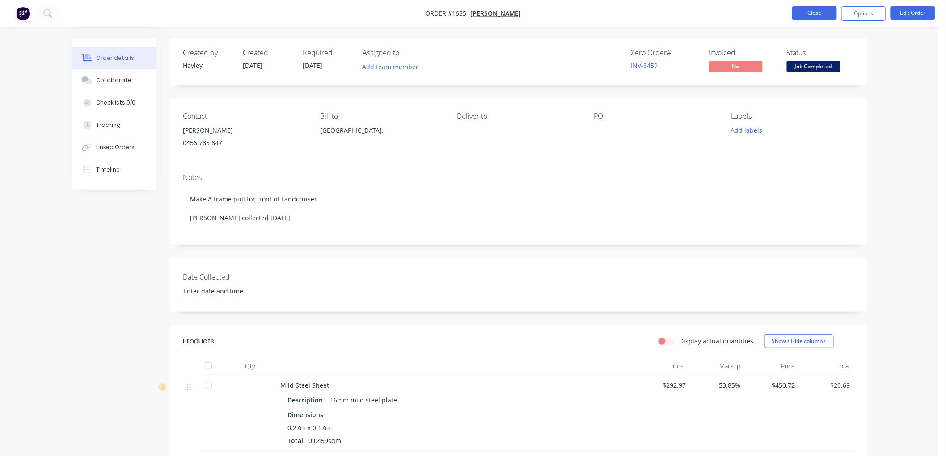
click at [810, 15] on button "Close" at bounding box center [814, 12] width 45 height 13
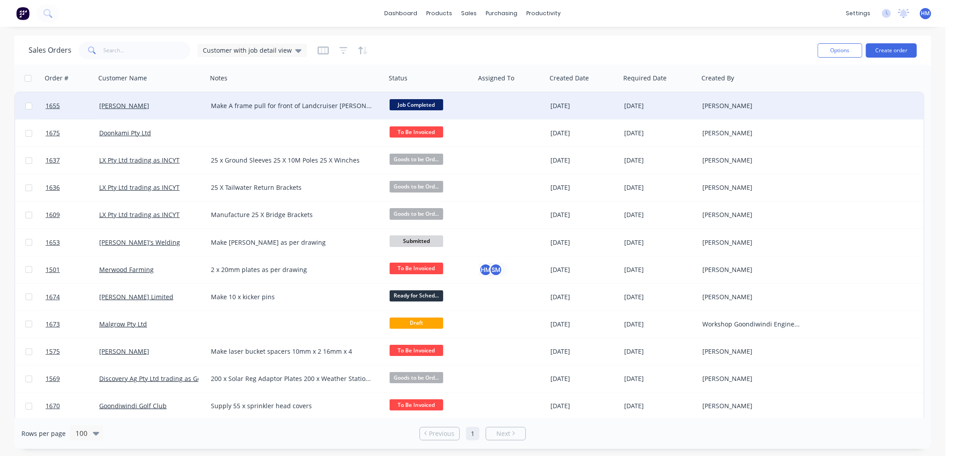
click at [418, 103] on span "Job Completed" at bounding box center [417, 104] width 54 height 11
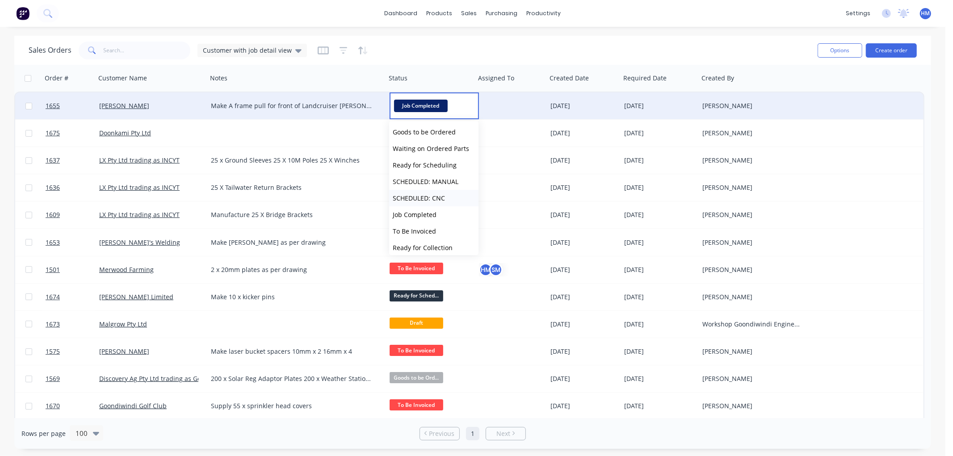
scroll to position [50, 0]
click at [426, 213] on span "To Be Invoiced" at bounding box center [414, 215] width 43 height 8
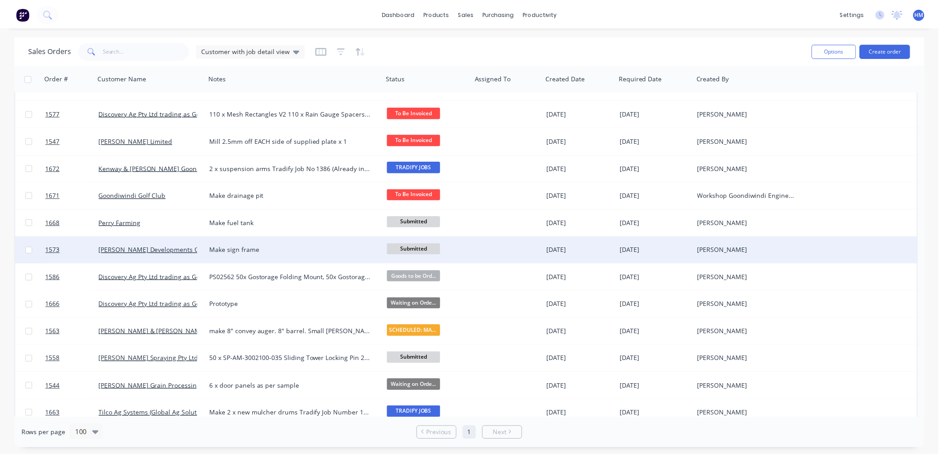
scroll to position [397, 0]
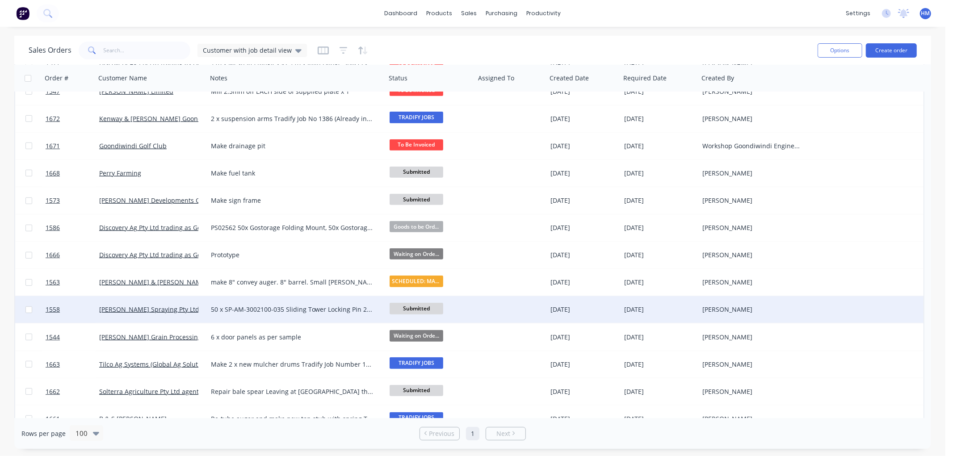
click at [179, 306] on div "[PERSON_NAME] Spraying Pty Ltd" at bounding box center [148, 309] width 99 height 9
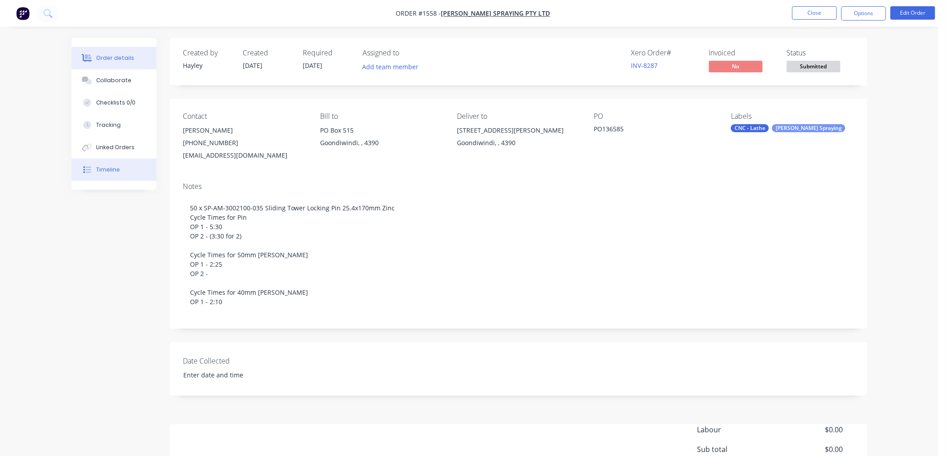
click at [115, 172] on div "Timeline" at bounding box center [108, 170] width 24 height 8
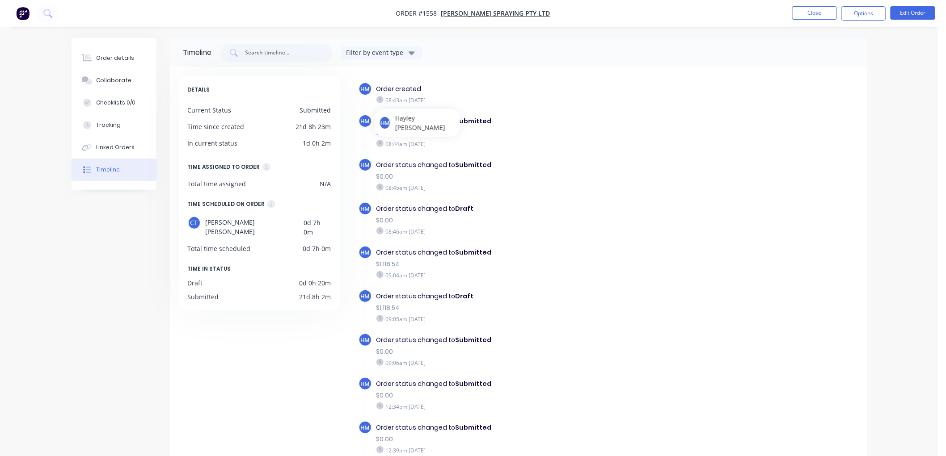
click at [456, 141] on div "08:44am [DATE]" at bounding box center [530, 144] width 309 height 8
click at [412, 164] on div "Order status changed to Submitted" at bounding box center [530, 164] width 309 height 9
click at [115, 77] on div "Collaborate" at bounding box center [113, 80] width 35 height 8
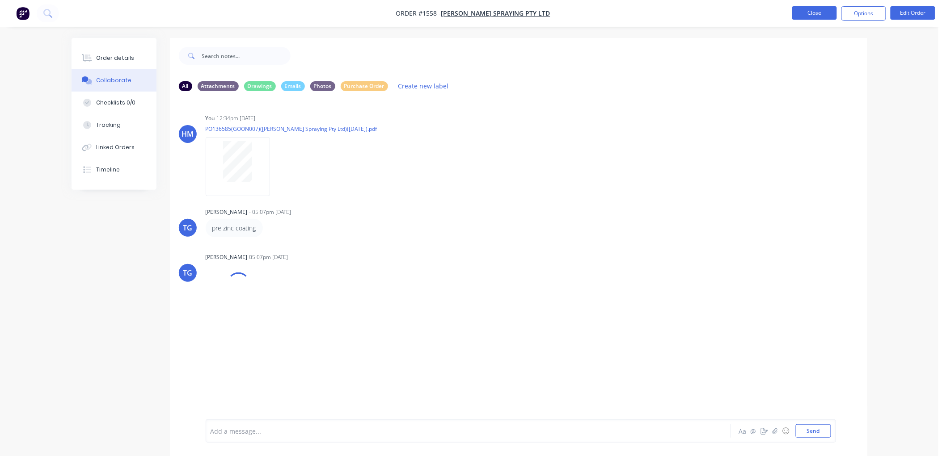
click at [813, 10] on button "Close" at bounding box center [814, 12] width 45 height 13
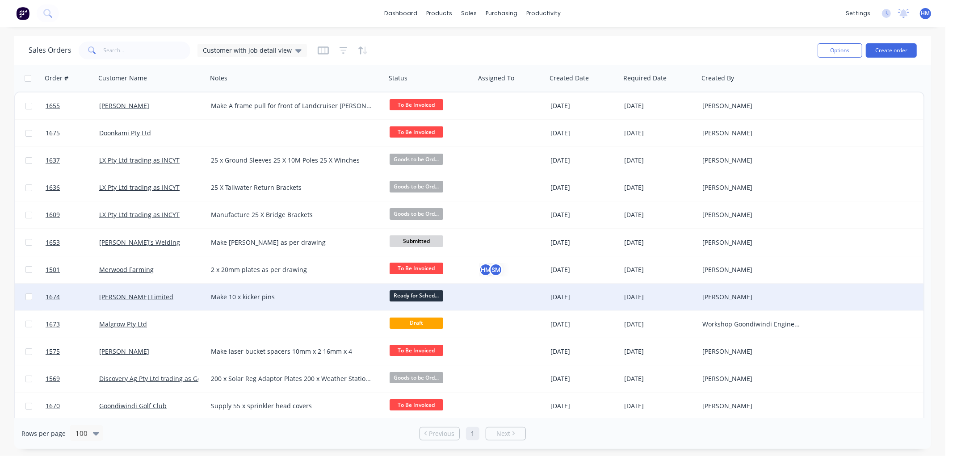
scroll to position [50, 0]
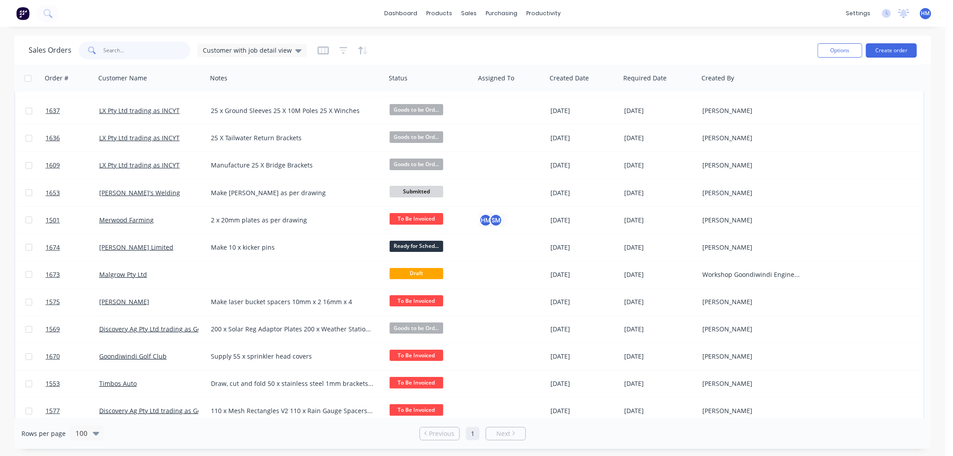
click at [123, 53] on input "text" at bounding box center [147, 51] width 87 height 18
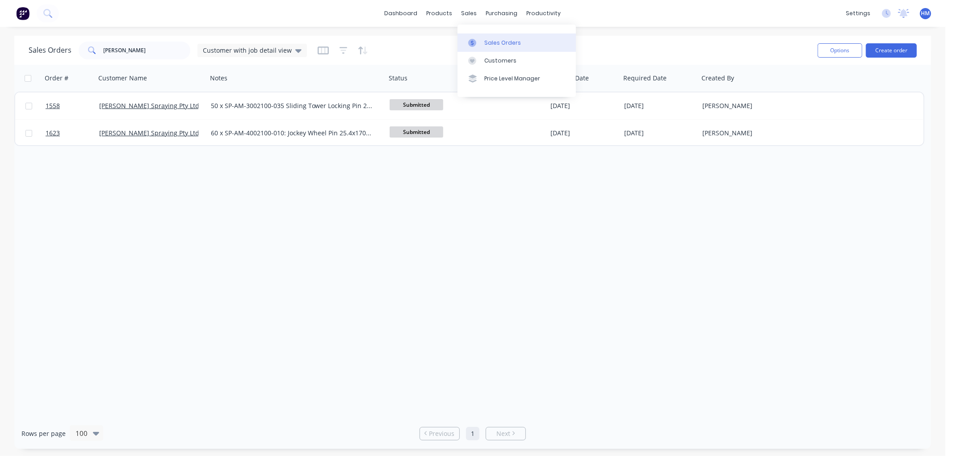
click at [485, 41] on div "Sales Orders" at bounding box center [503, 43] width 37 height 8
click at [514, 60] on link "Customers" at bounding box center [517, 61] width 118 height 18
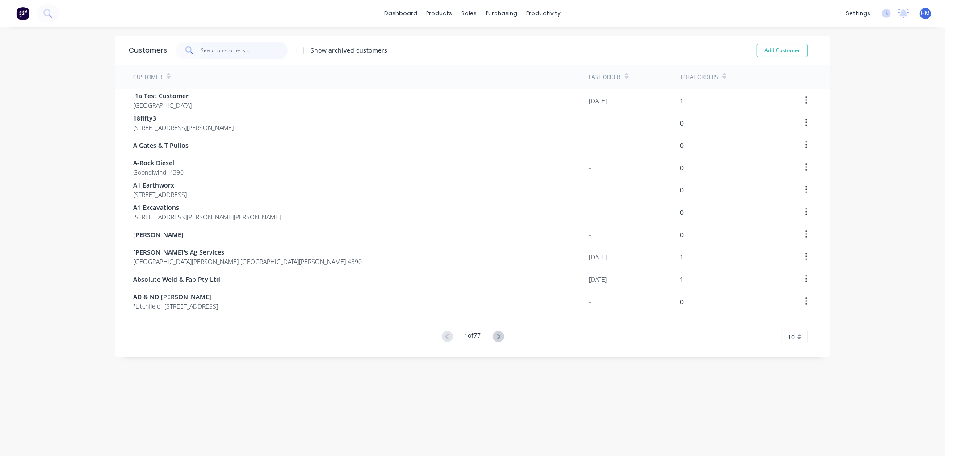
click at [236, 55] on input "text" at bounding box center [244, 51] width 87 height 18
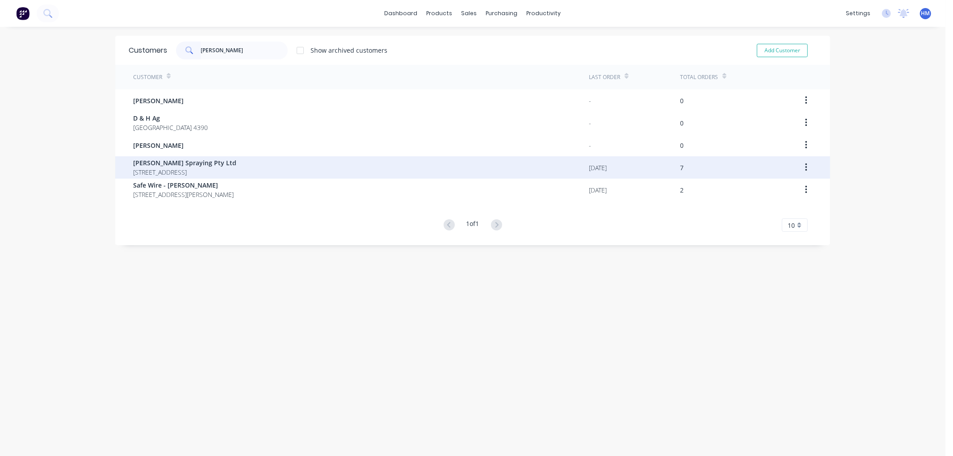
click at [177, 166] on span "[PERSON_NAME] Spraying Pty Ltd" at bounding box center [184, 162] width 103 height 9
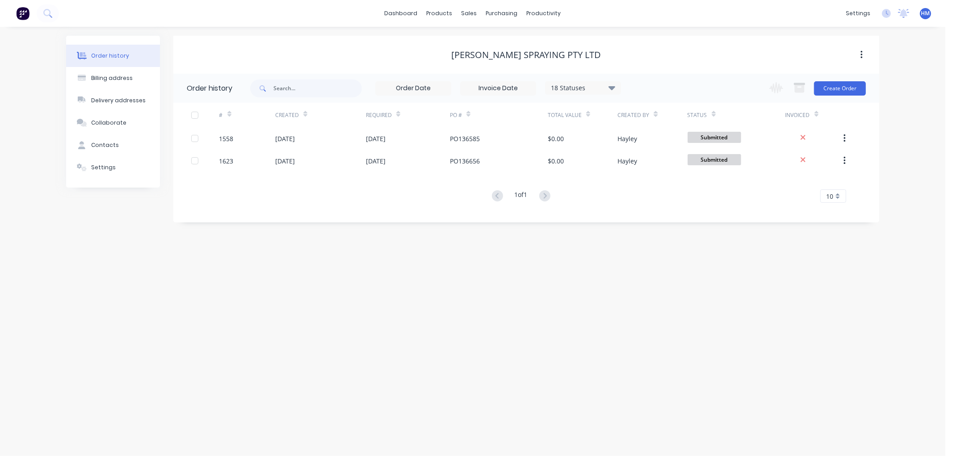
click at [584, 86] on div "18 Statuses" at bounding box center [583, 88] width 75 height 10
click at [657, 191] on label at bounding box center [657, 191] width 0 height 0
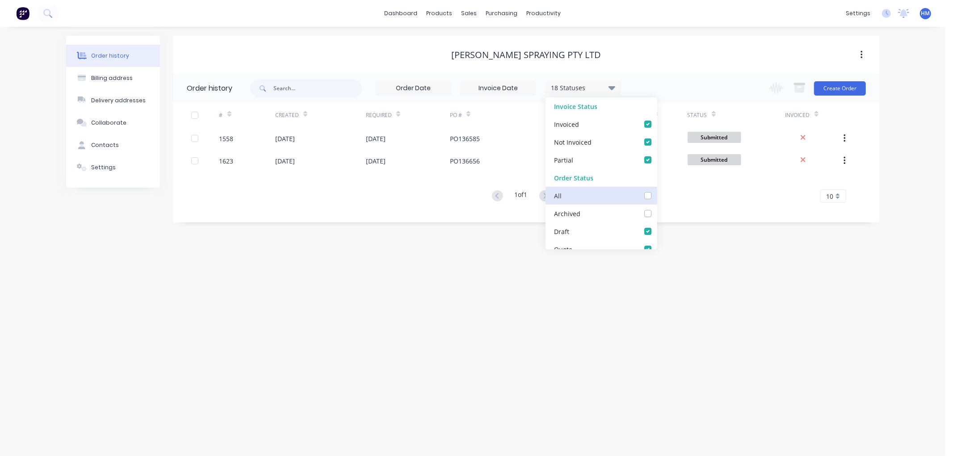
click at [657, 198] on input "checkbox" at bounding box center [660, 195] width 7 height 8
click at [760, 195] on div "1 of 1 10 5 10 15 20 25 30 35" at bounding box center [521, 196] width 696 height 13
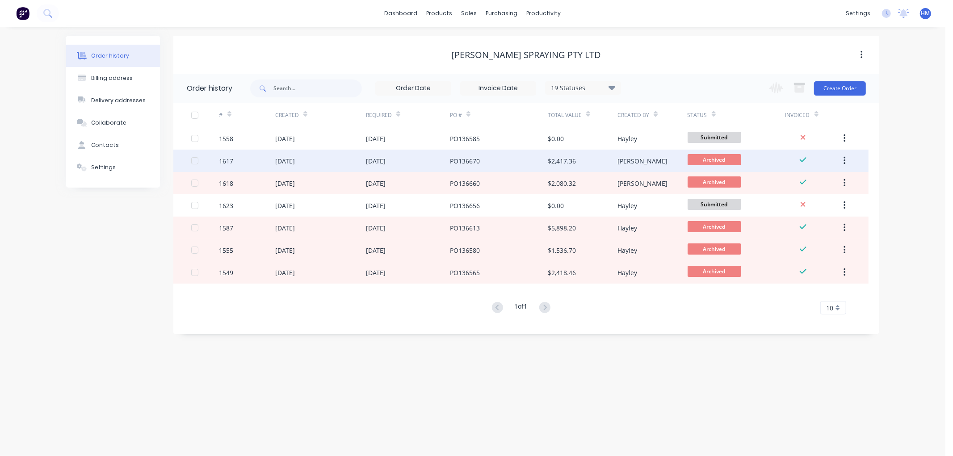
click at [284, 163] on div "[DATE]" at bounding box center [285, 160] width 20 height 9
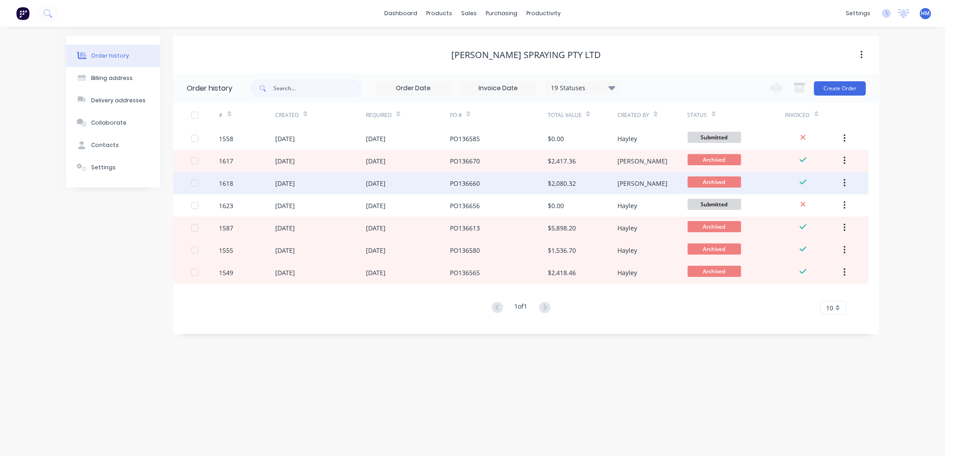
click at [293, 183] on div "[DATE]" at bounding box center [285, 183] width 20 height 9
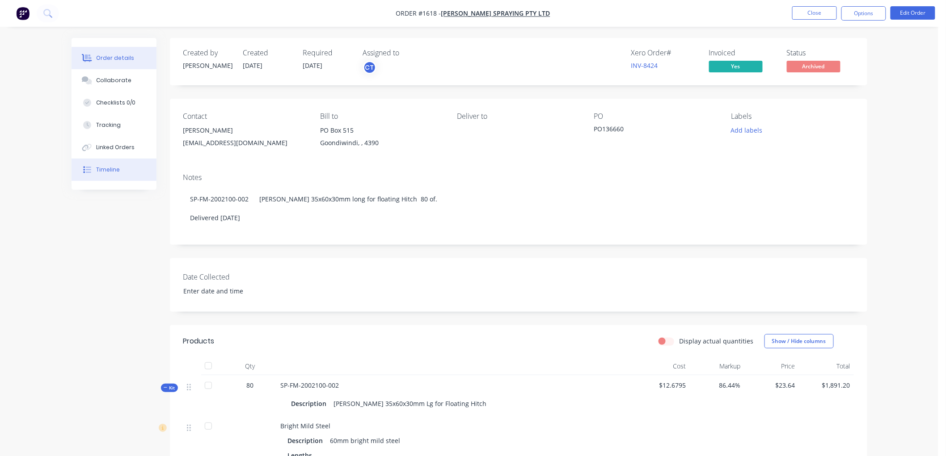
click at [127, 170] on button "Timeline" at bounding box center [114, 170] width 85 height 22
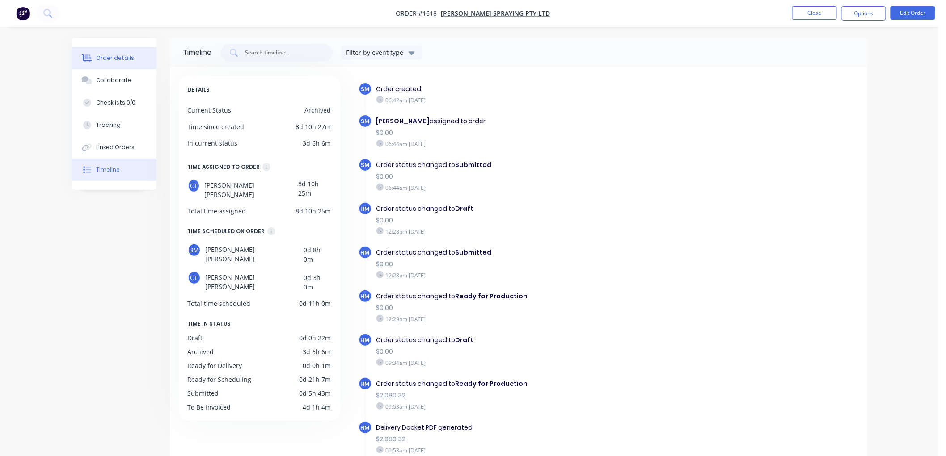
click at [95, 50] on button "Order details" at bounding box center [114, 58] width 85 height 22
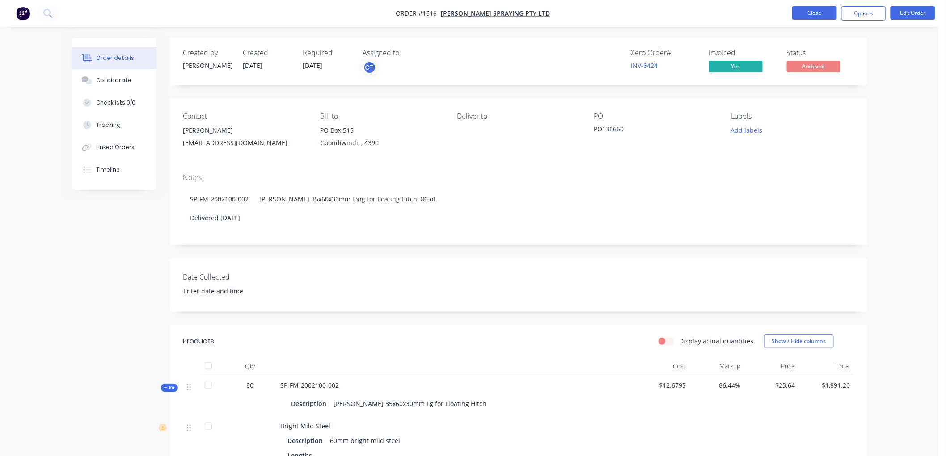
click at [818, 15] on button "Close" at bounding box center [814, 12] width 45 height 13
